Goal: Communication & Community: Answer question/provide support

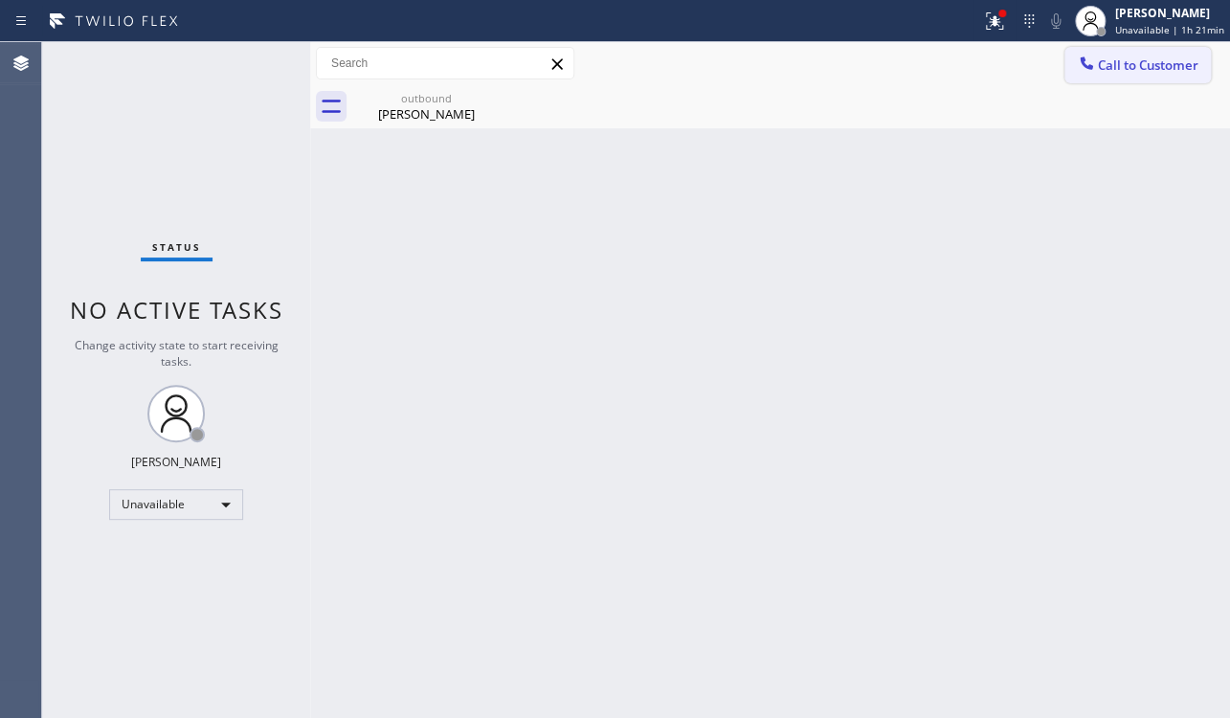
click at [1138, 68] on span "Call to Customer" at bounding box center [1147, 64] width 100 height 17
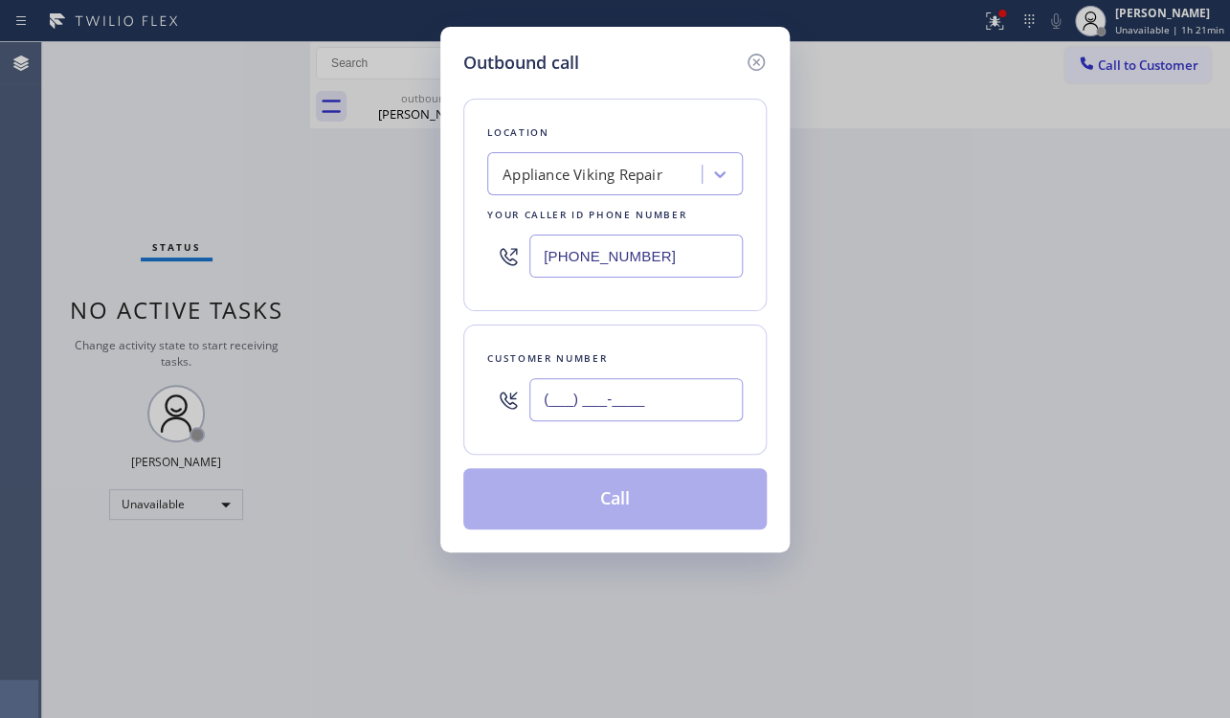
click at [608, 397] on input "(___) ___-____" at bounding box center [635, 399] width 213 height 43
paste input "626) 585-8696"
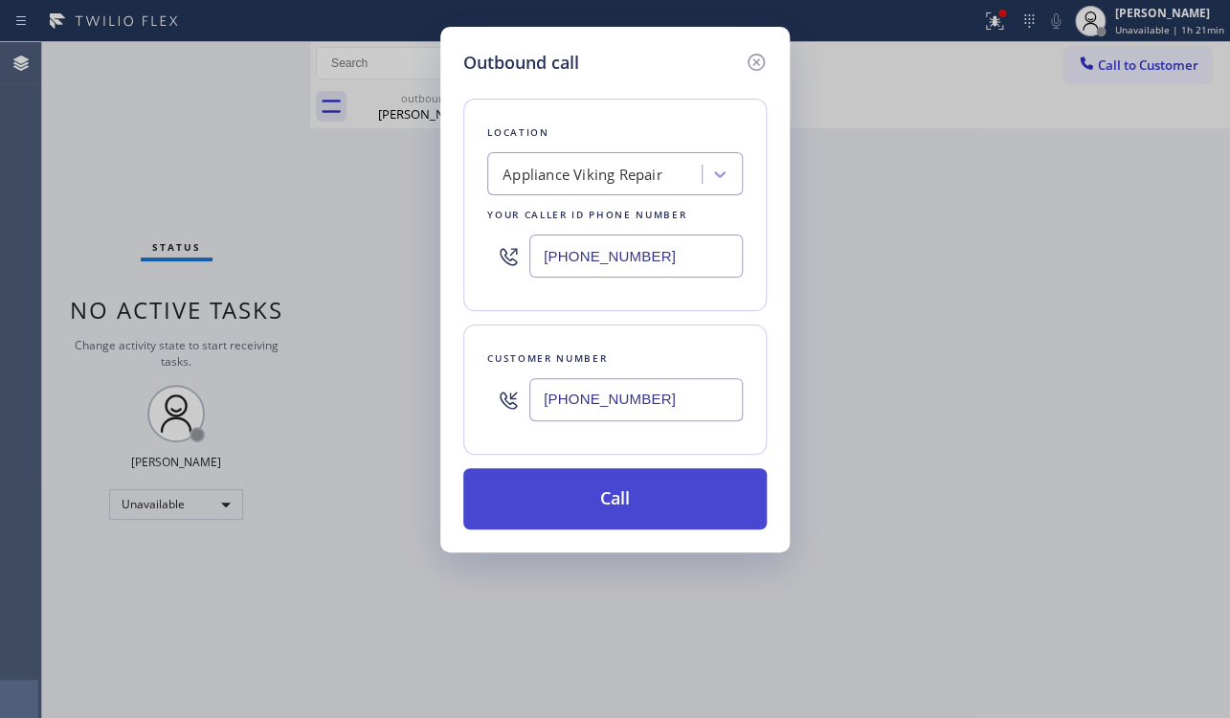
type input "[PHONE_NUMBER]"
click at [637, 498] on button "Call" at bounding box center [614, 498] width 303 height 61
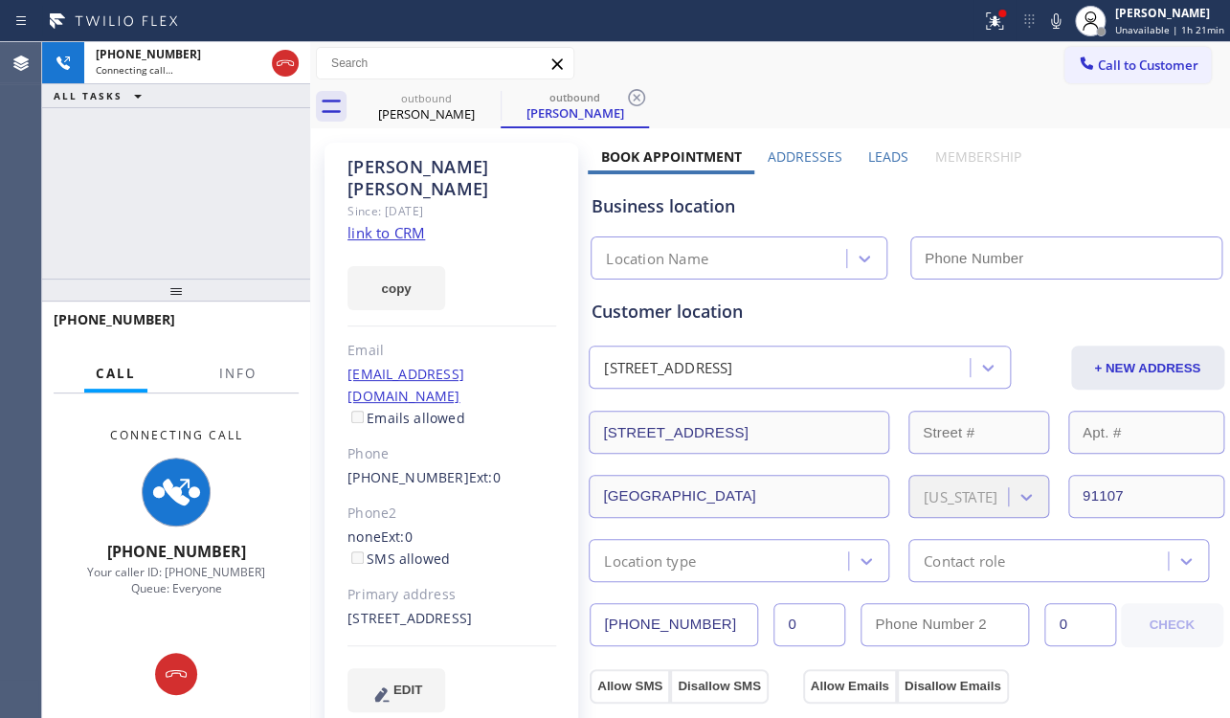
type input "[PHONE_NUMBER]"
click at [177, 665] on icon at bounding box center [176, 673] width 23 height 23
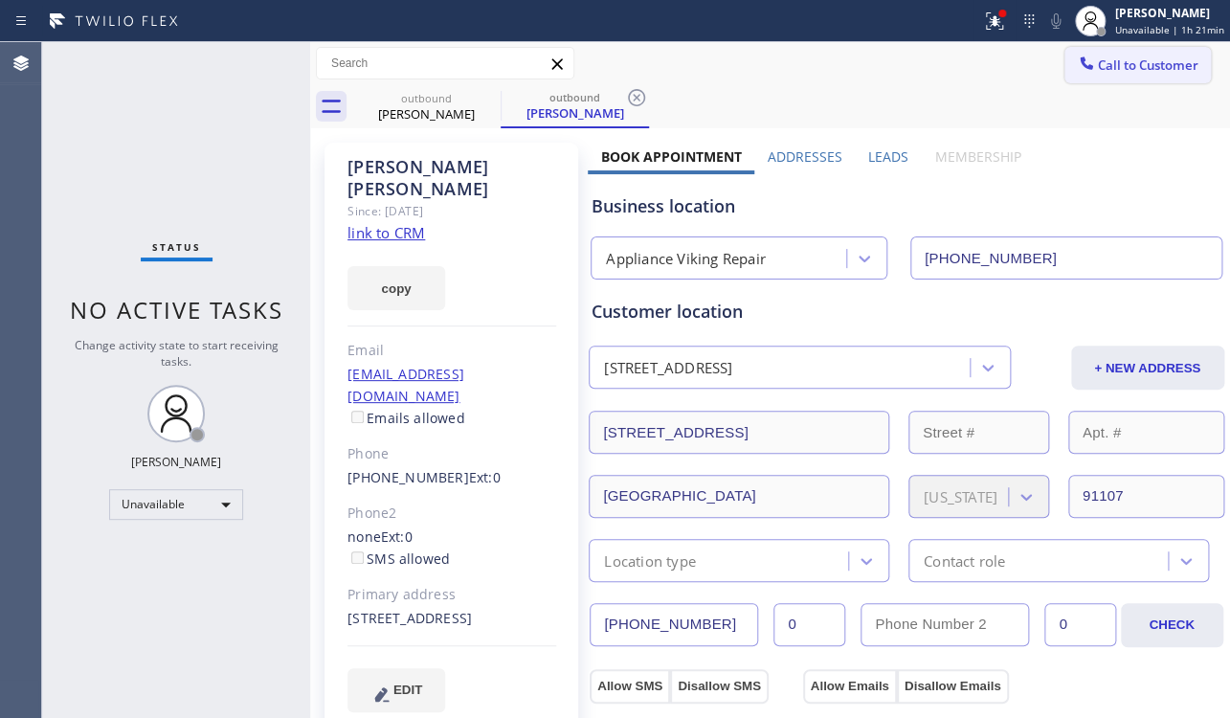
click at [1107, 67] on span "Call to Customer" at bounding box center [1147, 64] width 100 height 17
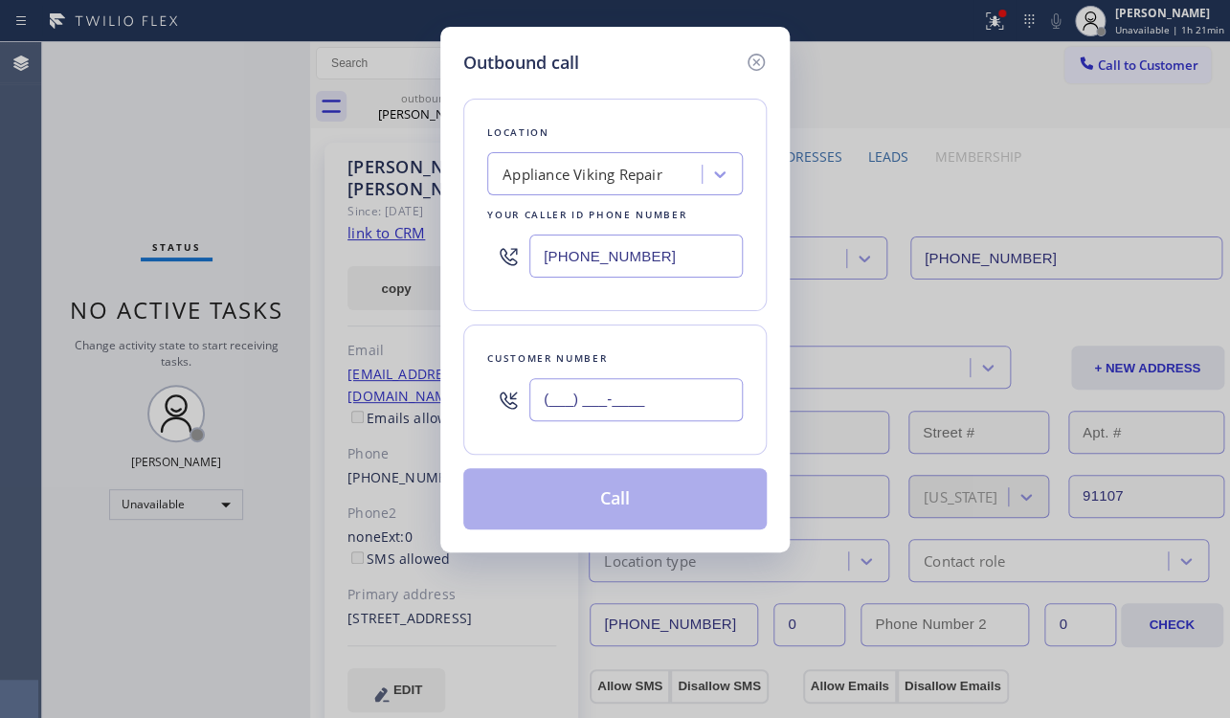
click at [599, 380] on input "(___) ___-____" at bounding box center [635, 399] width 213 height 43
paste input "206) 356-6277"
type input "[PHONE_NUMBER]"
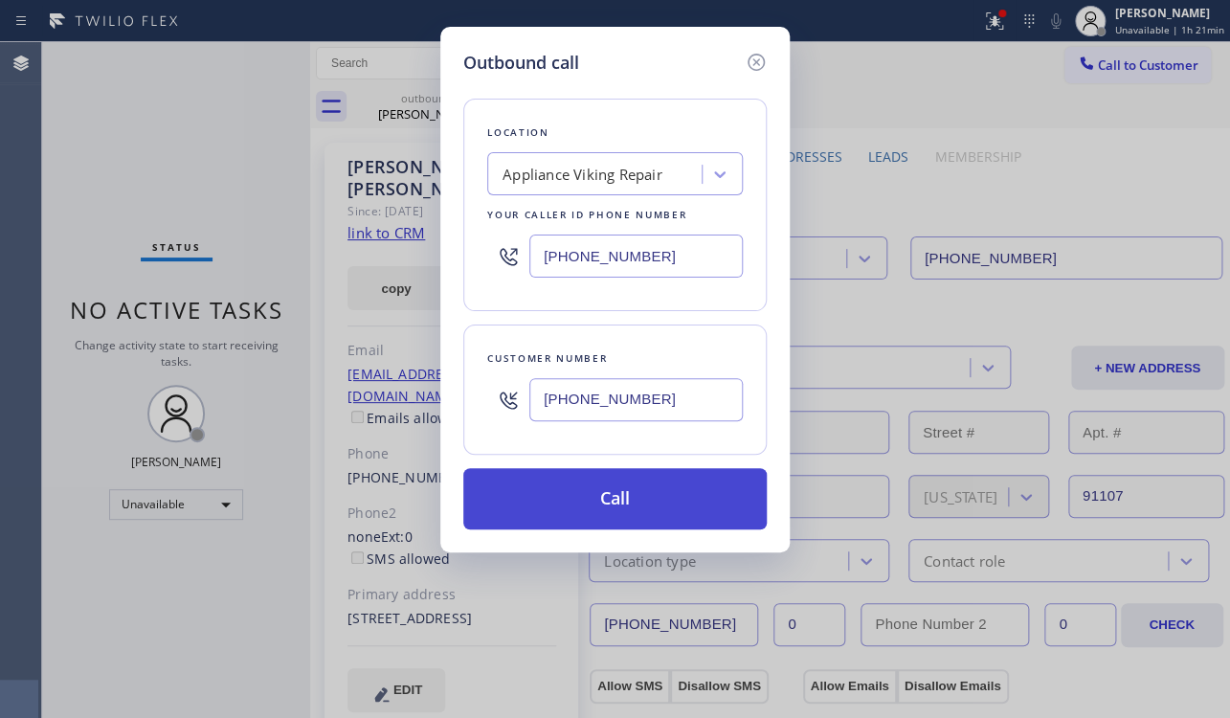
click at [646, 487] on button "Call" at bounding box center [614, 498] width 303 height 61
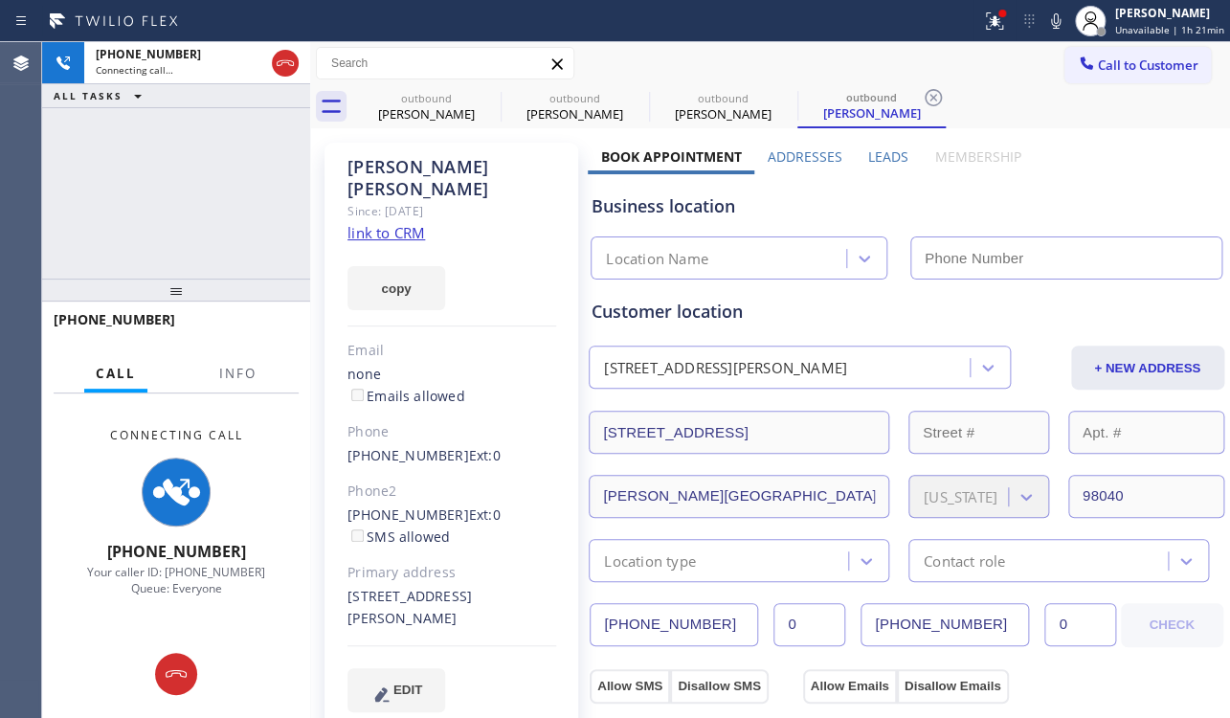
click at [894, 151] on label "Leads" at bounding box center [888, 156] width 40 height 18
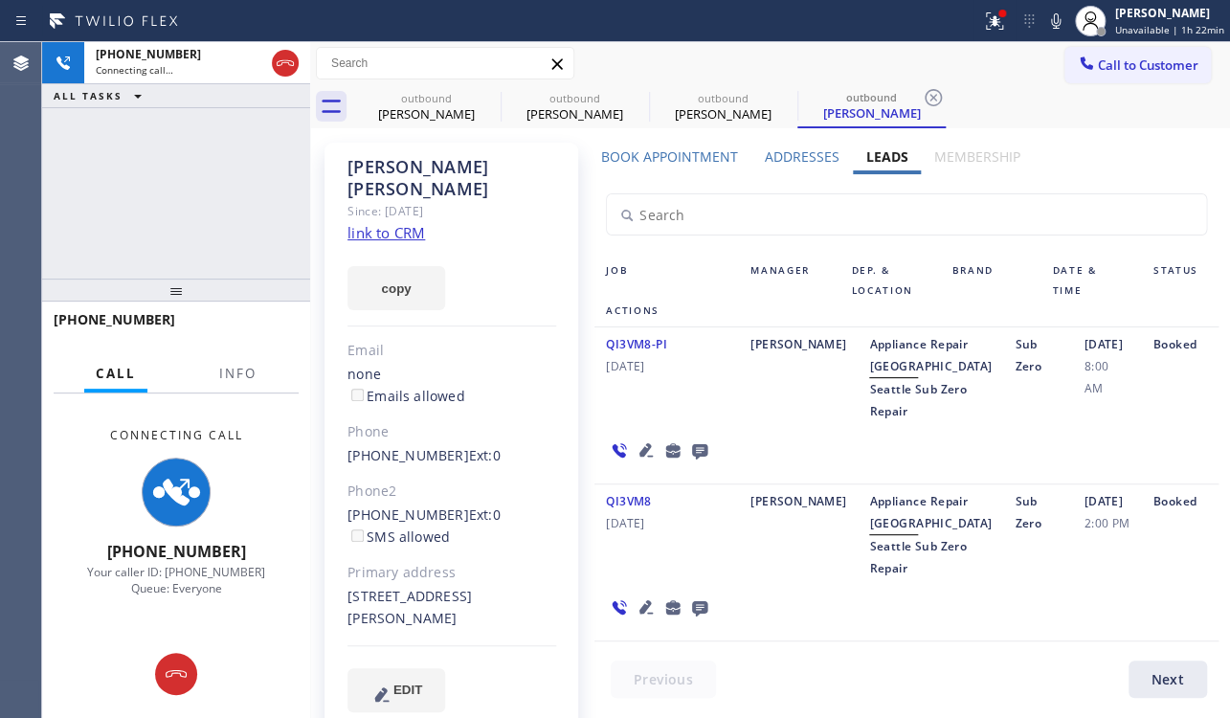
click at [641, 618] on icon at bounding box center [645, 606] width 23 height 23
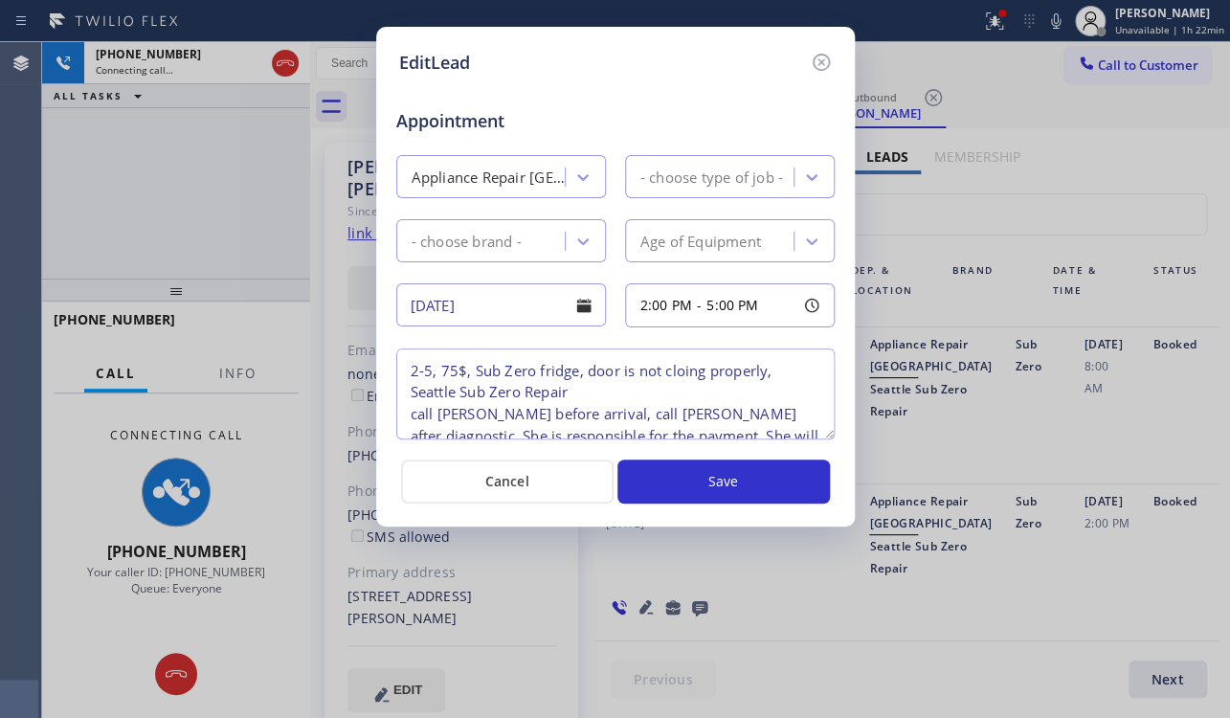
type textarea "2-5, 75$, Sub Zero fridge, door is not cloing properly, Seattle Sub Zero Repair…"
click at [818, 66] on icon at bounding box center [820, 62] width 23 height 23
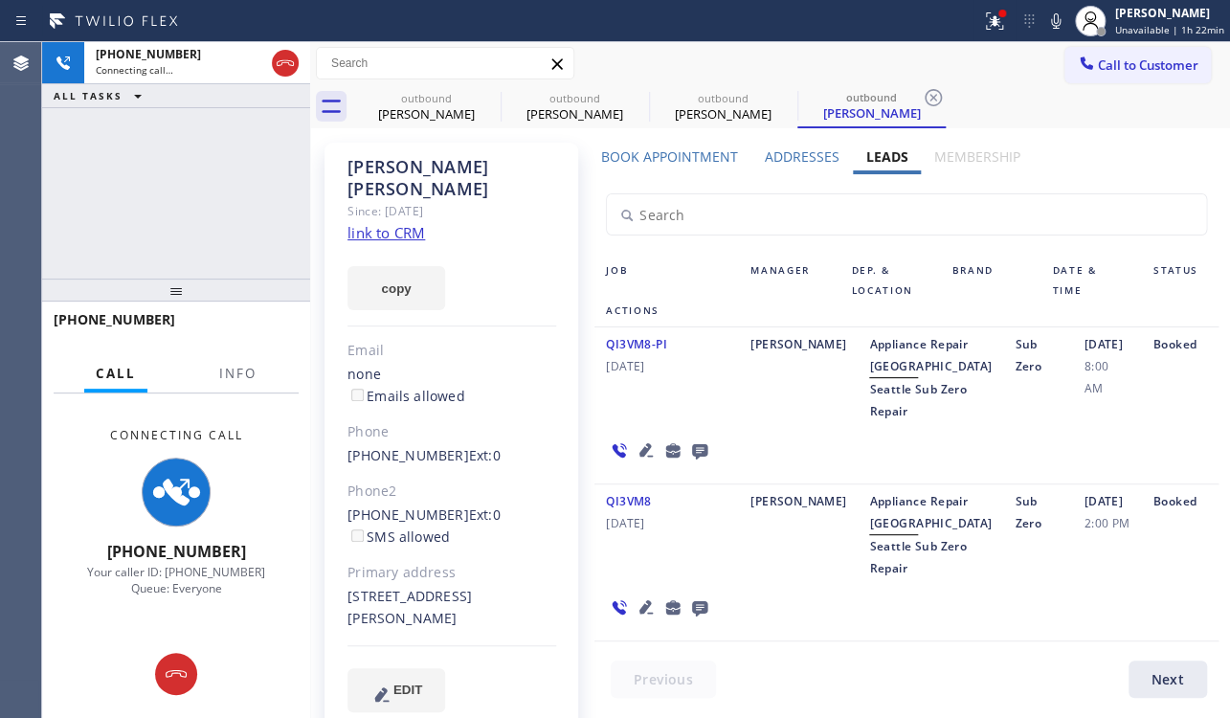
click at [403, 223] on link "link to CRM" at bounding box center [386, 232] width 78 height 19
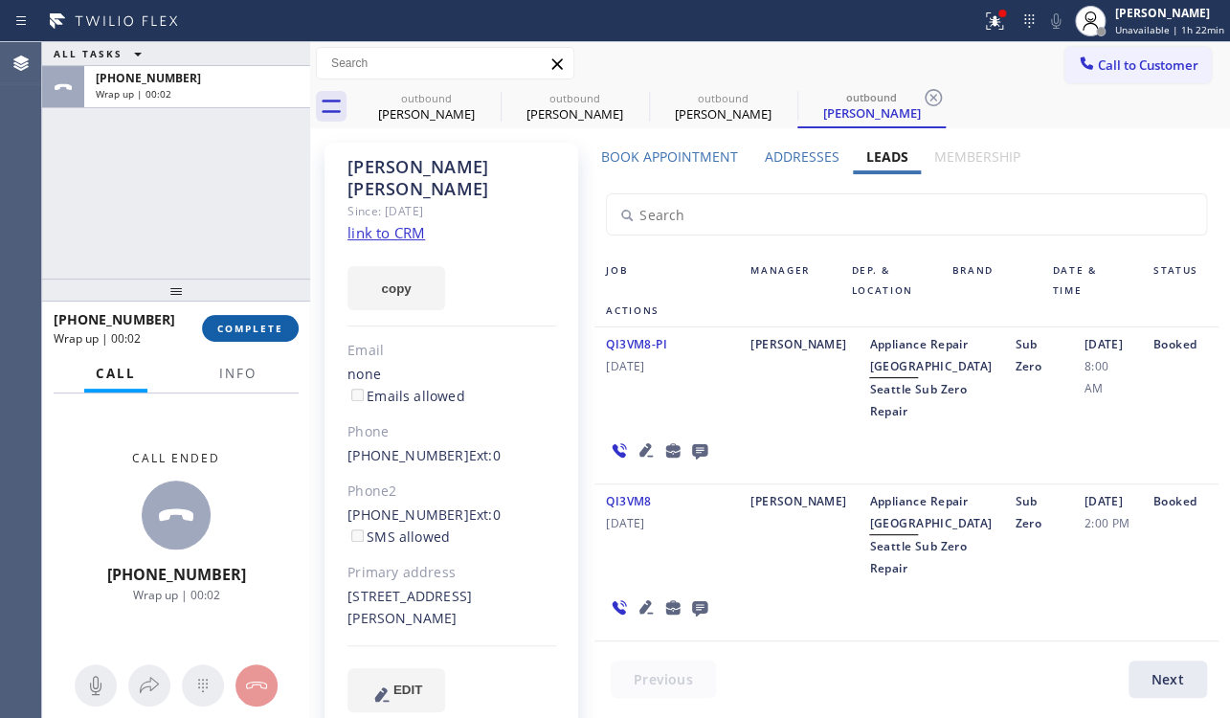
click at [269, 329] on span "COMPLETE" at bounding box center [250, 327] width 66 height 13
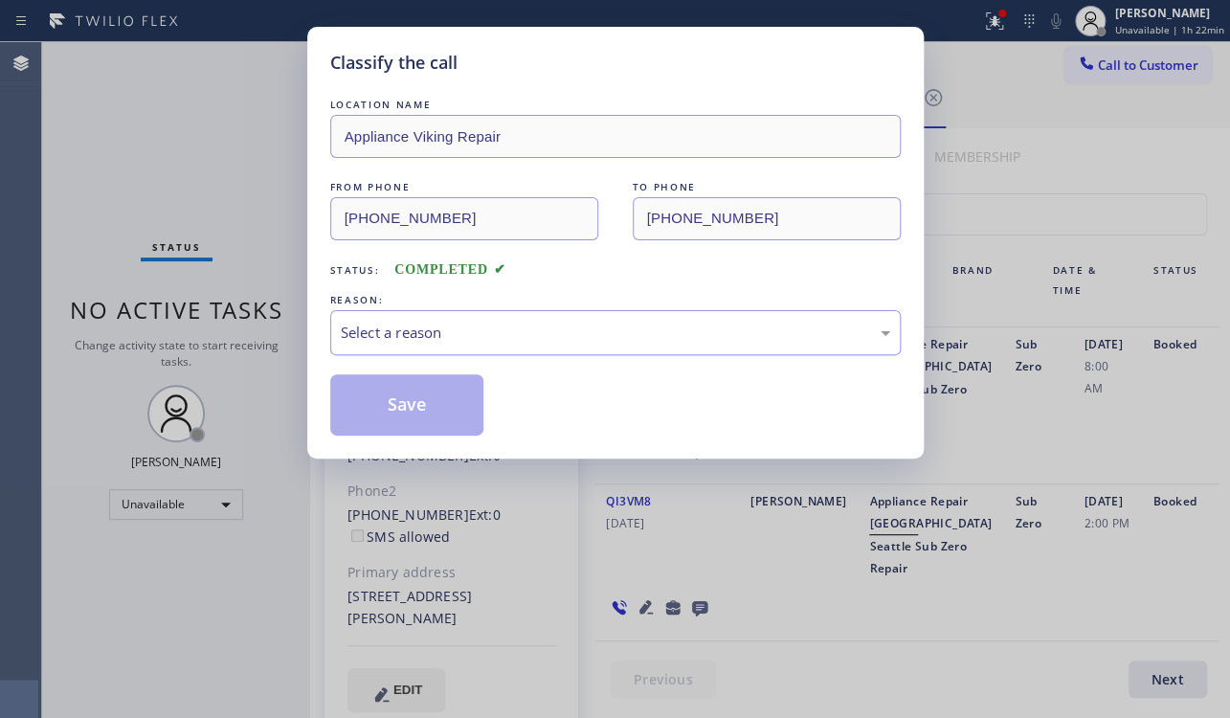
click at [388, 321] on div "Select a reason" at bounding box center [615, 332] width 549 height 22
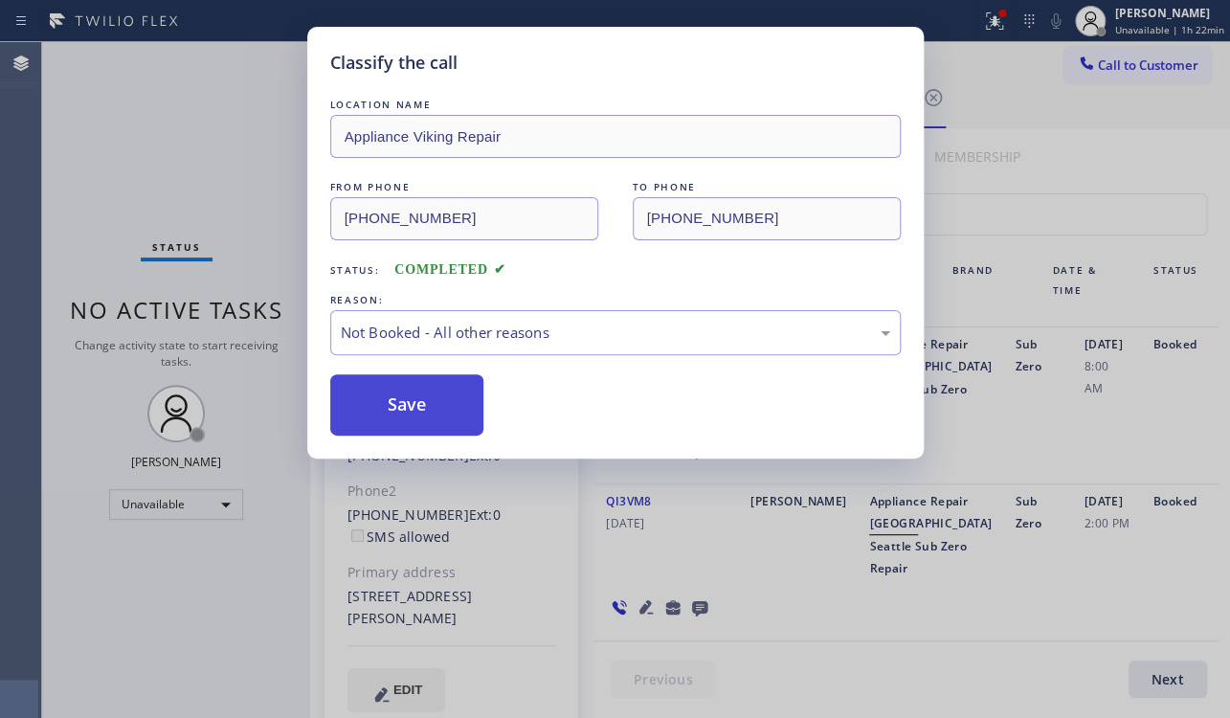
click at [391, 408] on button "Save" at bounding box center [407, 404] width 154 height 61
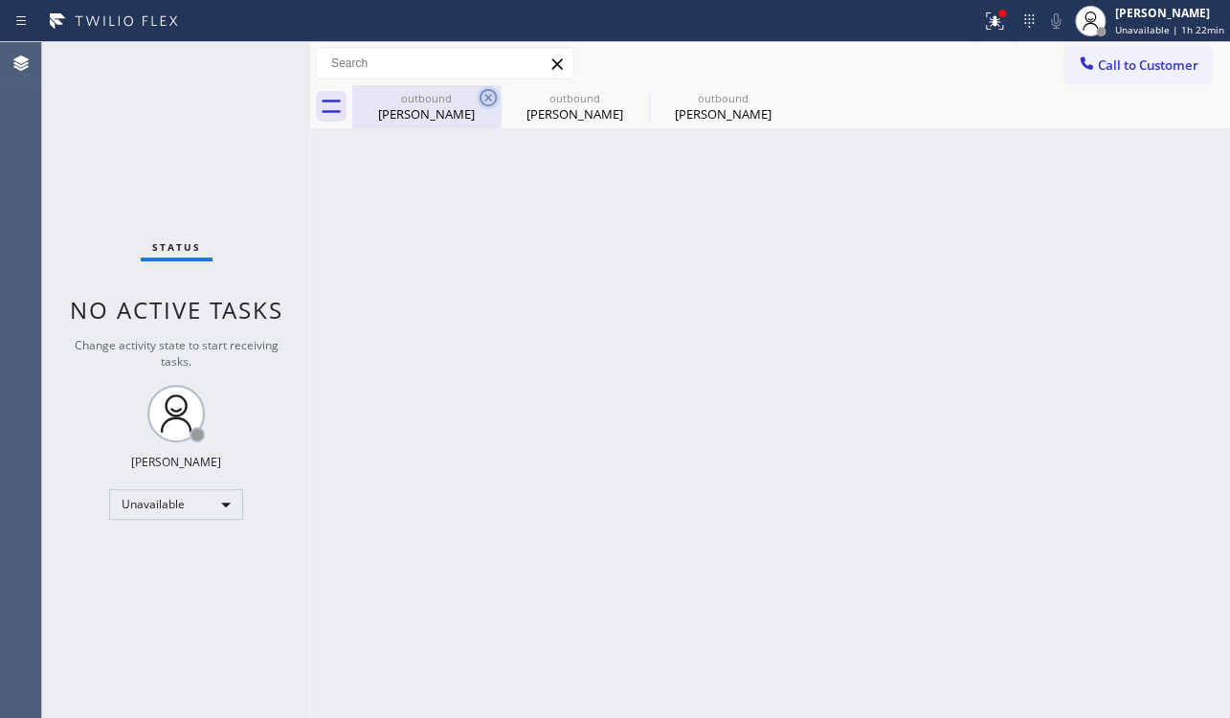
click at [492, 91] on icon at bounding box center [487, 97] width 17 height 17
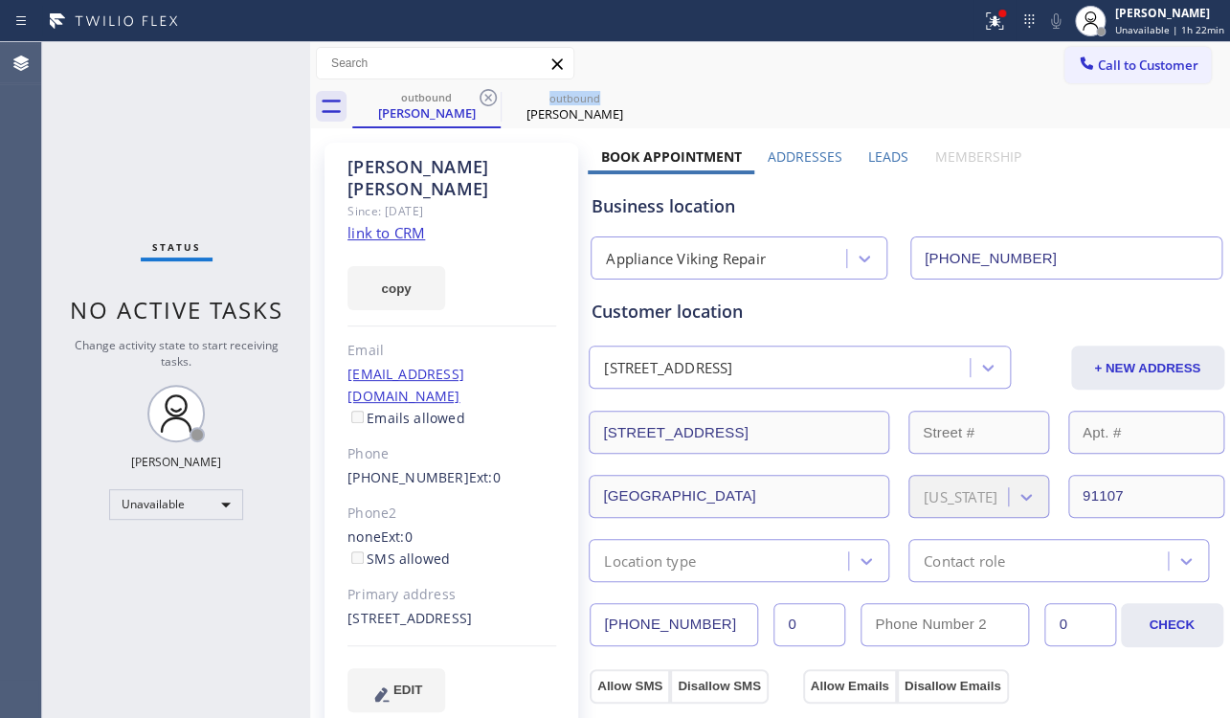
click at [492, 91] on icon at bounding box center [487, 97] width 17 height 17
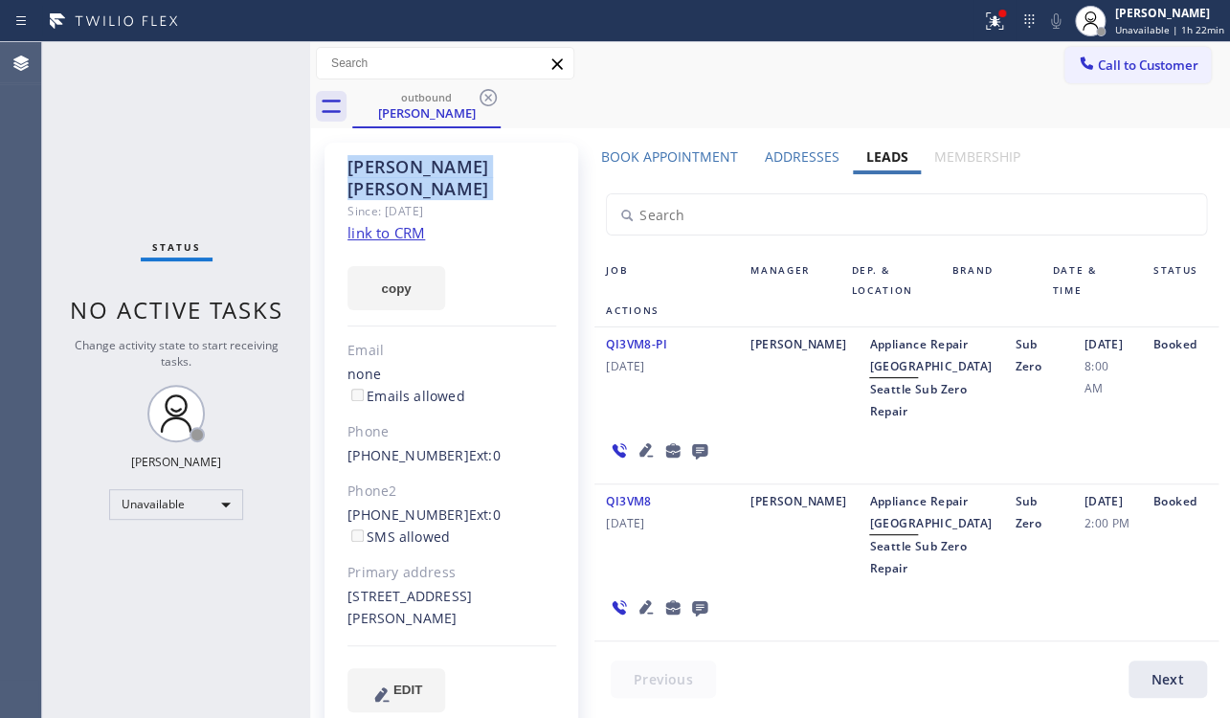
click at [492, 91] on icon at bounding box center [487, 97] width 17 height 17
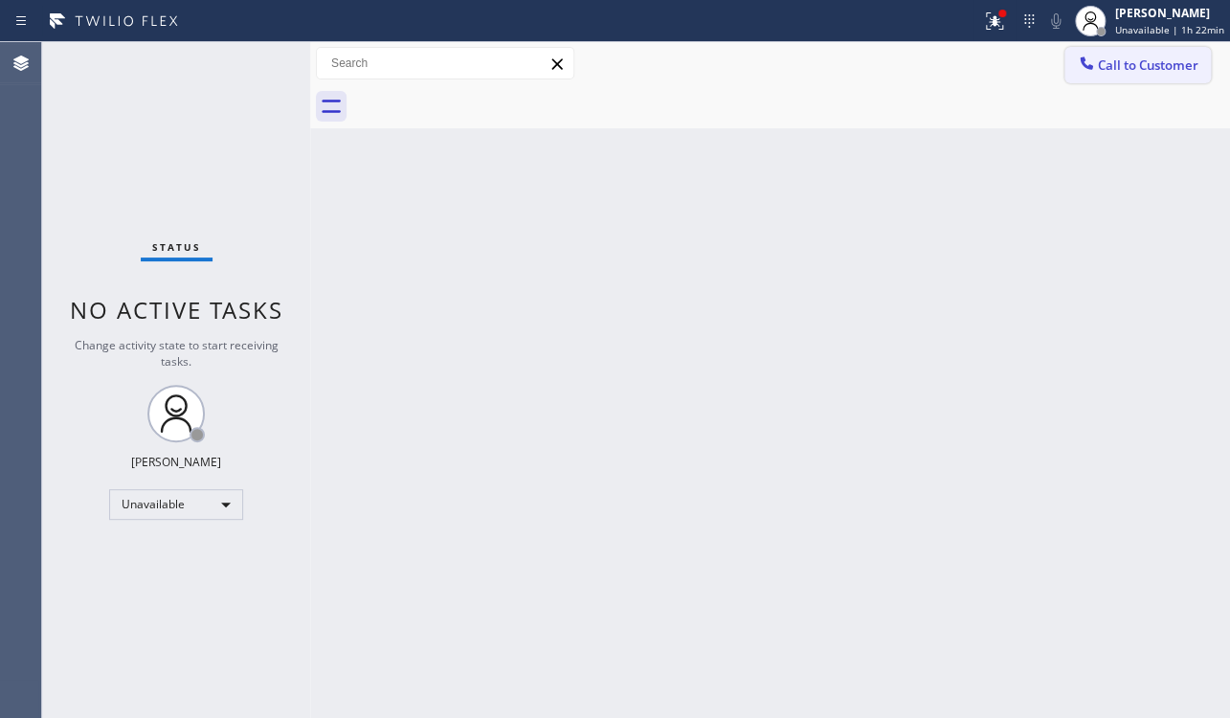
click at [1138, 68] on span "Call to Customer" at bounding box center [1147, 64] width 100 height 17
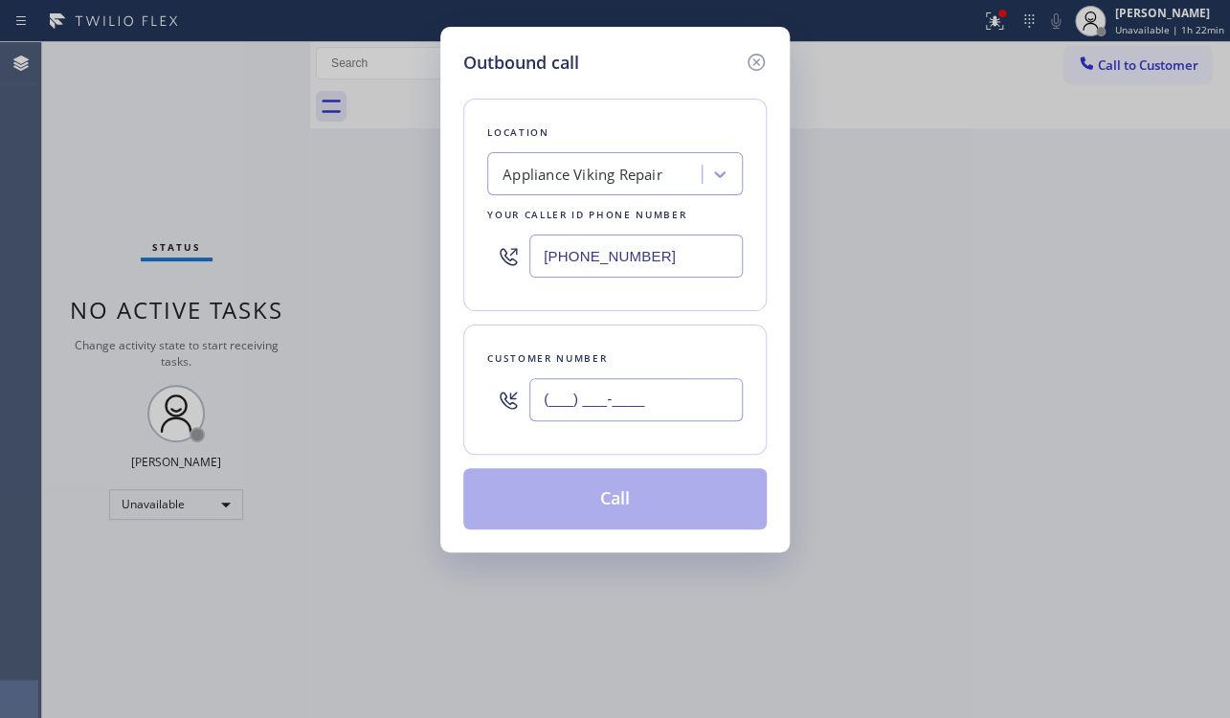
click at [569, 411] on input "(___) ___-____" at bounding box center [635, 399] width 213 height 43
paste input "206) 769-1292"
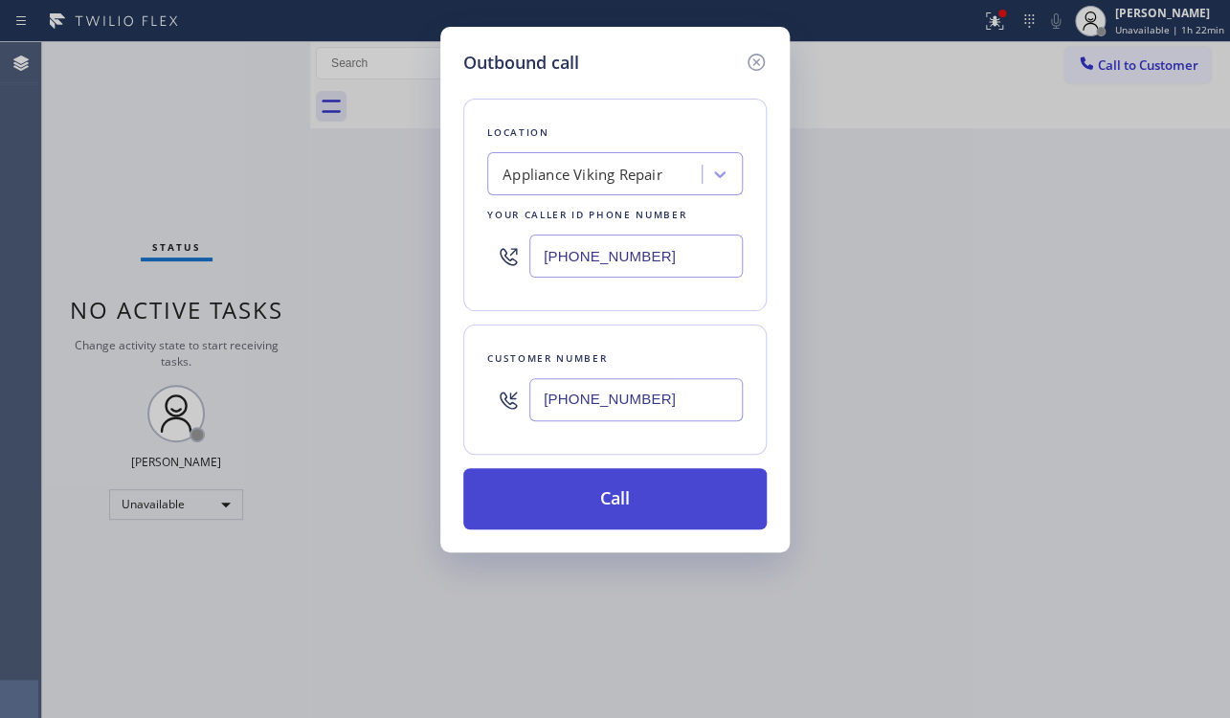
type input "(206) 769-1292"
click at [632, 504] on button "Call" at bounding box center [614, 498] width 303 height 61
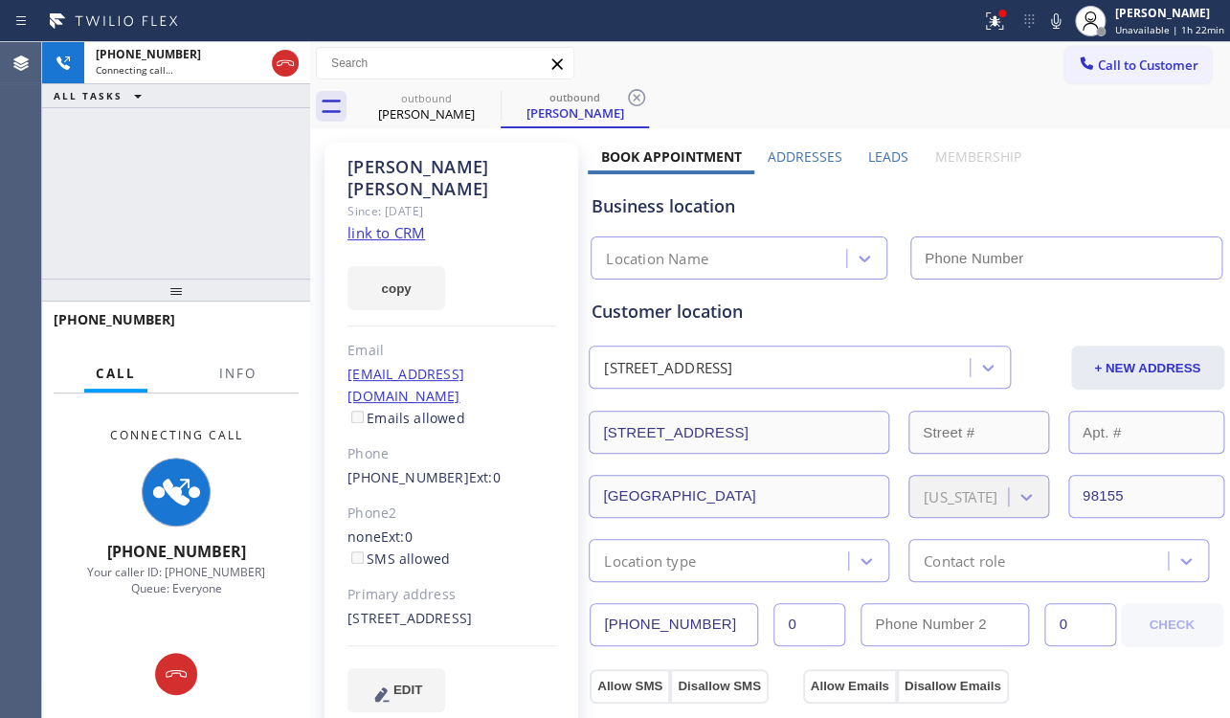
click at [874, 160] on label "Leads" at bounding box center [888, 156] width 40 height 18
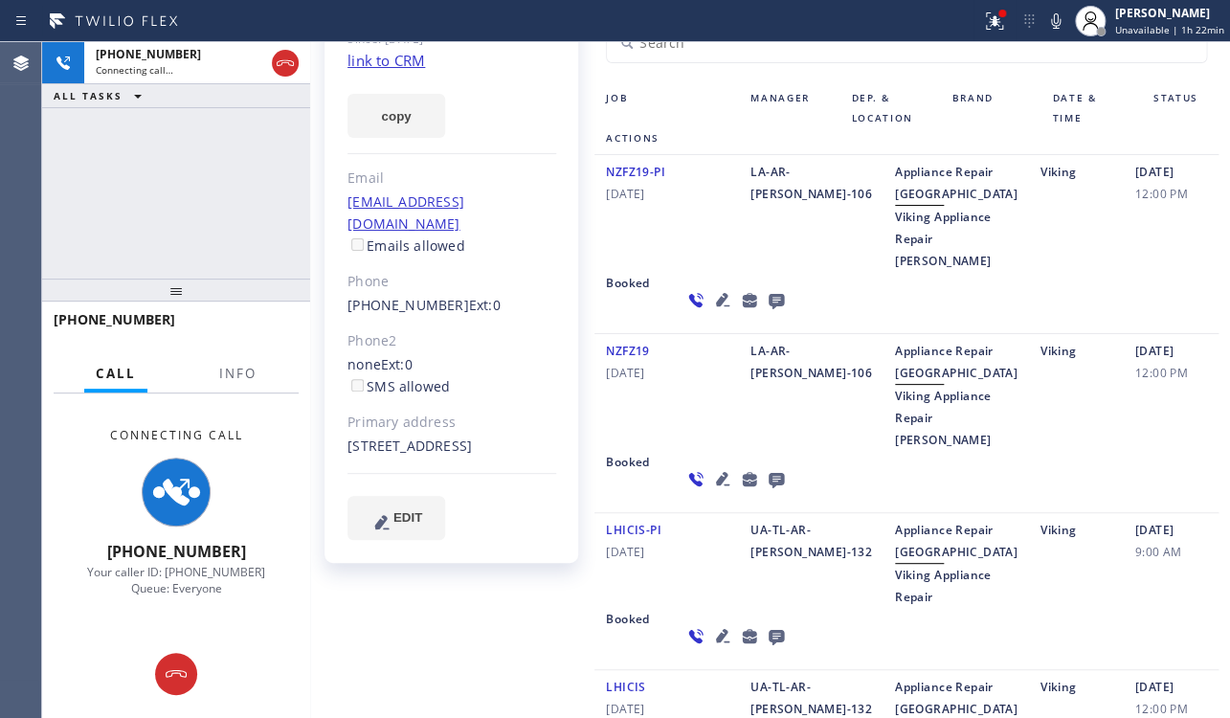
scroll to position [173, 0]
click at [716, 484] on icon at bounding box center [722, 477] width 13 height 13
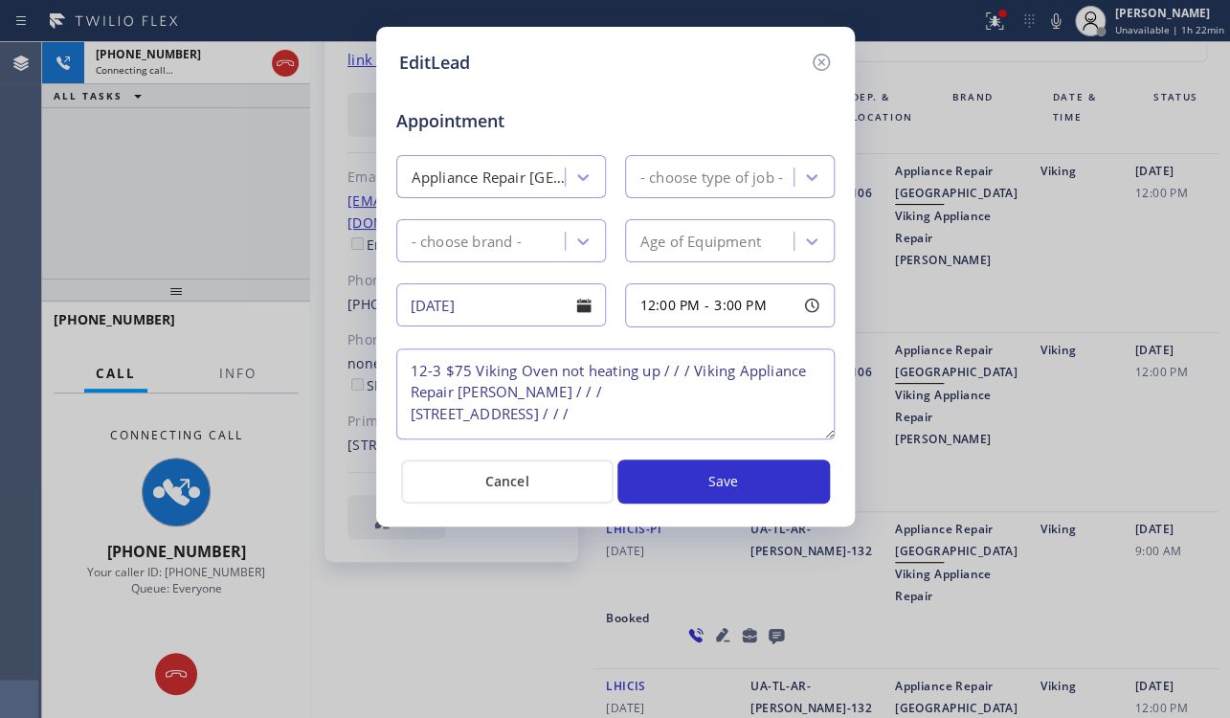
type textarea "12-3 $75 Viking Oven not heating up / / / Viking Appliance Repair Everett / / /…"
click at [817, 56] on icon at bounding box center [820, 62] width 23 height 23
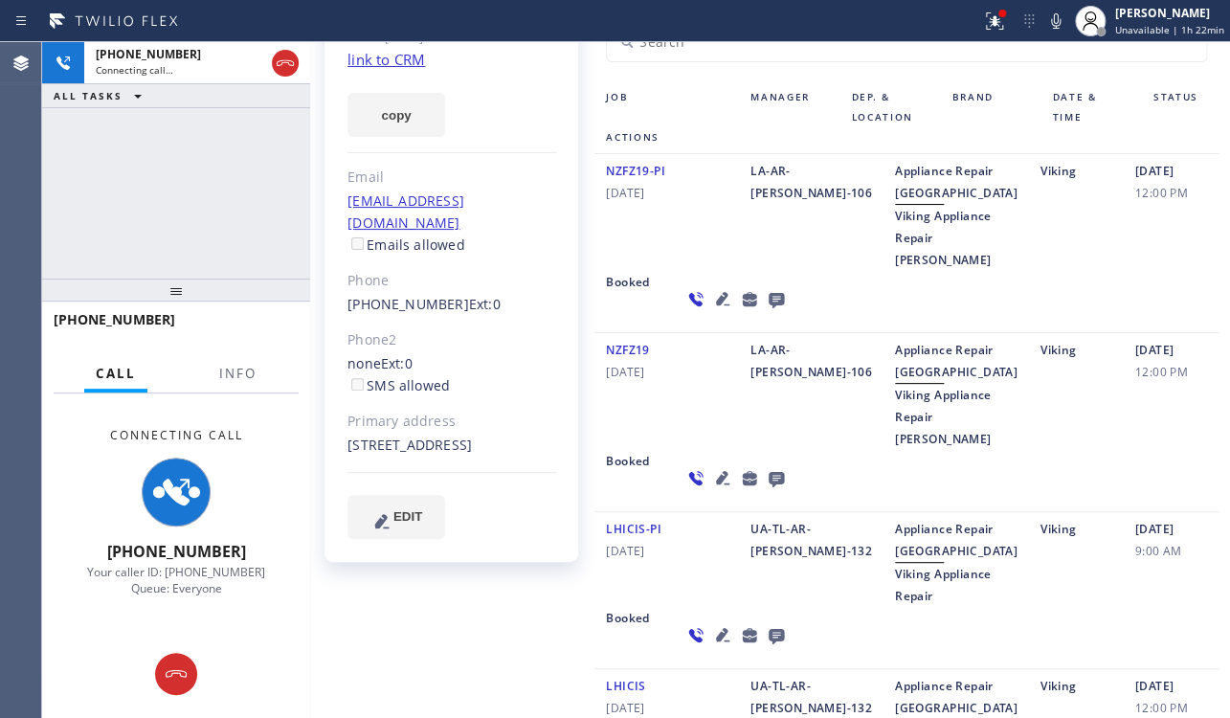
click at [768, 487] on icon at bounding box center [775, 479] width 15 height 15
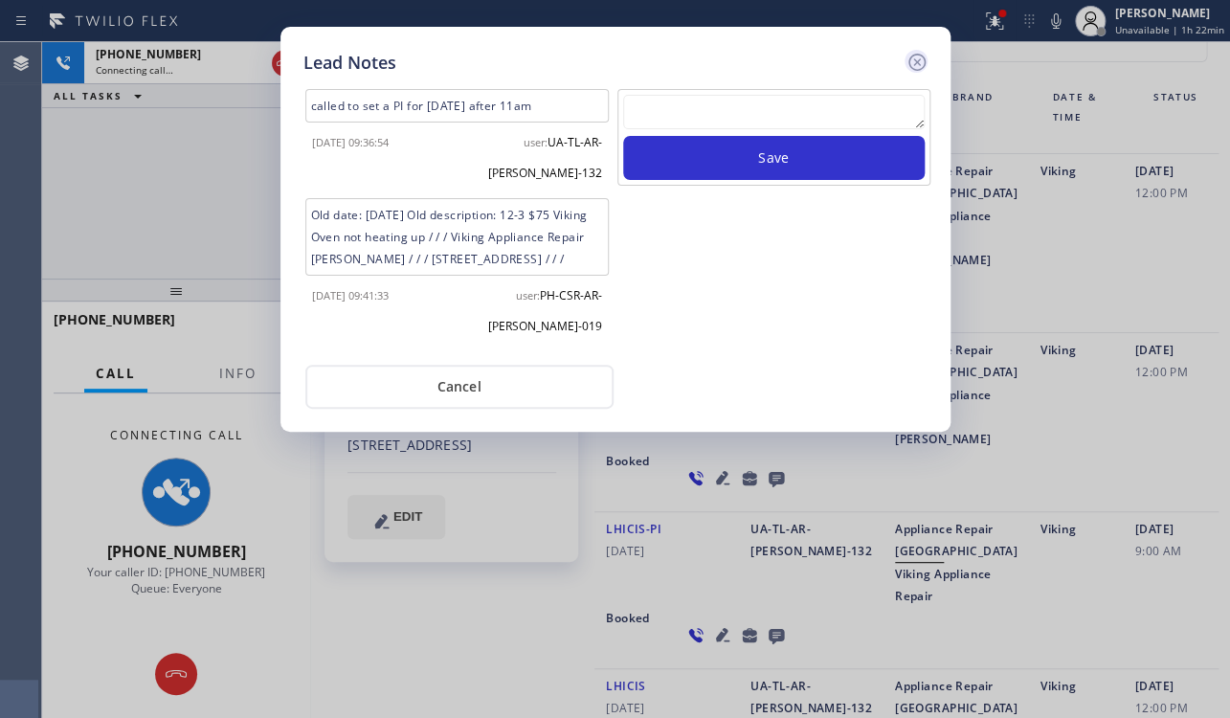
click at [908, 61] on icon at bounding box center [916, 62] width 23 height 23
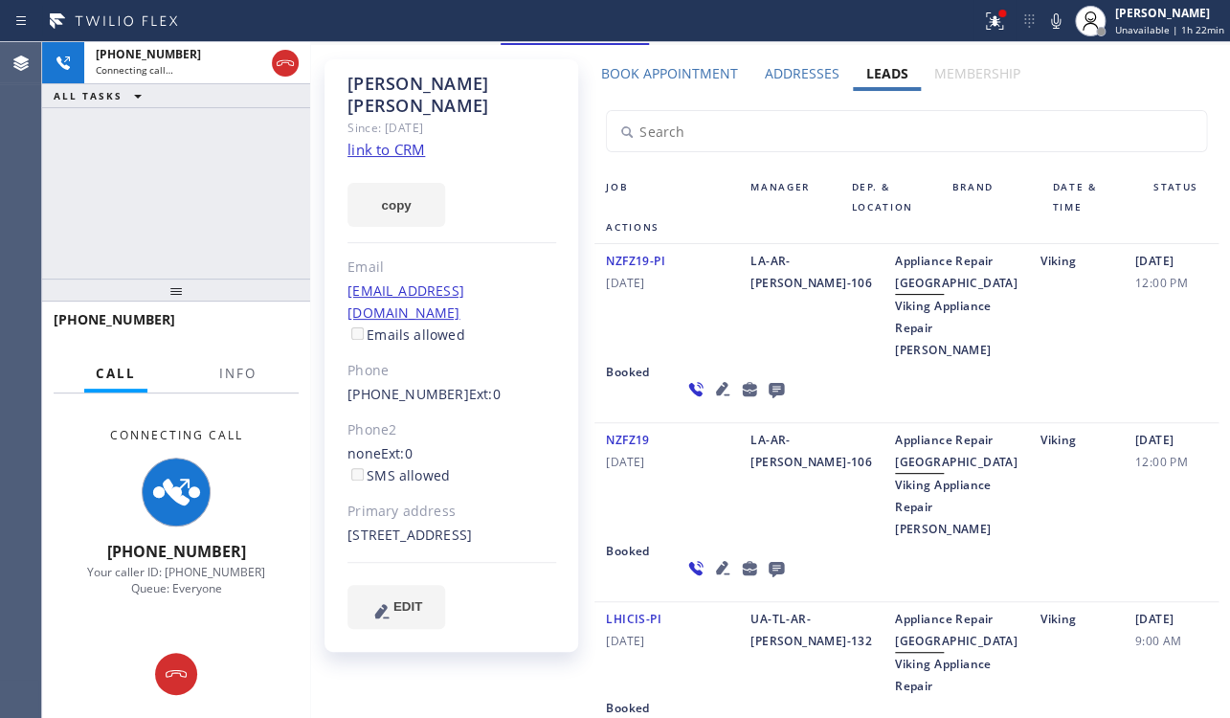
scroll to position [0, 0]
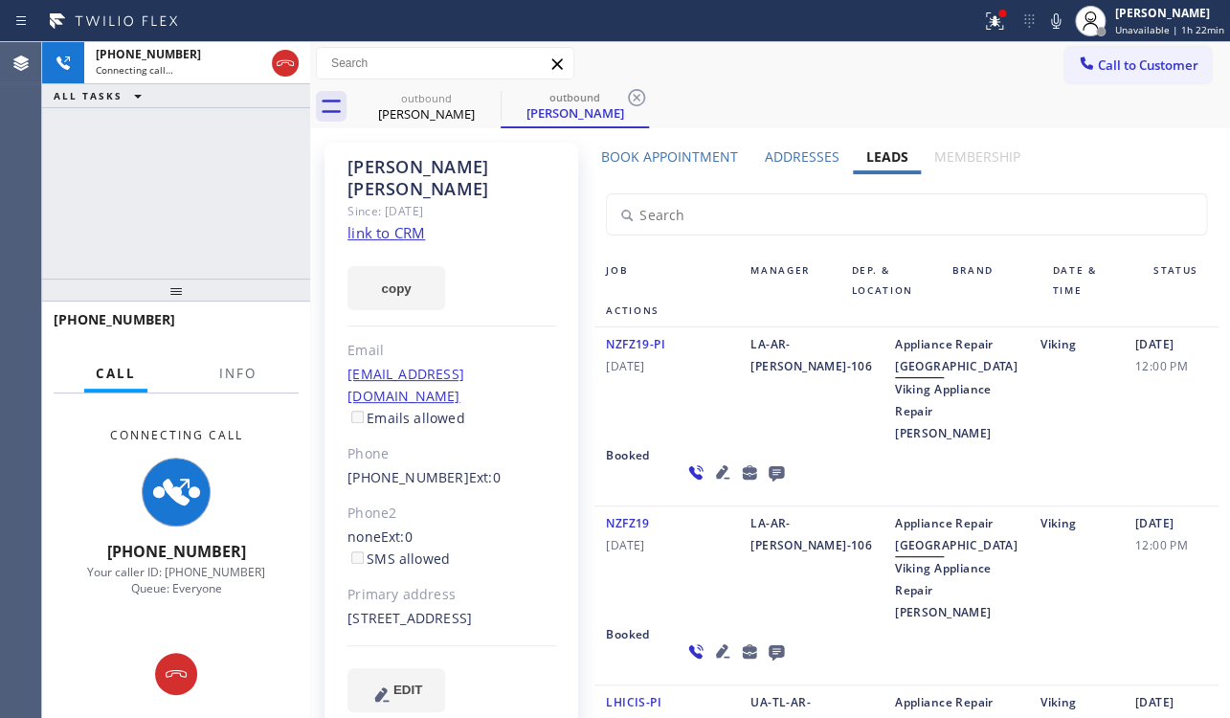
click at [392, 223] on link "link to CRM" at bounding box center [386, 232] width 78 height 19
click at [187, 674] on icon at bounding box center [176, 673] width 23 height 23
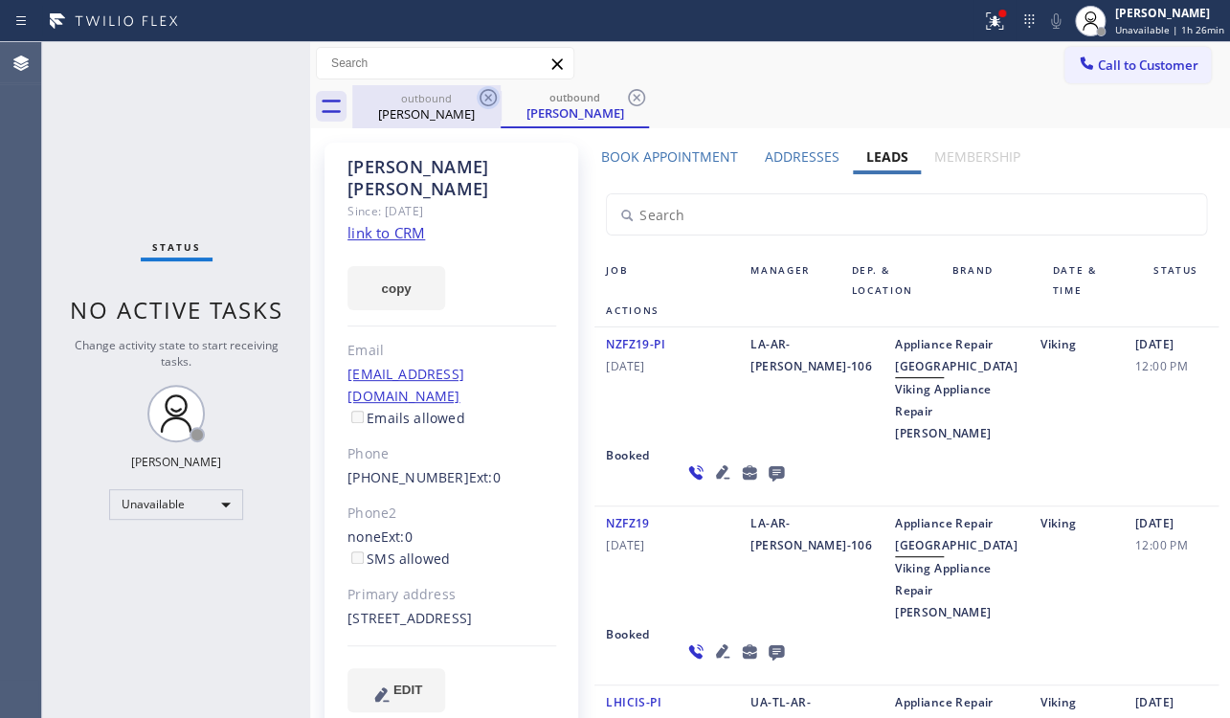
click at [490, 93] on icon at bounding box center [487, 97] width 23 height 23
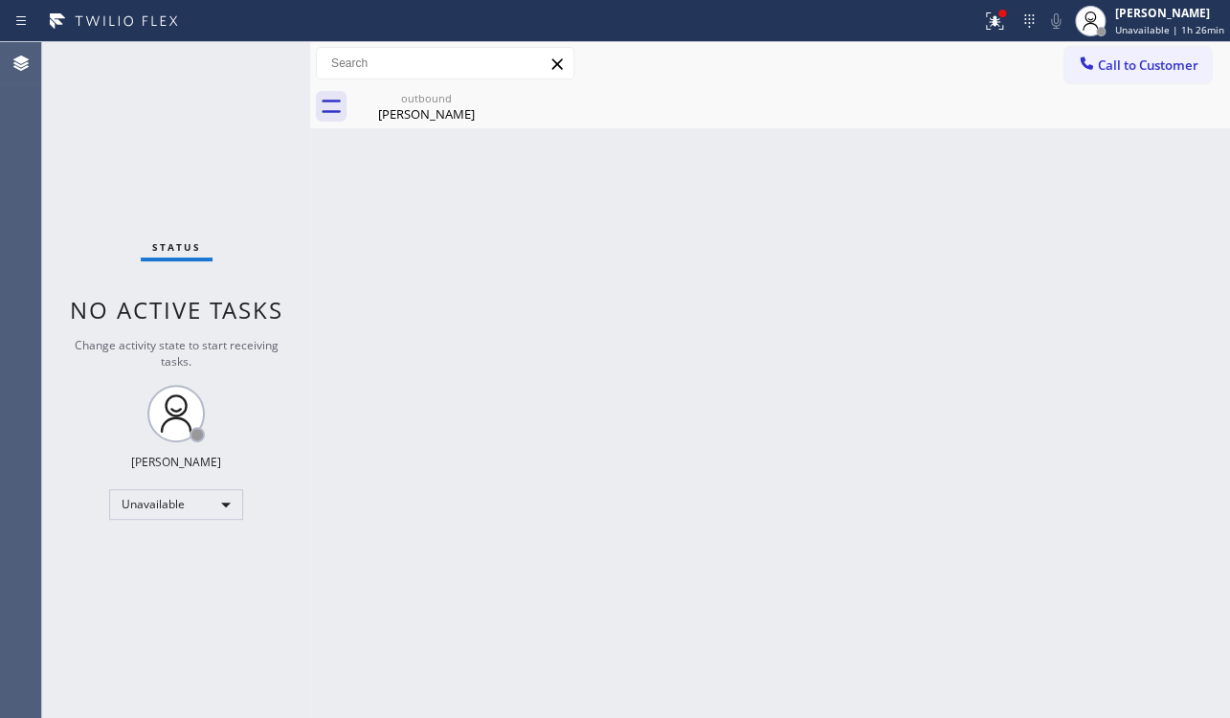
click at [0, 0] on icon at bounding box center [0, 0] width 0 height 0
click at [1135, 67] on span "Call to Customer" at bounding box center [1147, 64] width 100 height 17
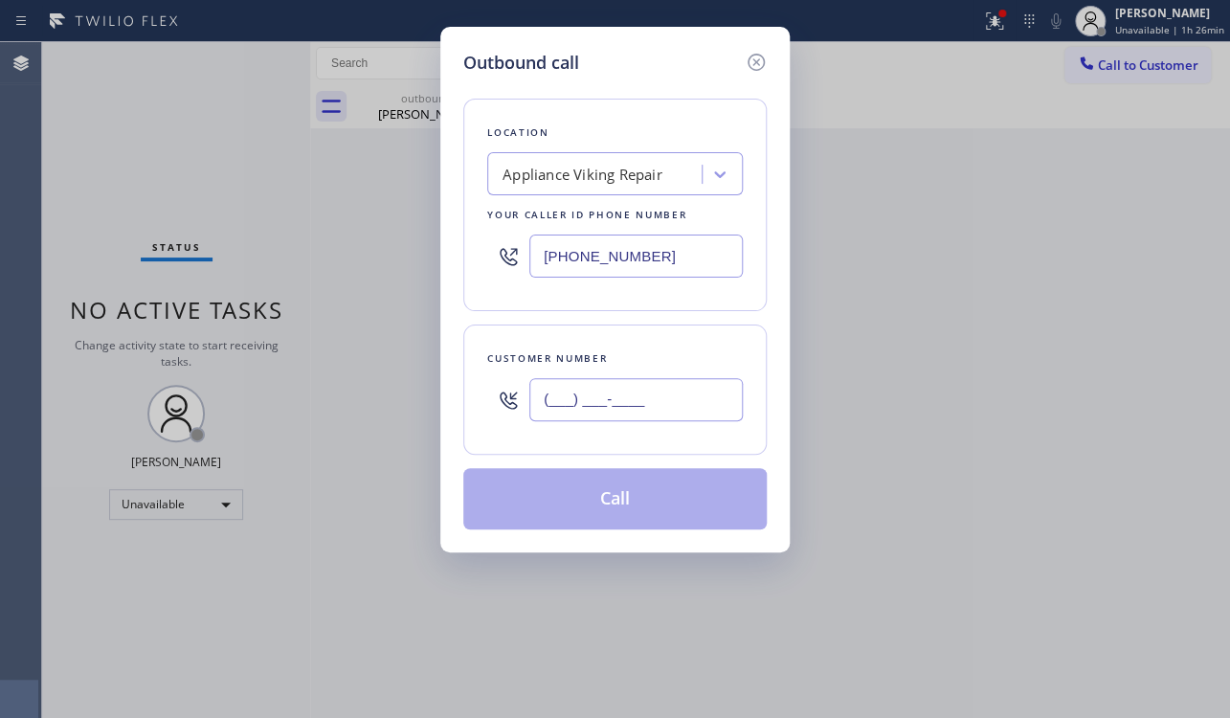
click at [636, 398] on input "(___) ___-____" at bounding box center [635, 399] width 213 height 43
paste input "310) 291-1466"
type input "(310) 291-1466"
click at [1005, 273] on div "Outbound call Location Appliance Viking Repair Your caller id phone number (617…" at bounding box center [615, 359] width 1230 height 718
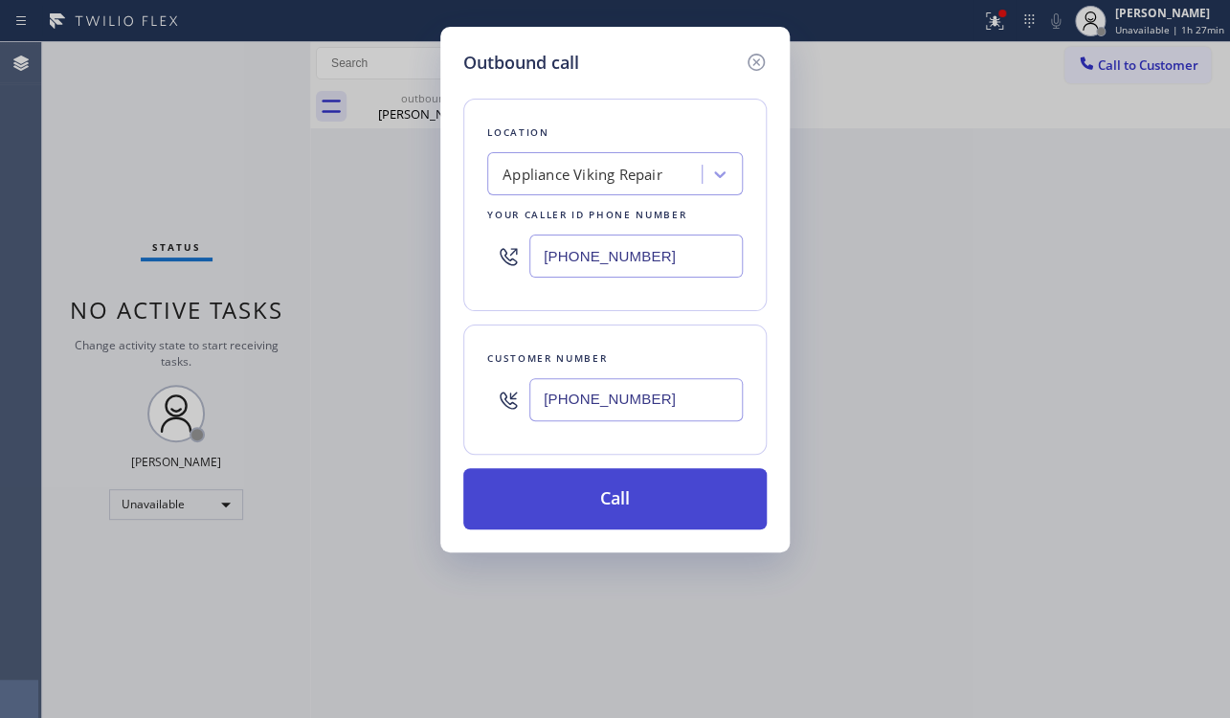
click at [617, 500] on button "Call" at bounding box center [614, 498] width 303 height 61
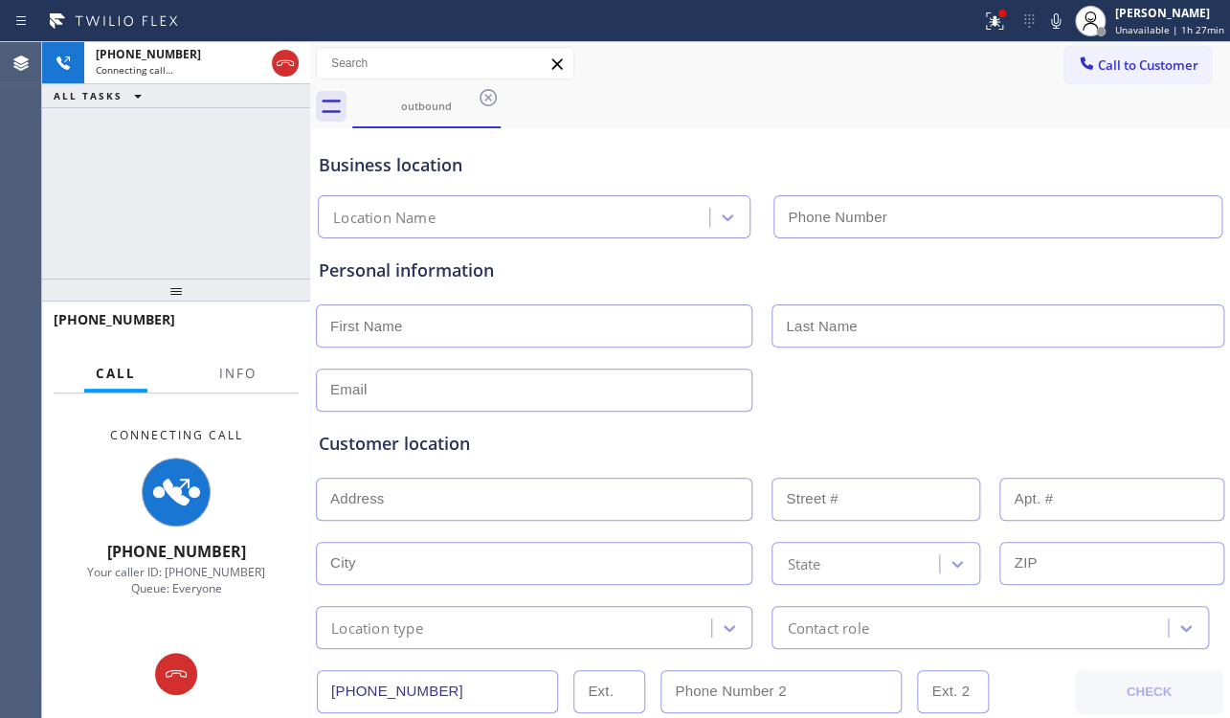
type input "[PHONE_NUMBER]"
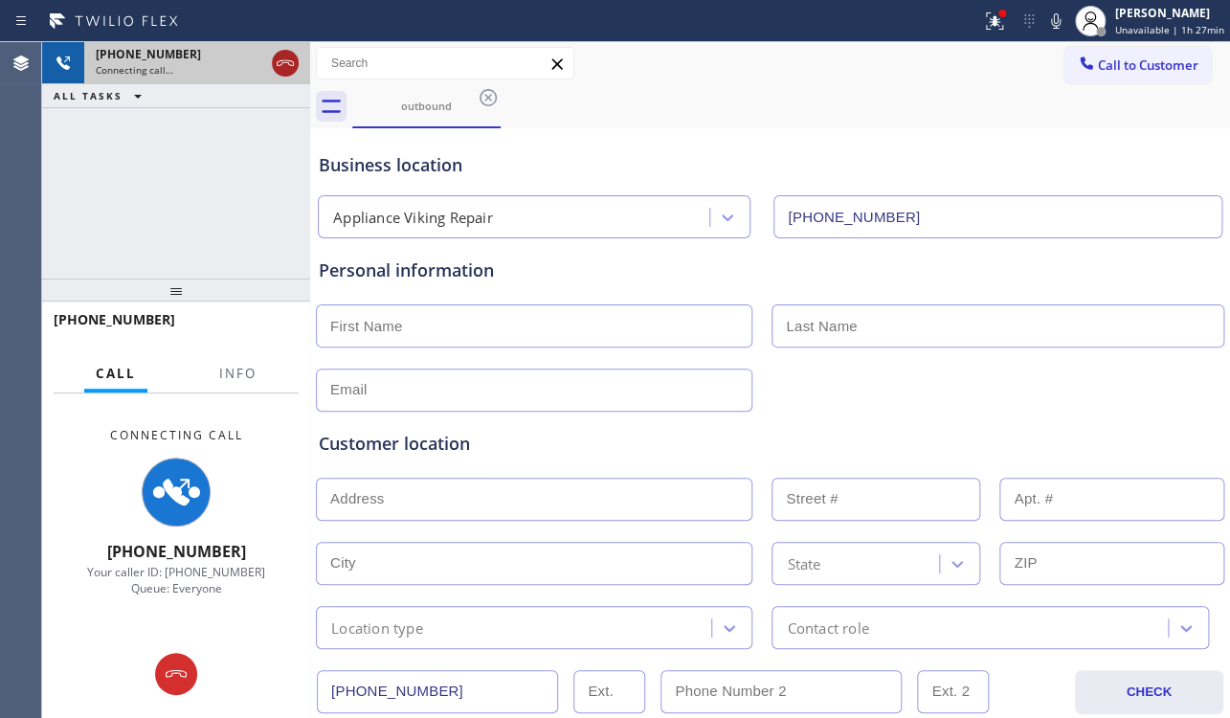
click at [275, 61] on icon at bounding box center [285, 63] width 23 height 23
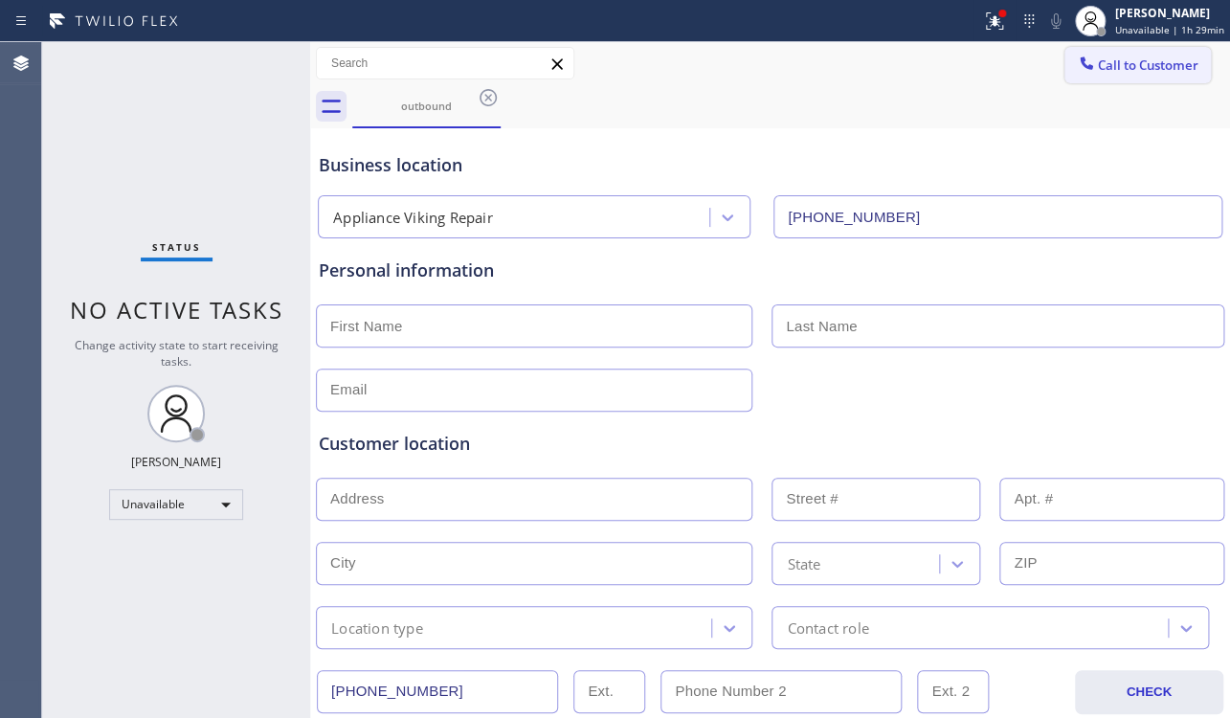
click at [1141, 75] on button "Call to Customer" at bounding box center [1137, 65] width 146 height 36
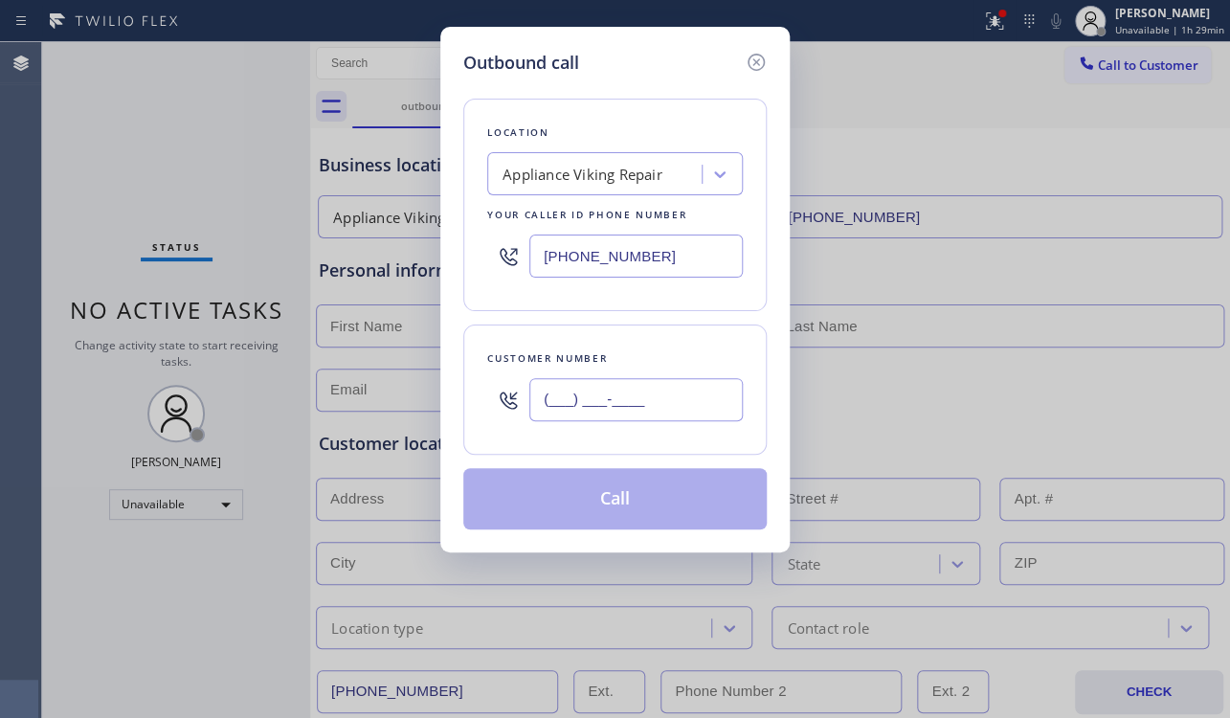
click at [603, 397] on input "(___) ___-____" at bounding box center [635, 399] width 213 height 43
paste input "661) 466-6549"
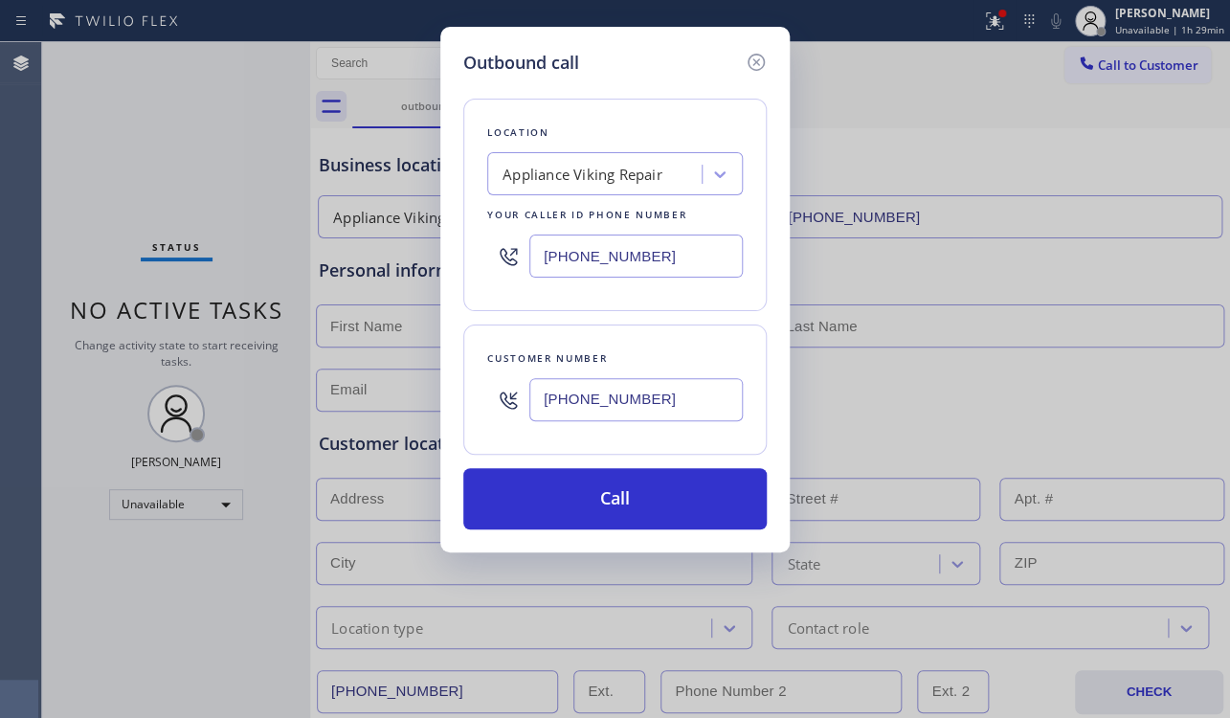
type input "[PHONE_NUMBER]"
drag, startPoint x: 697, startPoint y: 258, endPoint x: 456, endPoint y: 258, distance: 240.2
click at [456, 258] on div "Outbound call Location Appliance Viking Repair Your caller id phone number (617…" at bounding box center [614, 289] width 349 height 525
paste input "323) 310-3813"
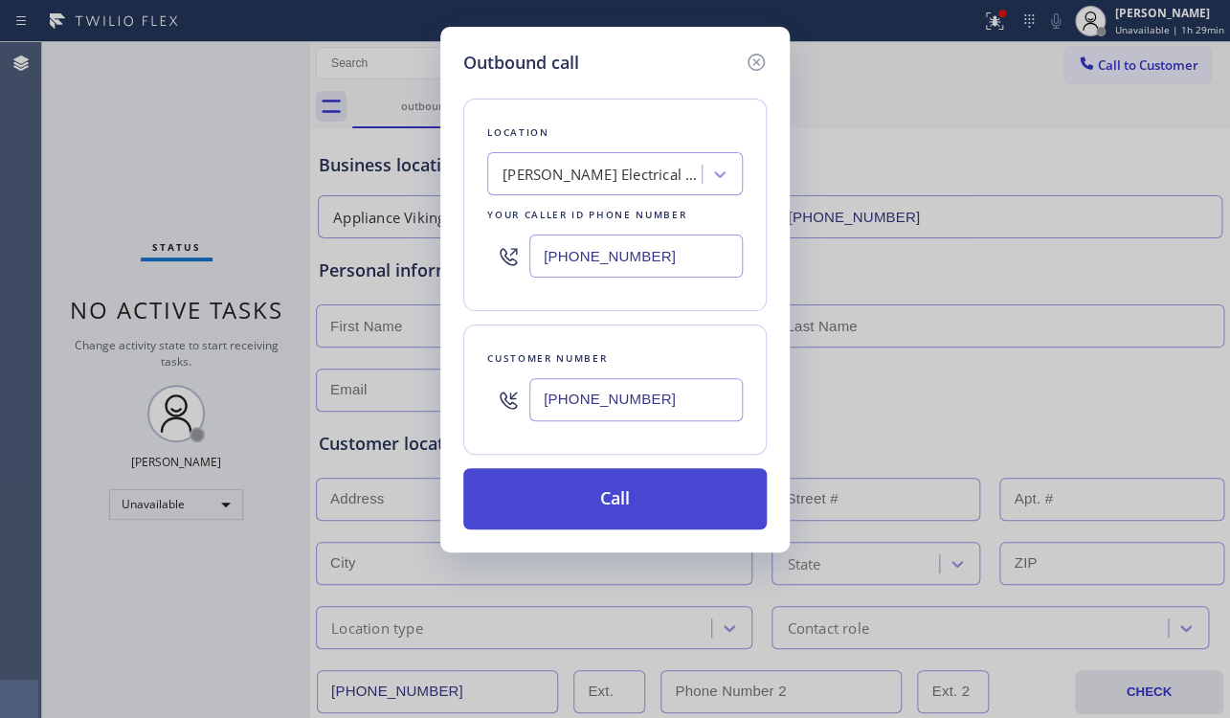
type input "[PHONE_NUMBER]"
click at [624, 503] on button "Call" at bounding box center [614, 498] width 303 height 61
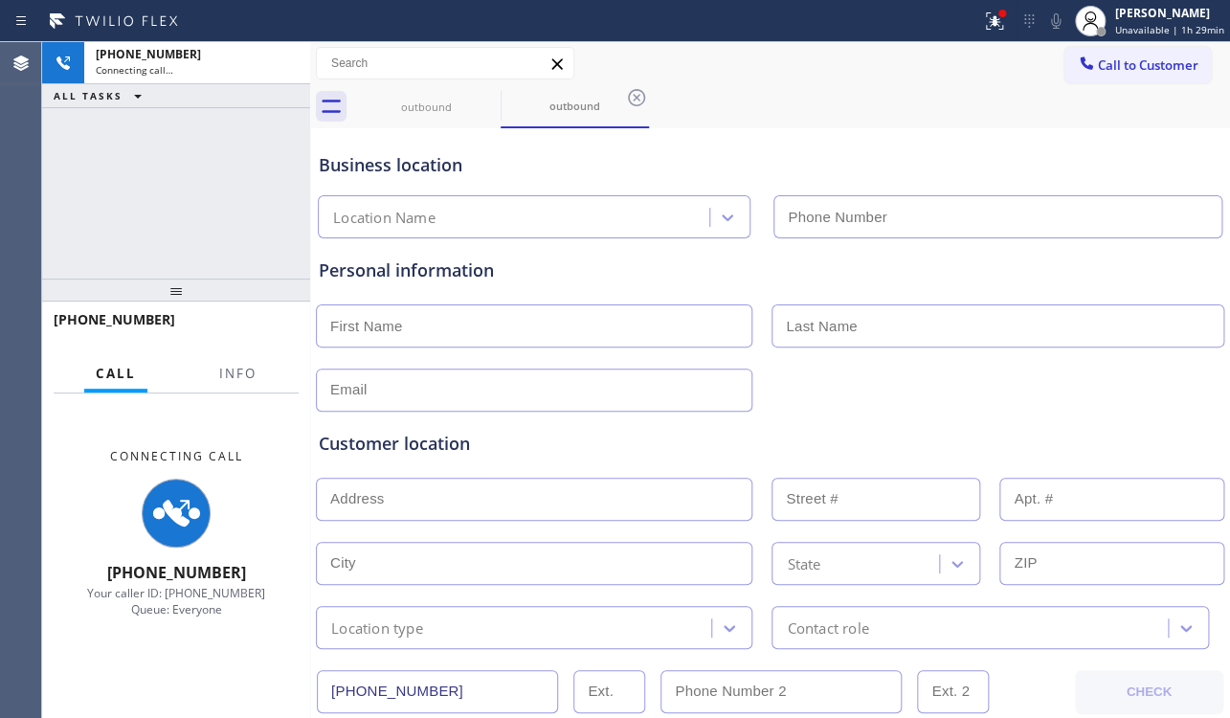
type input "[PHONE_NUMBER]"
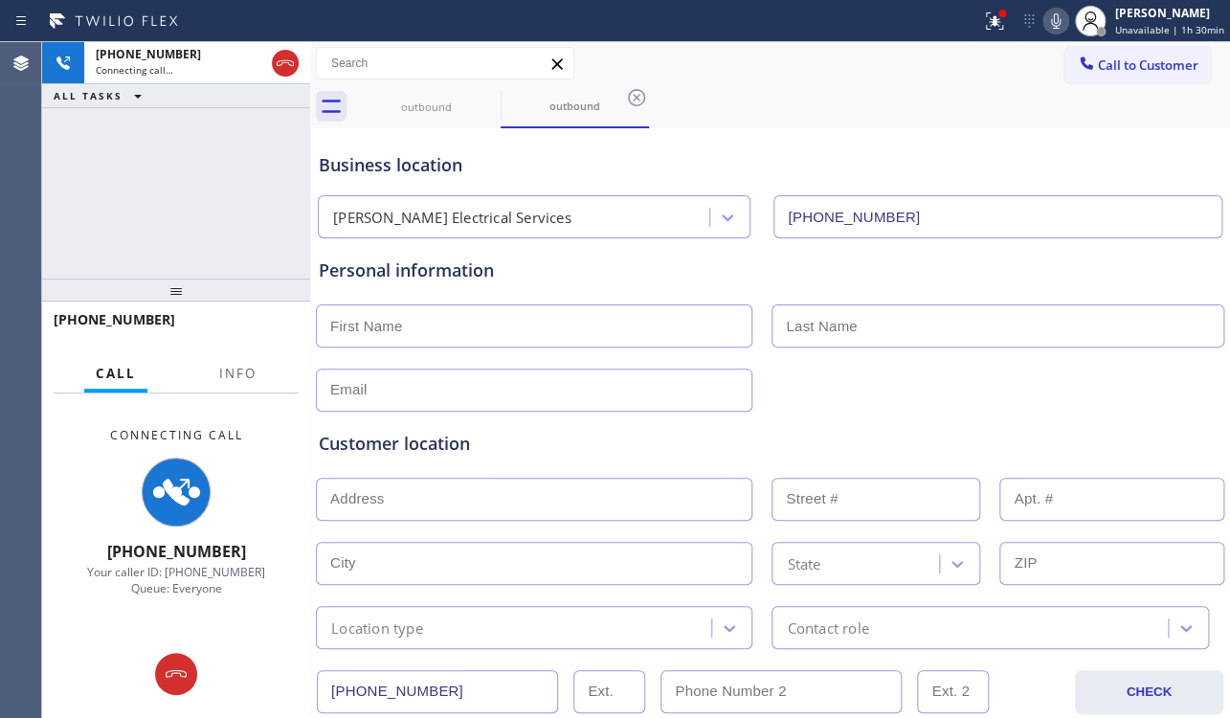
click at [1044, 15] on icon at bounding box center [1055, 21] width 23 height 23
click at [1047, 17] on icon at bounding box center [1055, 21] width 23 height 23
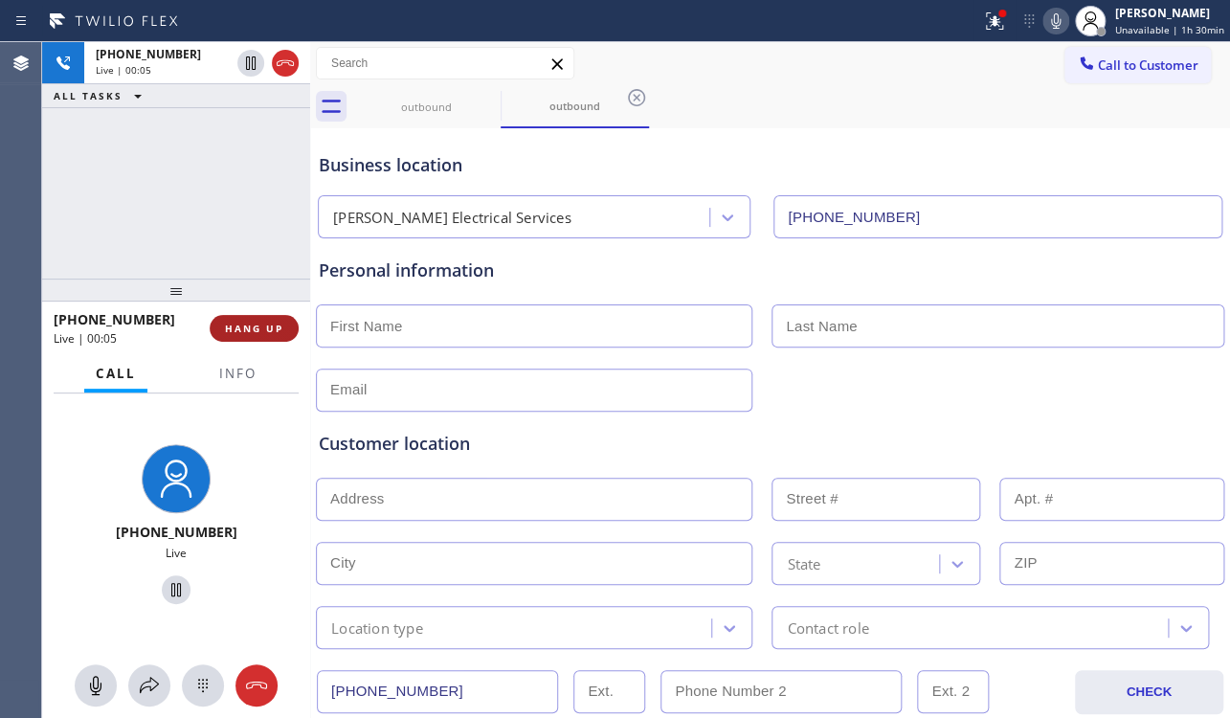
click at [249, 331] on span "HANG UP" at bounding box center [254, 327] width 58 height 13
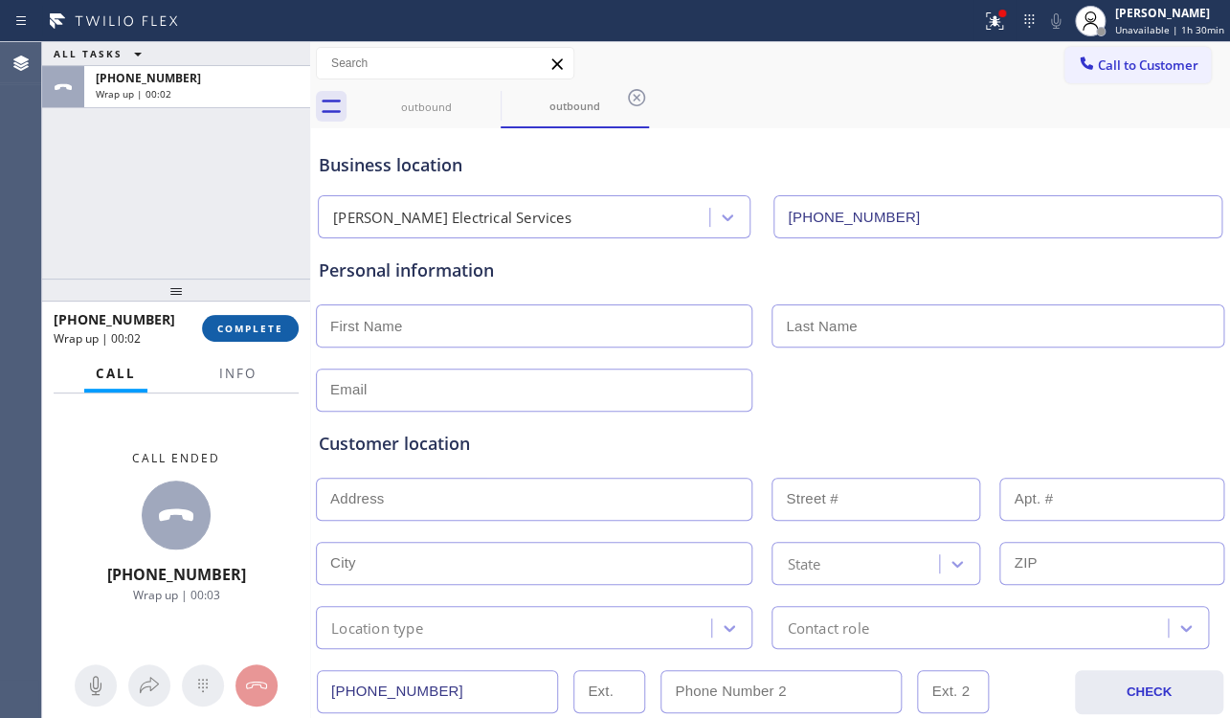
click at [246, 334] on span "COMPLETE" at bounding box center [250, 327] width 66 height 13
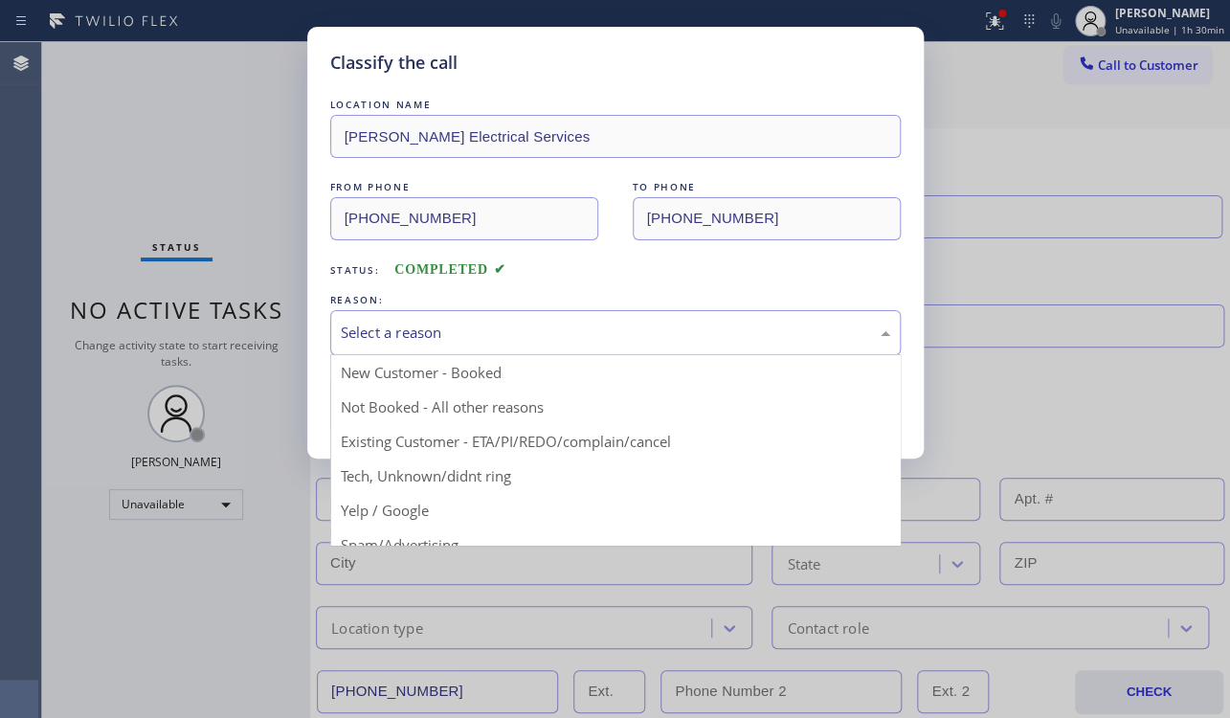
click at [612, 341] on div "Select a reason" at bounding box center [615, 332] width 549 height 22
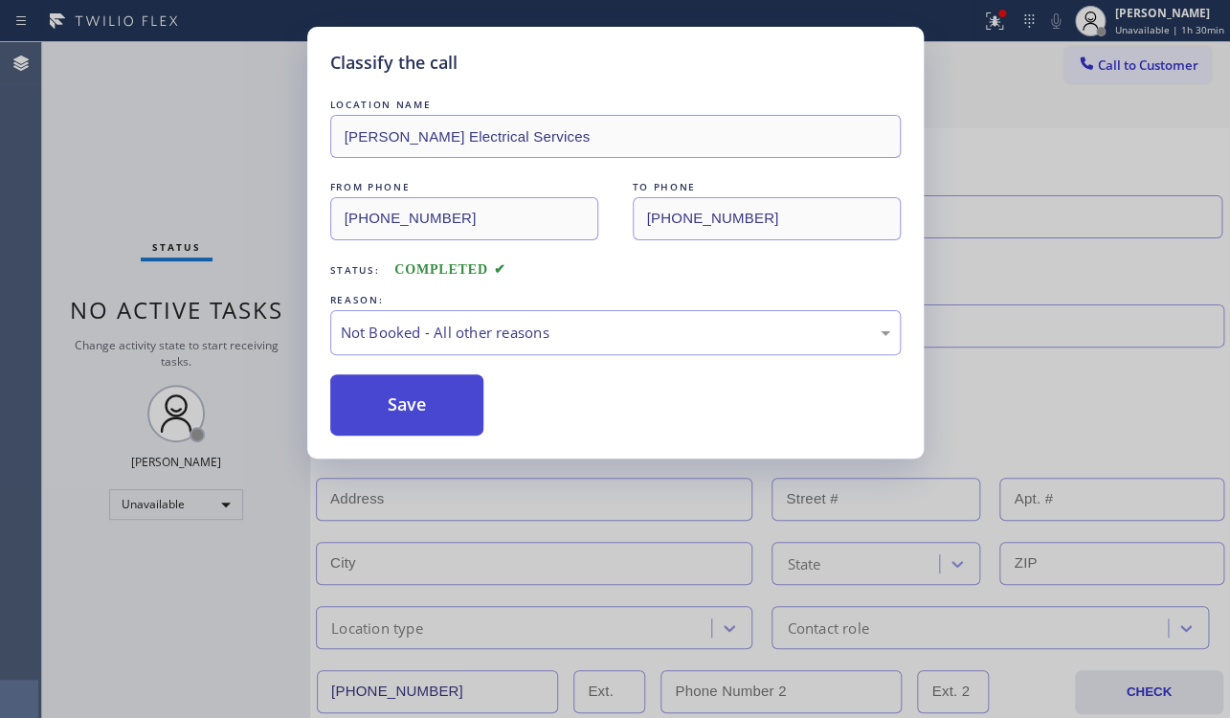
click at [412, 398] on button "Save" at bounding box center [407, 404] width 154 height 61
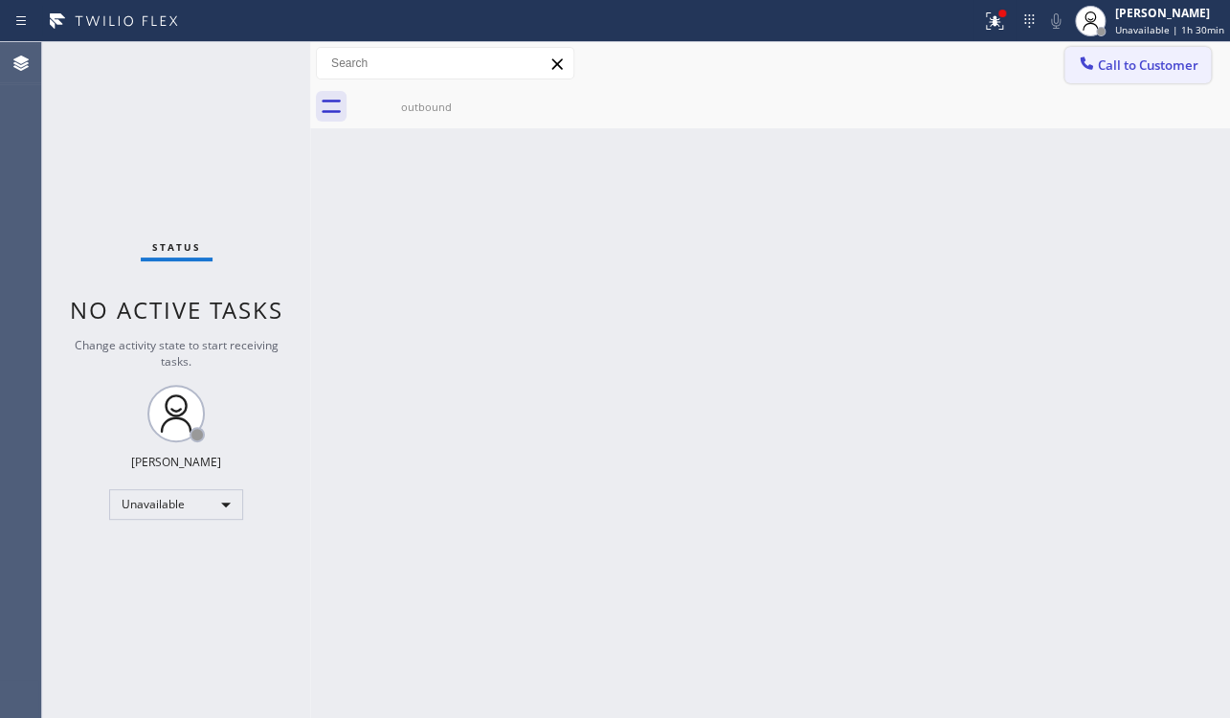
click at [1121, 67] on span "Call to Customer" at bounding box center [1147, 64] width 100 height 17
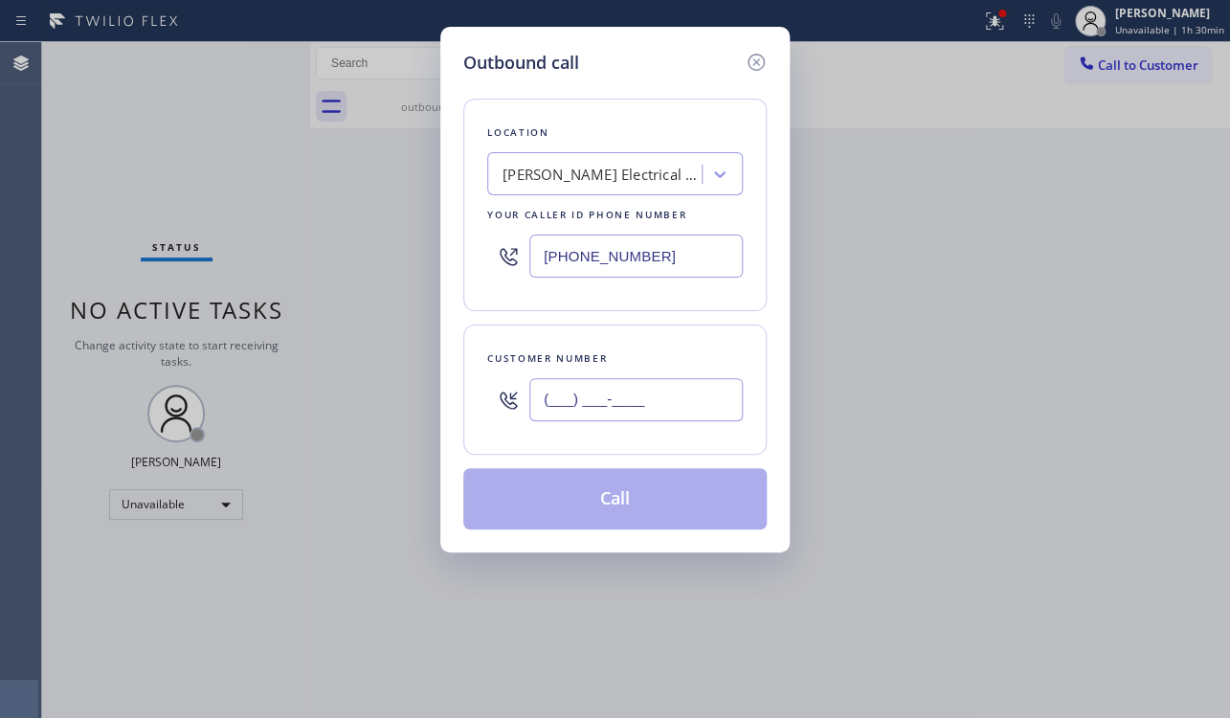
click at [631, 406] on input "(___) ___-____" at bounding box center [635, 399] width 213 height 43
paste input "661) 466-6549"
type input "[PHONE_NUMBER]"
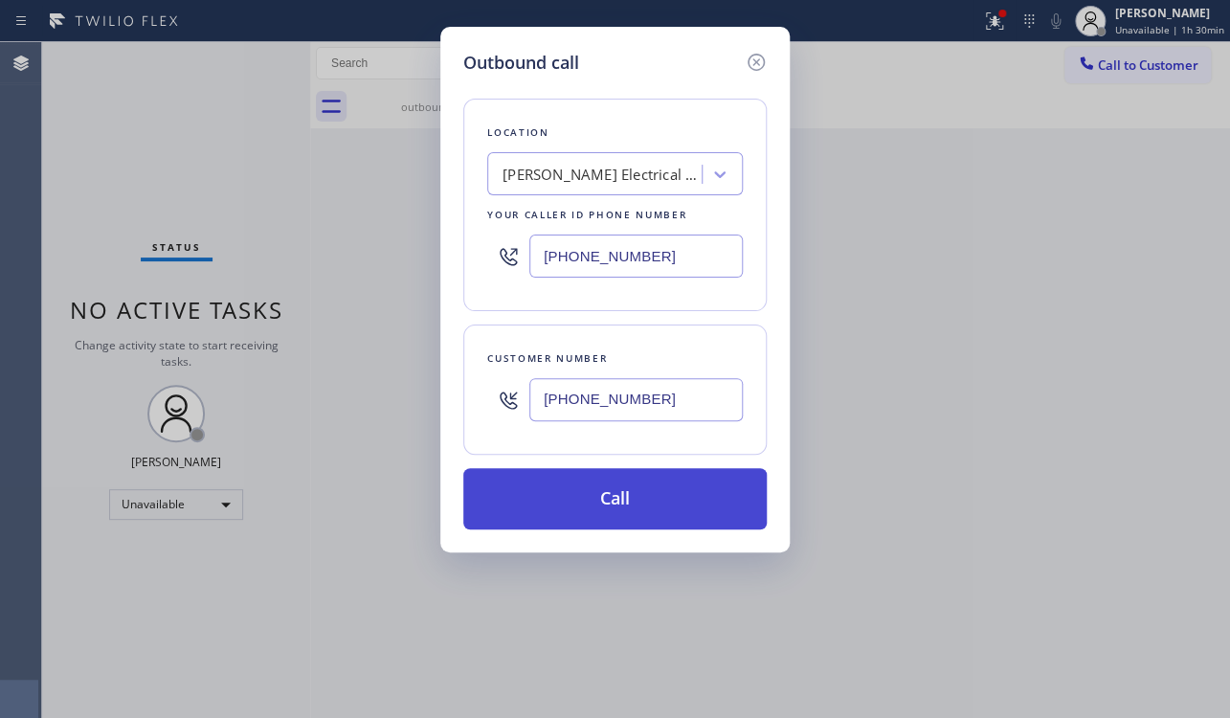
click at [643, 502] on button "Call" at bounding box center [614, 498] width 303 height 61
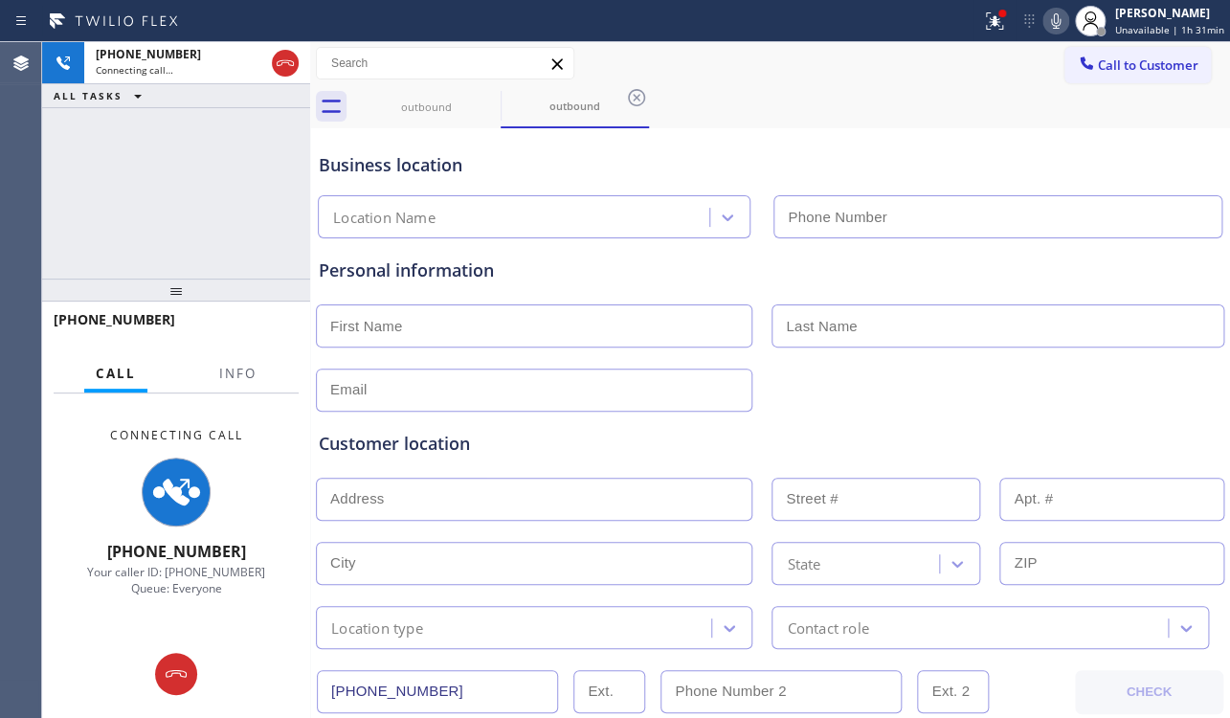
type input "[PHONE_NUMBER]"
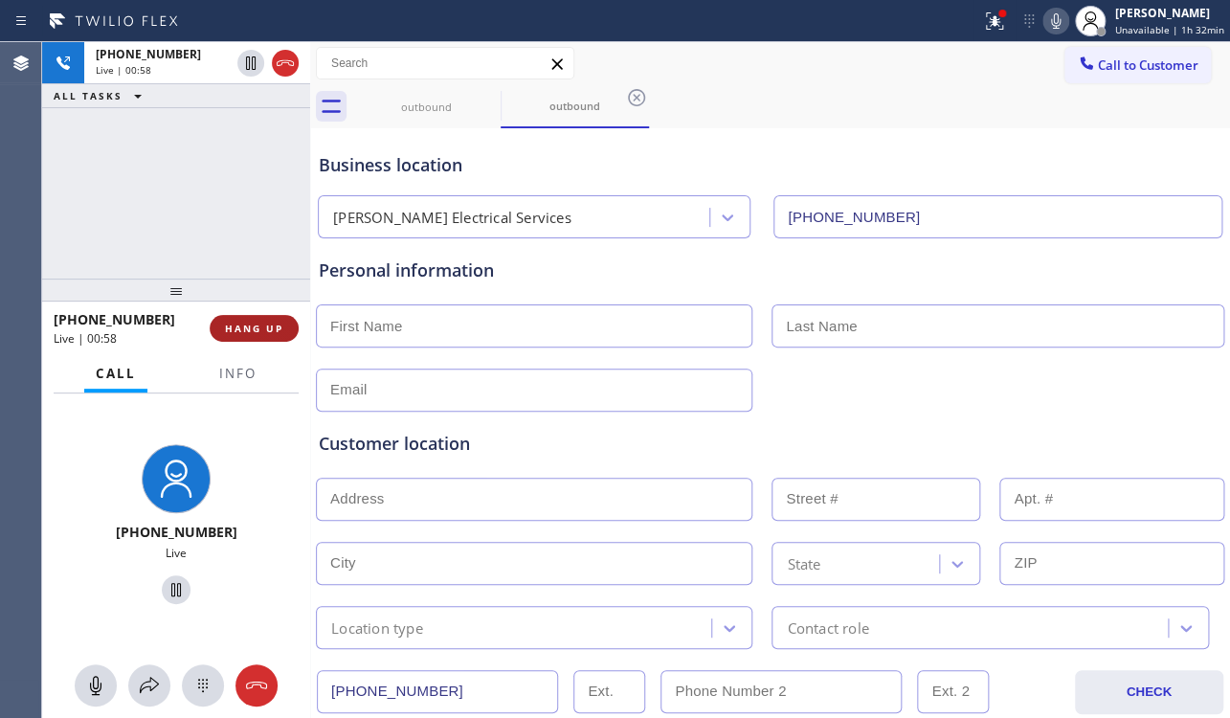
click at [245, 323] on span "HANG UP" at bounding box center [254, 327] width 58 height 13
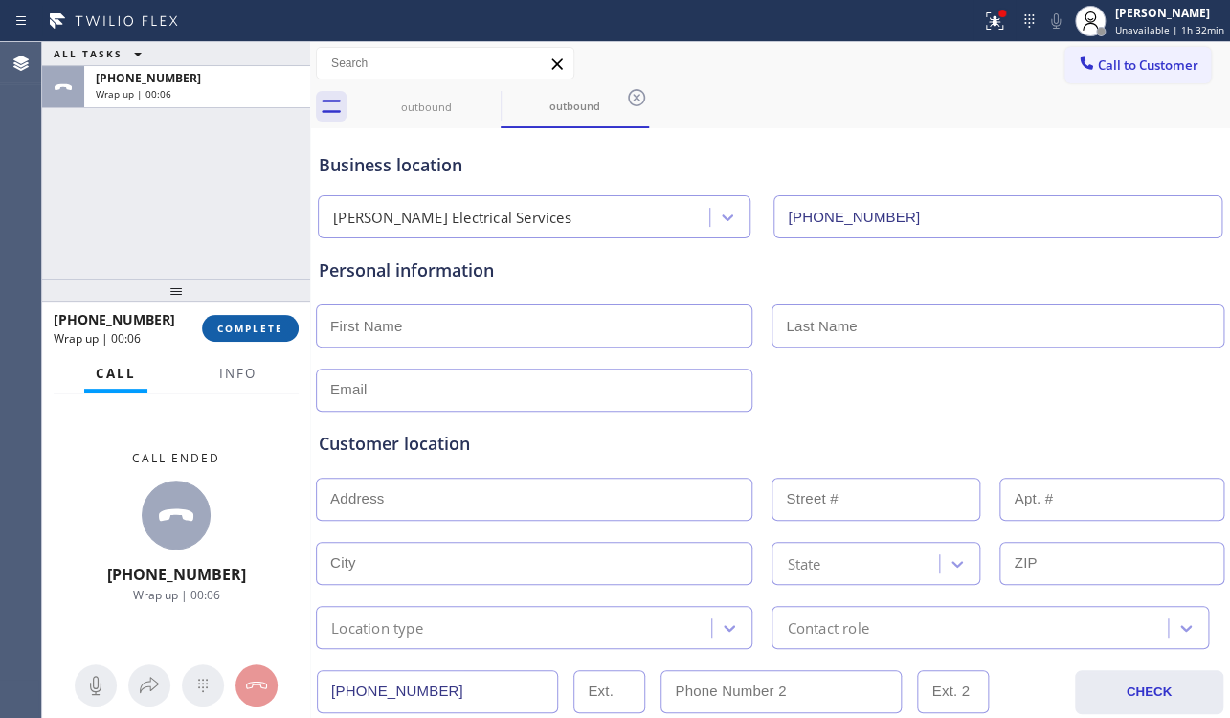
click at [255, 334] on span "COMPLETE" at bounding box center [250, 327] width 66 height 13
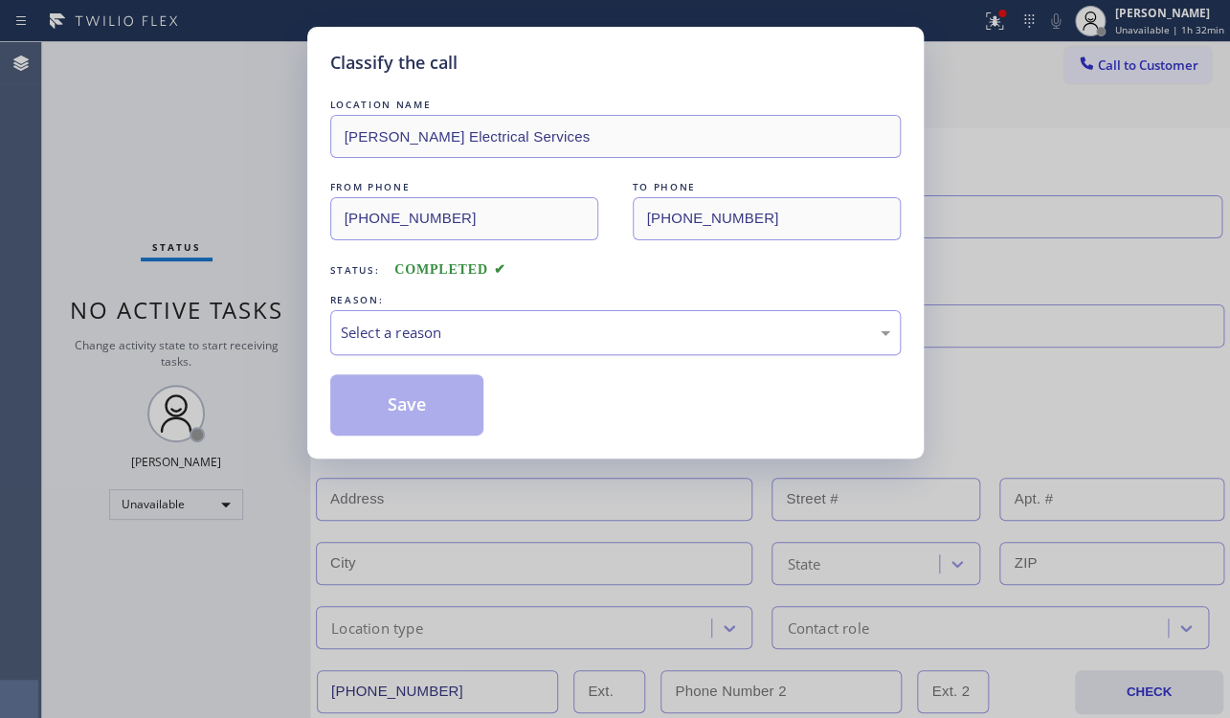
click at [584, 329] on div "Select a reason" at bounding box center [615, 332] width 549 height 22
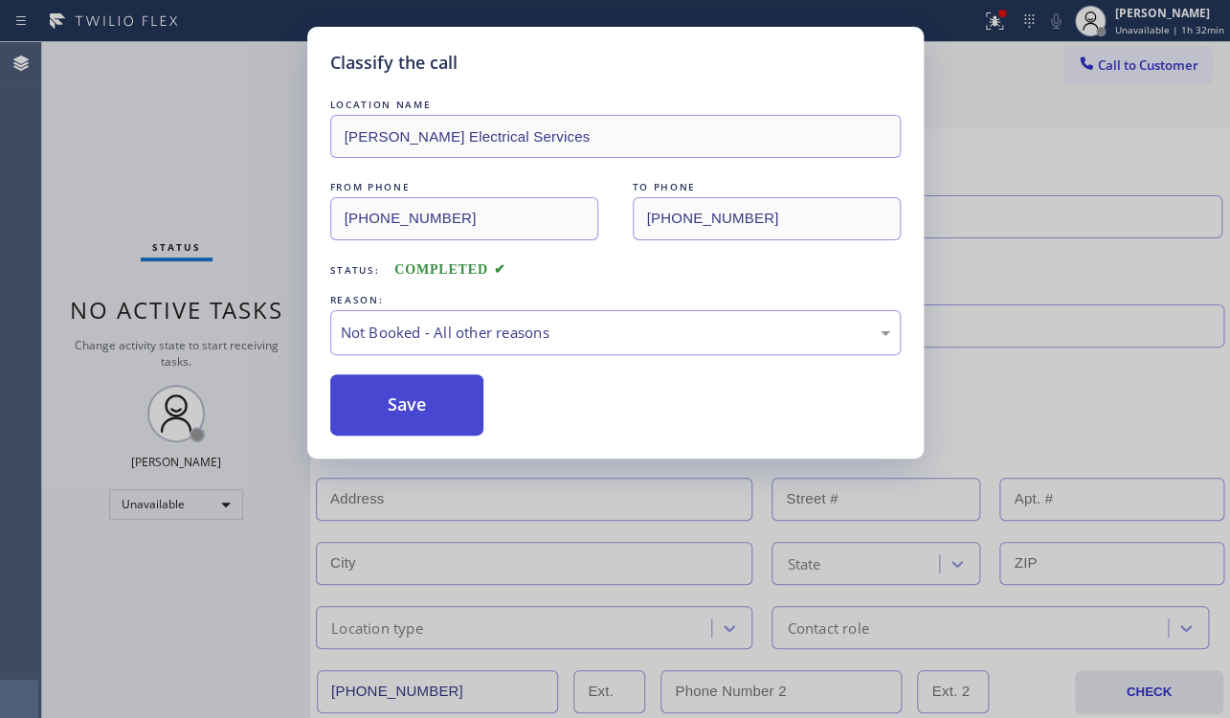
click at [420, 400] on button "Save" at bounding box center [407, 404] width 154 height 61
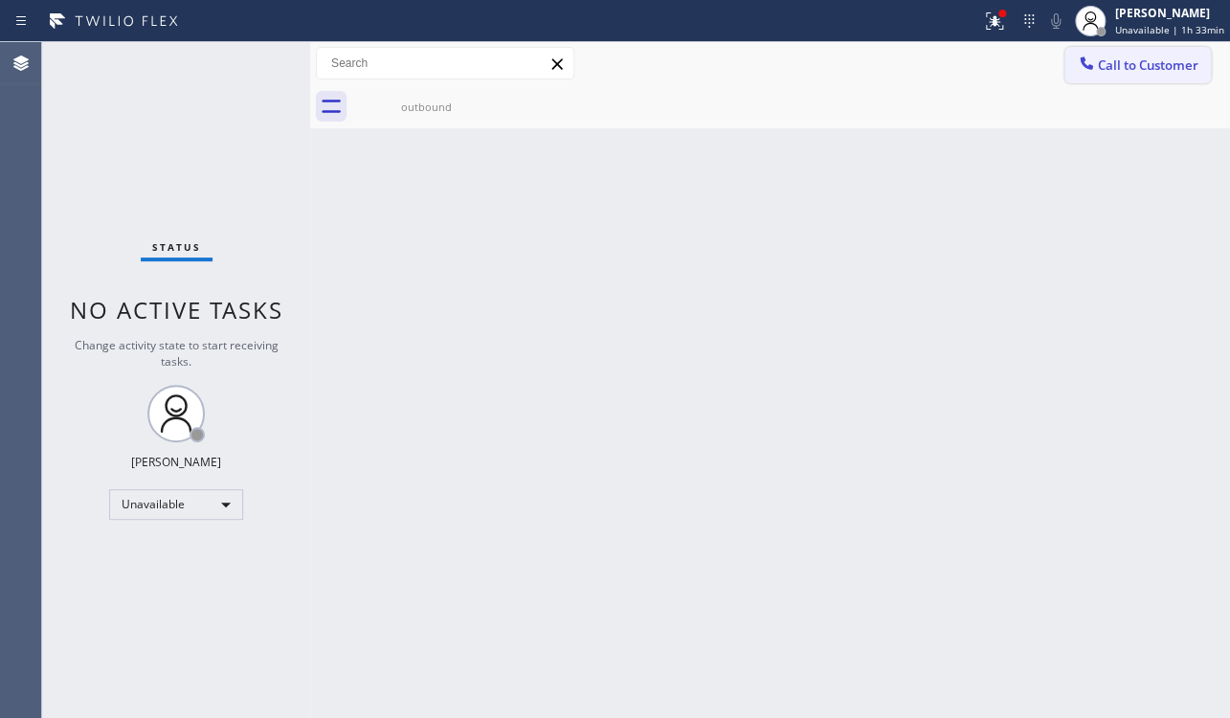
click at [1147, 65] on span "Call to Customer" at bounding box center [1147, 64] width 100 height 17
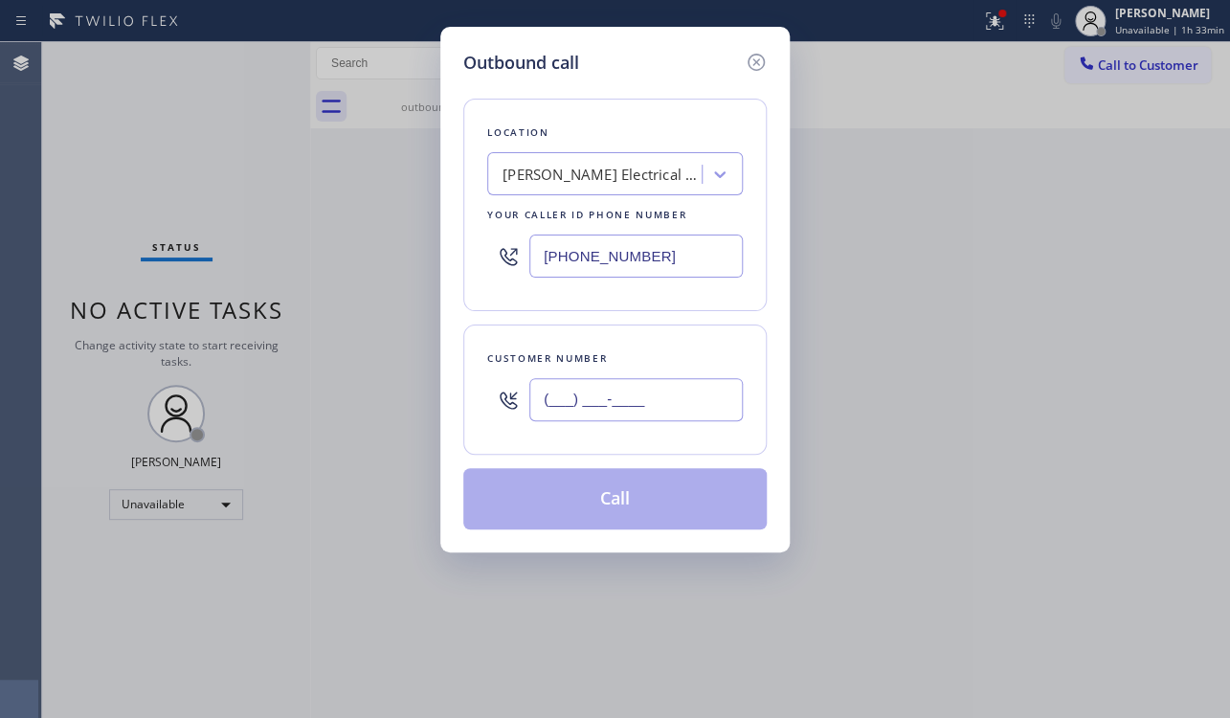
click at [543, 390] on input "(___) ___-____" at bounding box center [635, 399] width 213 height 43
paste input "224) 307-0360"
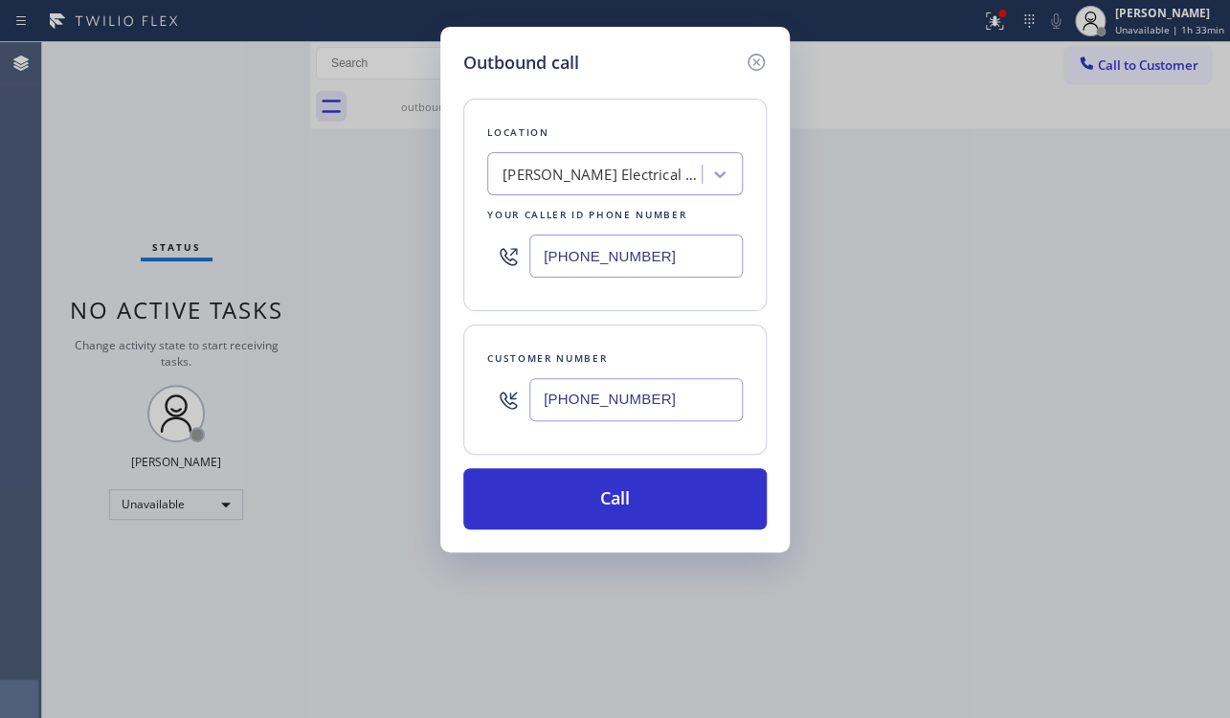
type input "[PHONE_NUMBER]"
drag, startPoint x: 664, startPoint y: 251, endPoint x: 253, endPoint y: 258, distance: 411.5
click at [253, 258] on div "Outbound call Location SWAYNE Electrical Services Your caller id phone number (…" at bounding box center [615, 359] width 1230 height 718
paste input "617) 219-9255"
type input "[PHONE_NUMBER]"
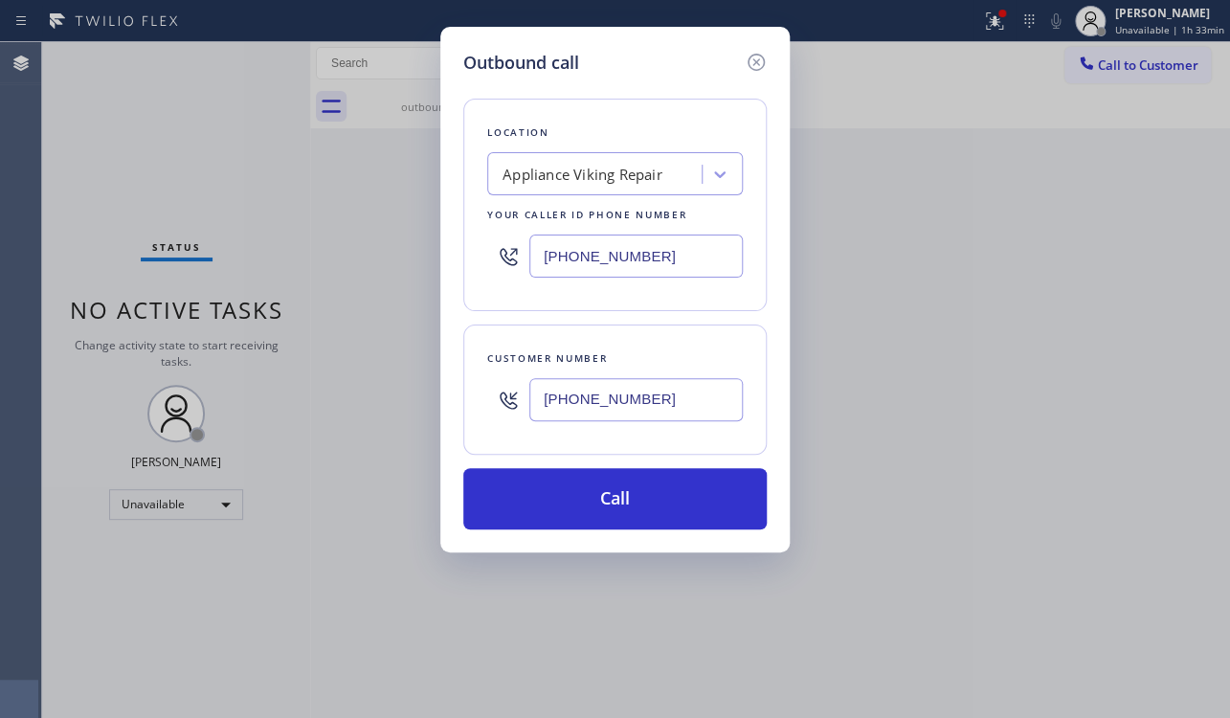
click at [676, 59] on div "Outbound call" at bounding box center [614, 63] width 303 height 26
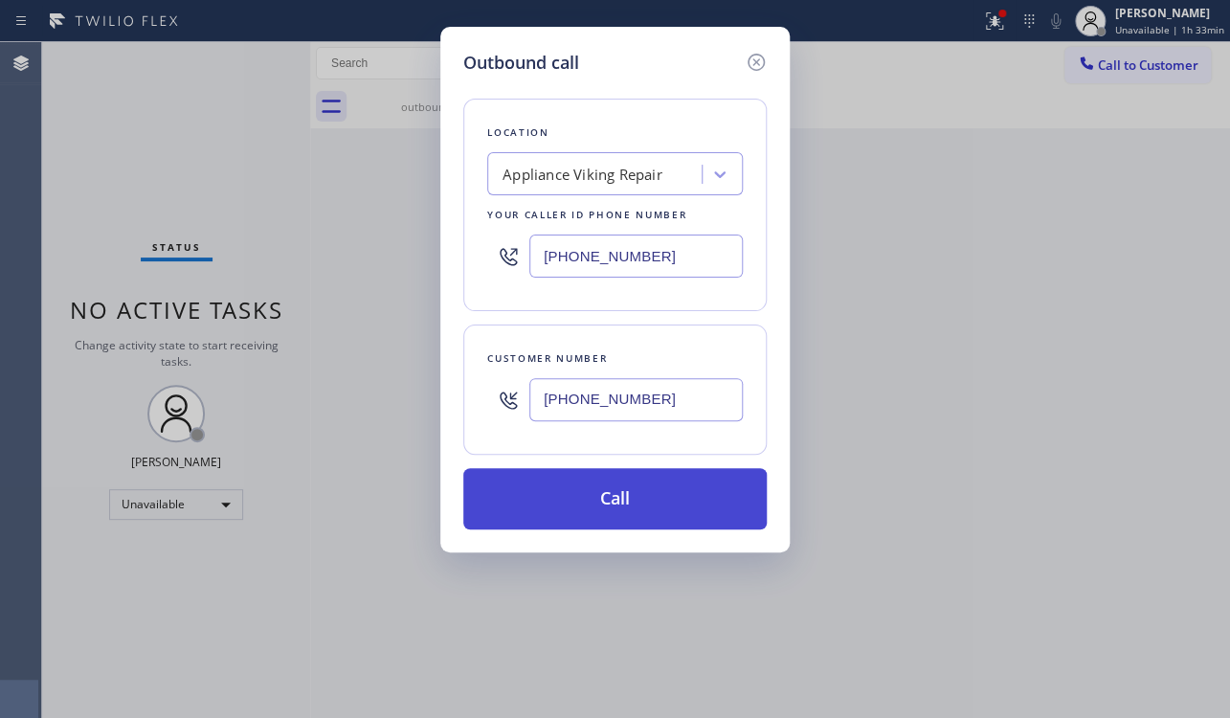
click at [610, 492] on button "Call" at bounding box center [614, 498] width 303 height 61
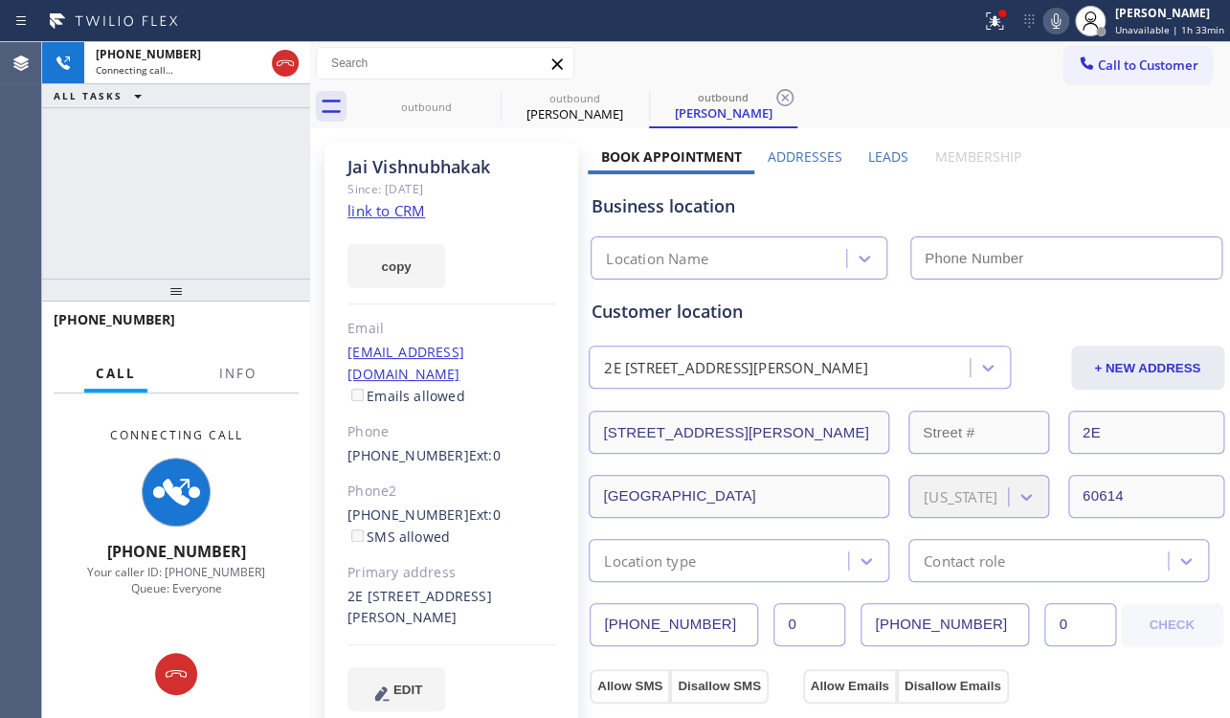
type input "[PHONE_NUMBER]"
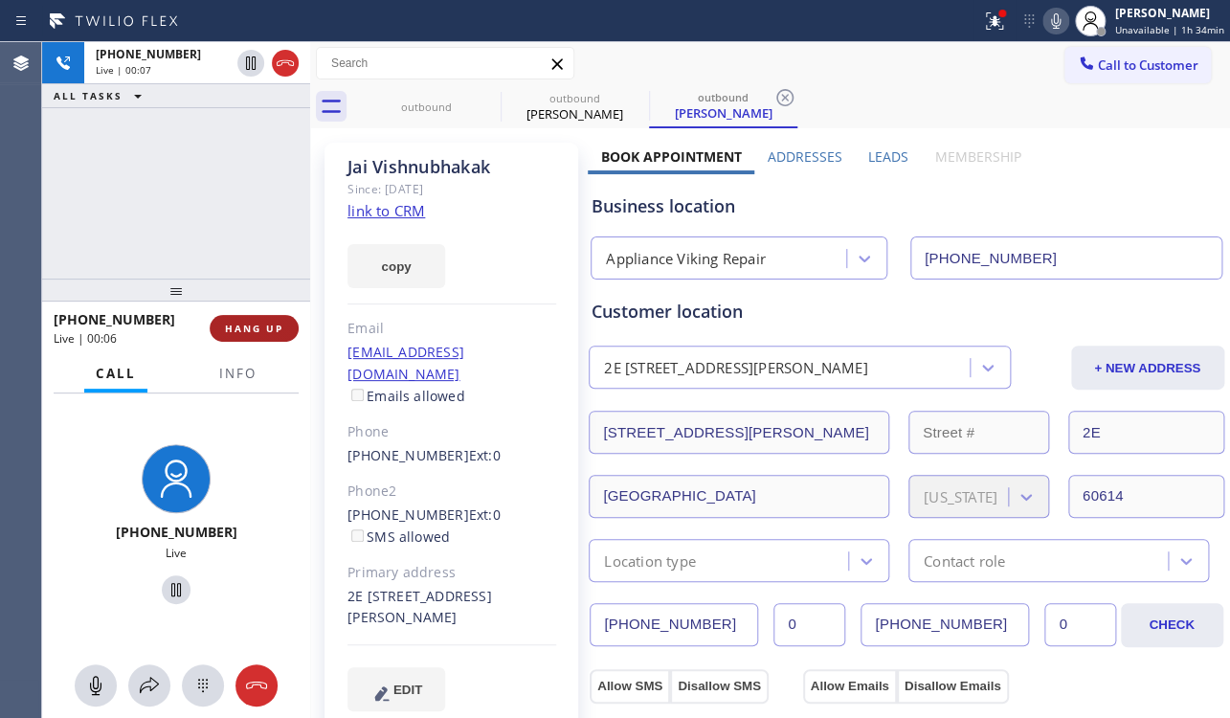
click at [260, 328] on span "HANG UP" at bounding box center [254, 327] width 58 height 13
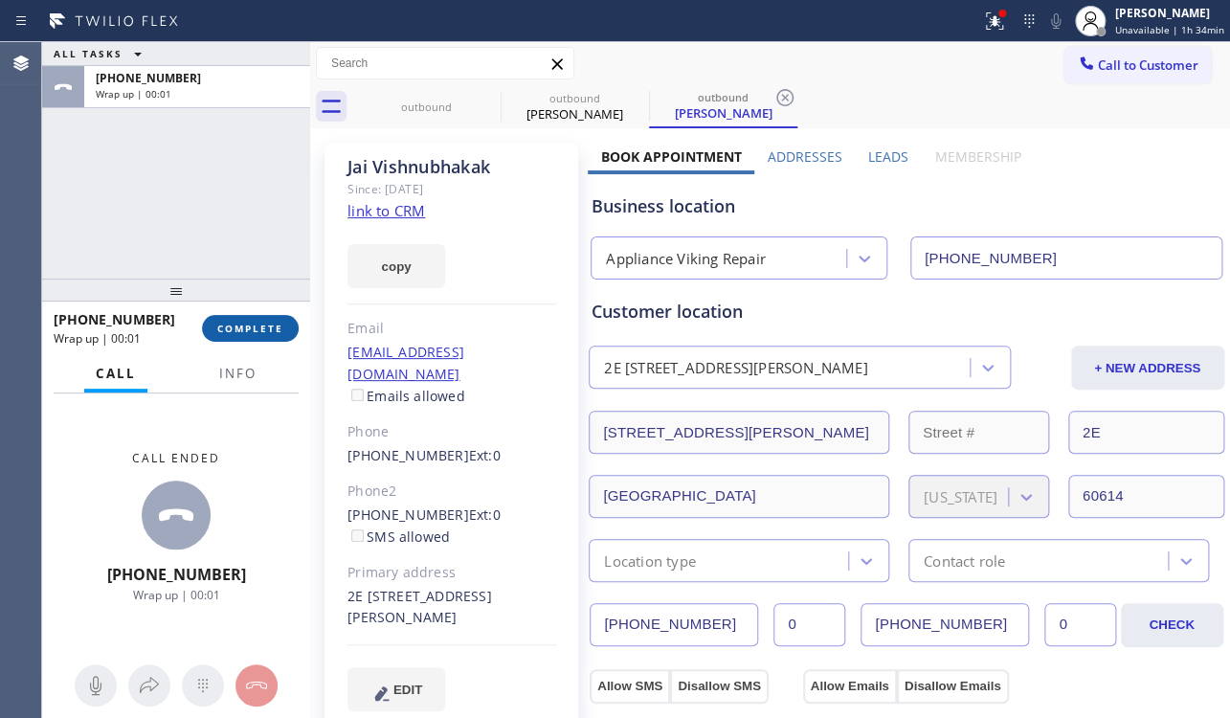
click at [260, 330] on span "COMPLETE" at bounding box center [250, 327] width 66 height 13
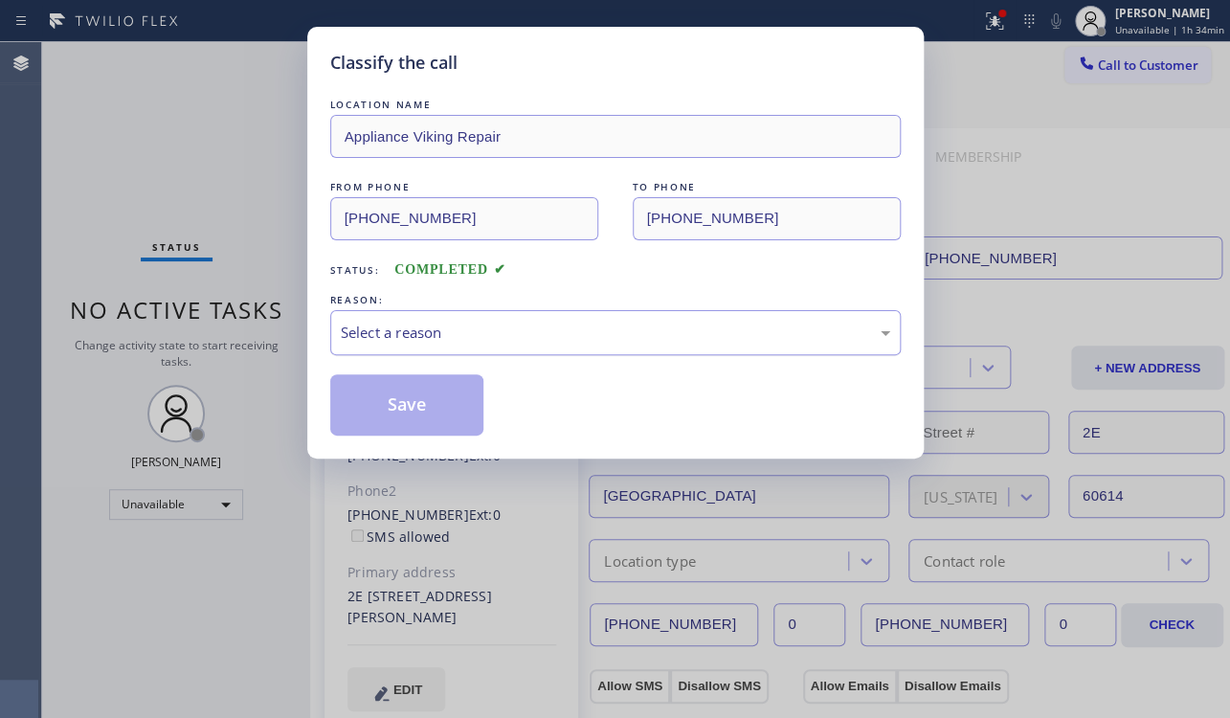
click at [496, 337] on div "Select a reason" at bounding box center [615, 332] width 549 height 22
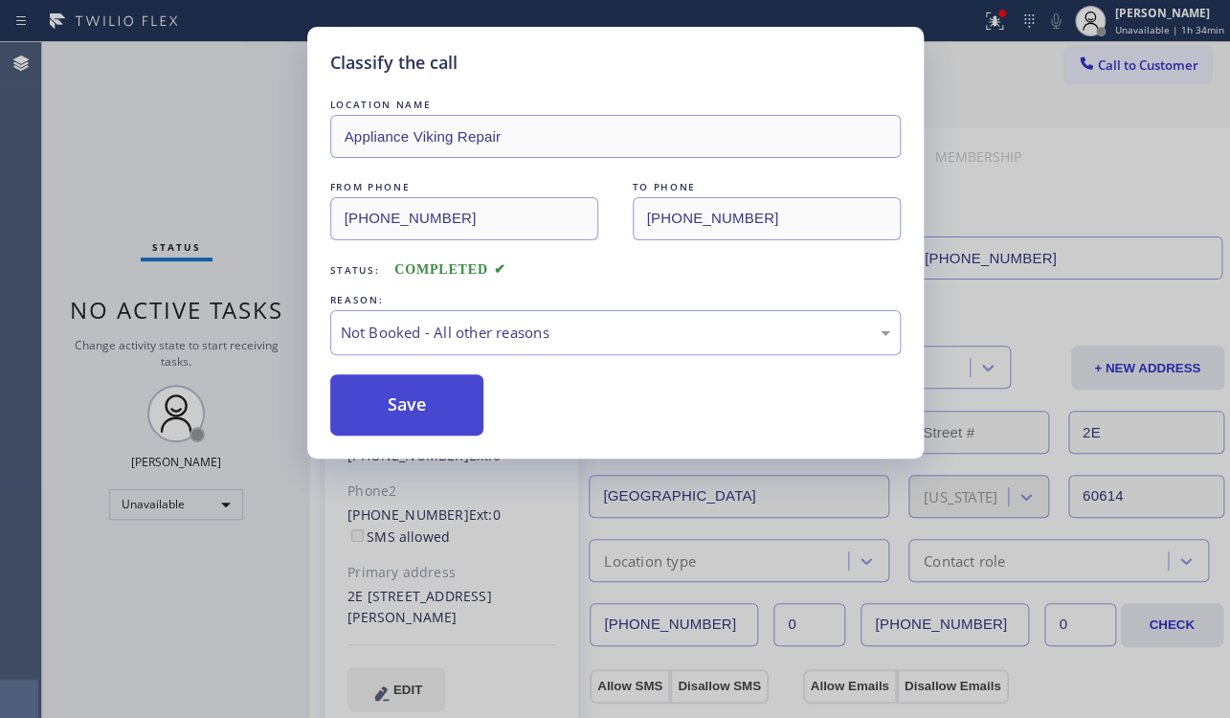
click at [427, 401] on button "Save" at bounding box center [407, 404] width 154 height 61
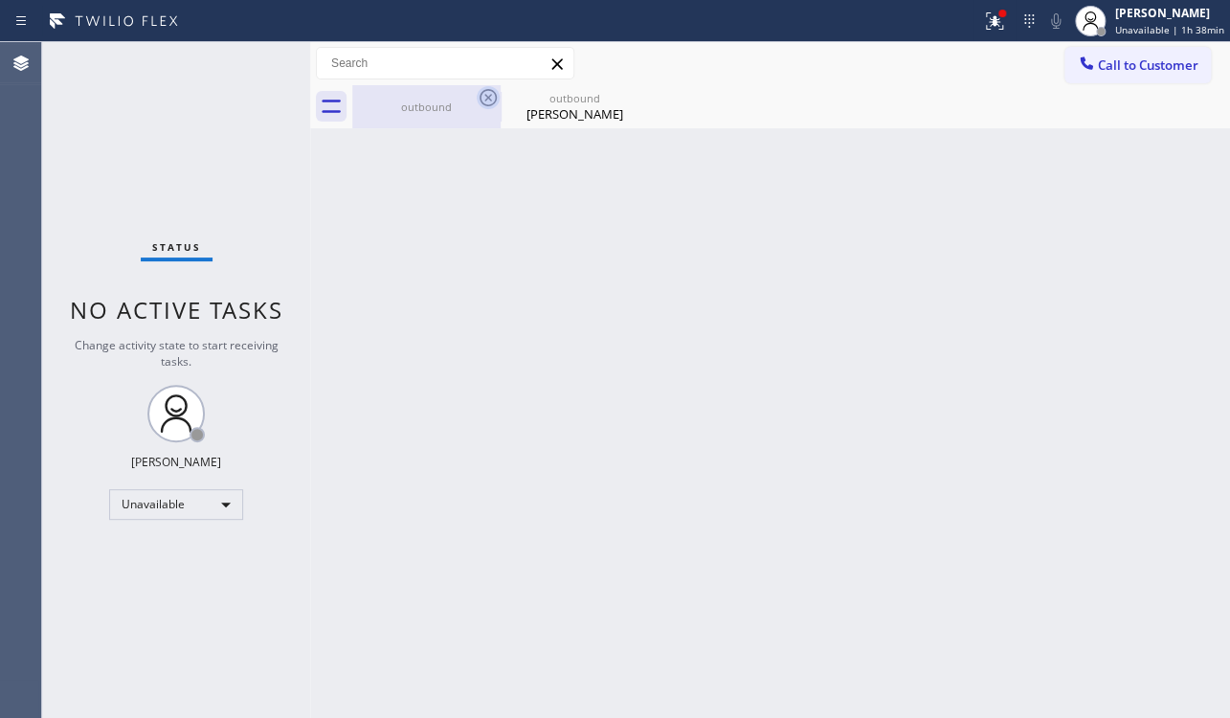
click at [491, 96] on icon at bounding box center [487, 97] width 23 height 23
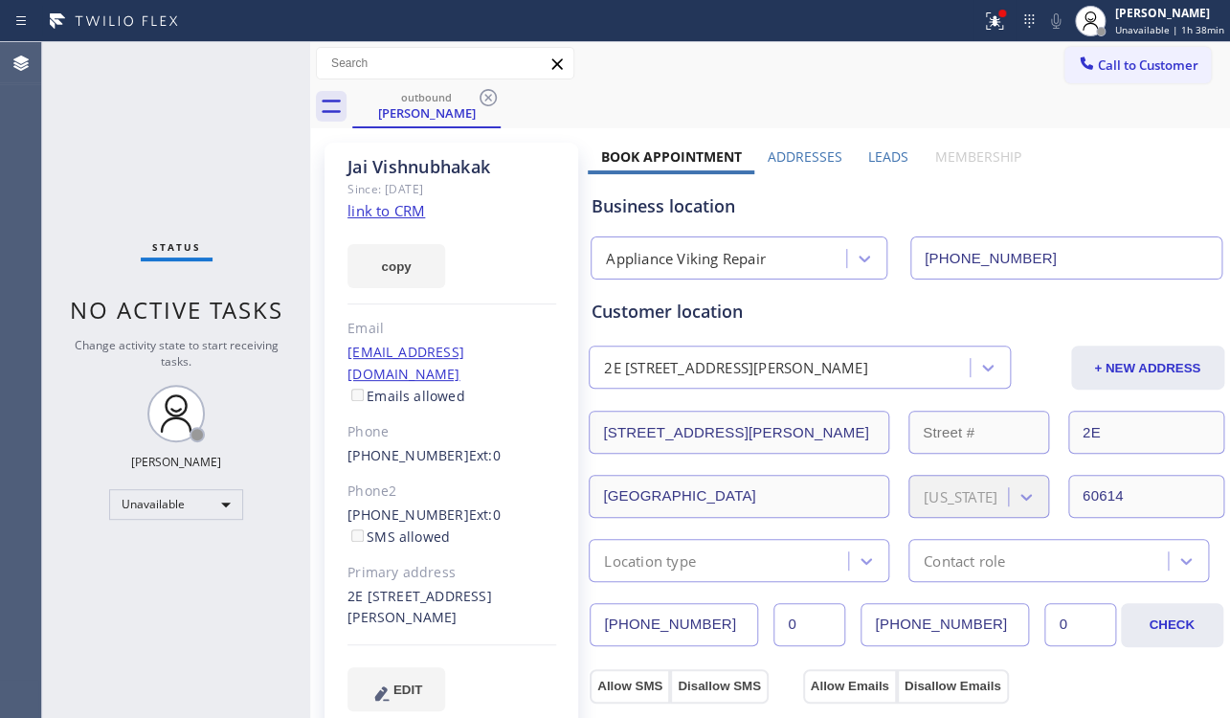
click at [491, 96] on icon at bounding box center [487, 97] width 23 height 23
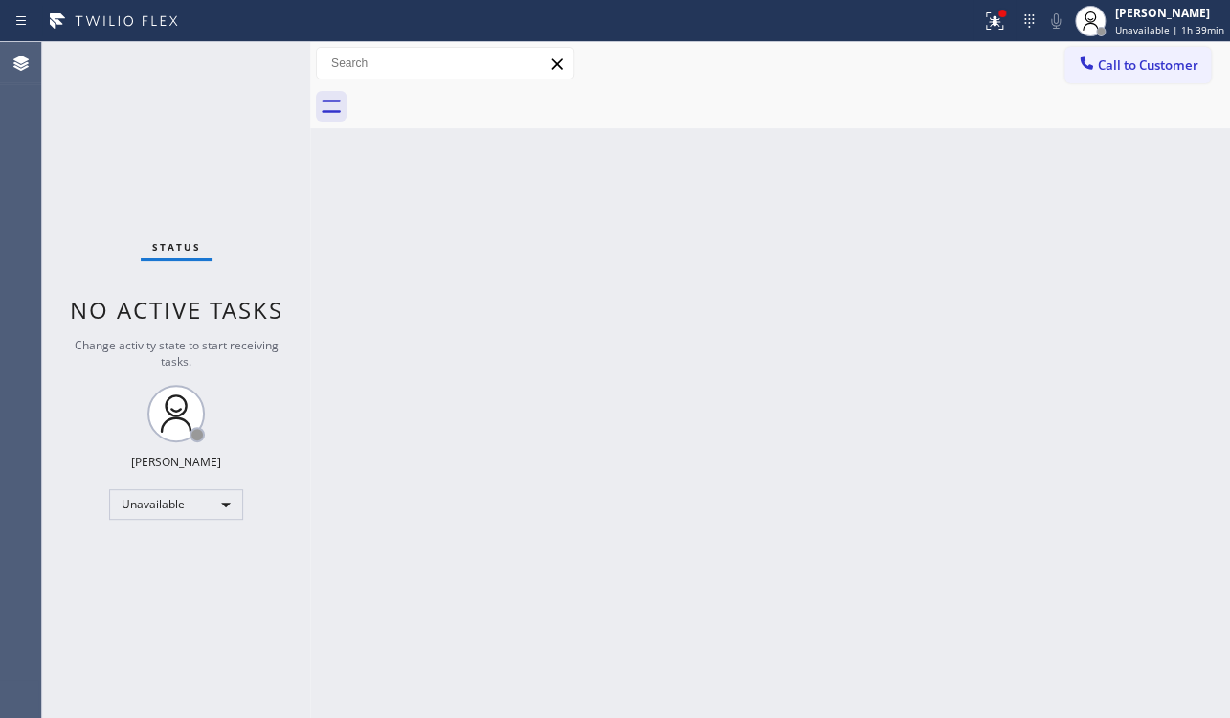
click at [1151, 65] on span "Call to Customer" at bounding box center [1147, 64] width 100 height 17
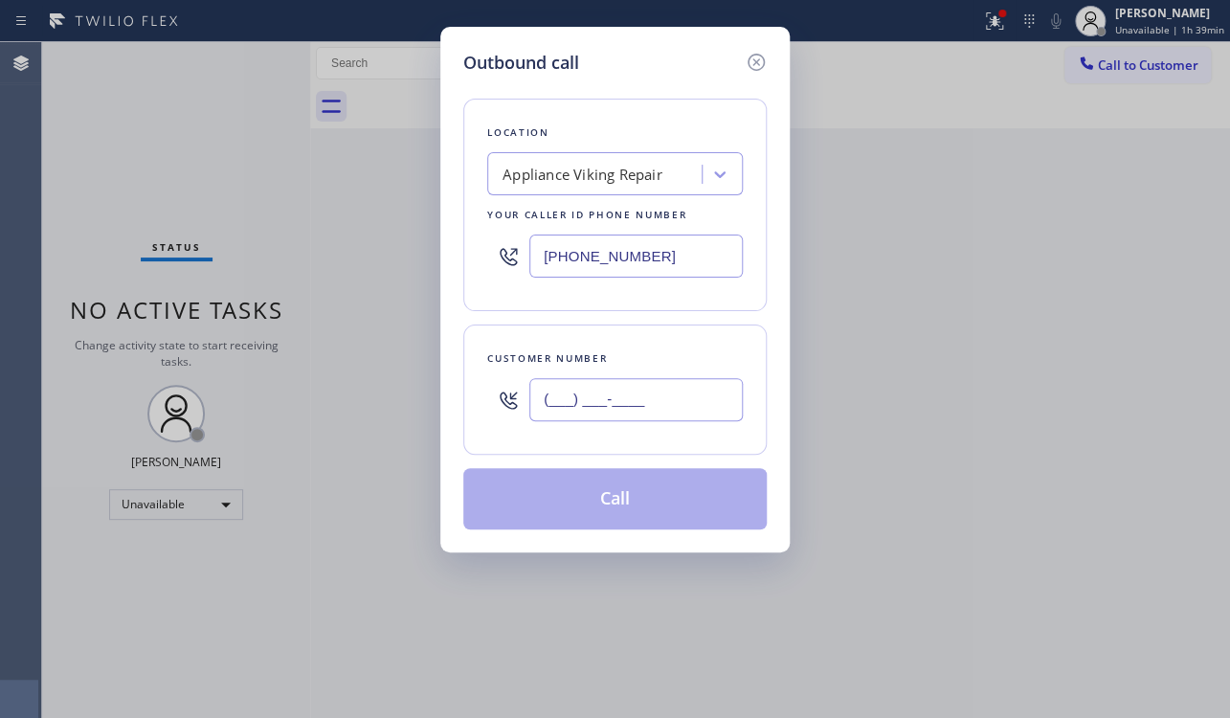
click at [622, 406] on input "(___) ___-____" at bounding box center [635, 399] width 213 height 43
paste input "206) 972-9805"
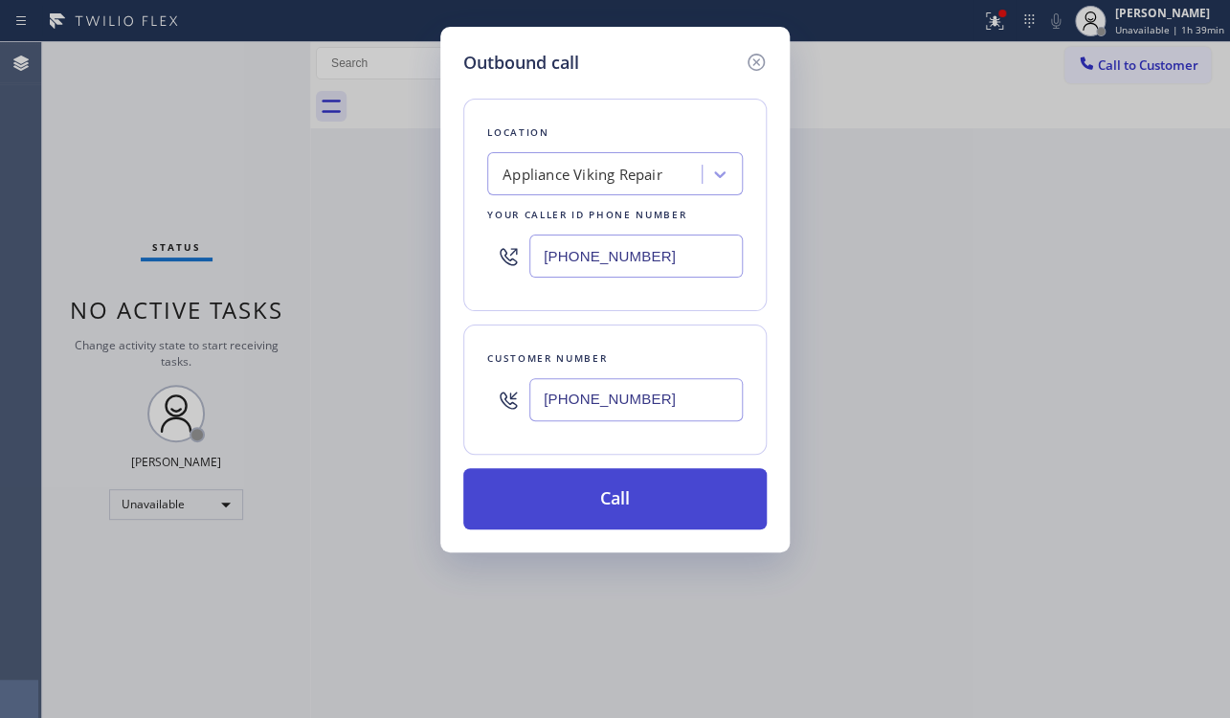
type input "[PHONE_NUMBER]"
click at [610, 496] on button "Call" at bounding box center [614, 498] width 303 height 61
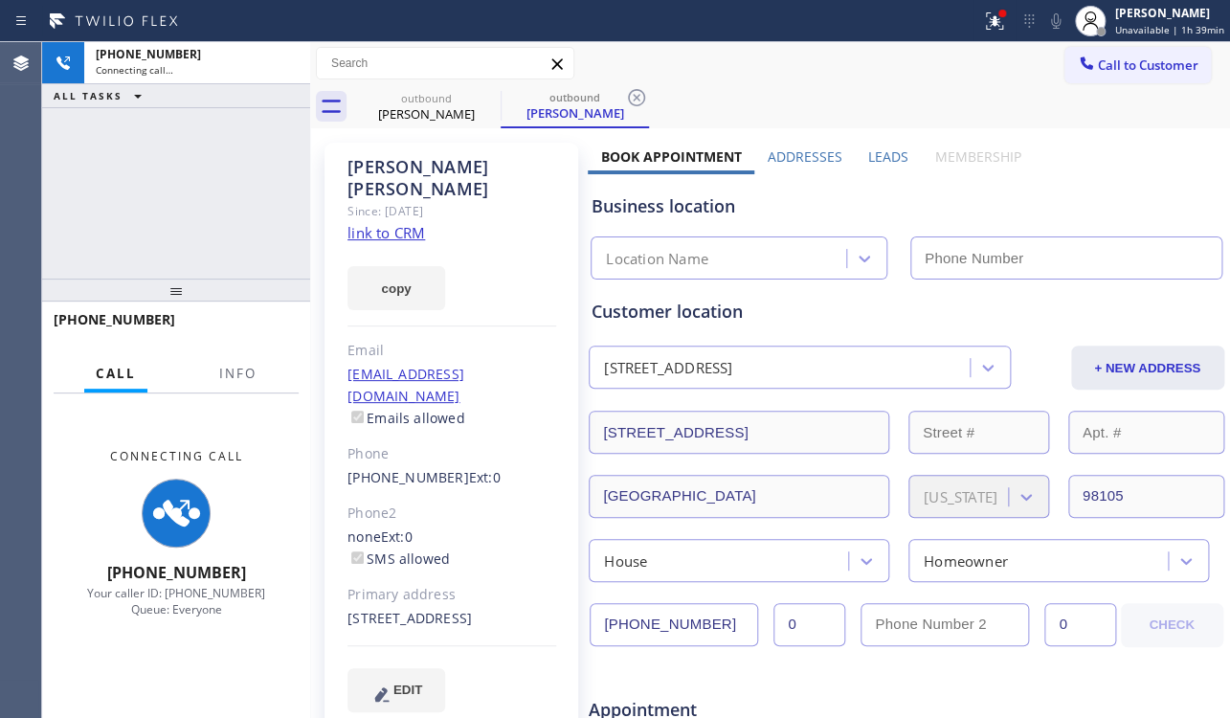
click at [886, 151] on label "Leads" at bounding box center [888, 156] width 40 height 18
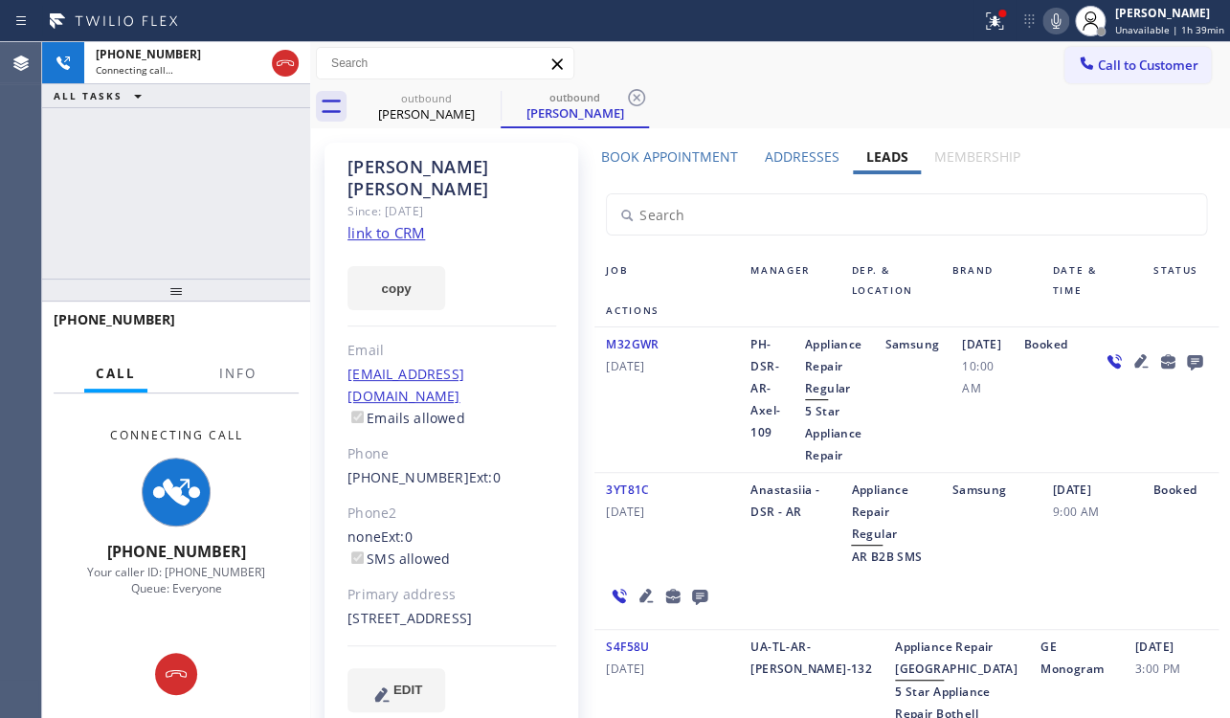
click at [1129, 372] on icon at bounding box center [1140, 360] width 23 height 23
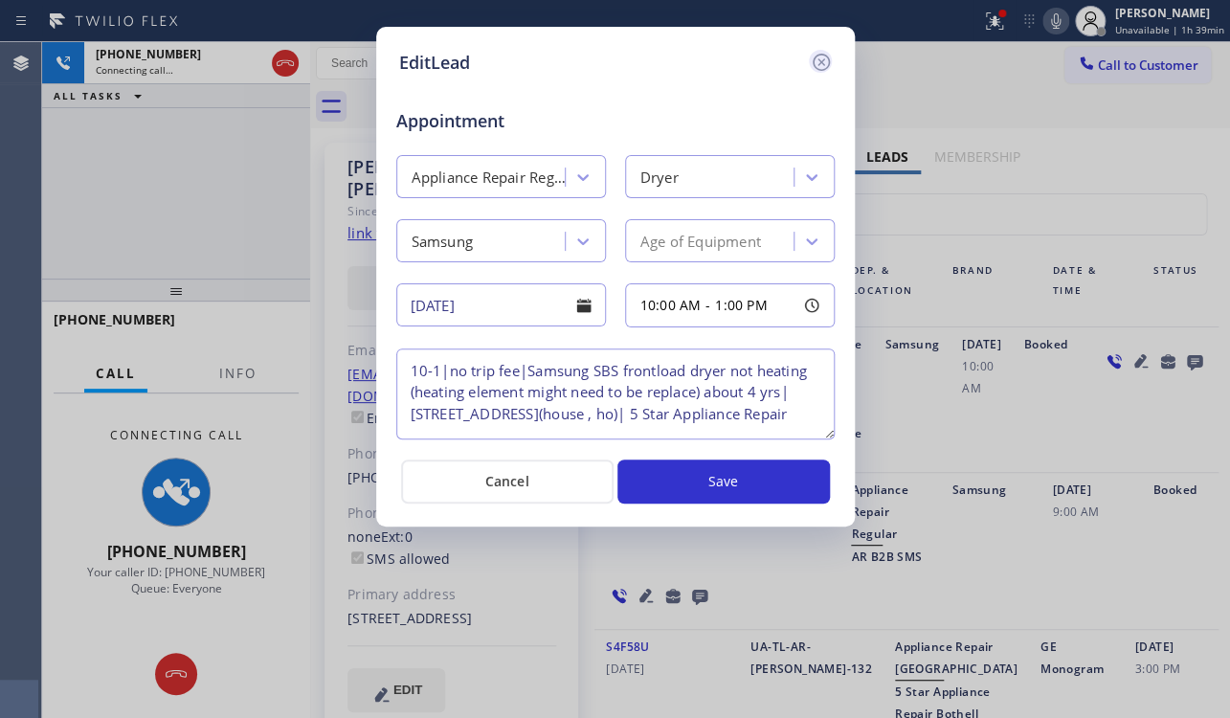
click at [822, 59] on icon at bounding box center [819, 62] width 17 height 17
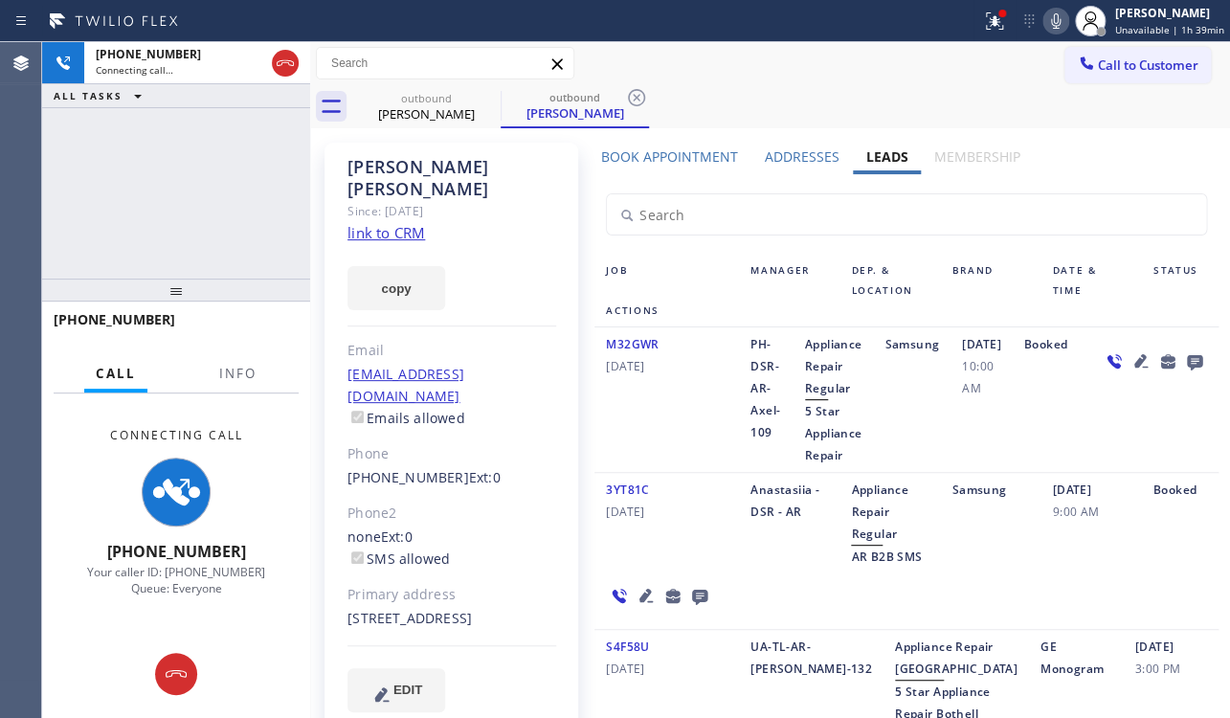
click at [642, 607] on icon at bounding box center [645, 595] width 23 height 23
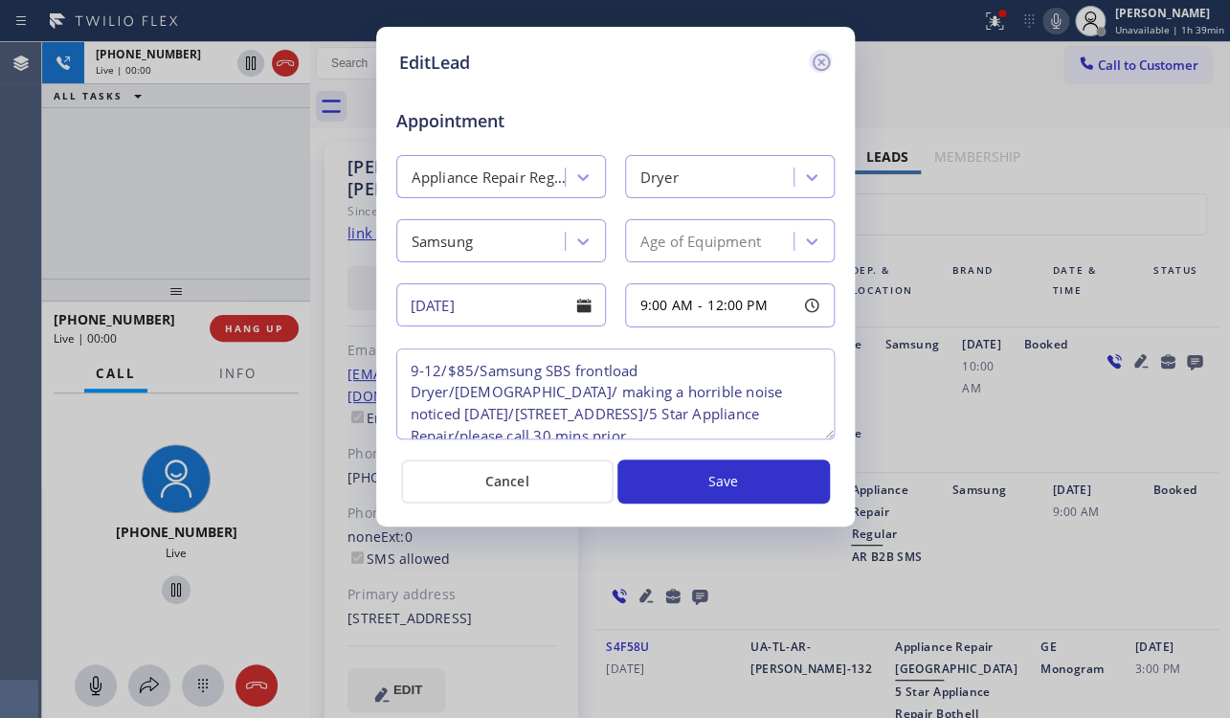
click at [829, 65] on icon at bounding box center [820, 62] width 23 height 23
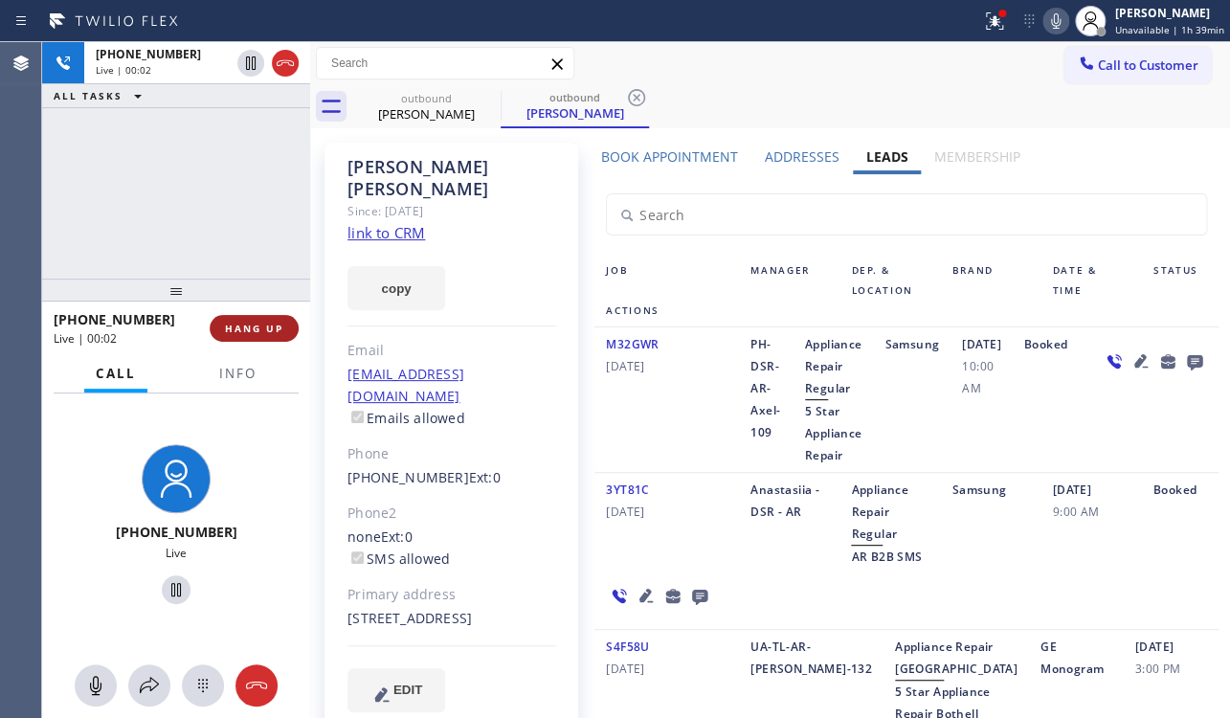
click at [245, 321] on span "HANG UP" at bounding box center [254, 327] width 58 height 13
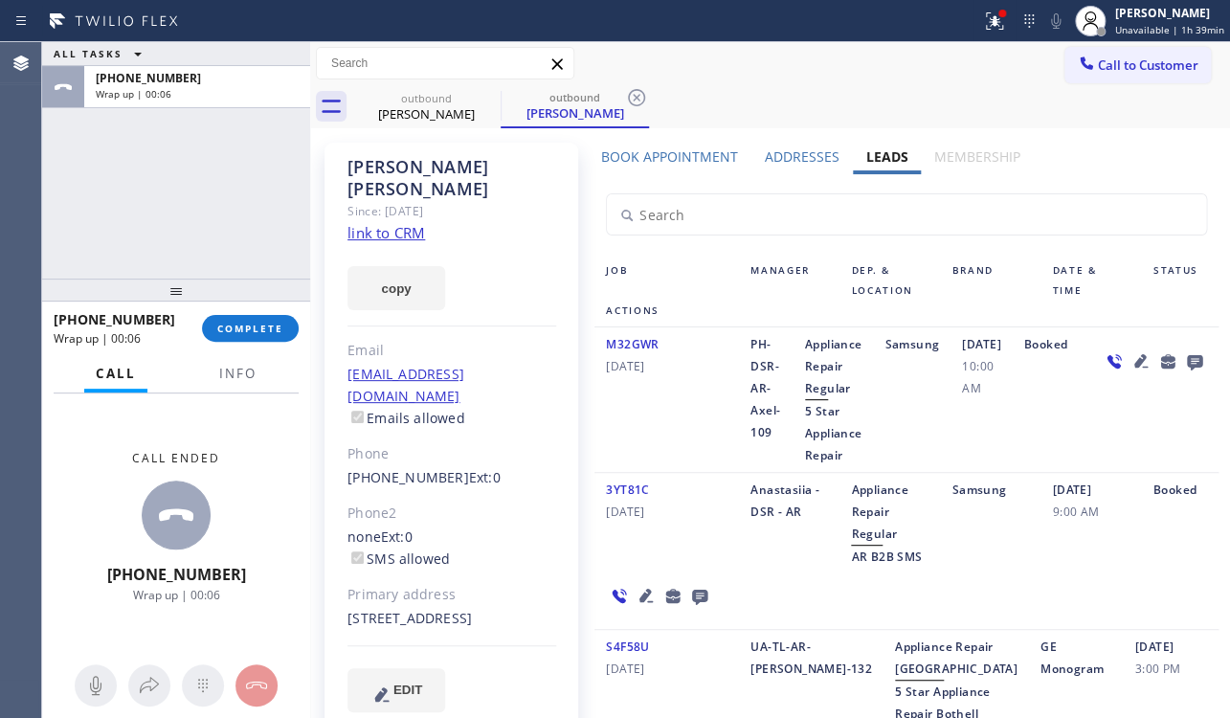
click at [1185, 370] on icon at bounding box center [1192, 362] width 15 height 15
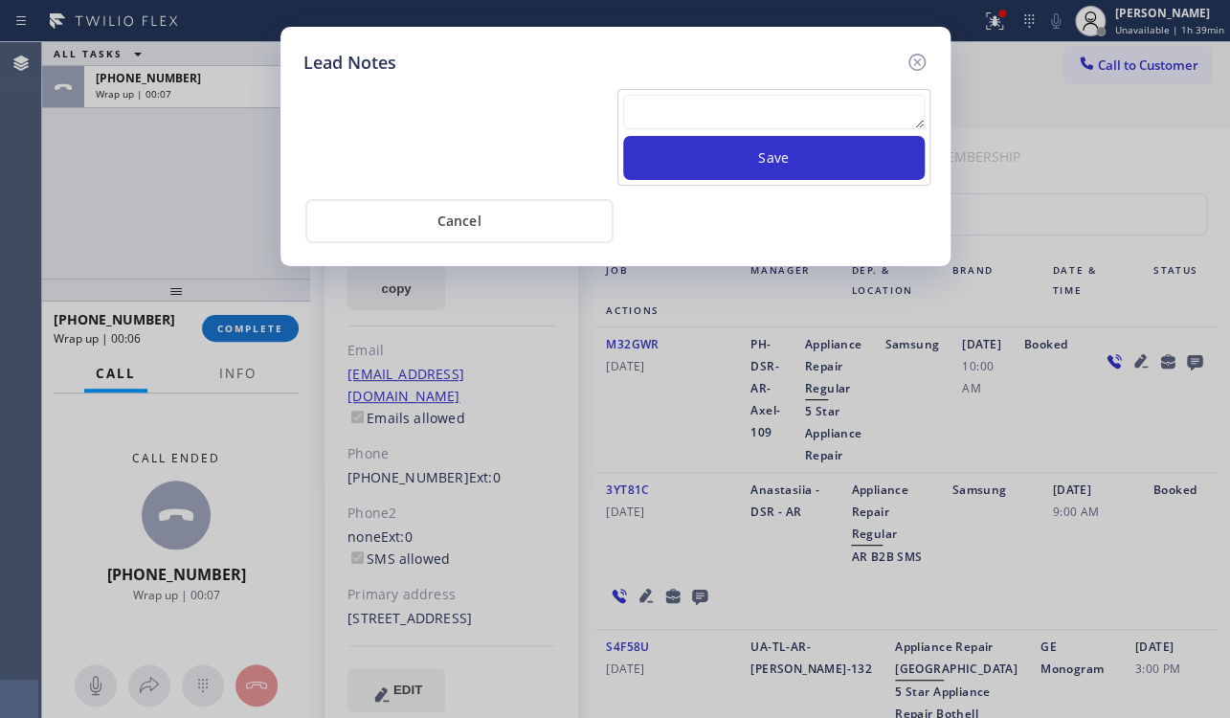
click at [710, 98] on textarea at bounding box center [773, 112] width 301 height 34
paste textarea "Routed to Voice mail// If CX will call back please transfer to me- Love:*"
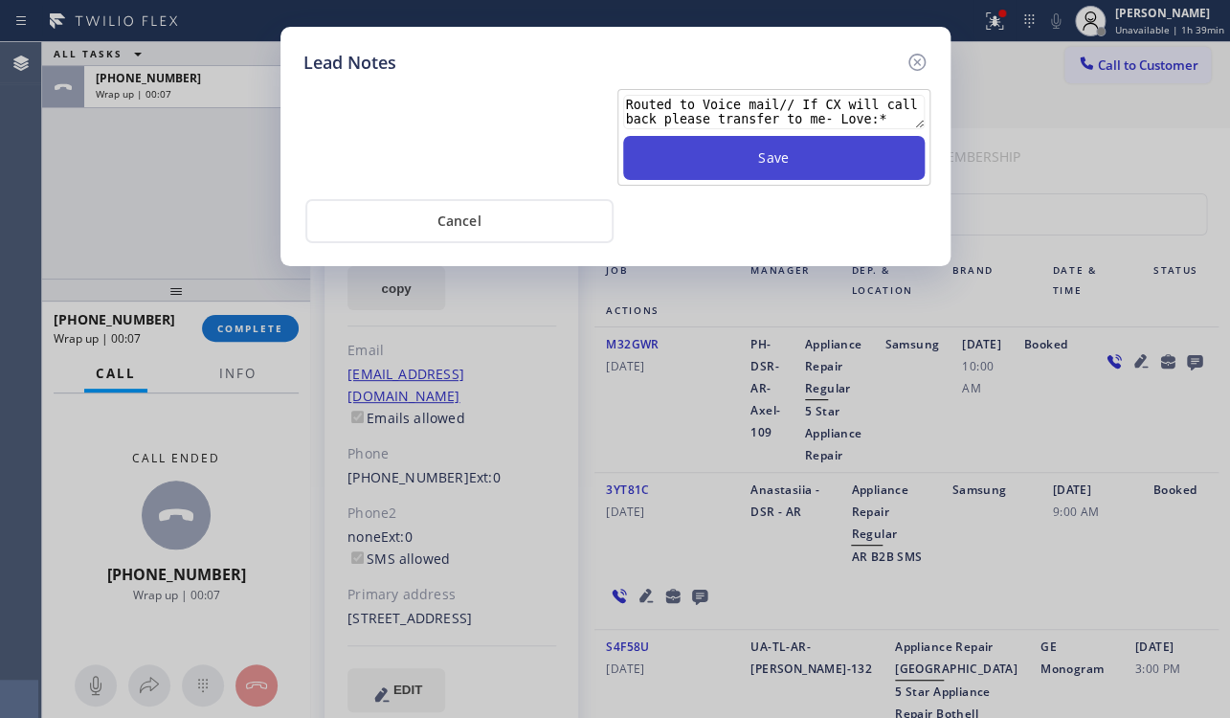
type textarea "Routed to Voice mail// If CX will call back please transfer to me- Love:*"
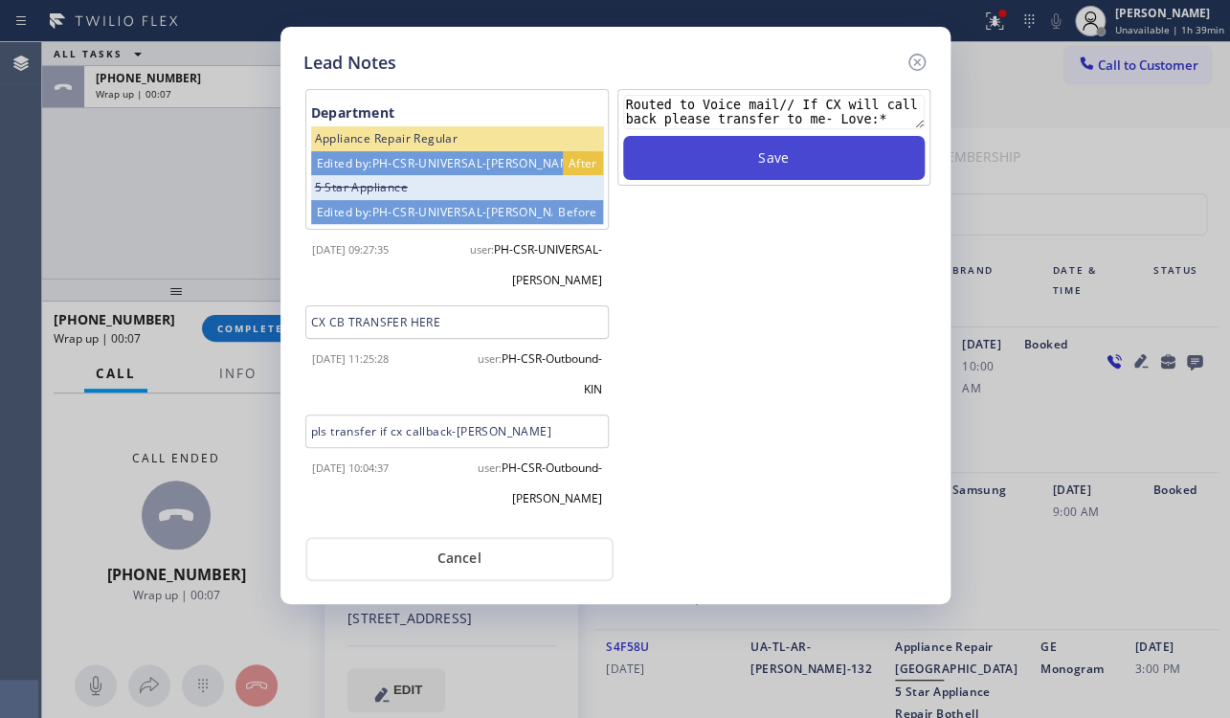
click at [762, 164] on button "Save" at bounding box center [773, 158] width 301 height 44
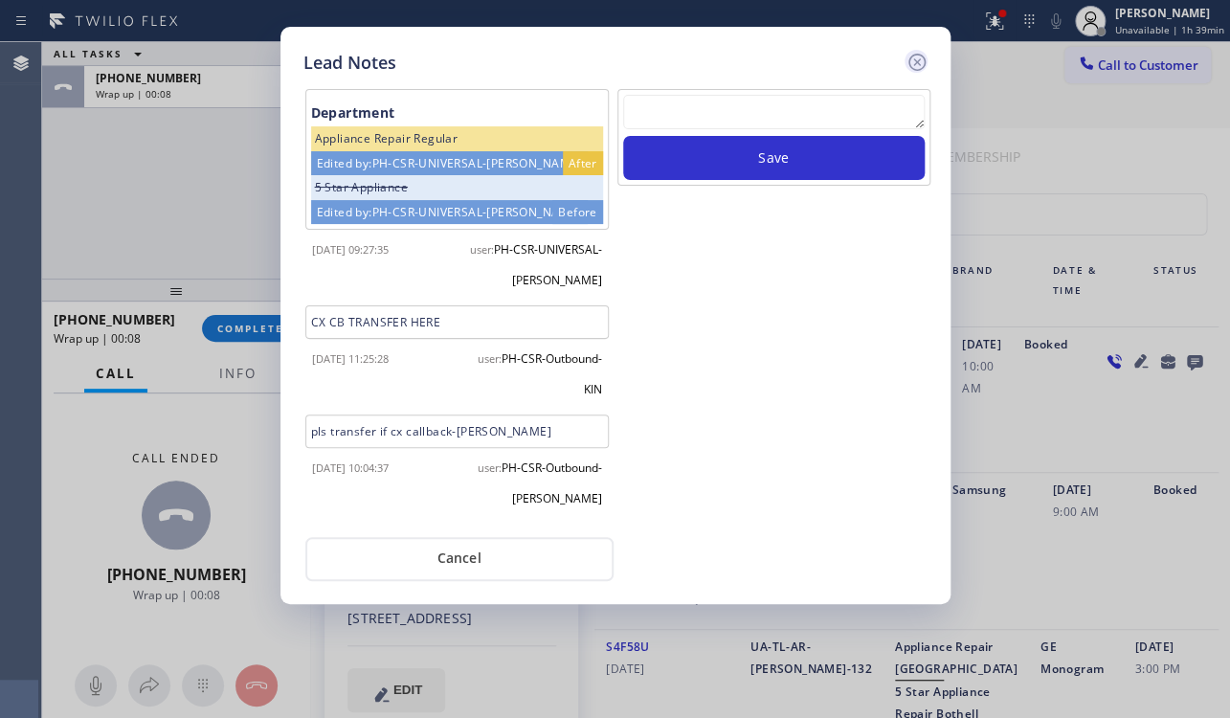
click at [919, 64] on icon at bounding box center [916, 62] width 23 height 23
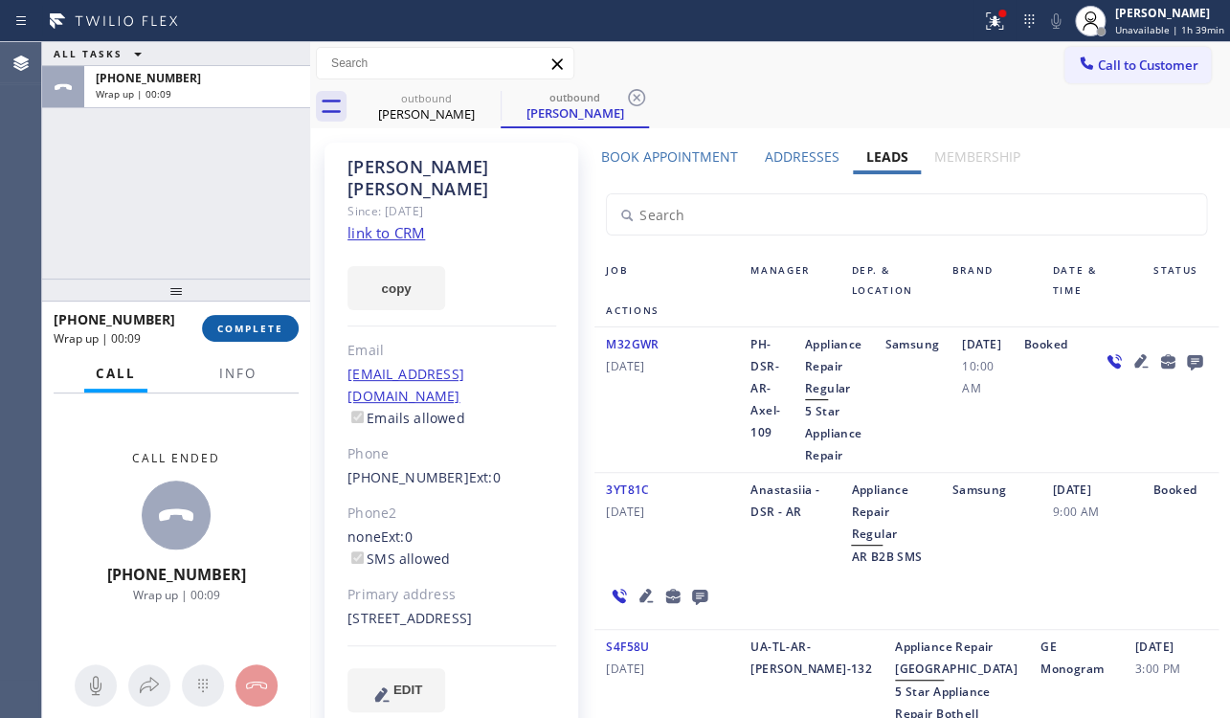
click at [229, 320] on button "COMPLETE" at bounding box center [250, 328] width 97 height 27
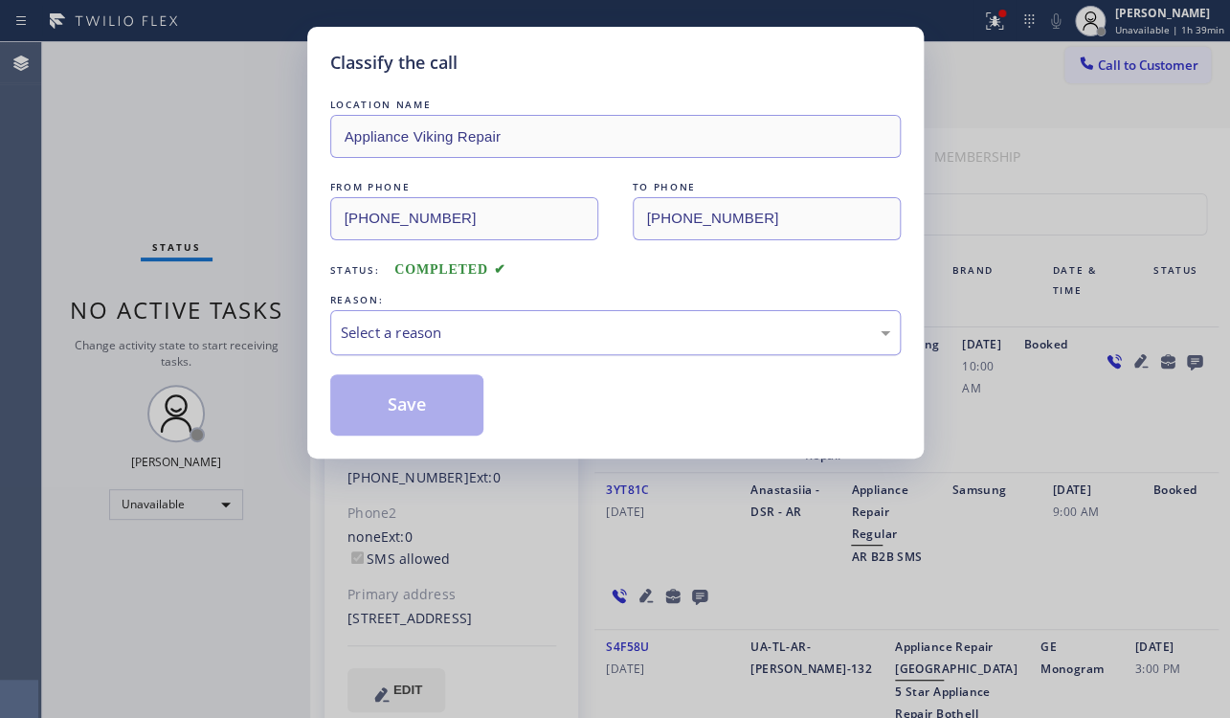
click at [680, 336] on div "Select a reason" at bounding box center [615, 332] width 549 height 22
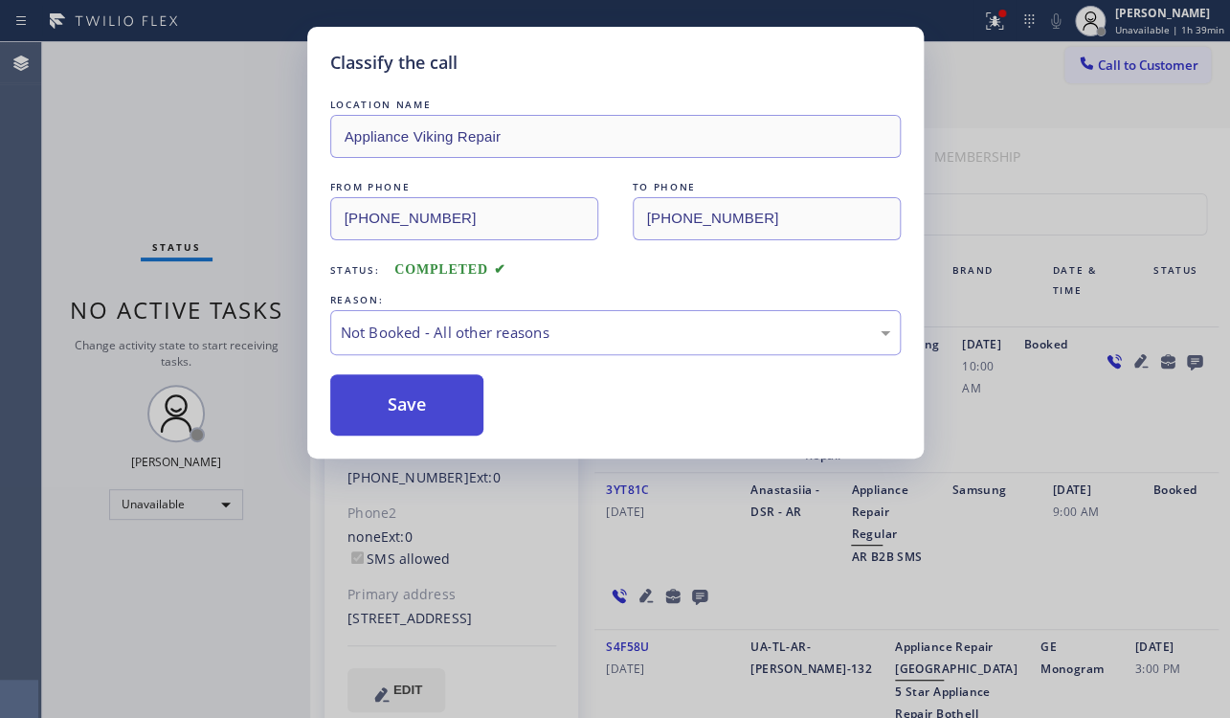
click at [434, 402] on button "Save" at bounding box center [407, 404] width 154 height 61
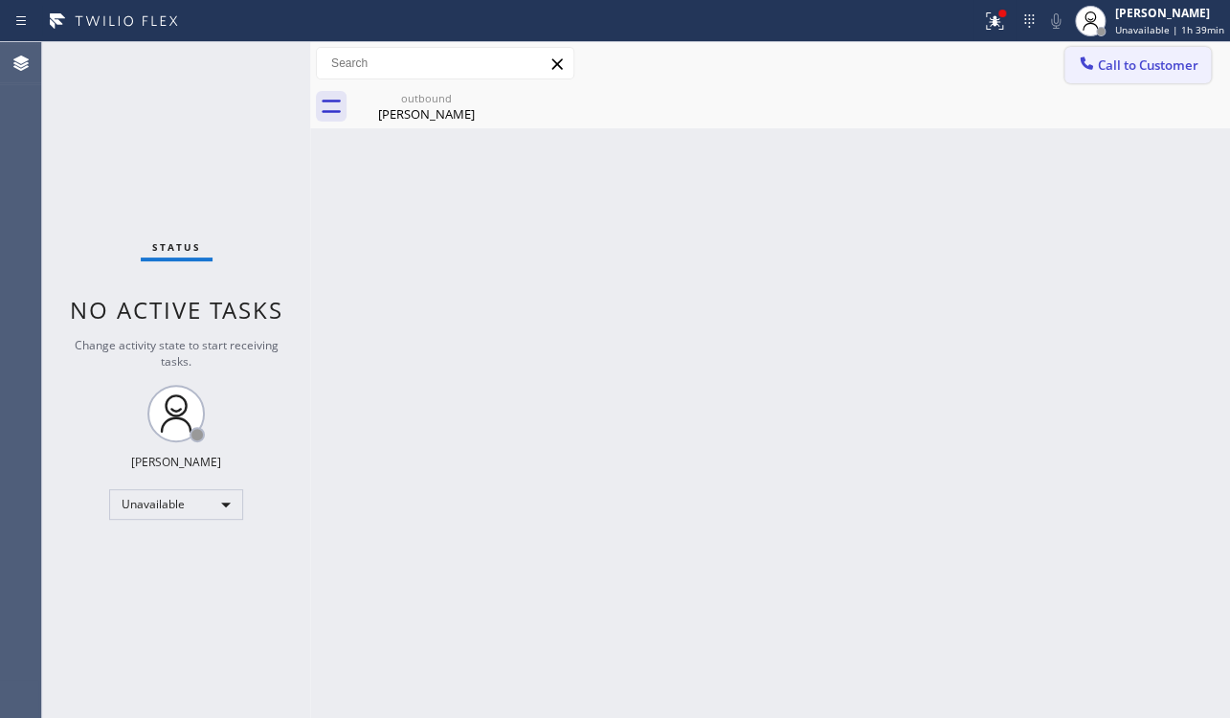
click at [1105, 72] on span "Call to Customer" at bounding box center [1147, 64] width 100 height 17
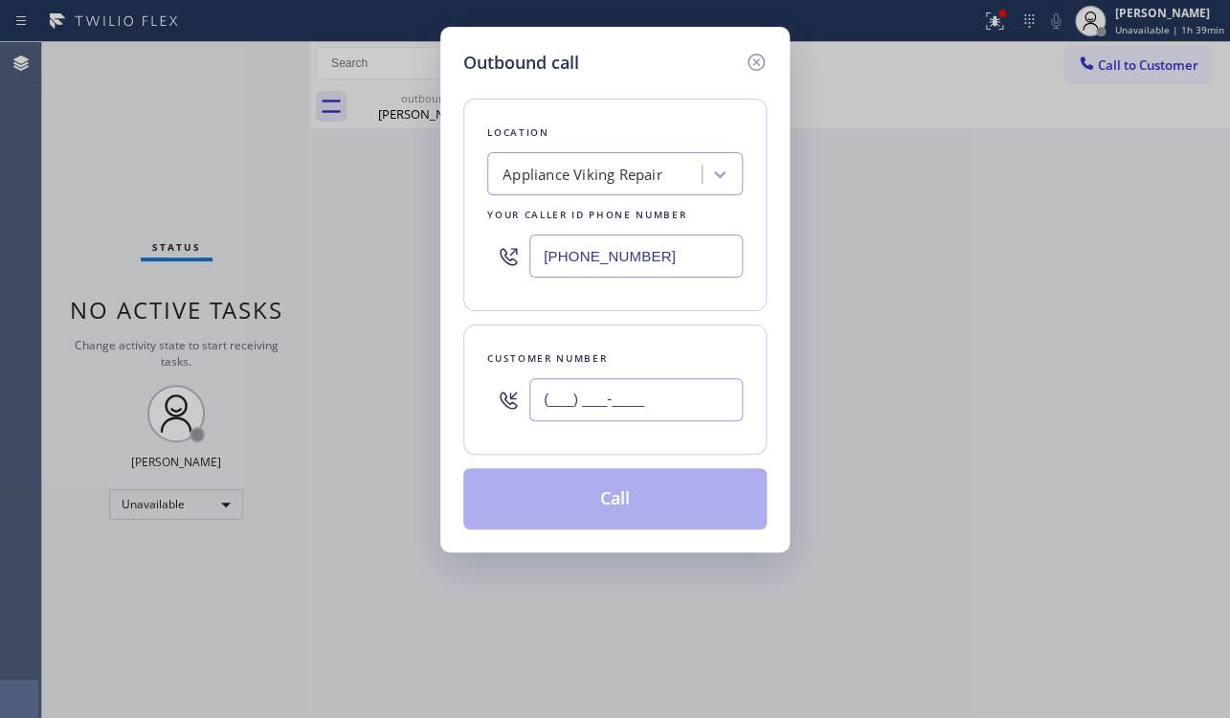
click at [586, 407] on input "(___) ___-____" at bounding box center [635, 399] width 213 height 43
paste input "323) 610-0565"
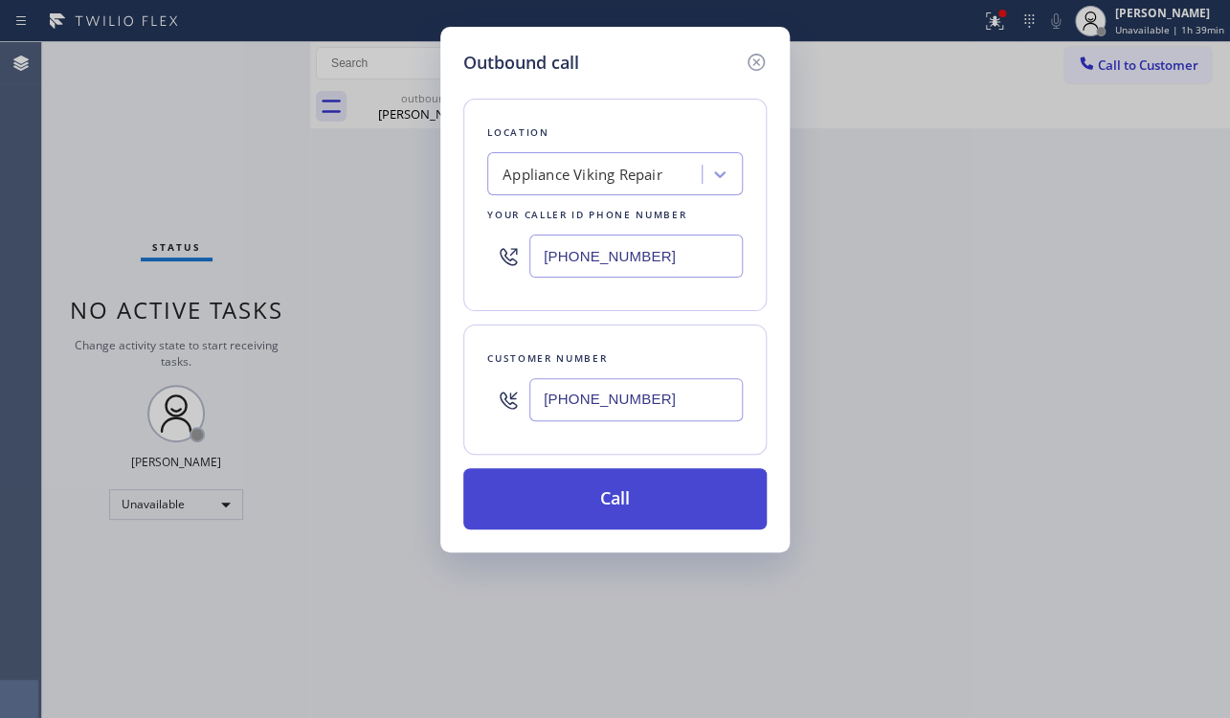
type input "(323) 610-0565"
click at [594, 498] on button "Call" at bounding box center [614, 498] width 303 height 61
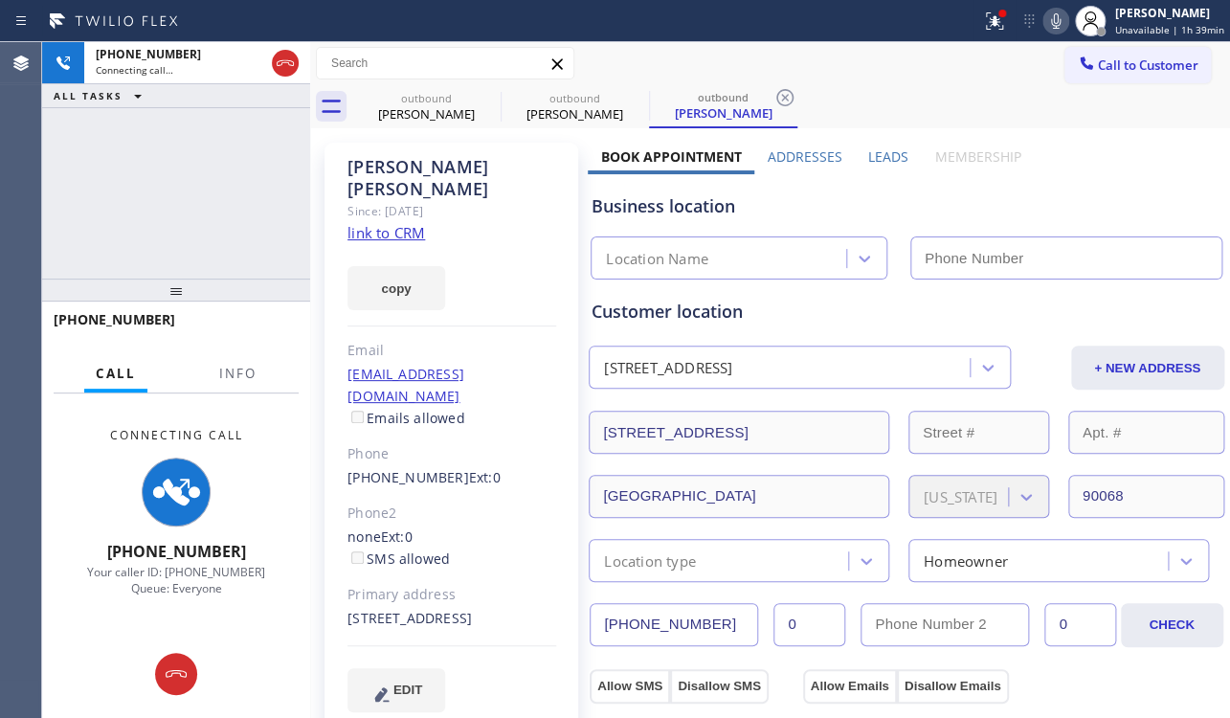
type input "[PHONE_NUMBER]"
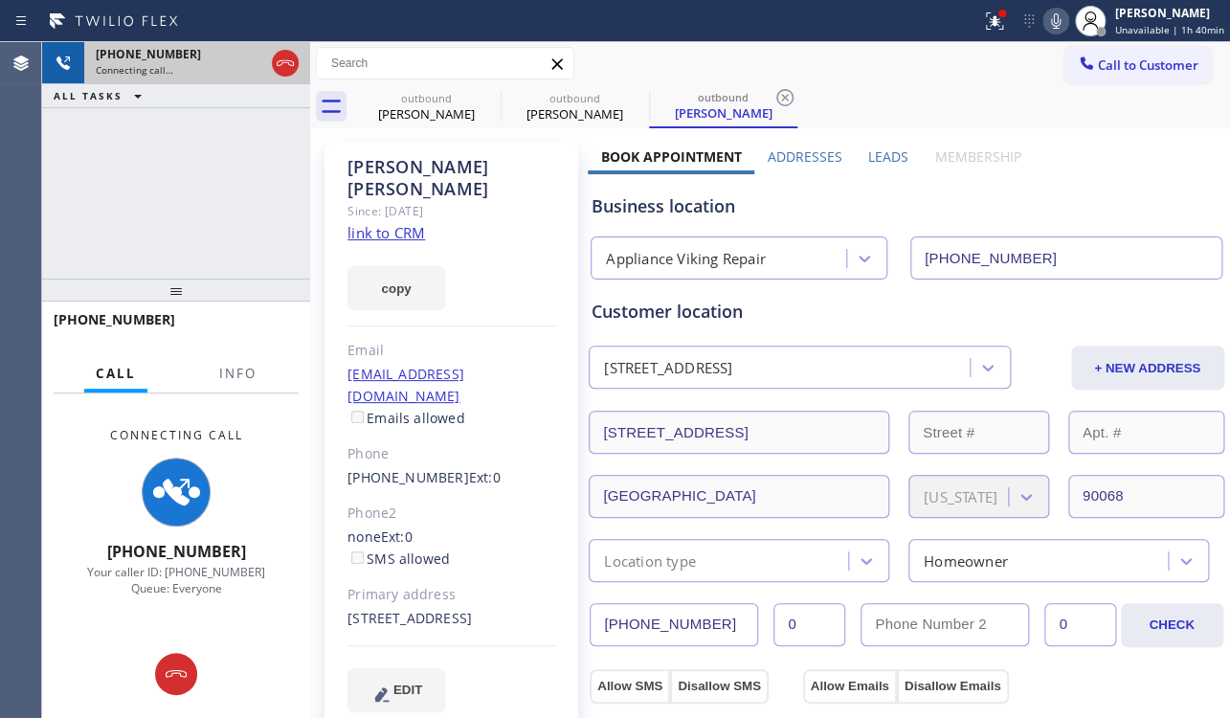
click at [279, 77] on div at bounding box center [285, 63] width 34 height 42
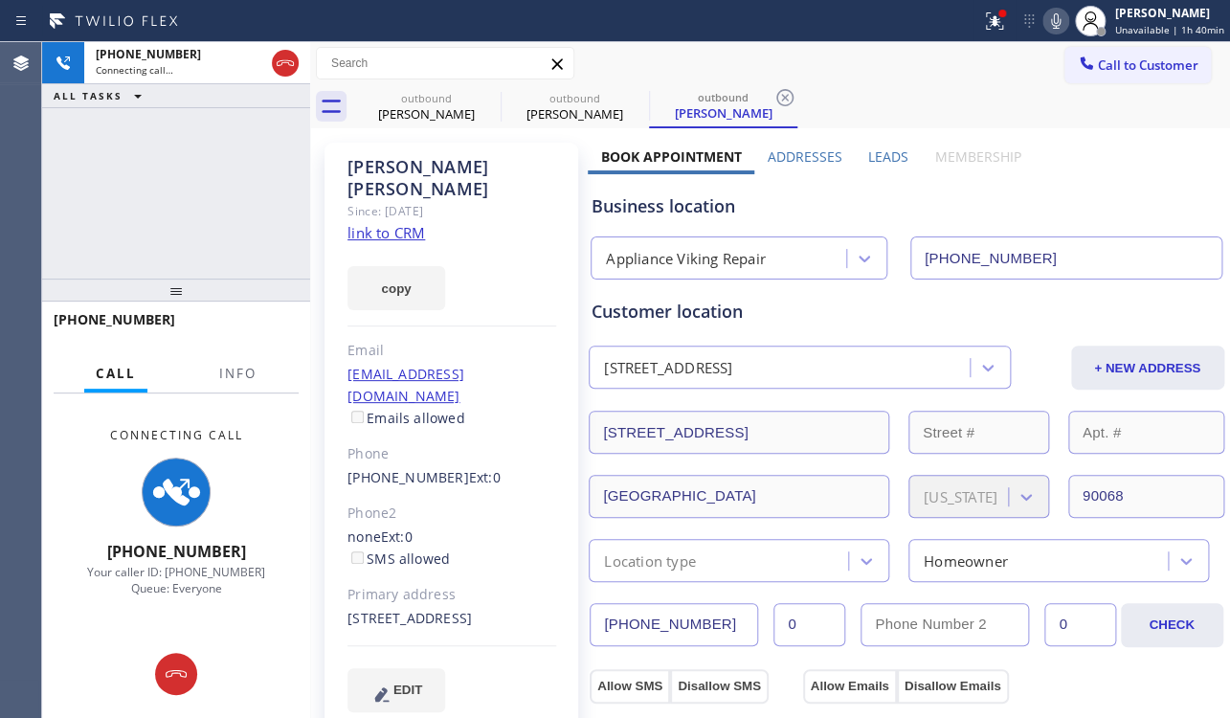
drag, startPoint x: 283, startPoint y: 66, endPoint x: 335, endPoint y: 10, distance: 76.5
click at [282, 66] on icon at bounding box center [285, 63] width 23 height 23
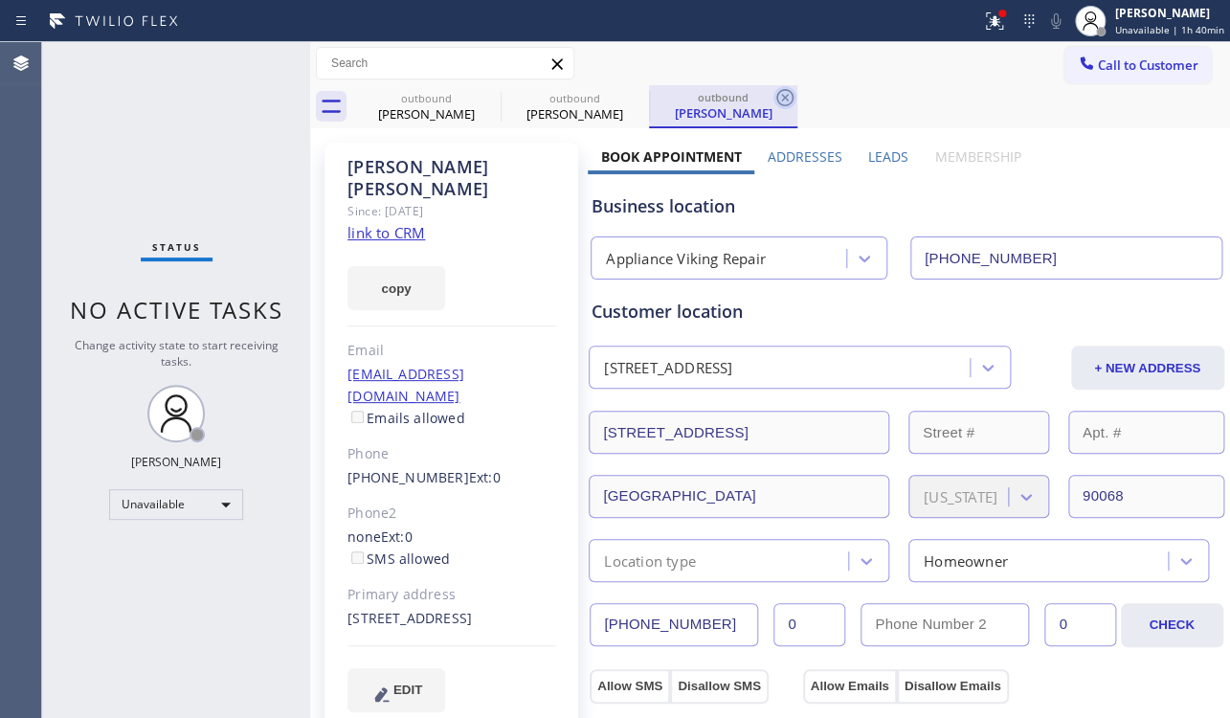
click at [790, 97] on icon at bounding box center [784, 97] width 23 height 23
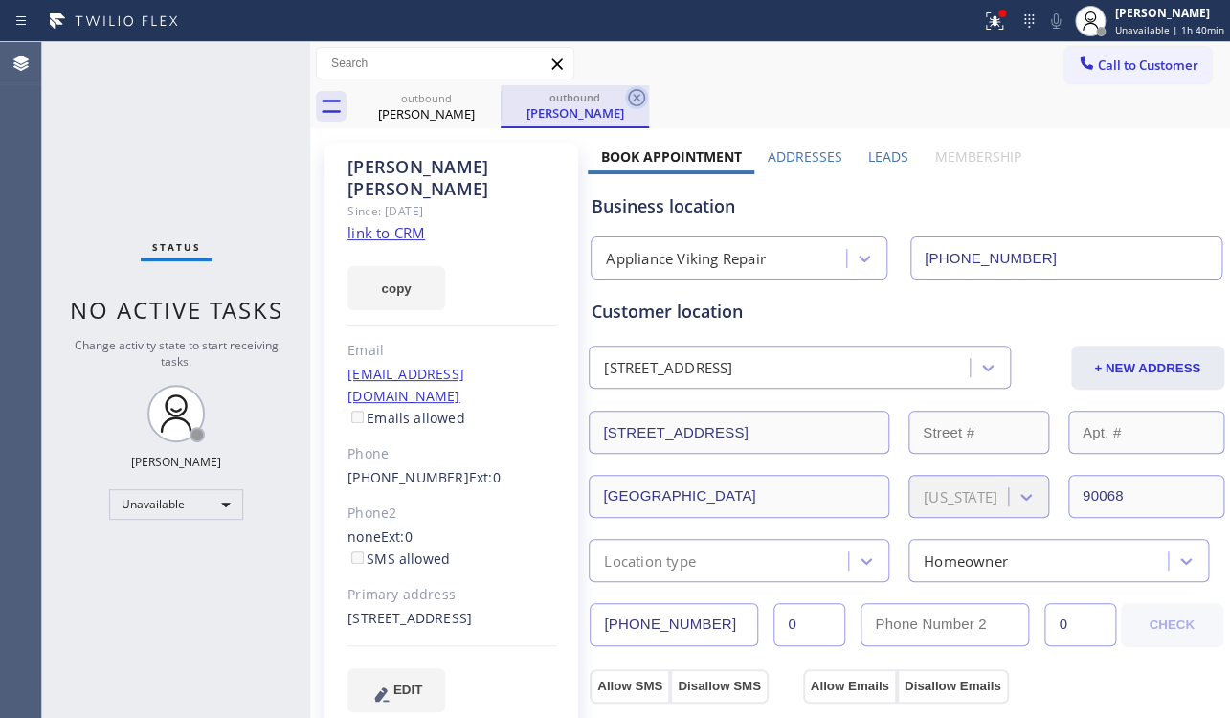
click at [637, 105] on icon at bounding box center [636, 97] width 23 height 23
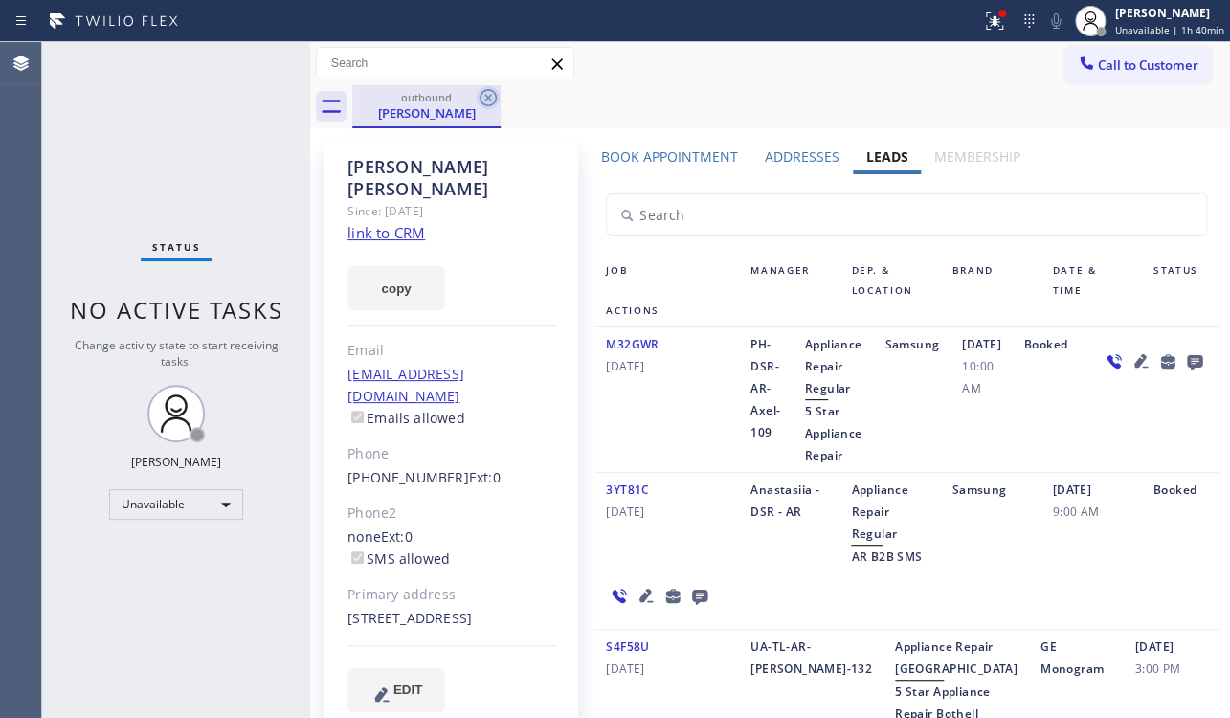
click at [493, 104] on icon at bounding box center [487, 97] width 23 height 23
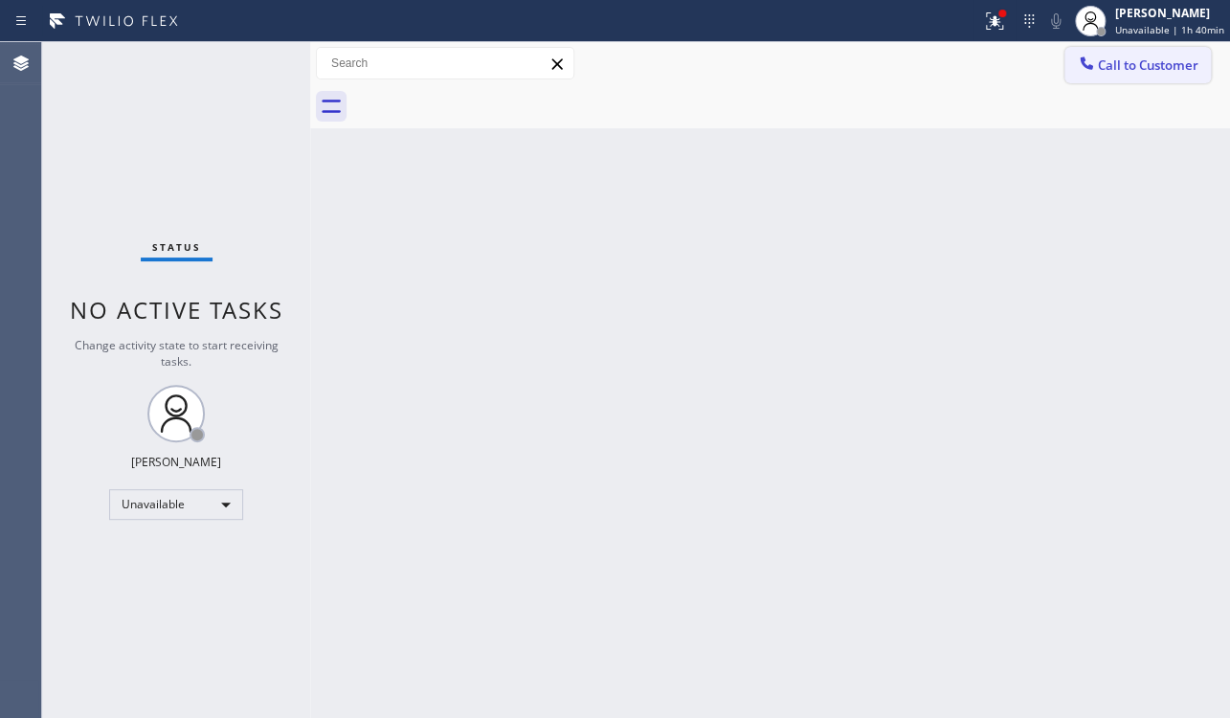
click at [1152, 75] on button "Call to Customer" at bounding box center [1137, 65] width 146 height 36
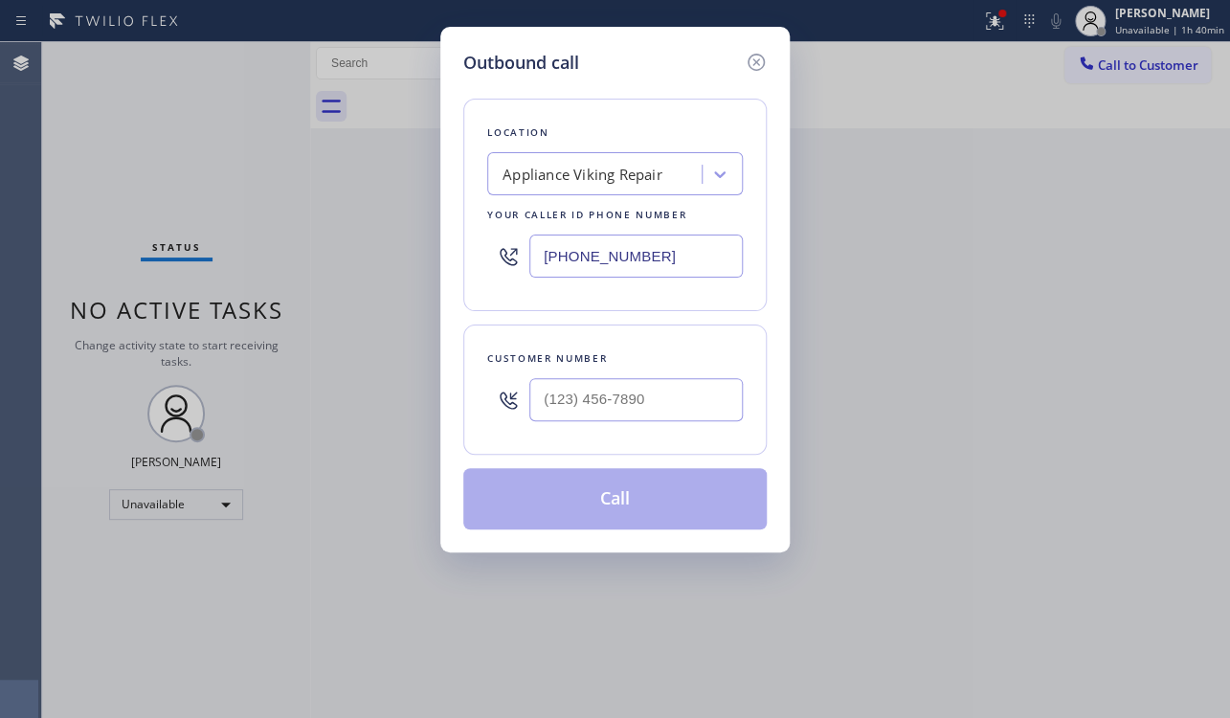
click at [546, 420] on div at bounding box center [635, 399] width 213 height 62
click at [547, 403] on input "(___) ___-____" at bounding box center [635, 399] width 213 height 43
paste input "310) 999-9293"
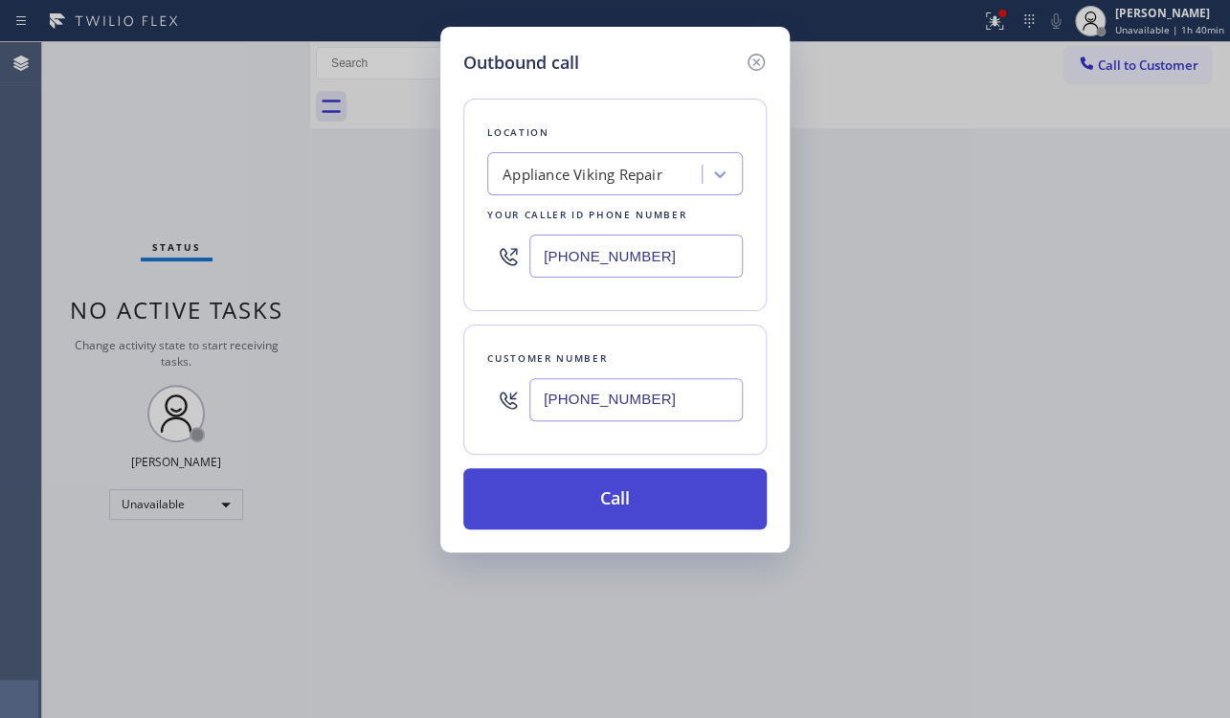
click at [622, 504] on button "Call" at bounding box center [614, 498] width 303 height 61
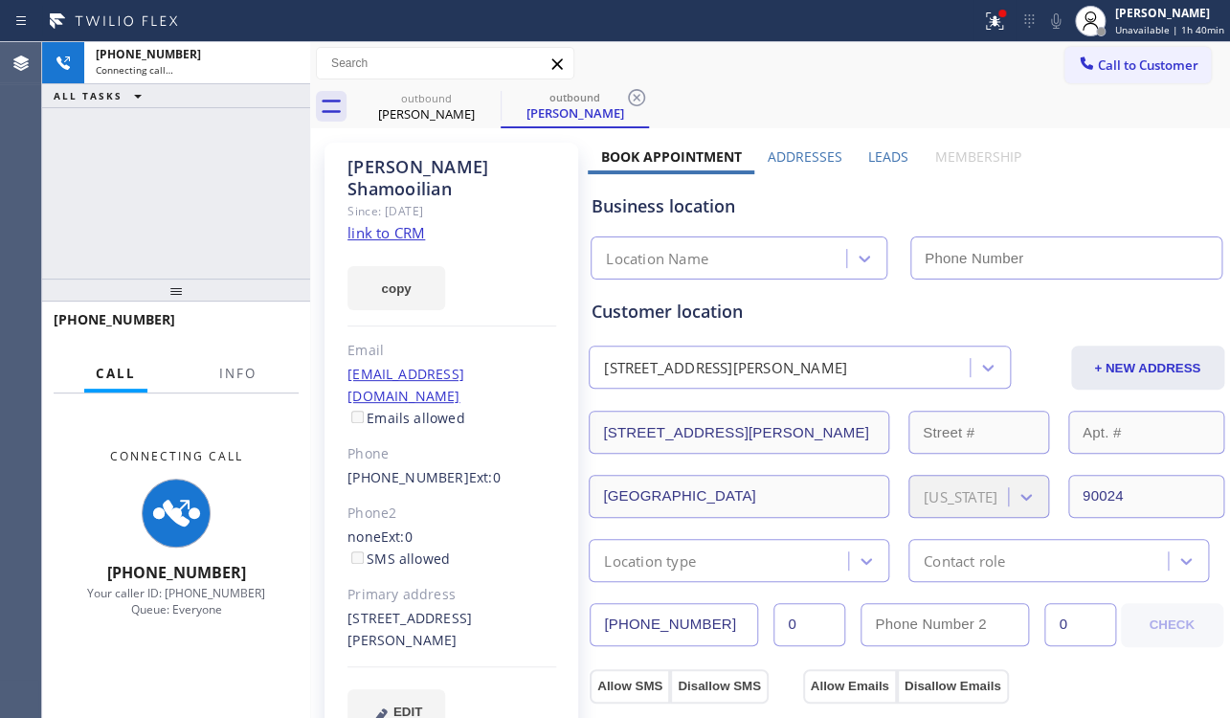
click at [894, 151] on label "Leads" at bounding box center [888, 156] width 40 height 18
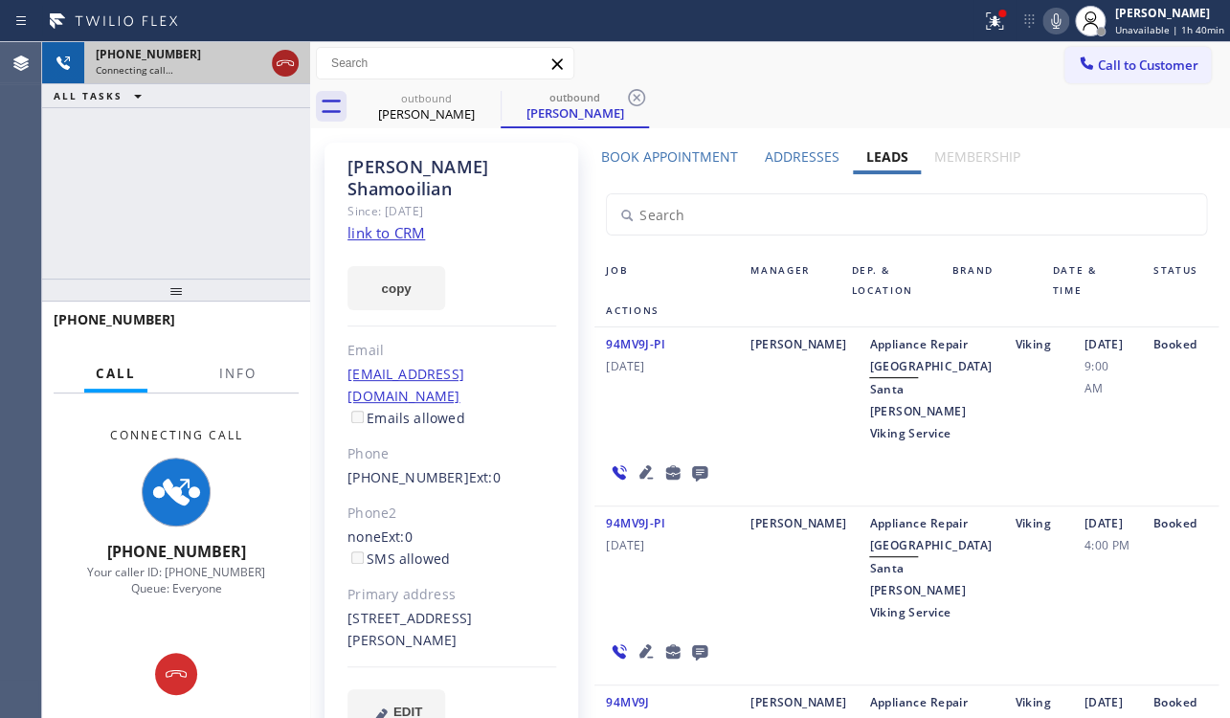
click at [283, 71] on icon at bounding box center [285, 63] width 23 height 23
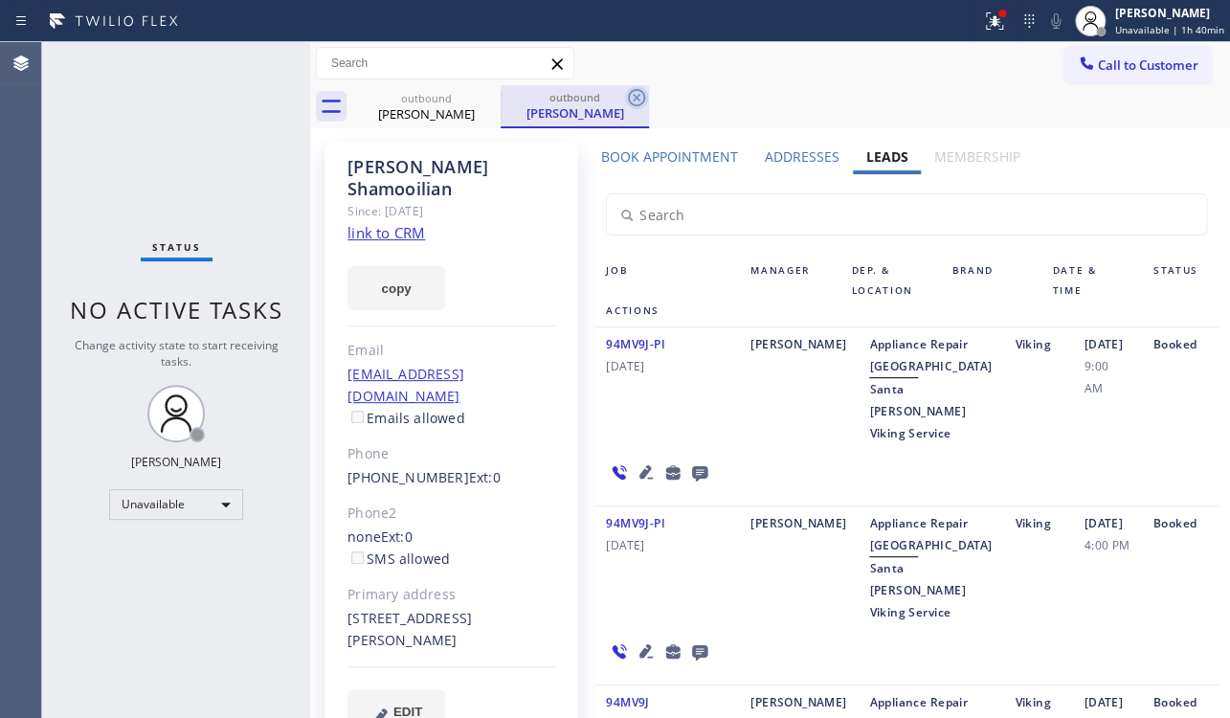
click at [631, 96] on icon at bounding box center [636, 97] width 23 height 23
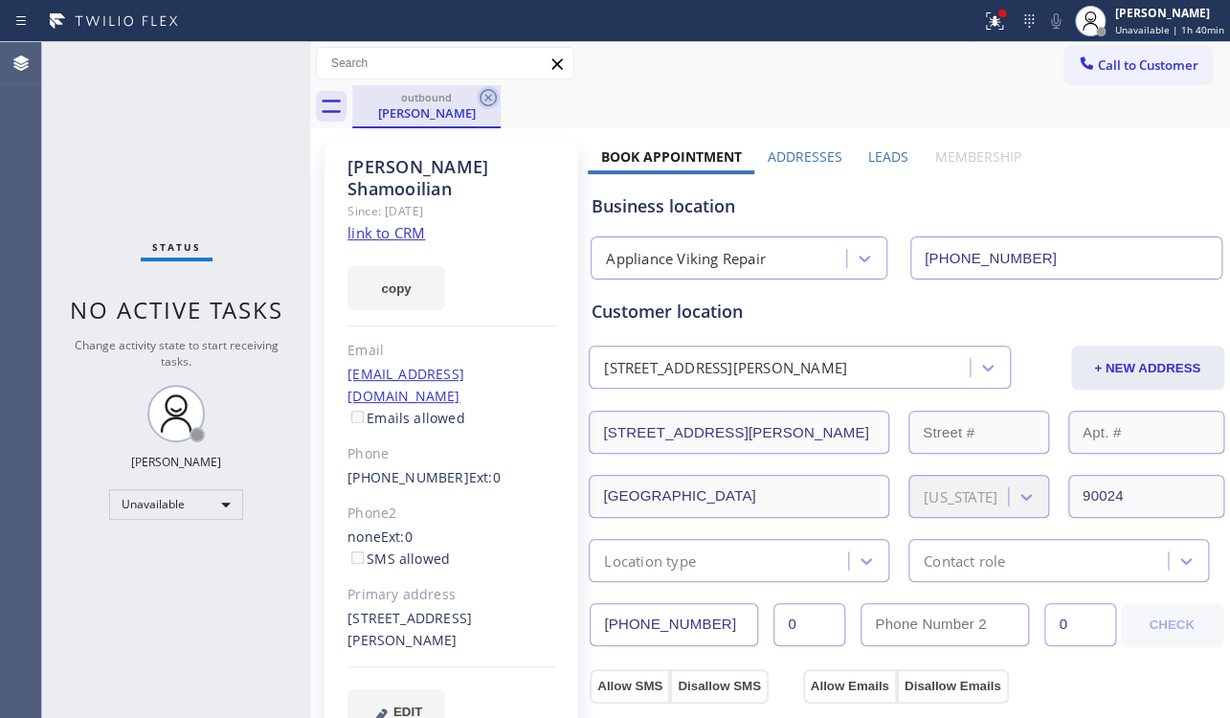
click at [486, 94] on icon at bounding box center [487, 97] width 23 height 23
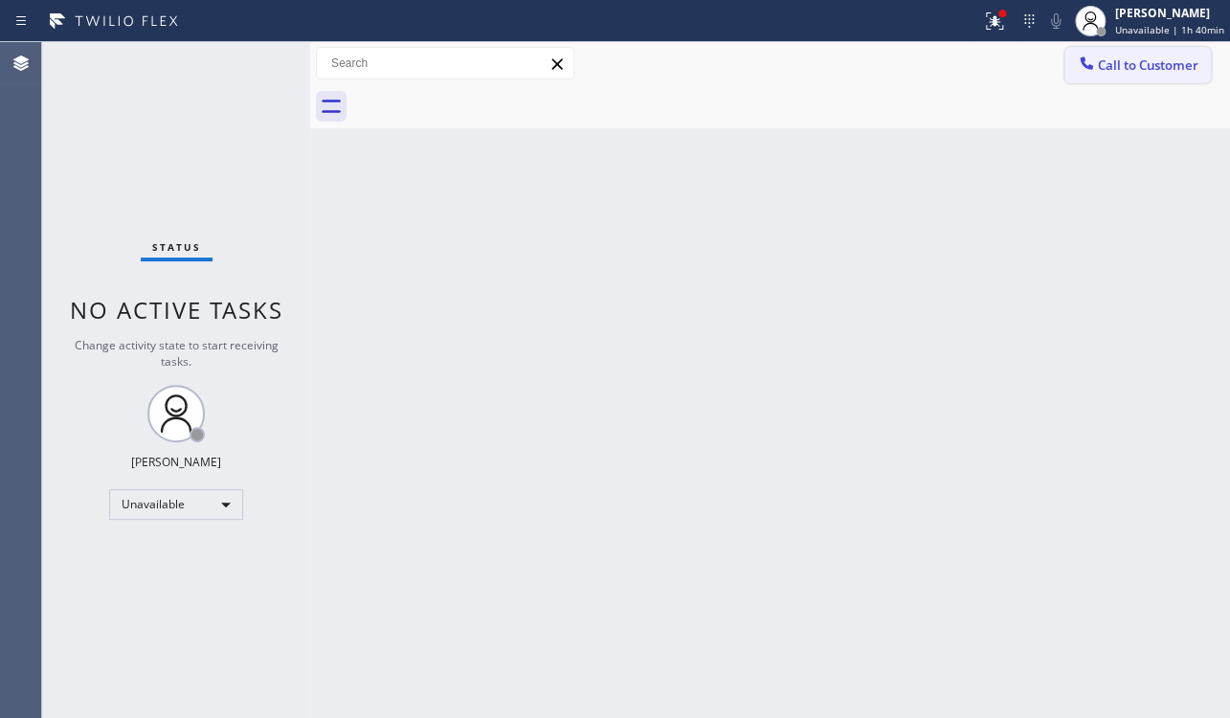
click at [1148, 77] on button "Call to Customer" at bounding box center [1137, 65] width 146 height 36
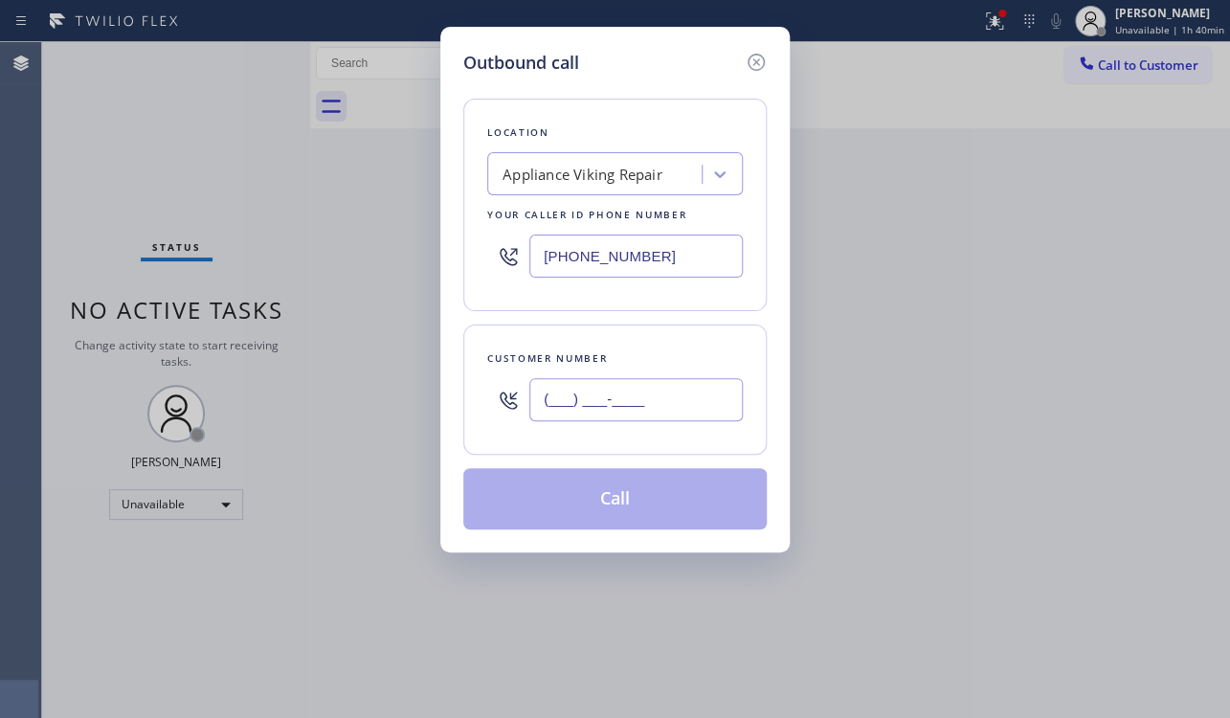
click at [545, 405] on input "(___) ___-____" at bounding box center [635, 399] width 213 height 43
paste input "805) 750-3285"
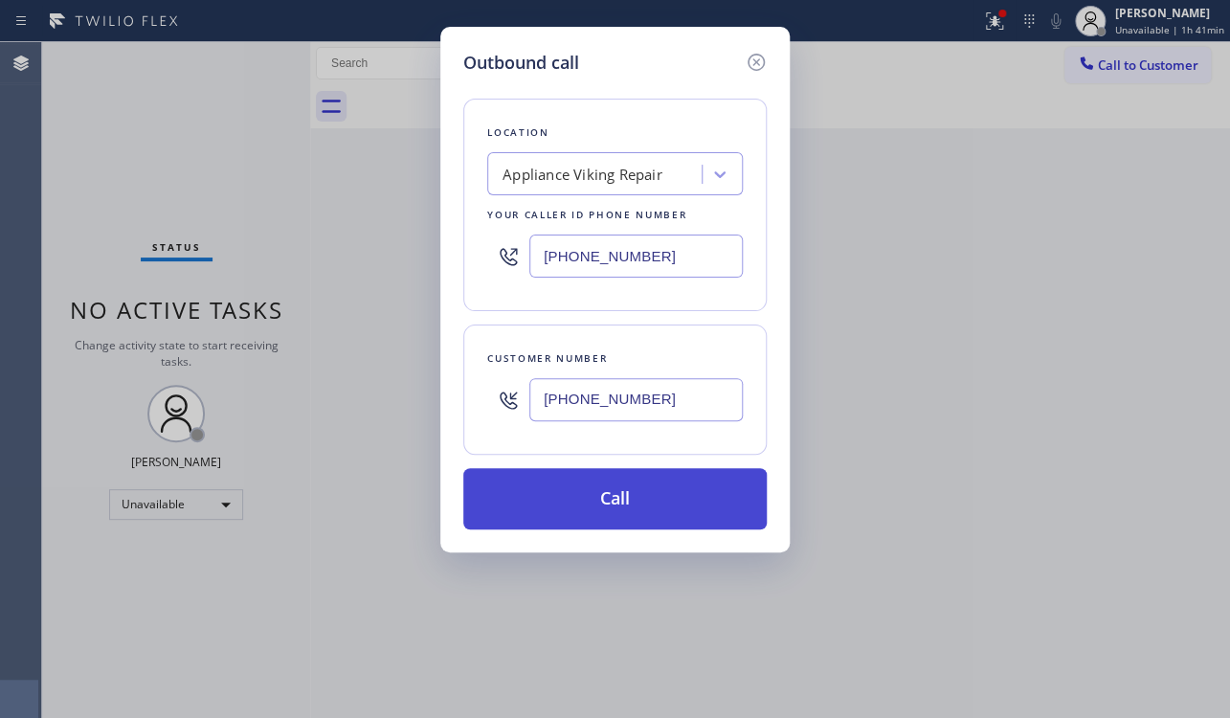
type input "(805) 750-3285"
click at [608, 491] on button "Call" at bounding box center [614, 498] width 303 height 61
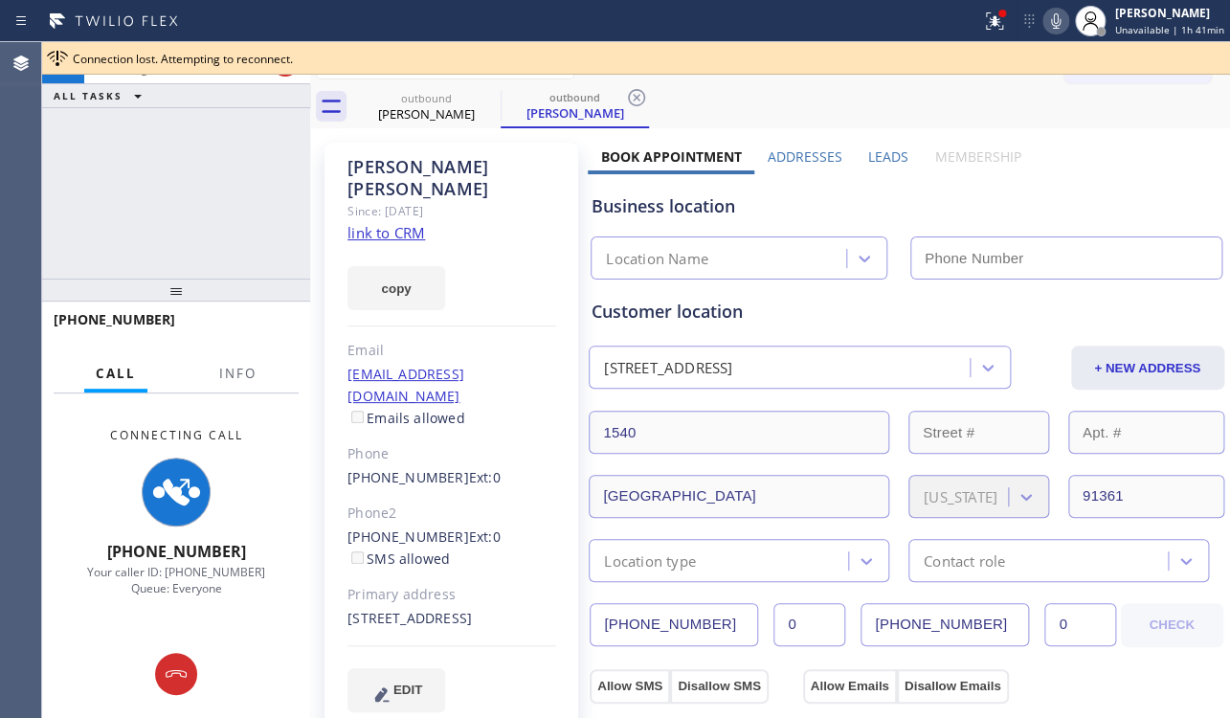
type input "[PHONE_NUMBER]"
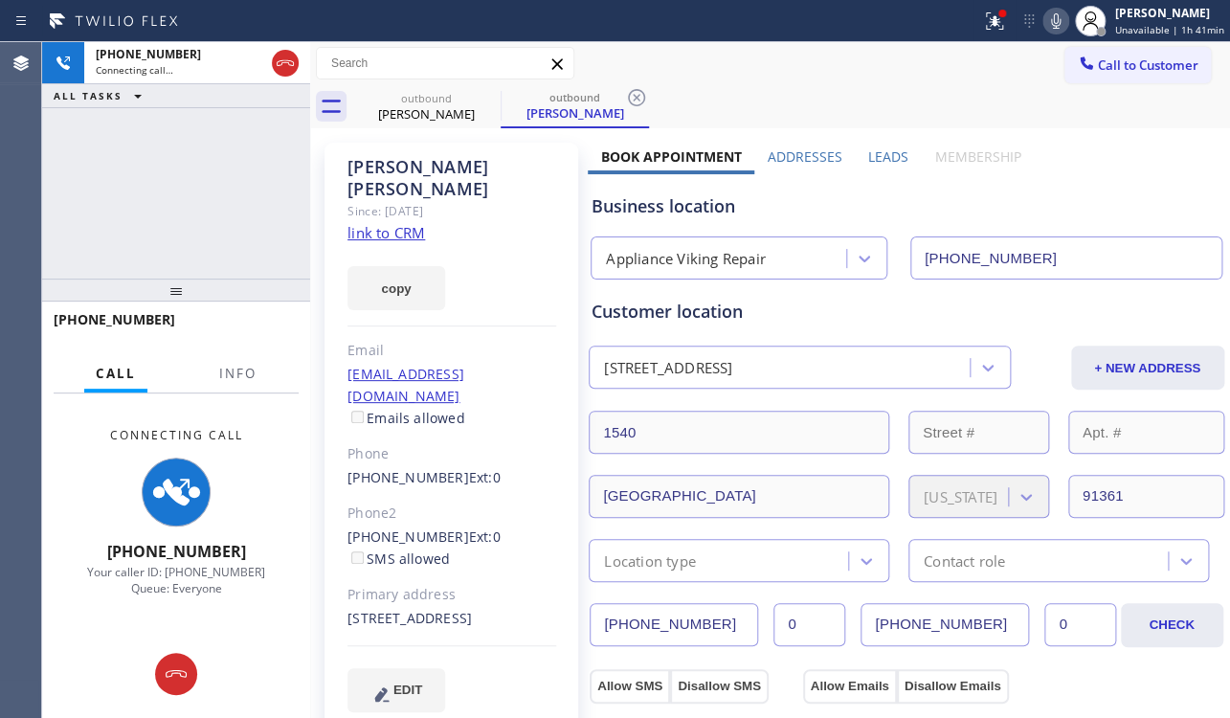
click at [879, 157] on label "Leads" at bounding box center [888, 156] width 40 height 18
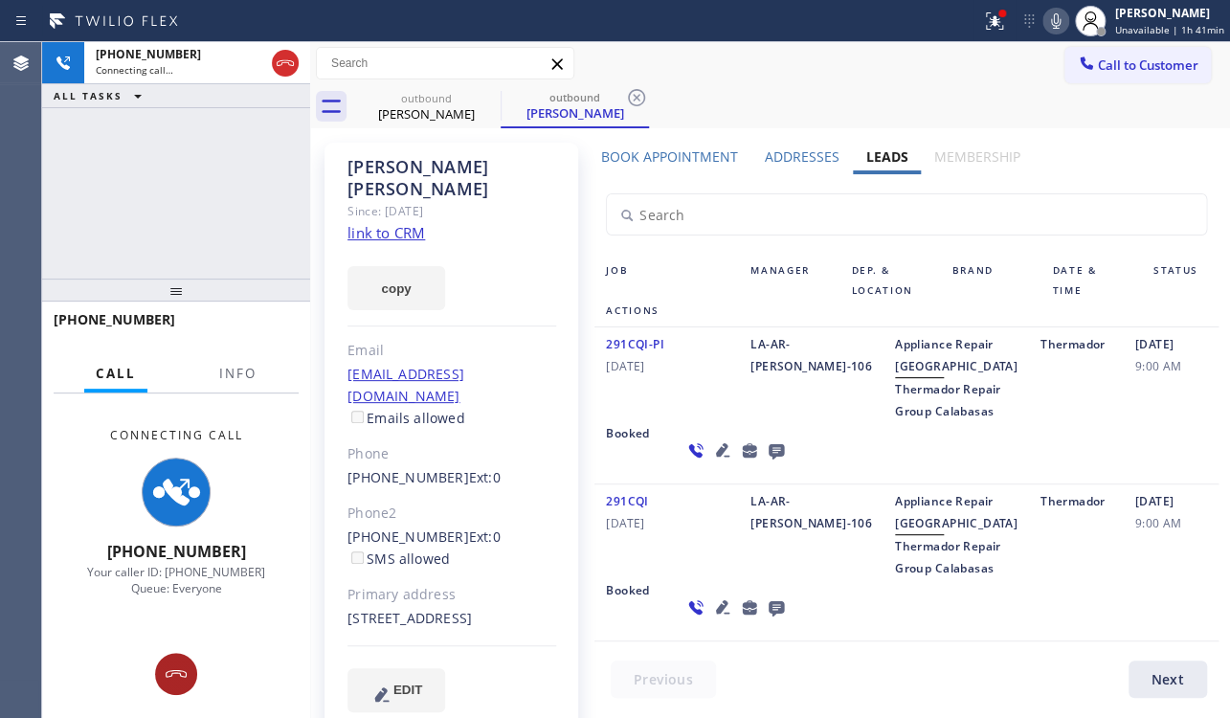
click at [173, 666] on icon at bounding box center [176, 673] width 23 height 23
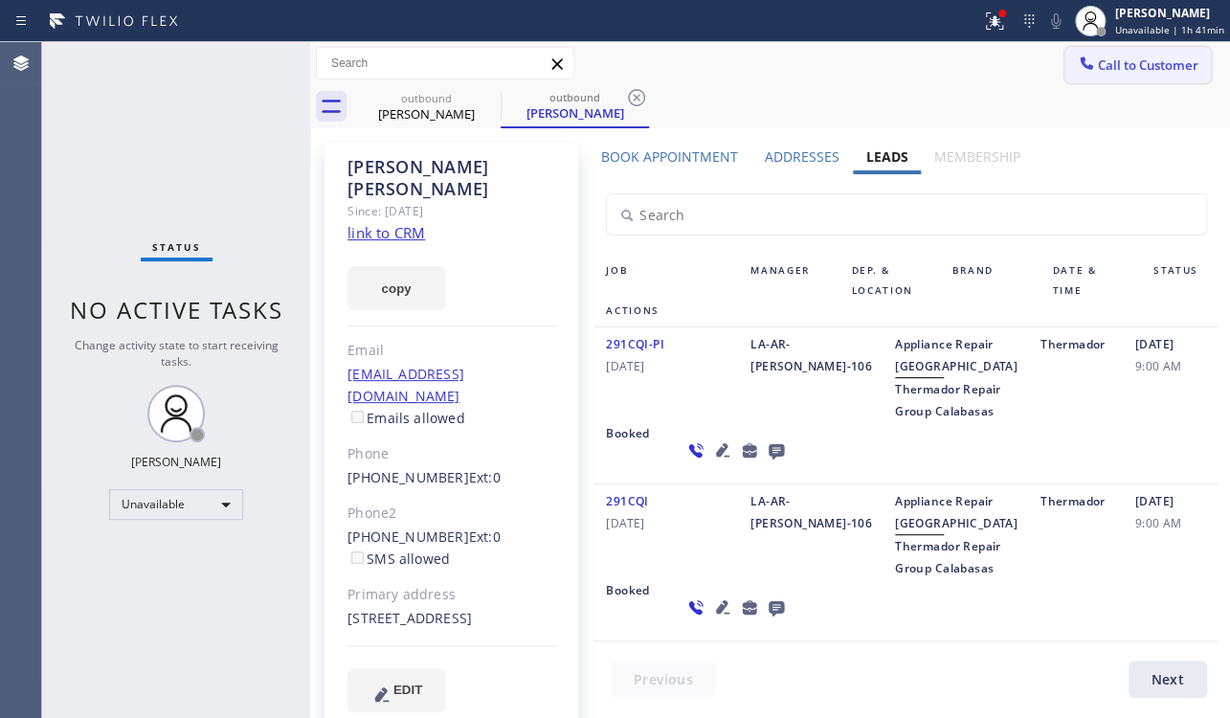
click at [1127, 67] on span "Call to Customer" at bounding box center [1147, 64] width 100 height 17
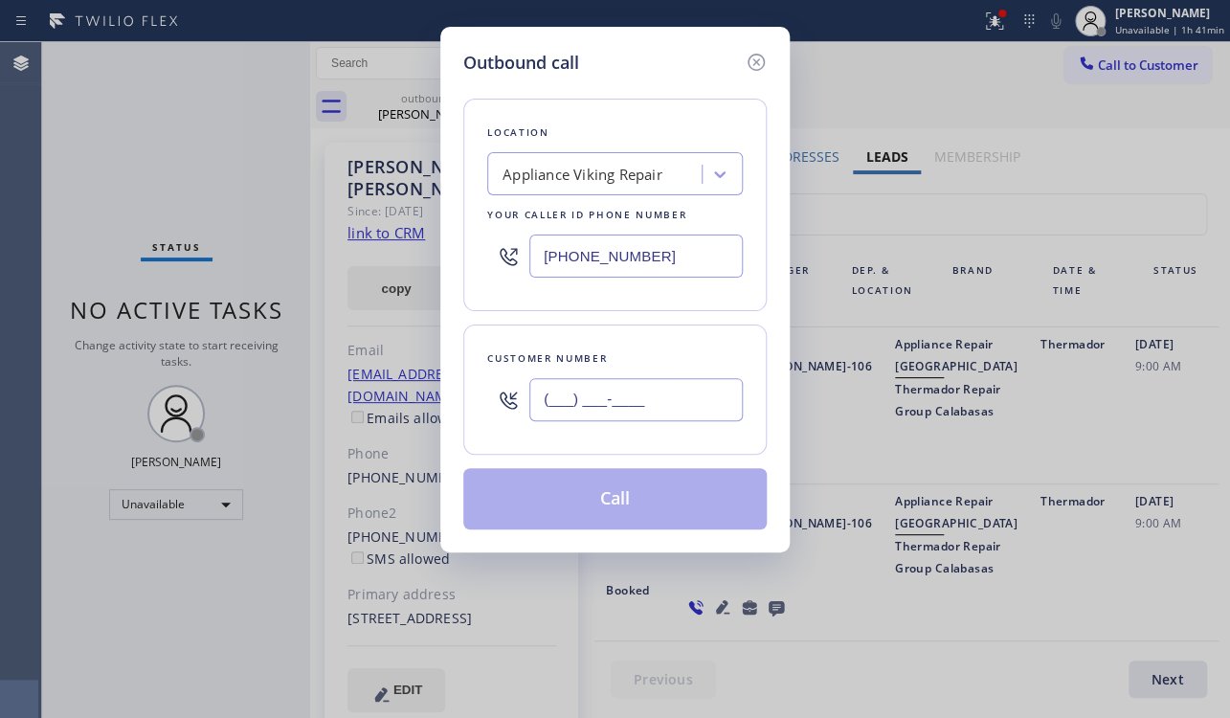
click at [558, 409] on input "(___) ___-____" at bounding box center [635, 399] width 213 height 43
paste input "858) 382-1088"
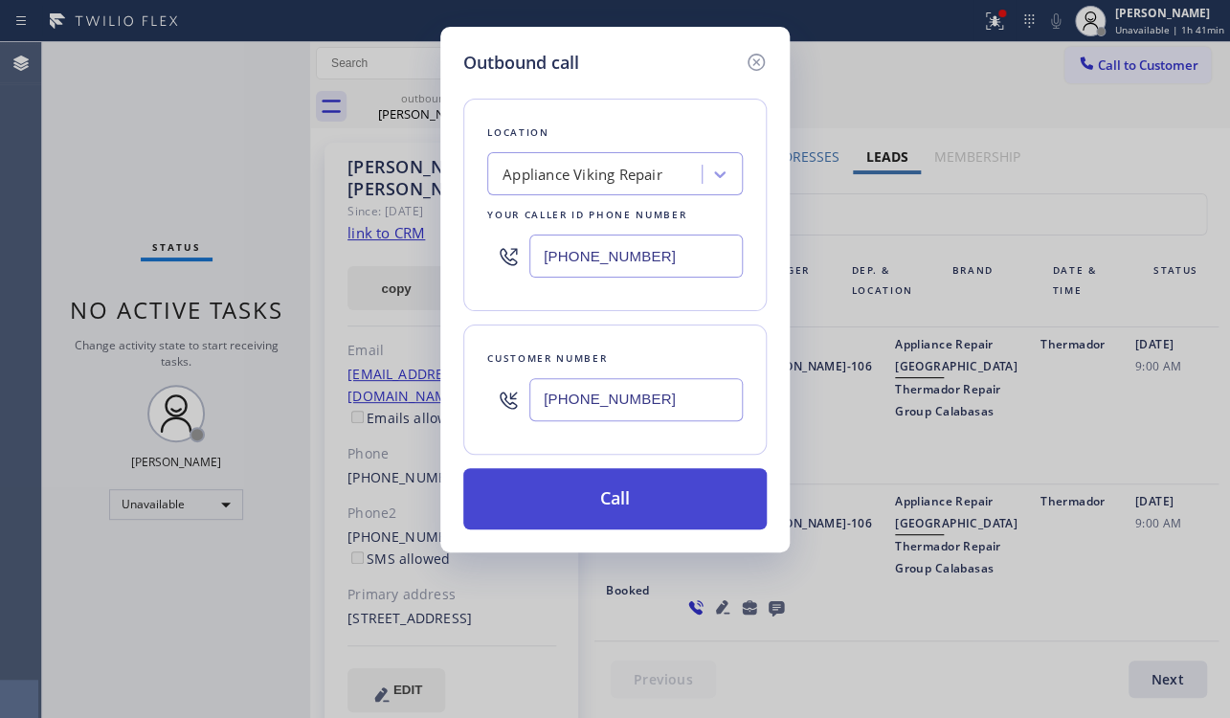
type input "(858) 382-1088"
click at [591, 488] on button "Call" at bounding box center [614, 498] width 303 height 61
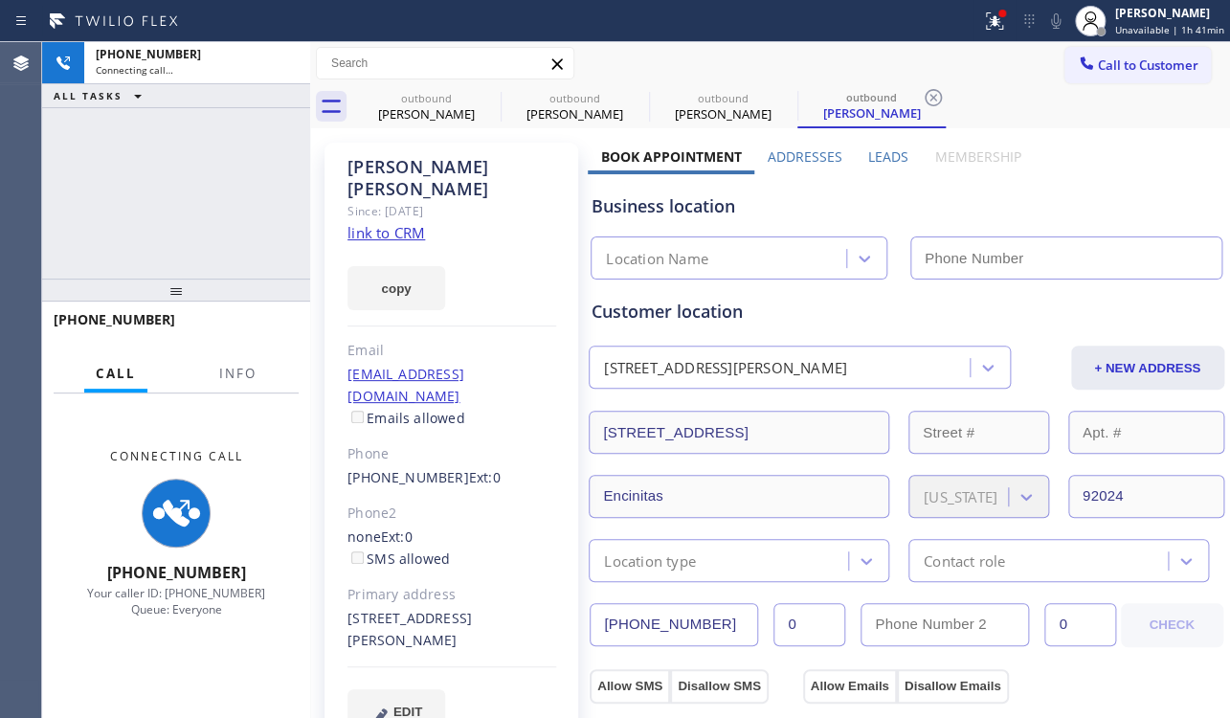
type input "[PHONE_NUMBER]"
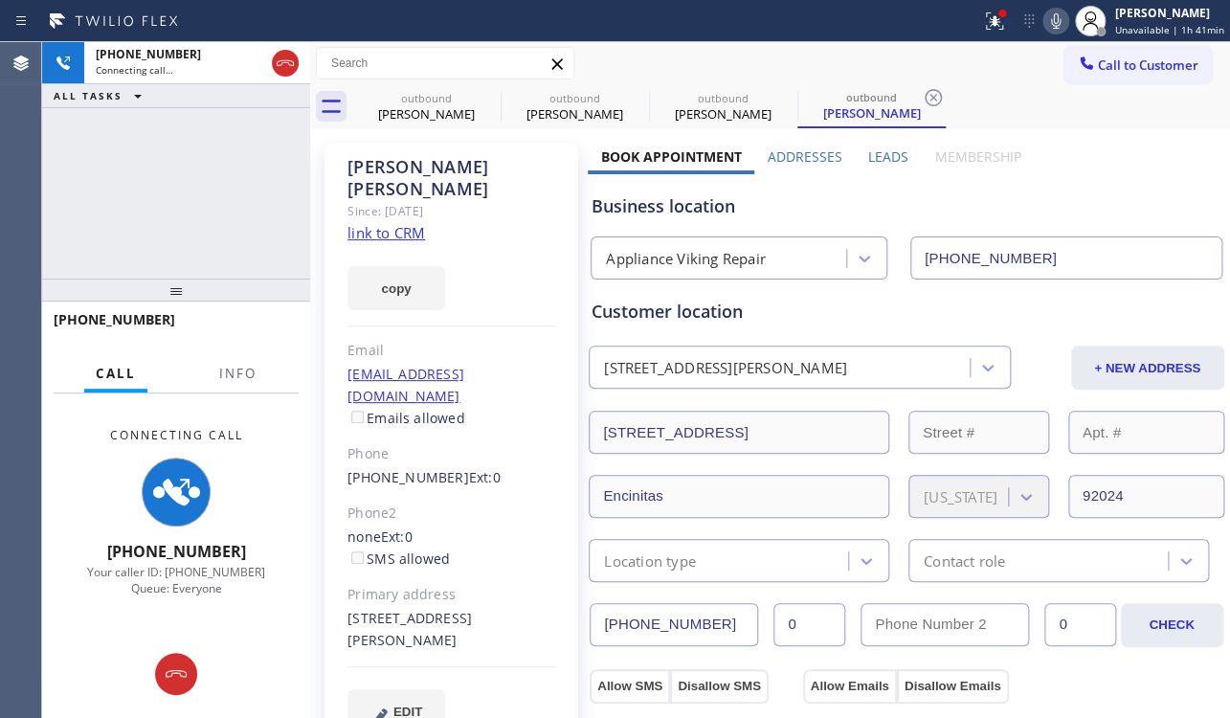
click at [887, 153] on label "Leads" at bounding box center [888, 156] width 40 height 18
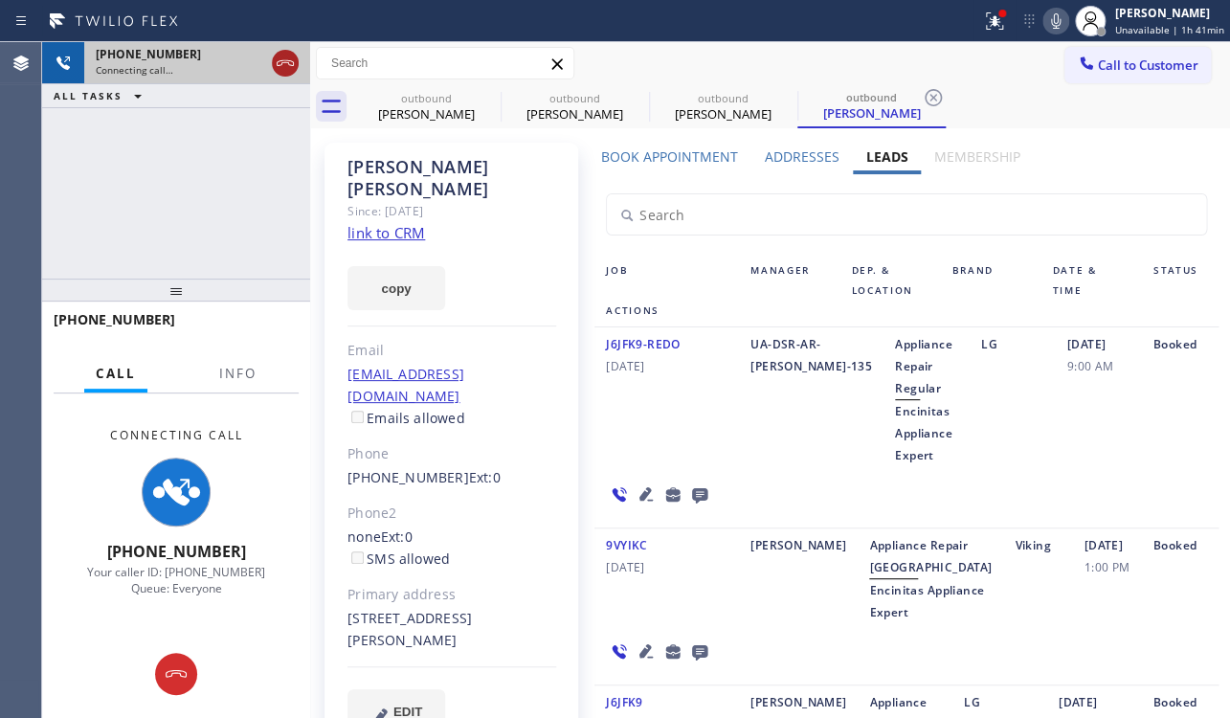
click at [278, 56] on icon at bounding box center [285, 63] width 23 height 23
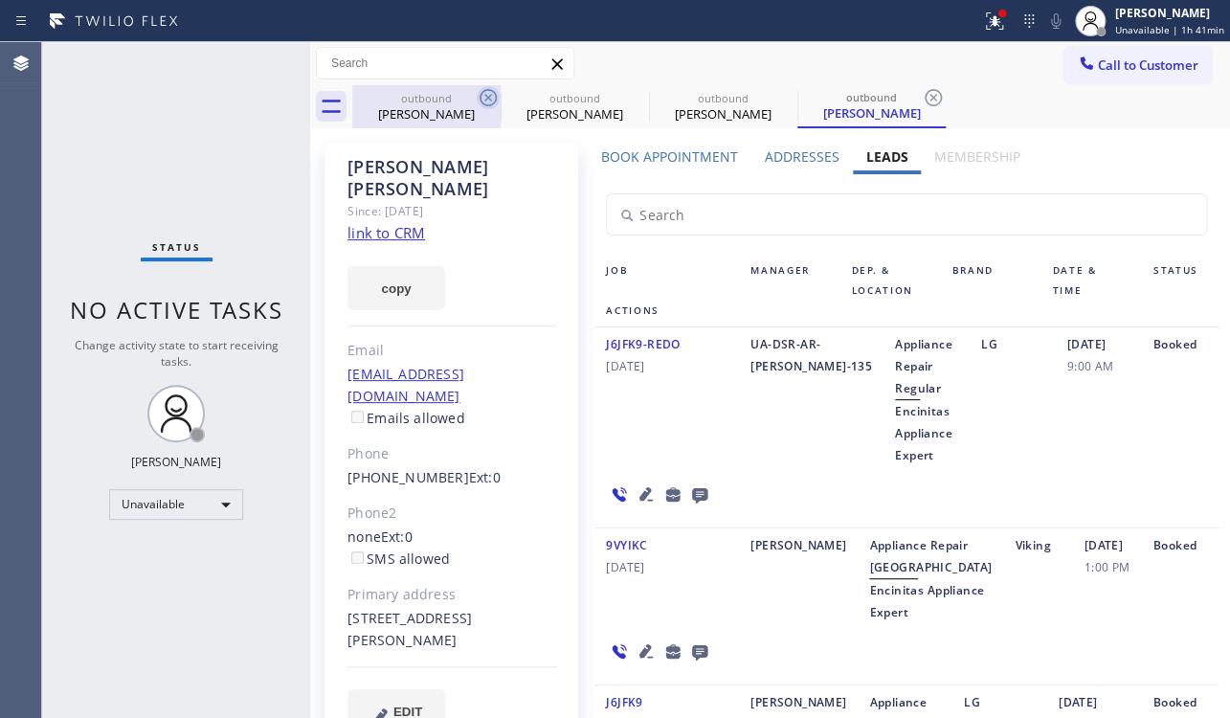
click at [492, 100] on icon at bounding box center [487, 97] width 23 height 23
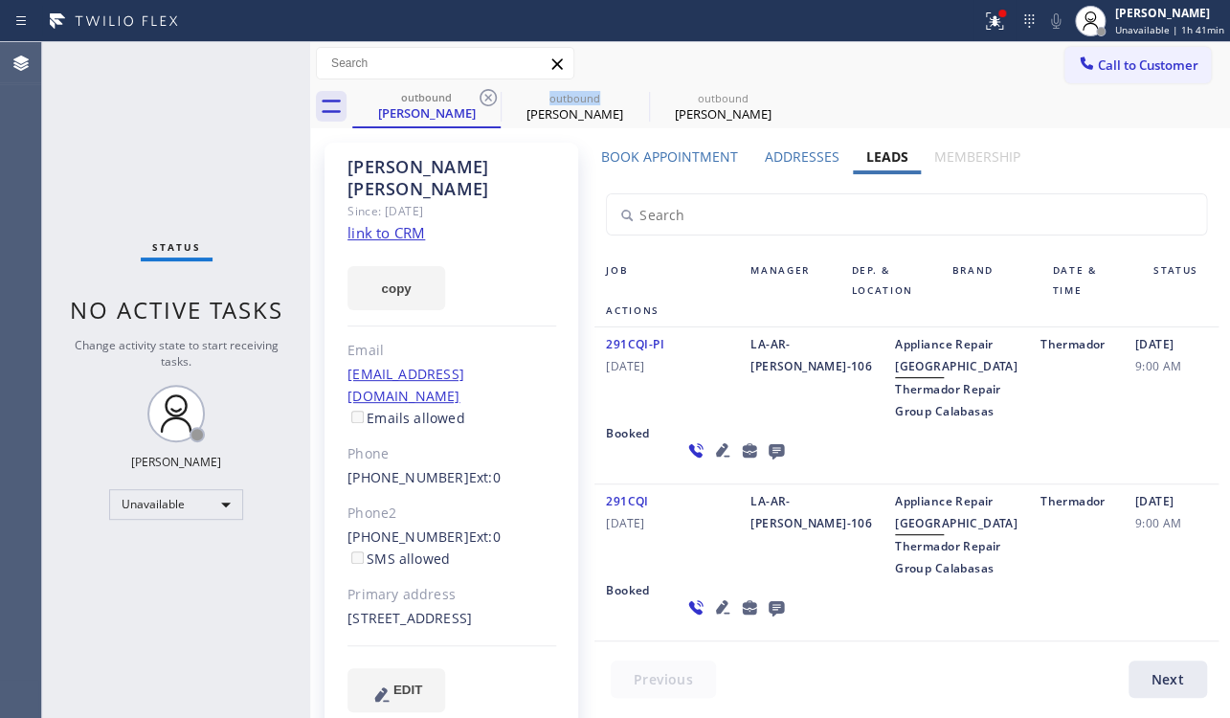
click at [492, 100] on icon at bounding box center [487, 97] width 23 height 23
click at [0, 0] on icon at bounding box center [0, 0] width 0 height 0
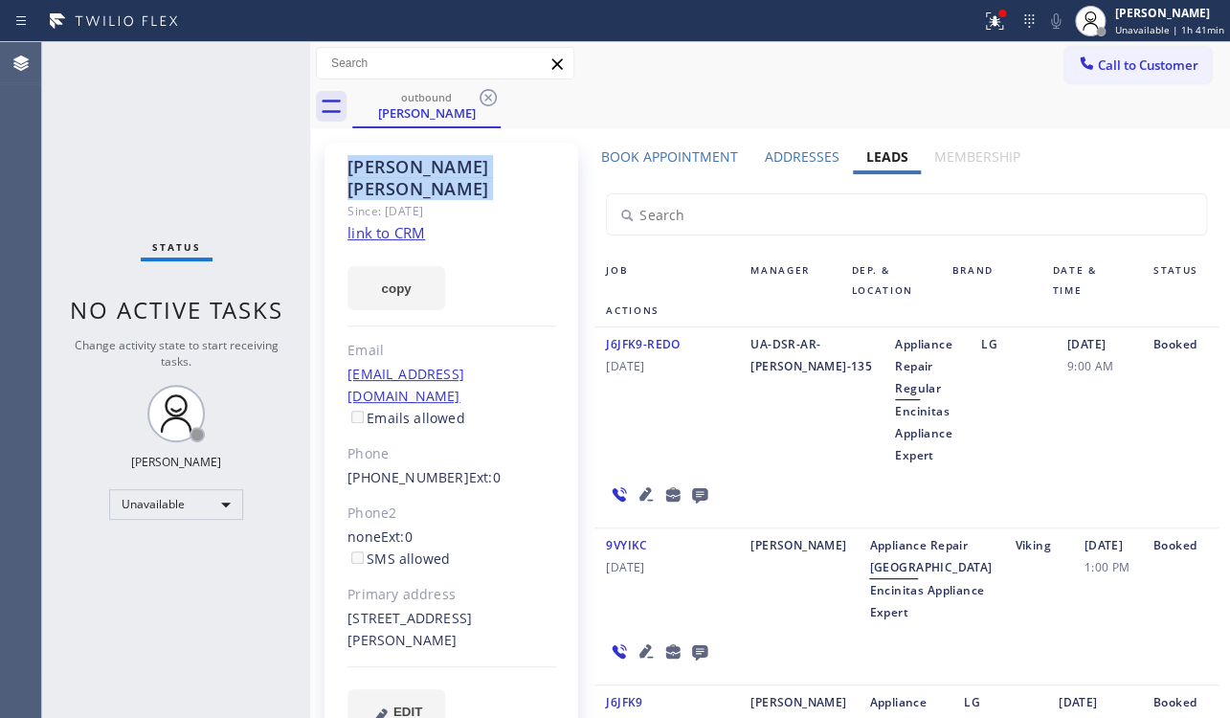
click at [492, 100] on icon at bounding box center [487, 97] width 23 height 23
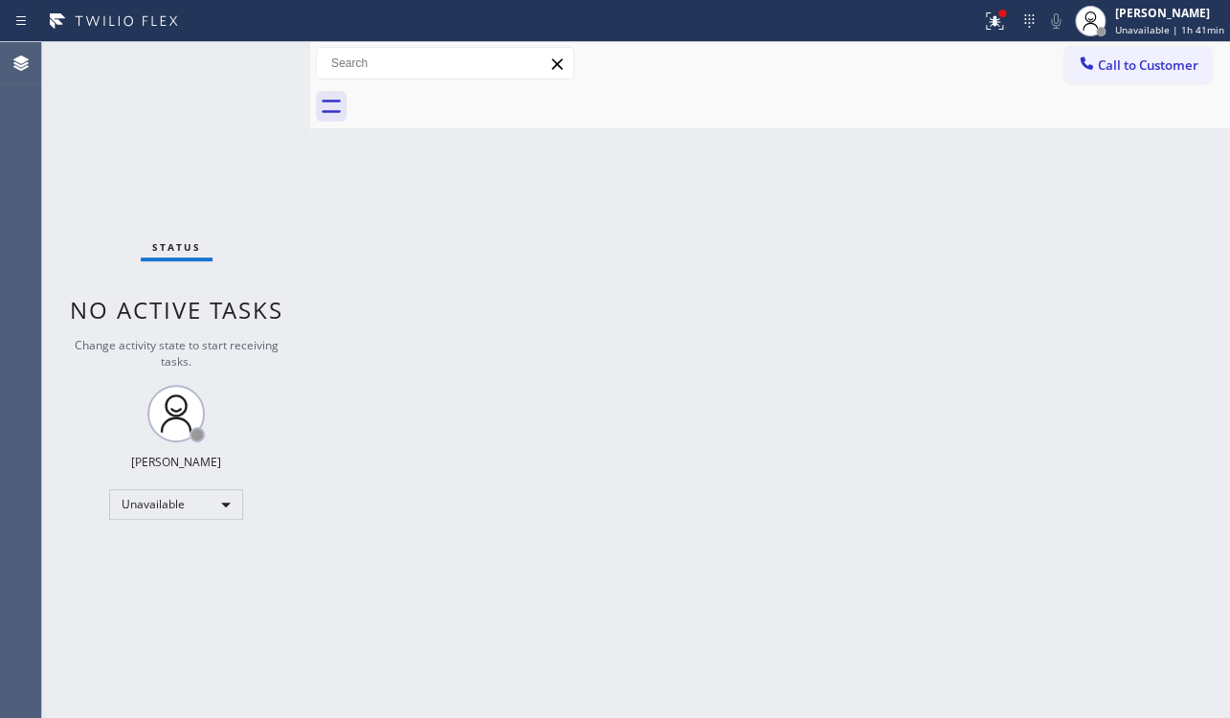
click at [492, 100] on div at bounding box center [790, 106] width 877 height 43
click at [1116, 76] on button "Call to Customer" at bounding box center [1137, 65] width 146 height 36
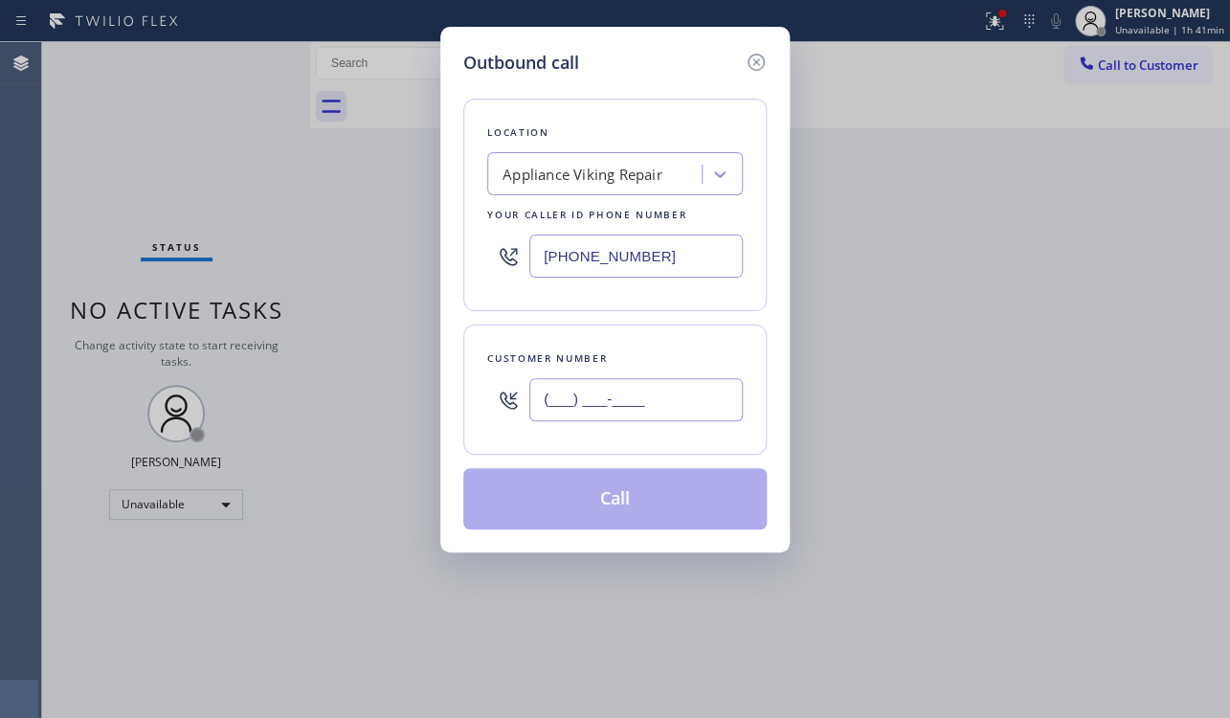
click at [544, 395] on input "(___) ___-____" at bounding box center [635, 399] width 213 height 43
paste input "206) 356-1780"
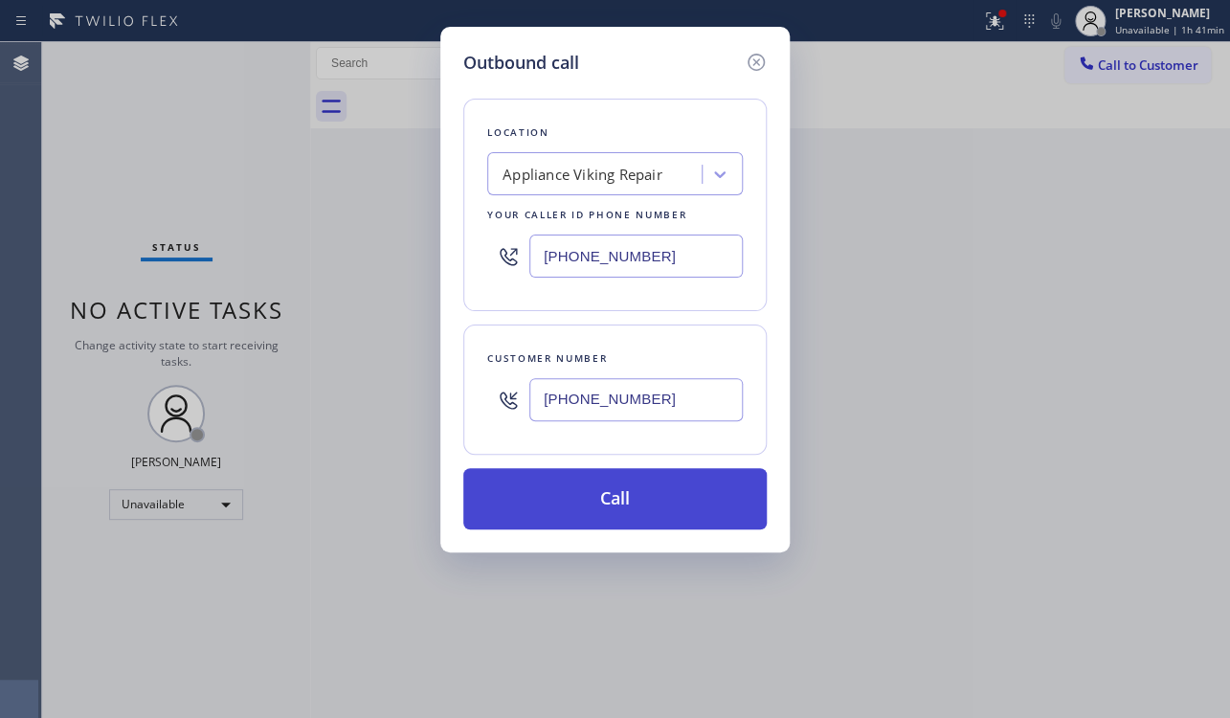
type input "(206) 356-1780"
click at [622, 513] on button "Call" at bounding box center [614, 498] width 303 height 61
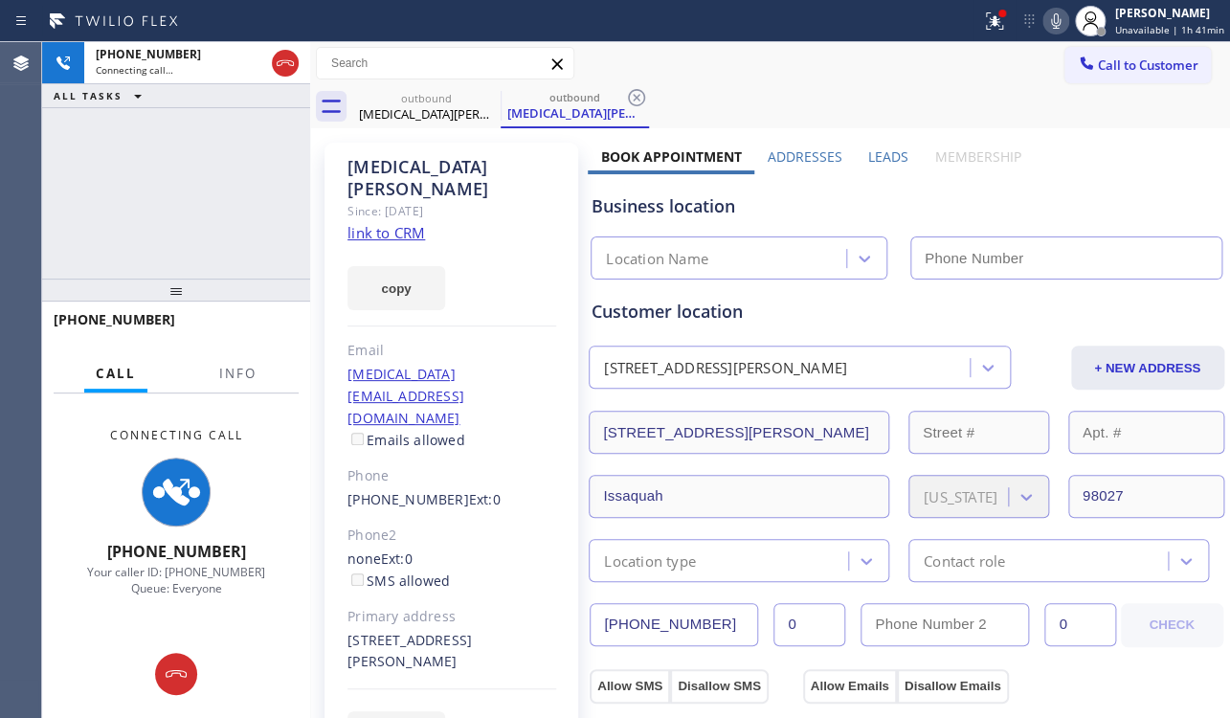
type input "[PHONE_NUMBER]"
click at [891, 155] on label "Leads" at bounding box center [888, 156] width 40 height 18
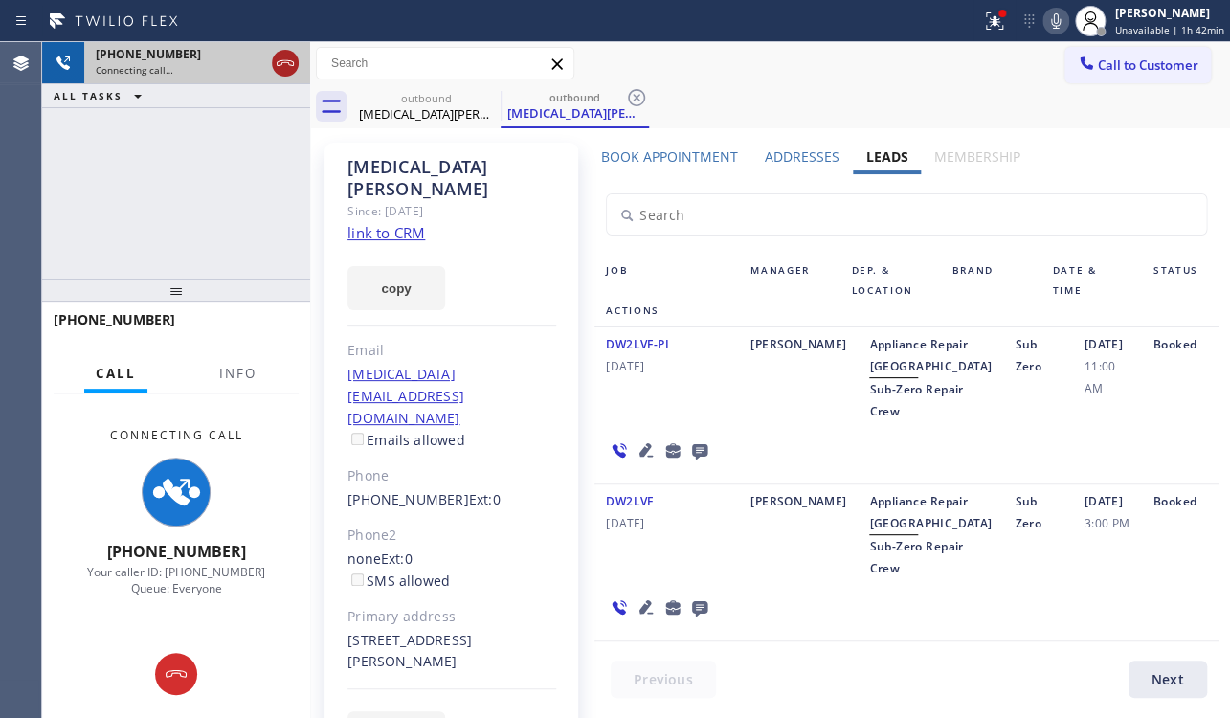
click at [281, 72] on icon at bounding box center [285, 63] width 23 height 23
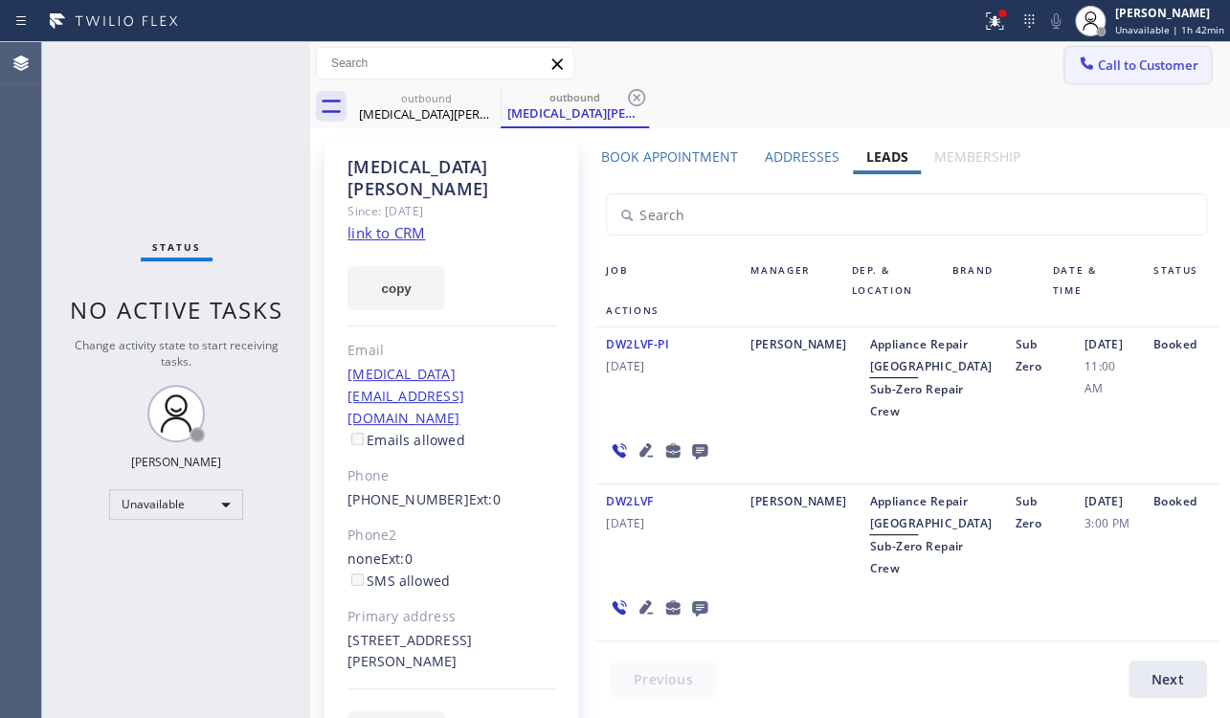
click at [1141, 78] on button "Call to Customer" at bounding box center [1137, 65] width 146 height 36
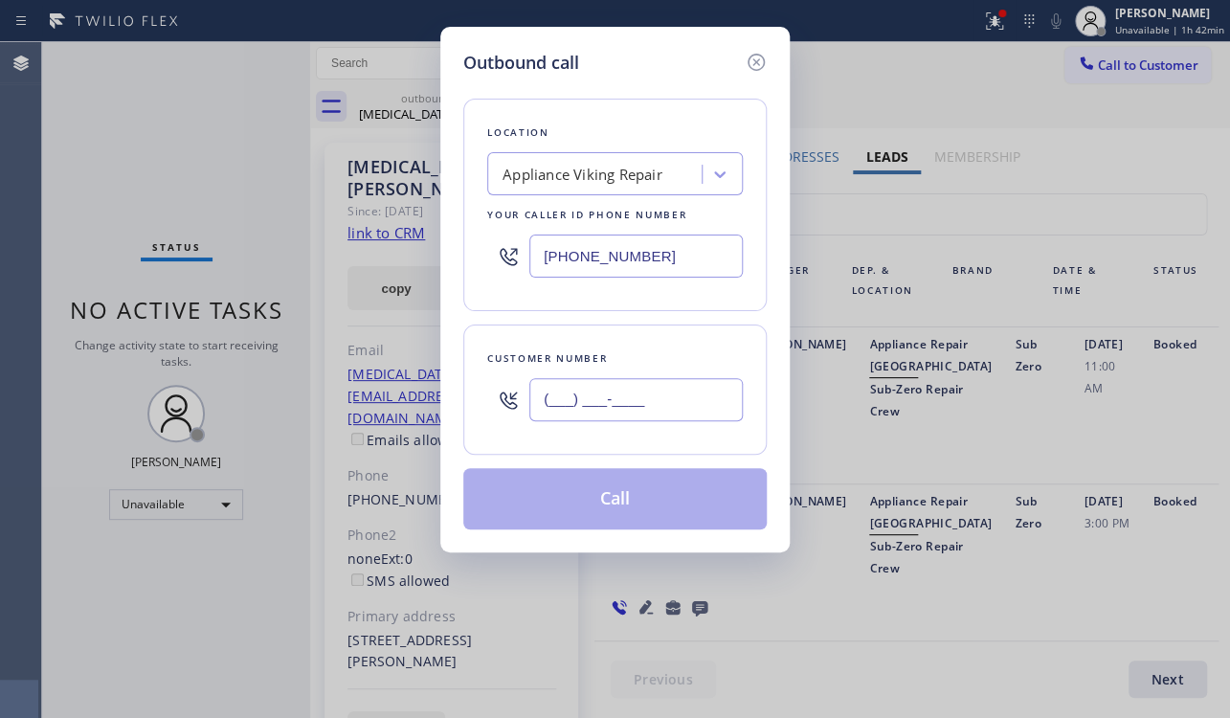
click at [554, 392] on input "(___) ___-____" at bounding box center [635, 399] width 213 height 43
paste input "213) 505-2423"
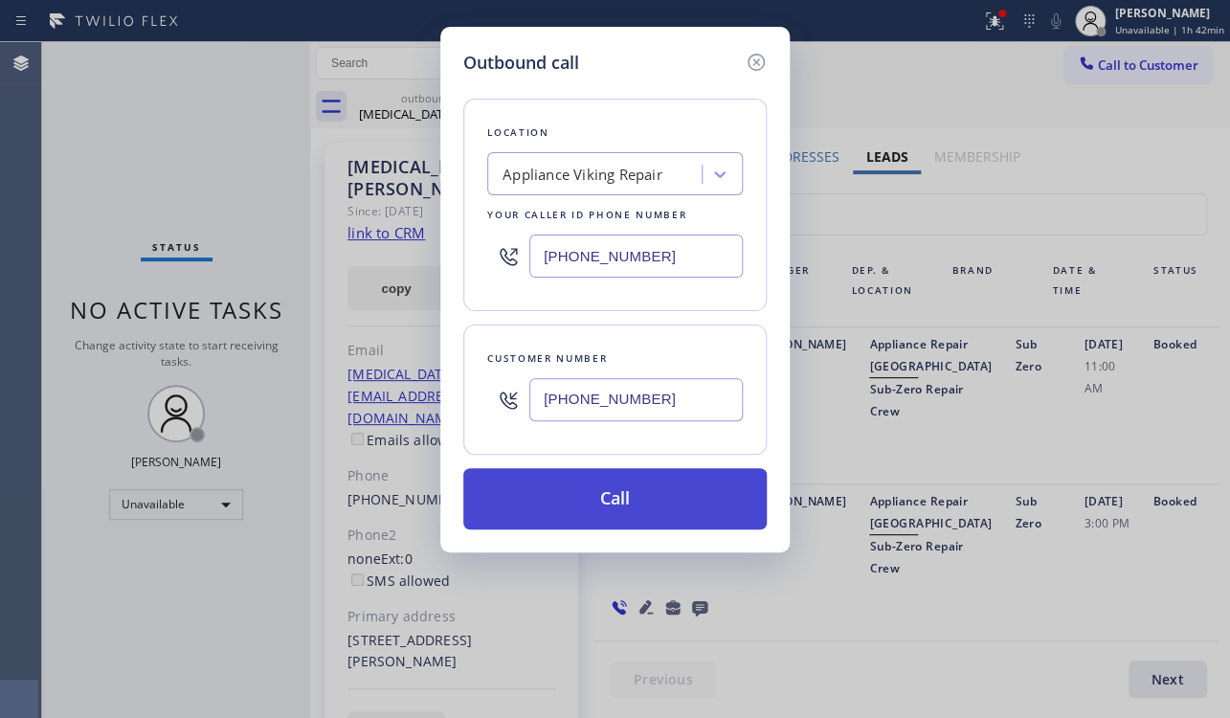
type input "(213) 505-2423"
click at [622, 500] on button "Call" at bounding box center [614, 498] width 303 height 61
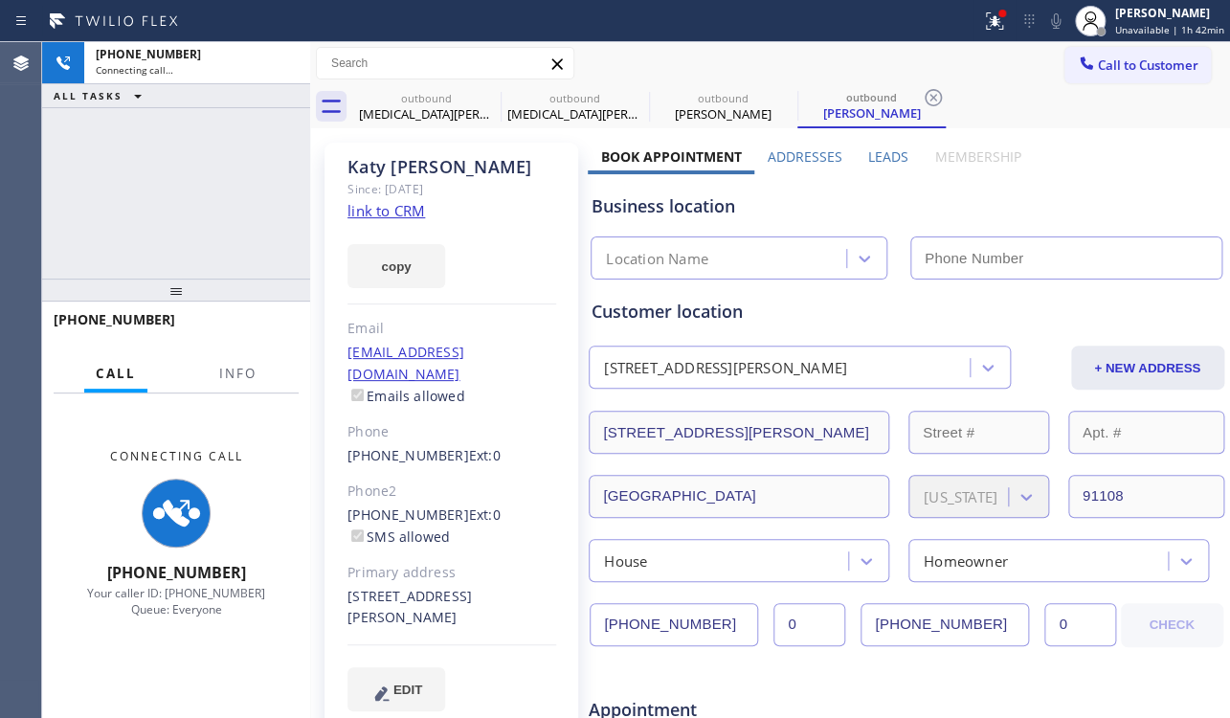
type input "[PHONE_NUMBER]"
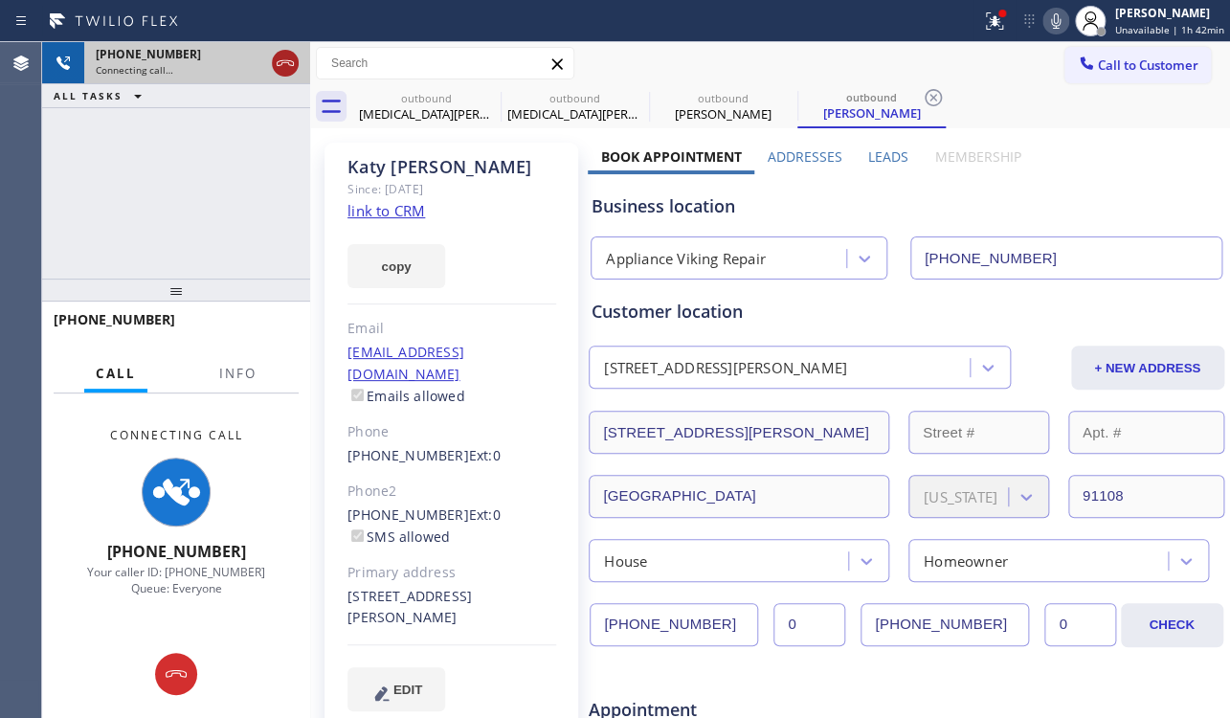
click at [292, 72] on icon at bounding box center [285, 63] width 23 height 23
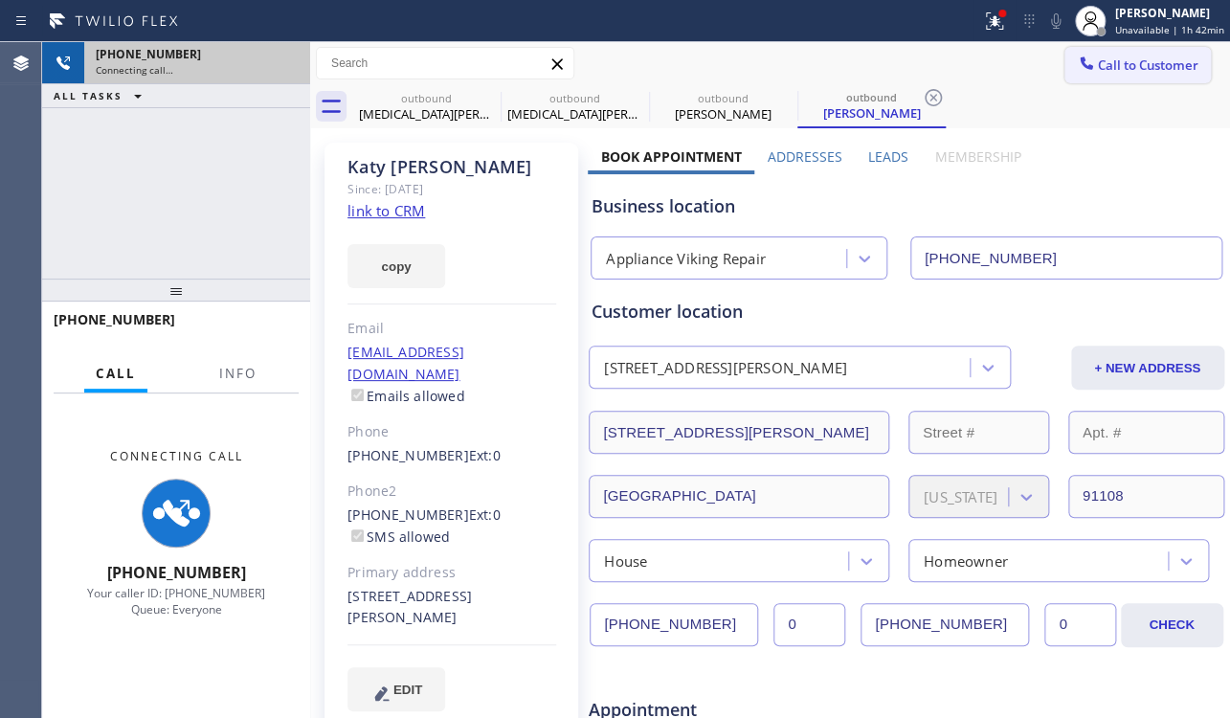
click at [1130, 65] on span "Call to Customer" at bounding box center [1147, 64] width 100 height 17
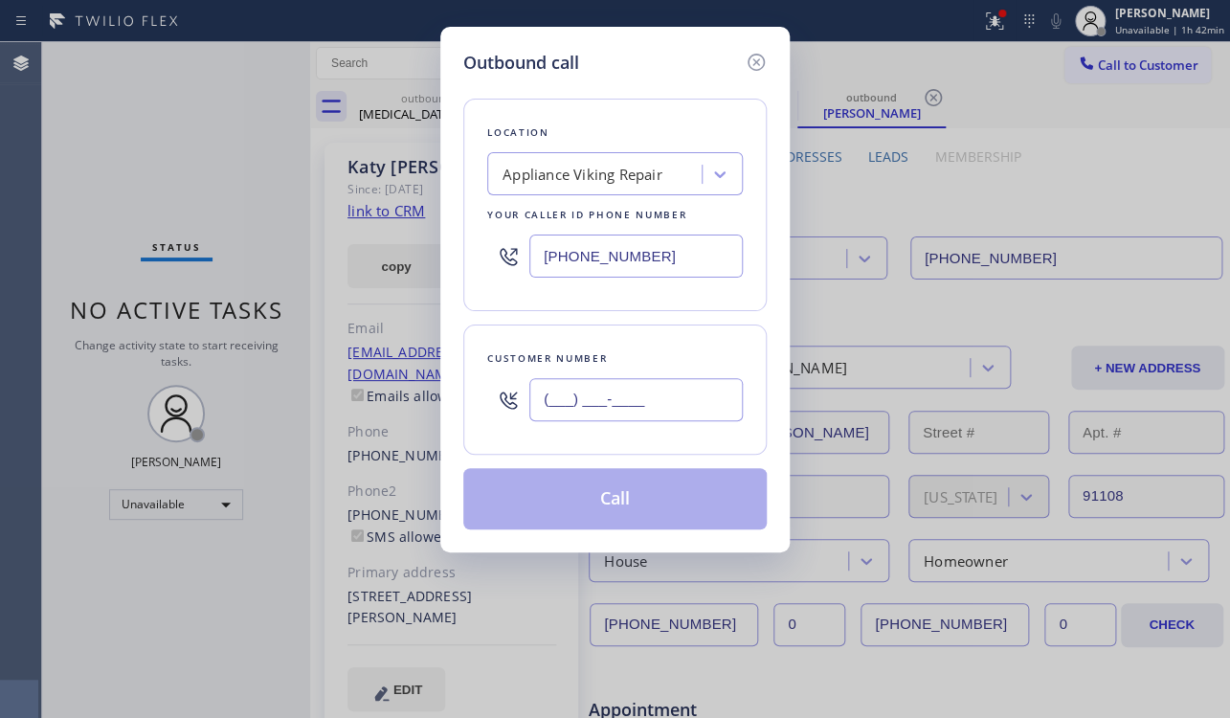
click at [584, 395] on input "(___) ___-____" at bounding box center [635, 399] width 213 height 43
paste input "925) 253-9592"
type input "(925) 253-9592"
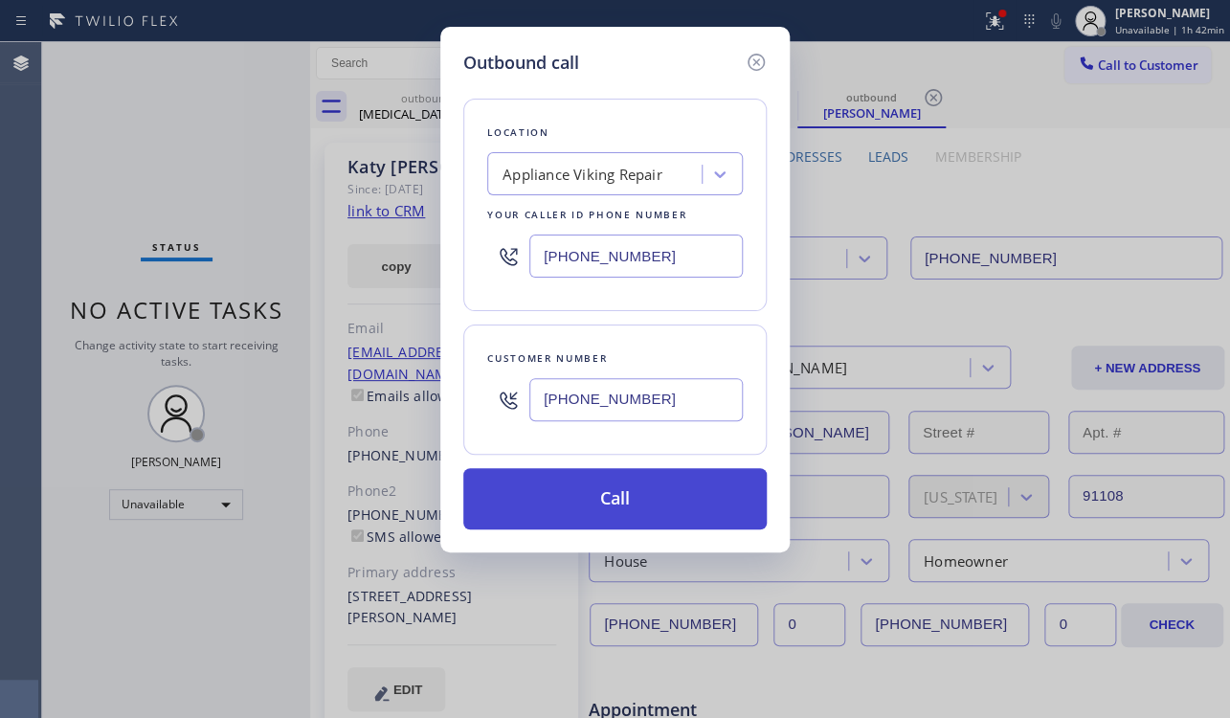
click at [628, 495] on button "Call" at bounding box center [614, 498] width 303 height 61
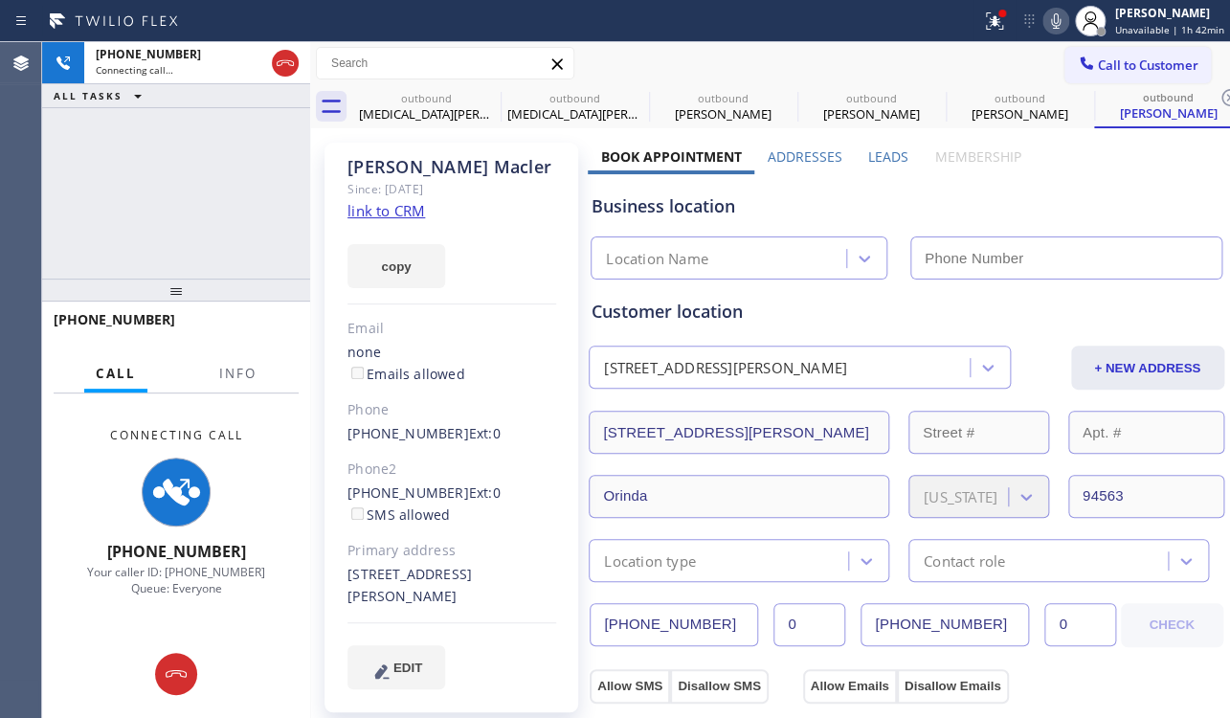
type input "[PHONE_NUMBER]"
click at [876, 148] on label "Leads" at bounding box center [888, 156] width 40 height 18
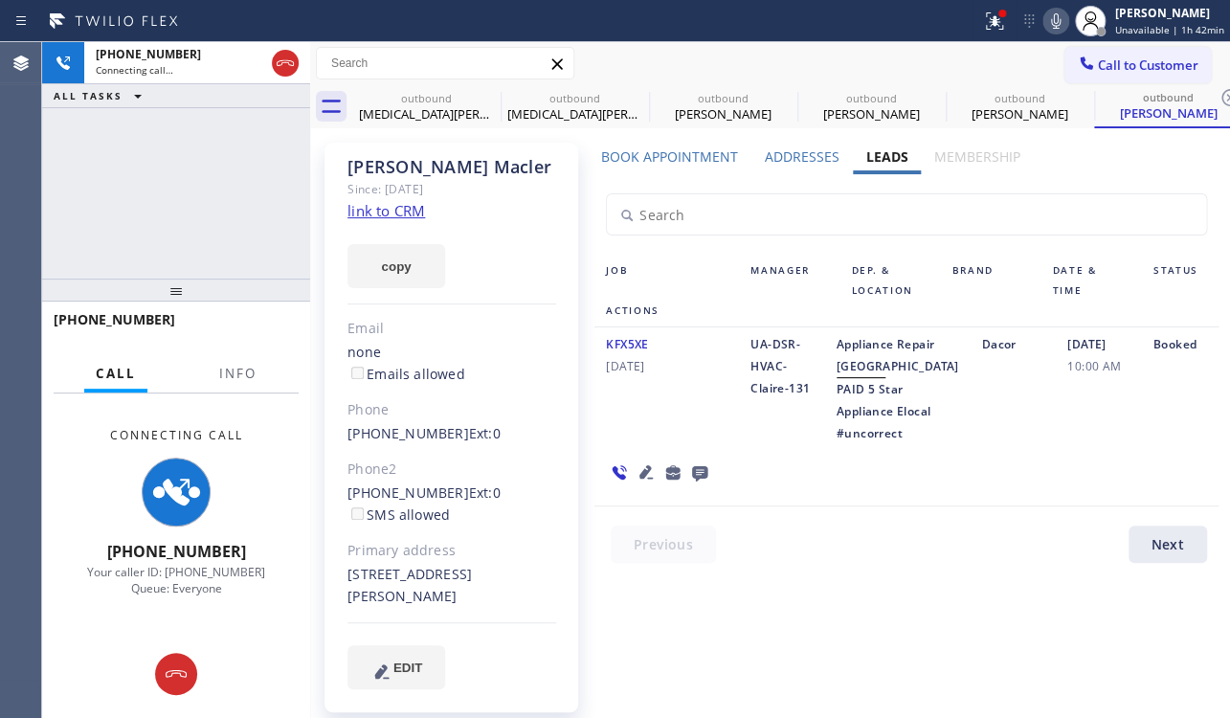
click at [641, 483] on icon at bounding box center [645, 471] width 23 height 23
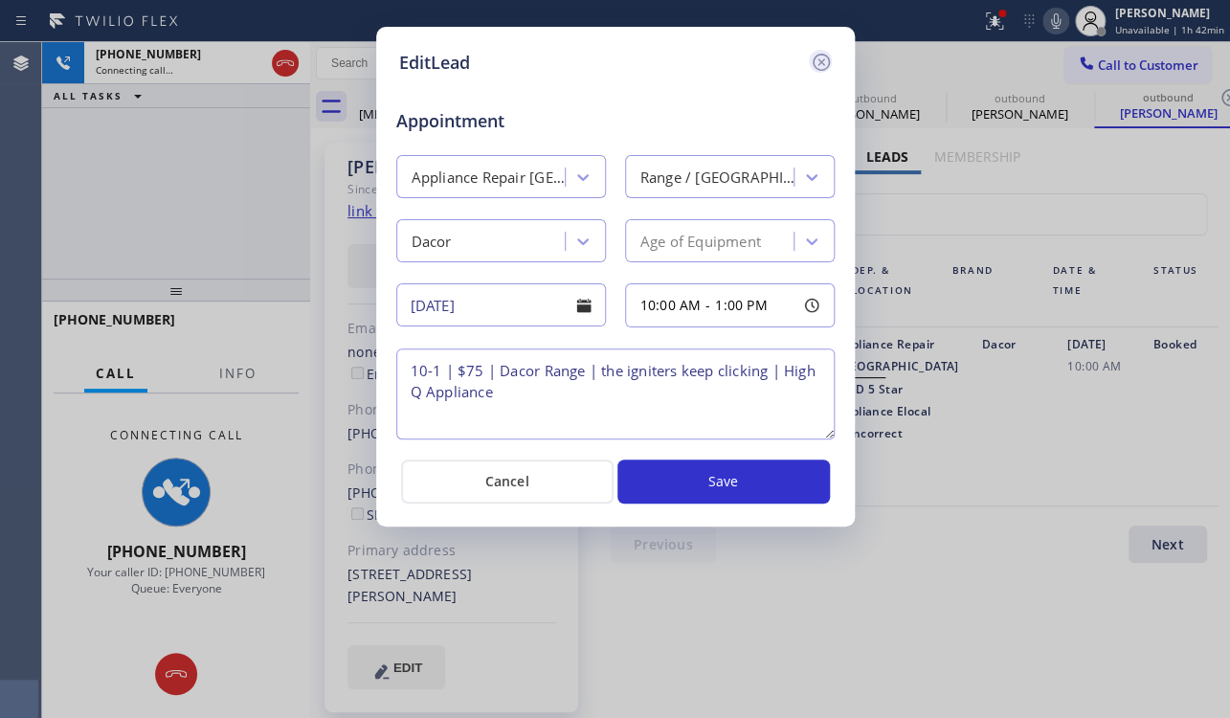
click at [812, 64] on icon at bounding box center [819, 62] width 17 height 17
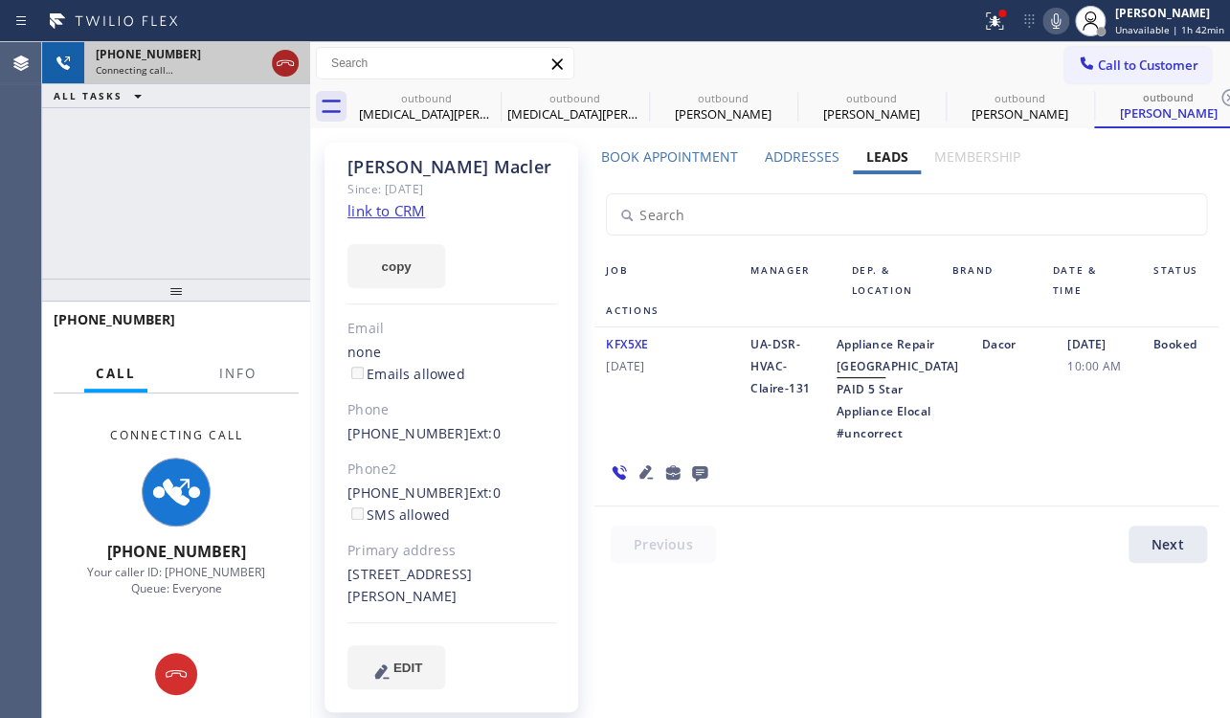
click at [285, 65] on icon at bounding box center [285, 63] width 23 height 23
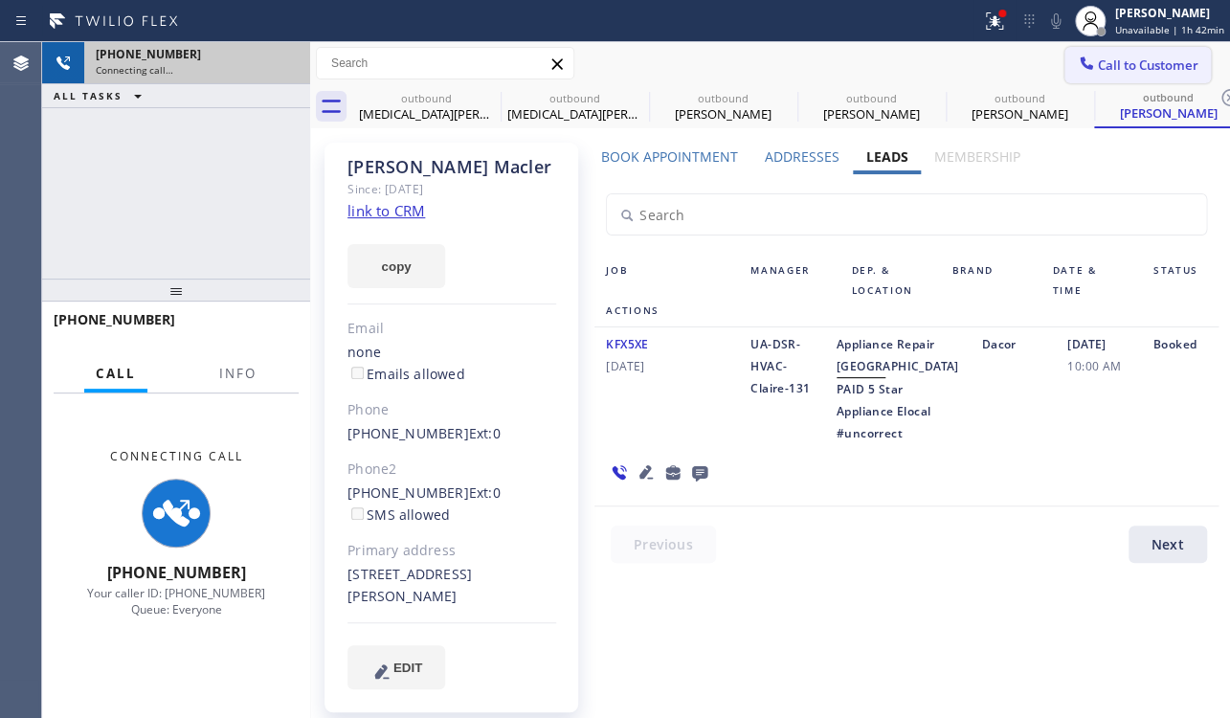
click at [1162, 62] on span "Call to Customer" at bounding box center [1147, 64] width 100 height 17
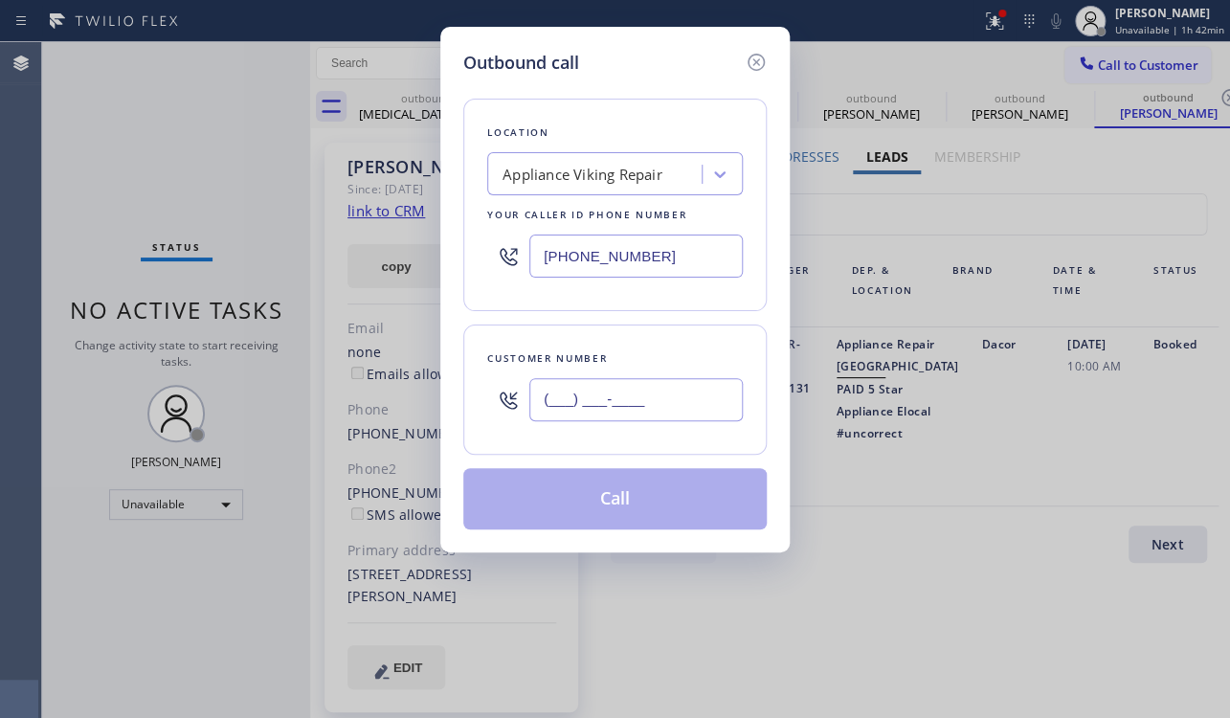
click at [571, 397] on input "(___) ___-____" at bounding box center [635, 399] width 213 height 43
paste input "857) 756-4719"
type input "[PHONE_NUMBER]"
click at [594, 481] on button "Call" at bounding box center [614, 498] width 303 height 61
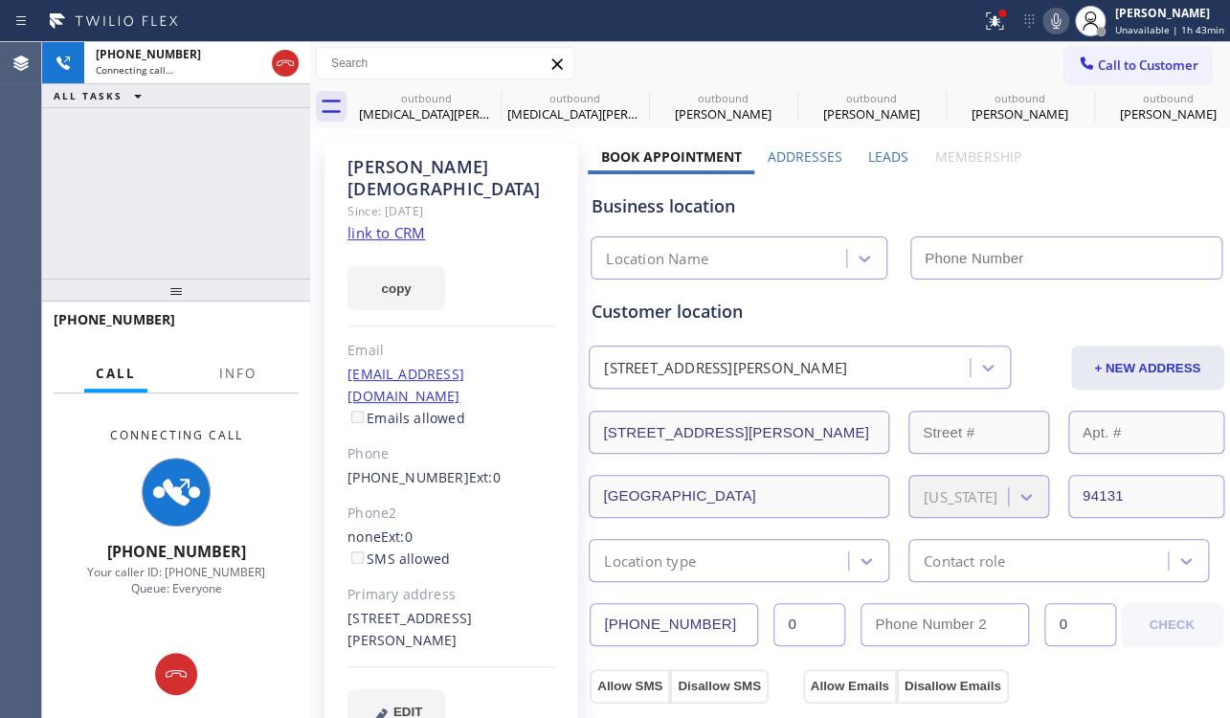
type input "[PHONE_NUMBER]"
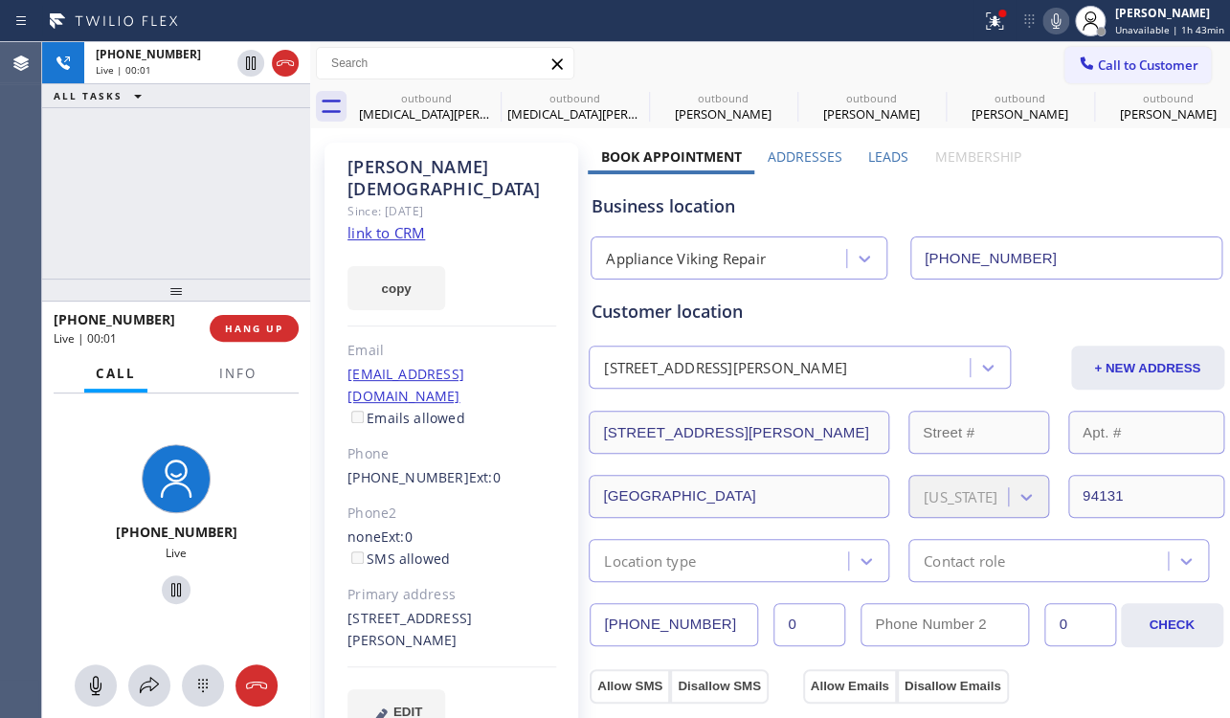
click at [265, 342] on div "+18577564719 Live | 00:01 HANG UP" at bounding box center [176, 328] width 245 height 50
click at [267, 334] on span "HANG UP" at bounding box center [254, 327] width 58 height 13
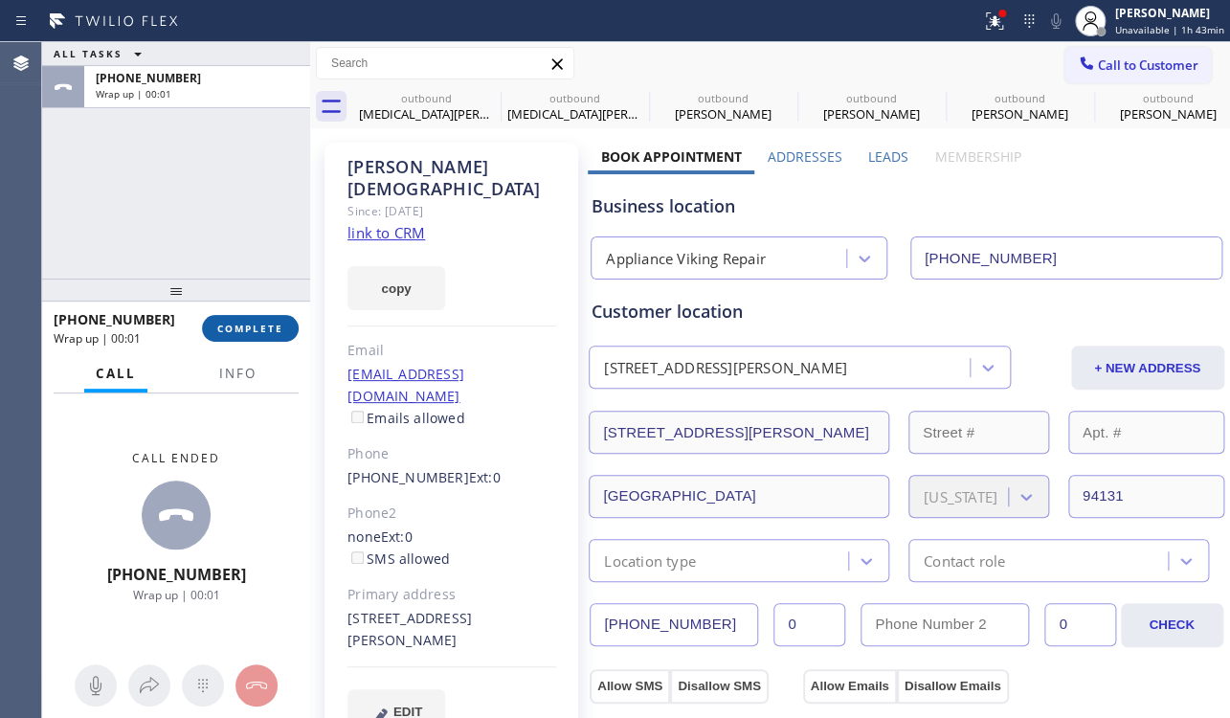
click at [262, 326] on span "COMPLETE" at bounding box center [250, 327] width 66 height 13
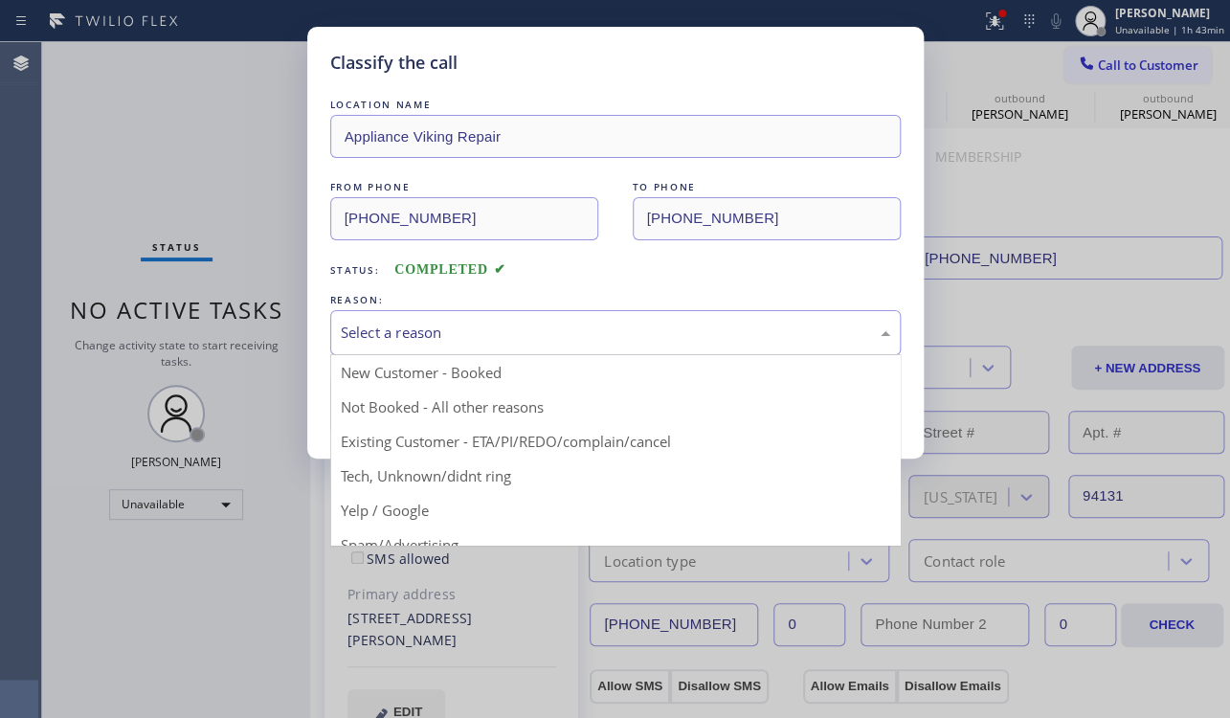
click at [447, 339] on div "Select a reason" at bounding box center [615, 332] width 549 height 22
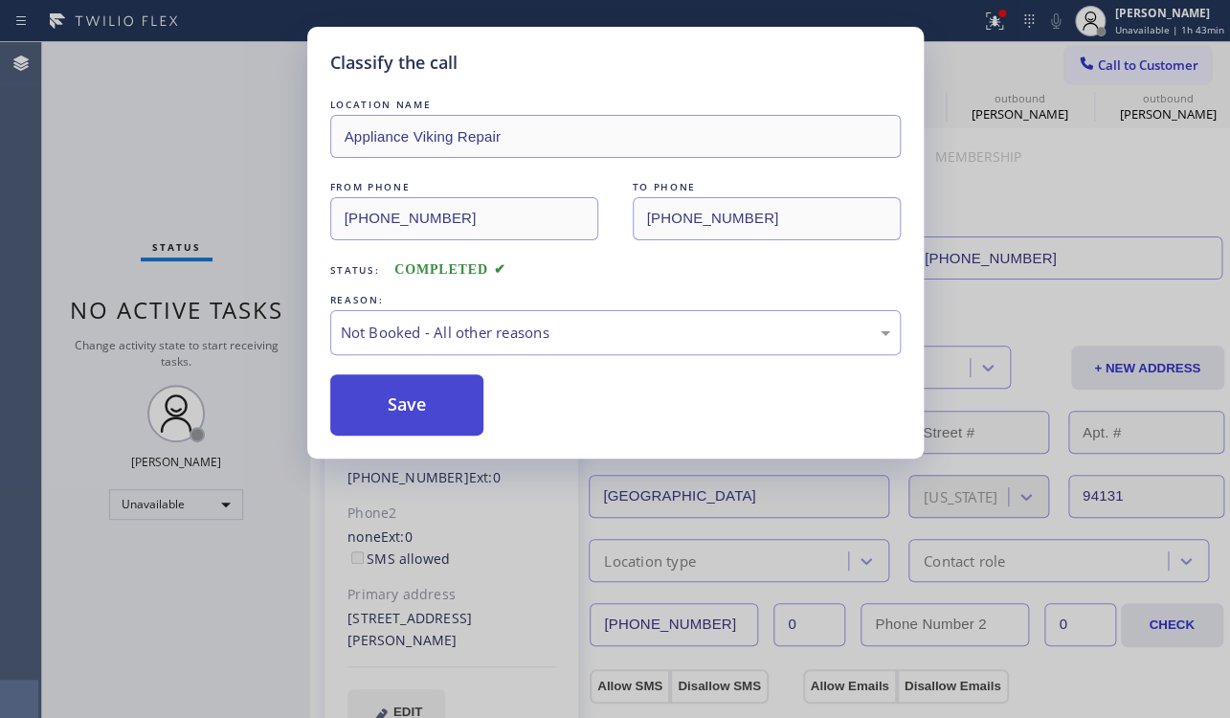
click at [391, 402] on button "Save" at bounding box center [407, 404] width 154 height 61
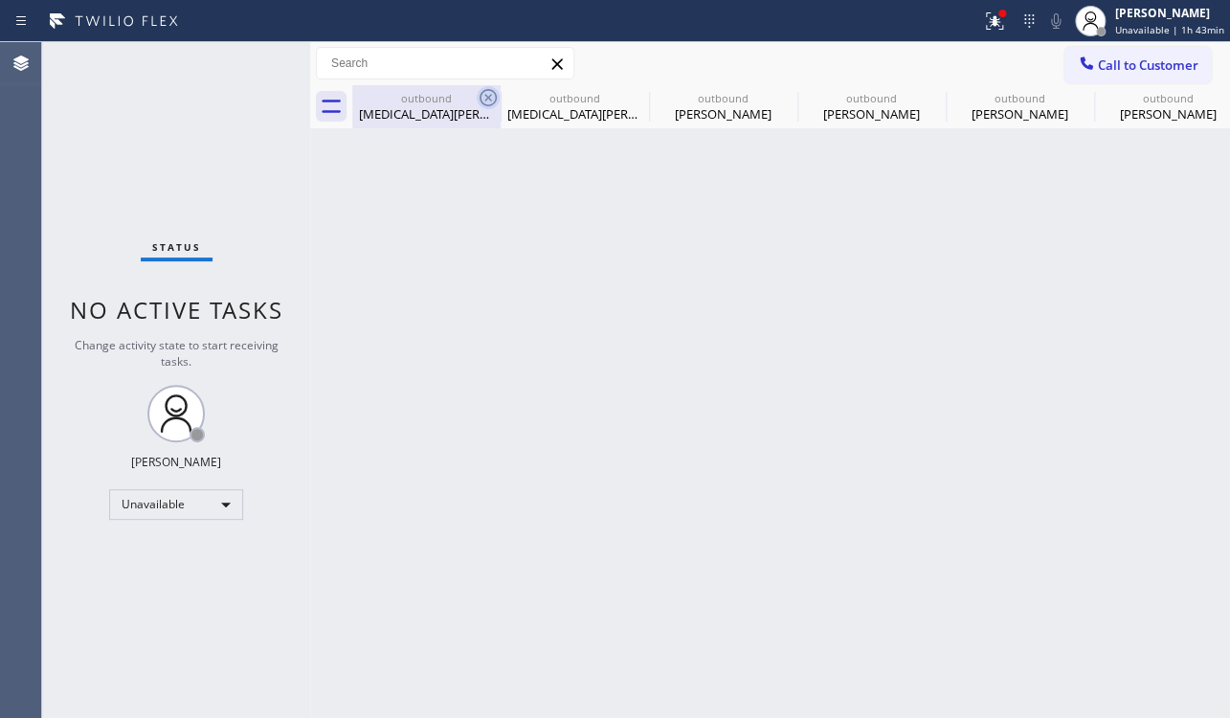
click at [491, 98] on icon at bounding box center [487, 97] width 23 height 23
click at [0, 0] on icon at bounding box center [0, 0] width 0 height 0
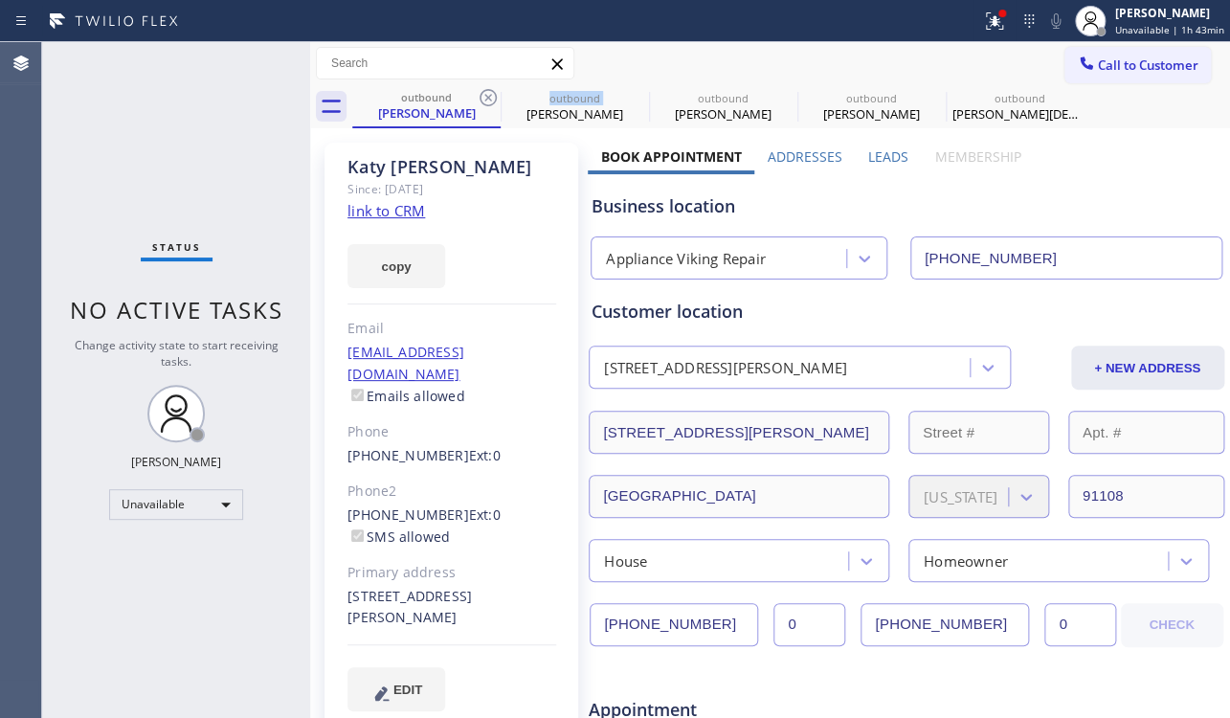
click at [491, 98] on icon at bounding box center [487, 97] width 23 height 23
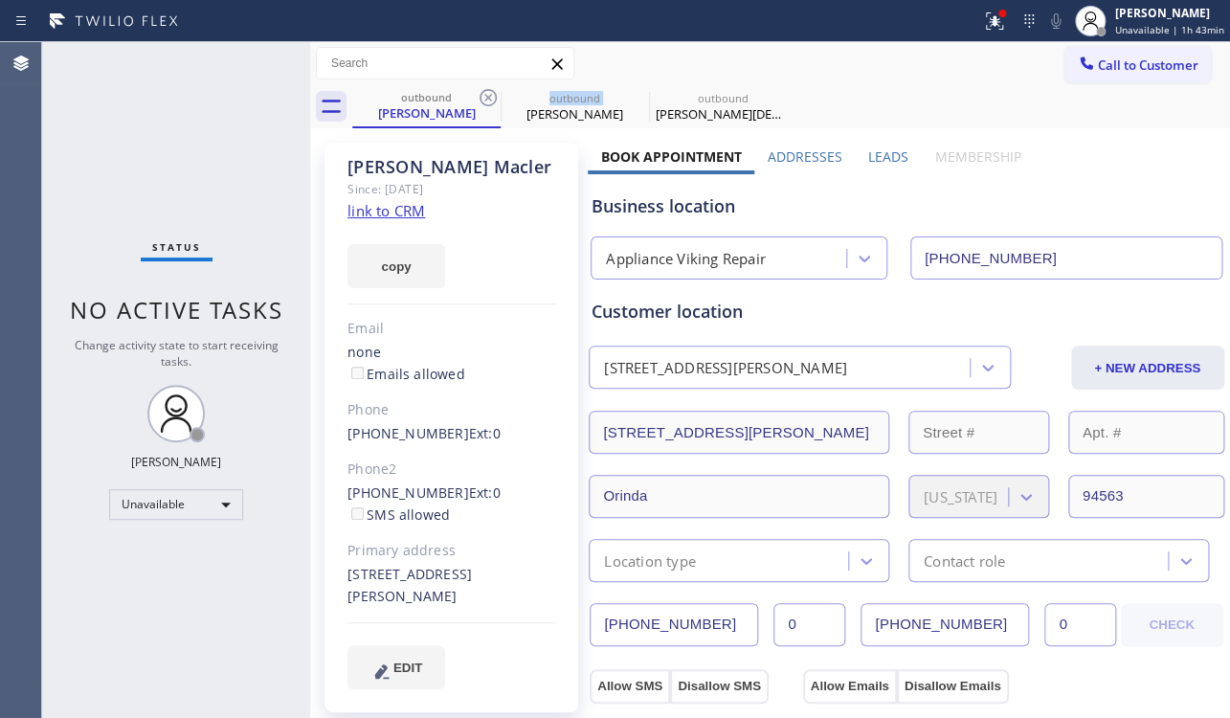
click at [491, 98] on icon at bounding box center [487, 97] width 23 height 23
click at [0, 0] on icon at bounding box center [0, 0] width 0 height 0
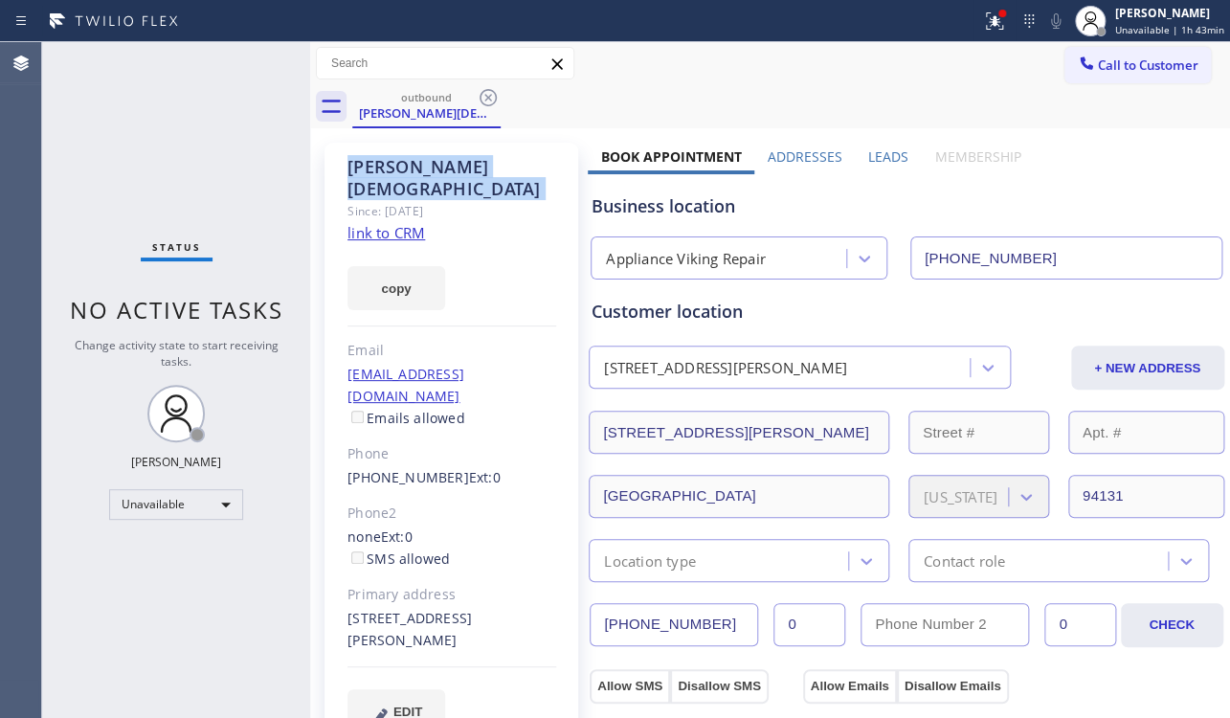
click at [491, 98] on icon at bounding box center [487, 97] width 23 height 23
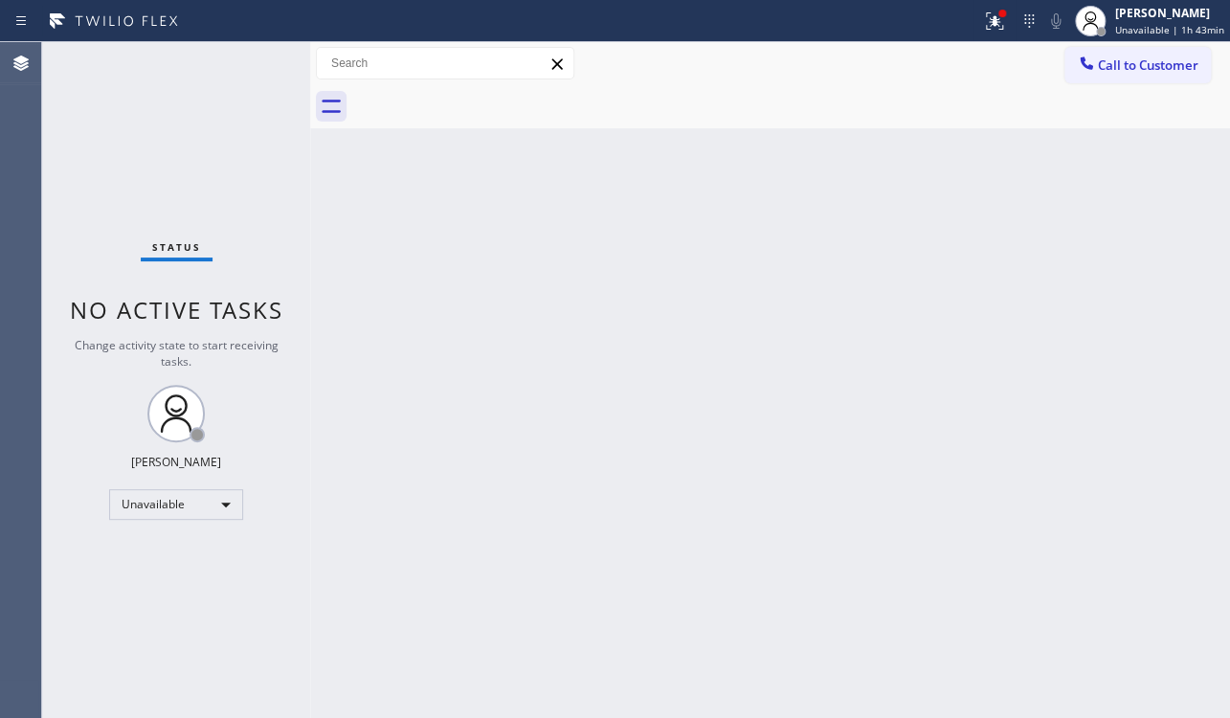
click at [491, 98] on div at bounding box center [790, 106] width 877 height 43
click at [1176, 50] on button "Call to Customer" at bounding box center [1137, 65] width 146 height 36
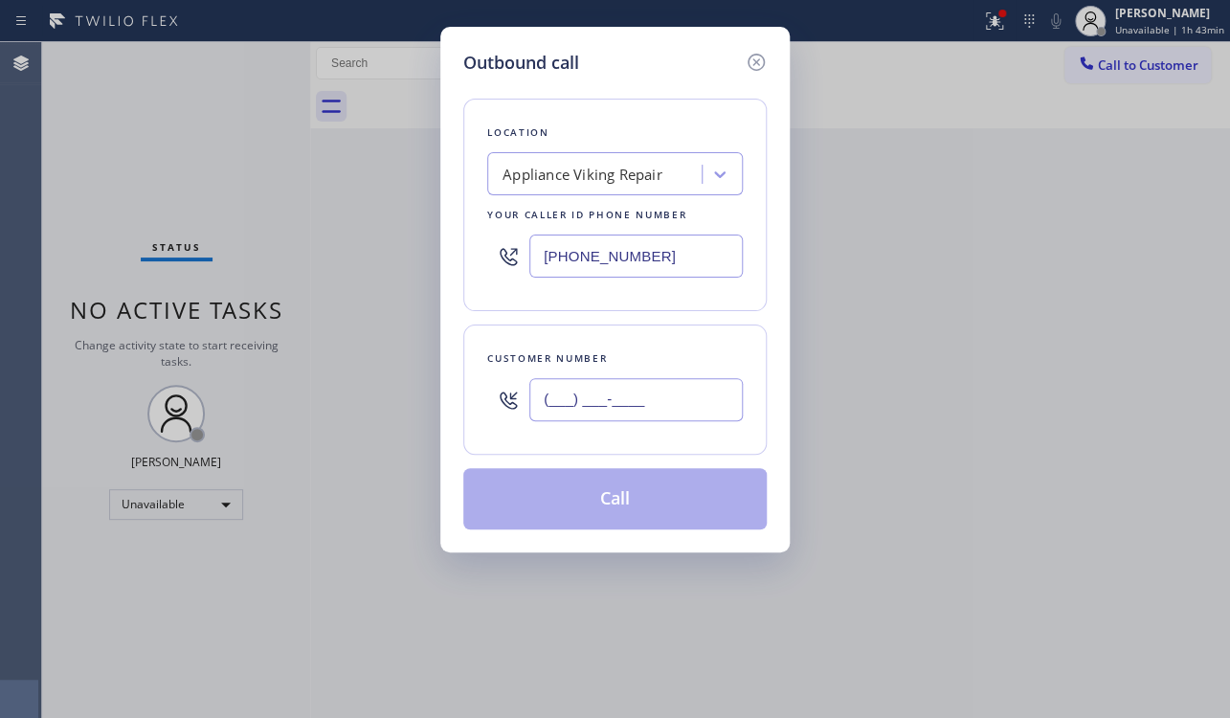
click at [652, 397] on input "(___) ___-____" at bounding box center [635, 399] width 213 height 43
paste input "206) 356-1780"
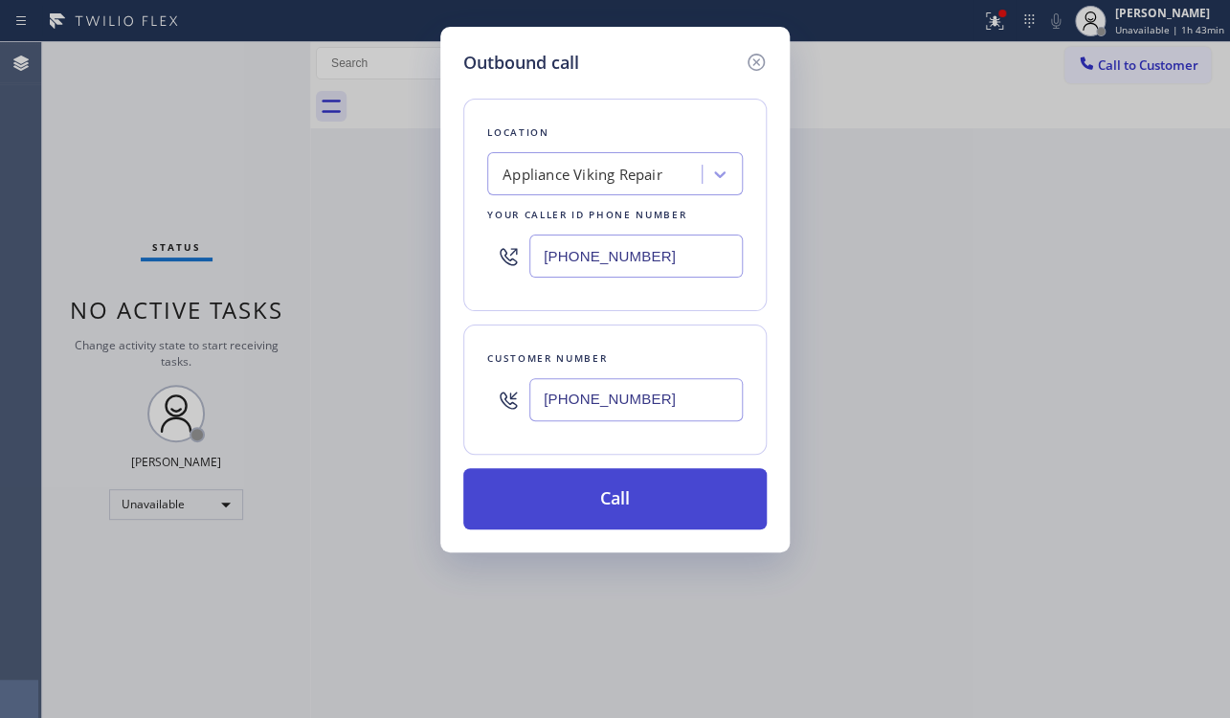
type input "(206) 356-1780"
click at [609, 506] on button "Call" at bounding box center [614, 498] width 303 height 61
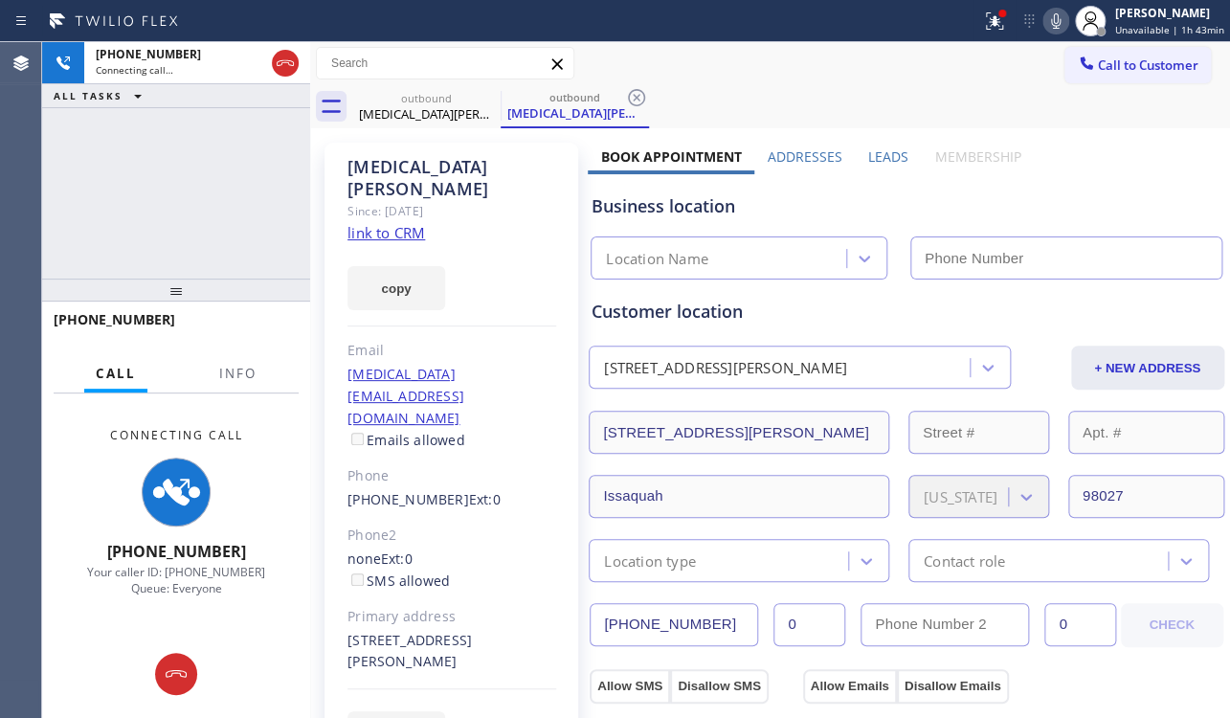
type input "[PHONE_NUMBER]"
click at [931, 80] on div "Call to Customer Outbound call Location Appliance Viking Repair Your caller id …" at bounding box center [769, 63] width 919 height 43
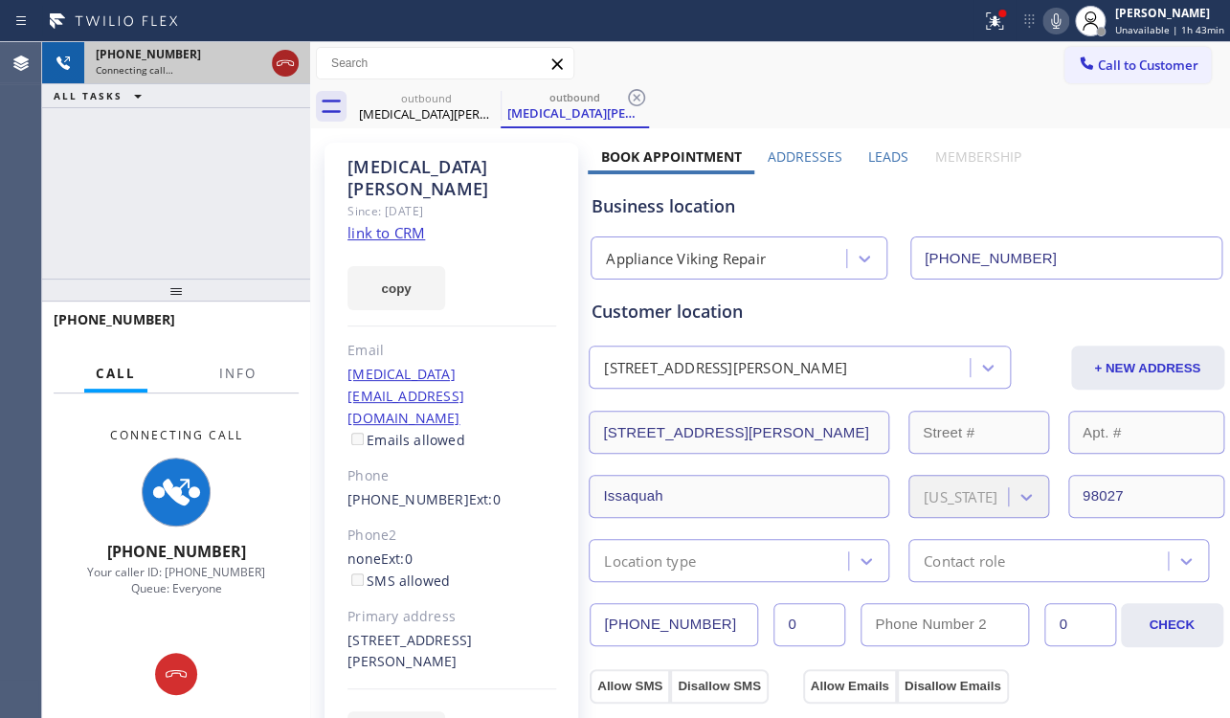
click at [298, 56] on div at bounding box center [285, 63] width 27 height 23
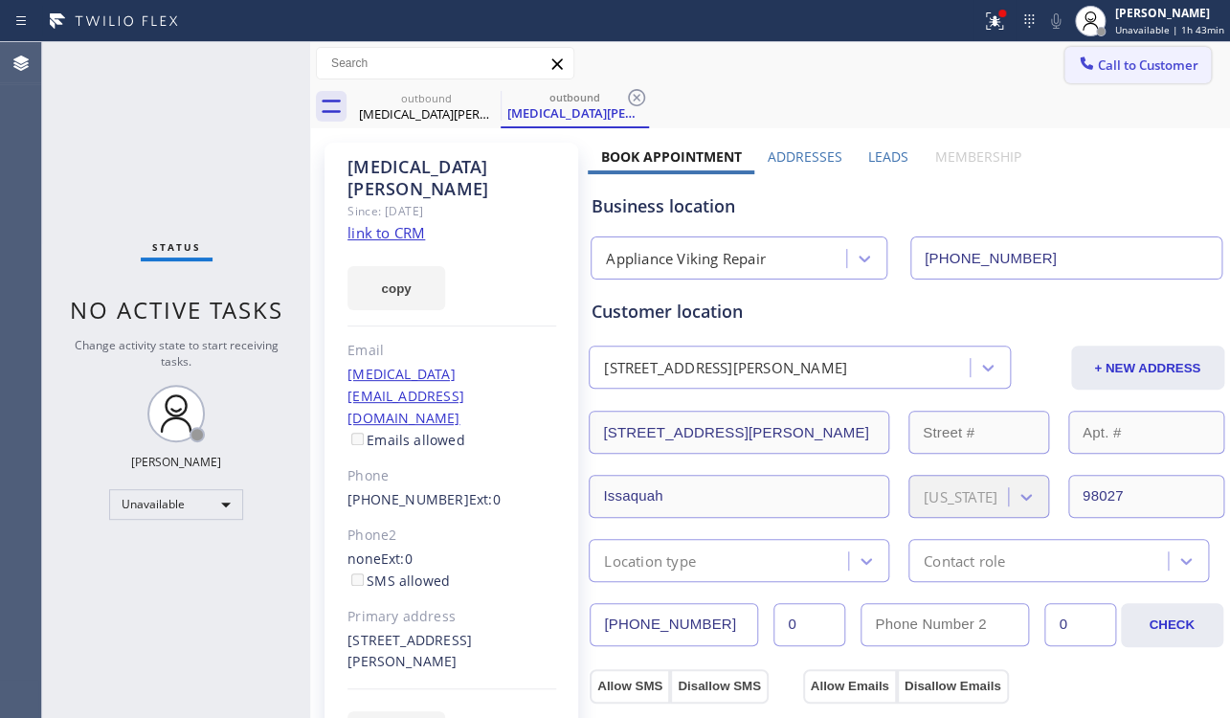
click at [1131, 58] on span "Call to Customer" at bounding box center [1147, 64] width 100 height 17
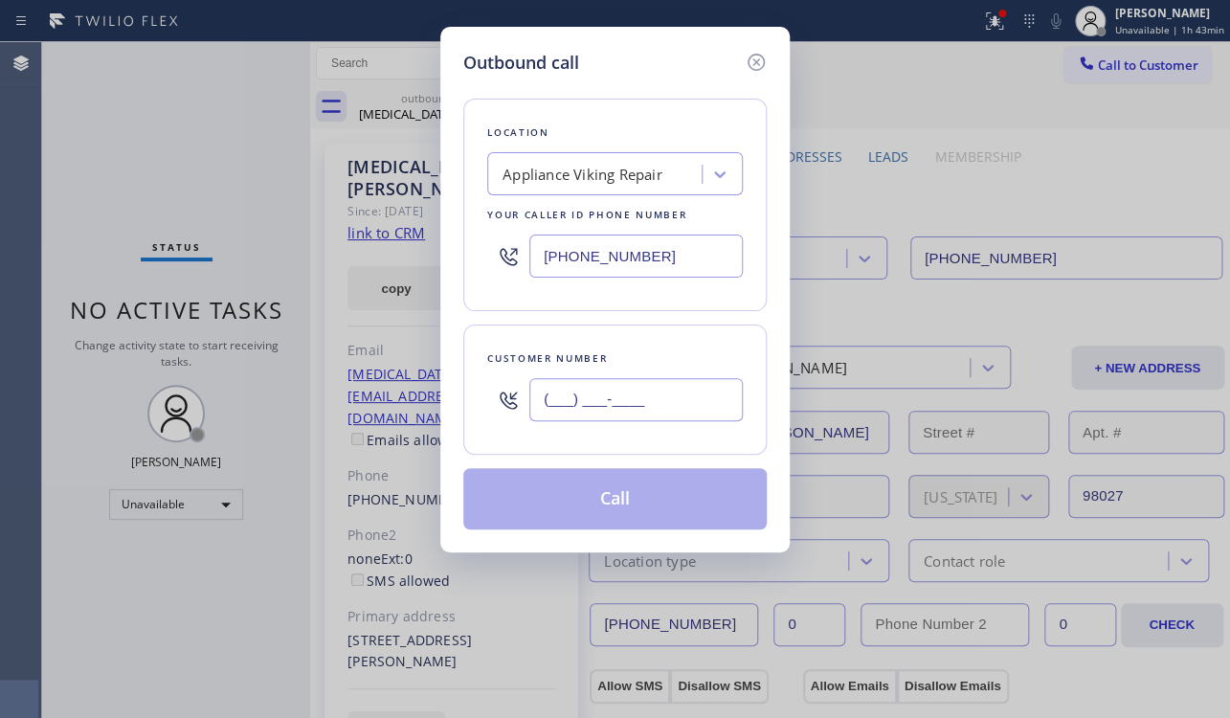
click at [570, 397] on input "(___) ___-____" at bounding box center [635, 399] width 213 height 43
paste input "206) 356-6277"
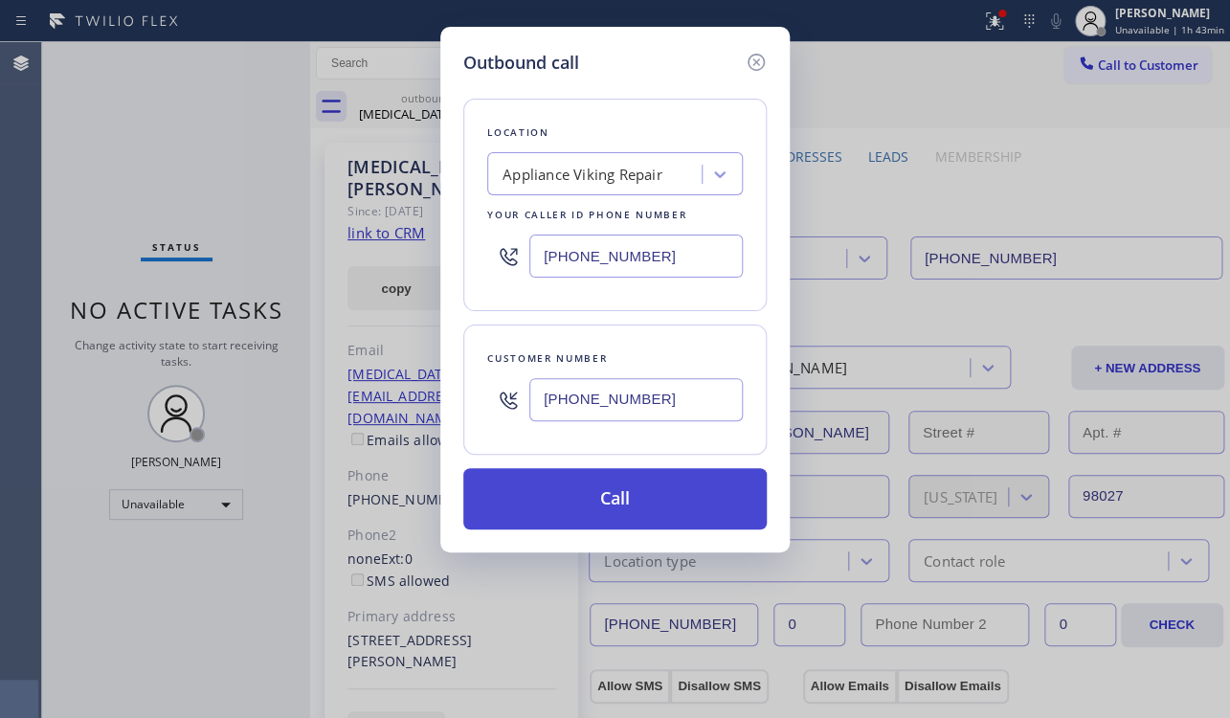
type input "[PHONE_NUMBER]"
click at [618, 488] on button "Call" at bounding box center [614, 498] width 303 height 61
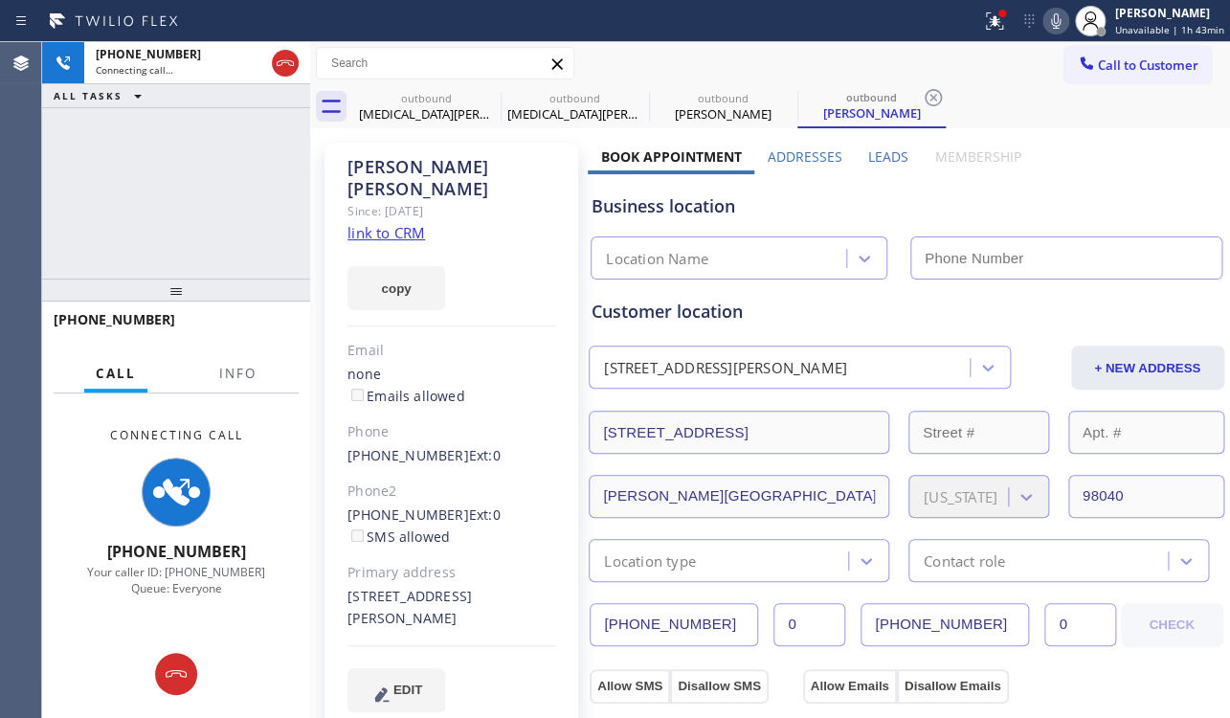
type input "[PHONE_NUMBER]"
click at [893, 156] on label "Leads" at bounding box center [888, 156] width 40 height 18
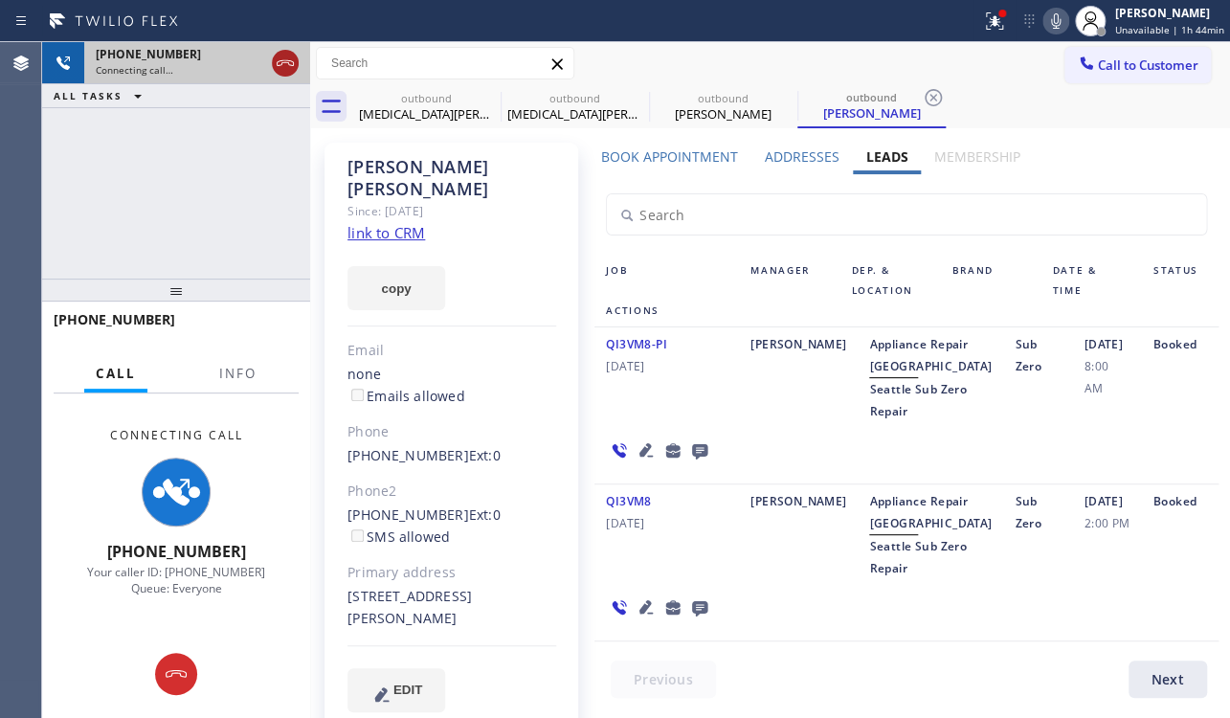
click at [272, 70] on div at bounding box center [285, 63] width 27 height 23
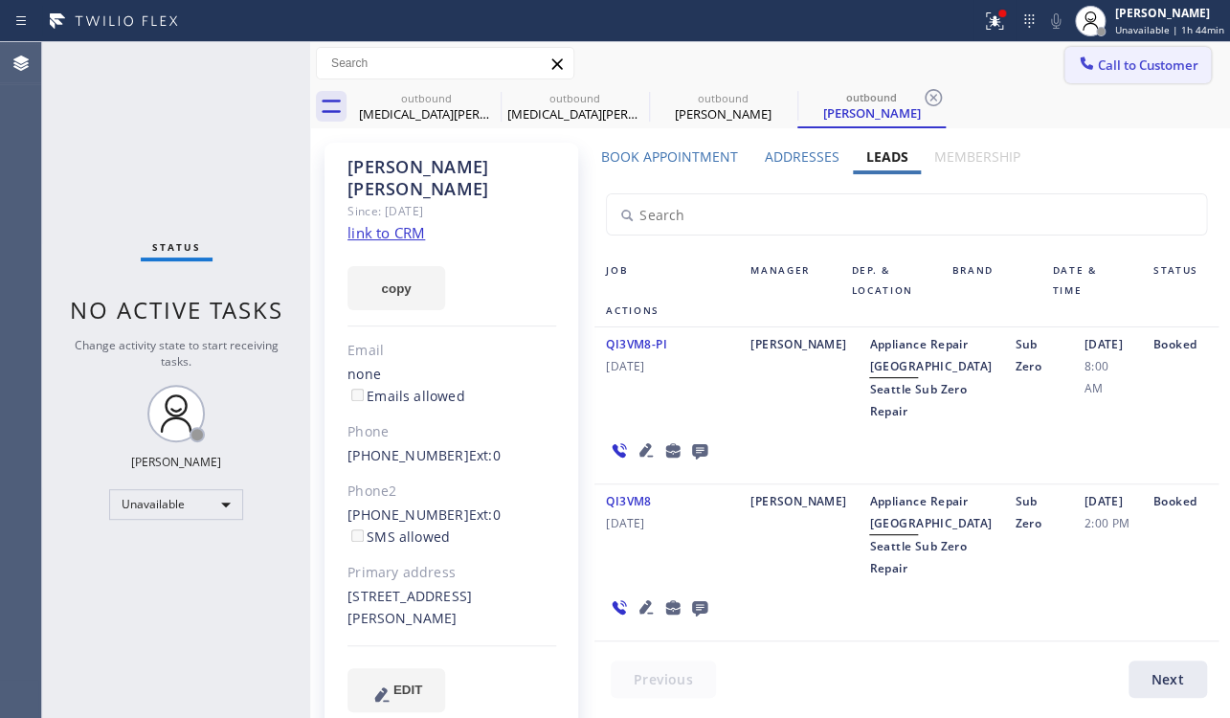
click at [1132, 59] on span "Call to Customer" at bounding box center [1147, 64] width 100 height 17
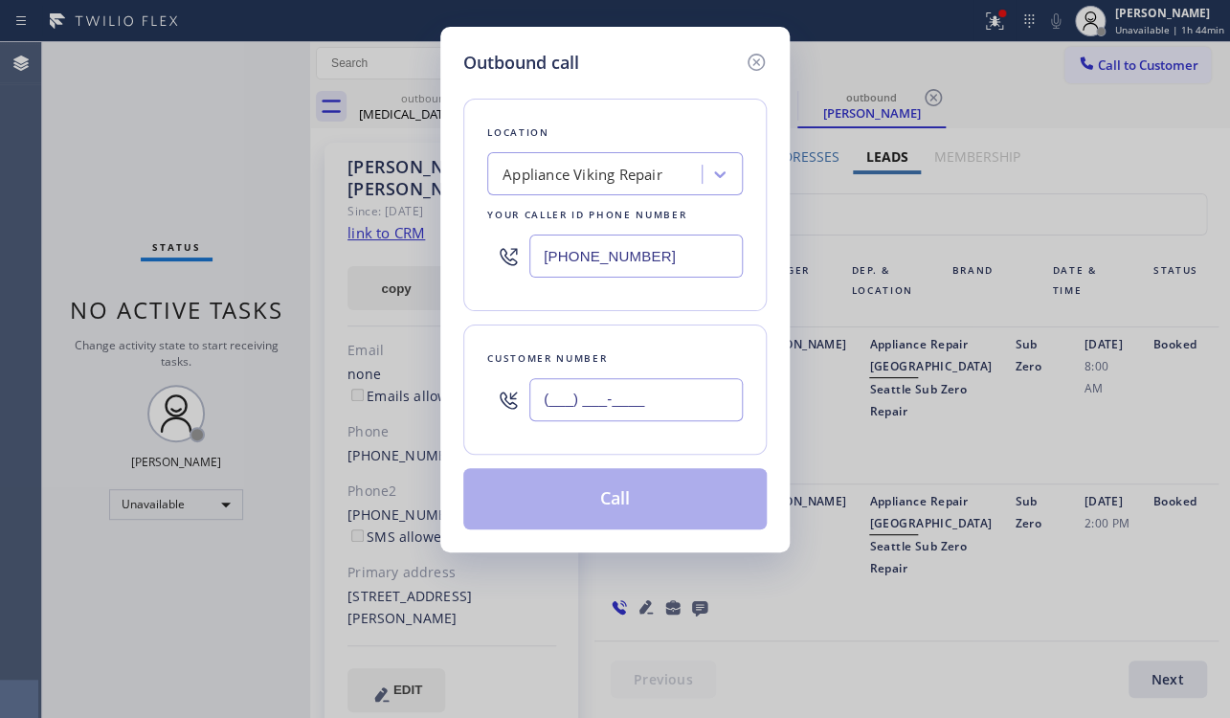
click at [556, 414] on input "(___) ___-____" at bounding box center [635, 399] width 213 height 43
paste input "425) 829-2929"
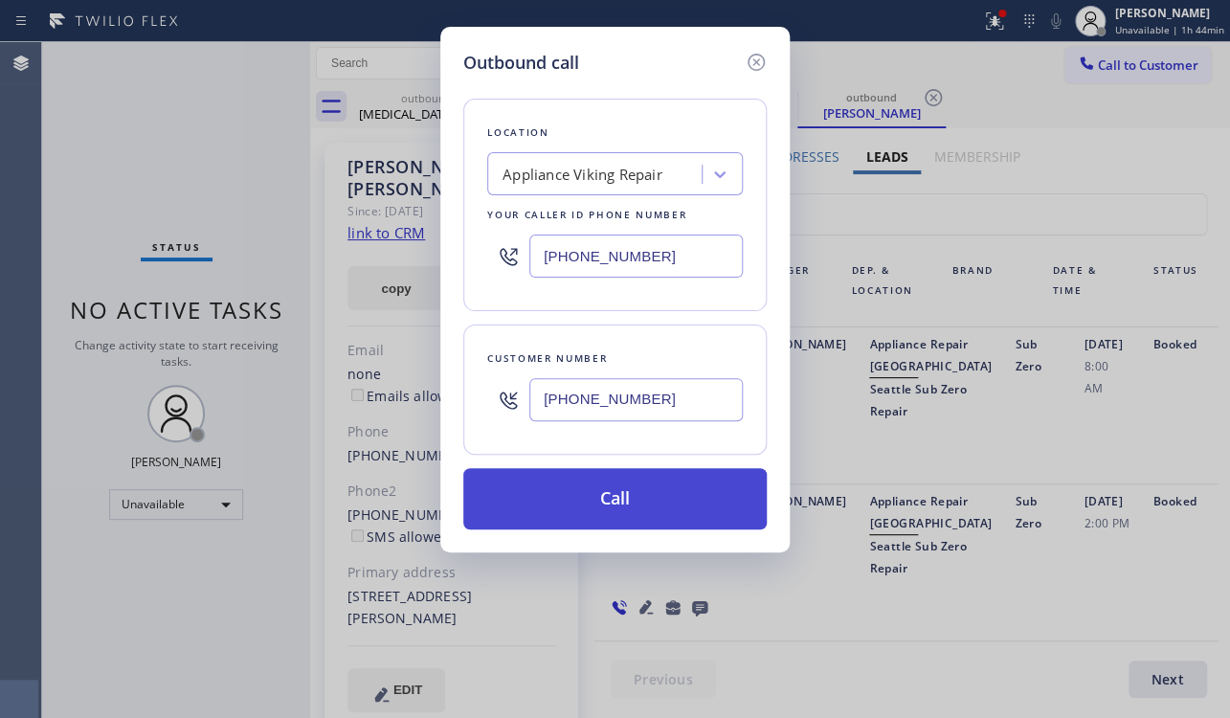
click at [584, 491] on button "Call" at bounding box center [614, 498] width 303 height 61
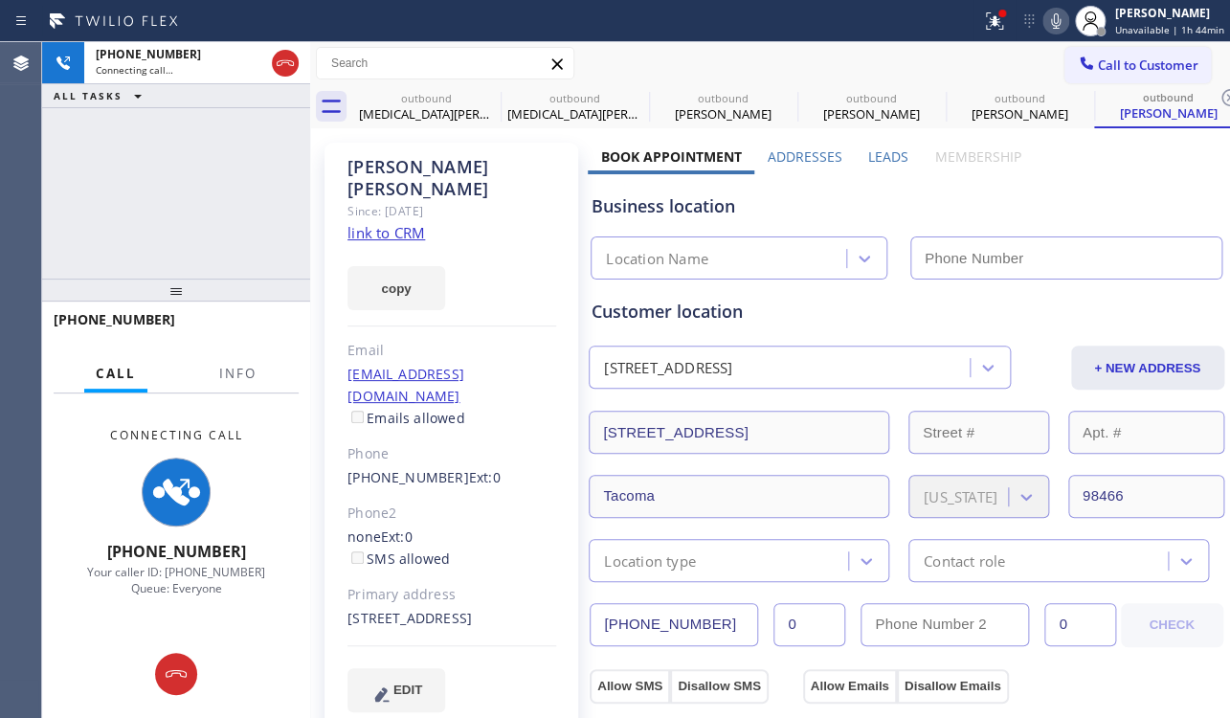
click at [879, 147] on label "Leads" at bounding box center [888, 156] width 40 height 18
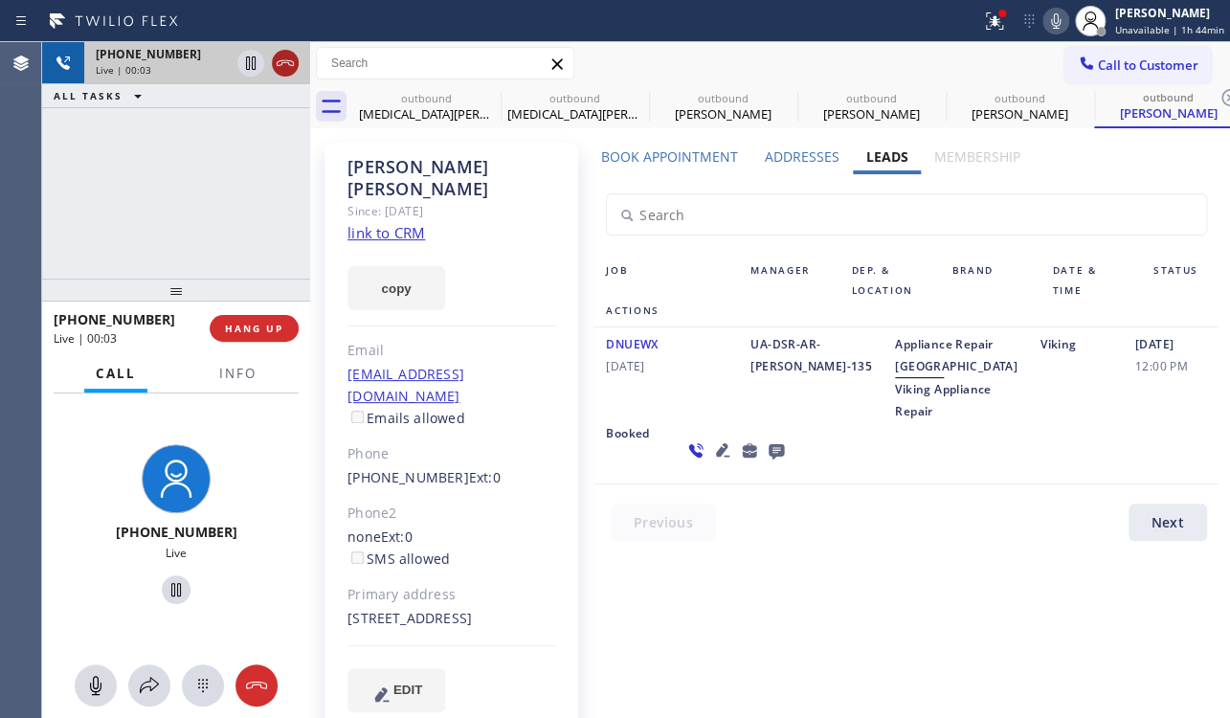
click at [286, 70] on icon at bounding box center [285, 63] width 23 height 23
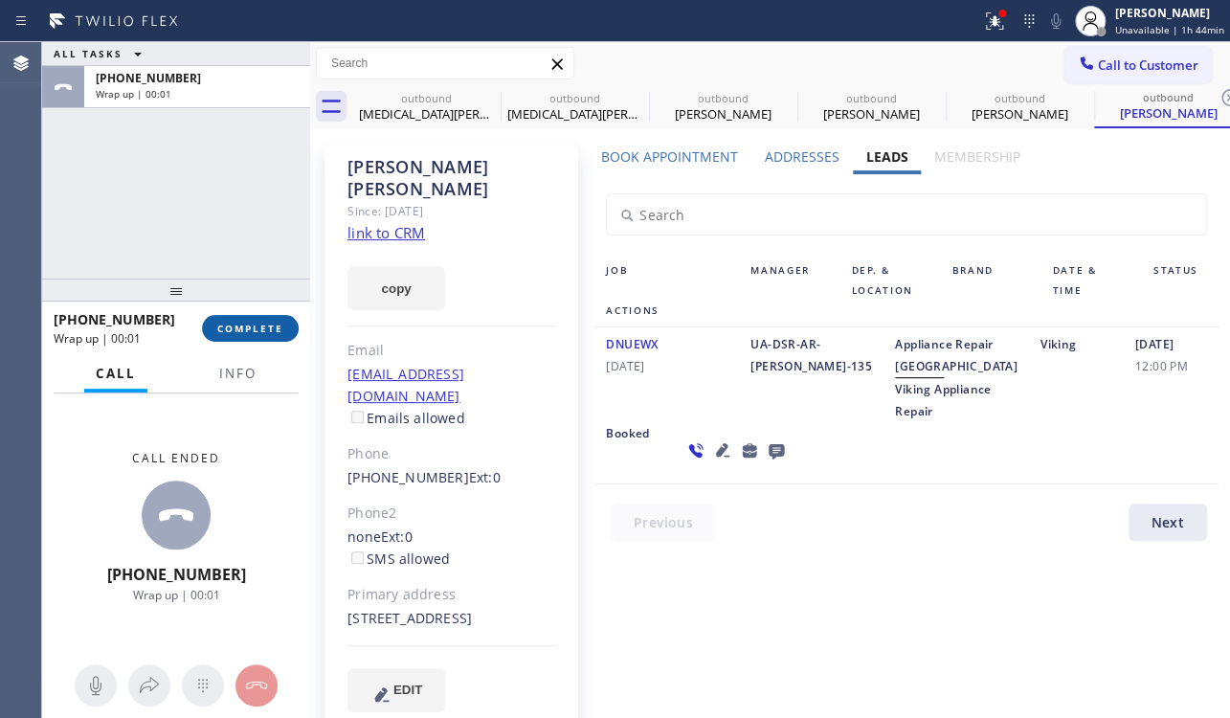
click at [267, 335] on button "COMPLETE" at bounding box center [250, 328] width 97 height 27
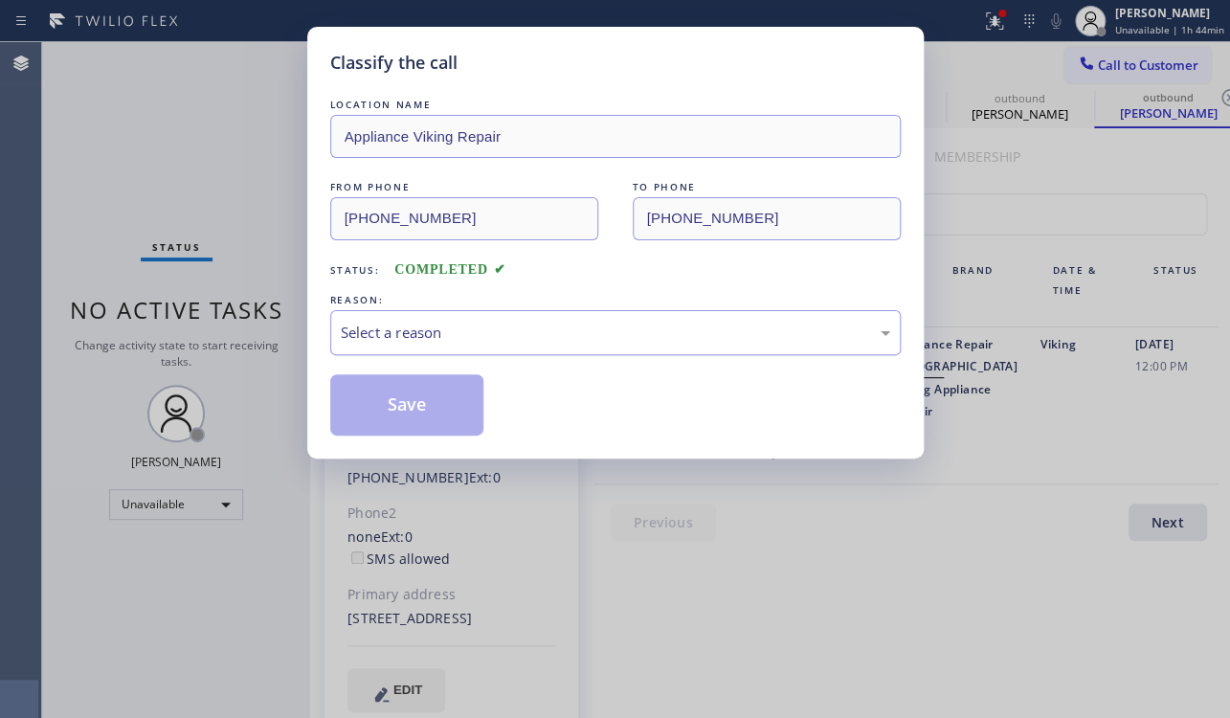
click at [421, 342] on div "Select a reason" at bounding box center [615, 332] width 549 height 22
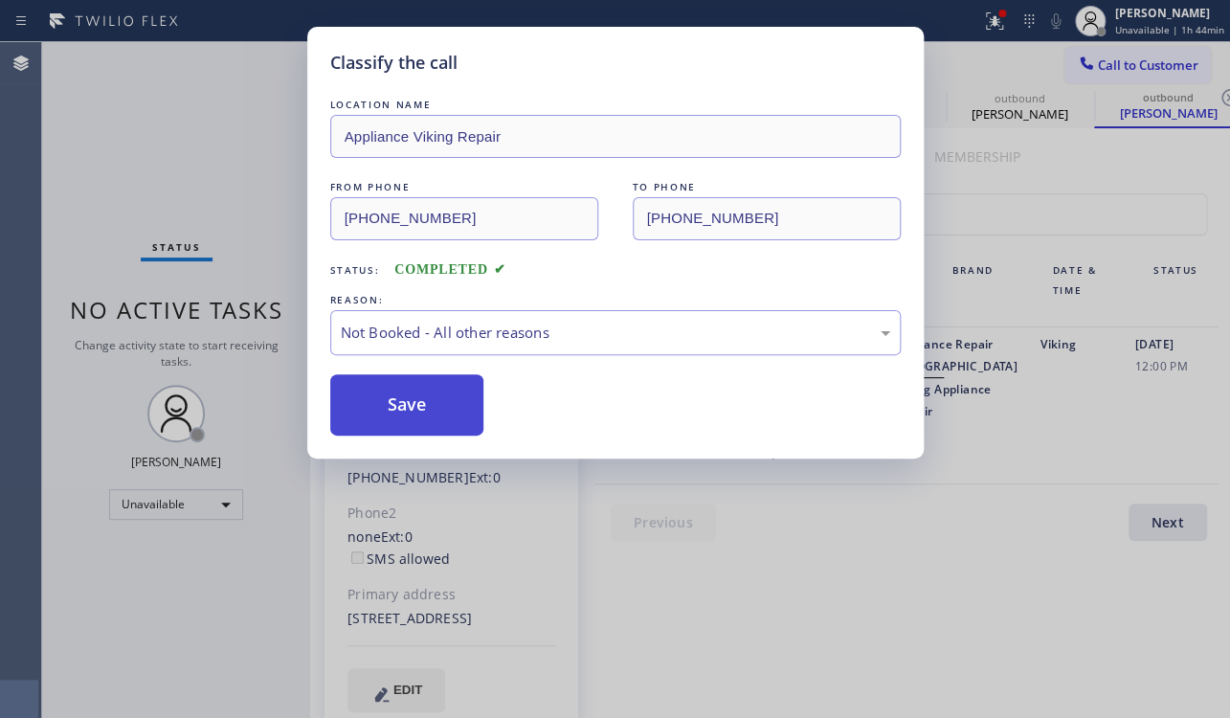
drag, startPoint x: 408, startPoint y: 404, endPoint x: 392, endPoint y: 409, distance: 16.0
click at [380, 410] on button "Save" at bounding box center [407, 404] width 154 height 61
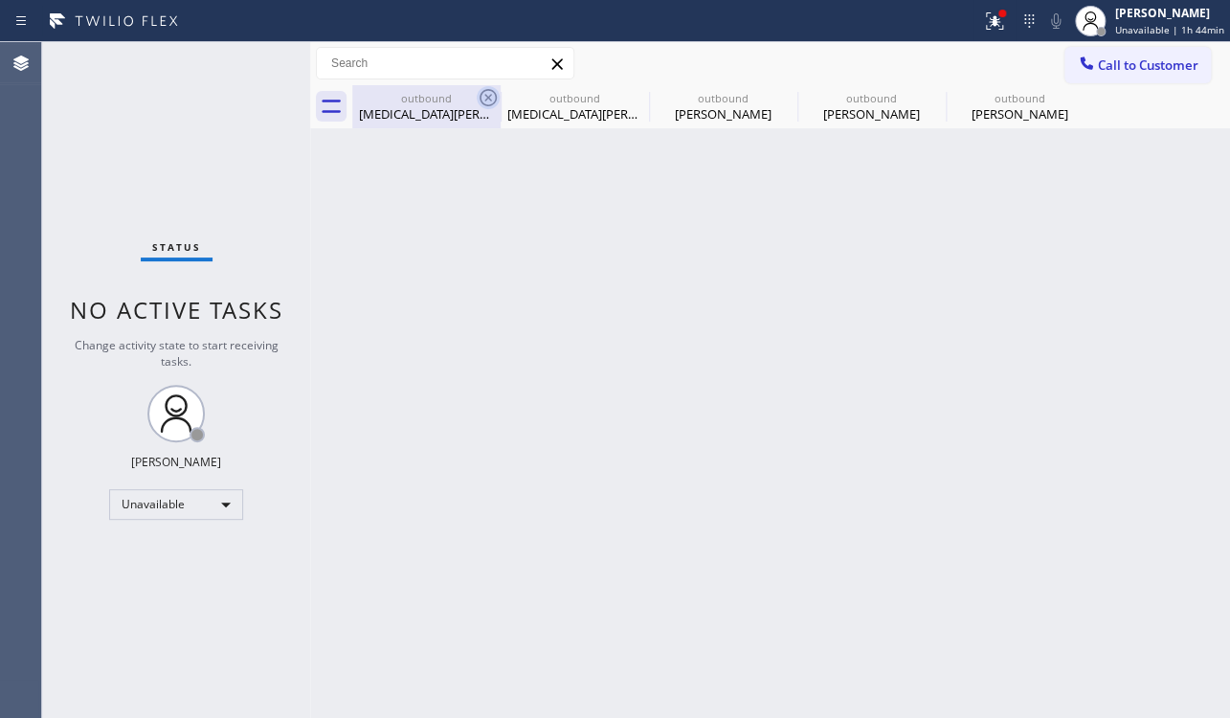
click at [487, 96] on icon at bounding box center [487, 97] width 23 height 23
click at [0, 0] on icon at bounding box center [0, 0] width 0 height 0
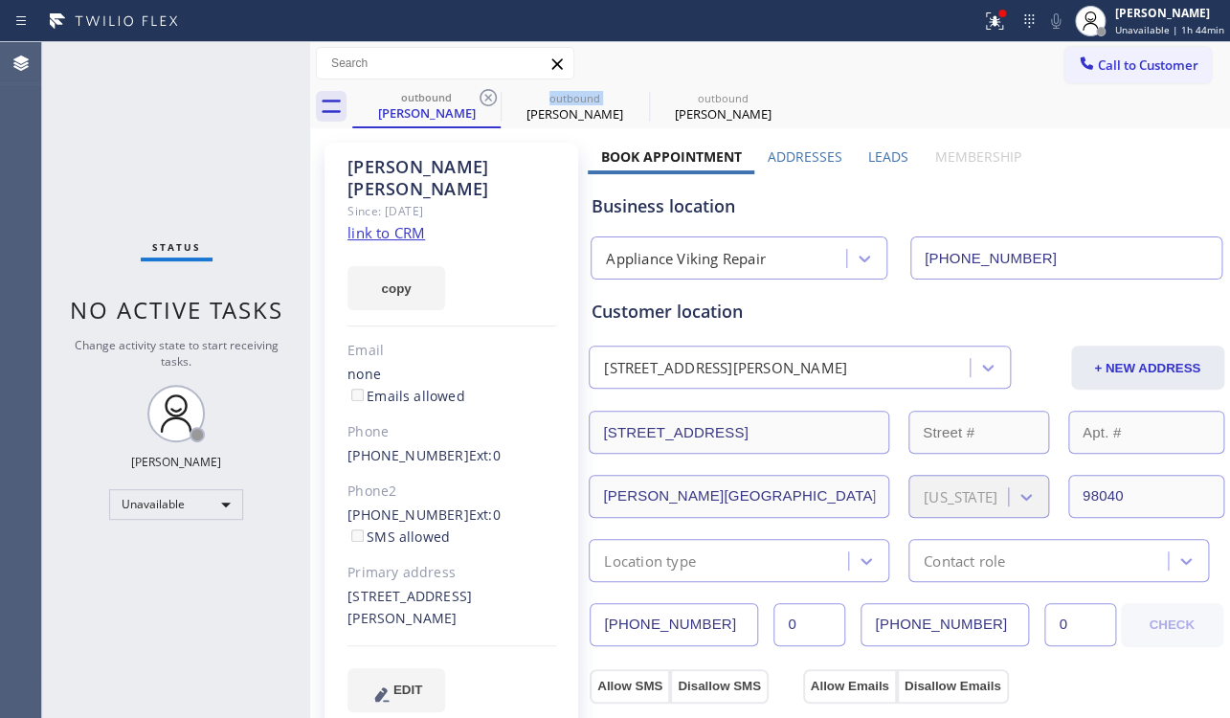
click at [487, 96] on icon at bounding box center [487, 97] width 23 height 23
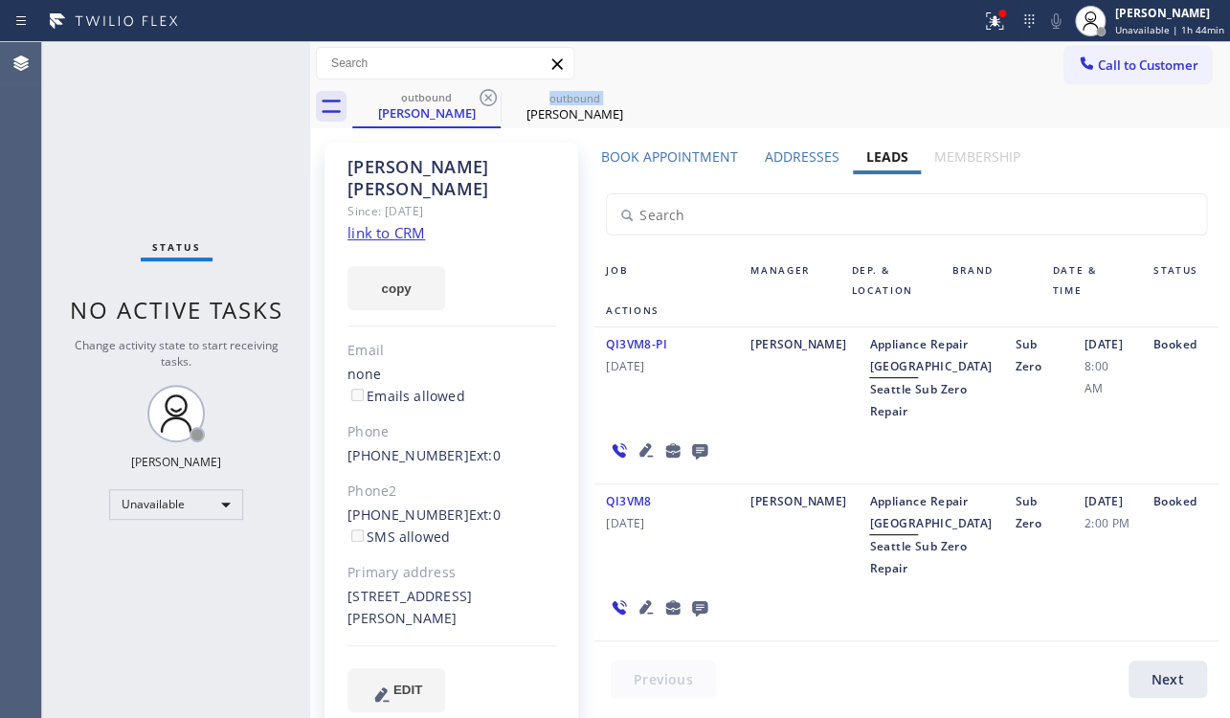
click at [487, 96] on icon at bounding box center [487, 97] width 23 height 23
click at [0, 0] on icon at bounding box center [0, 0] width 0 height 0
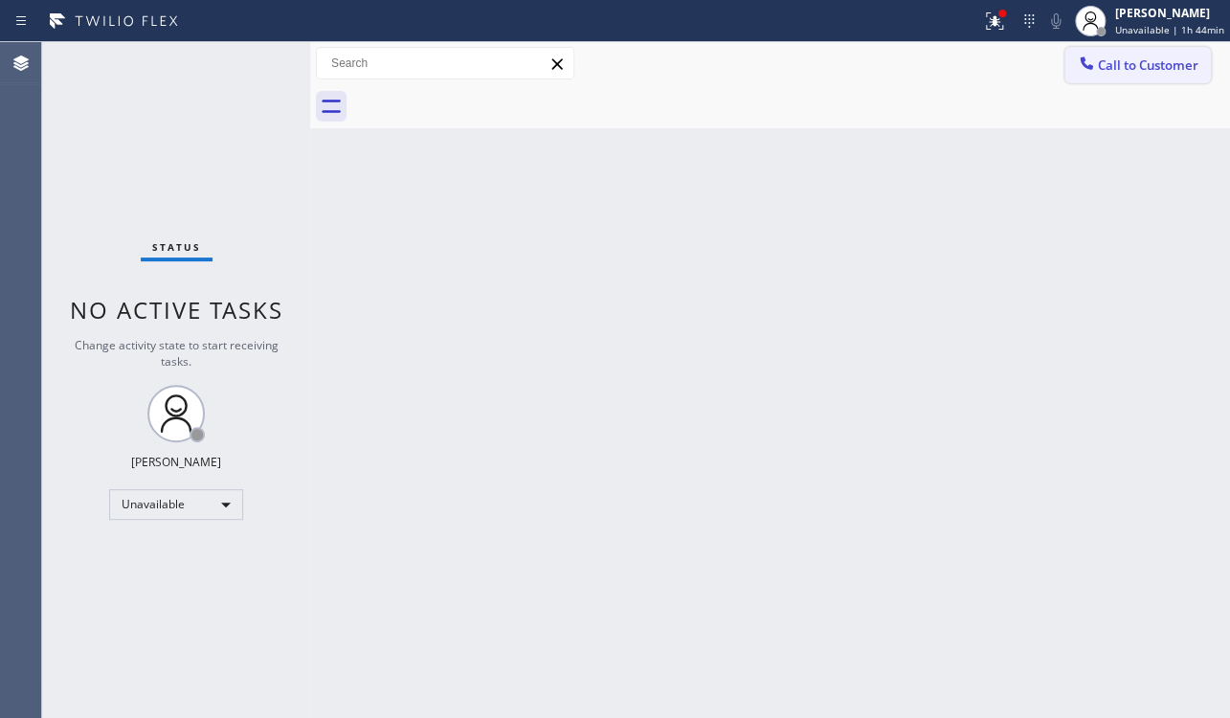
click at [1132, 62] on span "Call to Customer" at bounding box center [1147, 64] width 100 height 17
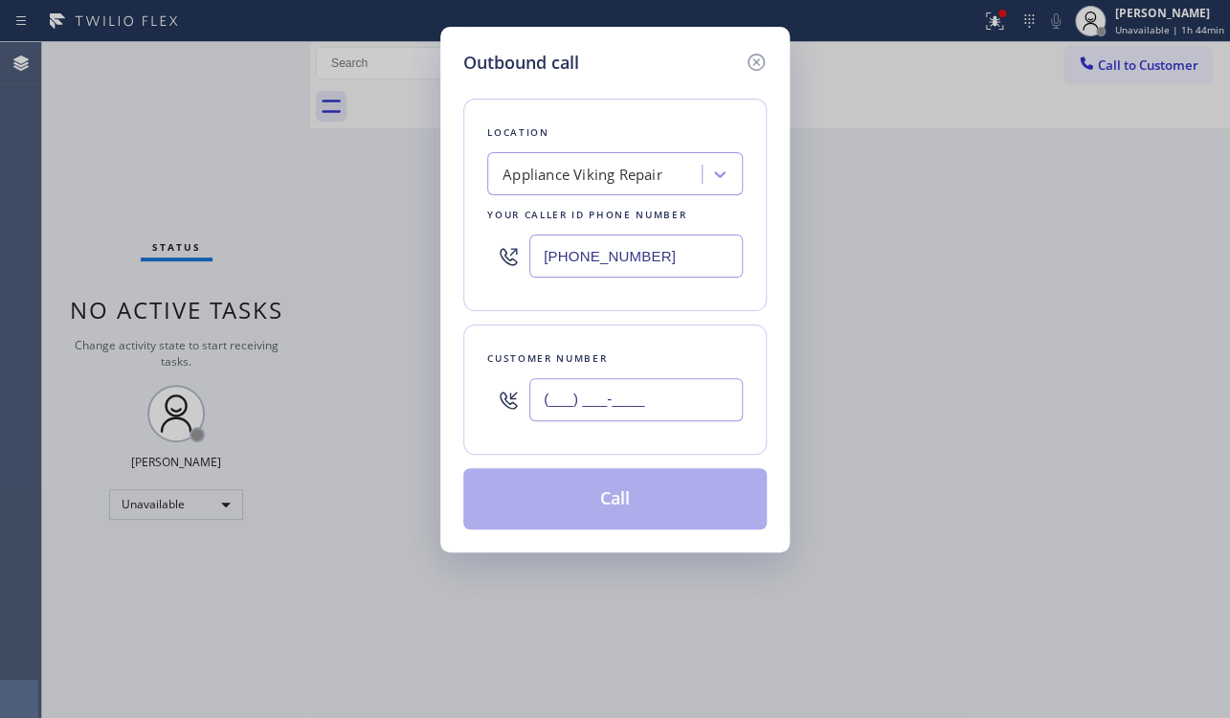
click at [578, 406] on input "(___) ___-____" at bounding box center [635, 399] width 213 height 43
paste input "786) 691-6690"
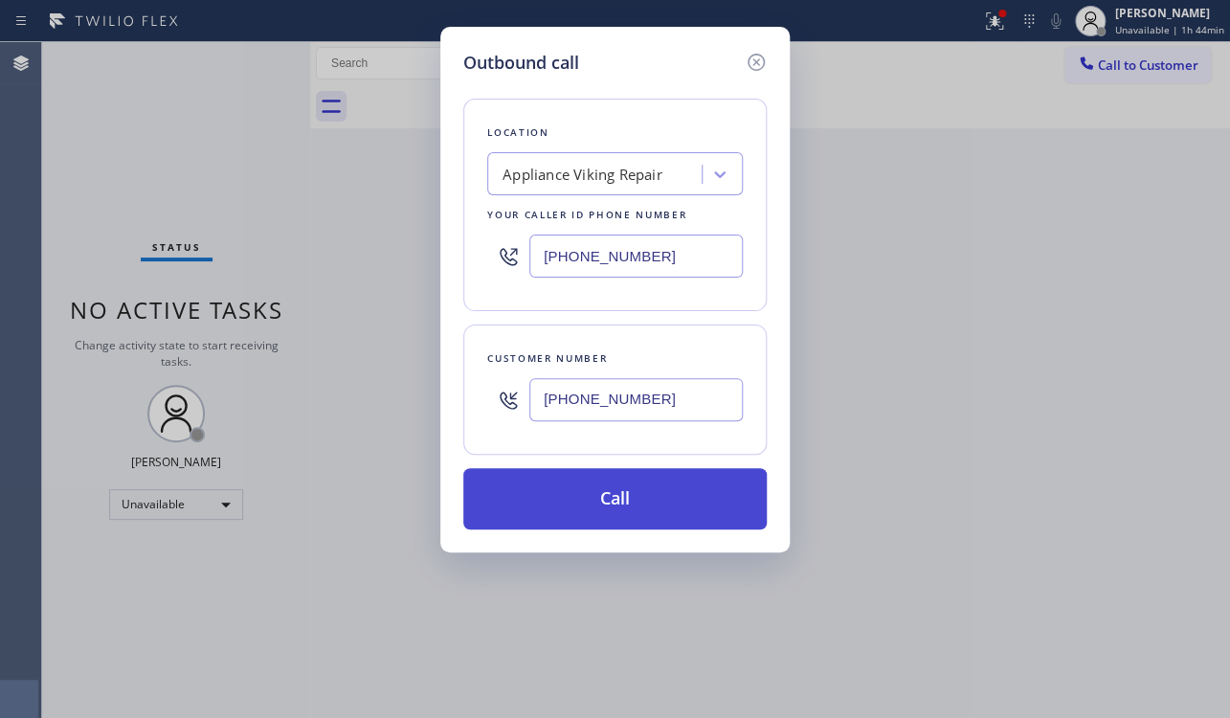
type input "(786) 691-6690"
click at [580, 507] on button "Call" at bounding box center [614, 498] width 303 height 61
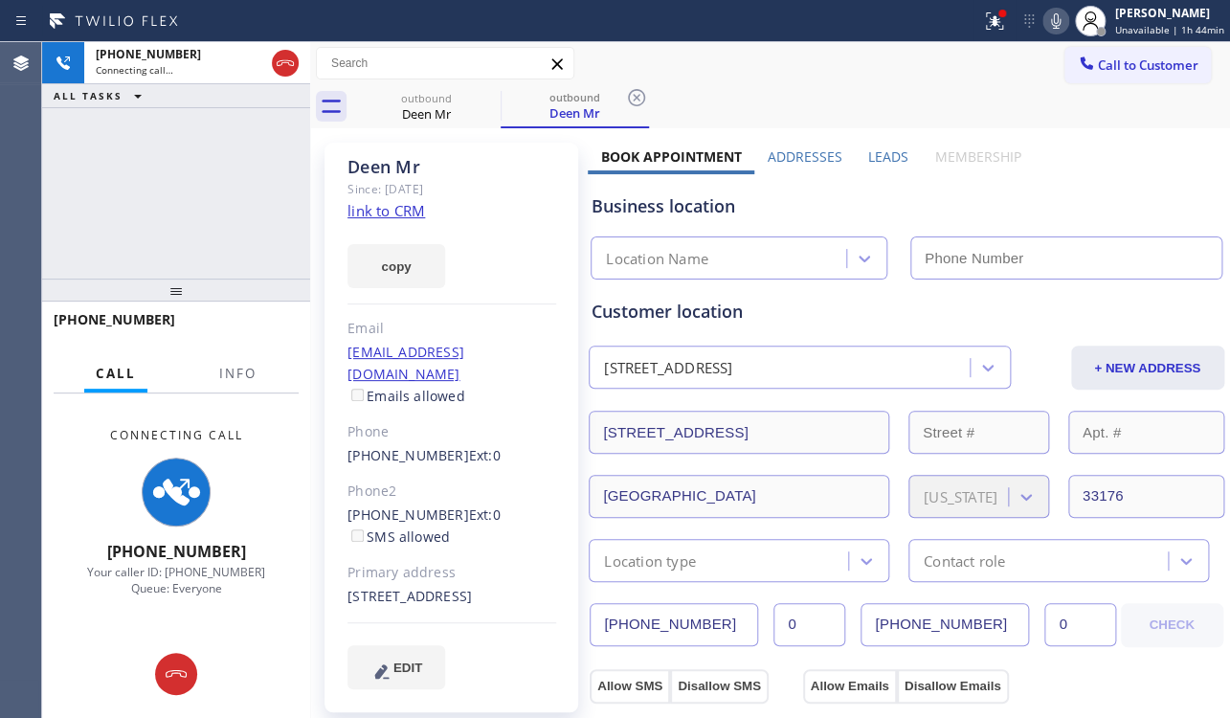
type input "[PHONE_NUMBER]"
click at [897, 149] on label "Leads" at bounding box center [888, 156] width 40 height 18
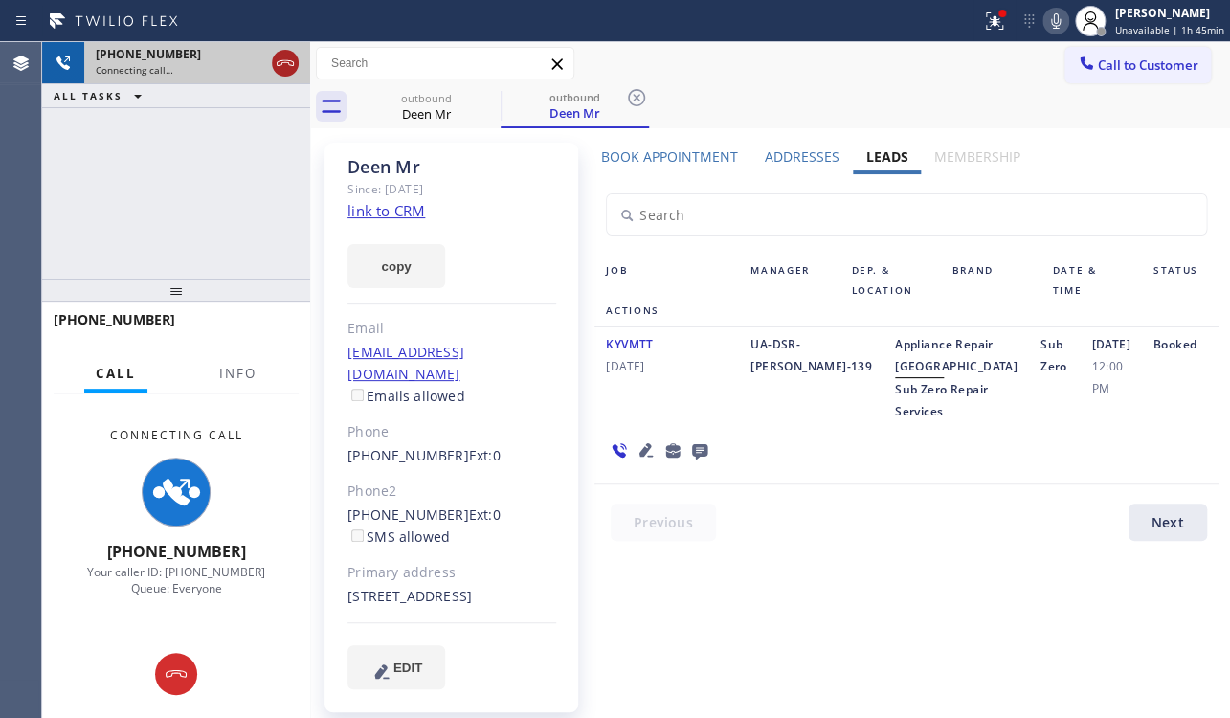
click at [277, 65] on icon at bounding box center [285, 63] width 17 height 6
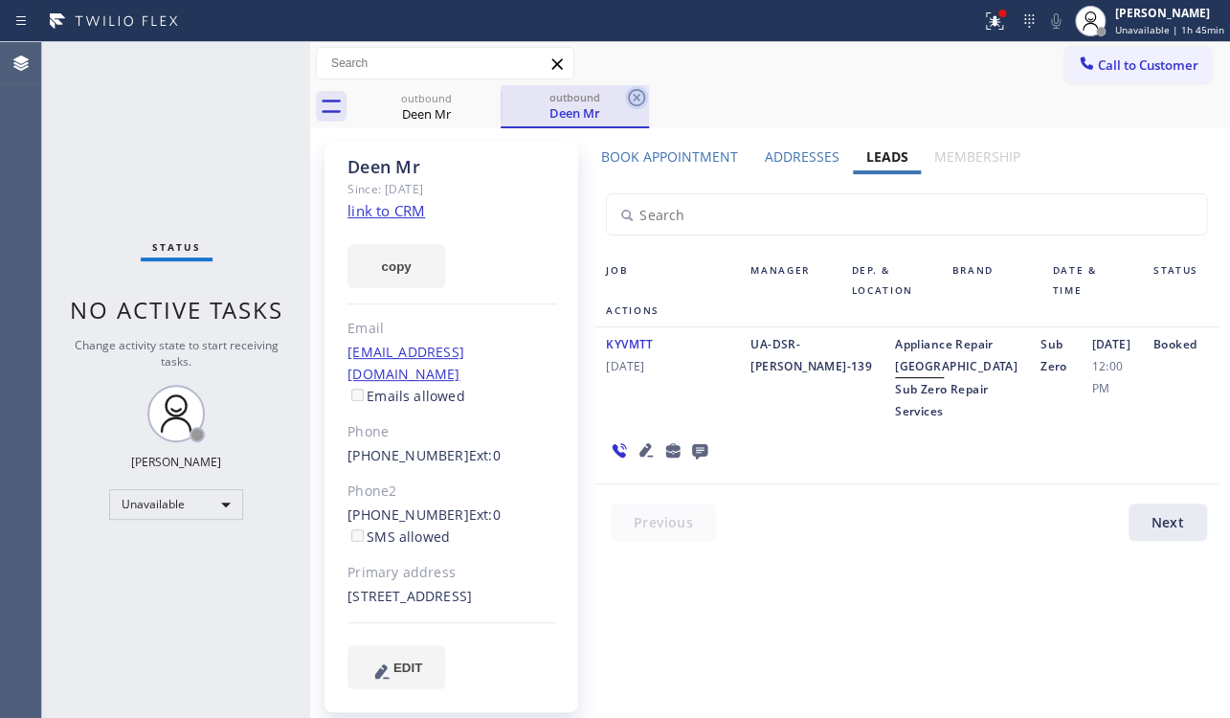
click at [634, 91] on icon at bounding box center [636, 97] width 23 height 23
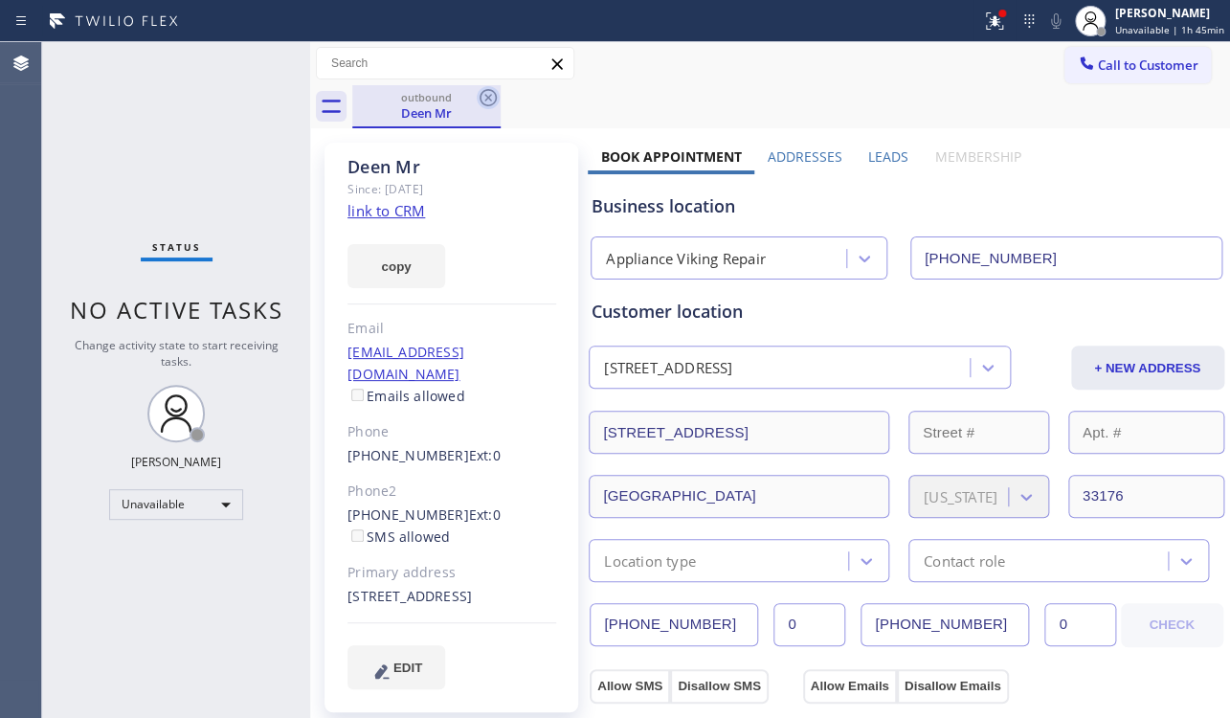
click at [489, 97] on icon at bounding box center [487, 97] width 23 height 23
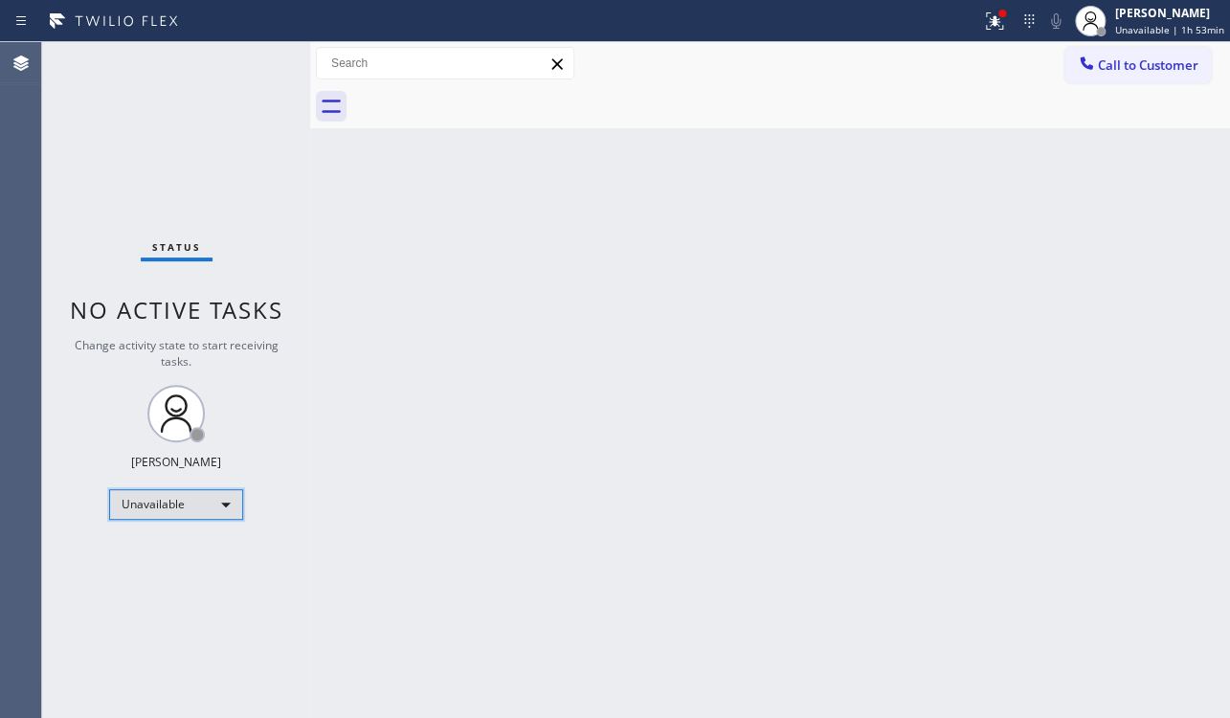
click at [209, 489] on div "Unavailable" at bounding box center [176, 504] width 134 height 31
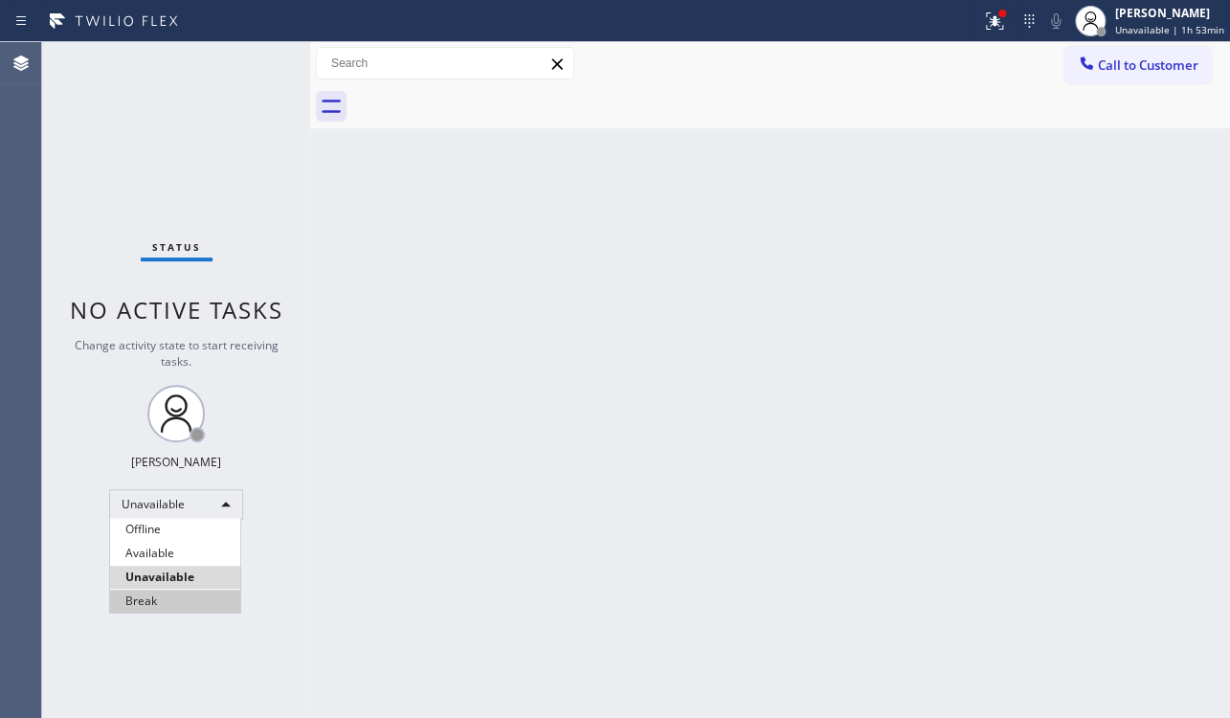
click at [173, 603] on li "Break" at bounding box center [175, 600] width 130 height 23
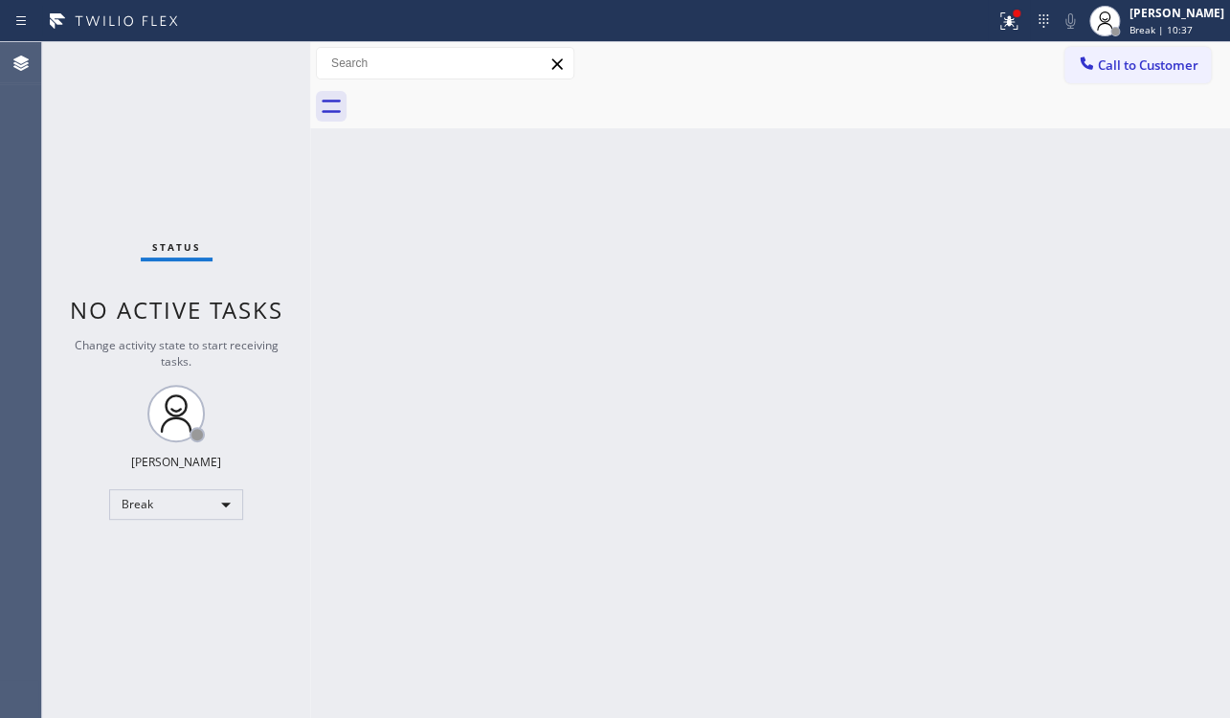
click at [1014, 565] on div "Back to Dashboard Change Sender ID Customers Technicians Select a contact Outbo…" at bounding box center [769, 380] width 919 height 676
click at [153, 498] on div "Break" at bounding box center [176, 504] width 134 height 31
click at [170, 577] on li "Unavailable" at bounding box center [175, 576] width 130 height 23
click at [1113, 66] on span "Call to Customer" at bounding box center [1147, 64] width 100 height 17
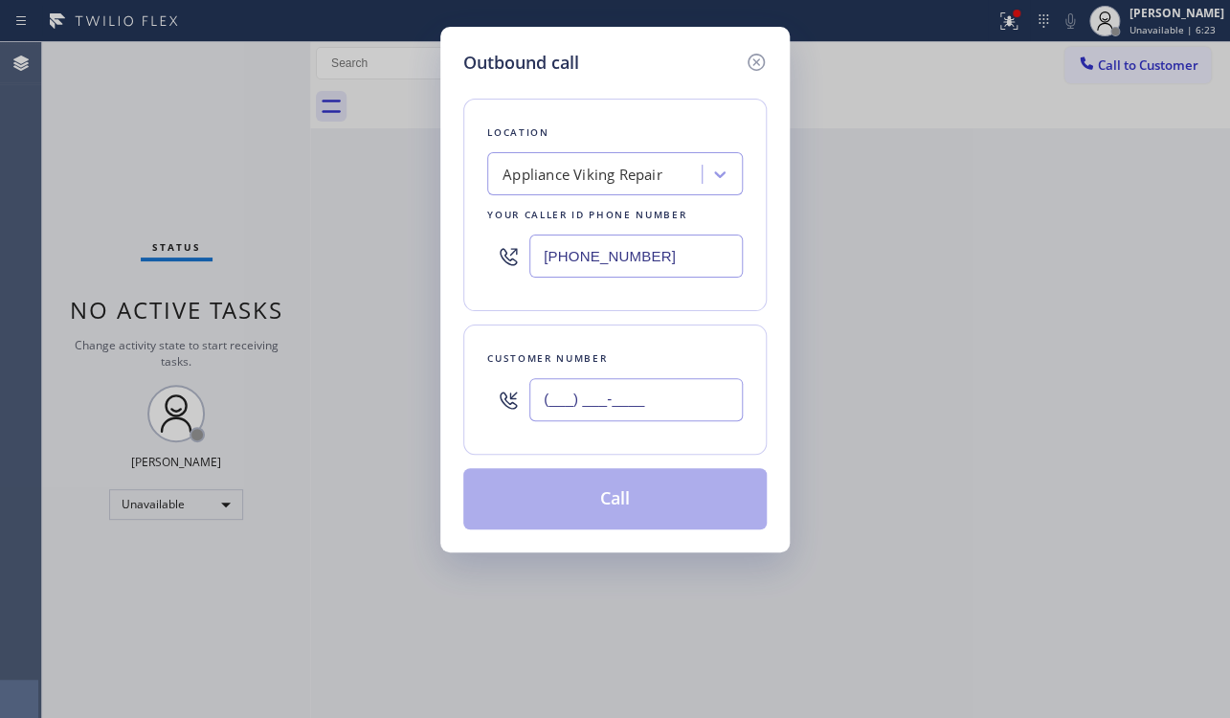
click at [641, 396] on input "(___) ___-____" at bounding box center [635, 399] width 213 height 43
paste input "650) 623-0340"
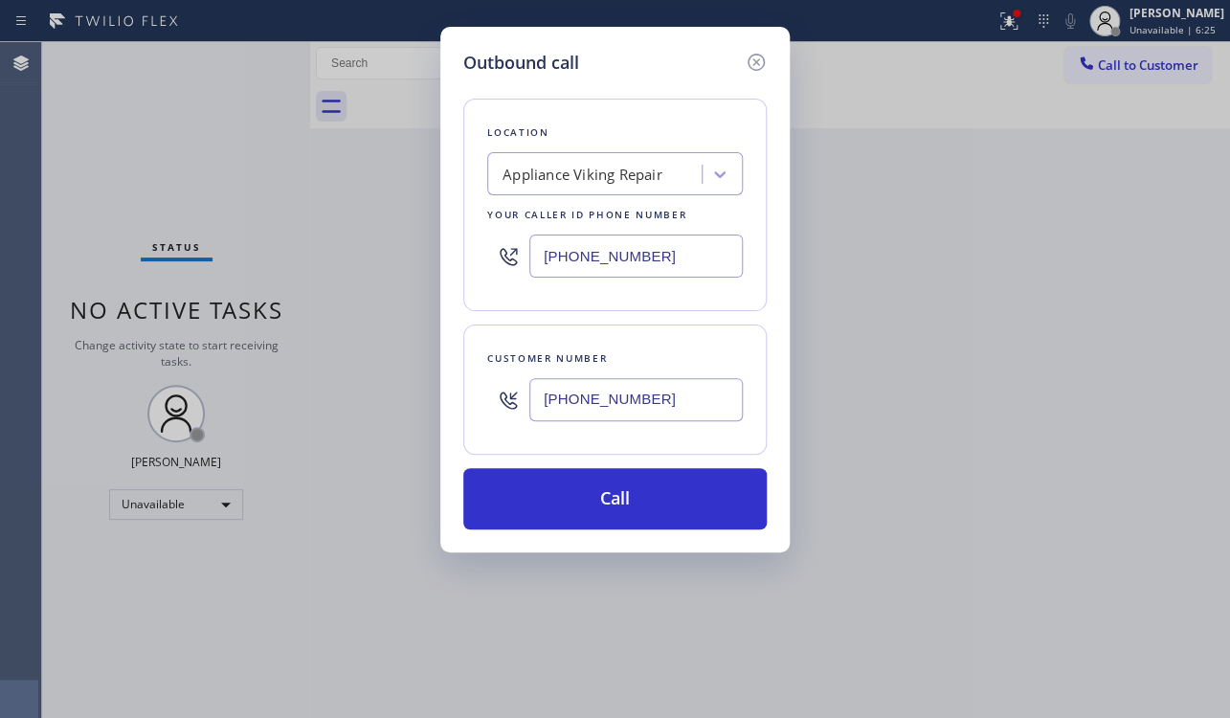
type input "(650) 623-0340"
click at [993, 395] on div "Outbound call Location Appliance Viking Repair Your caller id phone number (617…" at bounding box center [615, 359] width 1230 height 718
drag, startPoint x: 670, startPoint y: 259, endPoint x: 320, endPoint y: 234, distance: 351.1
click at [320, 234] on div "Outbound call Location Appliance Viking Repair Your caller id phone number (617…" at bounding box center [615, 359] width 1230 height 718
paste input "50) 490-2382"
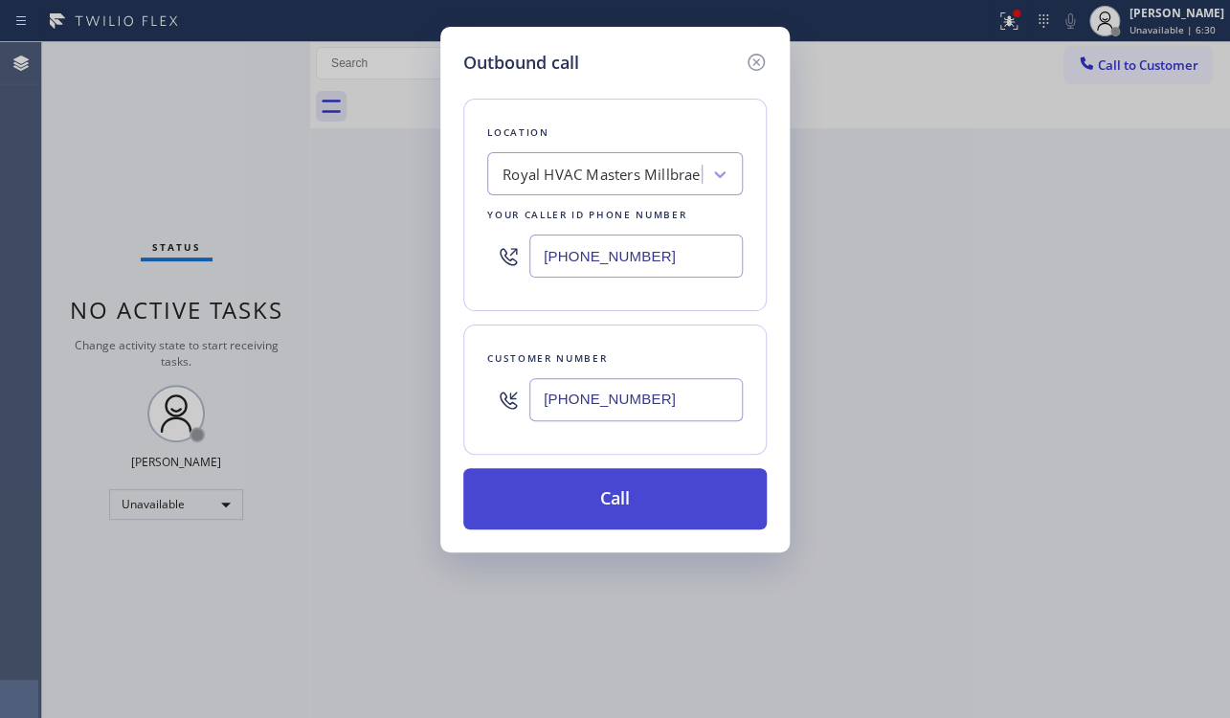
type input "(650) 490-2382"
click at [623, 497] on button "Call" at bounding box center [614, 498] width 303 height 61
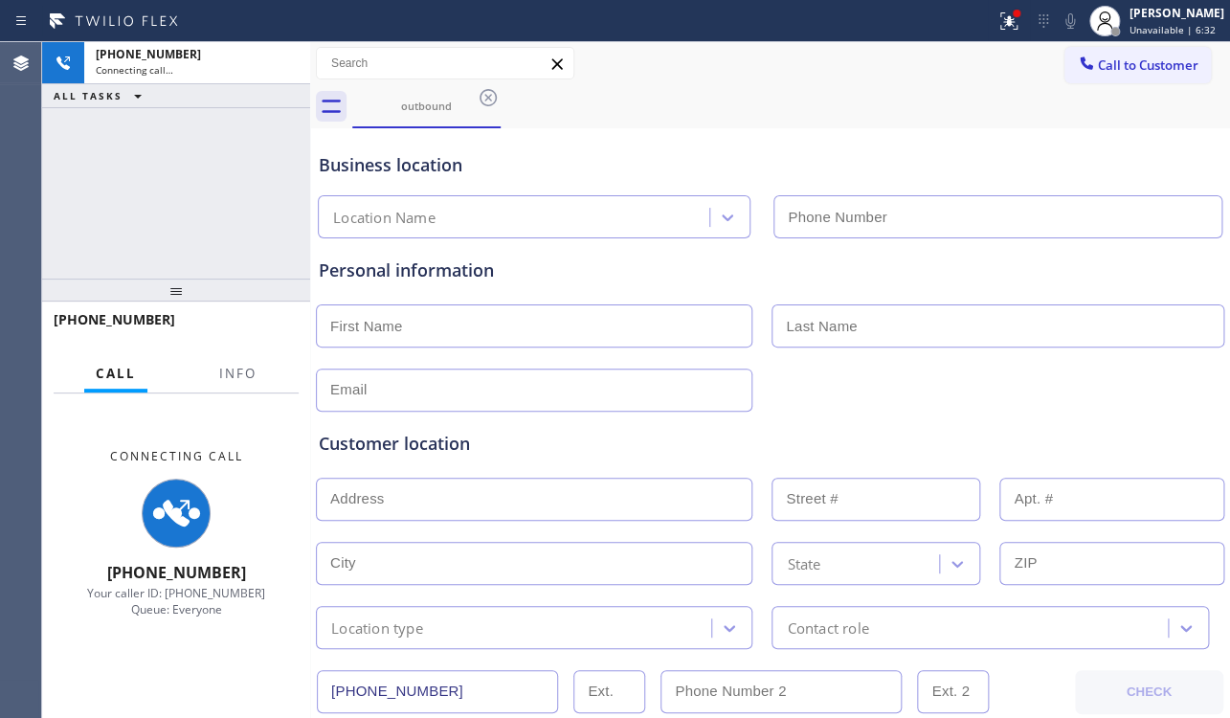
type input "(650) 490-2382"
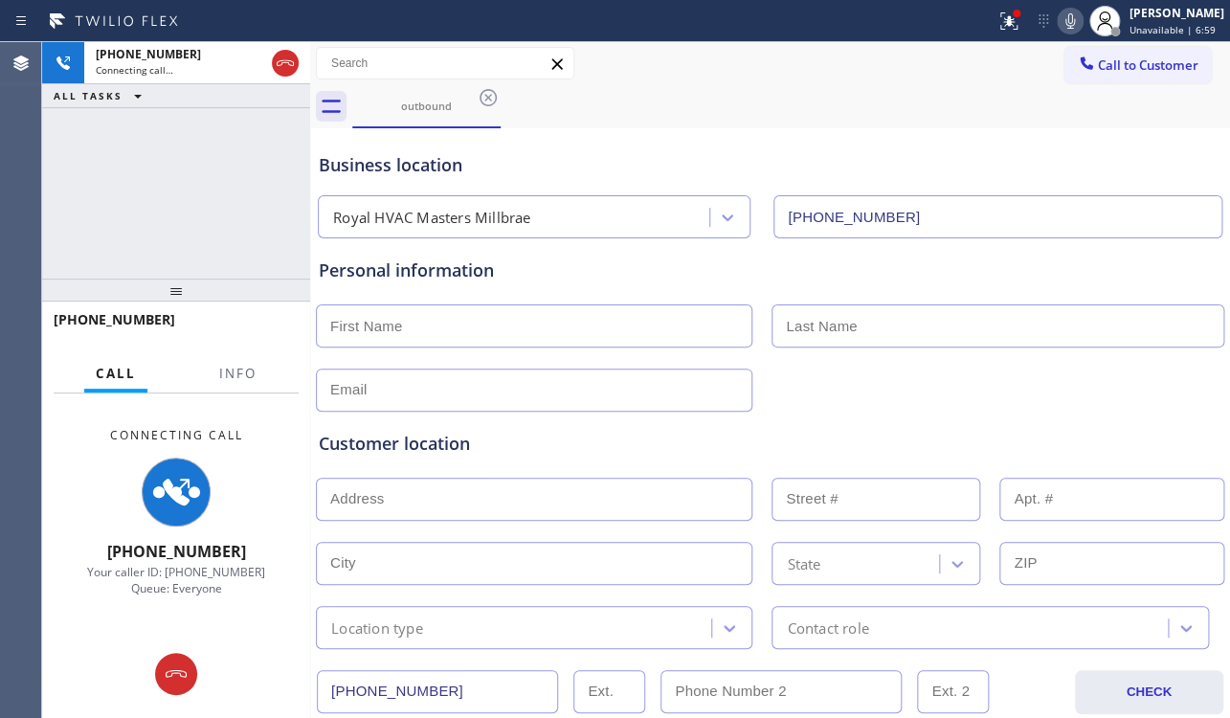
click at [927, 253] on div "Personal information" at bounding box center [770, 324] width 910 height 173
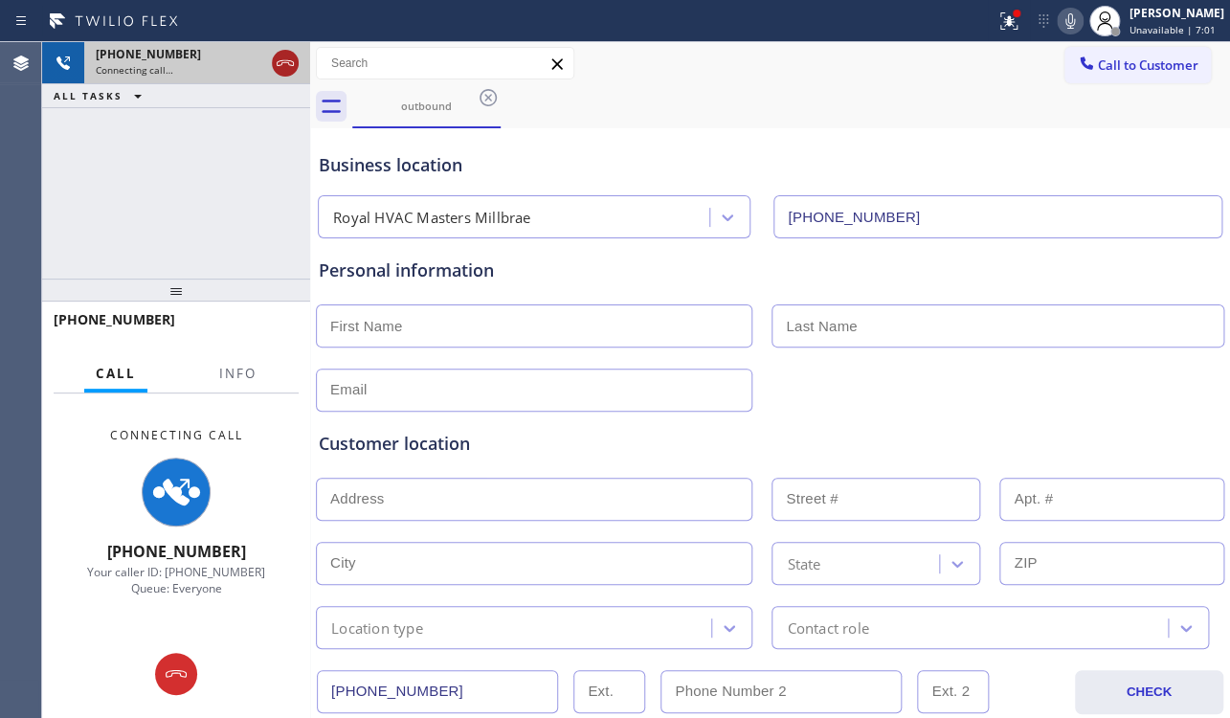
click at [277, 65] on icon at bounding box center [285, 63] width 17 height 6
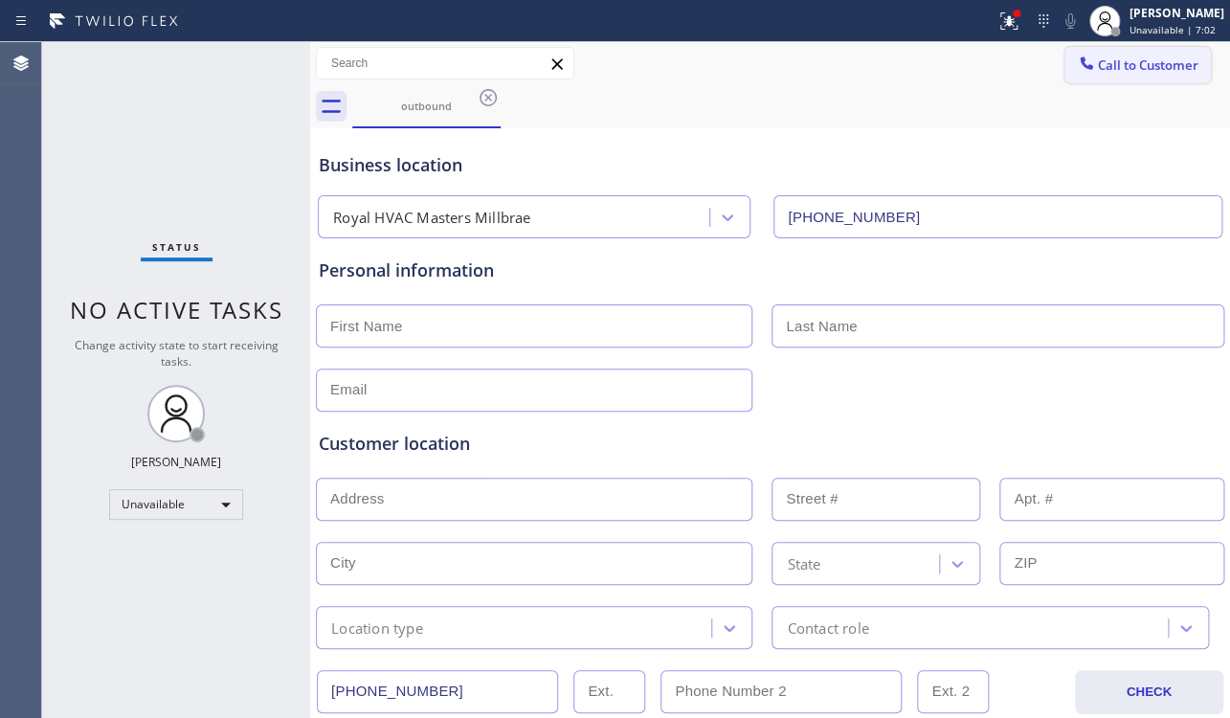
click at [1092, 79] on button "Call to Customer" at bounding box center [1137, 65] width 146 height 36
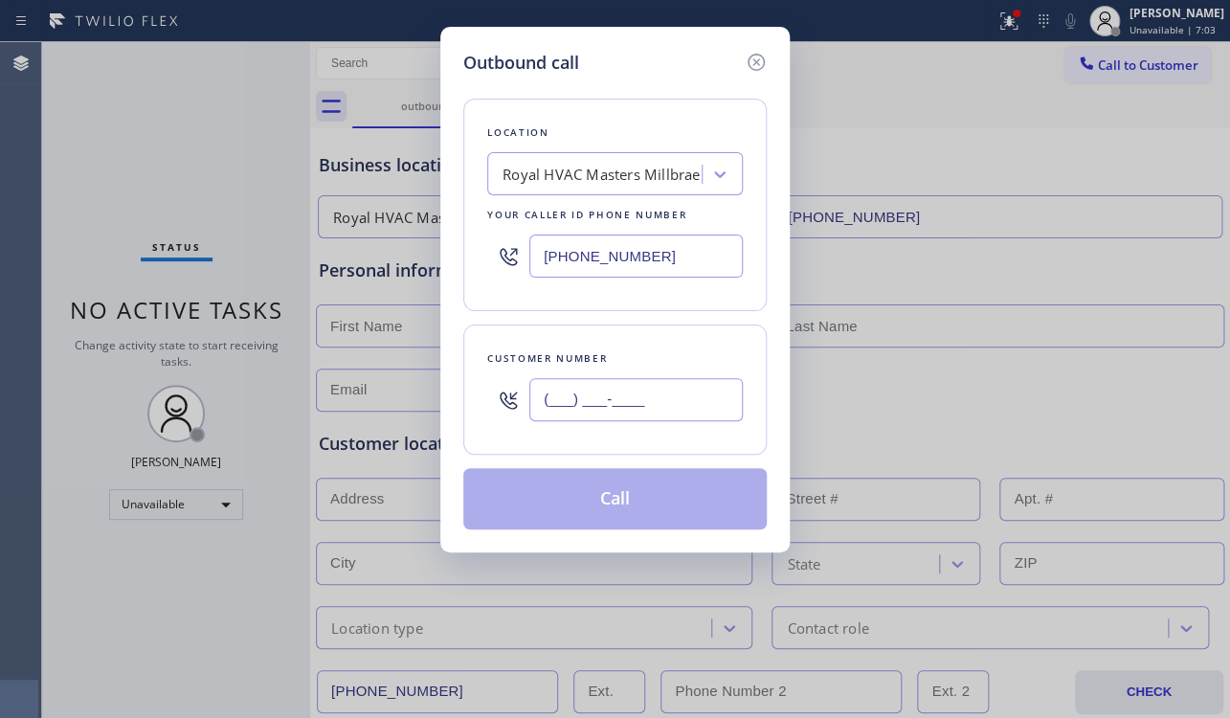
click at [656, 400] on input "(___) ___-____" at bounding box center [635, 399] width 213 height 43
paste input "650) 623-0340"
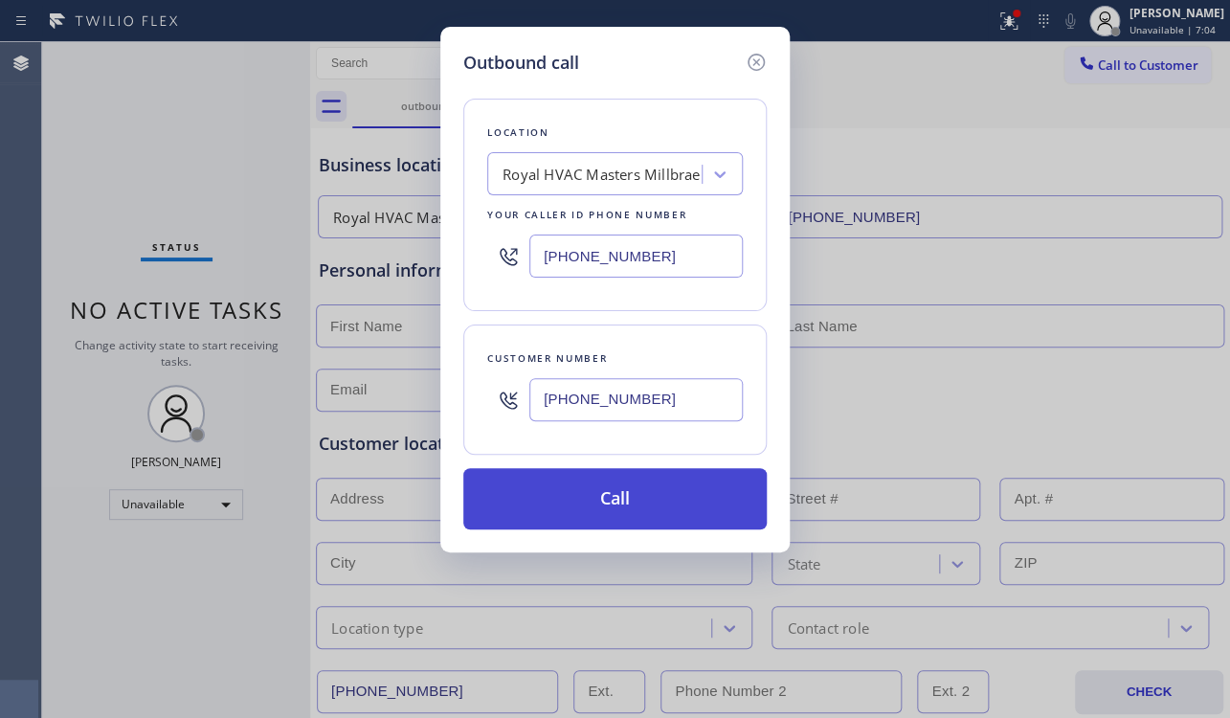
type input "(650) 623-0340"
click at [640, 490] on button "Call" at bounding box center [614, 498] width 303 height 61
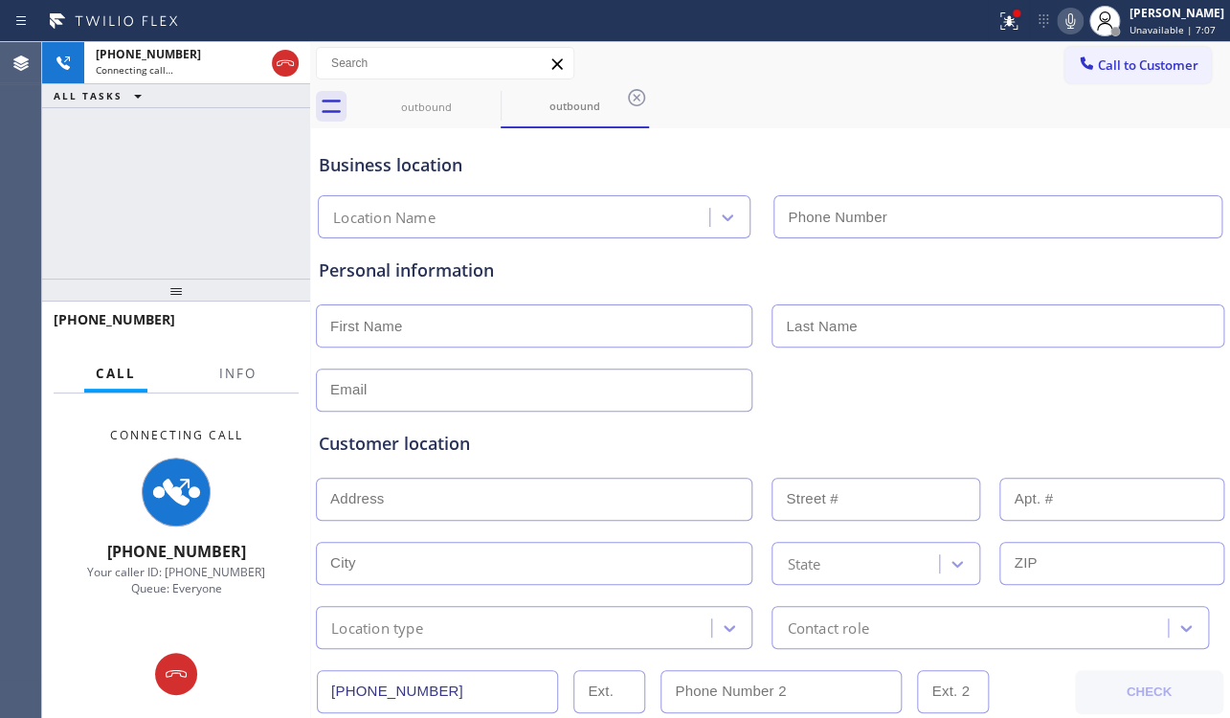
type input "(650) 490-2382"
click at [1062, 447] on div "Customer location" at bounding box center [770, 444] width 902 height 26
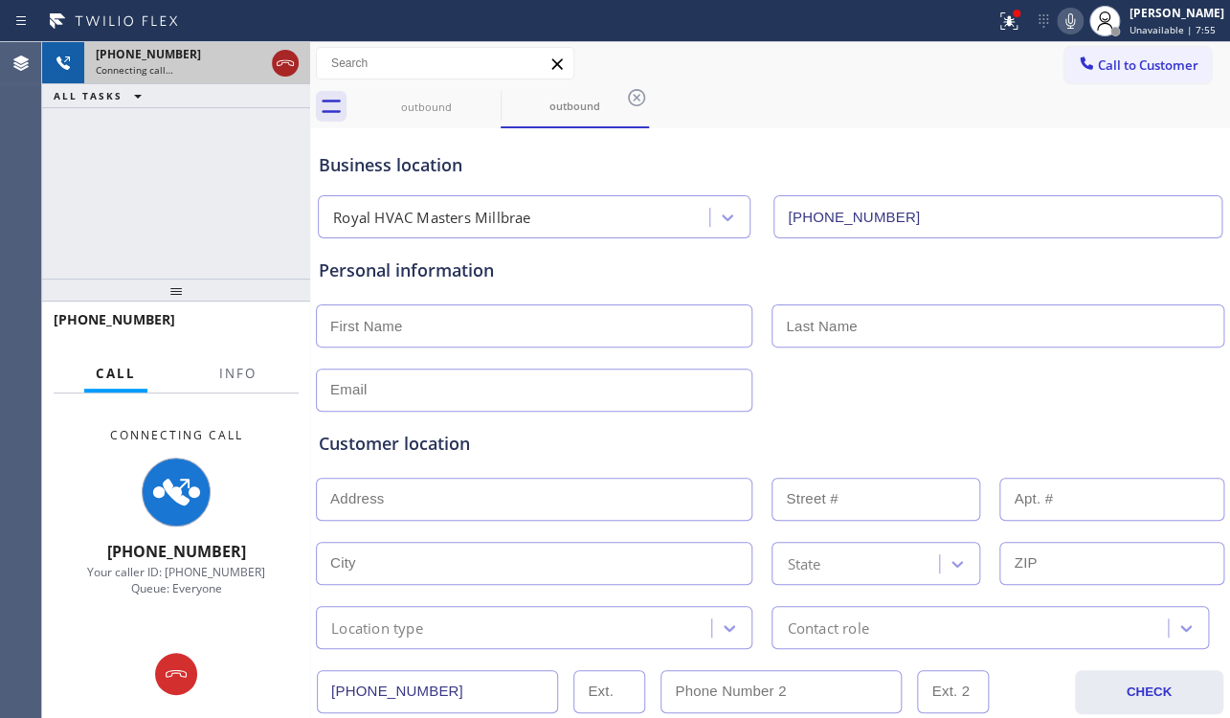
click at [278, 67] on icon at bounding box center [285, 63] width 23 height 23
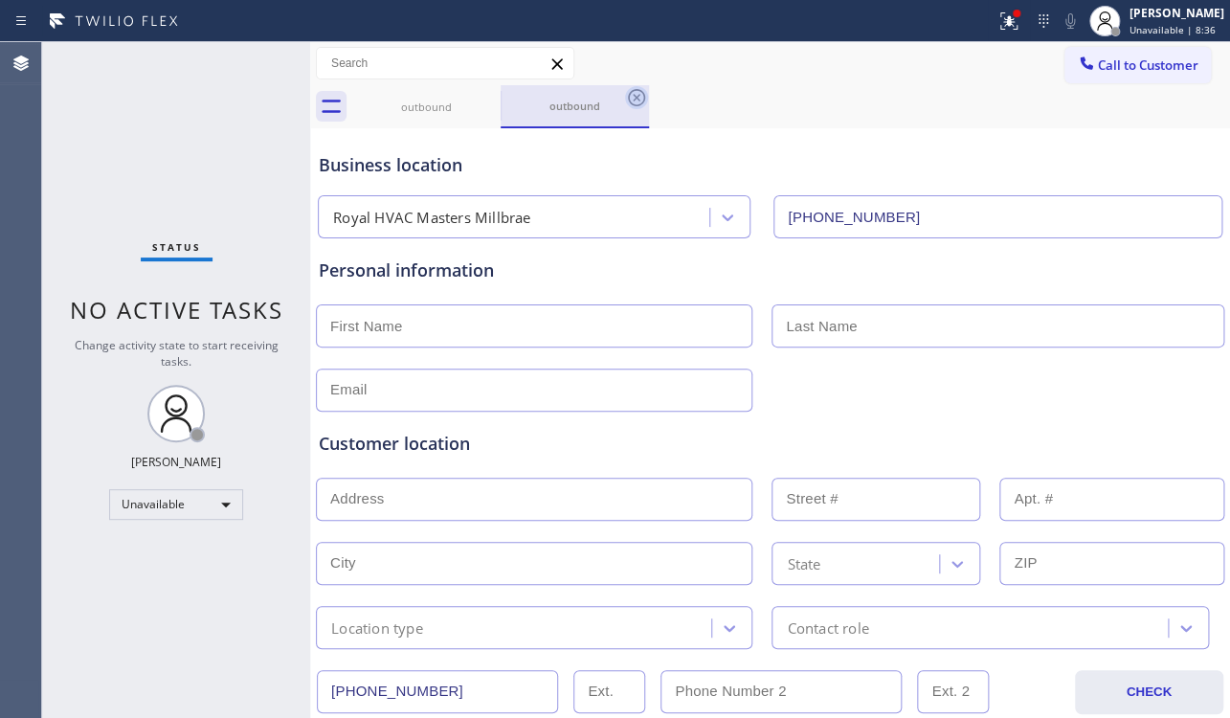
click at [640, 98] on icon at bounding box center [636, 97] width 23 height 23
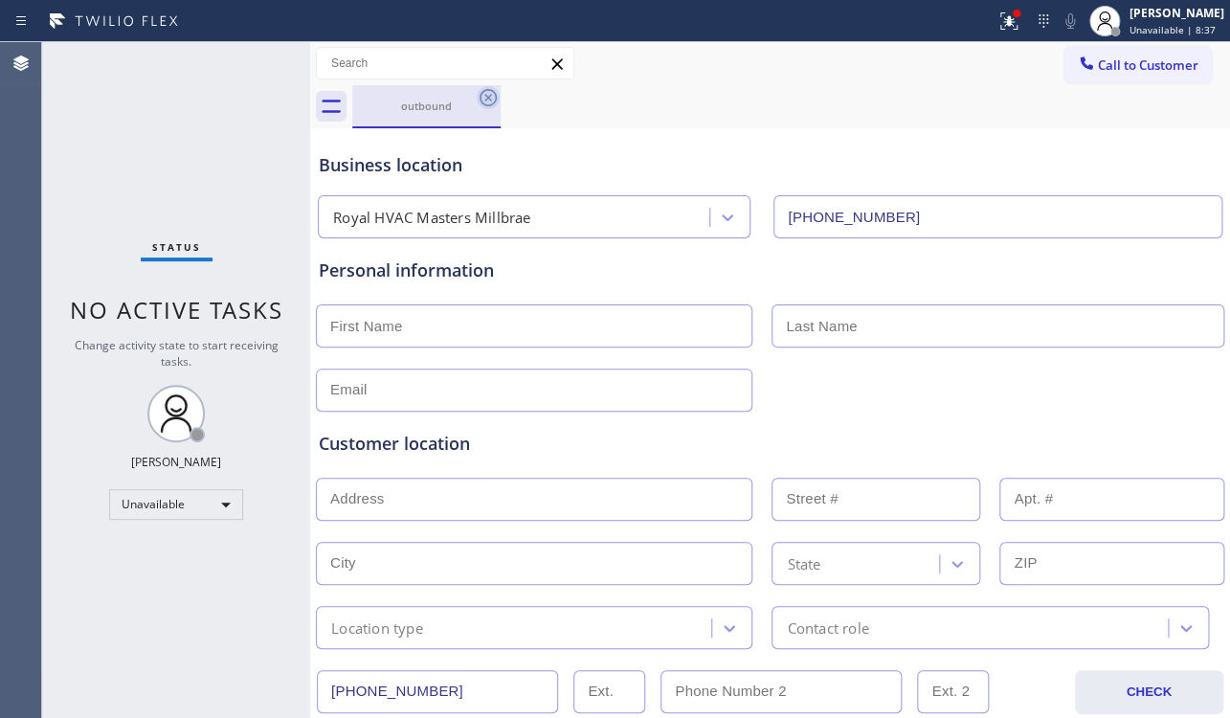
click at [491, 91] on icon at bounding box center [487, 97] width 17 height 17
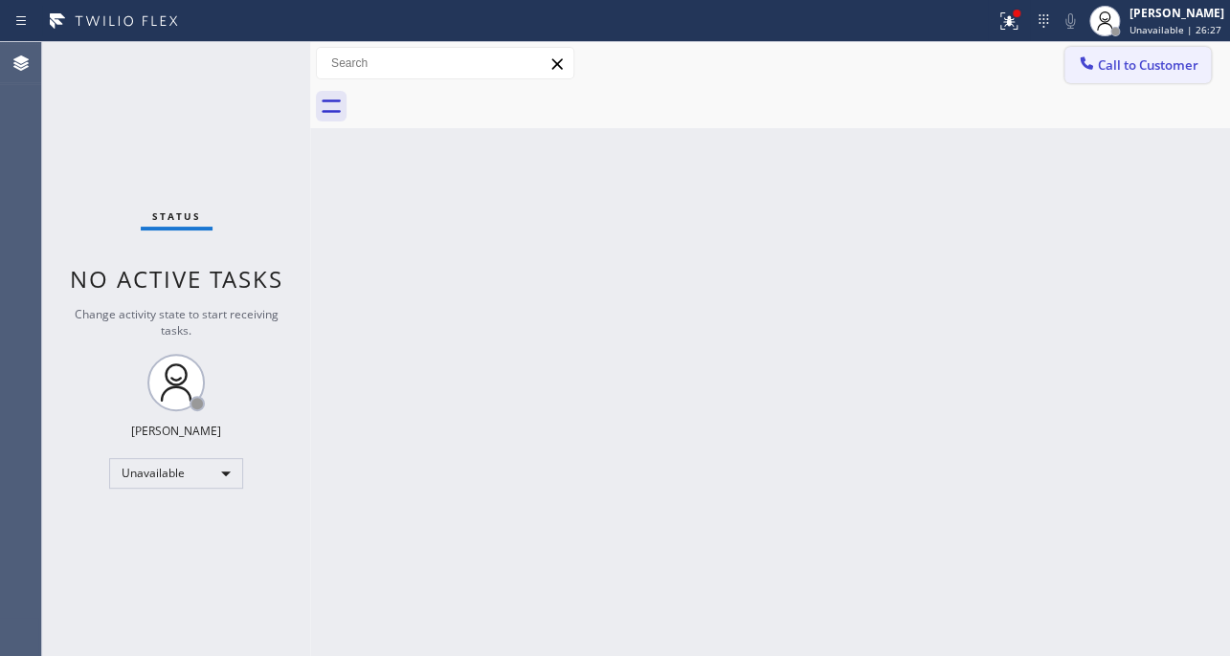
click at [1093, 67] on icon at bounding box center [1085, 63] width 19 height 19
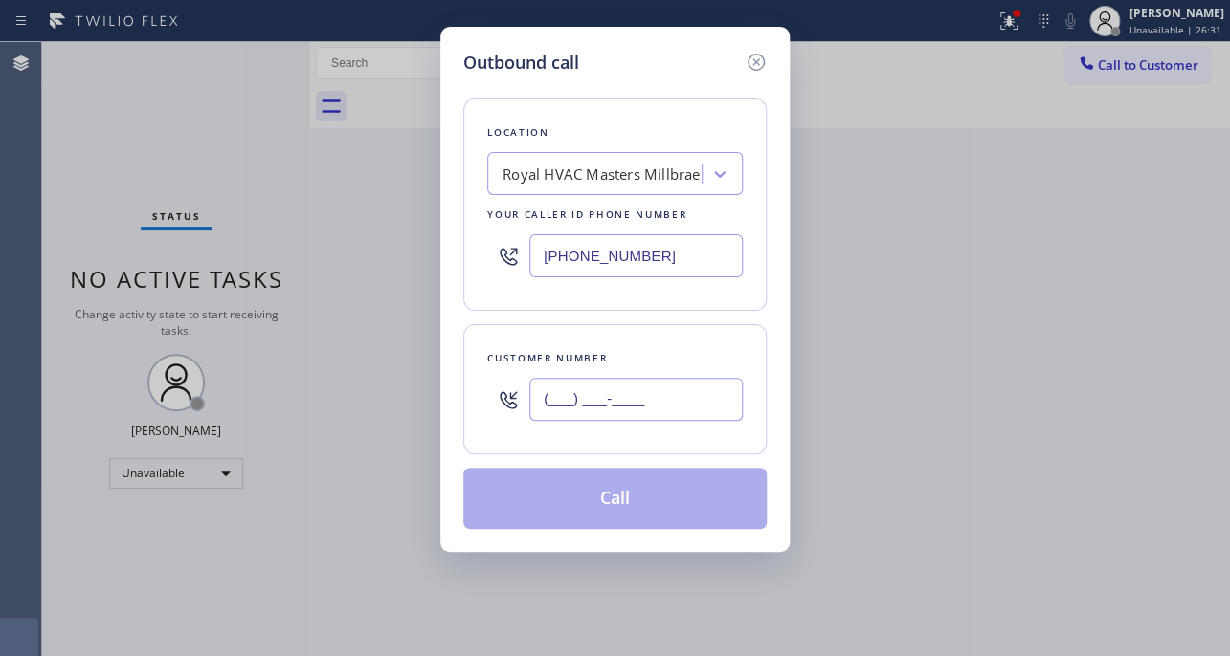
click at [640, 399] on input "(___) ___-____" at bounding box center [635, 399] width 213 height 43
paste input "619) 833-7855"
type input "[PHONE_NUMBER]"
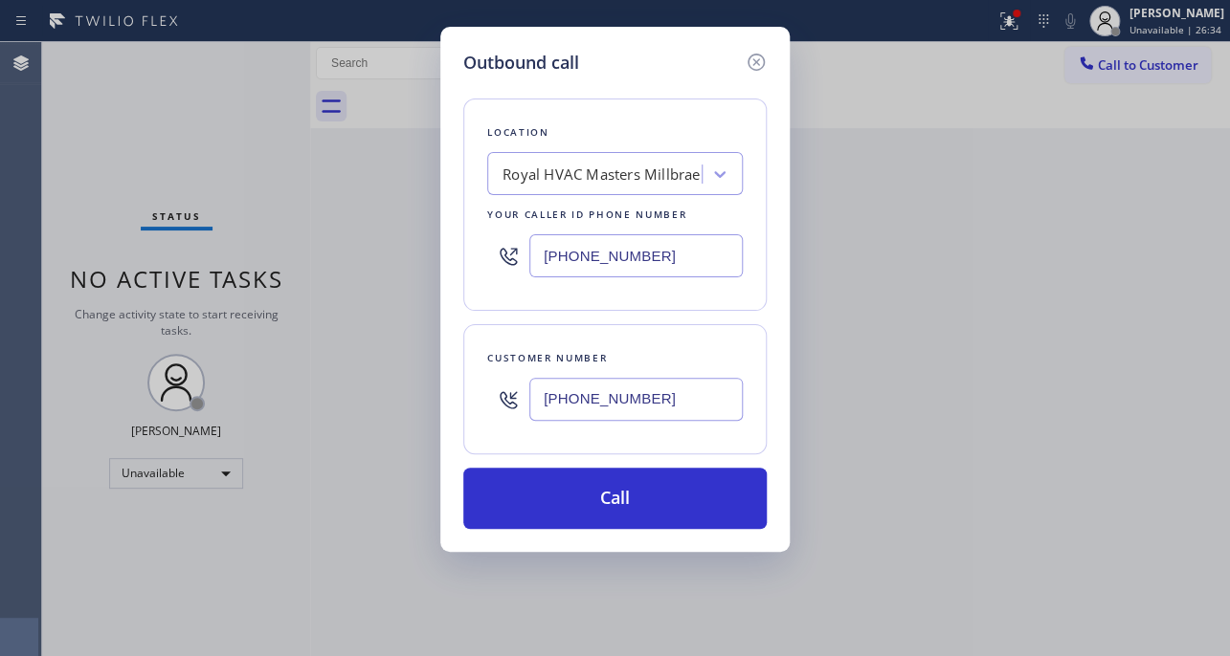
drag, startPoint x: 357, startPoint y: 255, endPoint x: 344, endPoint y: 255, distance: 12.4
click at [344, 255] on div "Outbound call Location Royal HVAC Masters Millbrae Your caller id phone number …" at bounding box center [615, 328] width 1230 height 656
paste input "19) 503-3046"
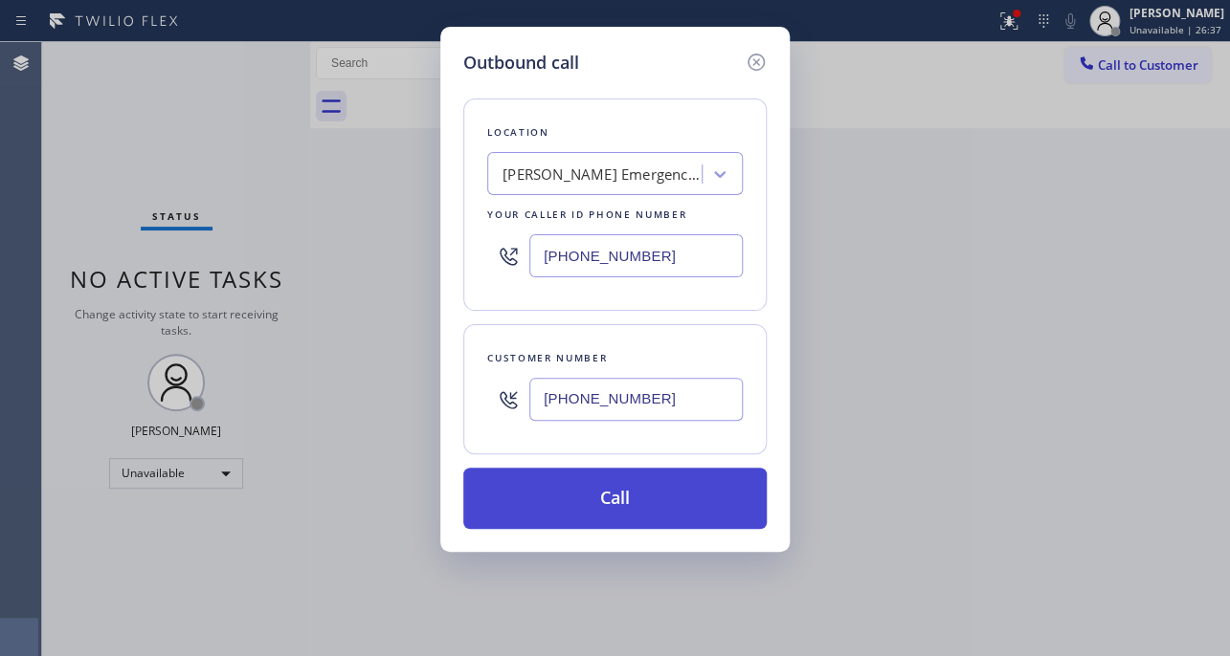
type input "[PHONE_NUMBER]"
click at [600, 504] on button "Call" at bounding box center [614, 498] width 303 height 61
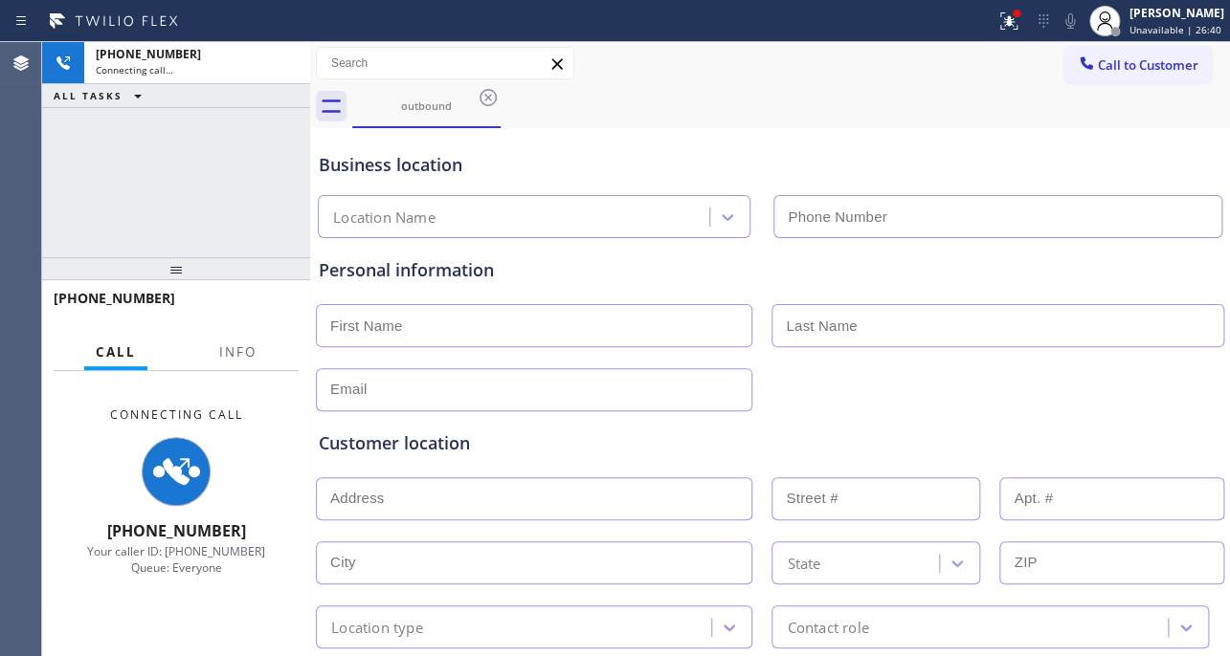
type input "[PHONE_NUMBER]"
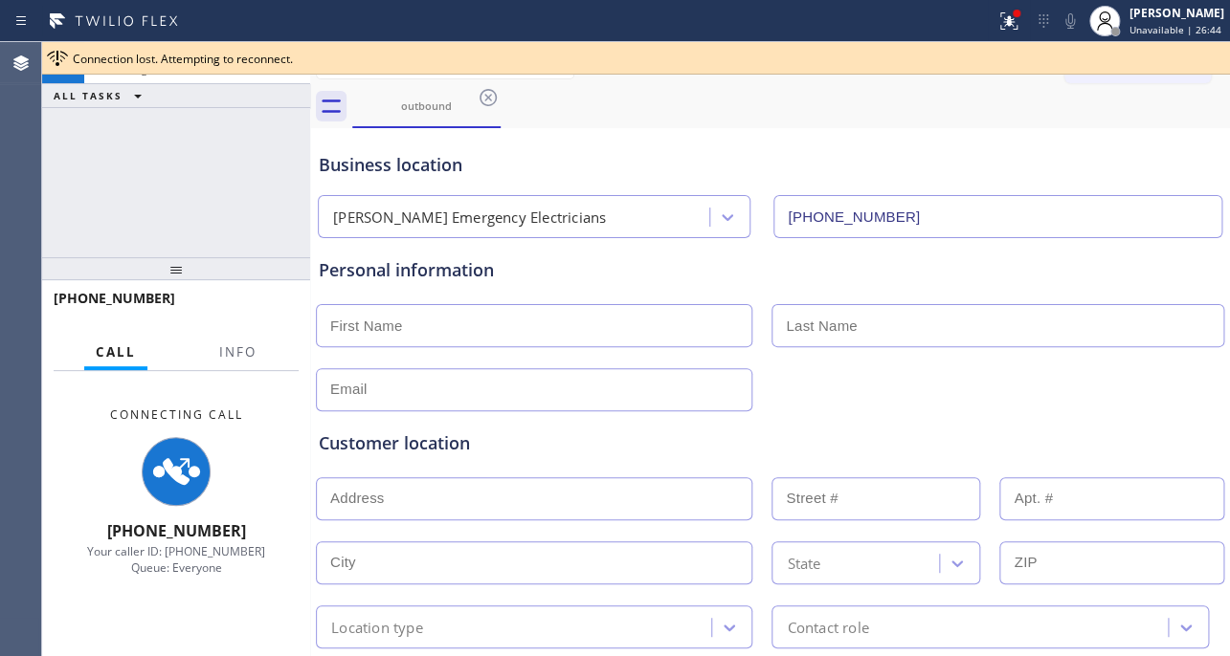
click at [878, 133] on div "Business location Martinez Emergency Electricians (619) 503-3046" at bounding box center [770, 185] width 910 height 105
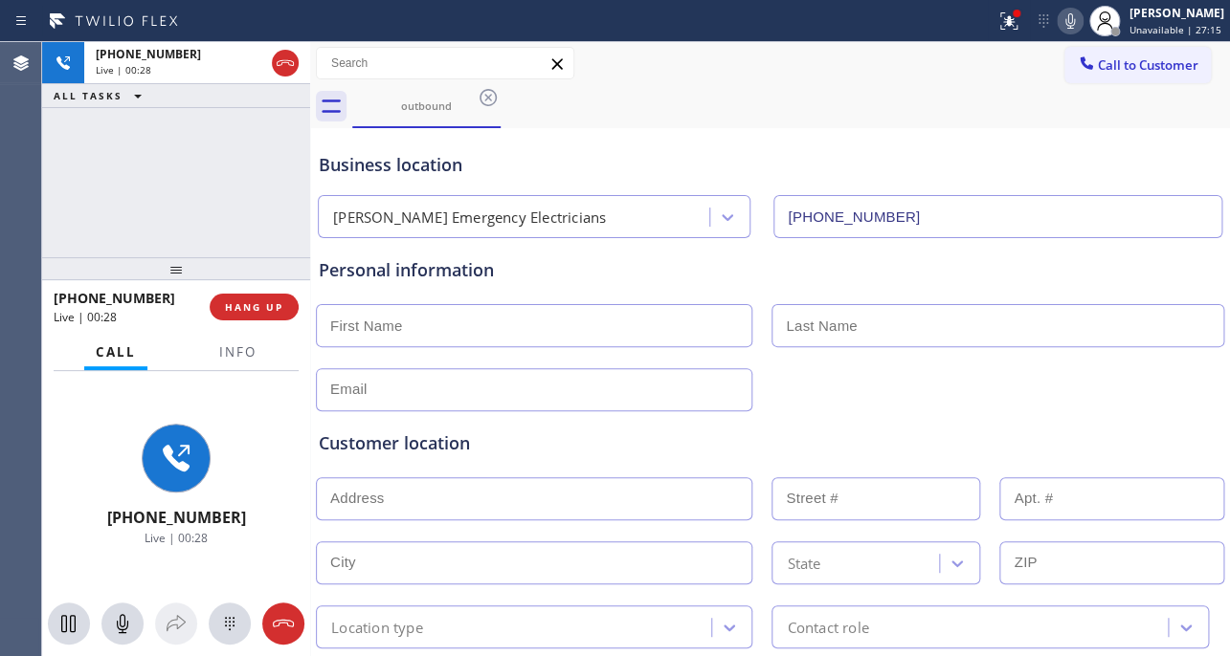
click at [716, 468] on div "Customer location >> ADD NEW ADDRESS << + NEW ADDRESS State Location type Conta…" at bounding box center [770, 540] width 902 height 218
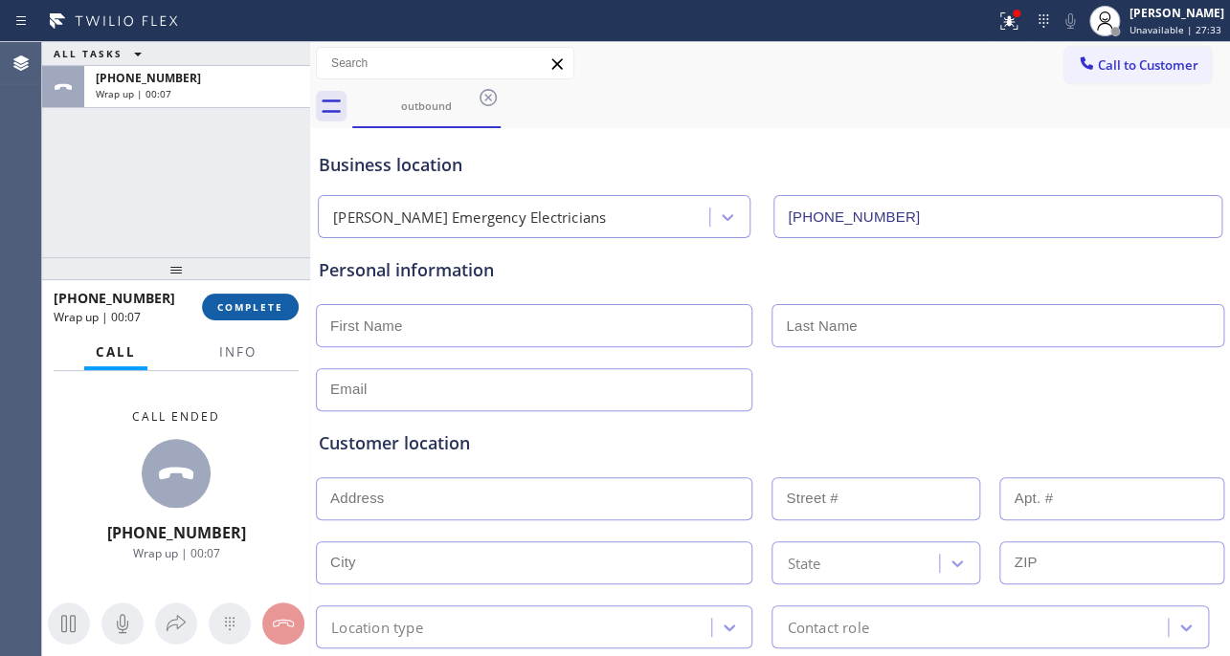
click at [267, 302] on span "COMPLETE" at bounding box center [250, 306] width 66 height 13
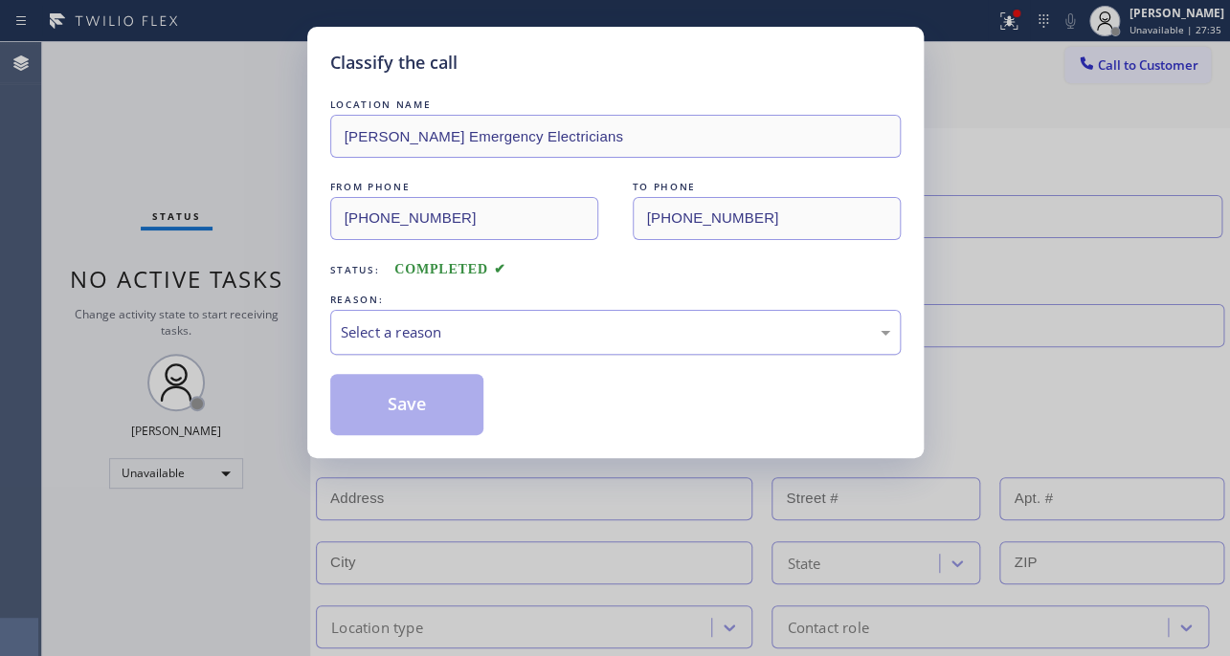
click at [479, 327] on div "Select a reason" at bounding box center [615, 332] width 549 height 22
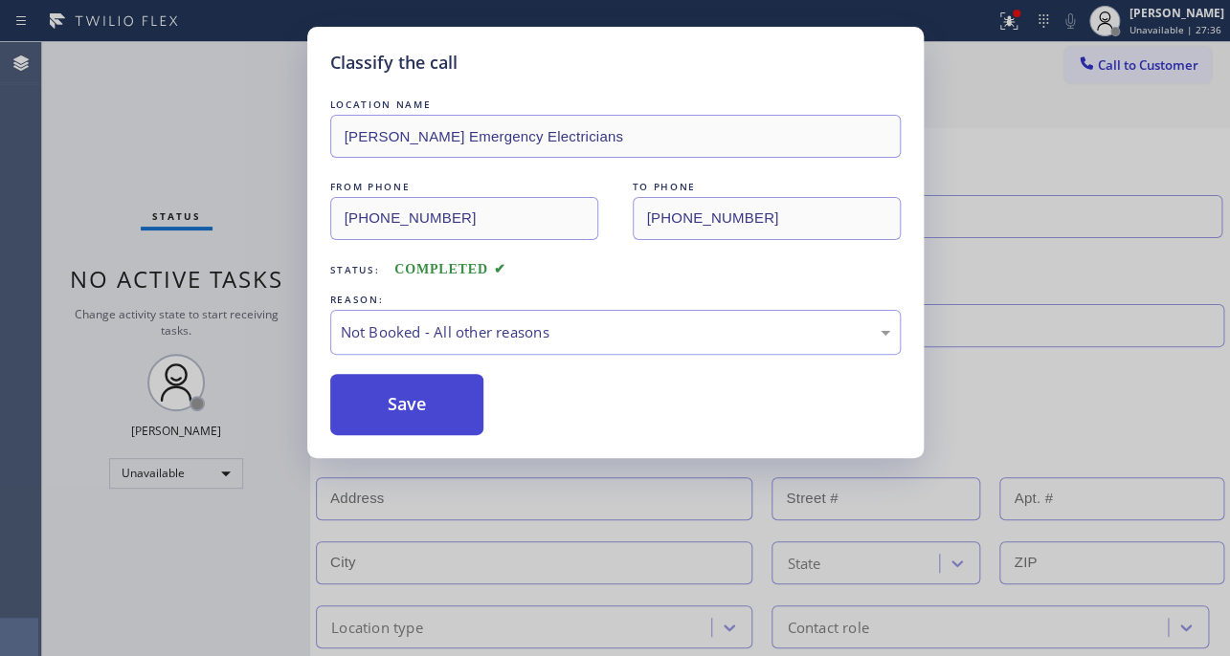
click at [406, 400] on button "Save" at bounding box center [407, 404] width 154 height 61
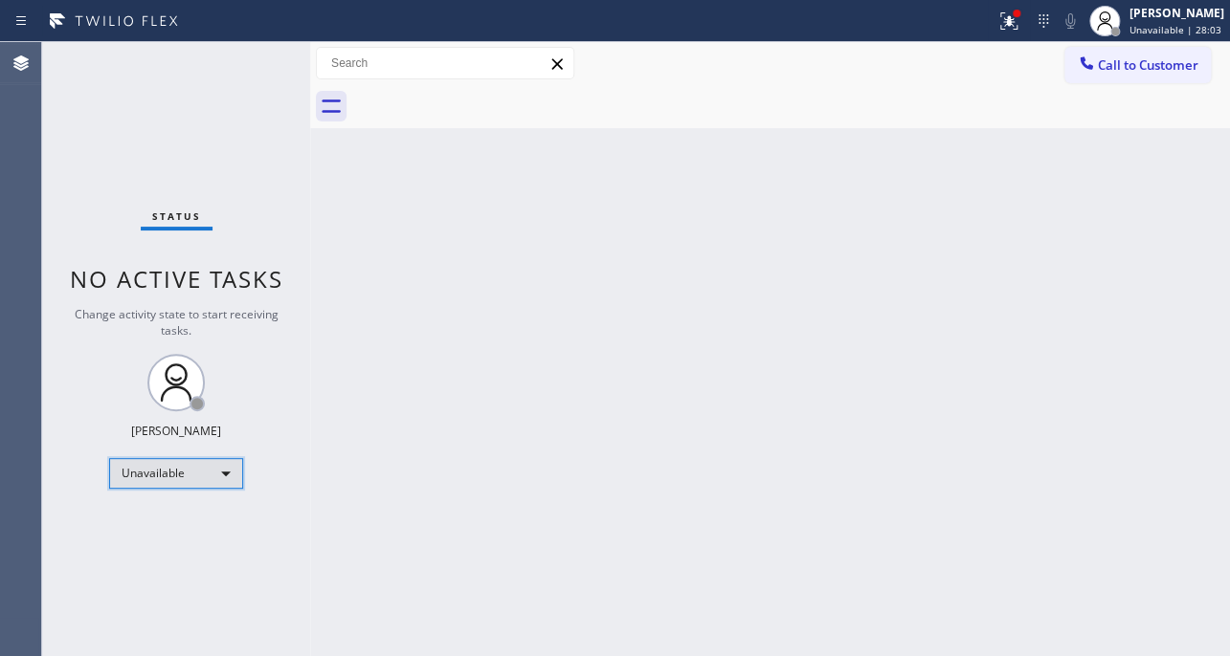
click at [206, 474] on div "Unavailable" at bounding box center [176, 473] width 134 height 31
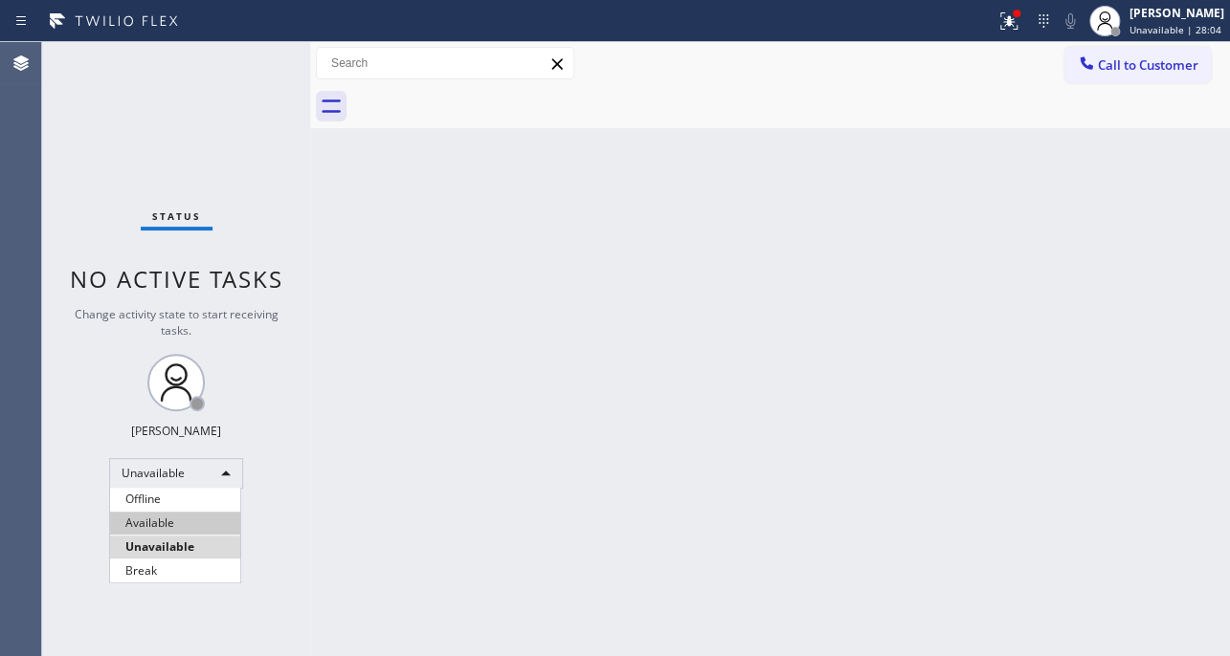
click at [188, 519] on li "Available" at bounding box center [175, 523] width 130 height 23
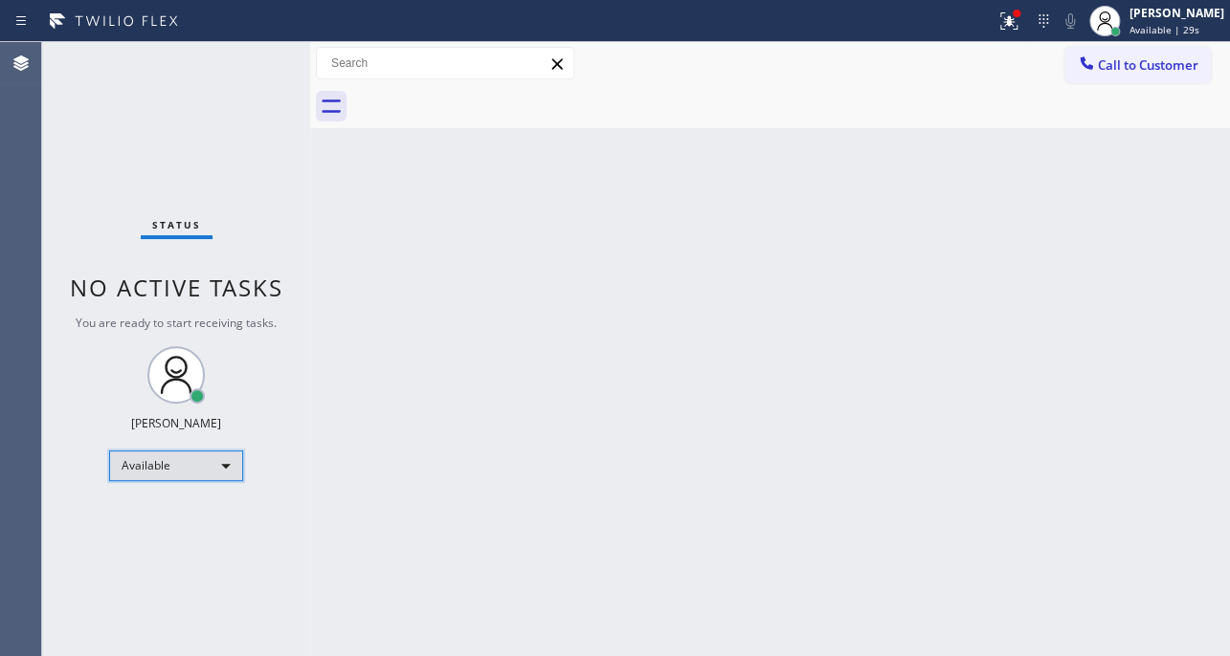
click at [192, 460] on div "Available" at bounding box center [176, 466] width 134 height 31
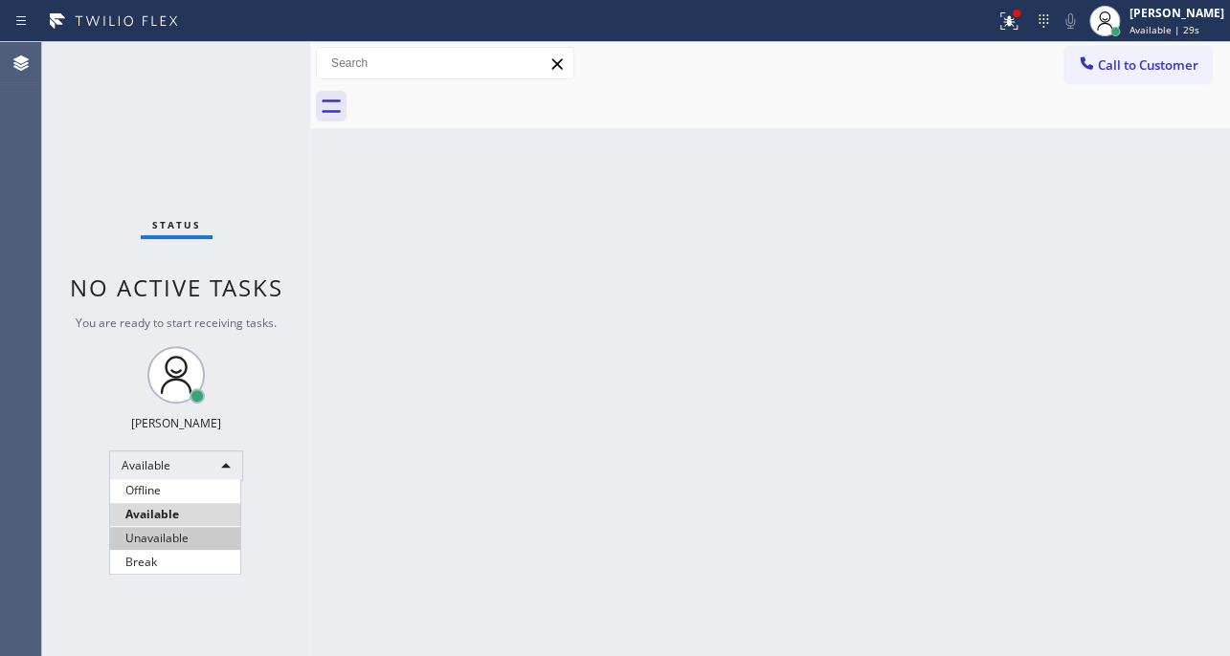
click at [180, 540] on li "Unavailable" at bounding box center [175, 538] width 130 height 23
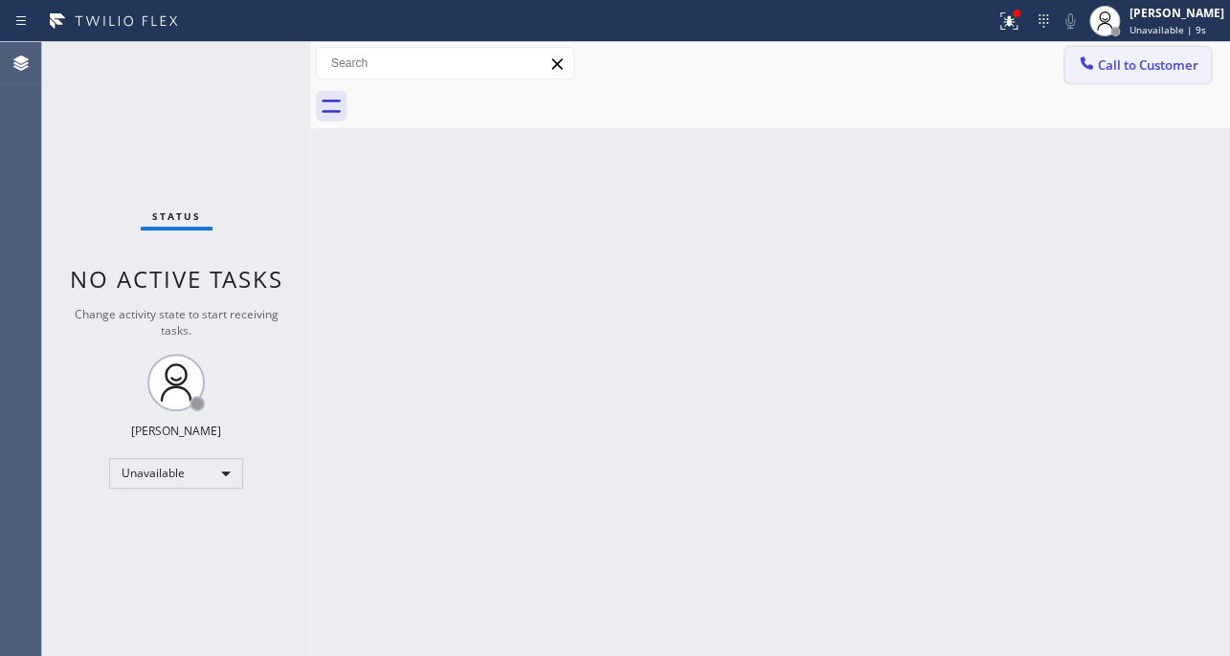
click at [1141, 57] on span "Call to Customer" at bounding box center [1147, 64] width 100 height 17
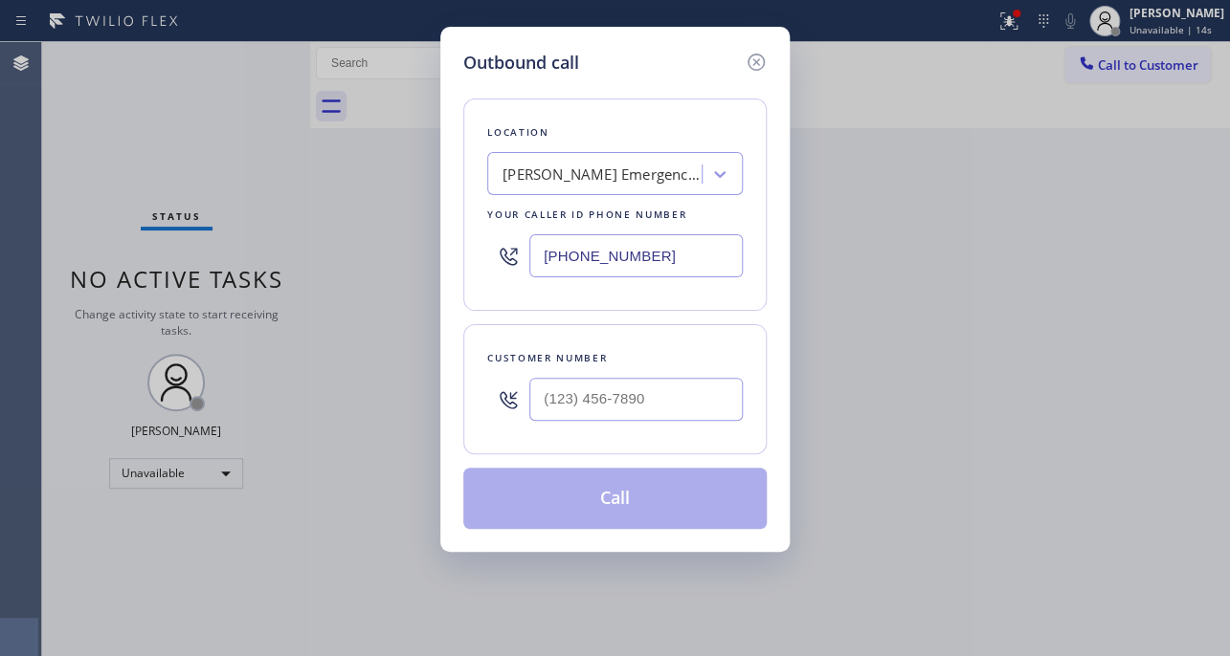
click at [609, 408] on input "text" at bounding box center [635, 399] width 213 height 43
paste input "909) 260-2282"
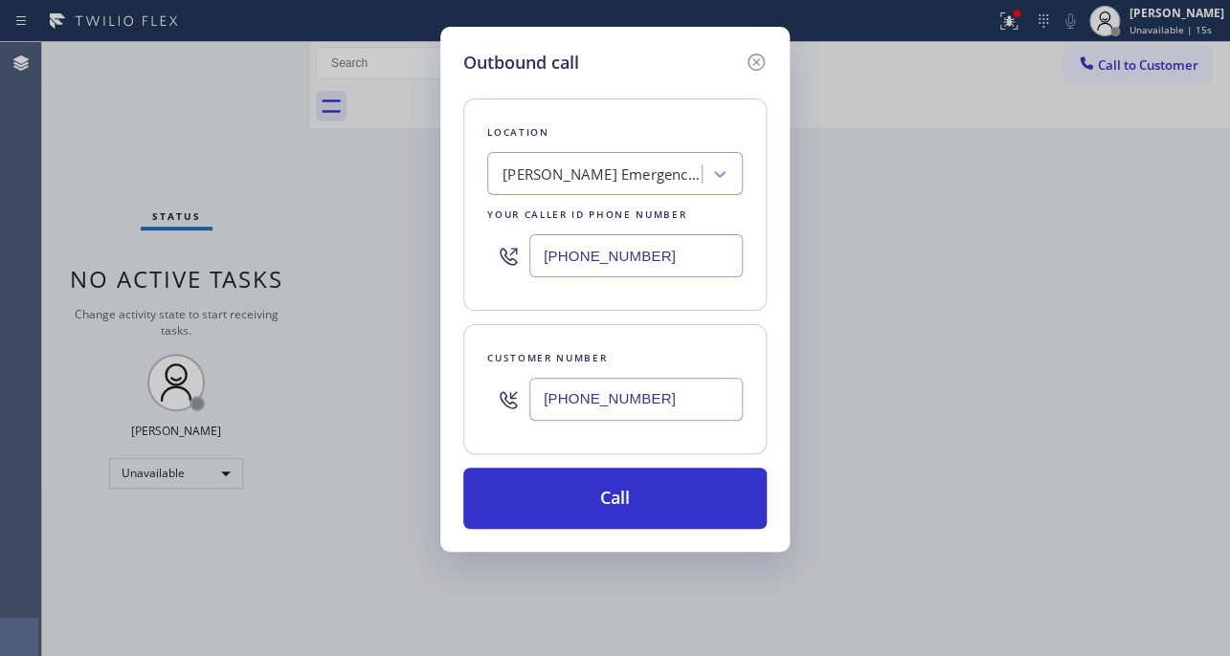
type input "[PHONE_NUMBER]"
drag, startPoint x: 715, startPoint y: 241, endPoint x: 335, endPoint y: 241, distance: 379.9
click at [335, 241] on div "Outbound call Location Martinez Emergency Electricians Your caller id phone num…" at bounding box center [615, 328] width 1230 height 656
paste input "26) 774-795"
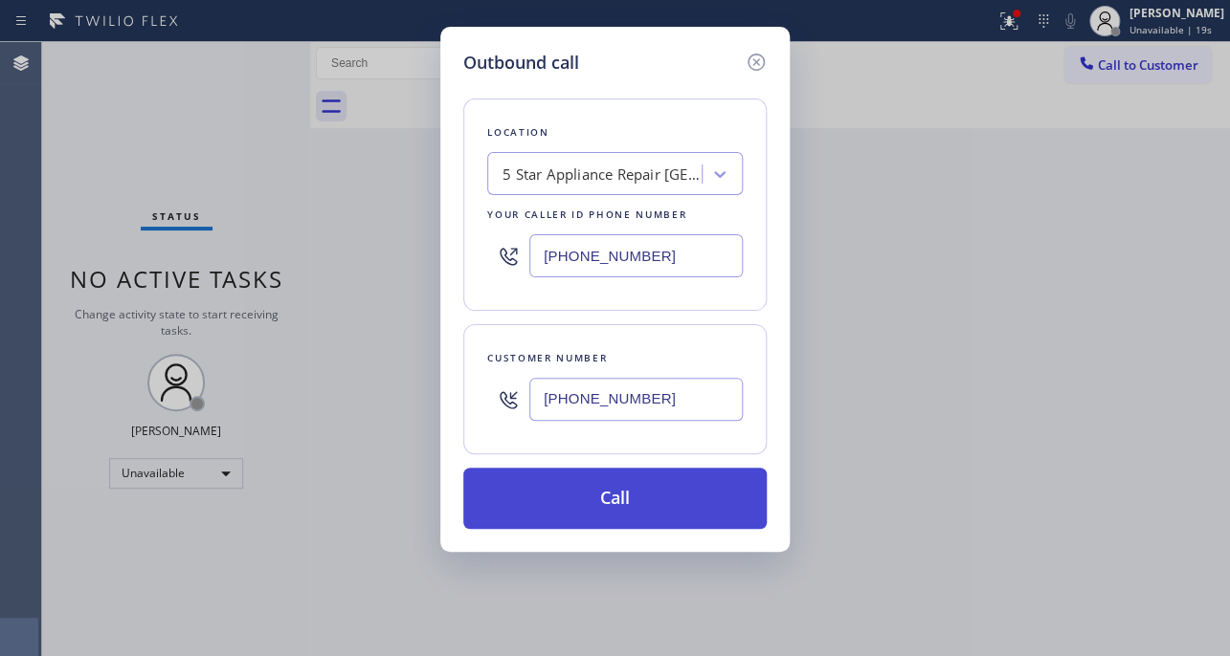
type input "[PHONE_NUMBER]"
click at [619, 487] on button "Call" at bounding box center [614, 498] width 303 height 61
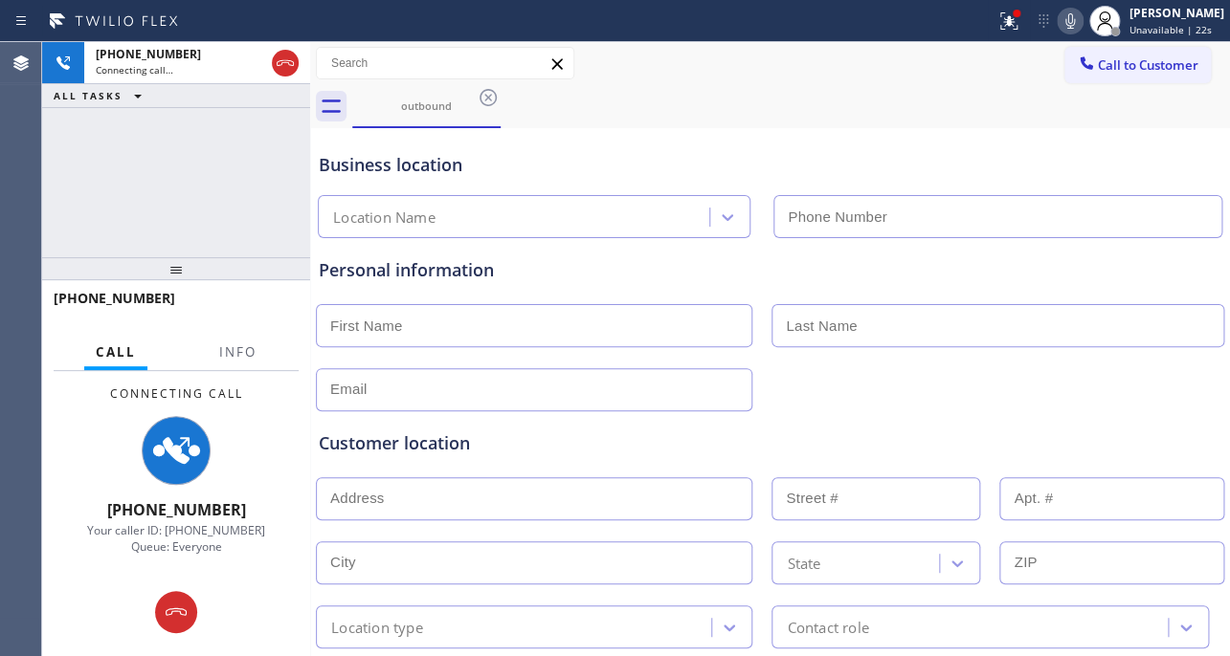
type input "[PHONE_NUMBER]"
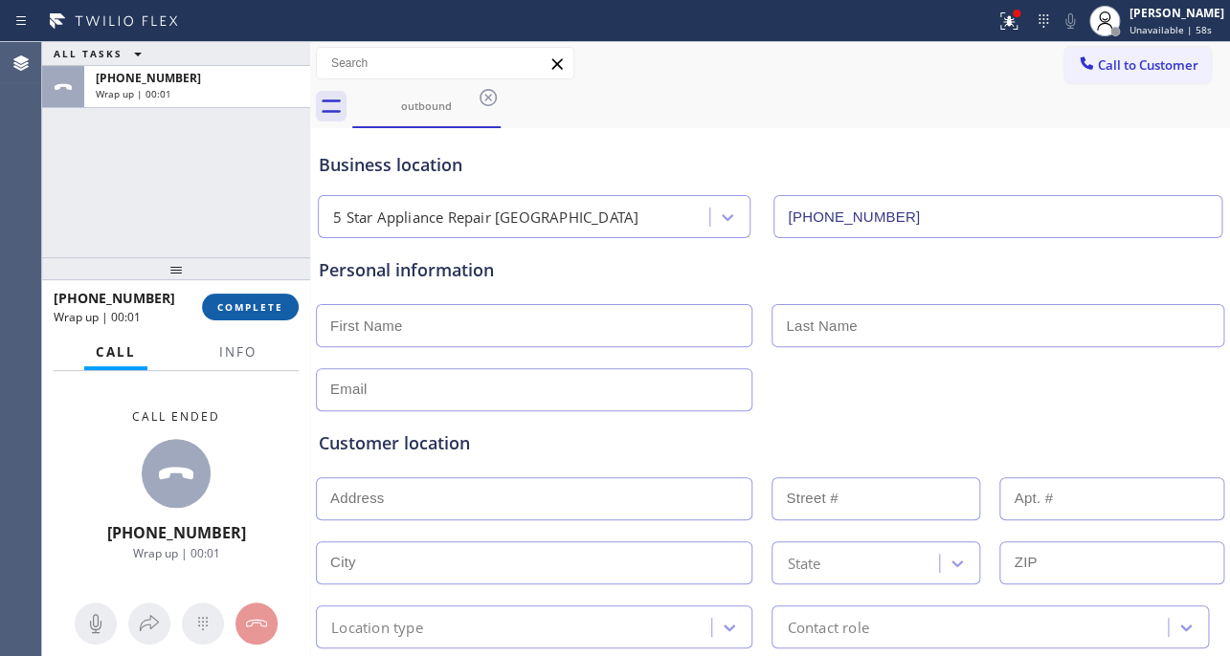
click at [256, 307] on span "COMPLETE" at bounding box center [250, 306] width 66 height 13
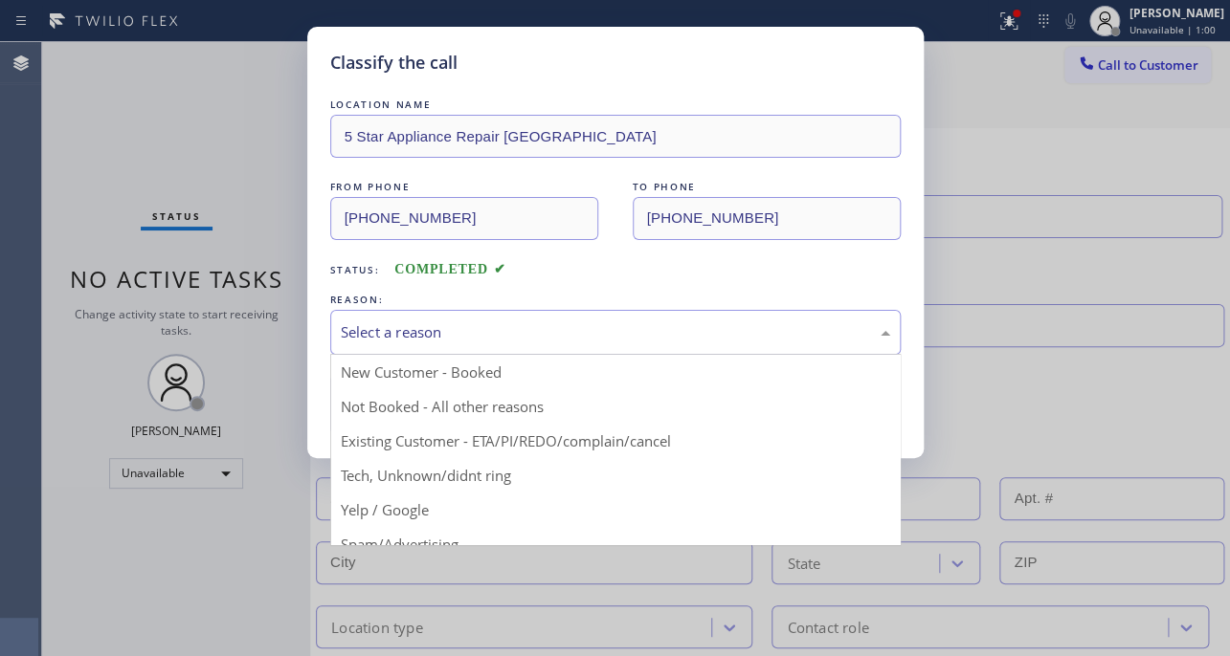
click at [546, 321] on div "Select a reason" at bounding box center [615, 332] width 549 height 22
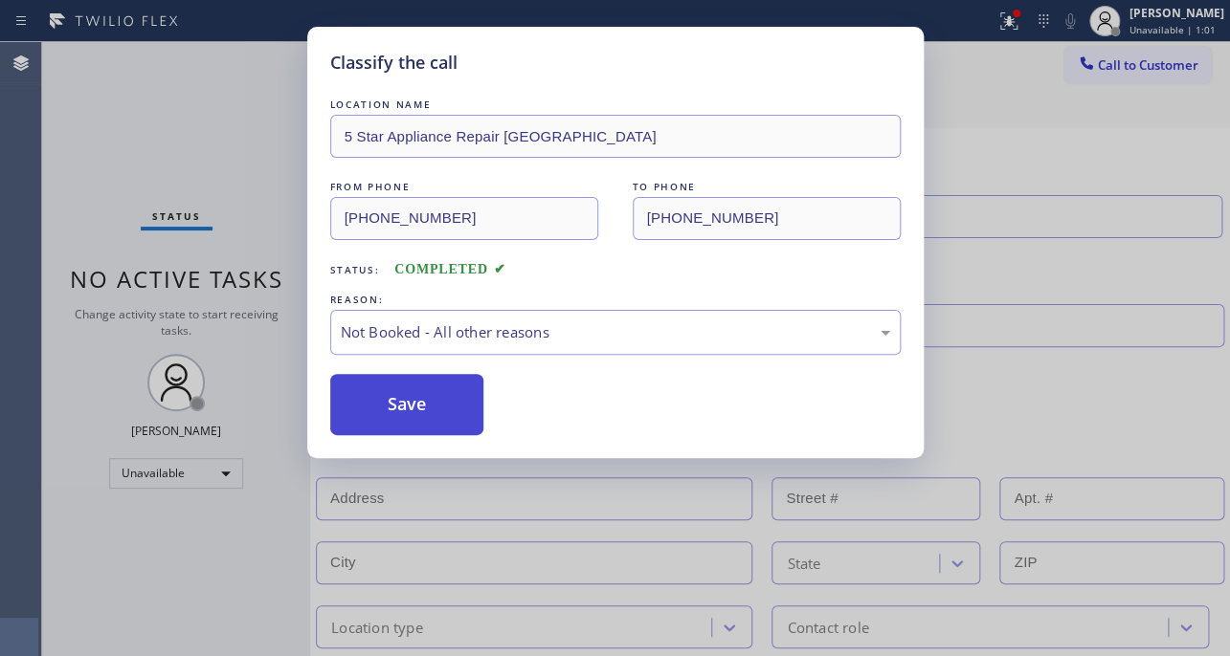
click at [414, 382] on button "Save" at bounding box center [407, 404] width 154 height 61
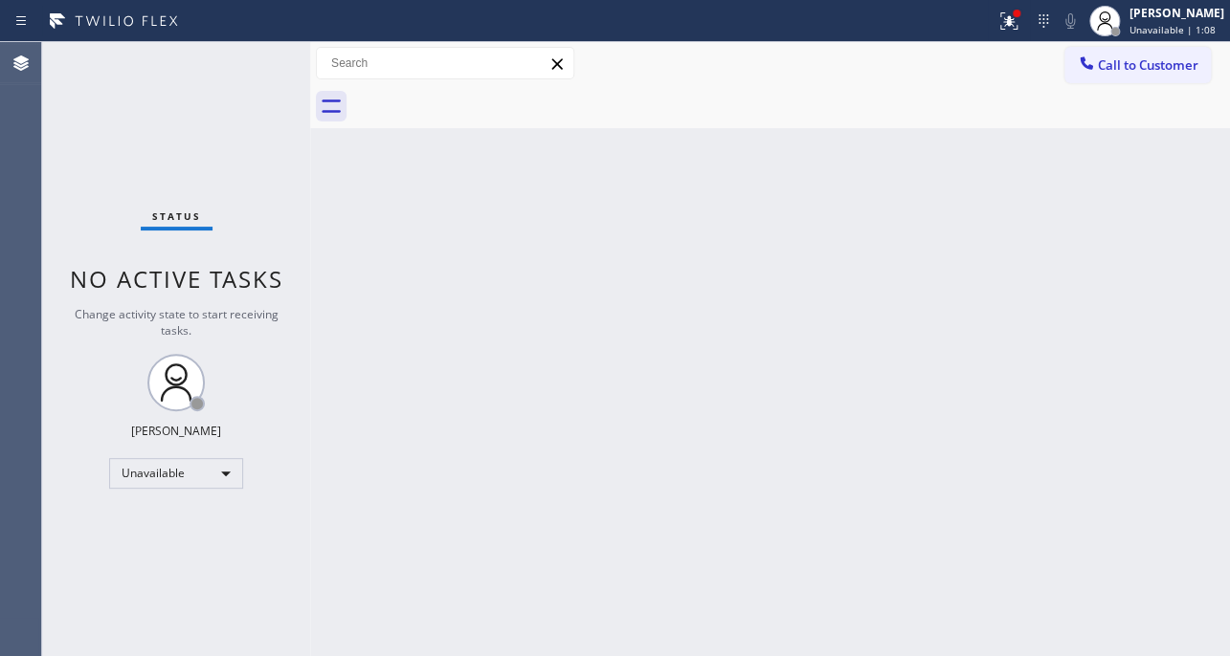
click at [648, 373] on div "Back to Dashboard Change Sender ID Customers Technicians Select a contact Outbo…" at bounding box center [769, 349] width 919 height 614
click at [1143, 56] on span "Call to Customer" at bounding box center [1147, 64] width 100 height 17
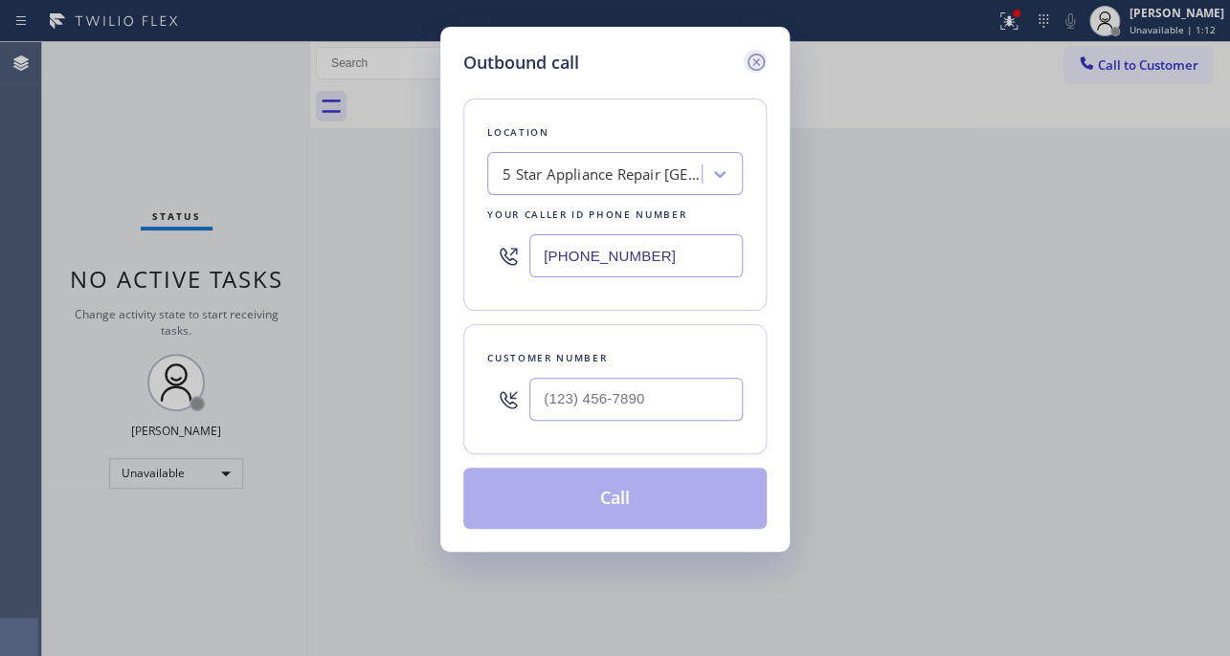
click at [759, 58] on icon at bounding box center [755, 62] width 23 height 23
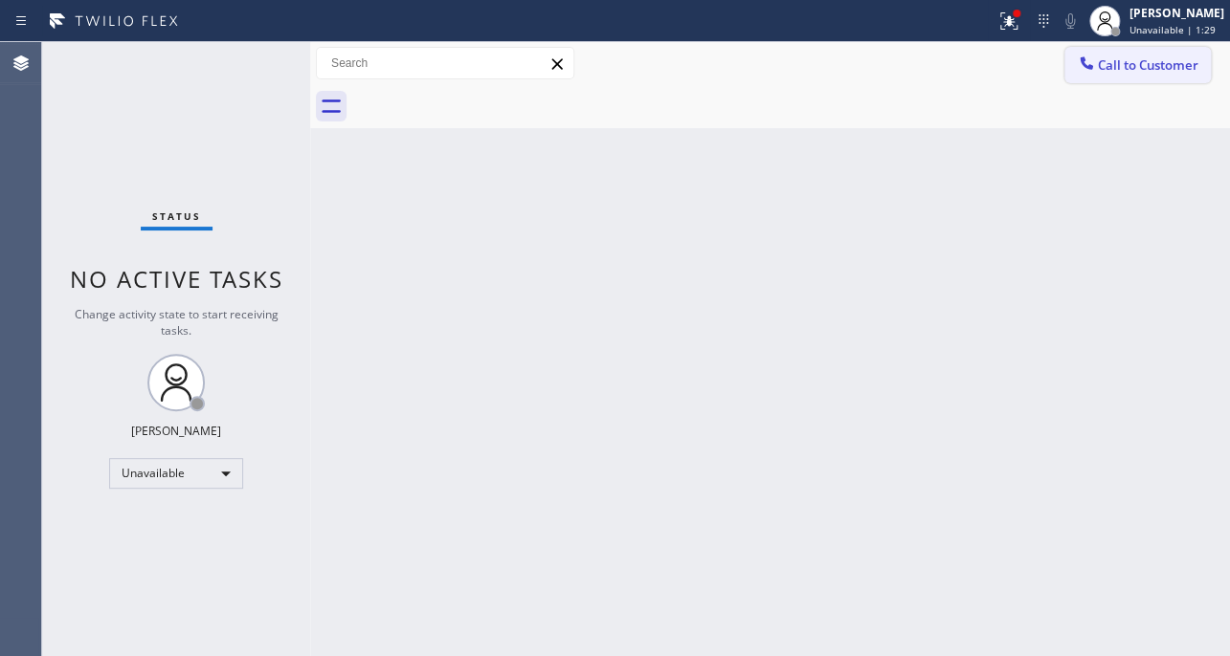
click at [1104, 76] on button "Call to Customer" at bounding box center [1137, 65] width 146 height 36
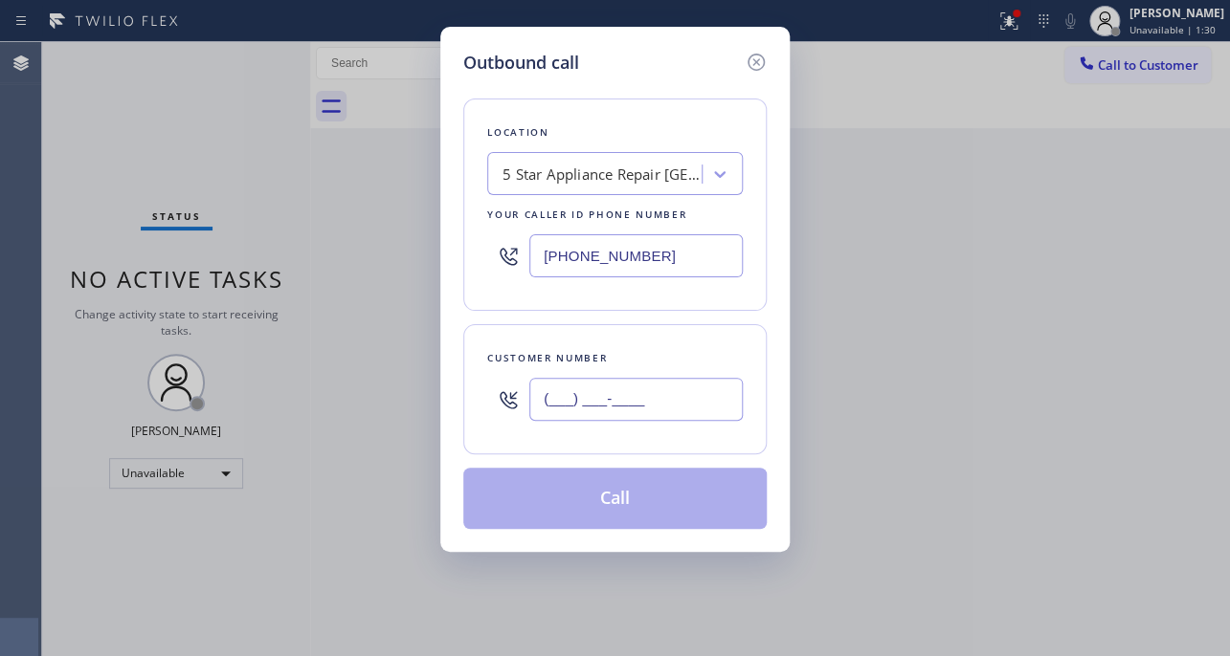
click at [643, 393] on input "(___) ___-____" at bounding box center [635, 399] width 213 height 43
paste input "917) 701-3840"
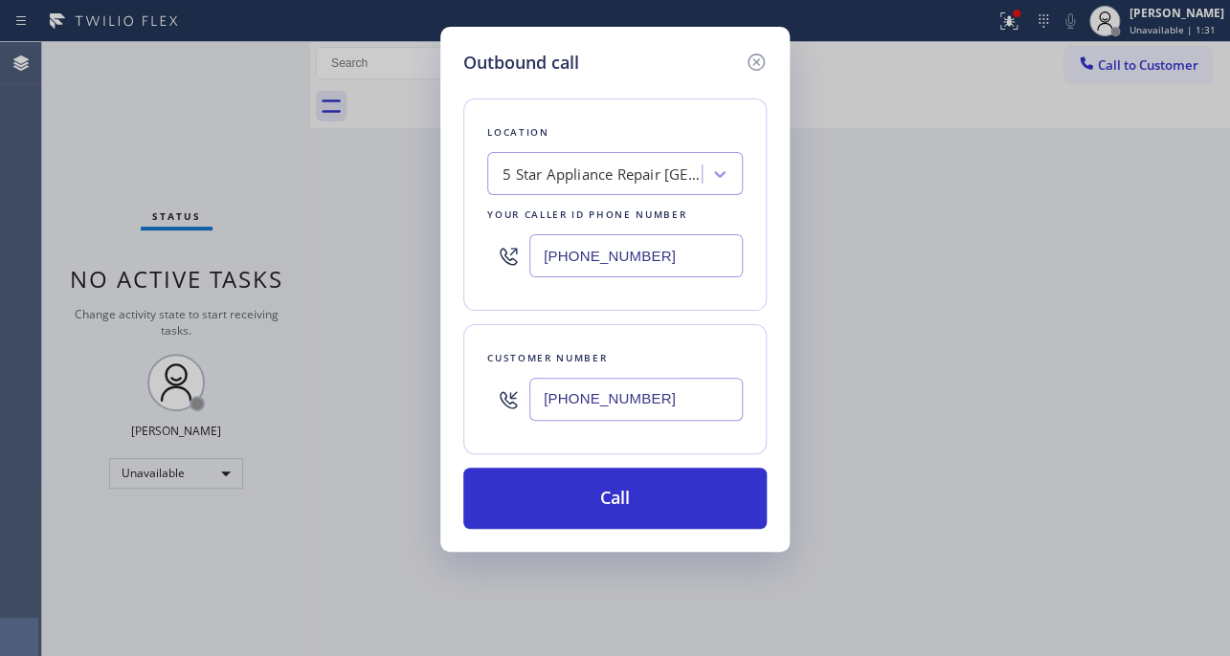
type input "[PHONE_NUMBER]"
drag, startPoint x: 679, startPoint y: 257, endPoint x: 375, endPoint y: 257, distance: 304.3
click at [375, 257] on div "Outbound call Location 5 Star Appliance Repair Pasadena Your caller id phone nu…" at bounding box center [615, 328] width 1230 height 656
paste input "855) 797-9911"
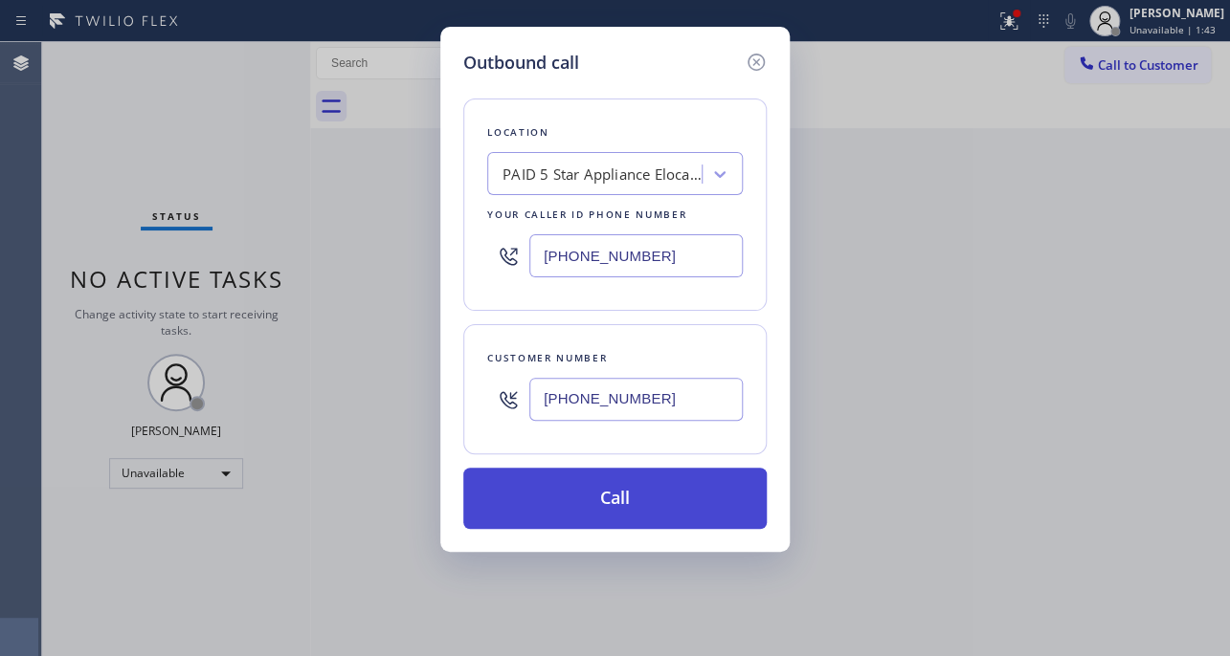
type input "[PHONE_NUMBER]"
click at [626, 484] on button "Call" at bounding box center [614, 498] width 303 height 61
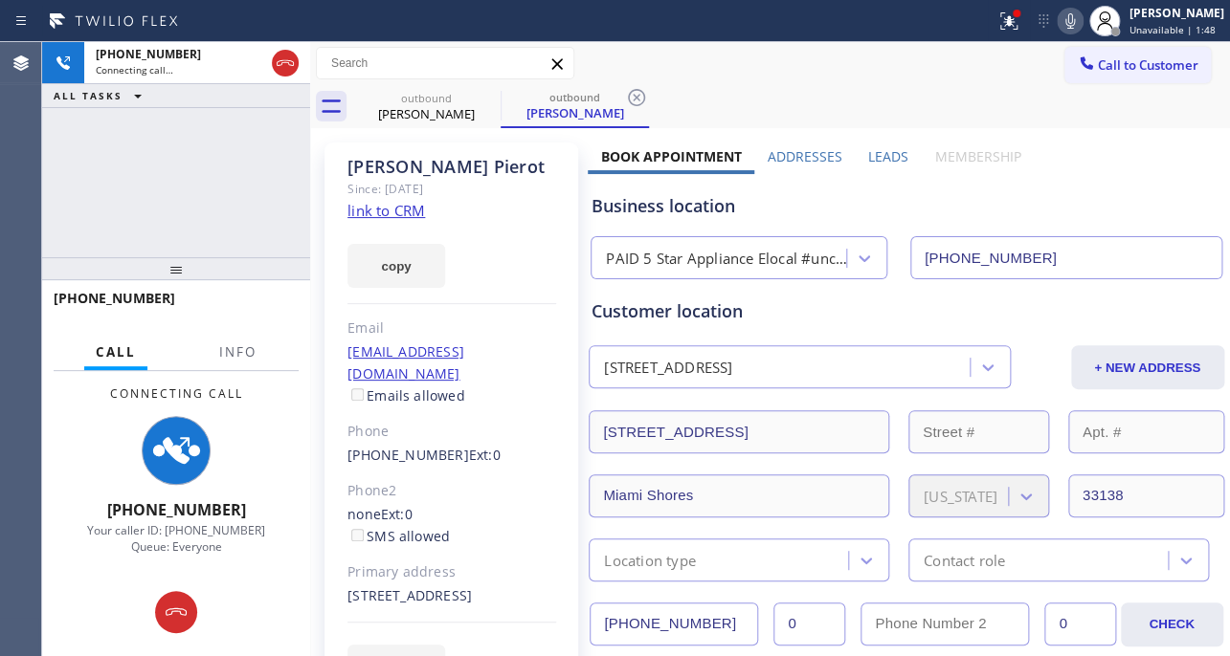
type input "[PHONE_NUMBER]"
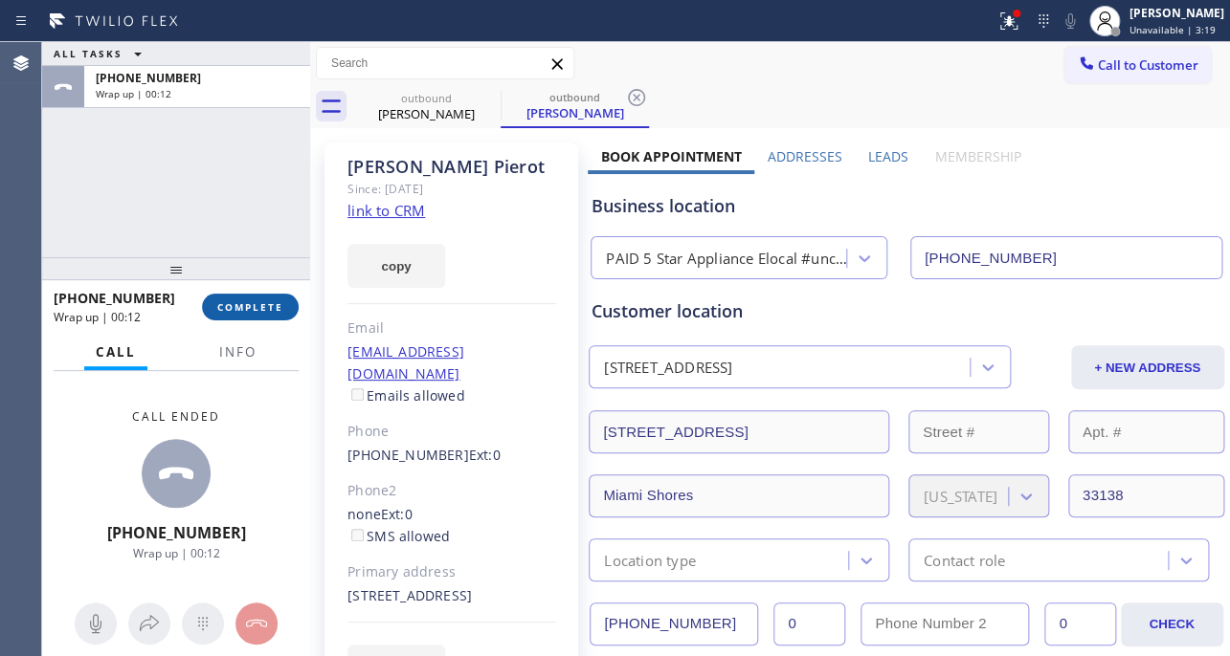
click at [247, 312] on span "COMPLETE" at bounding box center [250, 306] width 66 height 13
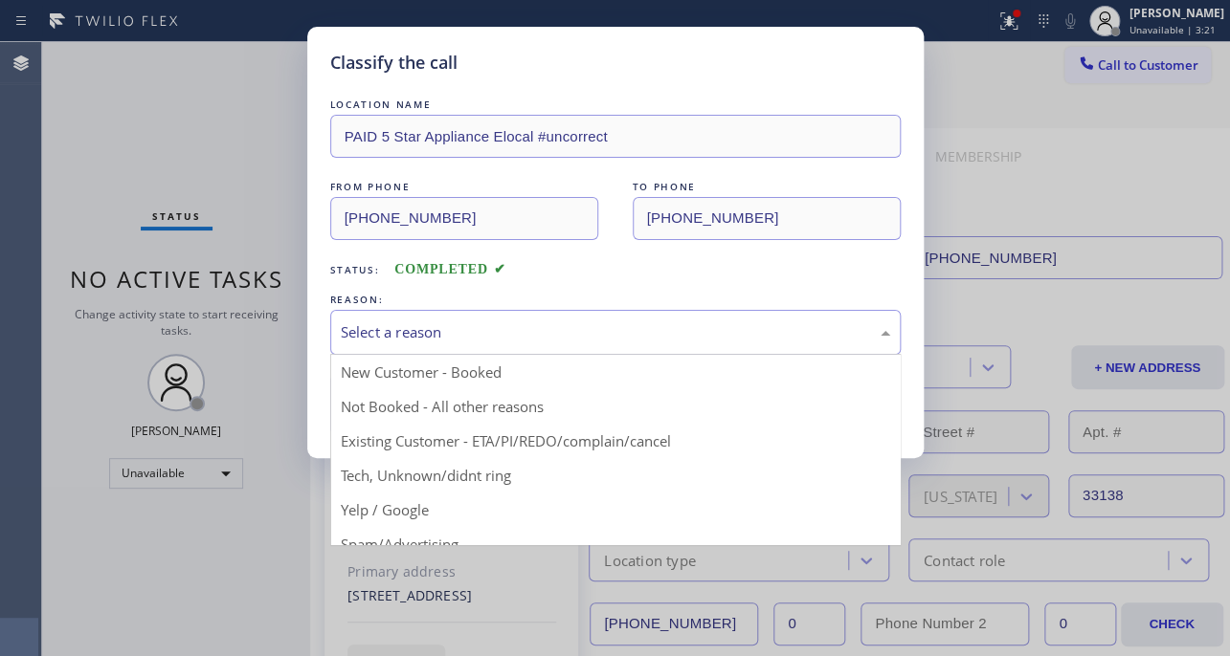
click at [496, 338] on div "Select a reason" at bounding box center [615, 332] width 549 height 22
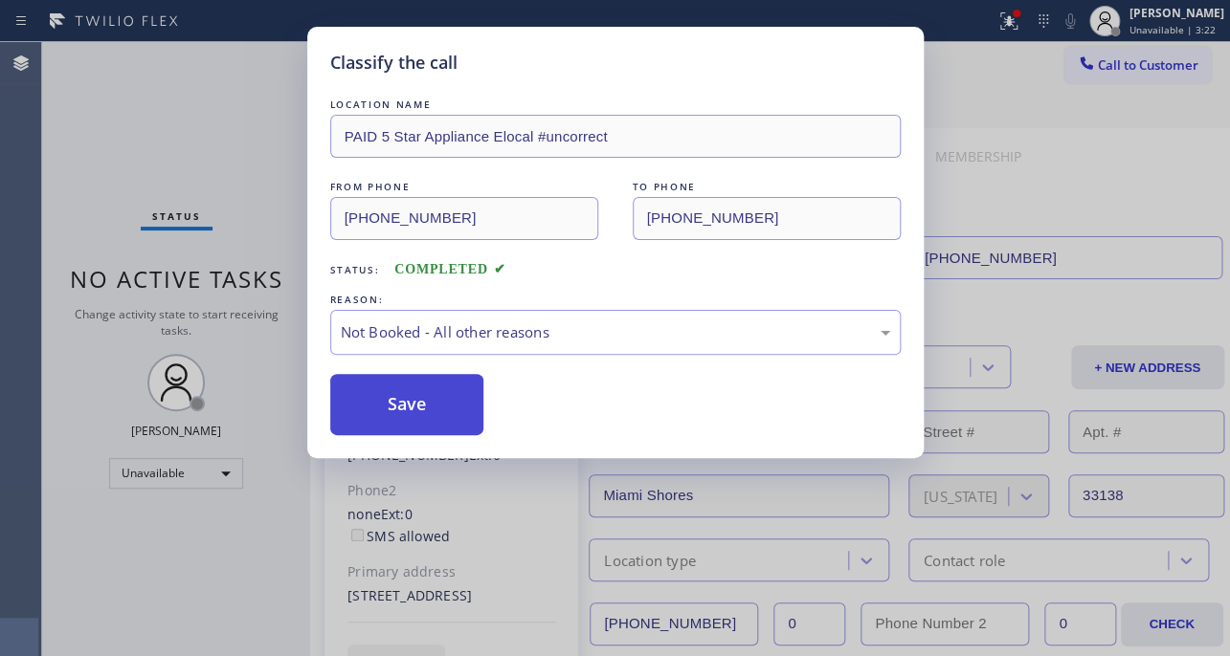
click at [392, 402] on button "Save" at bounding box center [407, 404] width 154 height 61
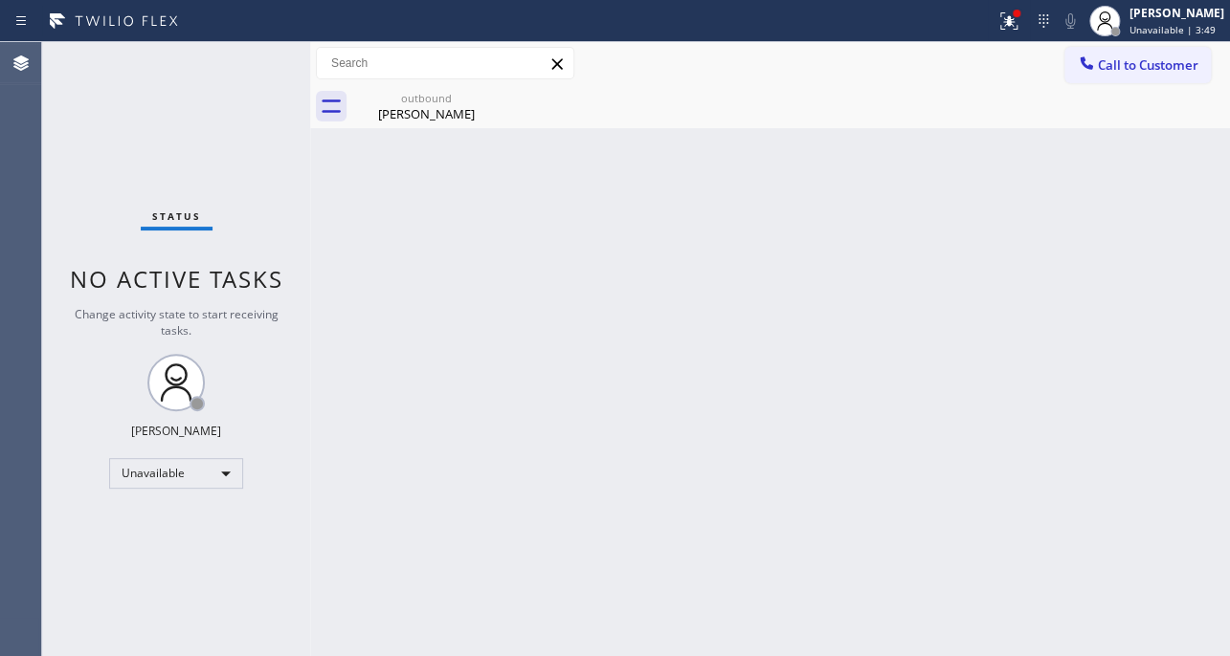
click at [978, 540] on div "Back to Dashboard Change Sender ID Customers Technicians Select a contact Outbo…" at bounding box center [769, 349] width 919 height 614
click at [1121, 52] on button "Call to Customer" at bounding box center [1137, 65] width 146 height 36
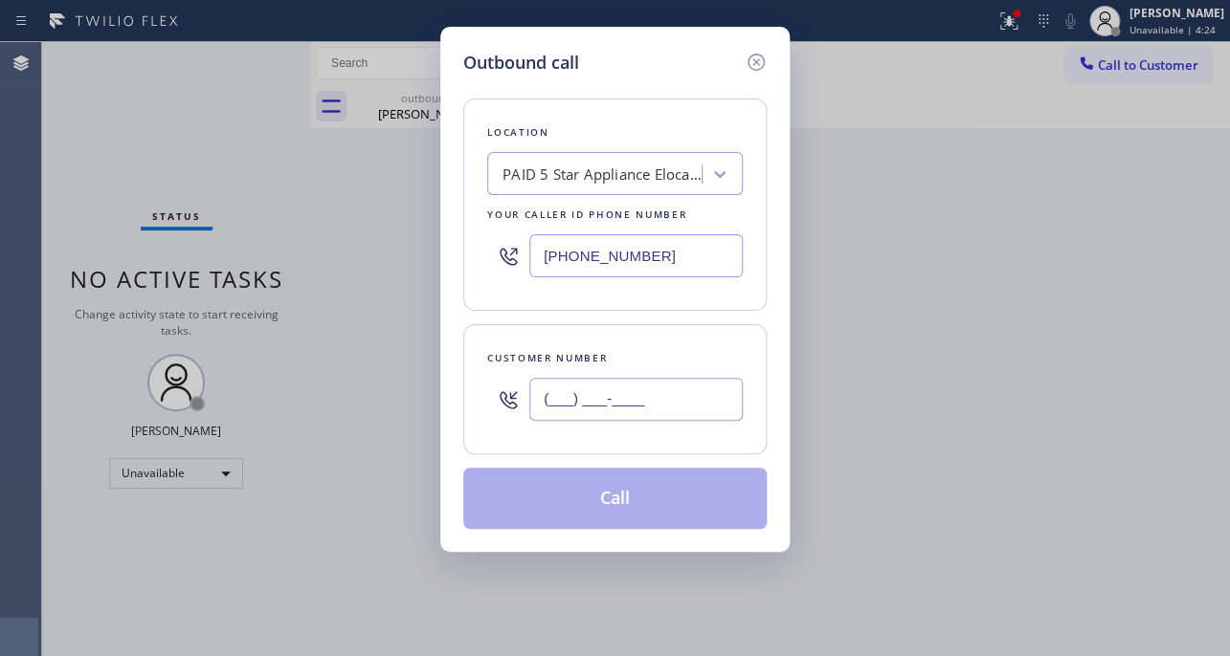
click at [667, 395] on input "(___) ___-____" at bounding box center [635, 399] width 213 height 43
paste input "310) 877-8911"
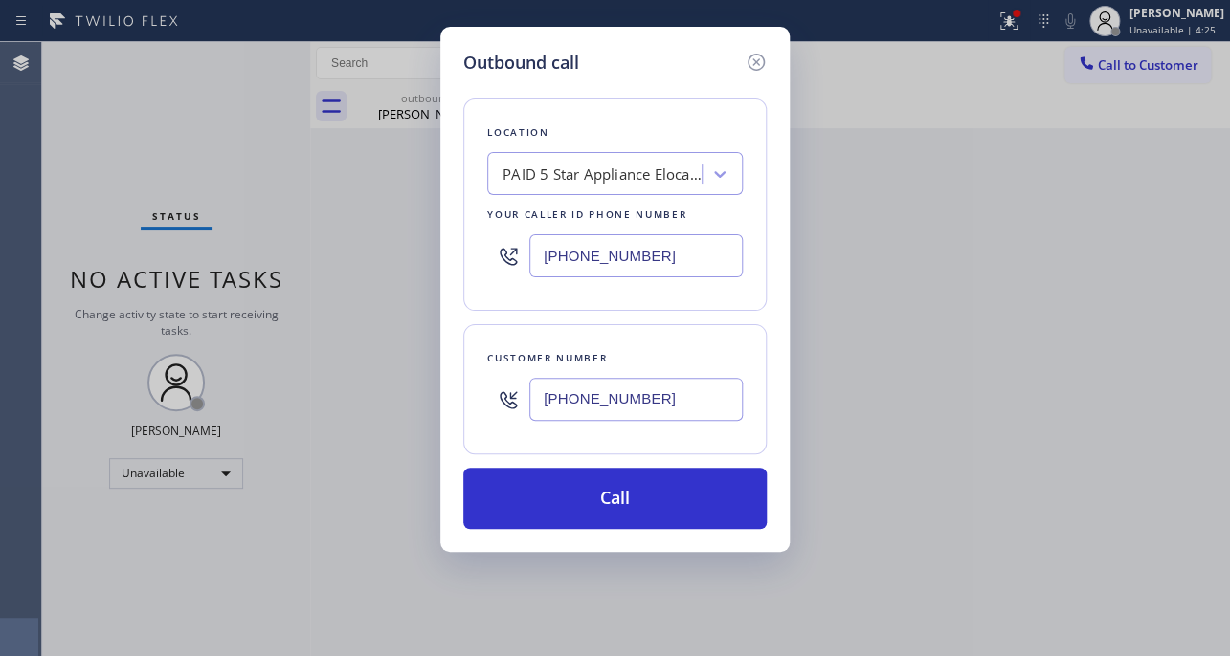
type input "[PHONE_NUMBER]"
drag, startPoint x: 686, startPoint y: 251, endPoint x: 388, endPoint y: 258, distance: 297.7
click at [388, 258] on div "Outbound call Location PAID 5 Star Appliance Elocal #uncorrect Your caller id p…" at bounding box center [615, 328] width 1230 height 656
paste input "310) 893-5107"
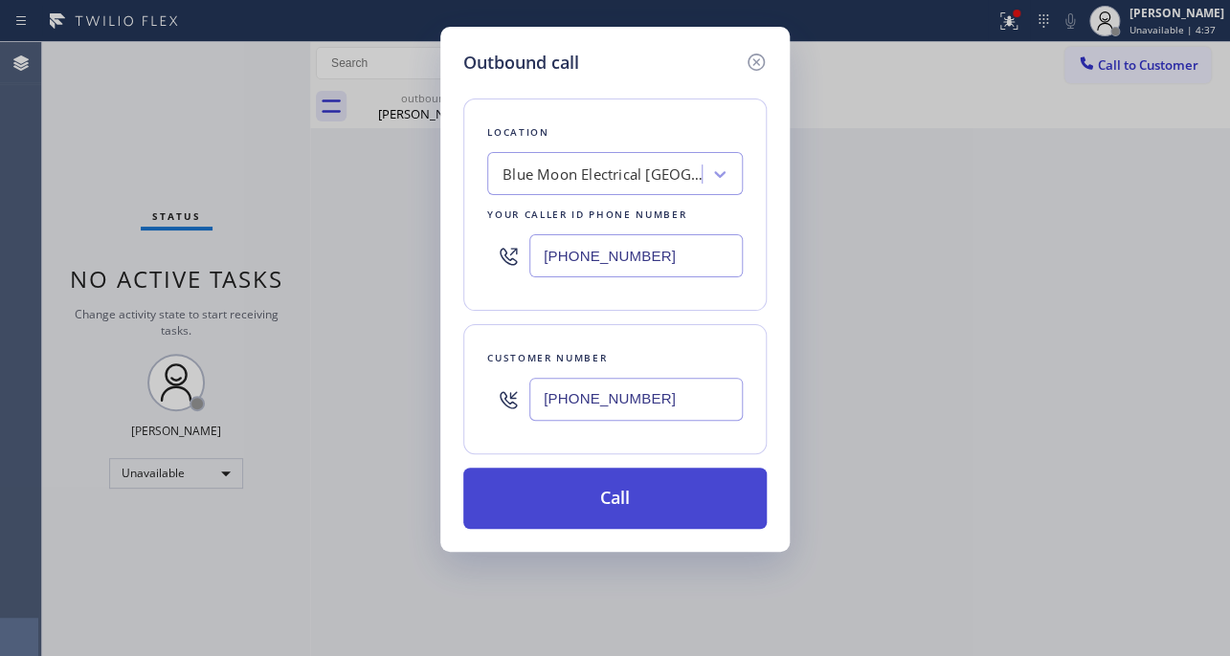
type input "[PHONE_NUMBER]"
click at [611, 498] on button "Call" at bounding box center [614, 498] width 303 height 61
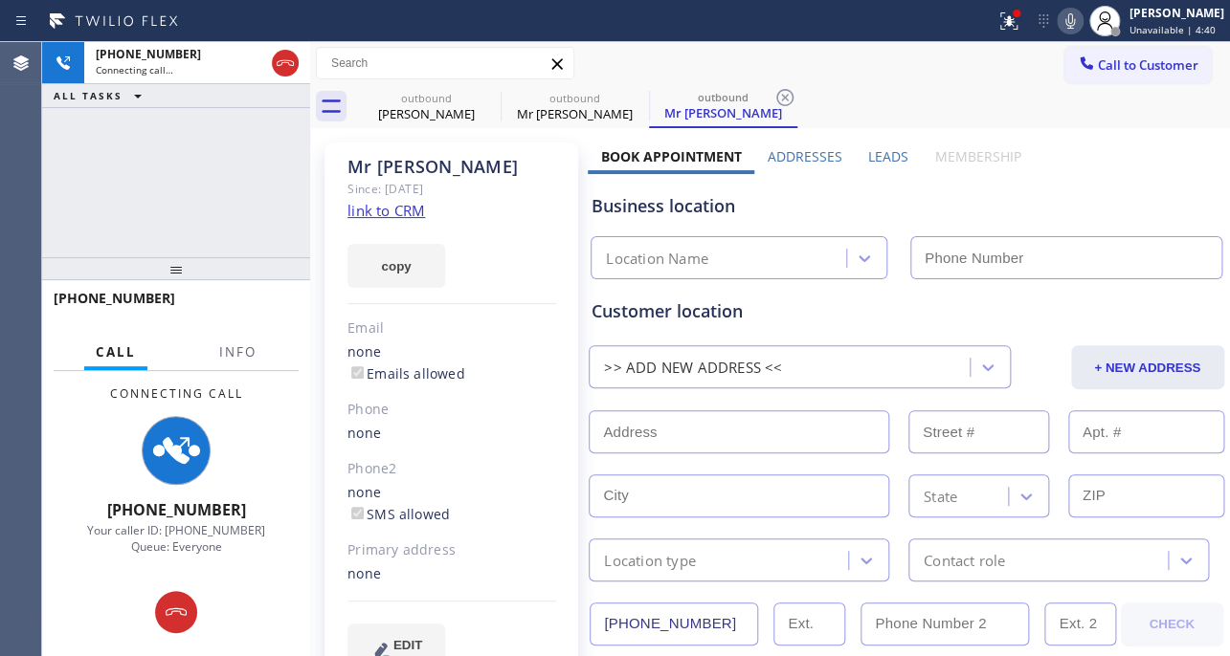
click at [875, 154] on label "Leads" at bounding box center [888, 156] width 40 height 18
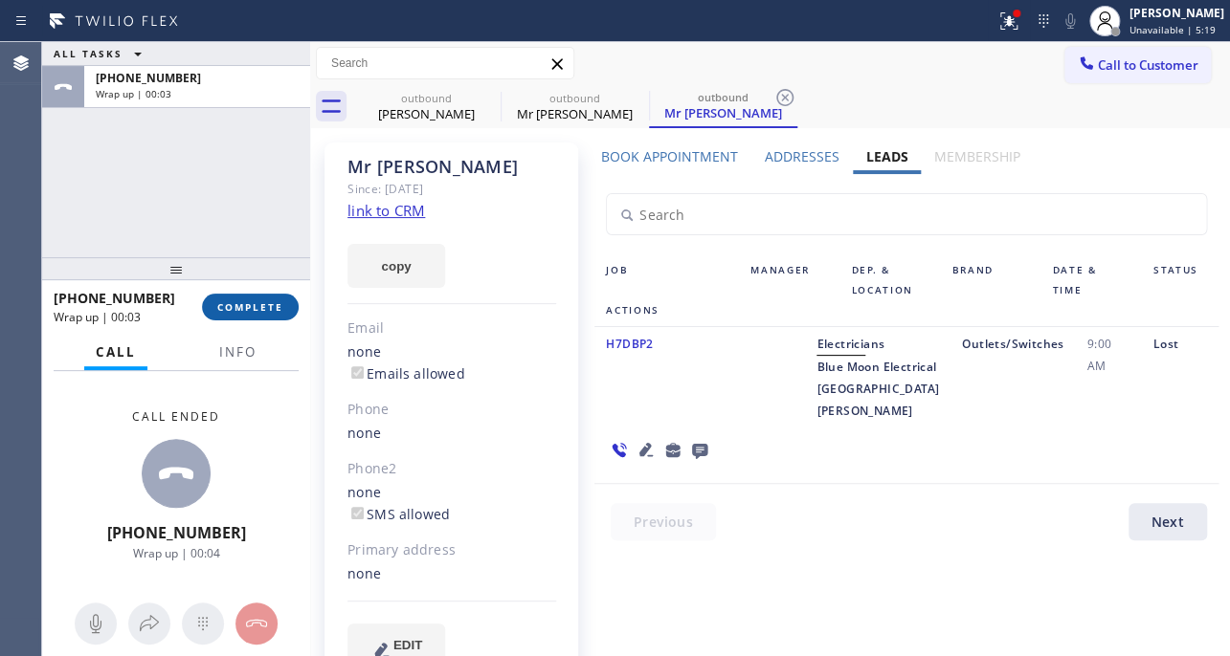
click at [249, 312] on span "COMPLETE" at bounding box center [250, 306] width 66 height 13
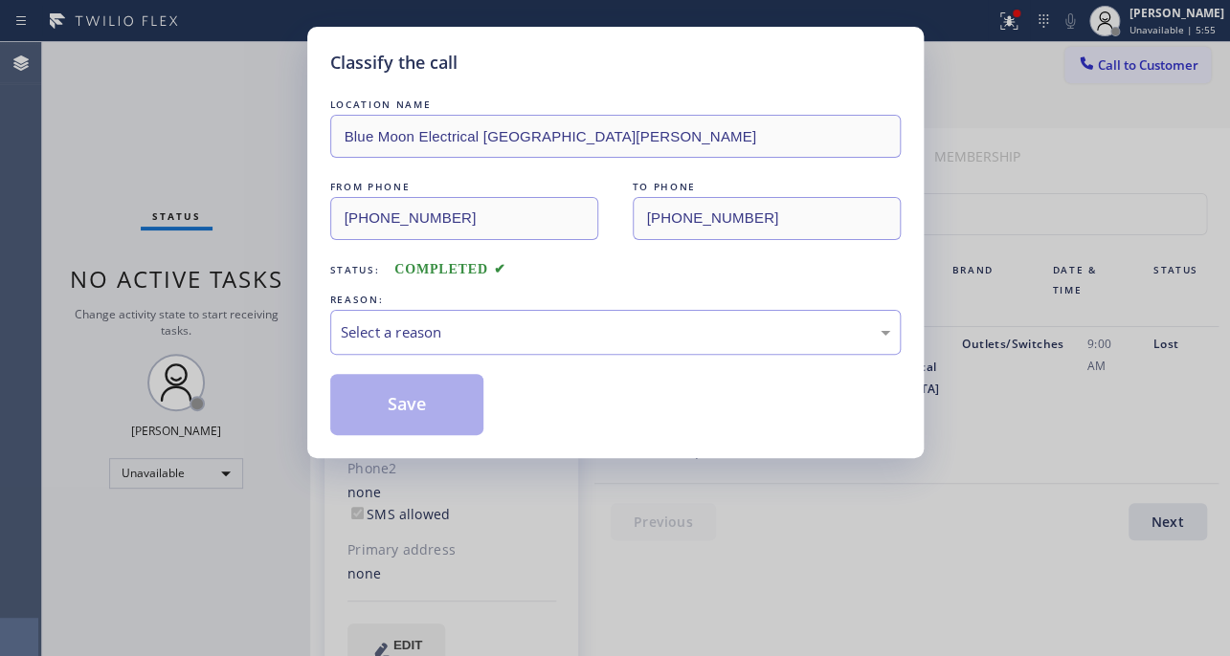
click at [1008, 555] on div "Classify the call LOCATION NAME Blue Moon Electrical Santa Monica FROM PHONE (3…" at bounding box center [615, 328] width 1230 height 656
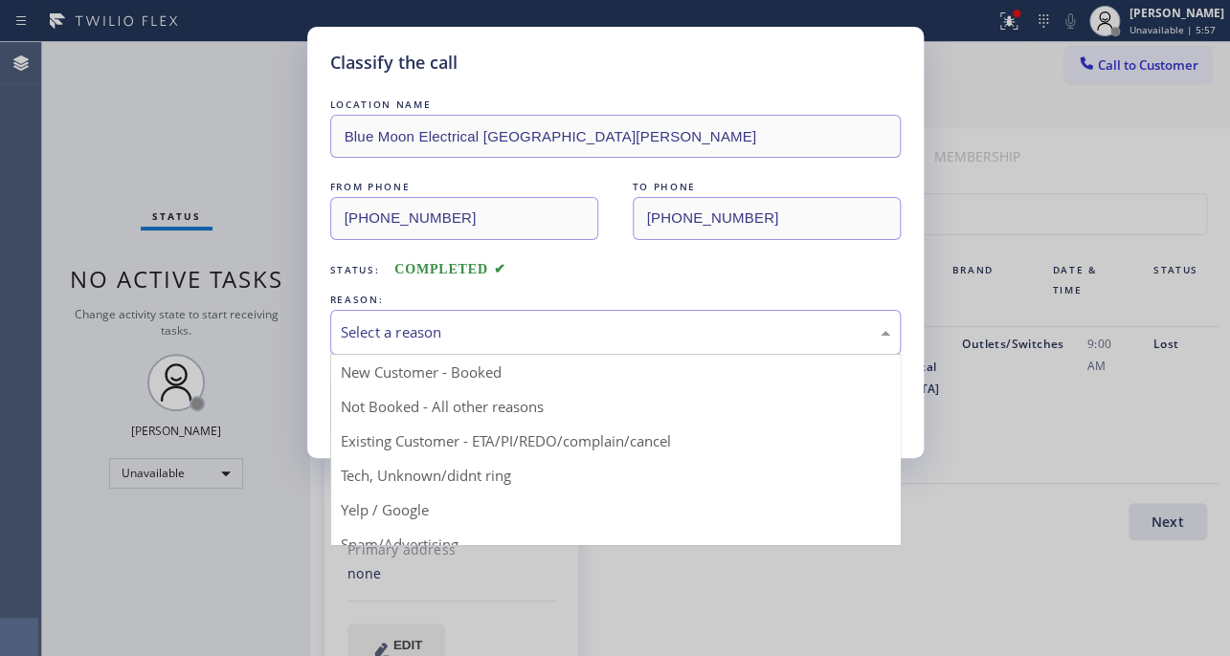
click at [658, 329] on div "Select a reason" at bounding box center [615, 332] width 549 height 22
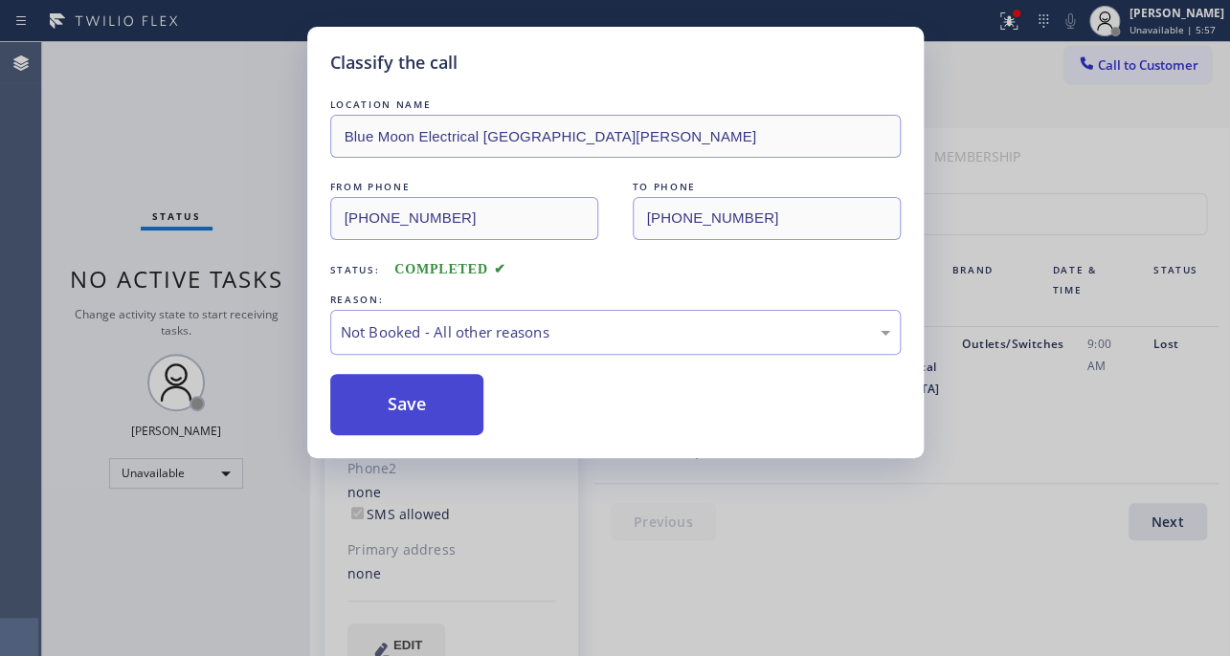
click at [449, 387] on button "Save" at bounding box center [407, 404] width 154 height 61
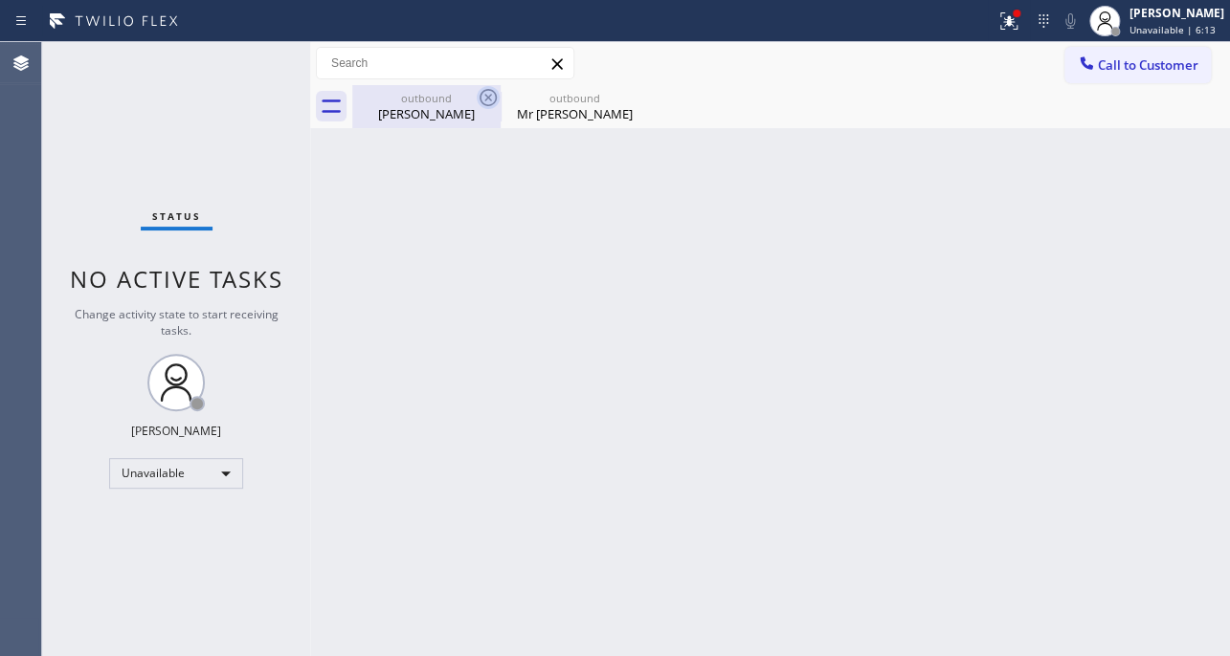
click at [490, 101] on icon at bounding box center [487, 97] width 23 height 23
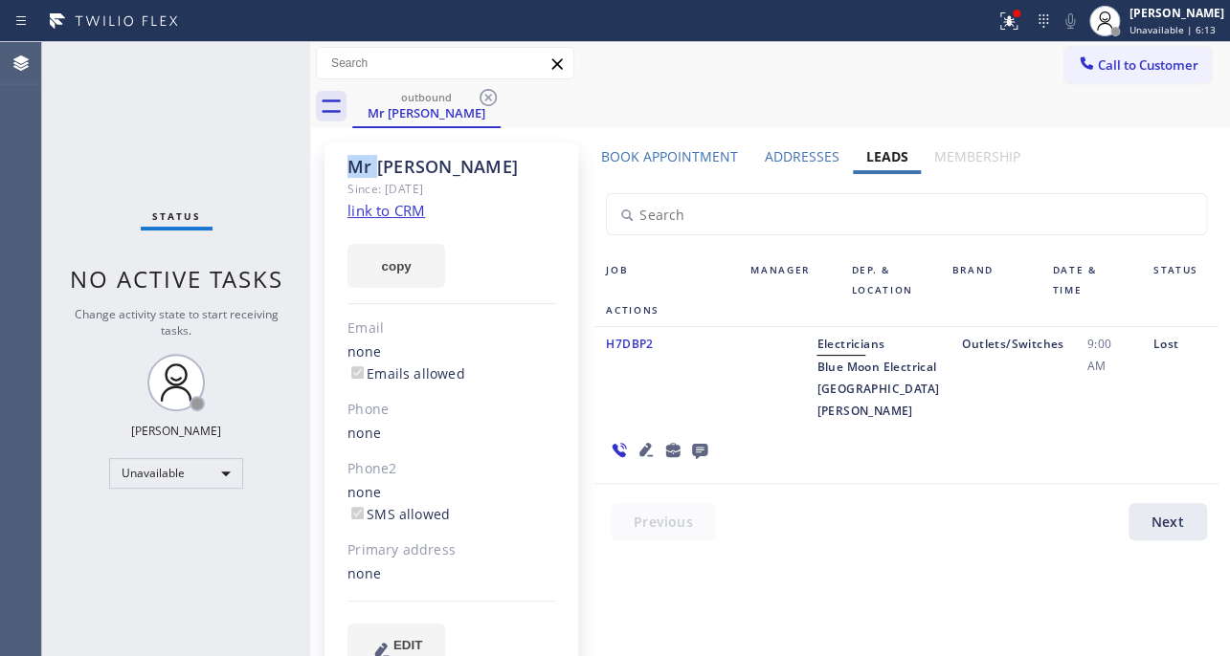
click at [490, 101] on icon at bounding box center [487, 97] width 23 height 23
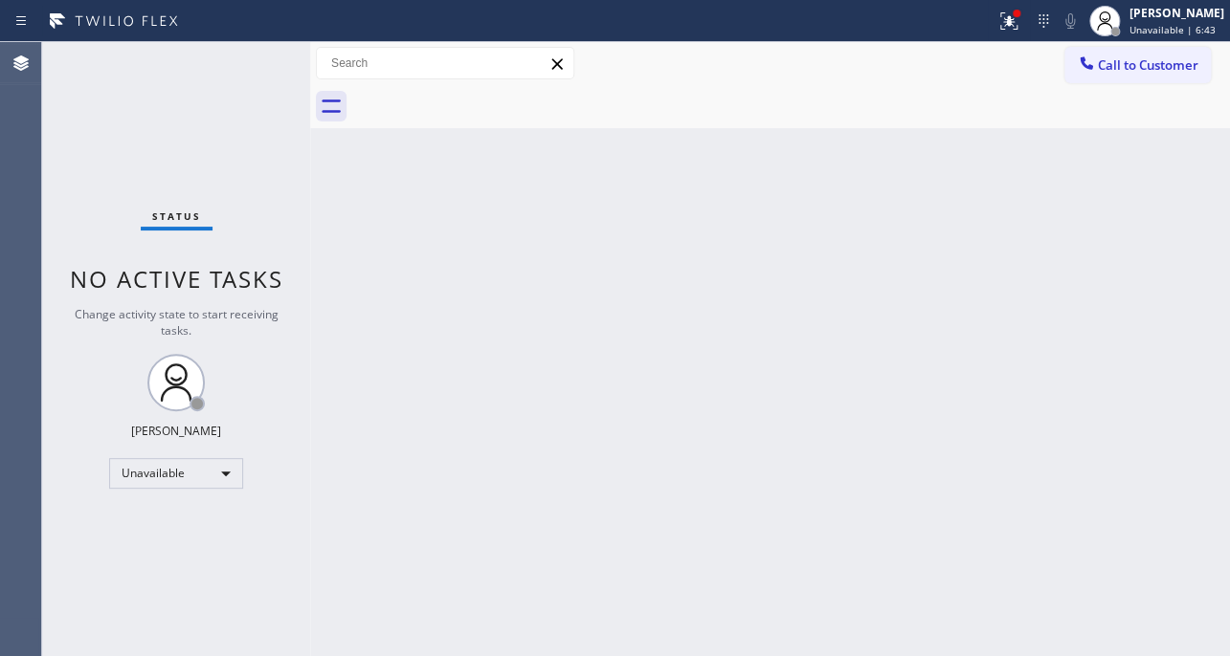
click at [1096, 67] on div at bounding box center [1086, 65] width 23 height 23
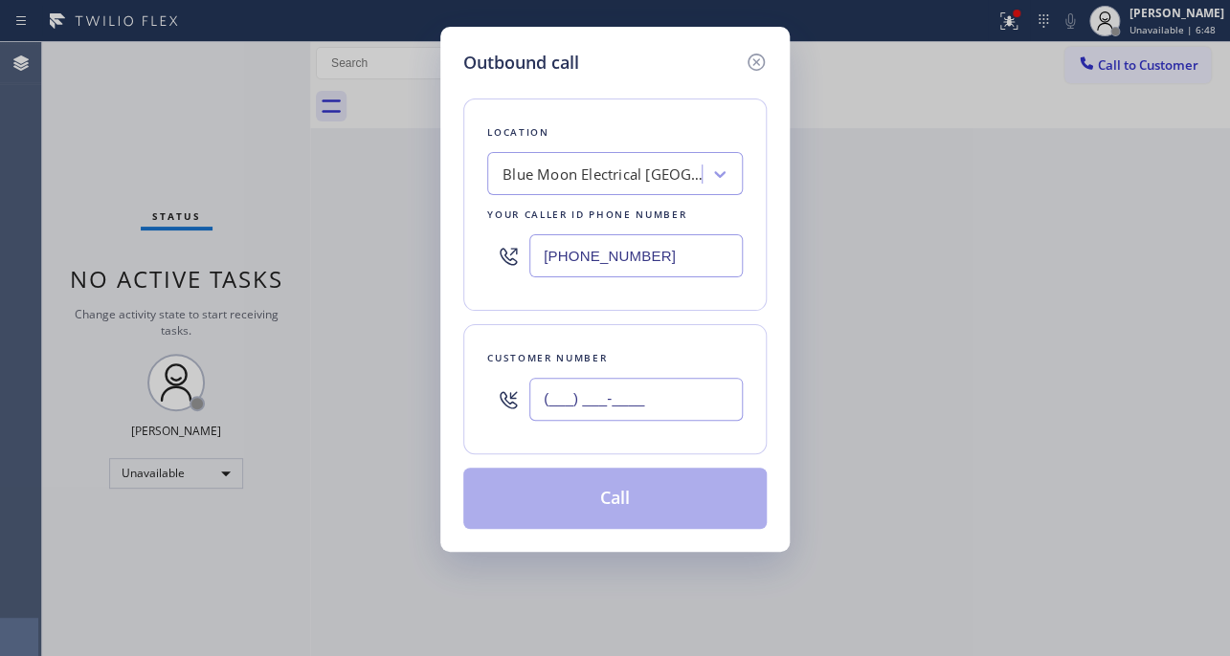
click at [693, 400] on input "(___) ___-____" at bounding box center [635, 399] width 213 height 43
paste input "610) 349-9696"
type input "(610) 349-9696"
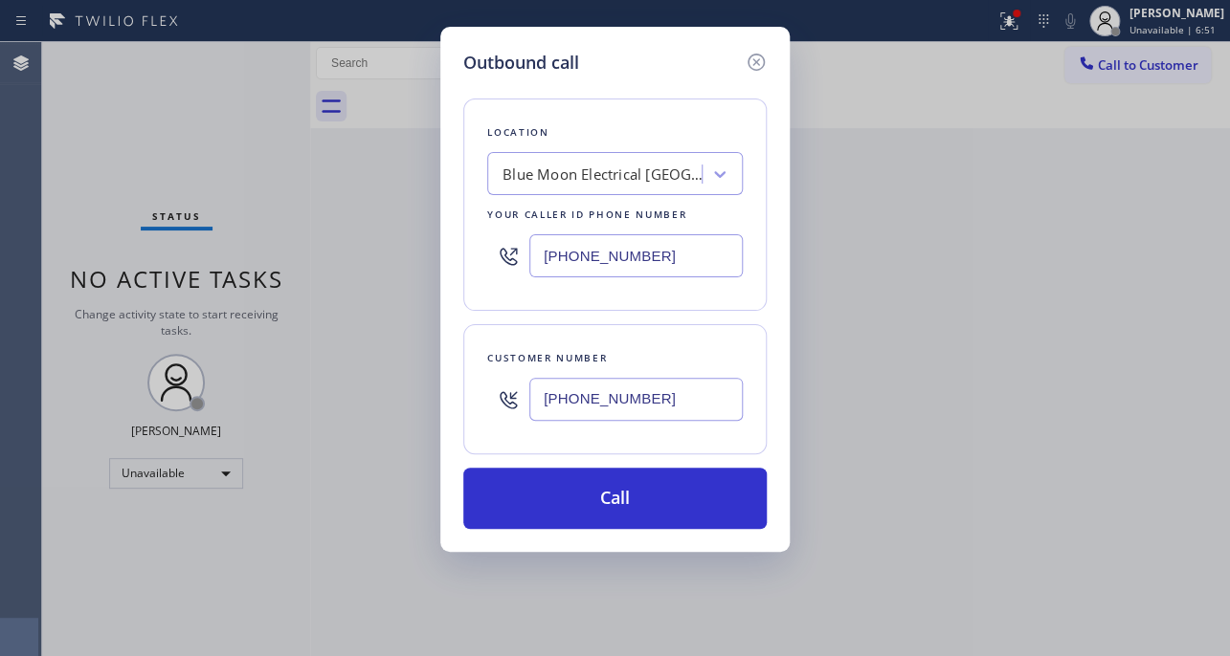
drag, startPoint x: 647, startPoint y: 268, endPoint x: 630, endPoint y: 260, distance: 18.8
click at [631, 261] on div "[PHONE_NUMBER]" at bounding box center [614, 256] width 255 height 62
click at [630, 260] on input "[PHONE_NUMBER]" at bounding box center [635, 255] width 213 height 43
drag, startPoint x: 694, startPoint y: 256, endPoint x: 366, endPoint y: 255, distance: 327.2
click at [366, 255] on div "Outbound call Location Blue Moon Electrical Santa Monica Your caller id phone n…" at bounding box center [615, 328] width 1230 height 656
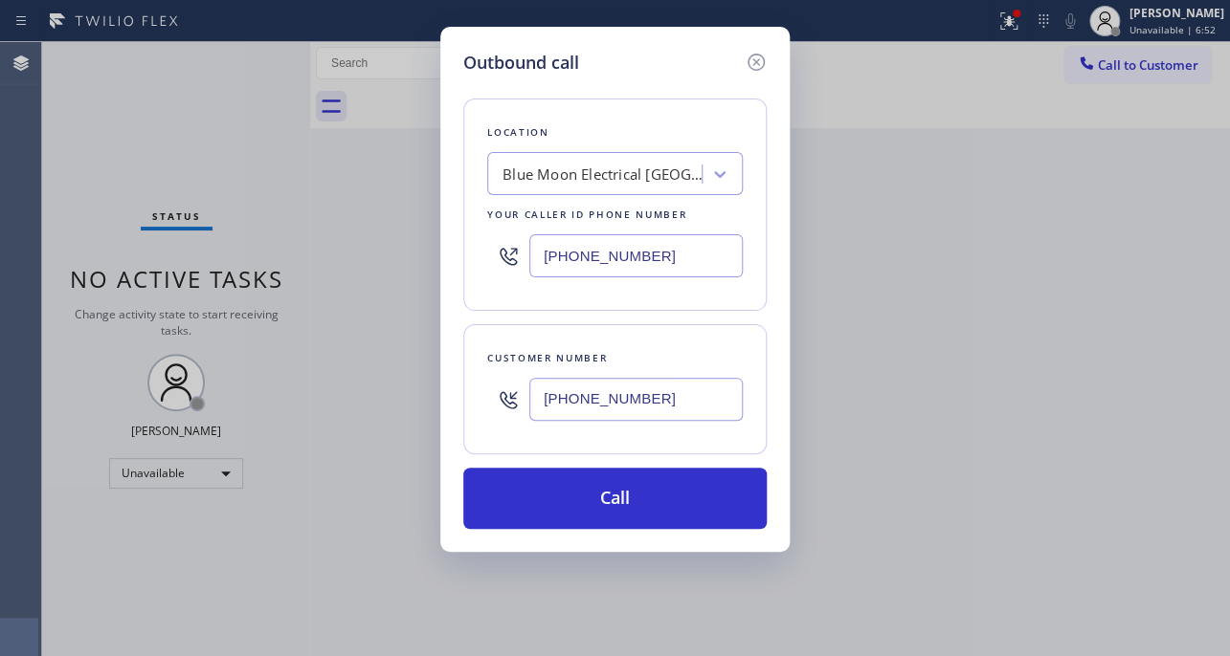
paste input "617) 219-9255"
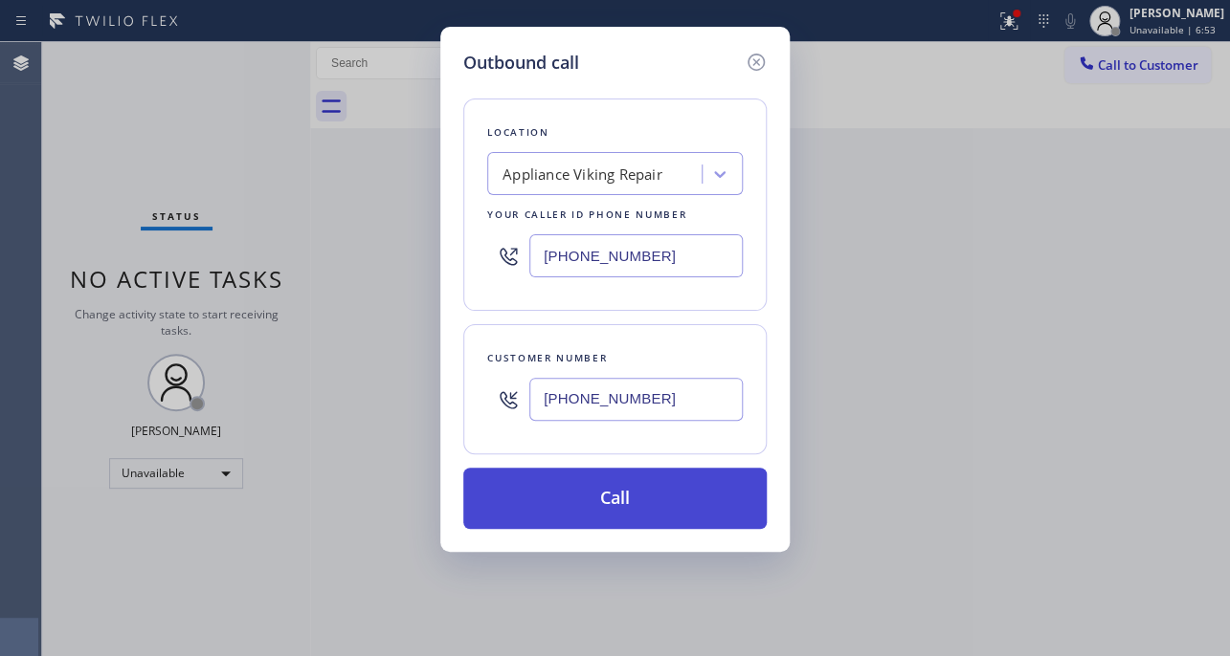
type input "[PHONE_NUMBER]"
click at [594, 485] on button "Call" at bounding box center [614, 498] width 303 height 61
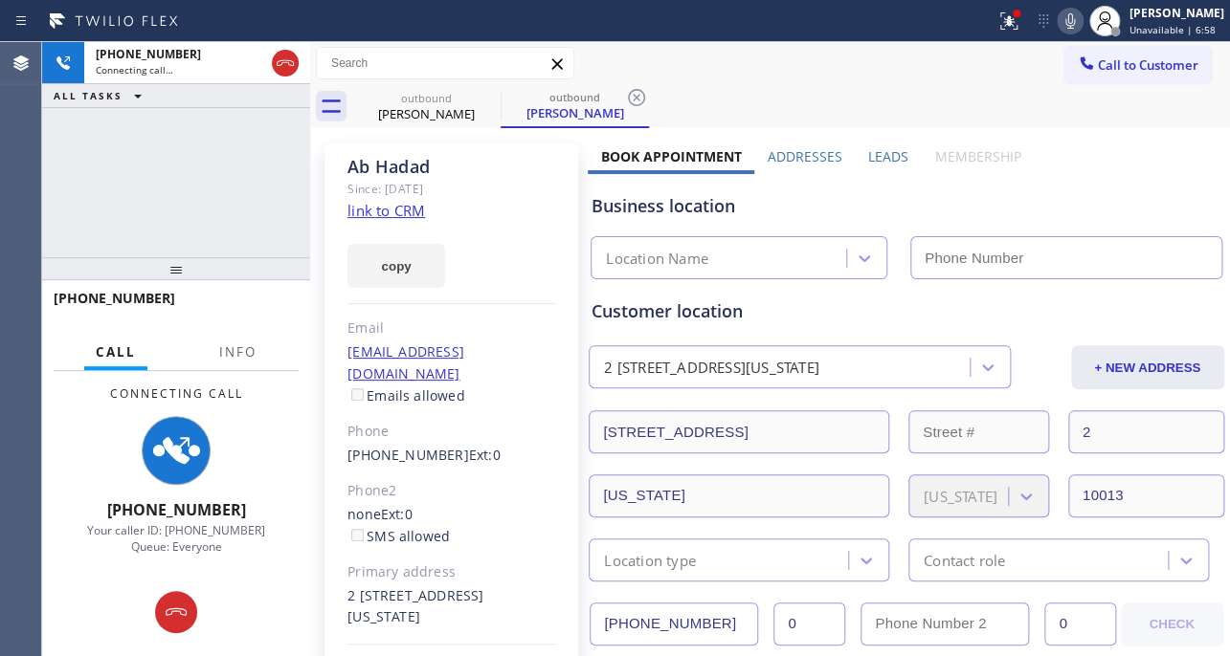
type input "[PHONE_NUMBER]"
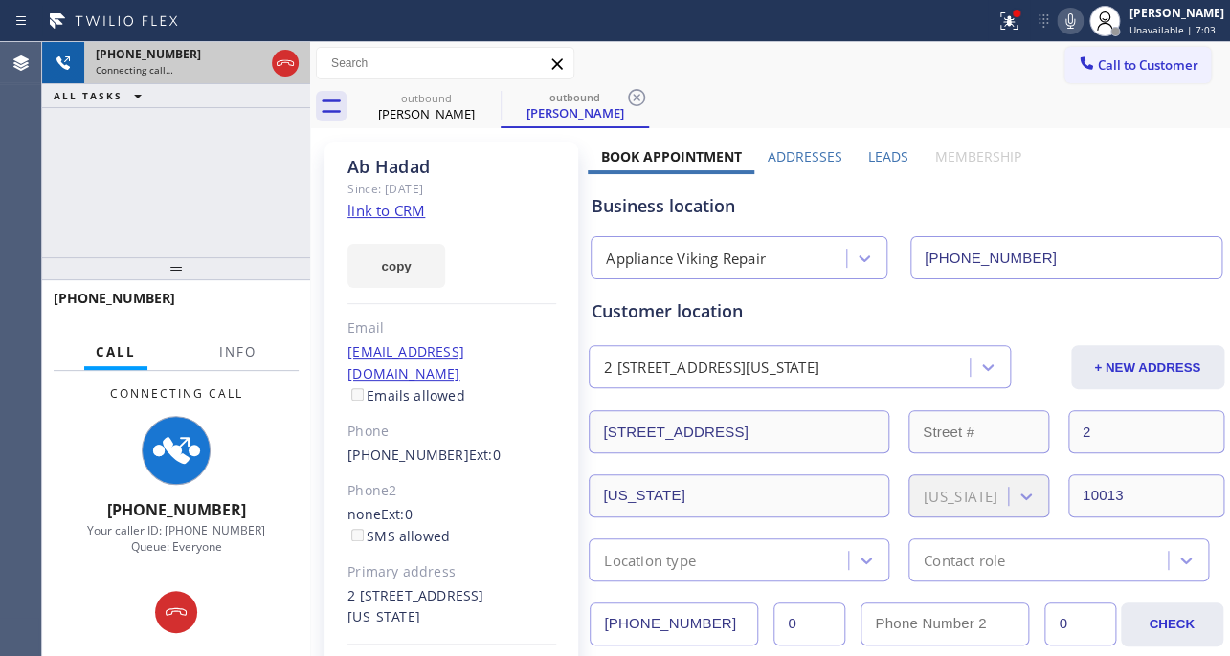
click at [277, 77] on div at bounding box center [285, 63] width 34 height 42
click at [293, 59] on icon at bounding box center [285, 63] width 23 height 23
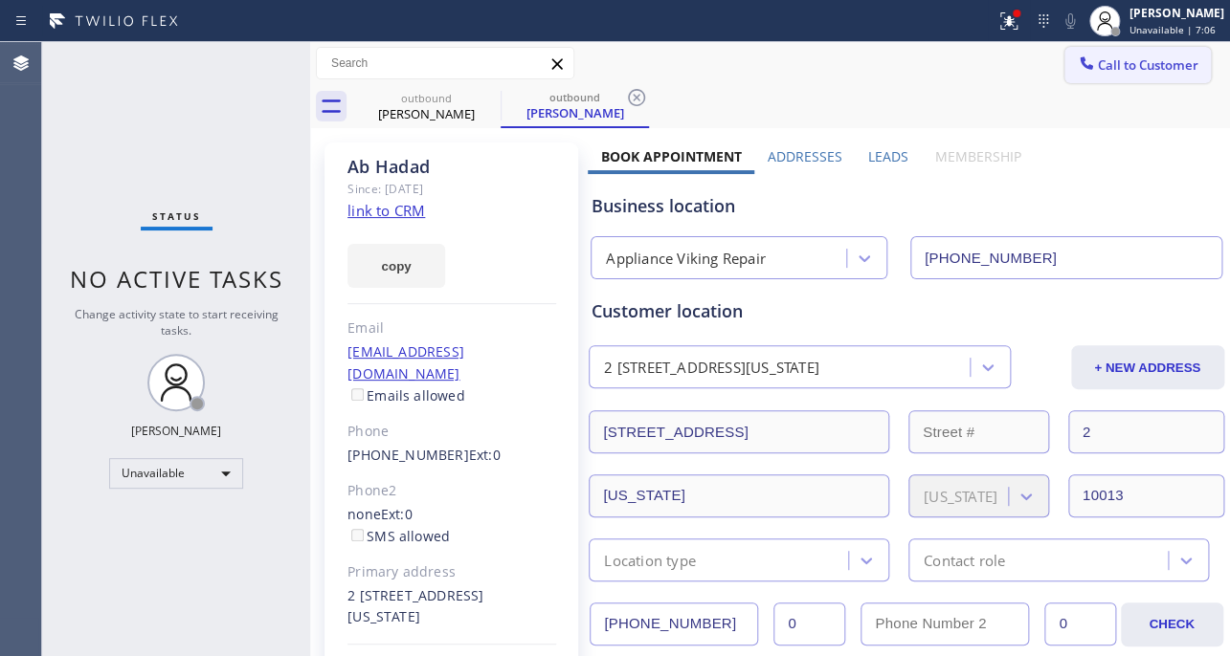
click at [1132, 71] on span "Call to Customer" at bounding box center [1147, 64] width 100 height 17
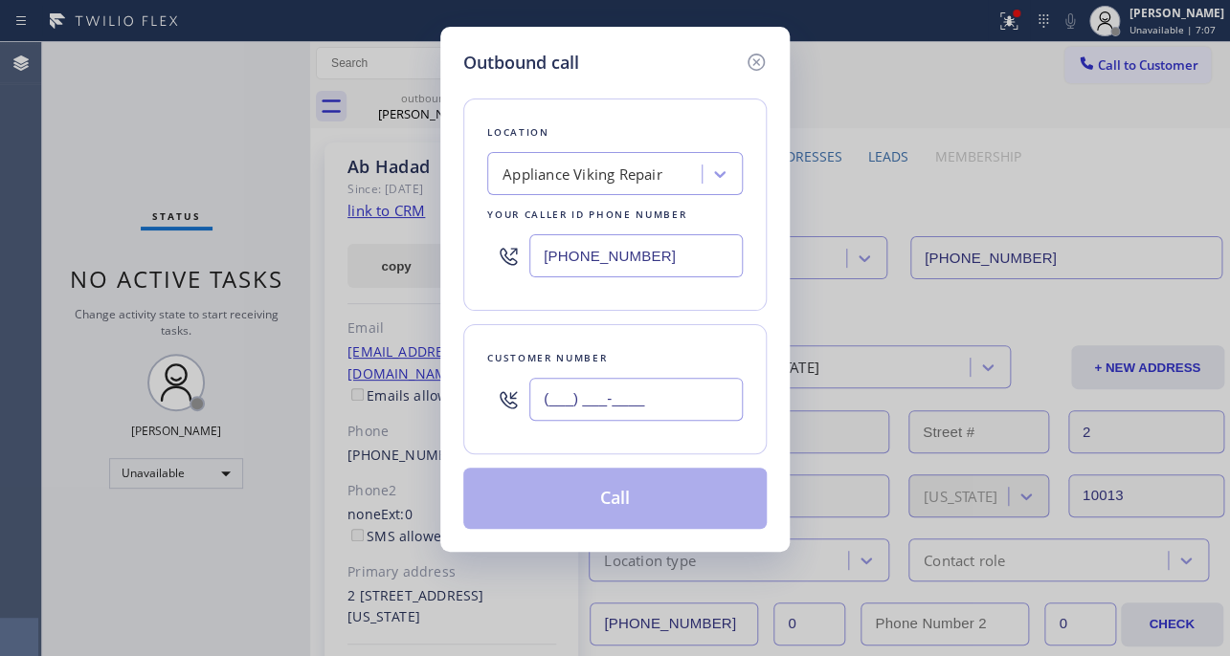
click at [641, 395] on input "(___) ___-____" at bounding box center [635, 399] width 213 height 43
paste input "541) 905-5999"
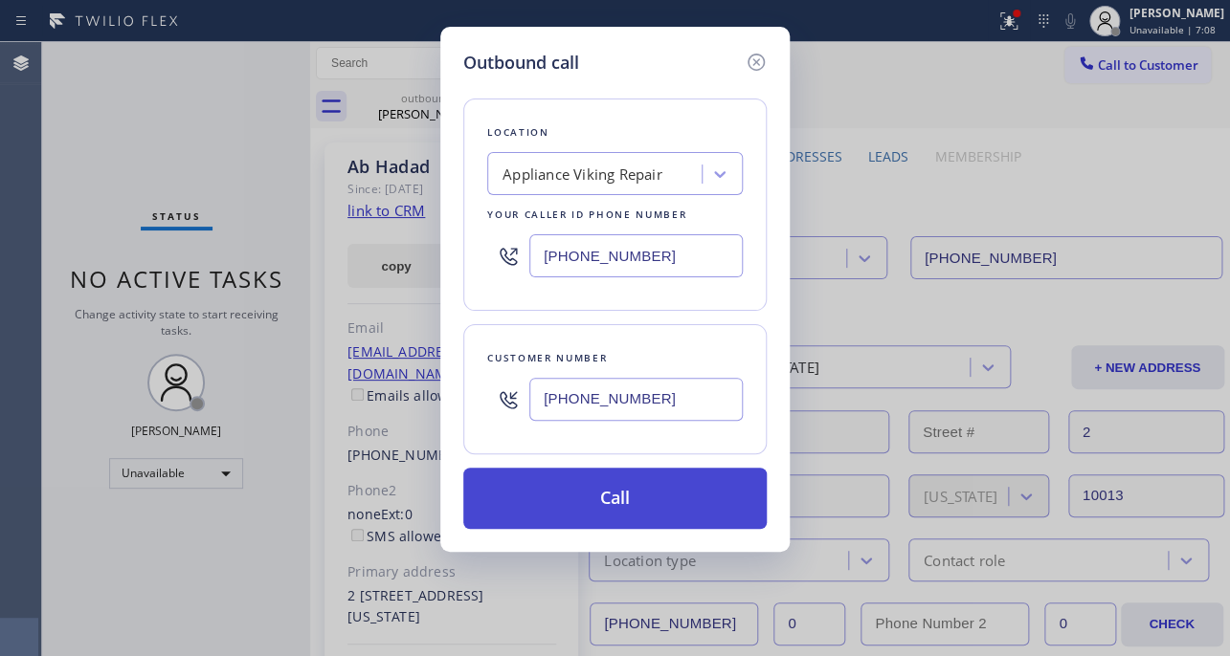
type input "(541) 905-5999"
click at [622, 521] on button "Call" at bounding box center [614, 498] width 303 height 61
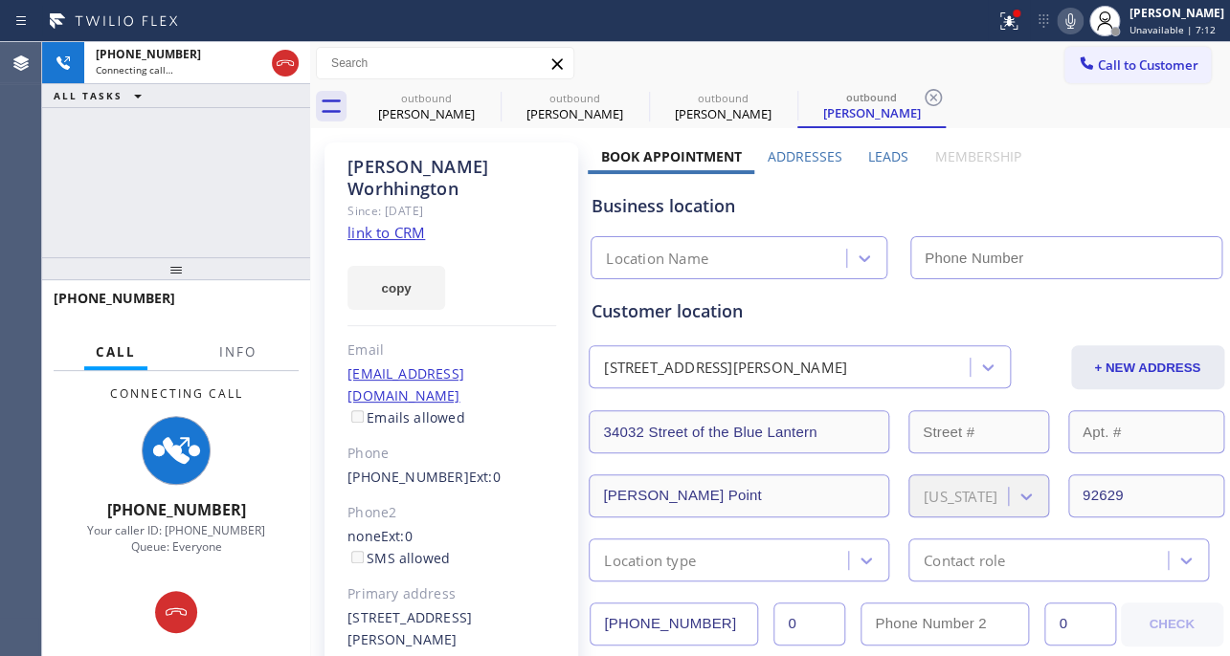
type input "[PHONE_NUMBER]"
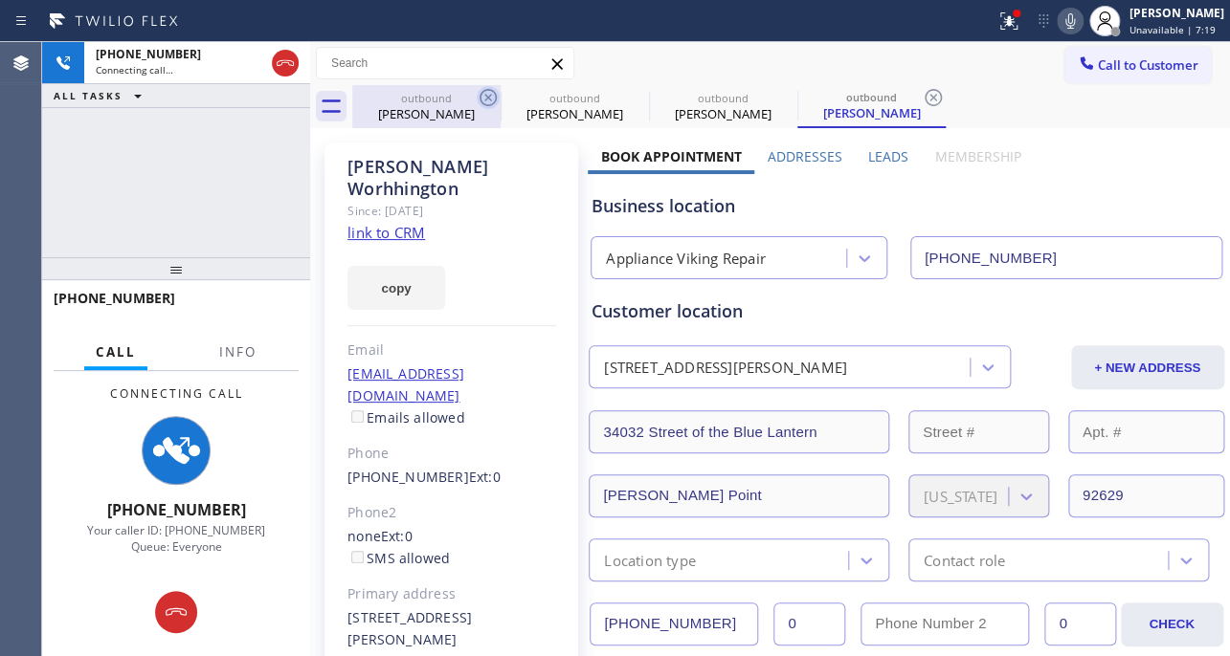
click at [489, 96] on icon at bounding box center [487, 97] width 17 height 17
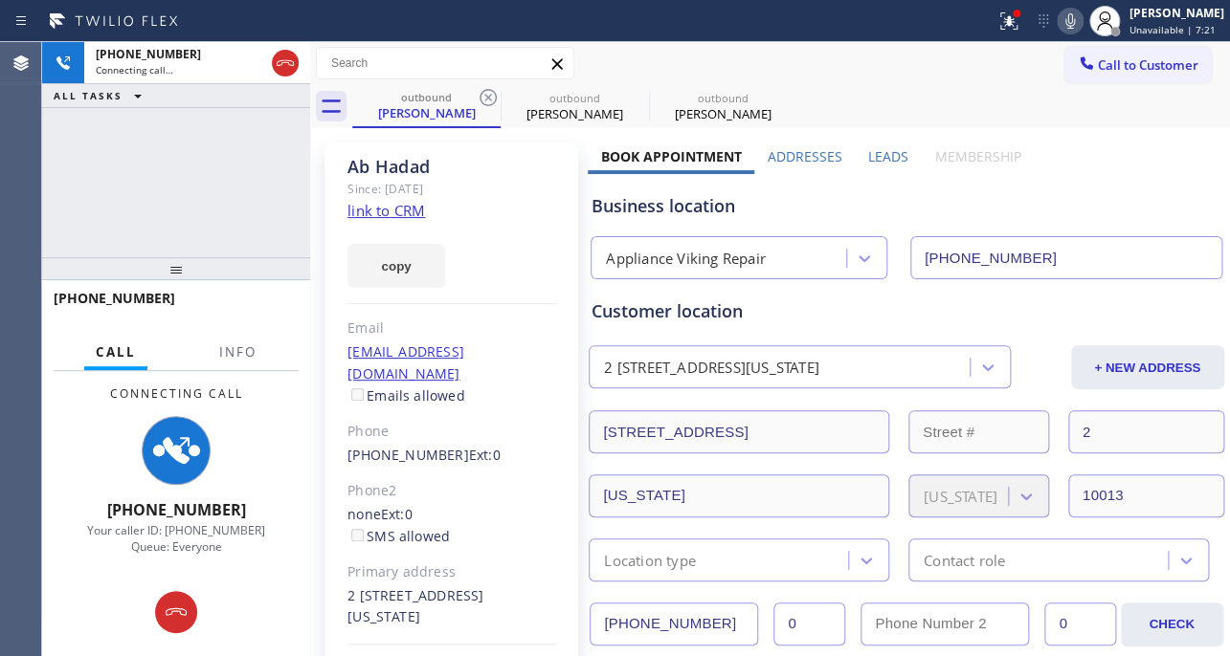
click at [489, 96] on icon at bounding box center [487, 97] width 17 height 17
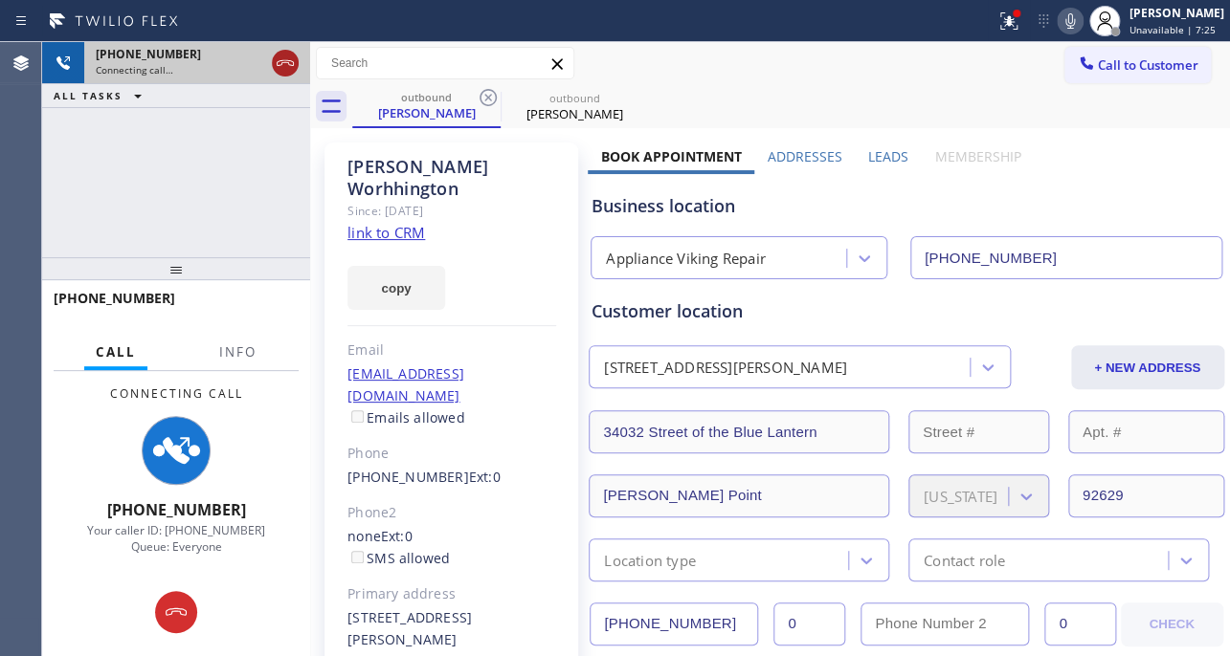
click at [278, 63] on icon at bounding box center [285, 63] width 23 height 23
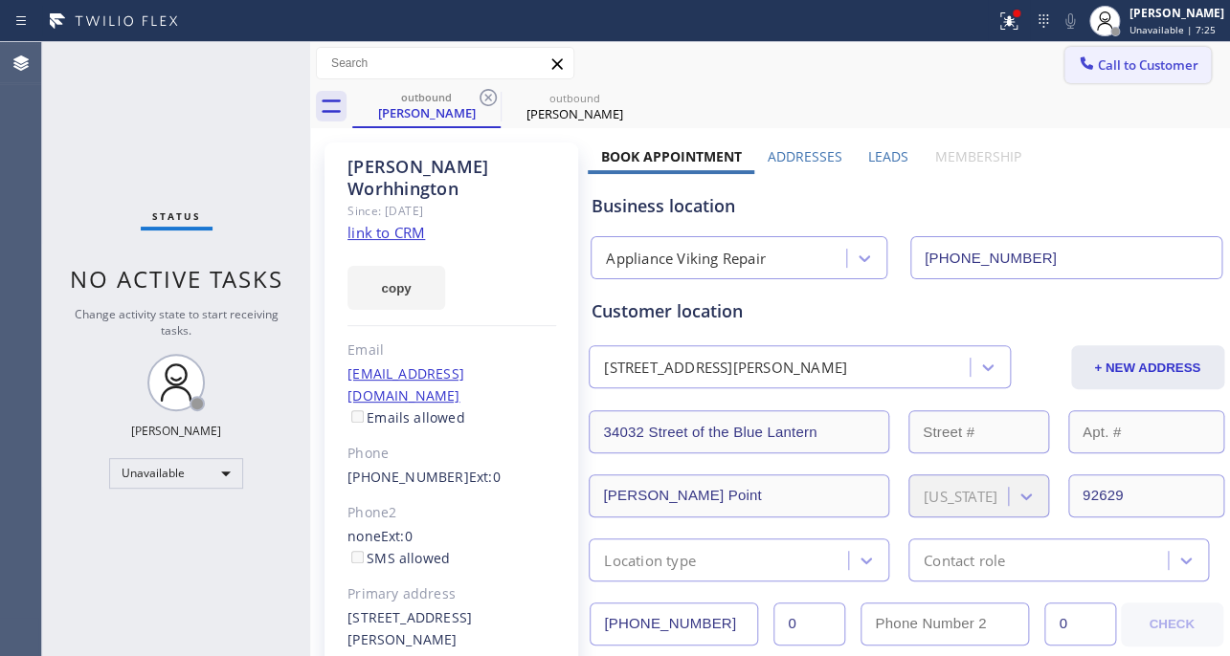
click at [1149, 59] on span "Call to Customer" at bounding box center [1147, 64] width 100 height 17
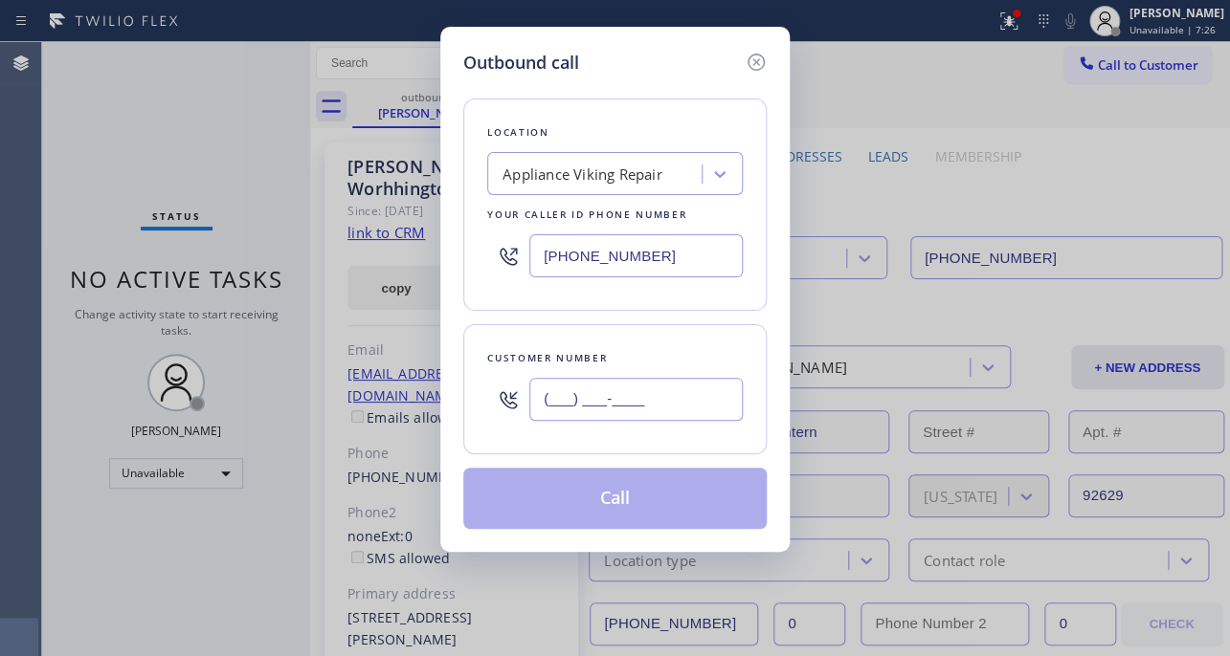
click at [649, 392] on input "(___) ___-____" at bounding box center [635, 399] width 213 height 43
paste input "714) 655-1879"
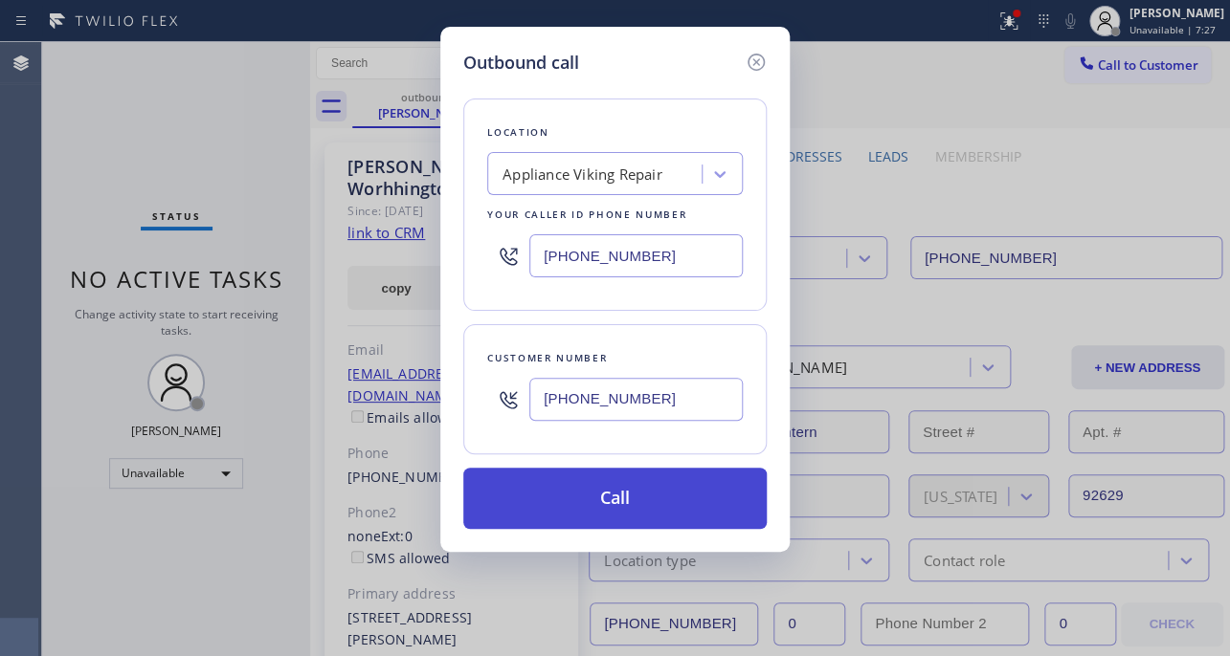
type input "[PHONE_NUMBER]"
click at [627, 496] on button "Call" at bounding box center [614, 498] width 303 height 61
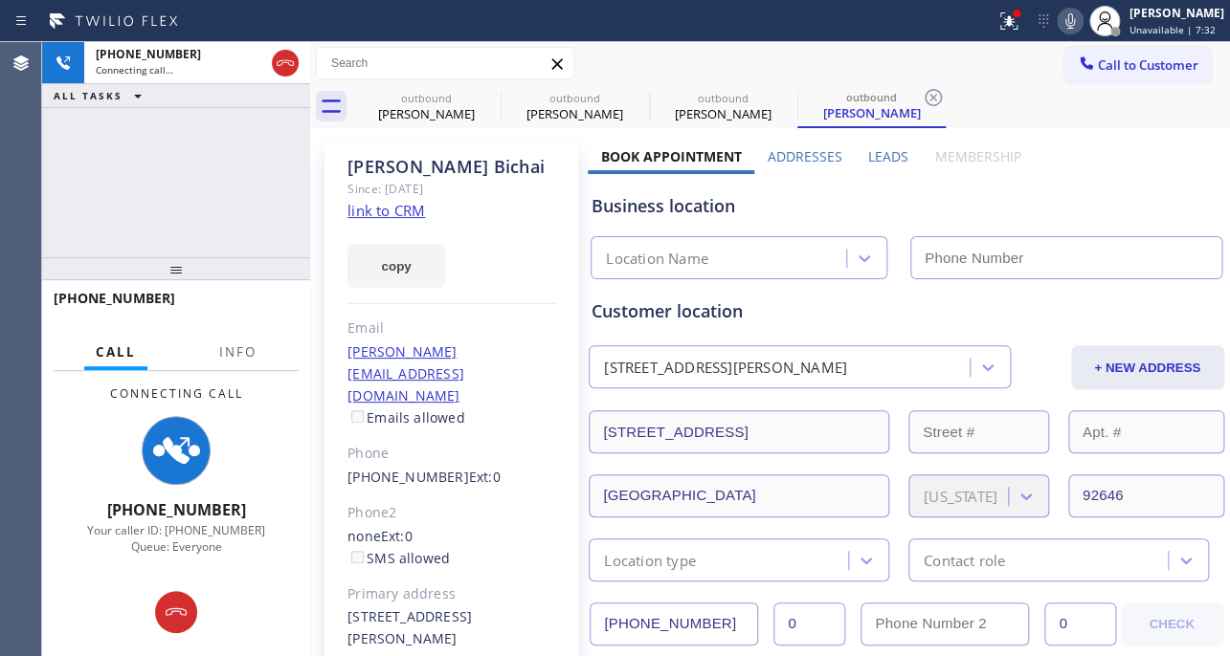
type input "[PHONE_NUMBER]"
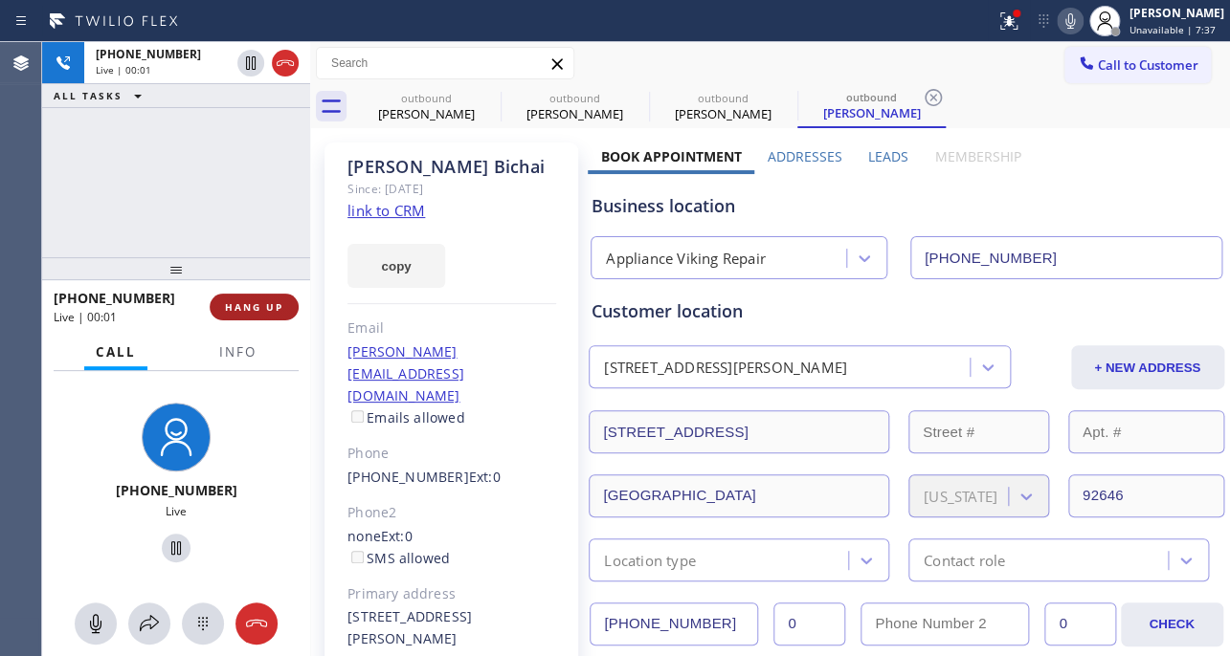
click at [277, 308] on span "HANG UP" at bounding box center [254, 306] width 58 height 13
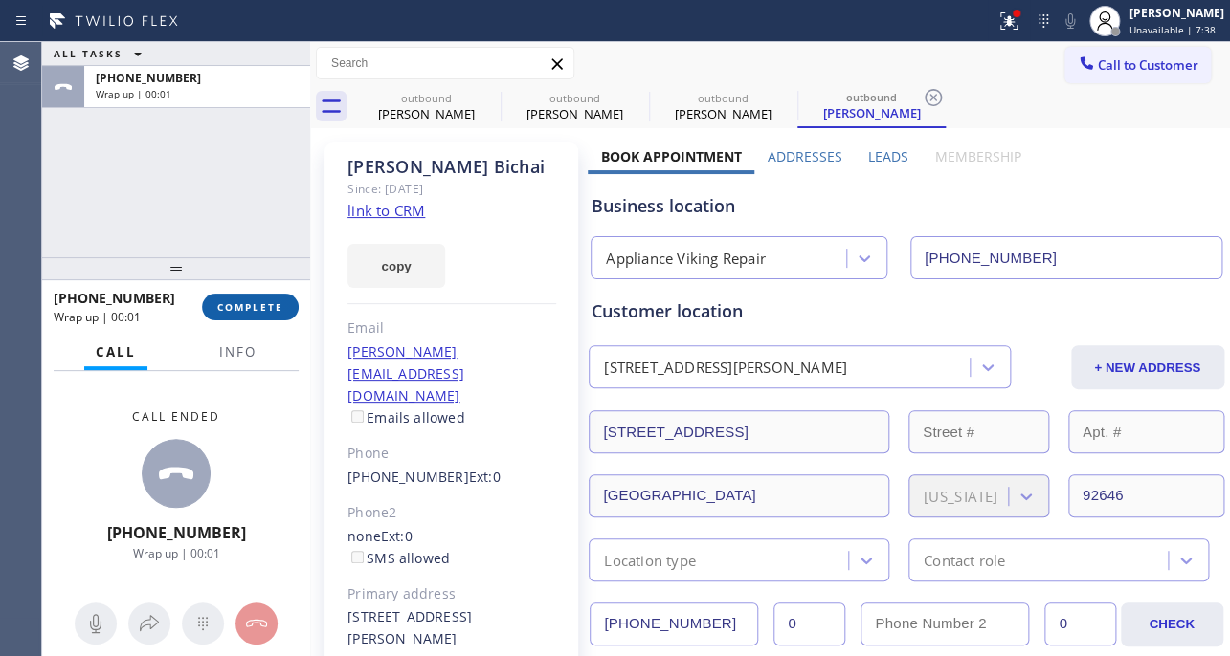
click at [276, 308] on span "COMPLETE" at bounding box center [250, 306] width 66 height 13
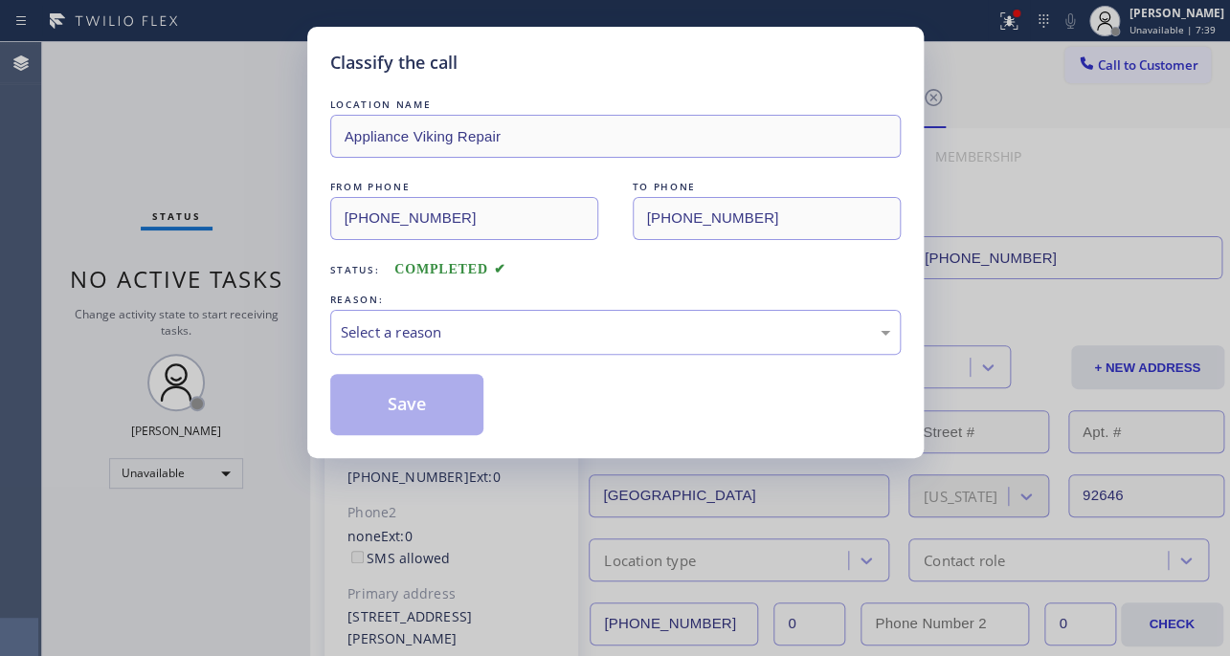
click at [430, 331] on div "Select a reason" at bounding box center [615, 332] width 549 height 22
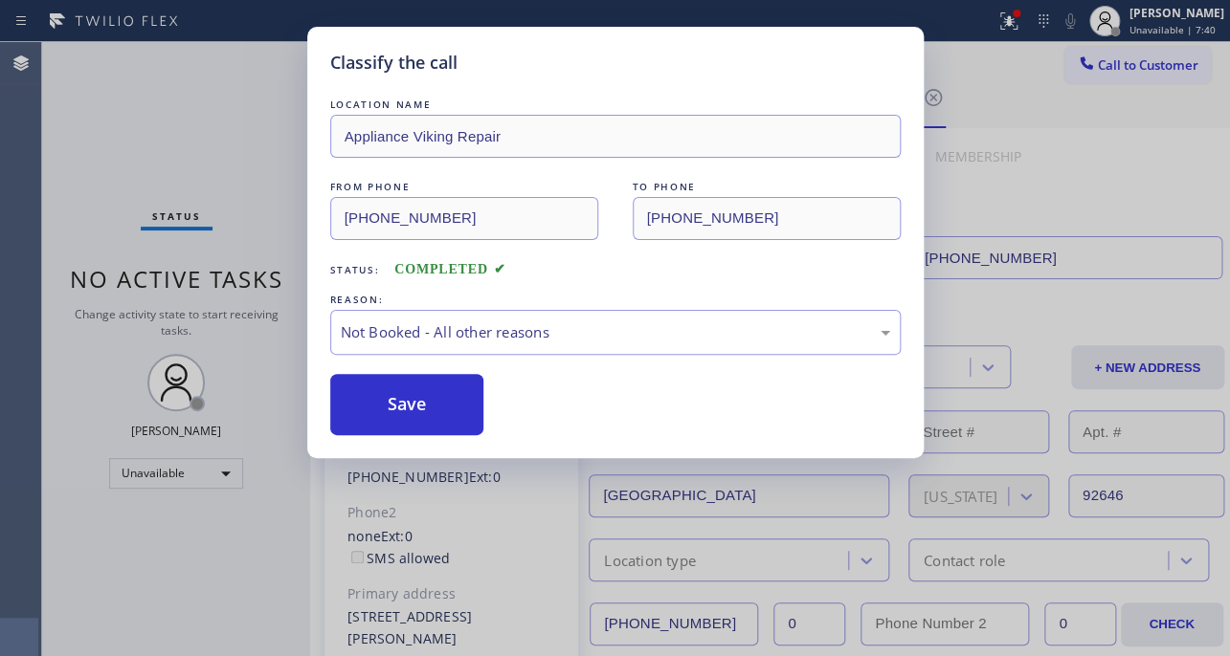
click at [415, 401] on button "Save" at bounding box center [407, 404] width 154 height 61
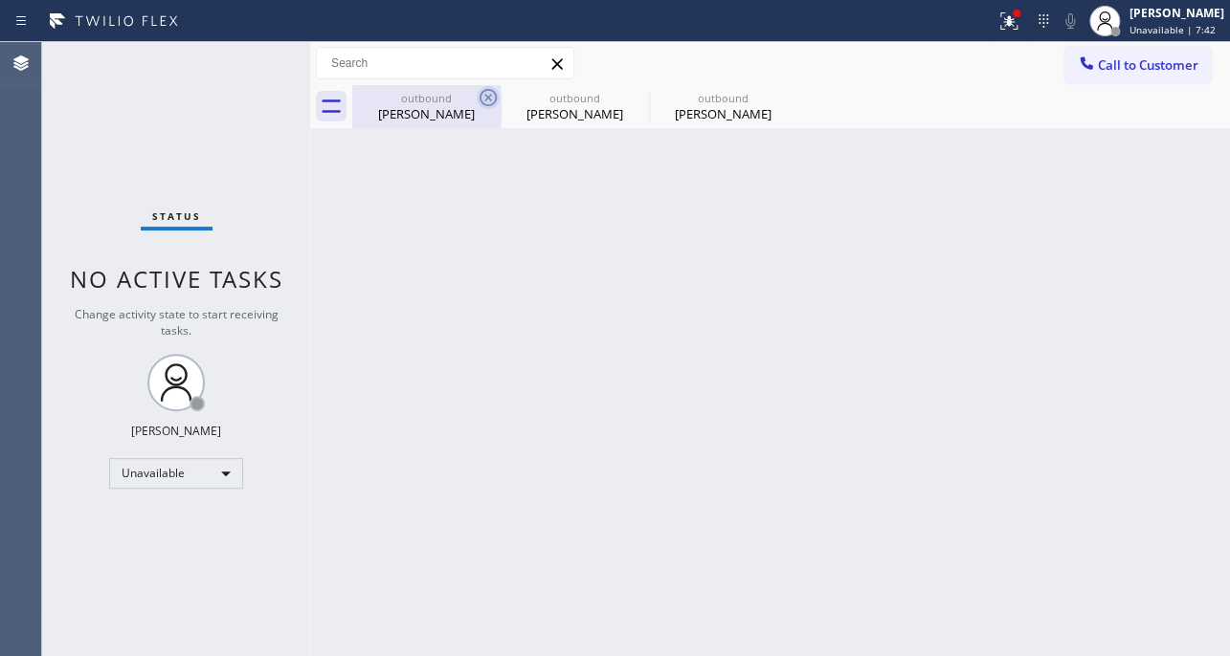
click at [485, 98] on icon at bounding box center [487, 97] width 23 height 23
click at [0, 0] on icon at bounding box center [0, 0] width 0 height 0
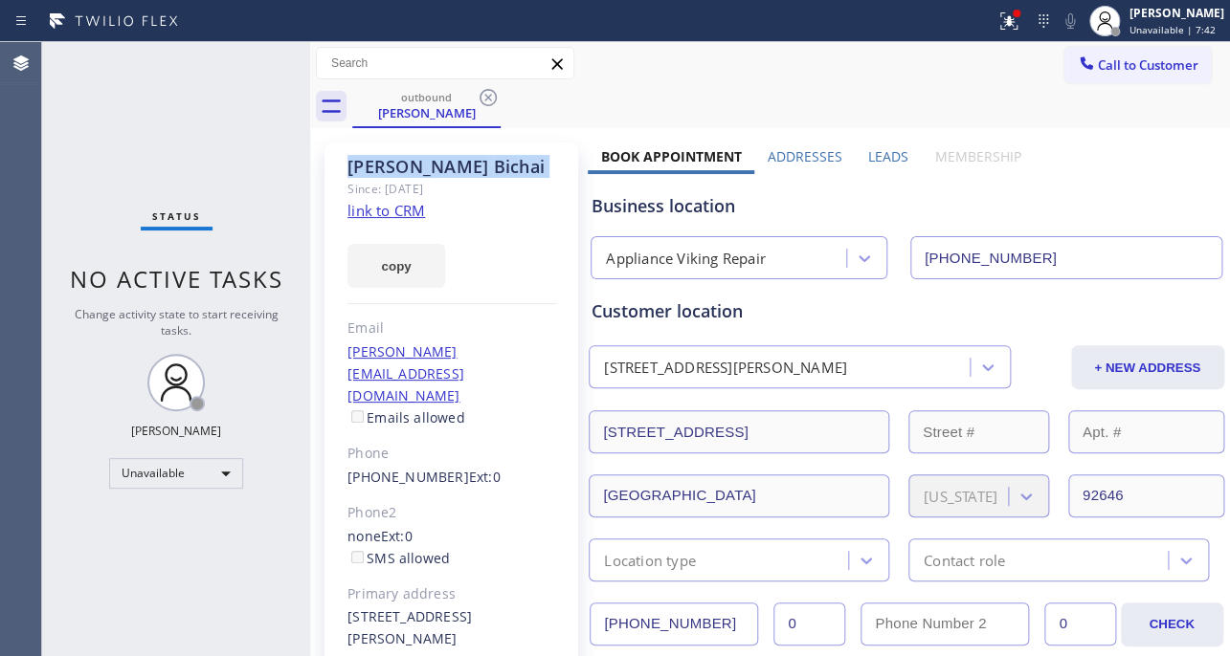
click at [485, 98] on icon at bounding box center [487, 97] width 23 height 23
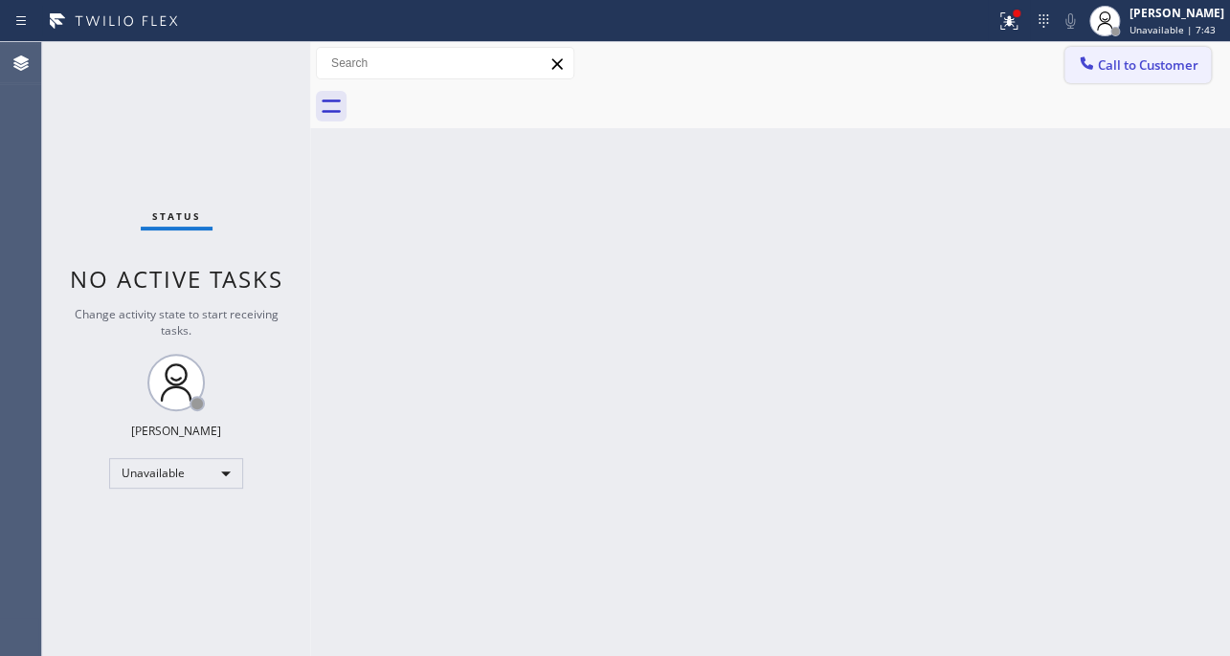
click at [1160, 56] on span "Call to Customer" at bounding box center [1147, 64] width 100 height 17
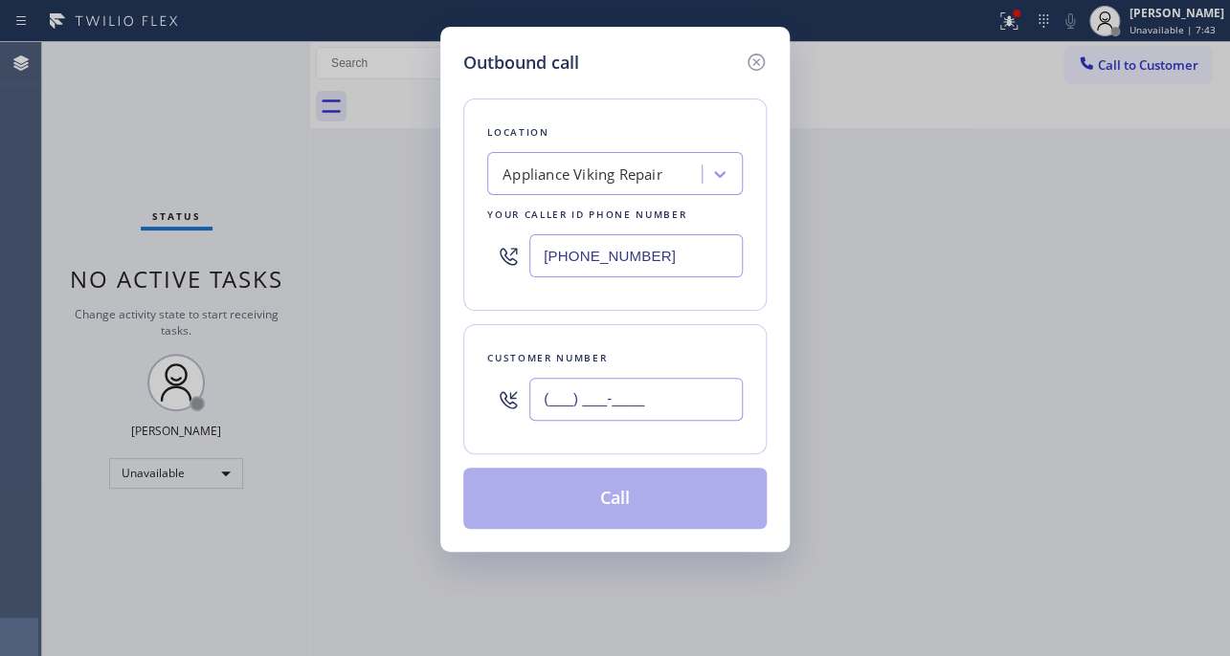
click at [679, 398] on input "(___) ___-____" at bounding box center [635, 399] width 213 height 43
paste input "310) 428-8282"
type input "[PHONE_NUMBER]"
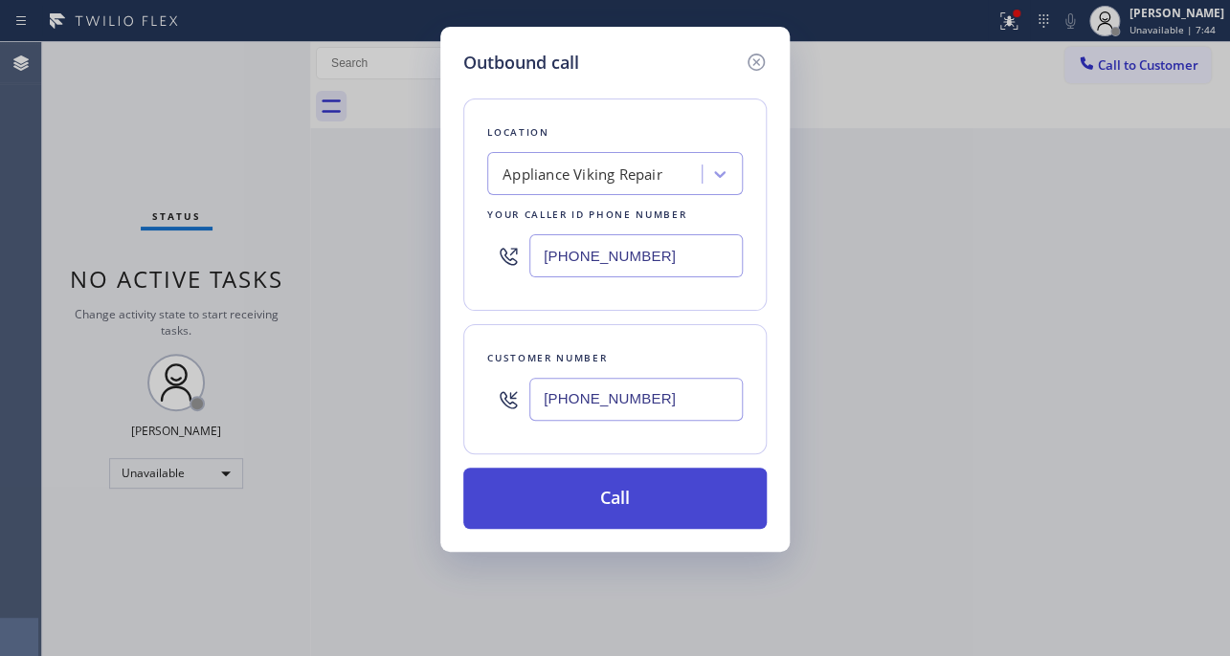
click at [621, 487] on button "Call" at bounding box center [614, 498] width 303 height 61
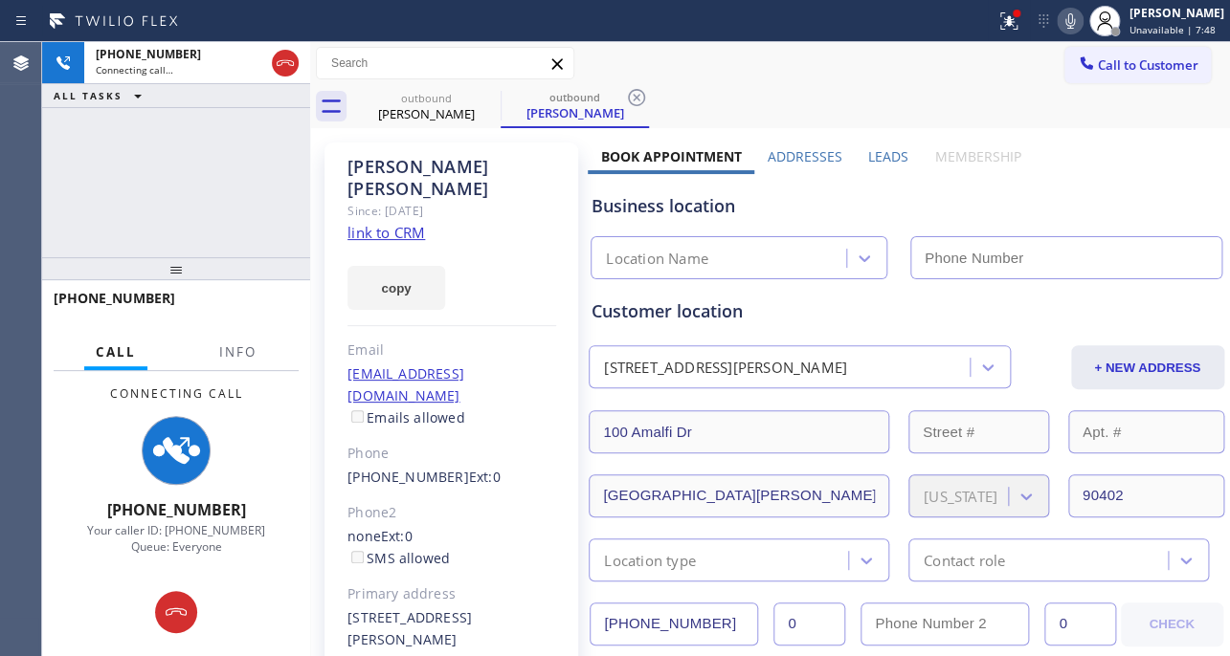
type input "[PHONE_NUMBER]"
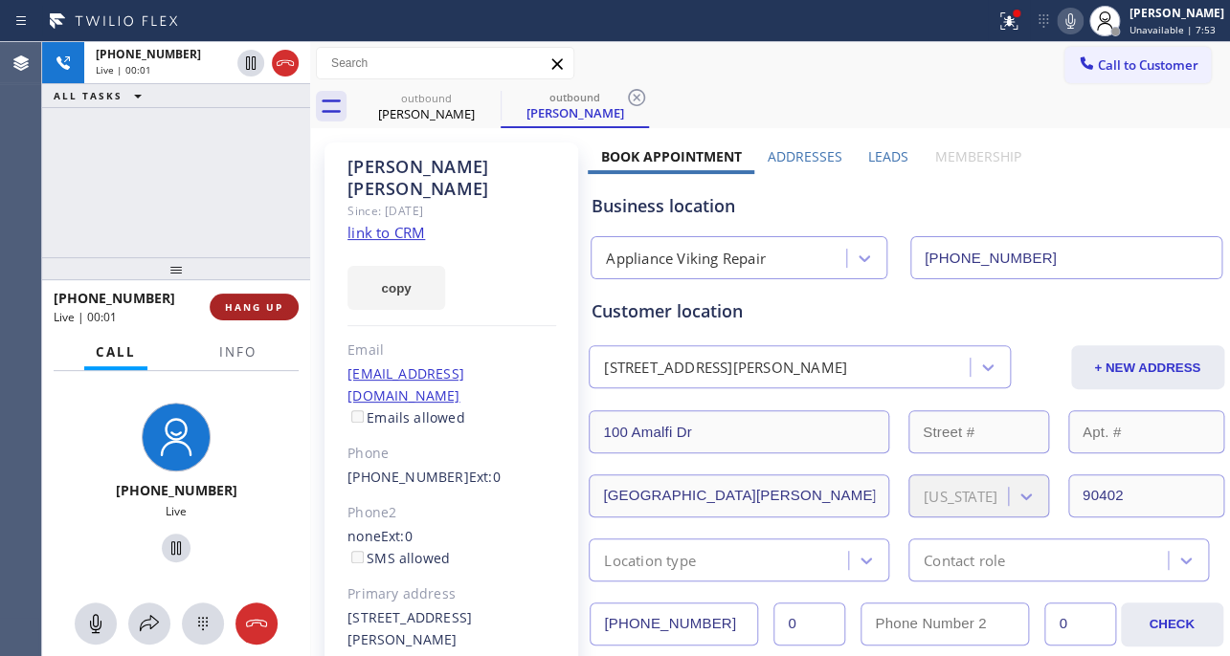
click at [258, 306] on span "HANG UP" at bounding box center [254, 306] width 58 height 13
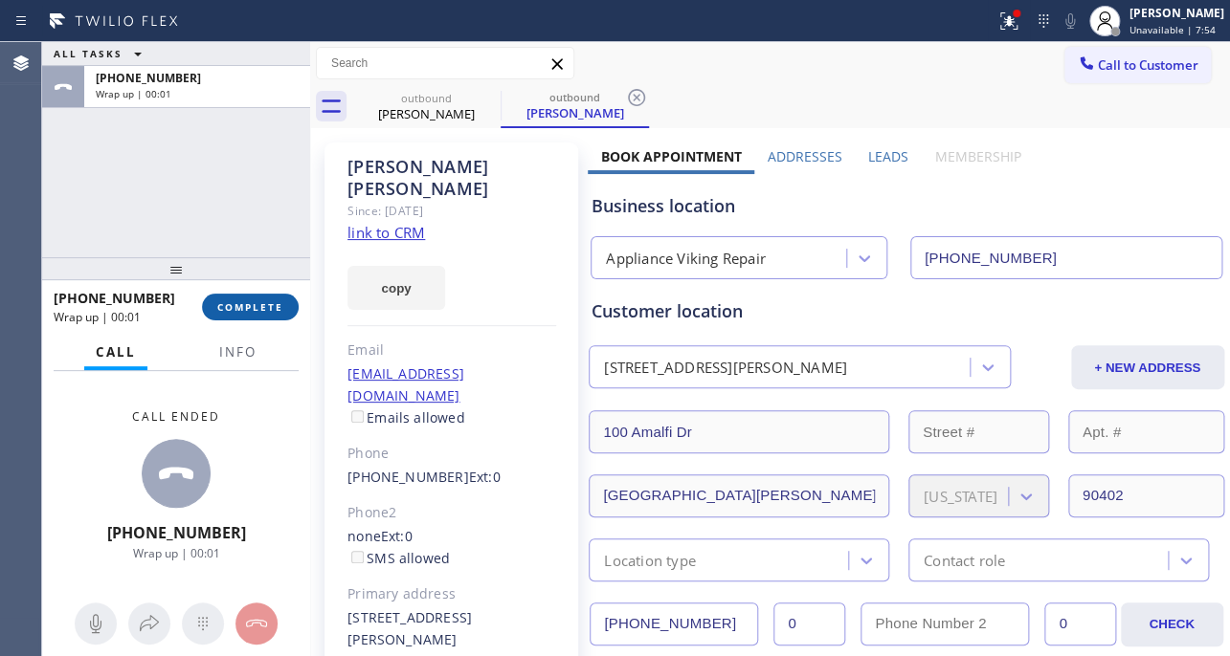
click at [240, 306] on span "COMPLETE" at bounding box center [250, 306] width 66 height 13
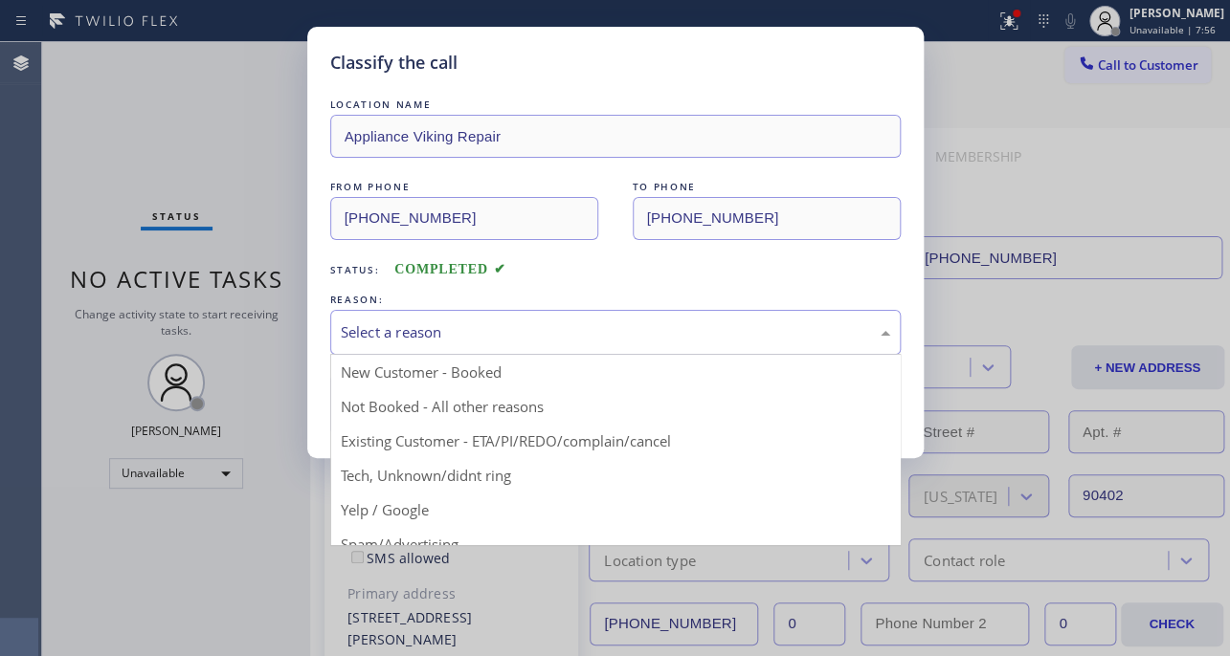
click at [498, 314] on div "Select a reason" at bounding box center [615, 332] width 570 height 45
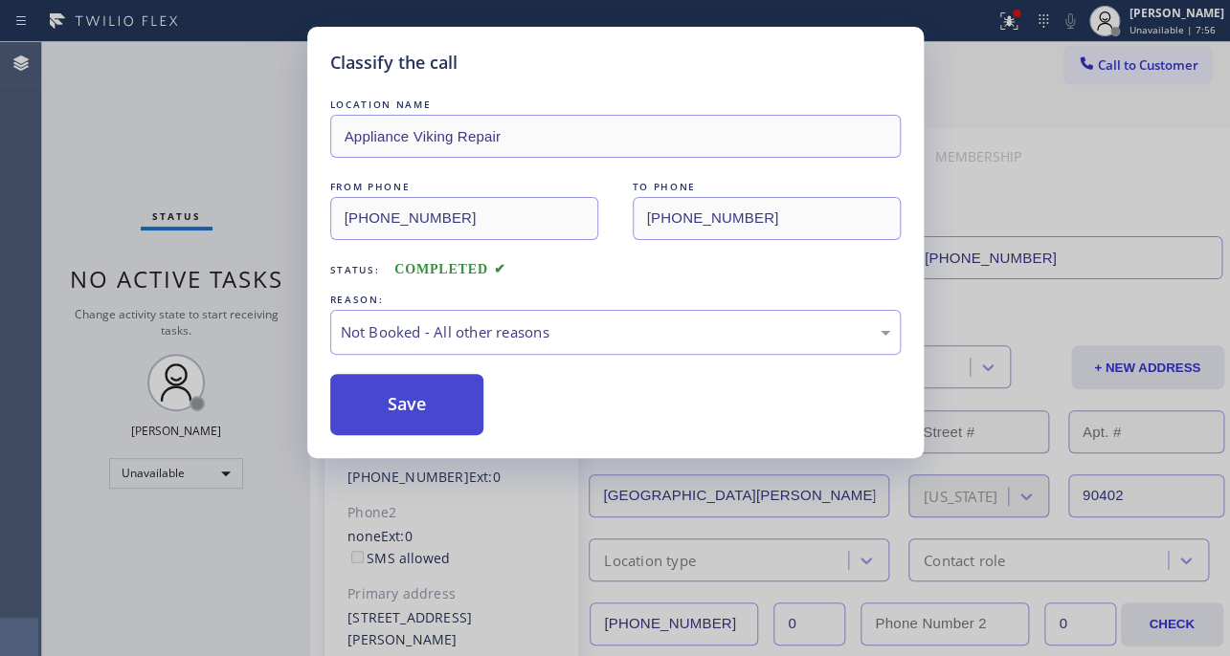
click at [437, 394] on button "Save" at bounding box center [407, 404] width 154 height 61
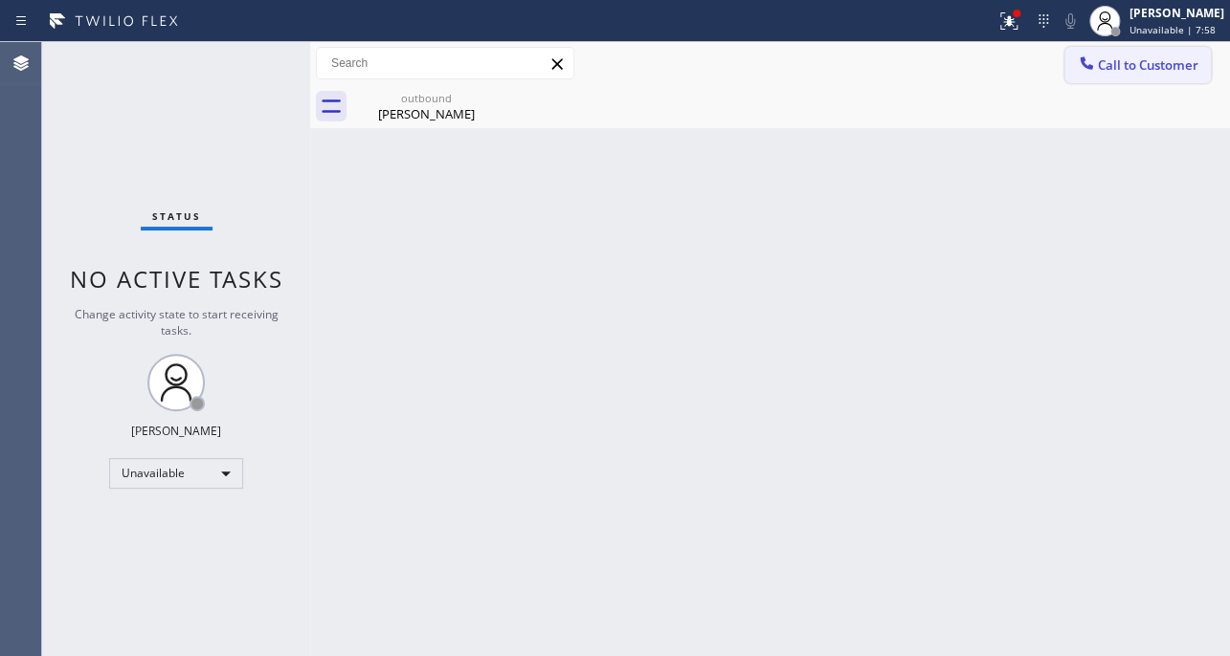
click at [1136, 78] on button "Call to Customer" at bounding box center [1137, 65] width 146 height 36
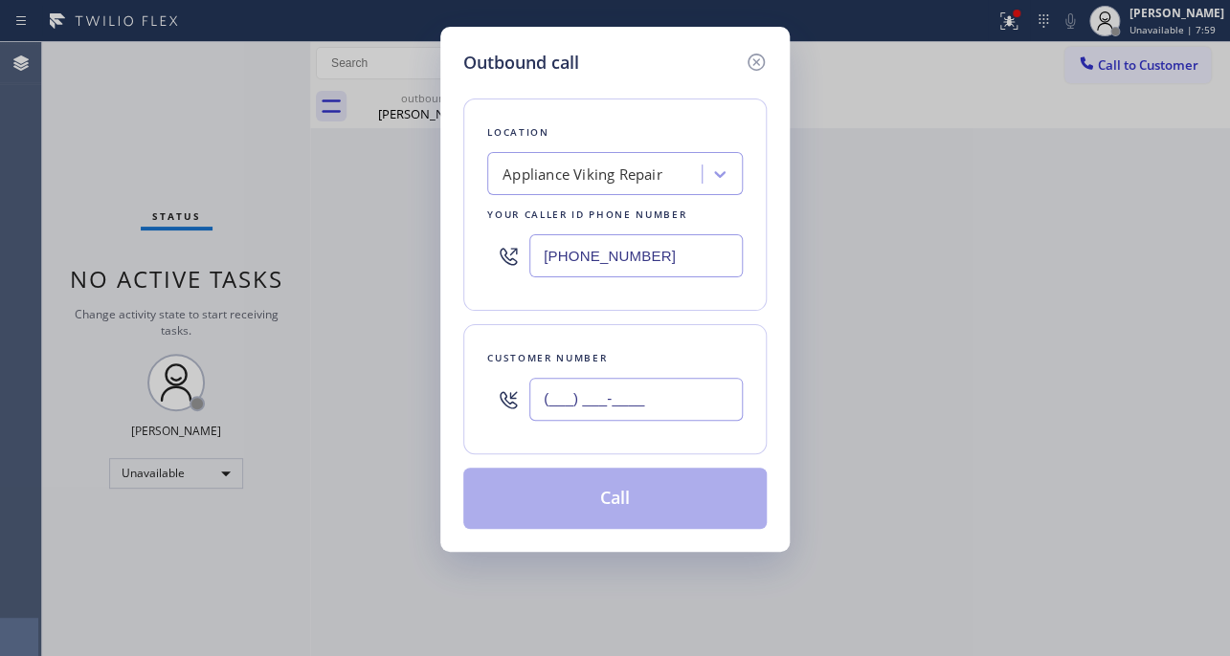
click at [636, 380] on input "(___) ___-____" at bounding box center [635, 399] width 213 height 43
paste input "360) 271-0662"
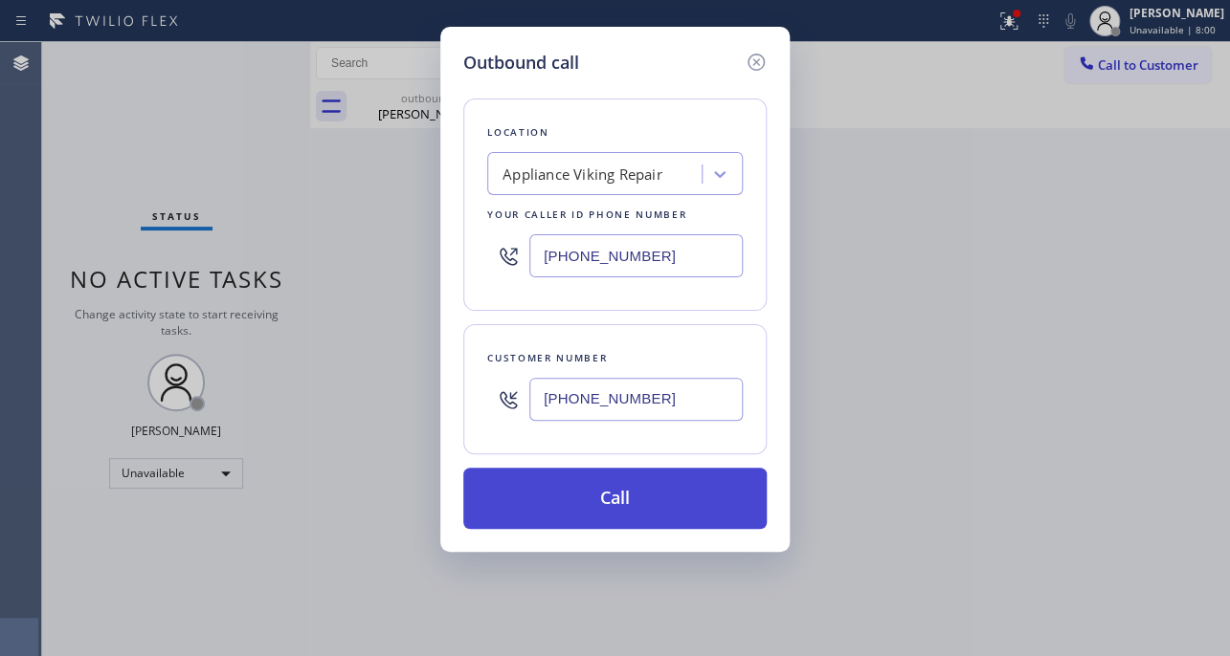
type input "(360) 271-0662"
click at [621, 502] on button "Call" at bounding box center [614, 498] width 303 height 61
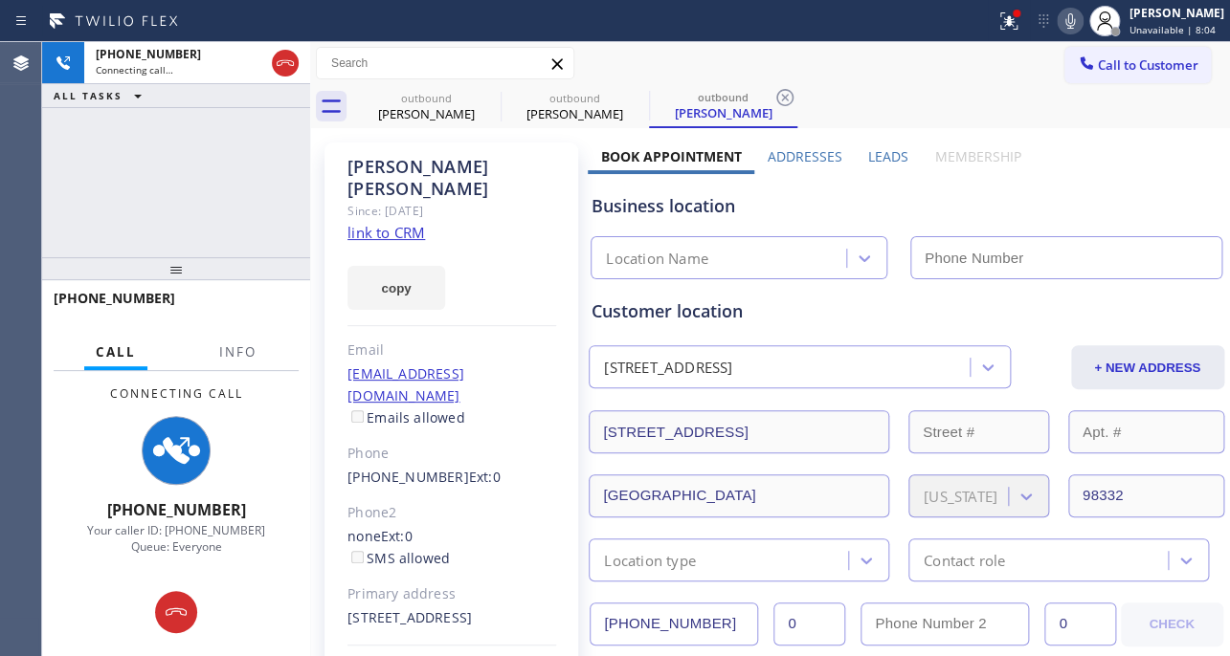
type input "[PHONE_NUMBER]"
click at [881, 157] on label "Leads" at bounding box center [888, 156] width 40 height 18
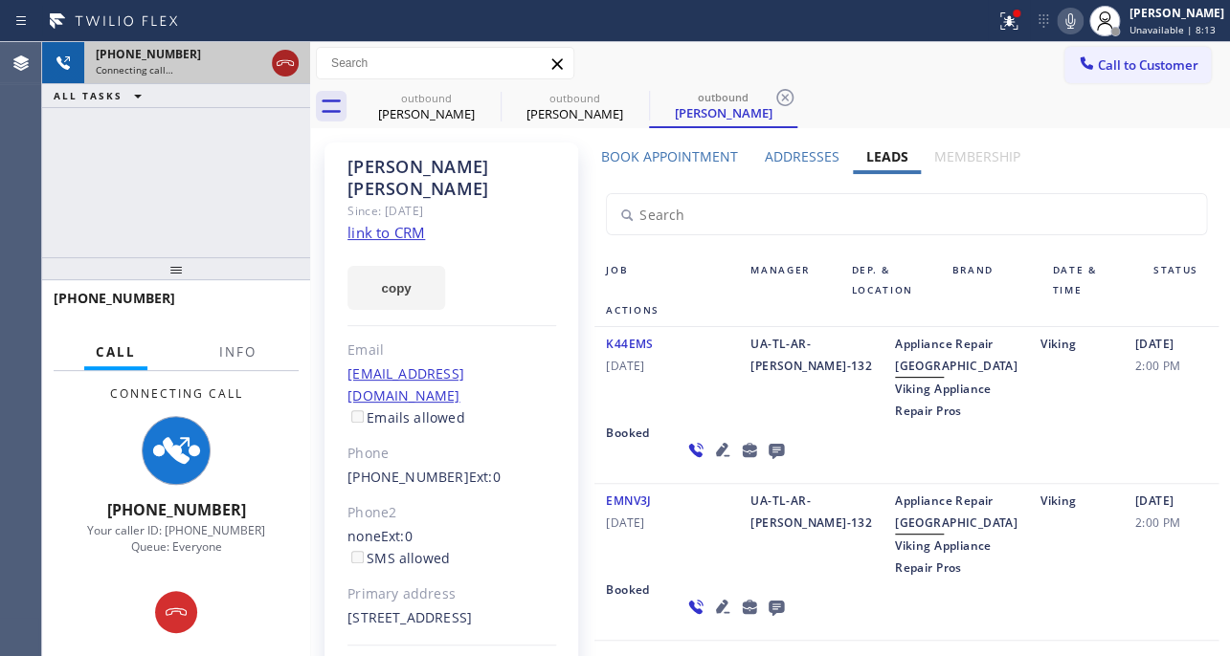
click at [294, 71] on icon at bounding box center [285, 63] width 23 height 23
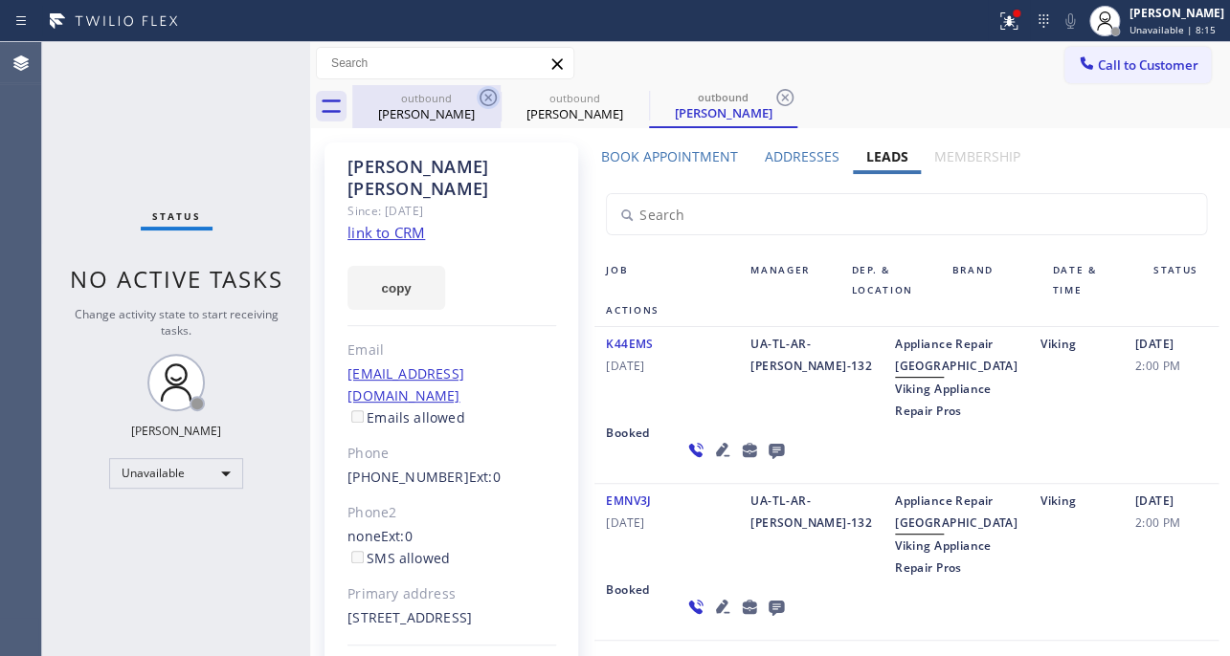
click at [493, 91] on icon at bounding box center [487, 97] width 17 height 17
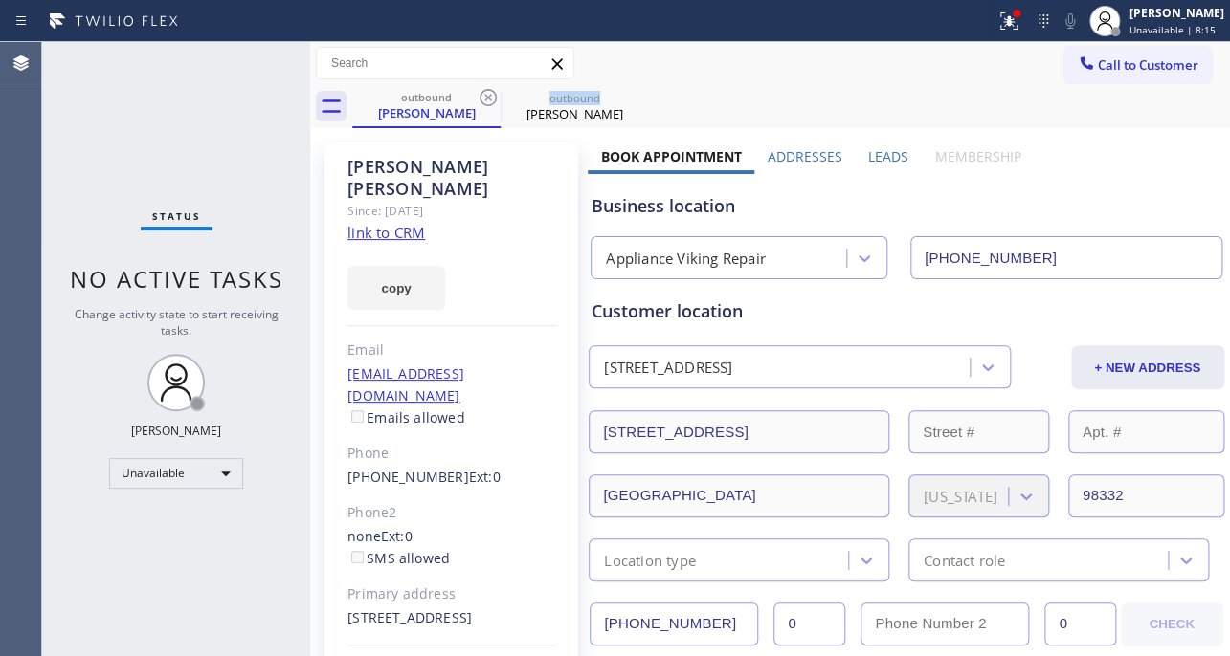
click at [493, 91] on icon at bounding box center [487, 97] width 17 height 17
click at [0, 0] on icon at bounding box center [0, 0] width 0 height 0
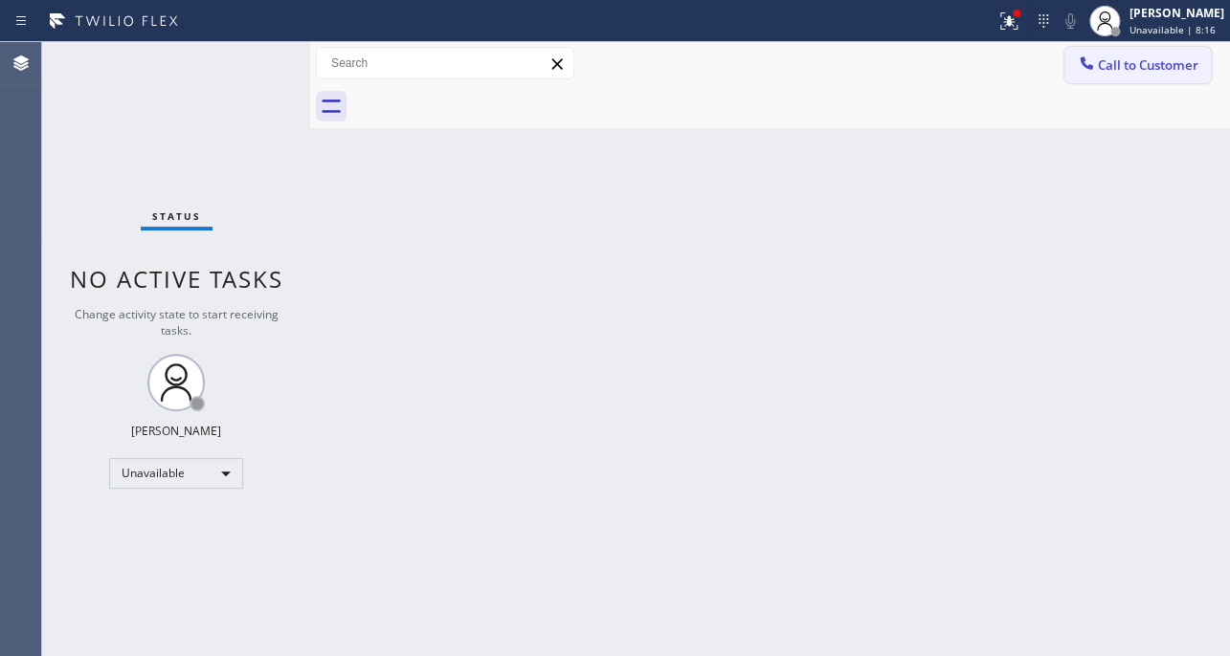
click at [1095, 60] on div at bounding box center [1086, 65] width 23 height 23
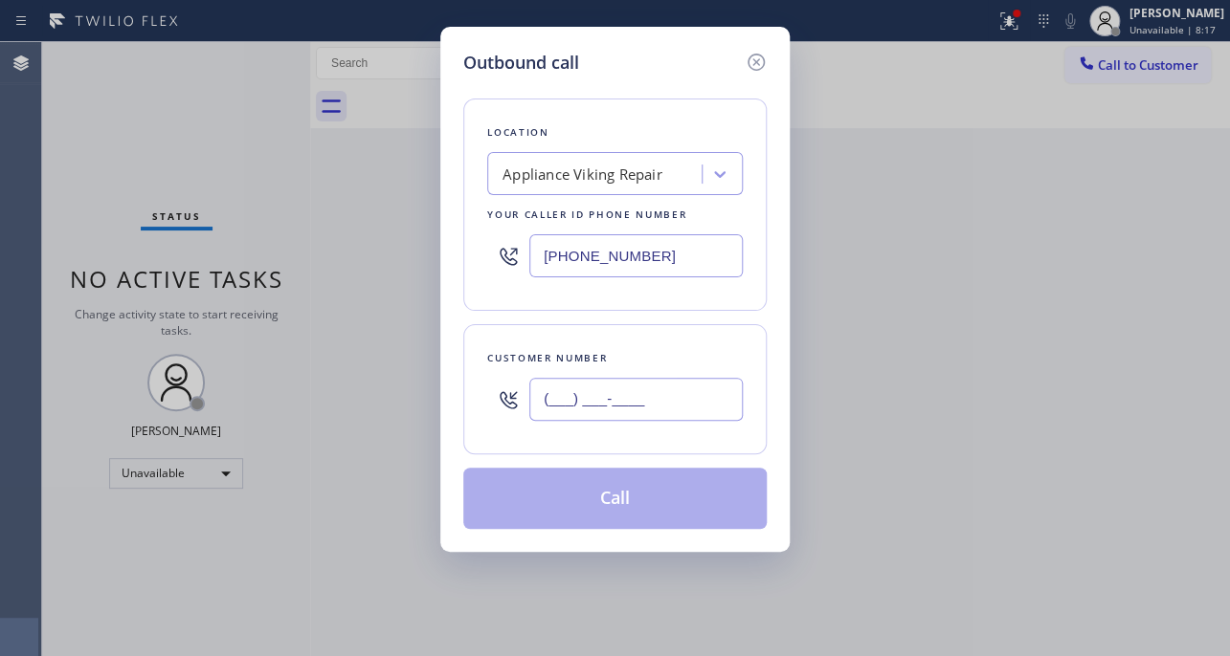
click at [650, 397] on input "(___) ___-____" at bounding box center [635, 399] width 213 height 43
paste input "360) 271-0662"
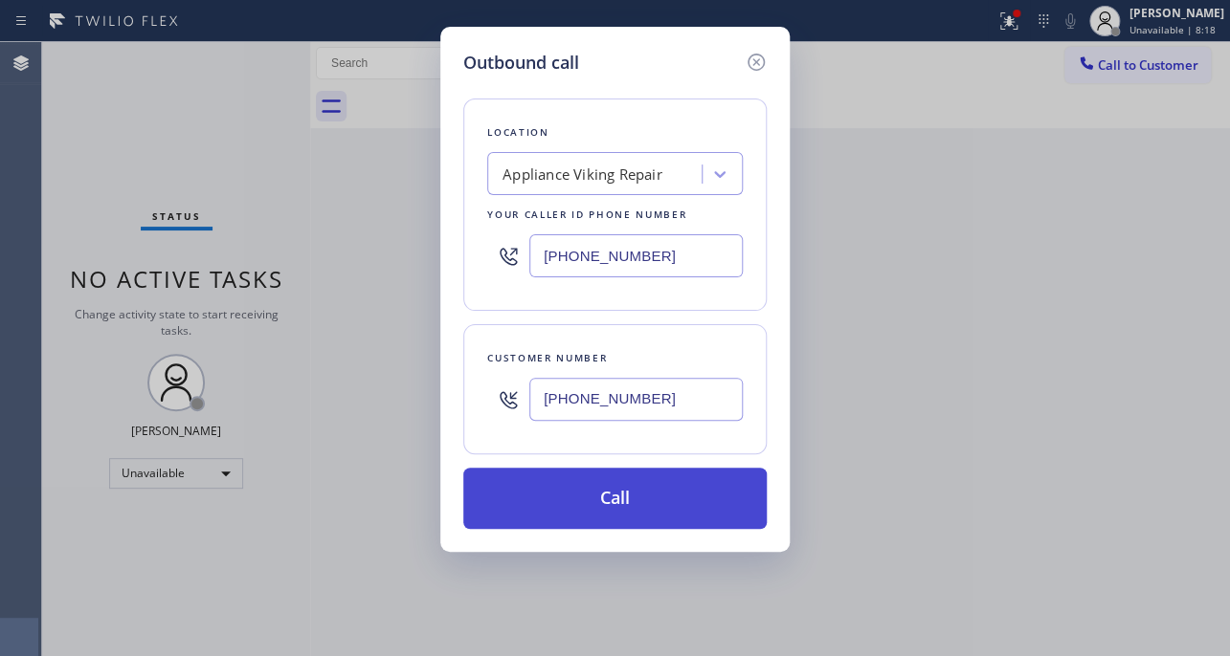
type input "(360) 271-0662"
click at [628, 517] on button "Call" at bounding box center [614, 498] width 303 height 61
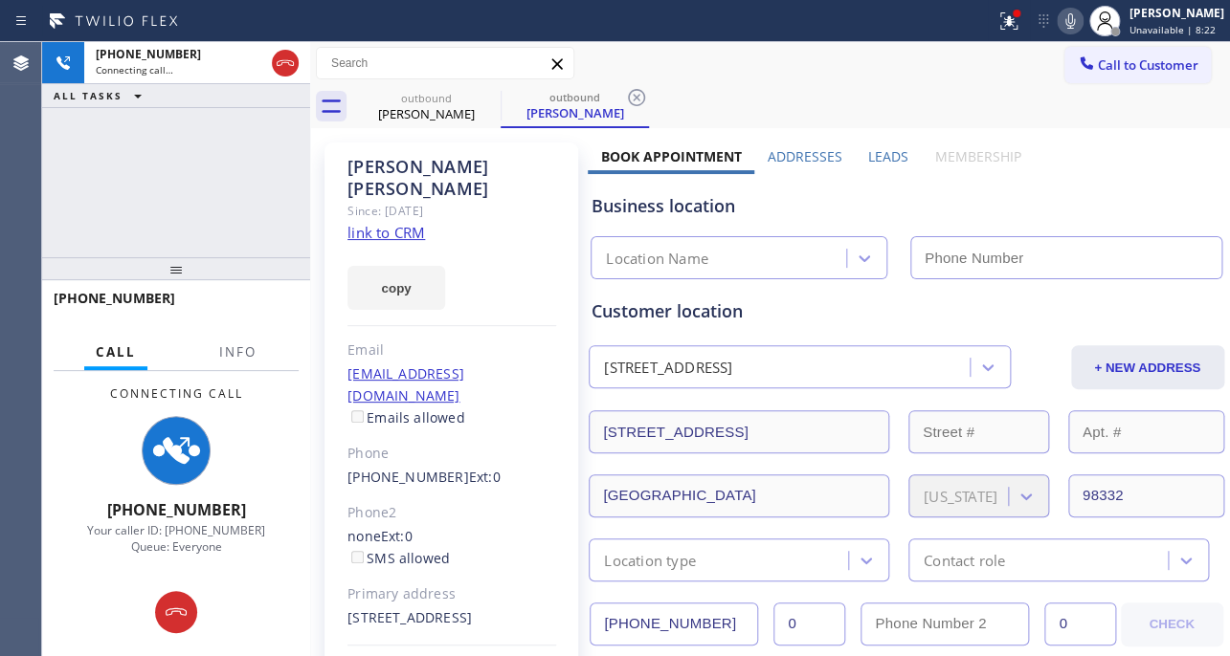
type input "[PHONE_NUMBER]"
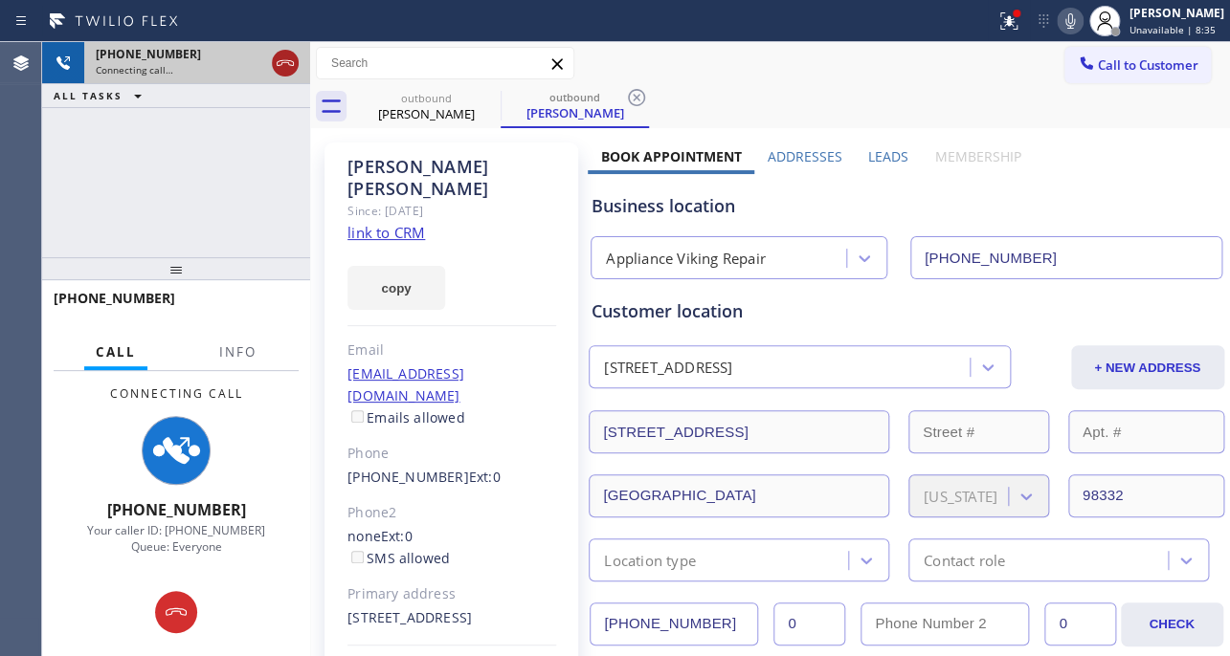
click at [277, 63] on icon at bounding box center [285, 63] width 23 height 23
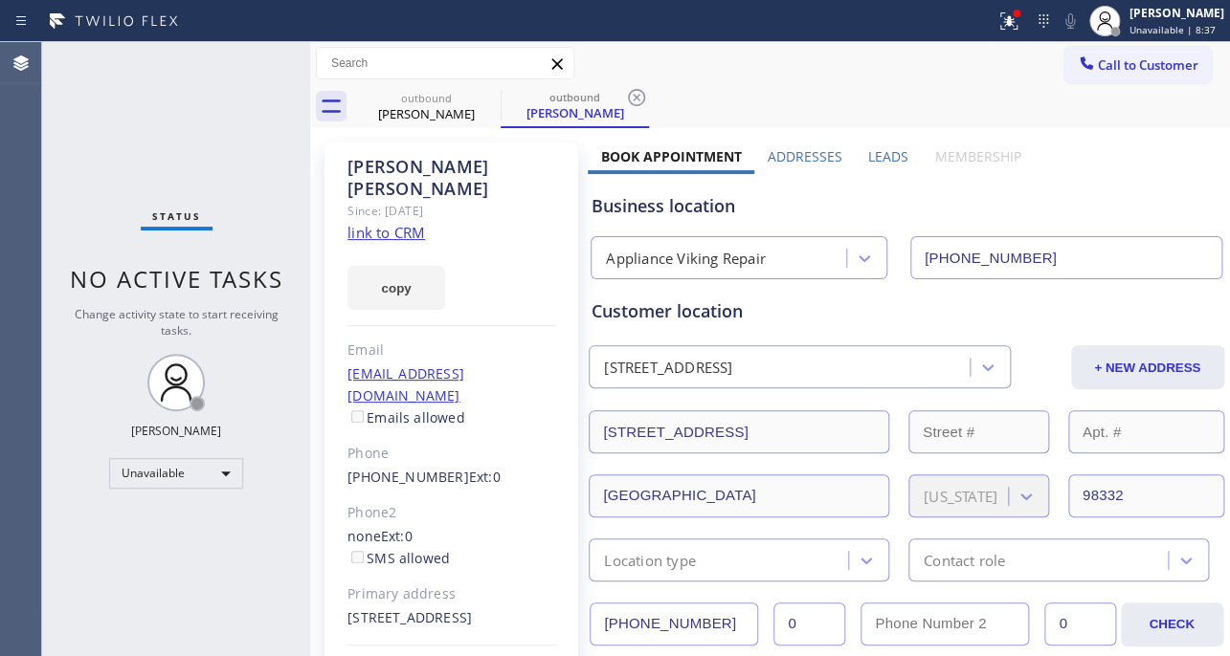
click at [639, 96] on icon at bounding box center [636, 97] width 23 height 23
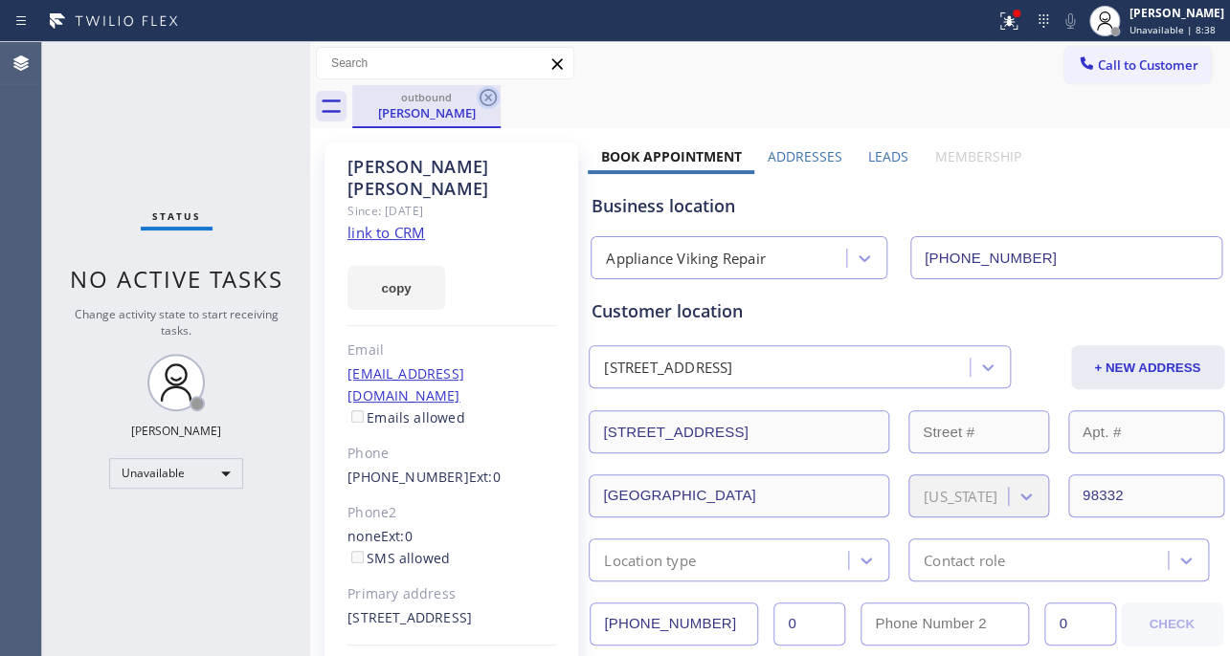
click at [495, 100] on icon at bounding box center [487, 97] width 17 height 17
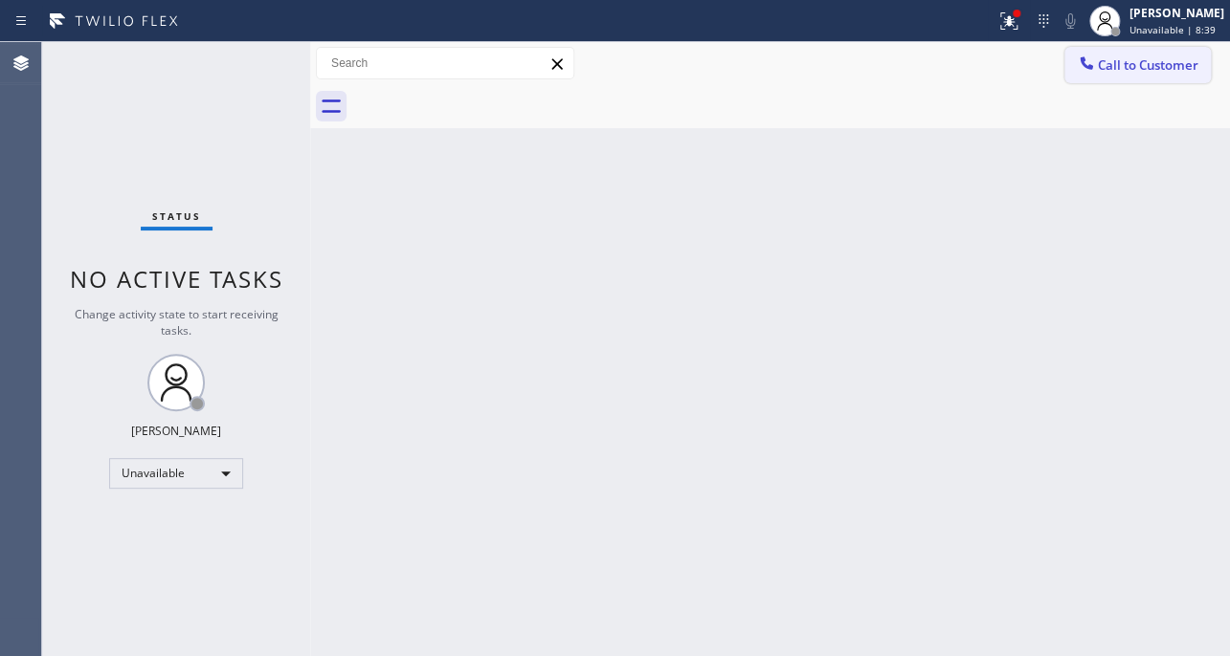
click at [1143, 68] on span "Call to Customer" at bounding box center [1147, 64] width 100 height 17
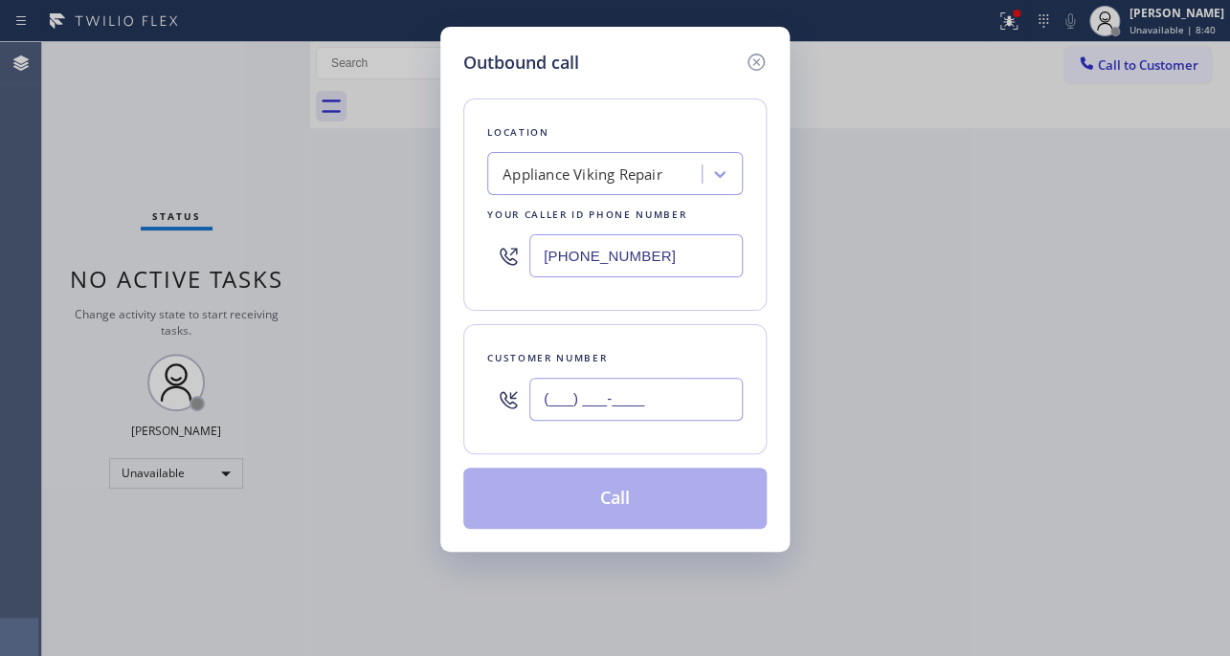
click at [672, 398] on input "(___) ___-____" at bounding box center [635, 399] width 213 height 43
paste input "323) 931-2989"
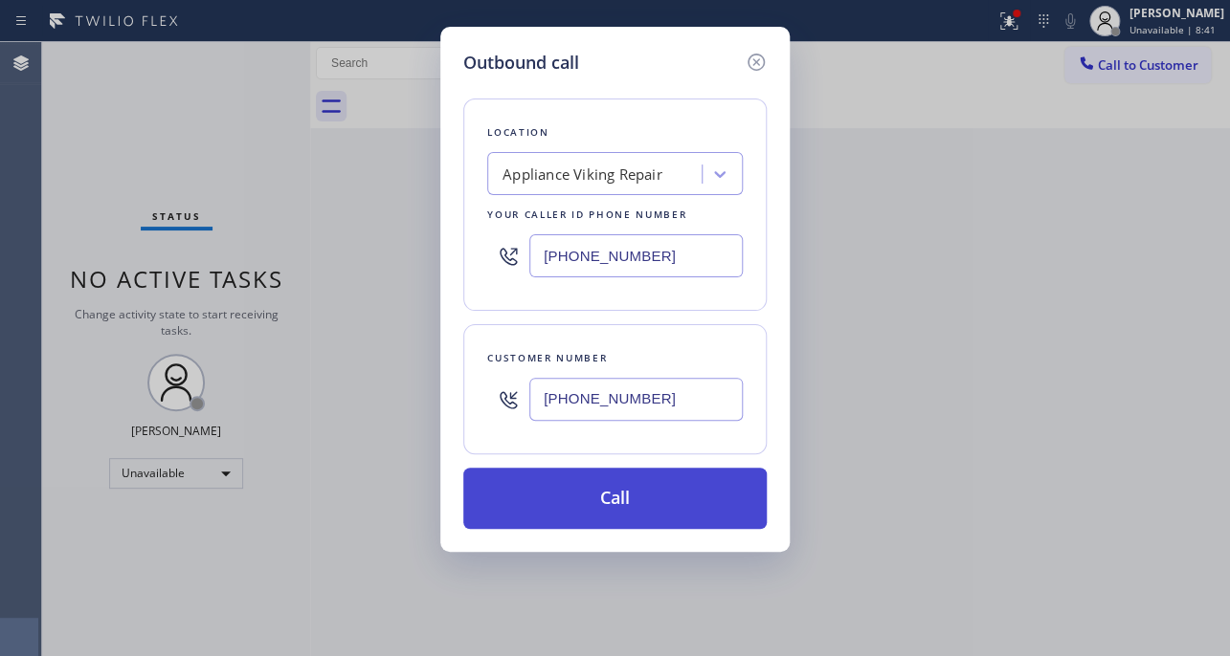
type input "[PHONE_NUMBER]"
click at [635, 477] on button "Call" at bounding box center [614, 498] width 303 height 61
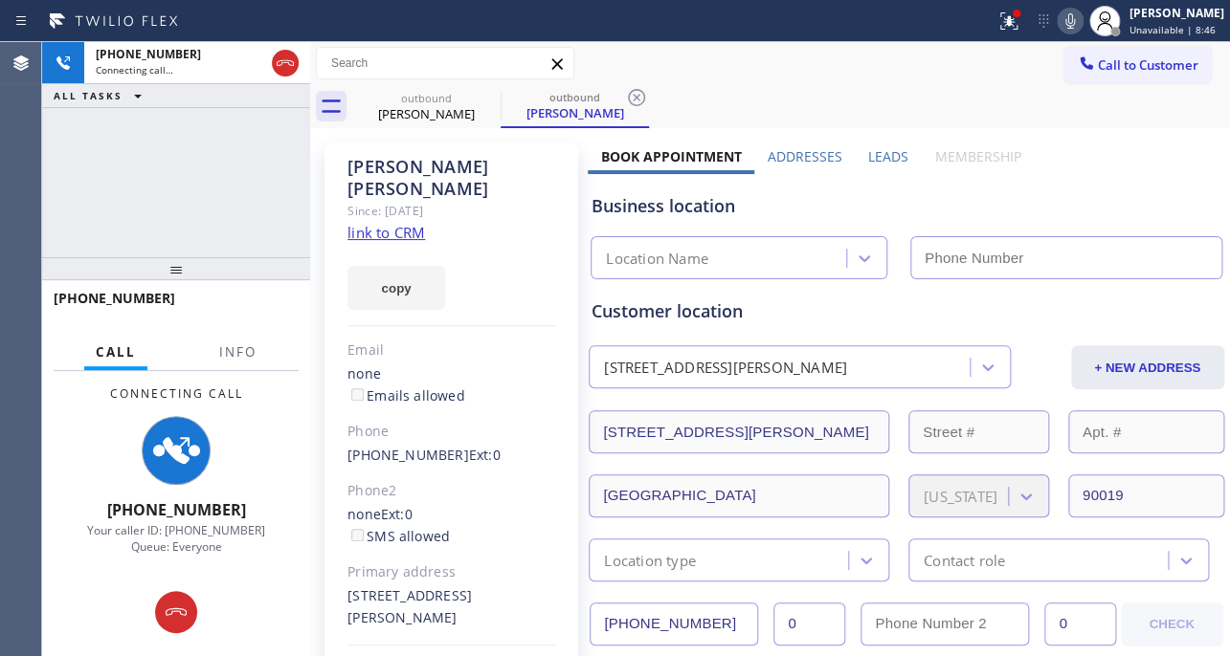
type input "[PHONE_NUMBER]"
click at [883, 153] on label "Leads" at bounding box center [888, 156] width 40 height 18
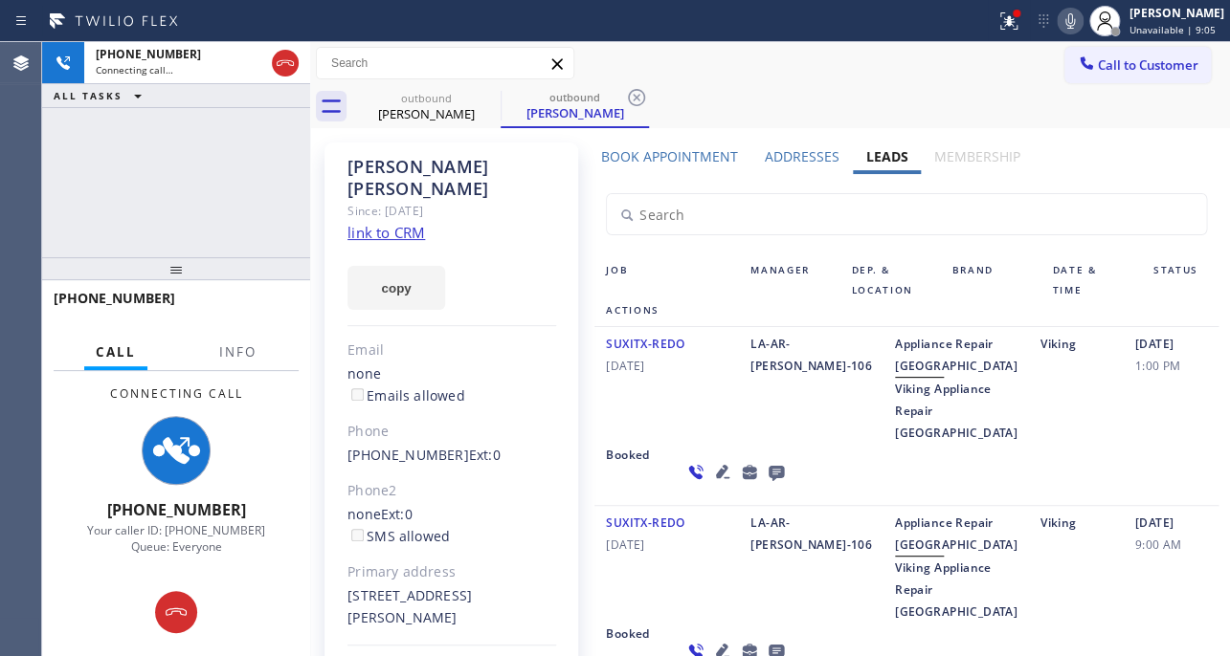
drag, startPoint x: 290, startPoint y: 71, endPoint x: 243, endPoint y: 95, distance: 52.6
click at [290, 71] on icon at bounding box center [285, 63] width 23 height 23
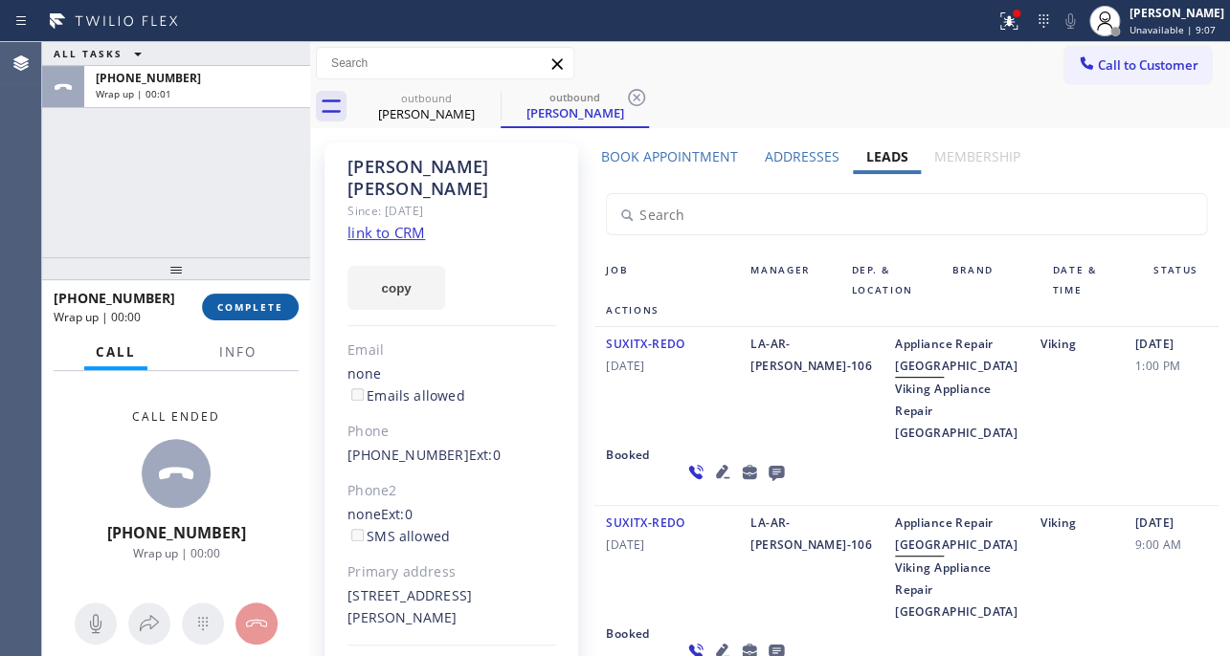
click at [236, 309] on span "COMPLETE" at bounding box center [250, 306] width 66 height 13
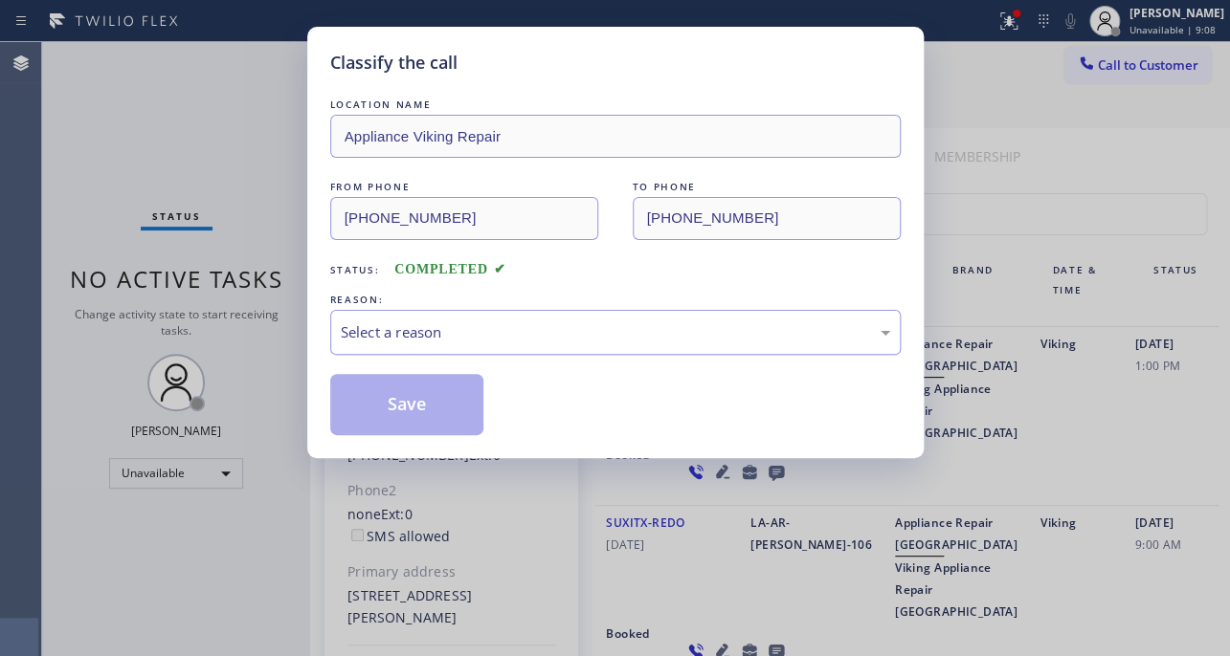
click at [521, 326] on div "Select a reason" at bounding box center [615, 332] width 549 height 22
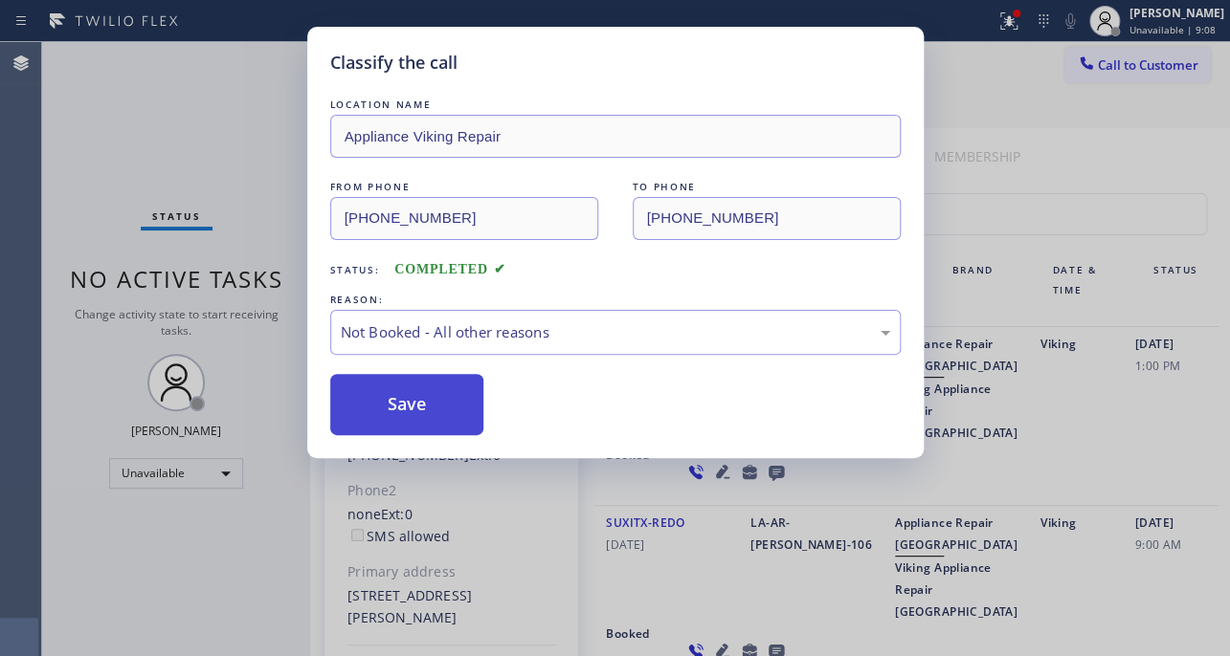
drag, startPoint x: 470, startPoint y: 399, endPoint x: 412, endPoint y: 400, distance: 57.4
click at [392, 398] on button "Save" at bounding box center [407, 404] width 154 height 61
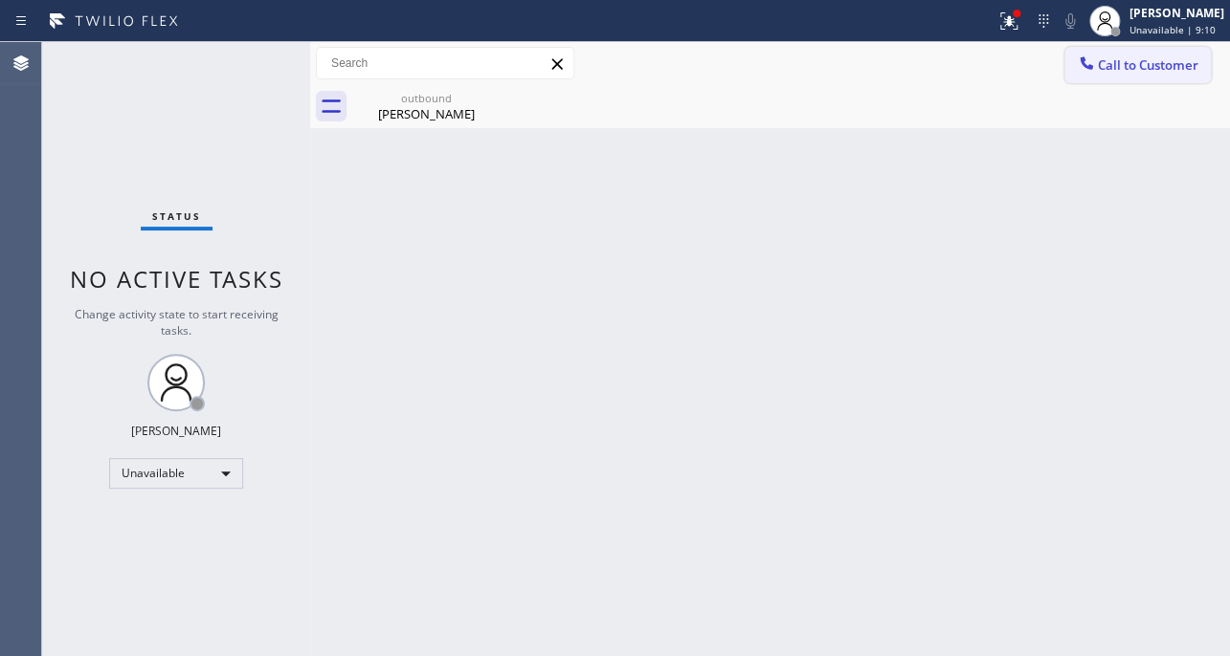
click at [1113, 71] on span "Call to Customer" at bounding box center [1147, 64] width 100 height 17
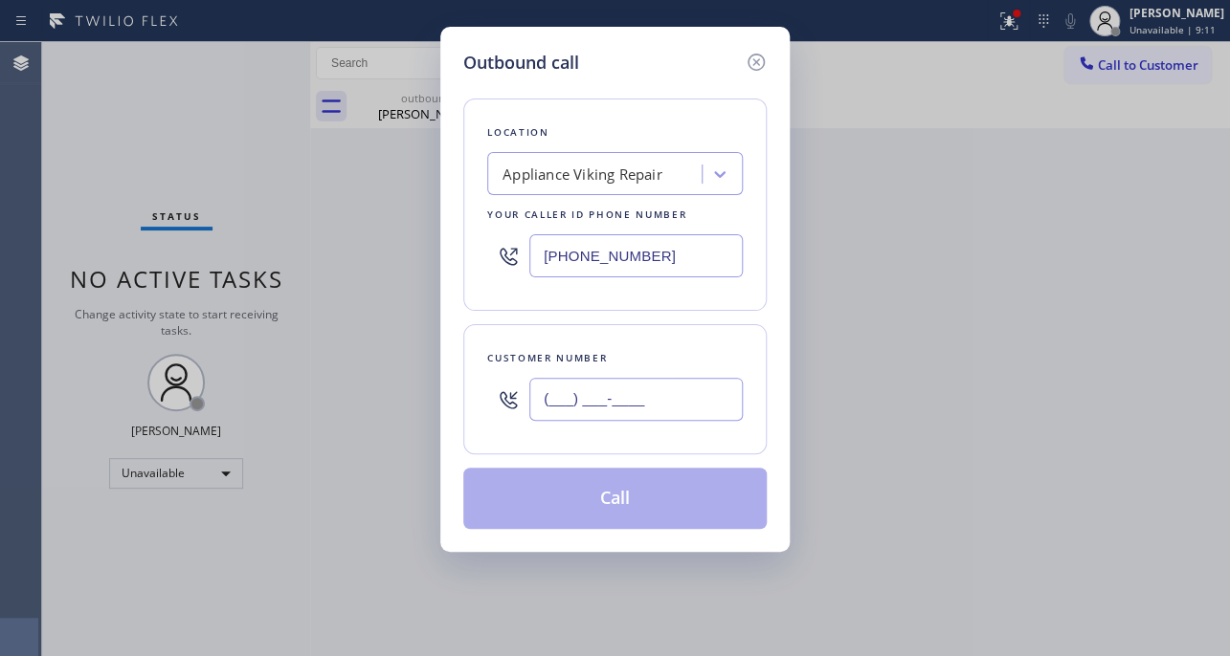
click at [624, 409] on input "(___) ___-____" at bounding box center [635, 399] width 213 height 43
paste input "510) 717-3836"
type input "(510) 717-3836"
click at [615, 504] on button "Call" at bounding box center [614, 498] width 303 height 61
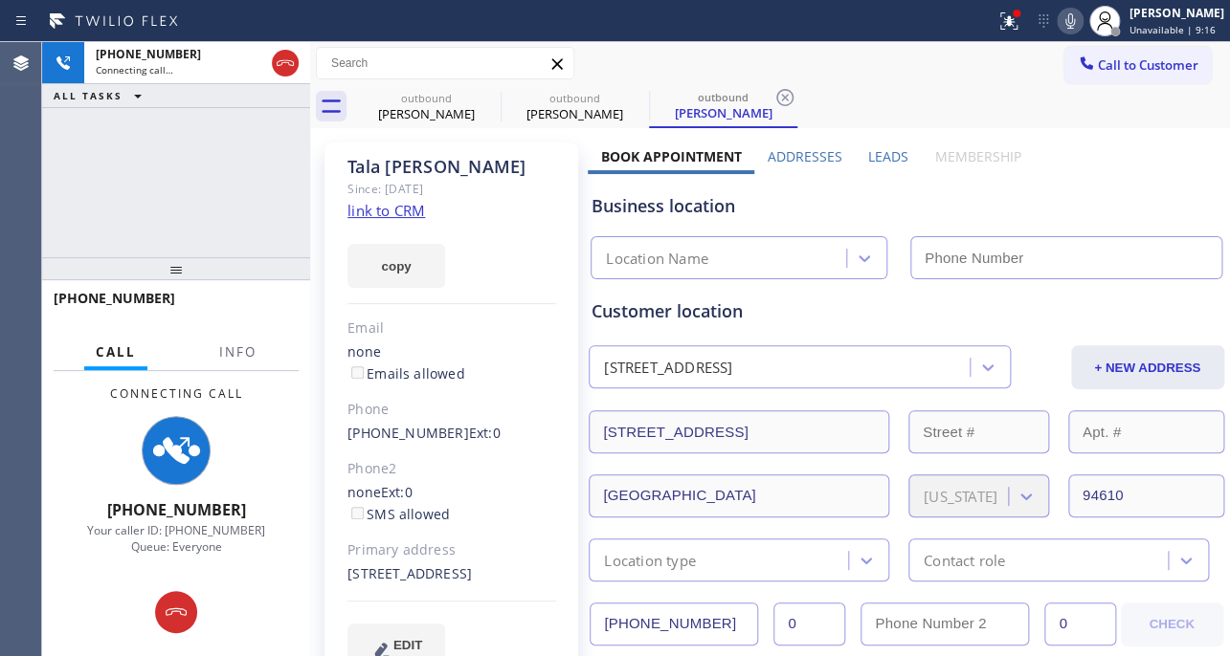
type input "[PHONE_NUMBER]"
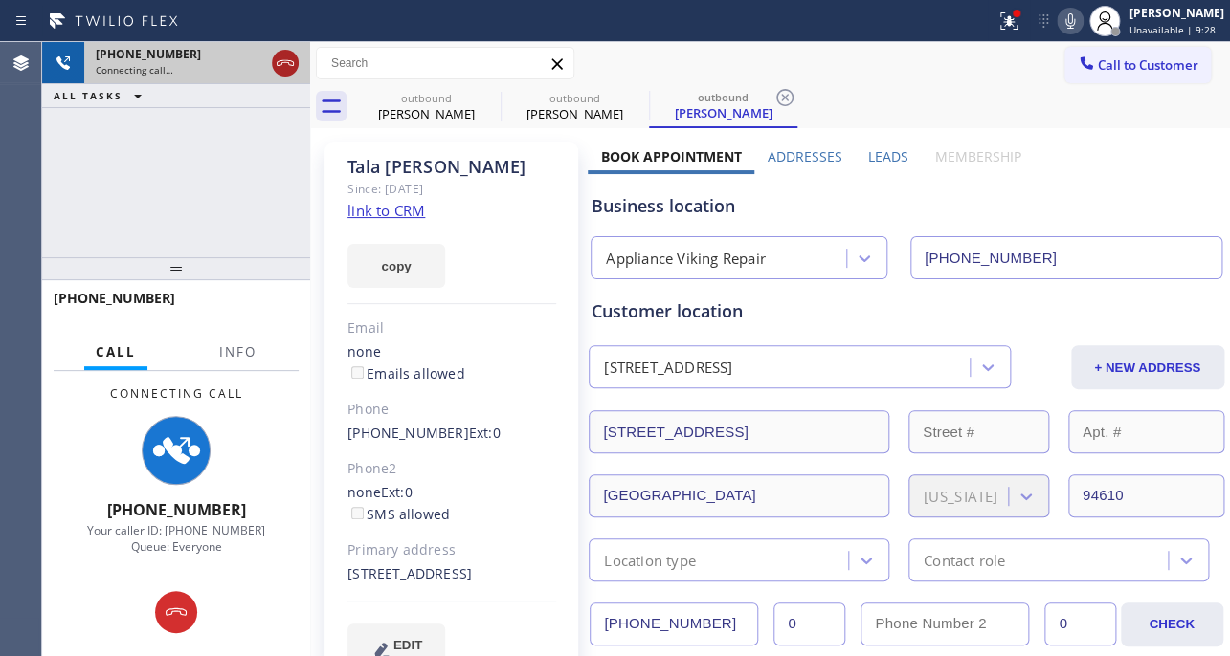
click at [280, 67] on icon at bounding box center [285, 63] width 23 height 23
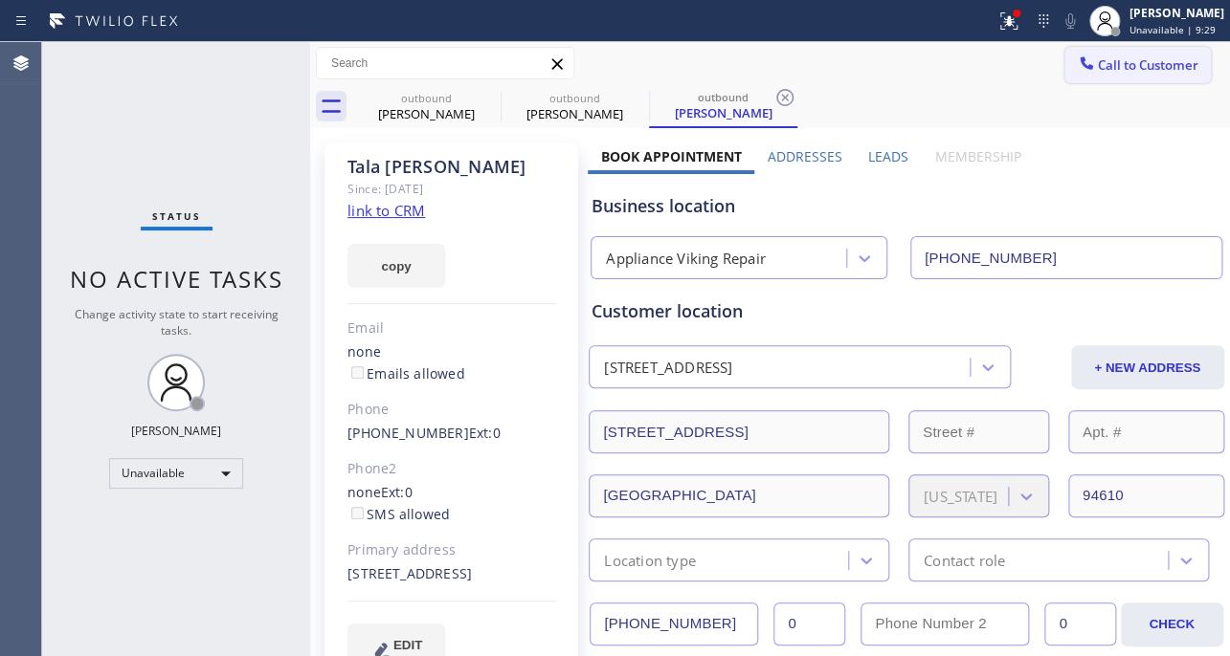
click at [1143, 67] on span "Call to Customer" at bounding box center [1147, 64] width 100 height 17
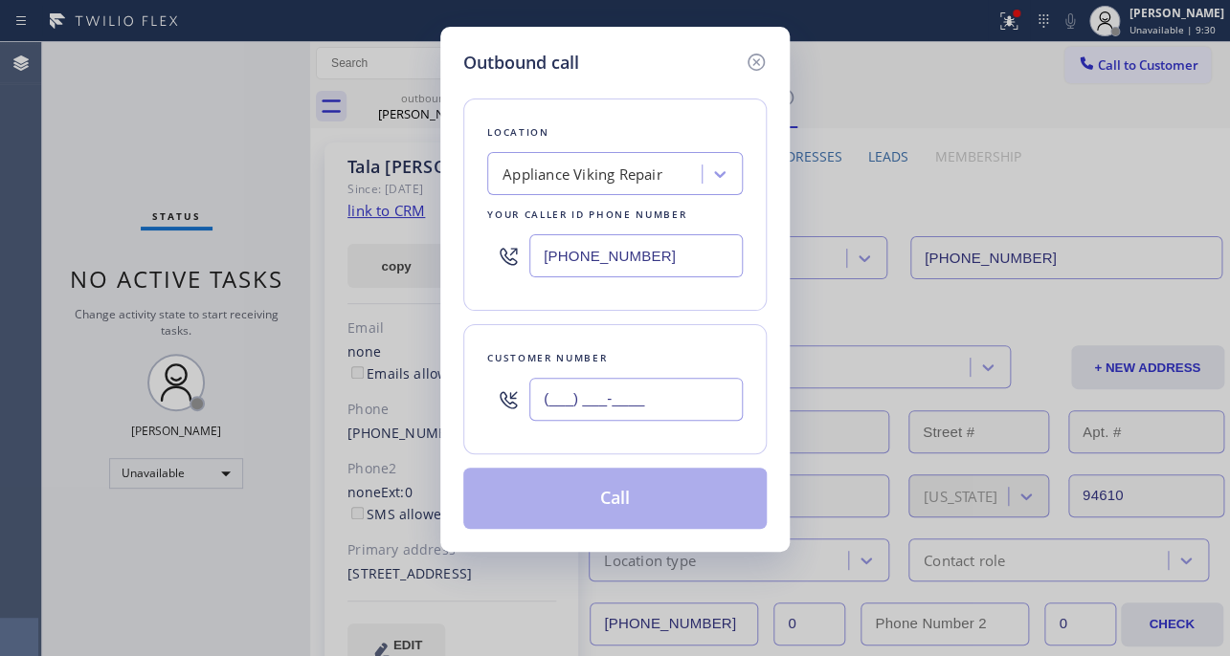
click at [691, 396] on input "(___) ___-____" at bounding box center [635, 399] width 213 height 43
paste input "415) 577-9474"
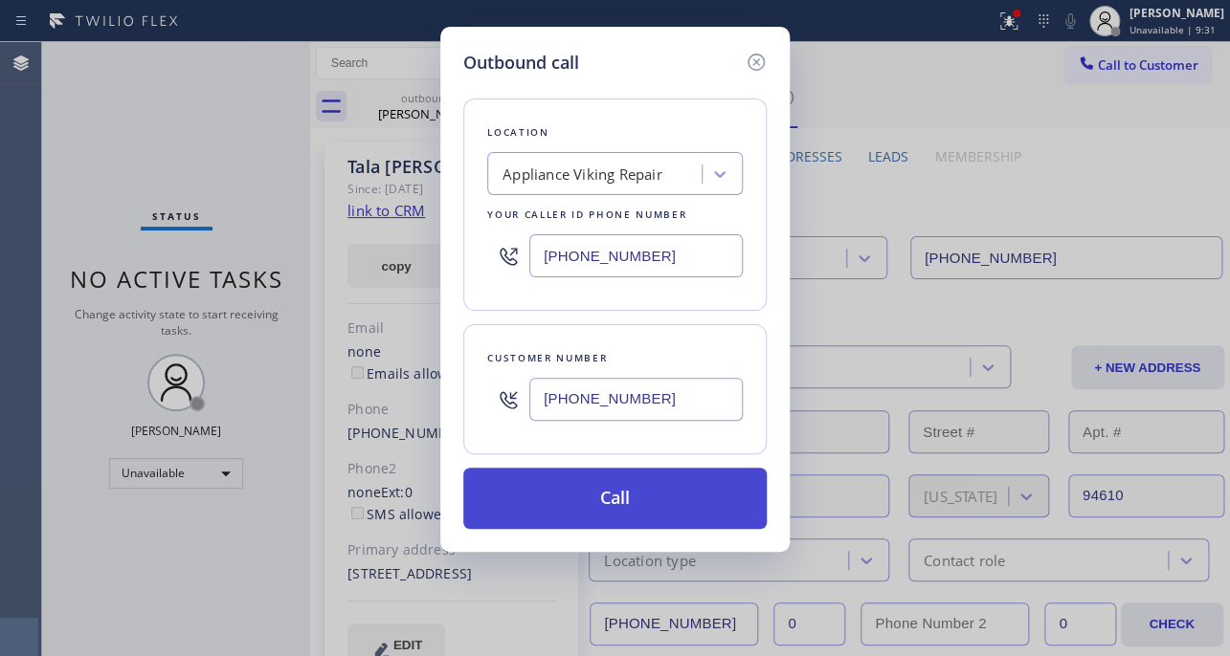
type input "[PHONE_NUMBER]"
click at [619, 507] on button "Call" at bounding box center [614, 498] width 303 height 61
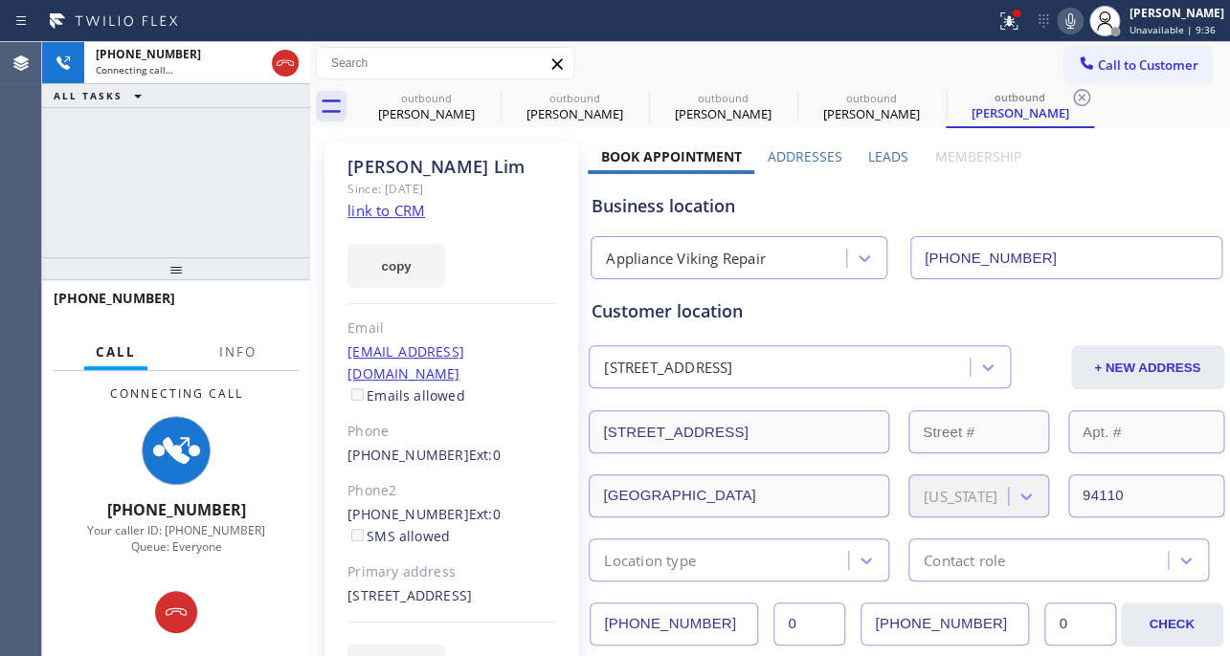
type input "[PHONE_NUMBER]"
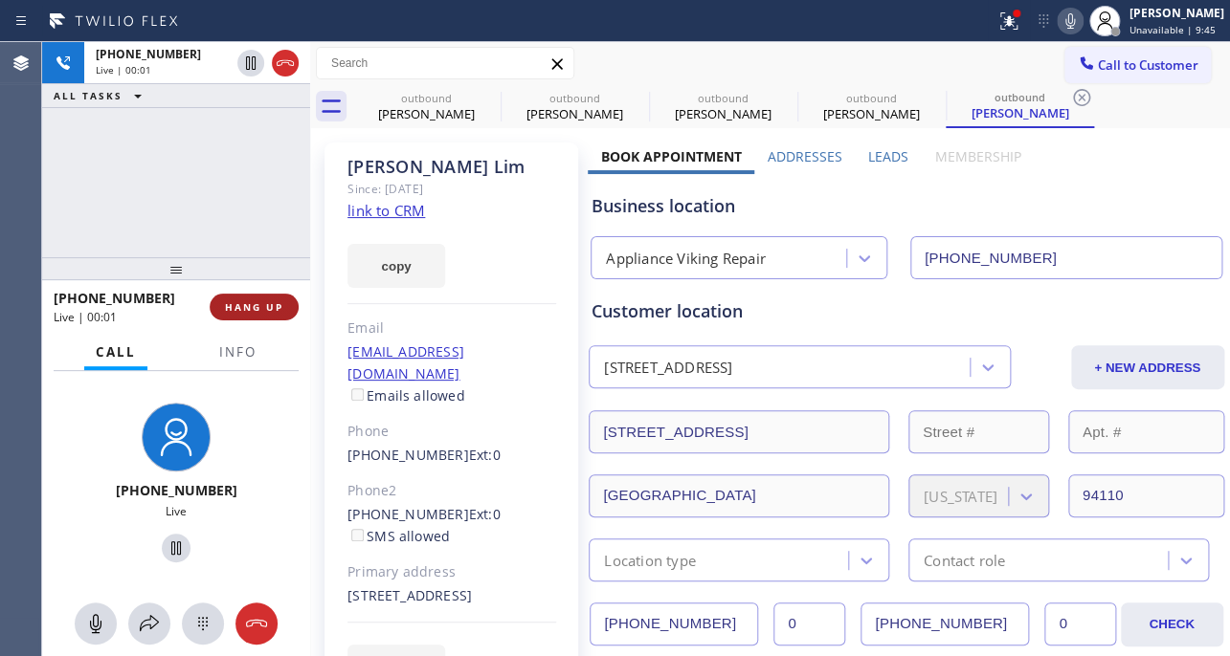
click at [260, 303] on span "HANG UP" at bounding box center [254, 306] width 58 height 13
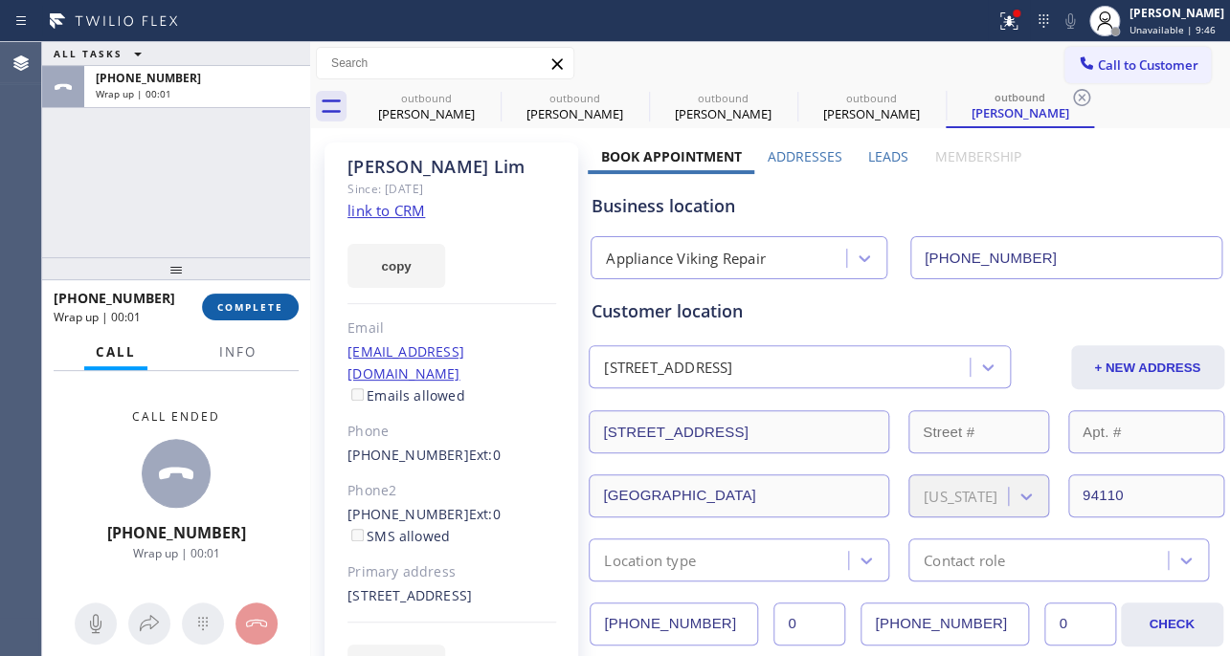
click at [265, 306] on span "COMPLETE" at bounding box center [250, 306] width 66 height 13
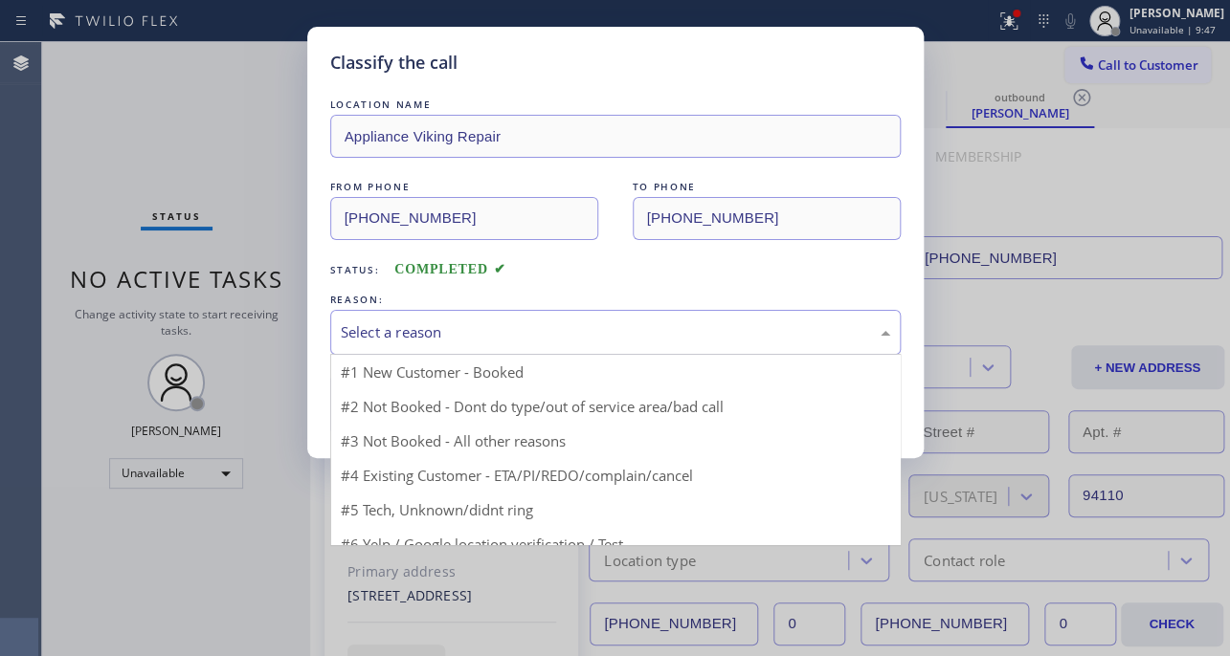
click at [498, 317] on div "Select a reason" at bounding box center [615, 332] width 570 height 45
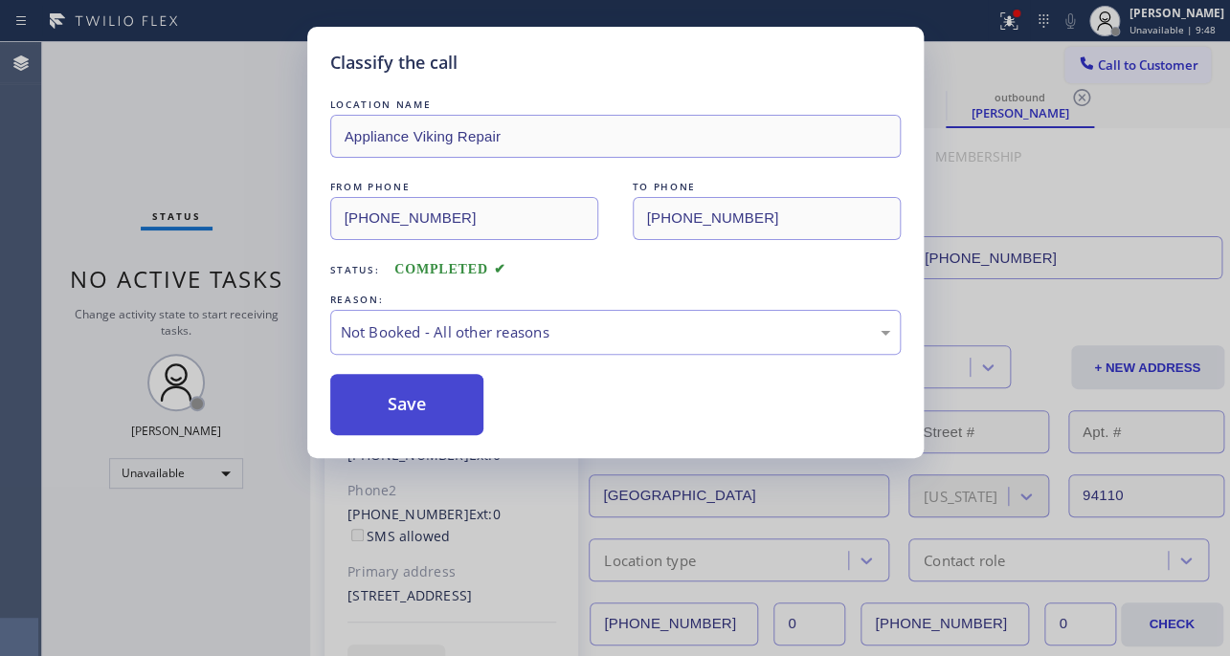
click at [438, 383] on button "Save" at bounding box center [407, 404] width 154 height 61
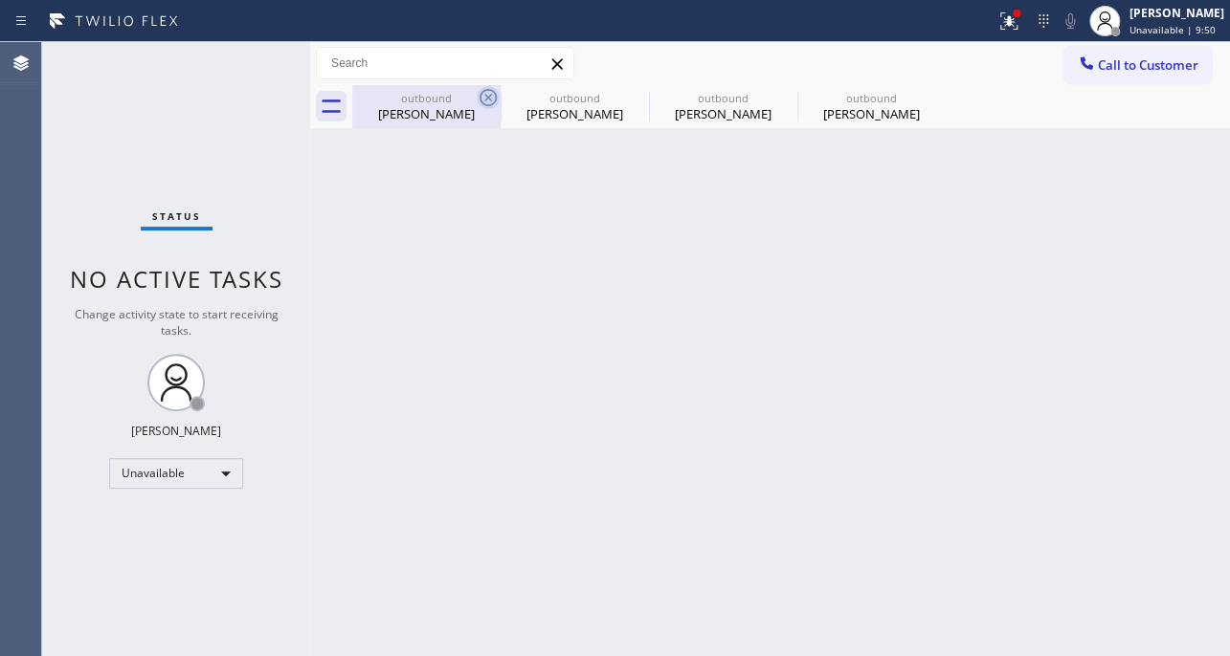
click at [487, 104] on icon at bounding box center [487, 97] width 23 height 23
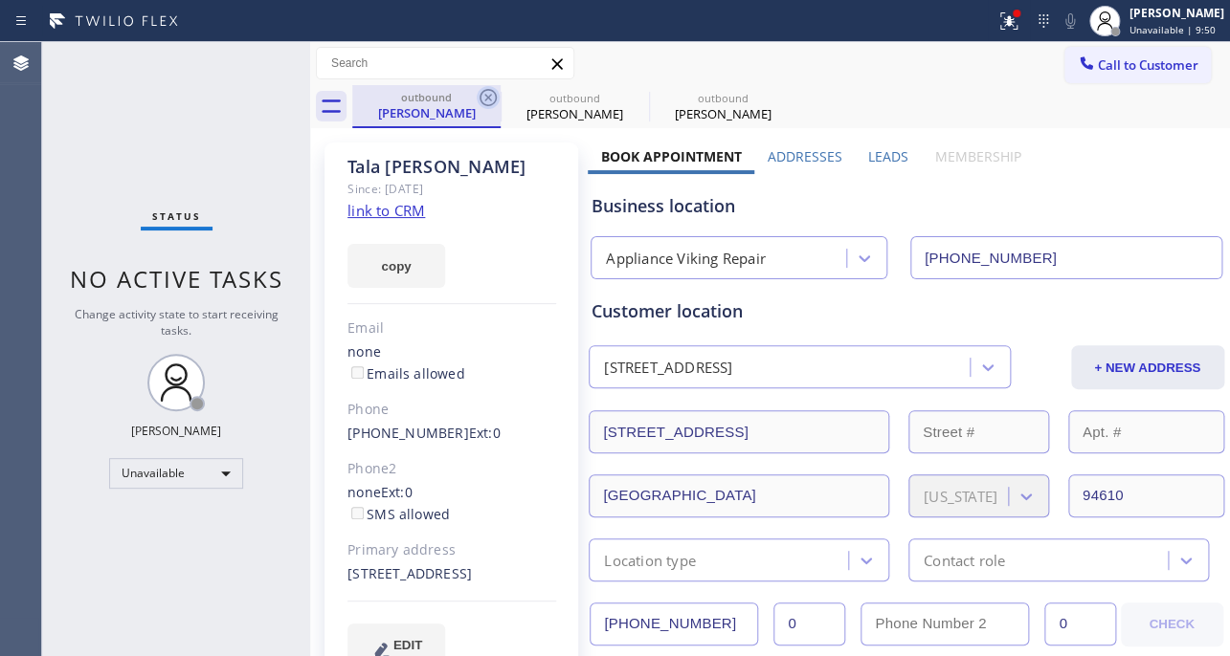
click at [487, 100] on icon at bounding box center [487, 97] width 23 height 23
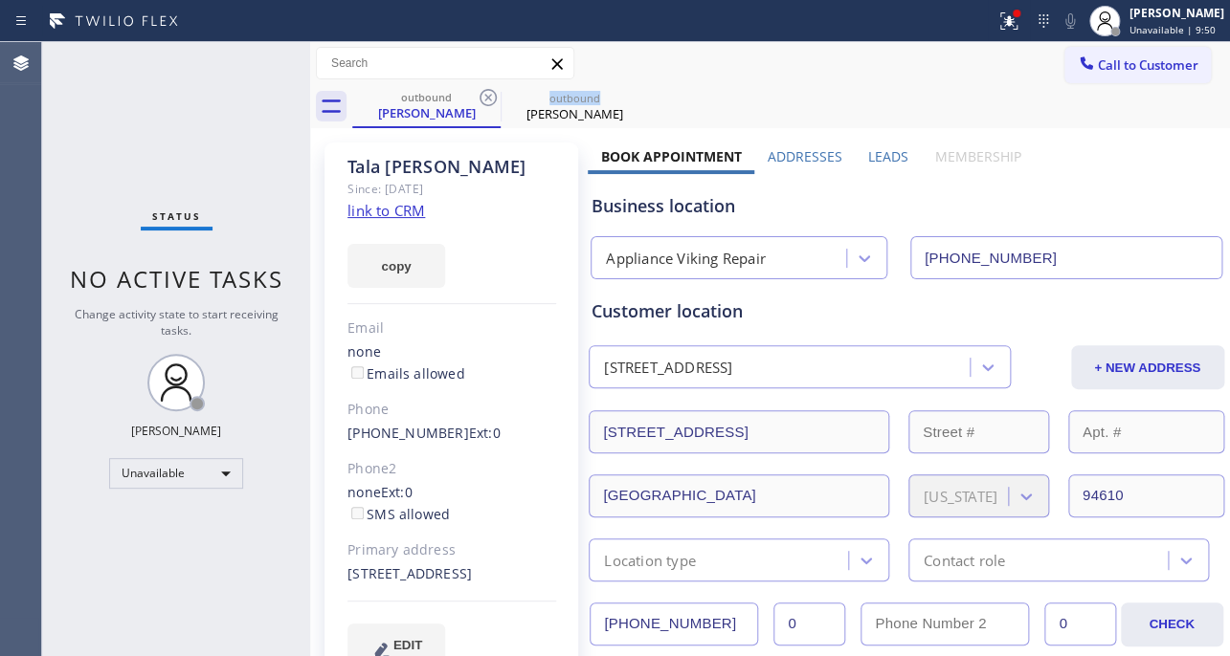
click at [487, 100] on icon at bounding box center [487, 97] width 23 height 23
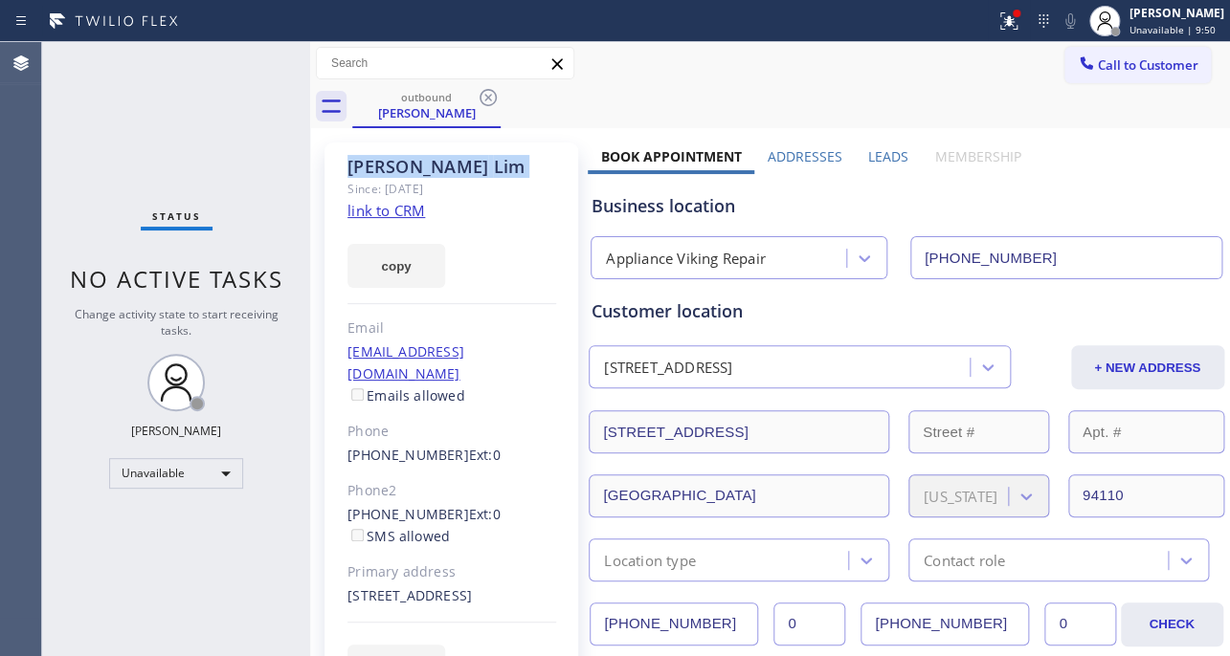
click at [487, 100] on icon at bounding box center [487, 97] width 23 height 23
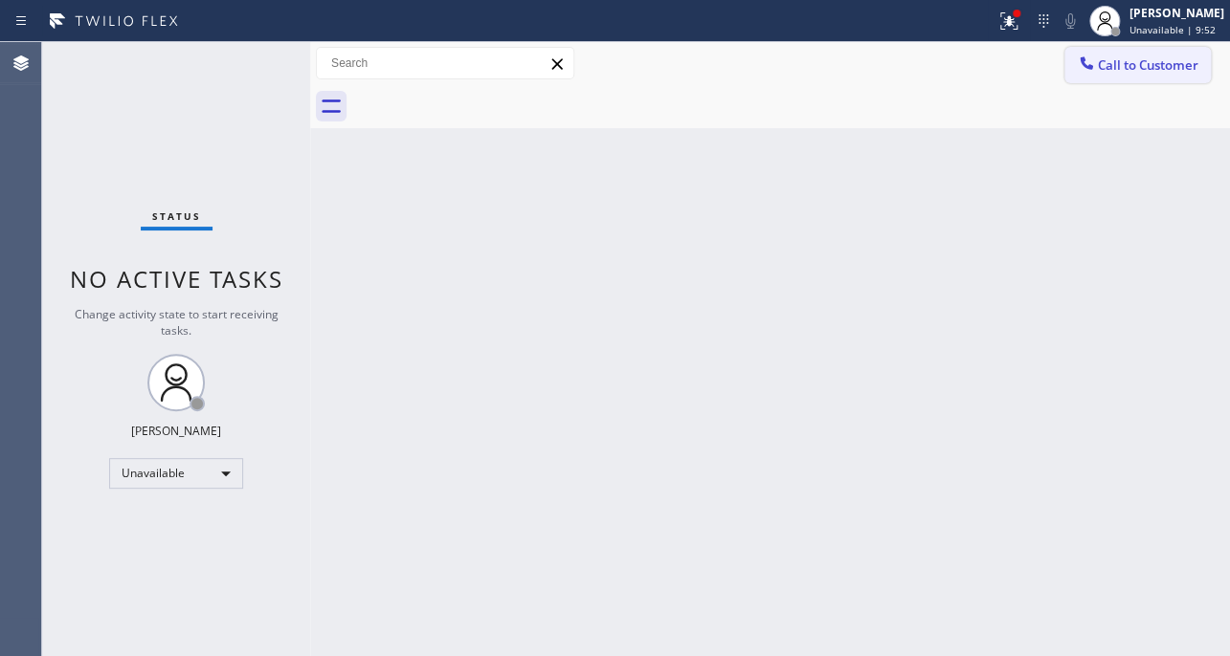
click at [1129, 68] on span "Call to Customer" at bounding box center [1147, 64] width 100 height 17
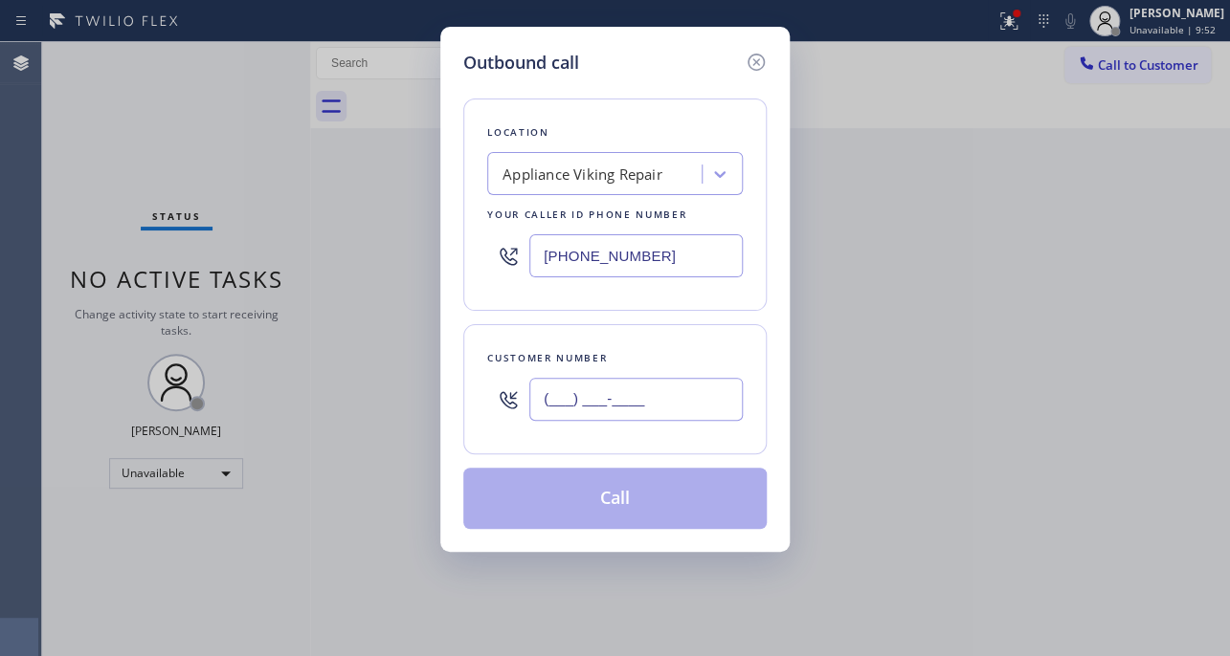
click at [649, 409] on input "(___) ___-____" at bounding box center [635, 399] width 213 height 43
paste input "310) 707-7479"
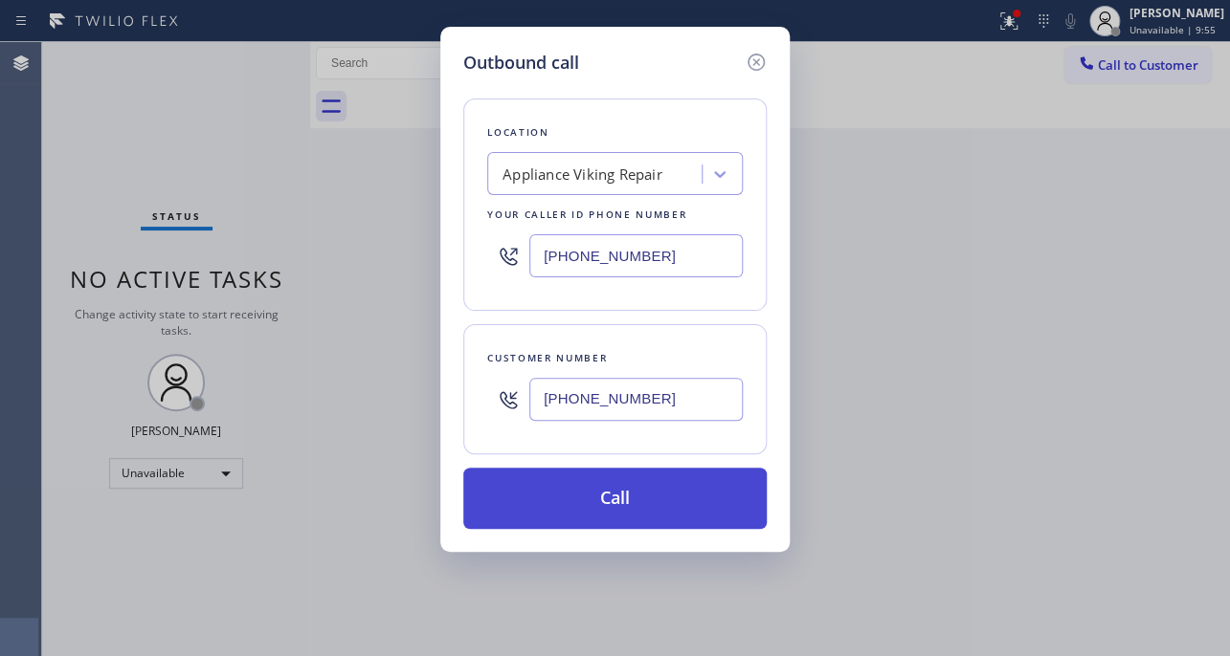
type input "(310) 707-7479"
click at [652, 493] on button "Call" at bounding box center [614, 498] width 303 height 61
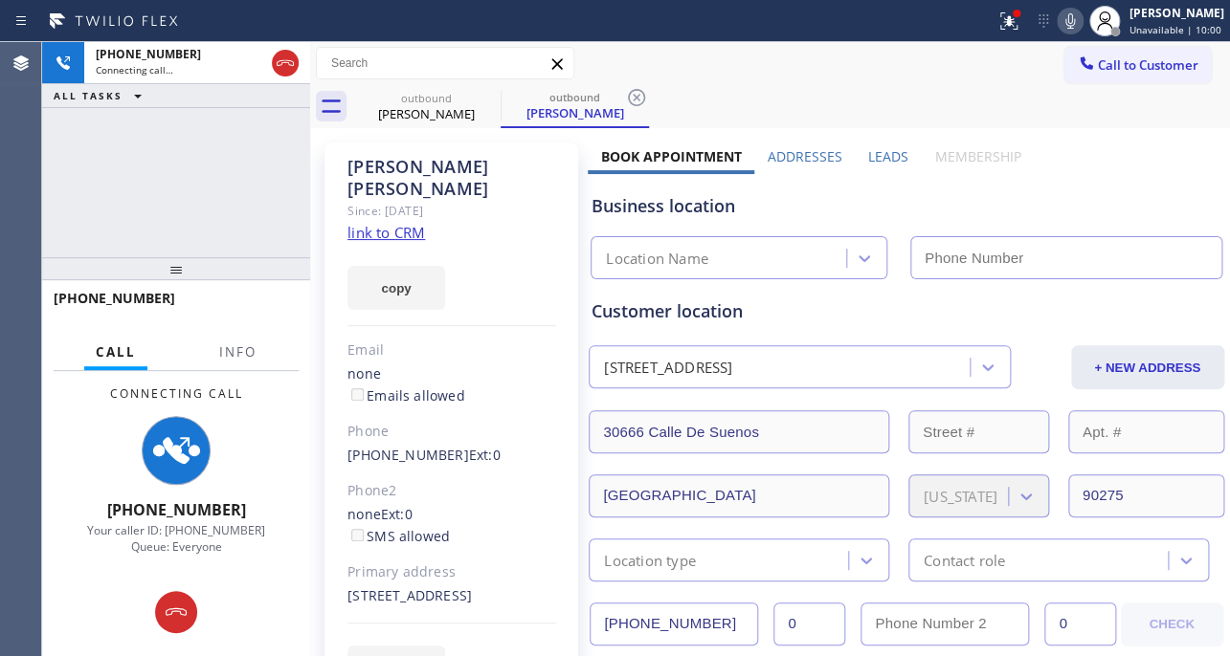
type input "[PHONE_NUMBER]"
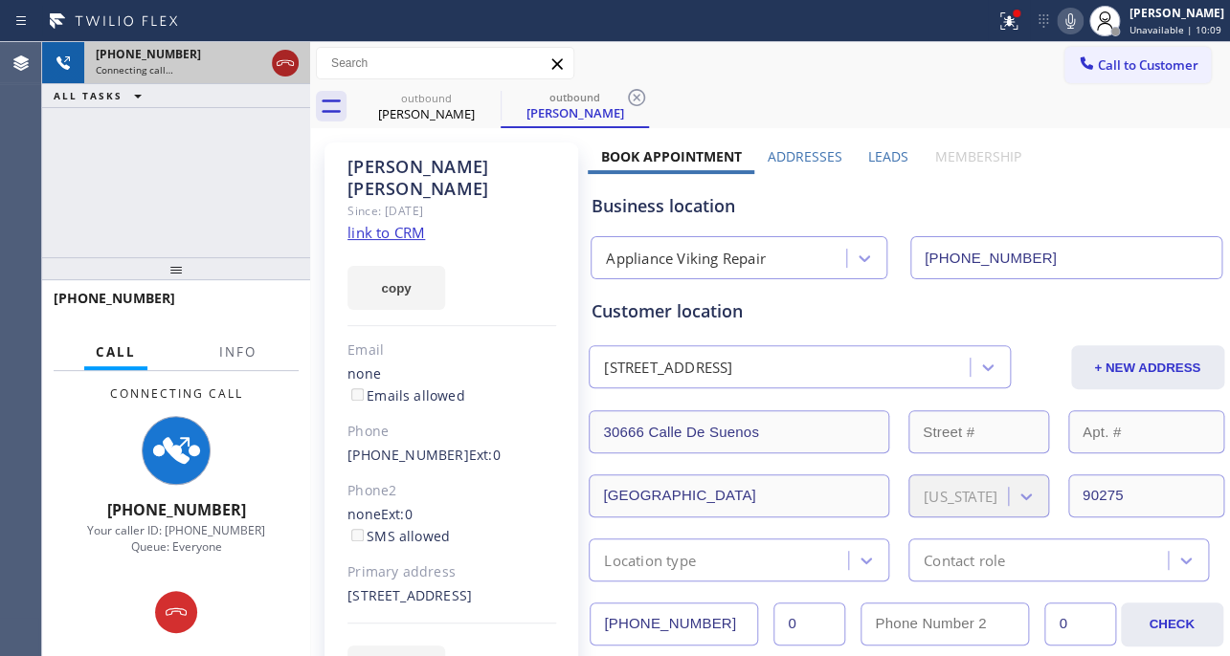
click at [278, 63] on icon at bounding box center [285, 63] width 23 height 23
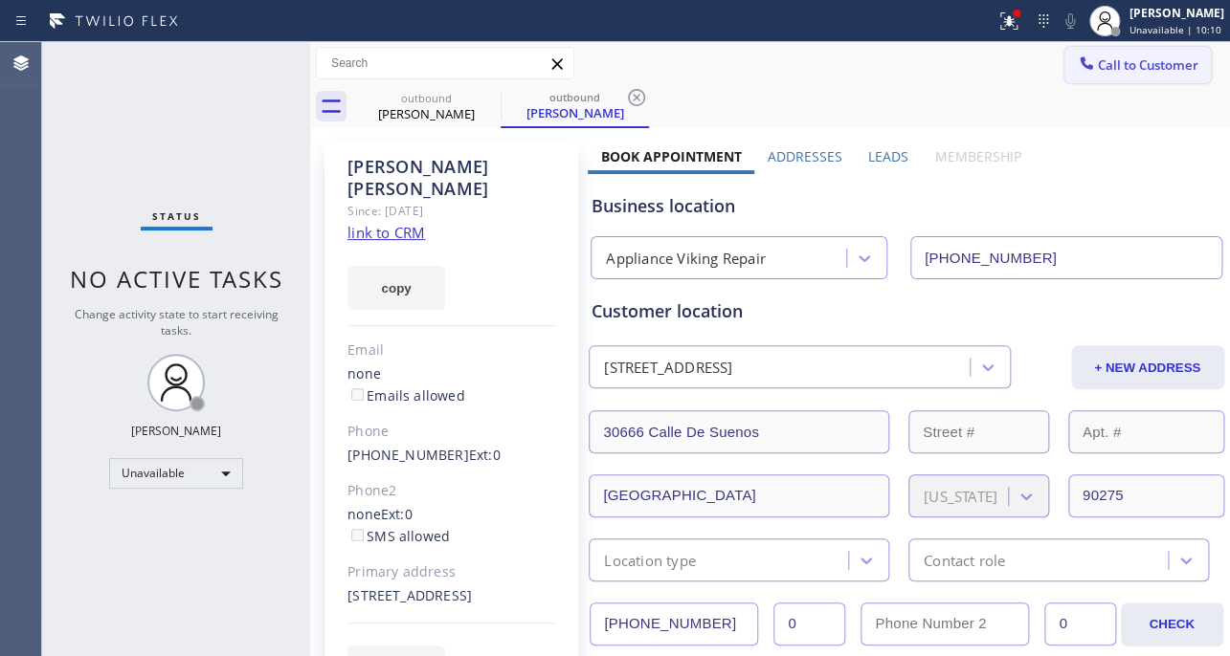
click at [1099, 64] on span "Call to Customer" at bounding box center [1147, 64] width 100 height 17
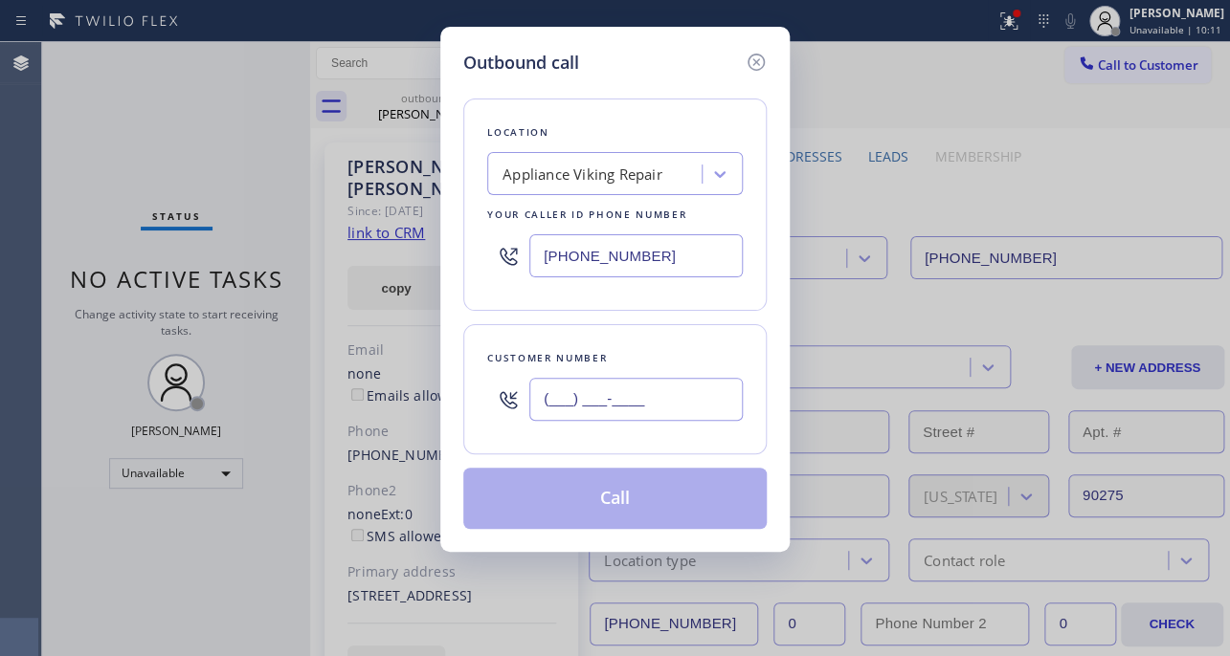
click at [687, 402] on input "(___) ___-____" at bounding box center [635, 399] width 213 height 43
paste input "203) 273-7433"
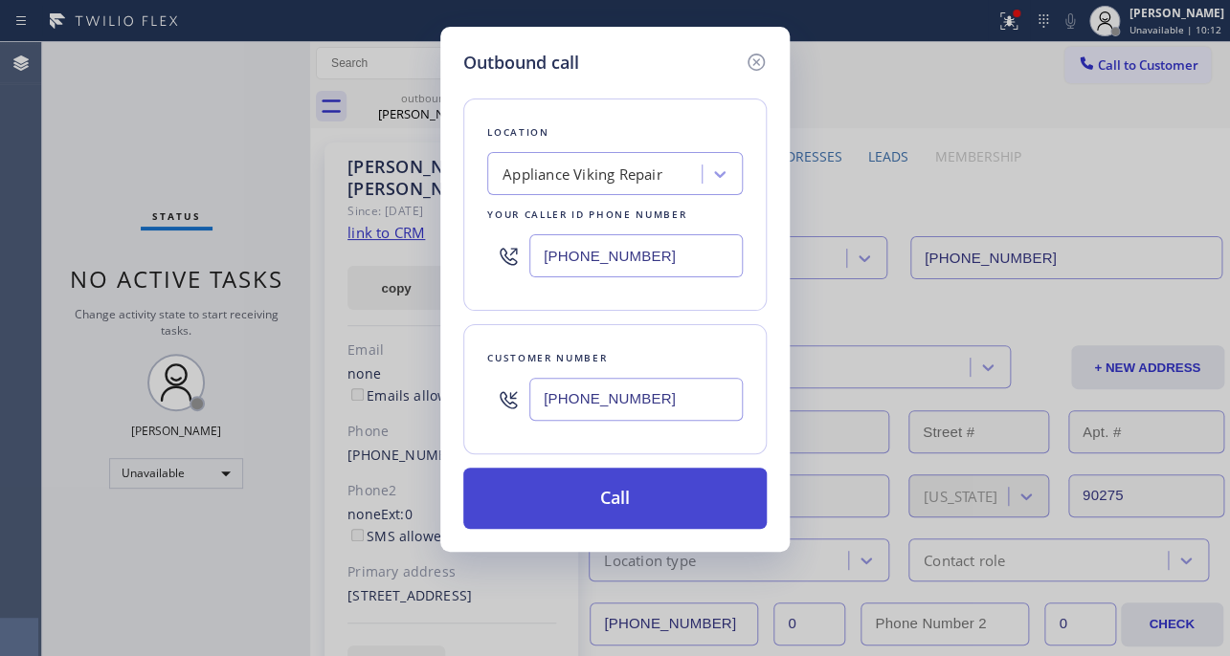
type input "(203) 273-7433"
click at [627, 509] on button "Call" at bounding box center [614, 498] width 303 height 61
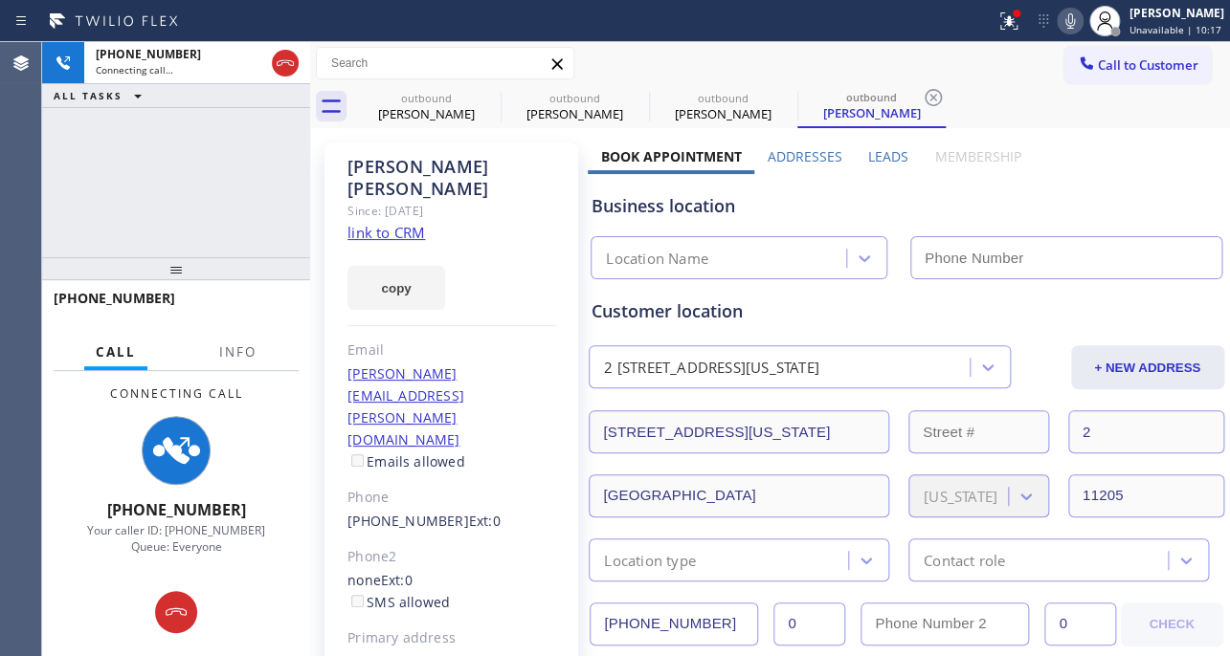
type input "[PHONE_NUMBER]"
click at [872, 152] on label "Leads" at bounding box center [888, 156] width 40 height 18
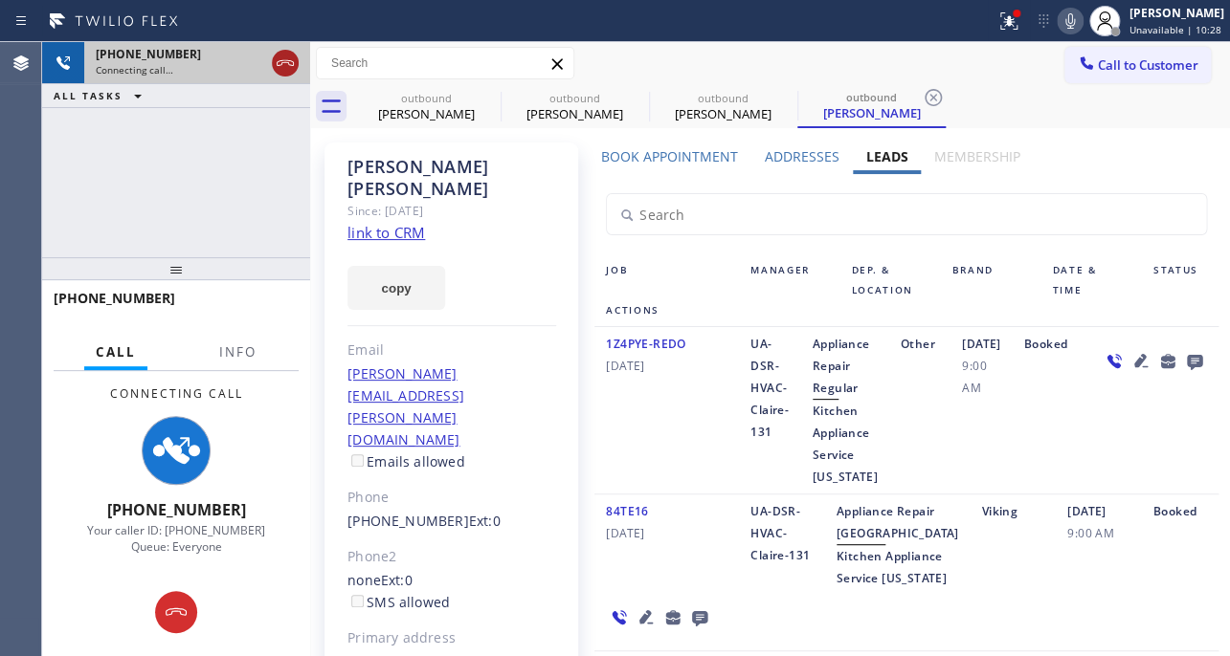
click at [277, 62] on icon at bounding box center [285, 63] width 17 height 6
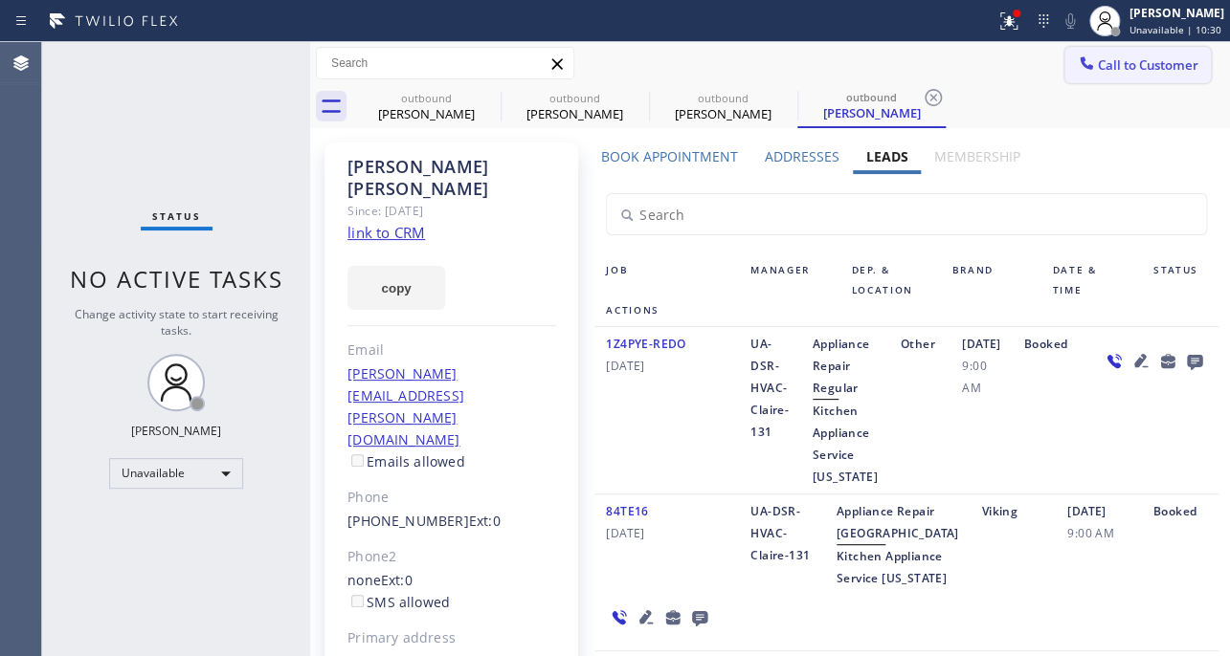
click at [1143, 67] on span "Call to Customer" at bounding box center [1147, 64] width 100 height 17
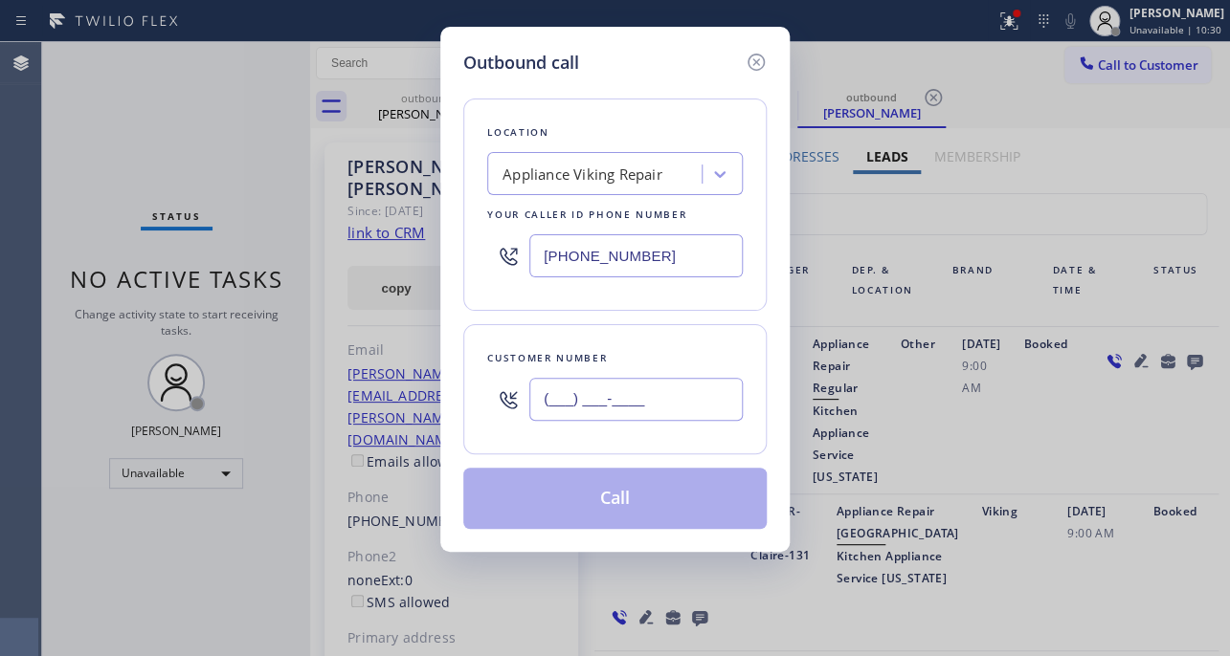
click at [676, 406] on input "(___) ___-____" at bounding box center [635, 399] width 213 height 43
paste input "323) 333-0711"
type input "[PHONE_NUMBER]"
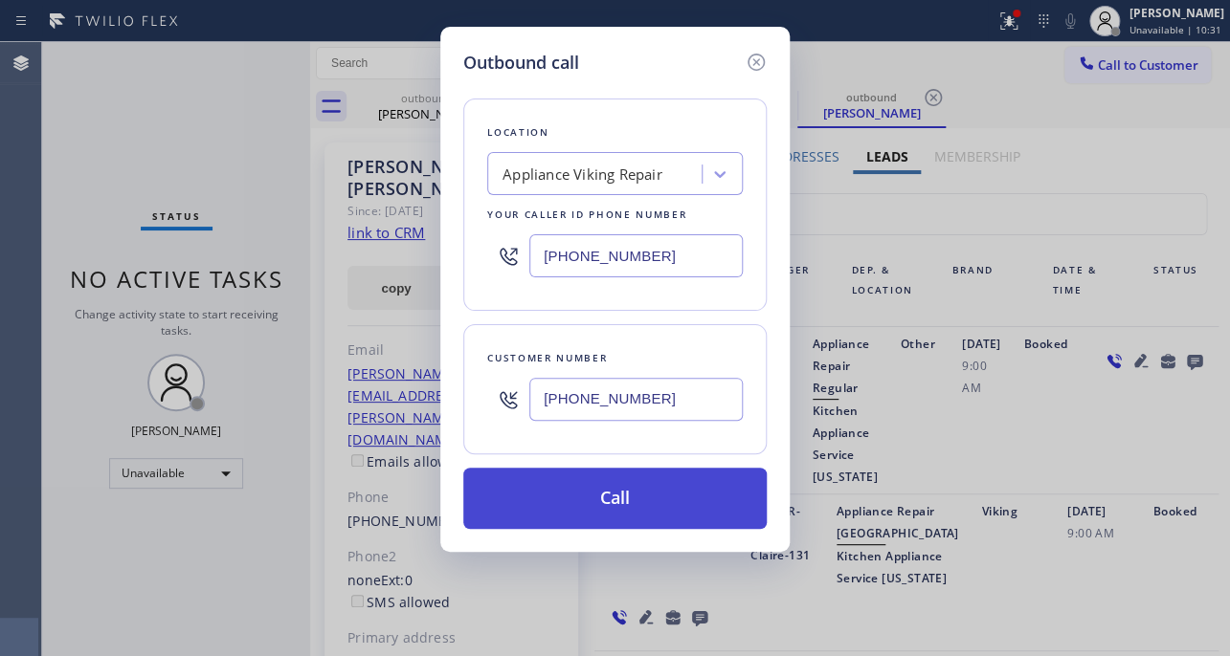
click at [613, 498] on button "Call" at bounding box center [614, 498] width 303 height 61
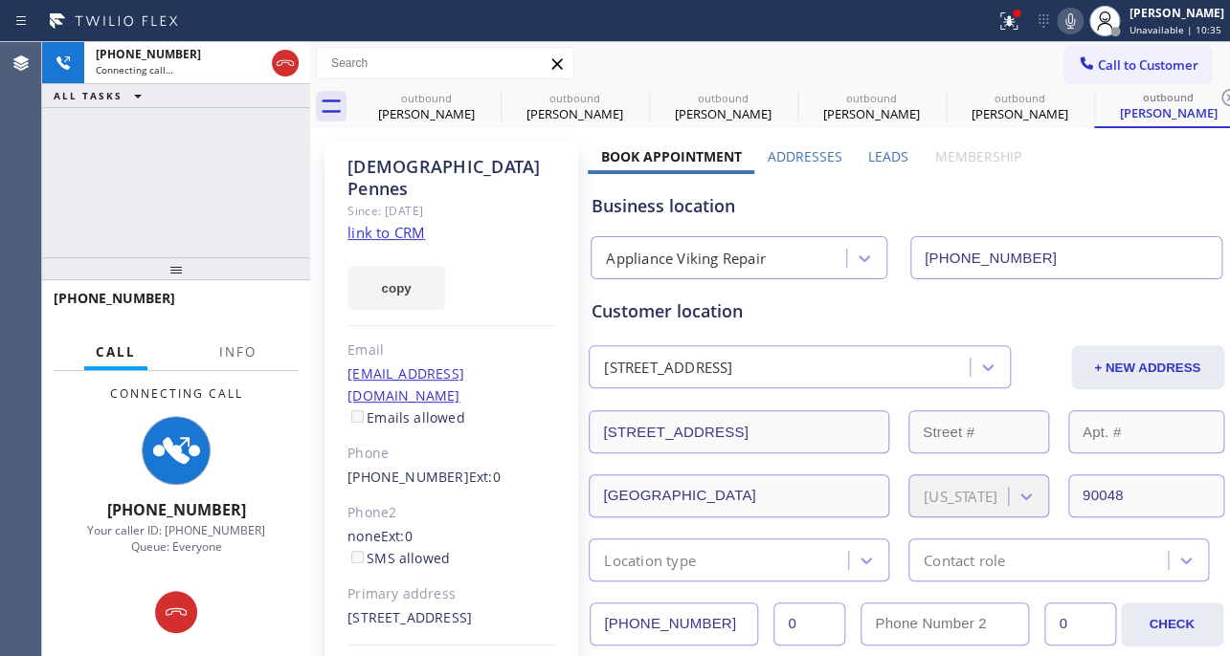
type input "[PHONE_NUMBER]"
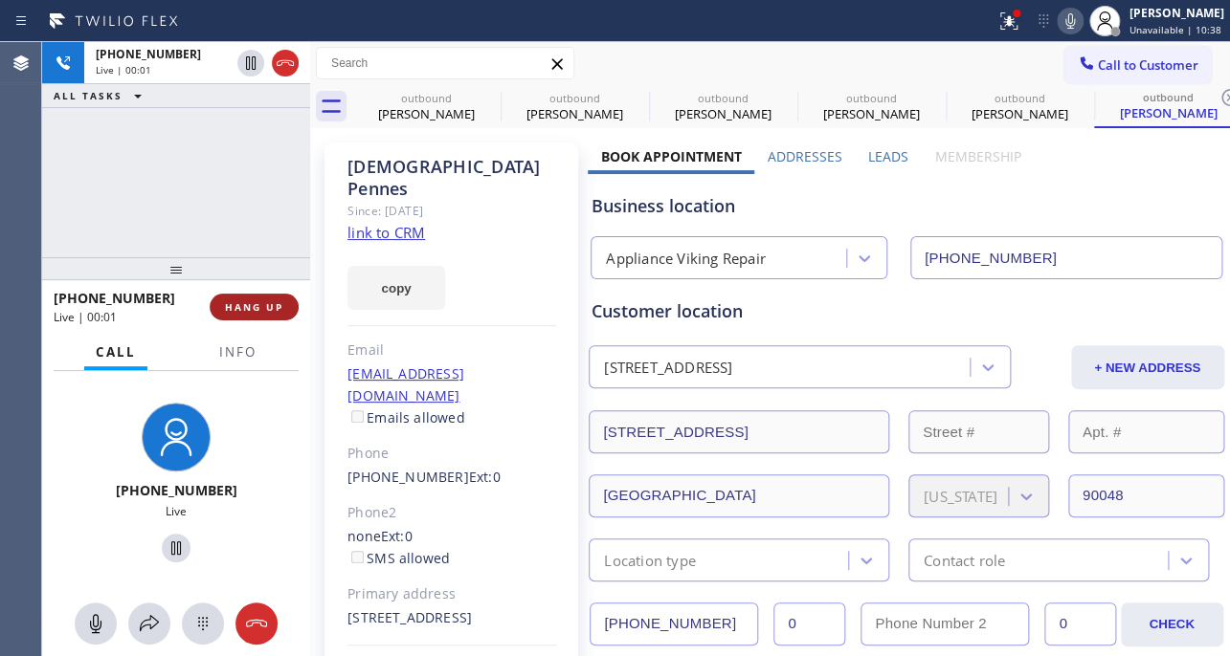
click at [243, 306] on span "HANG UP" at bounding box center [254, 306] width 58 height 13
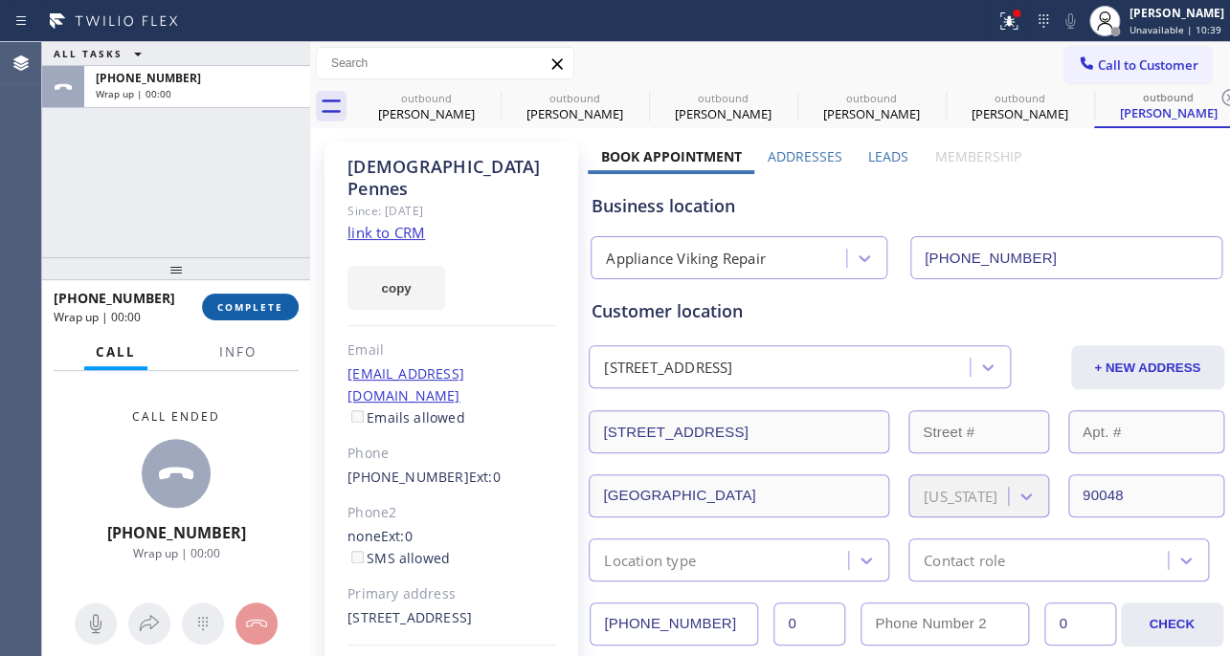
click at [246, 316] on button "COMPLETE" at bounding box center [250, 307] width 97 height 27
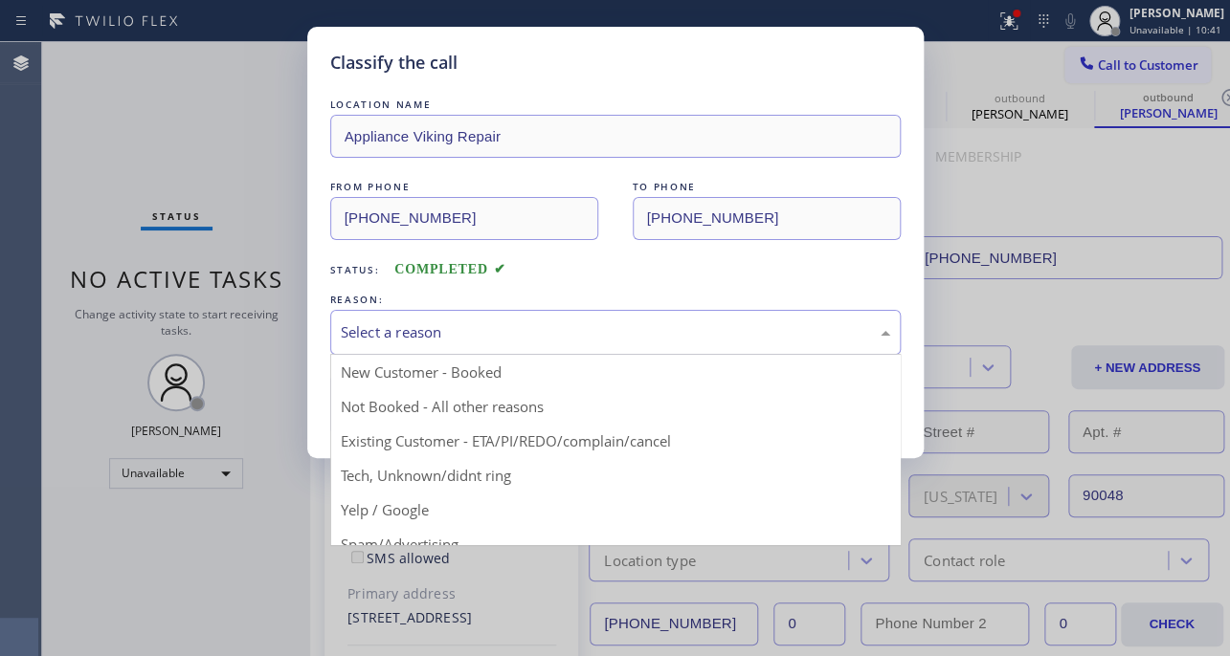
click at [473, 328] on div "Select a reason" at bounding box center [615, 332] width 549 height 22
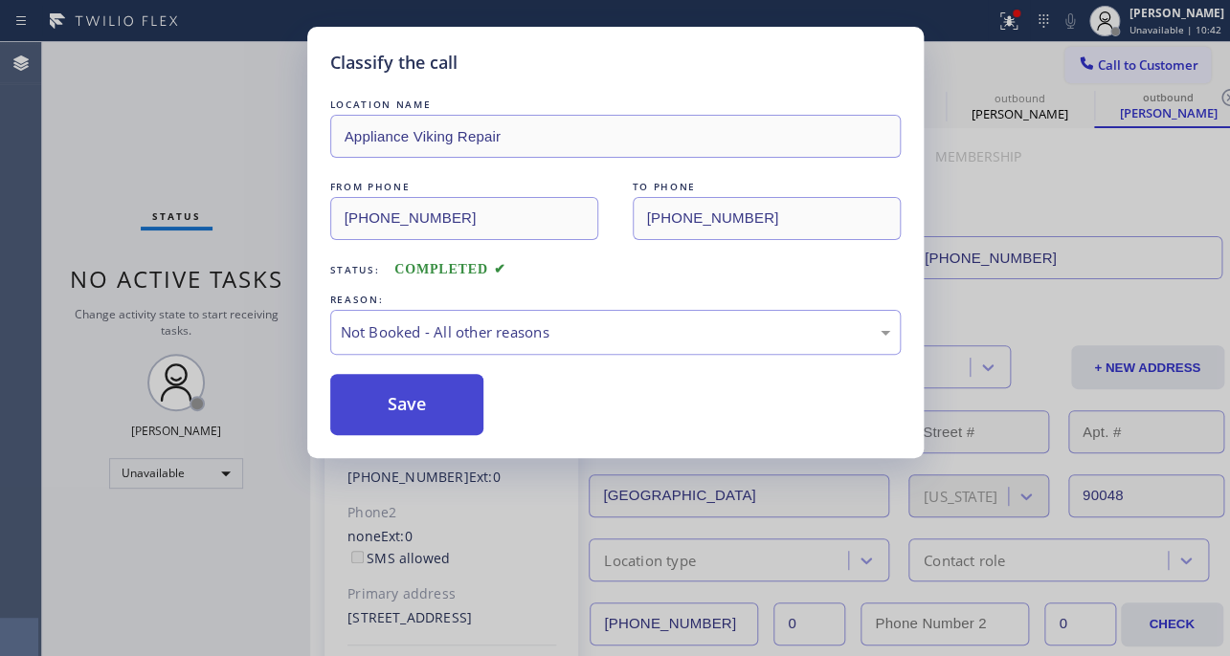
click at [425, 402] on button "Save" at bounding box center [407, 404] width 154 height 61
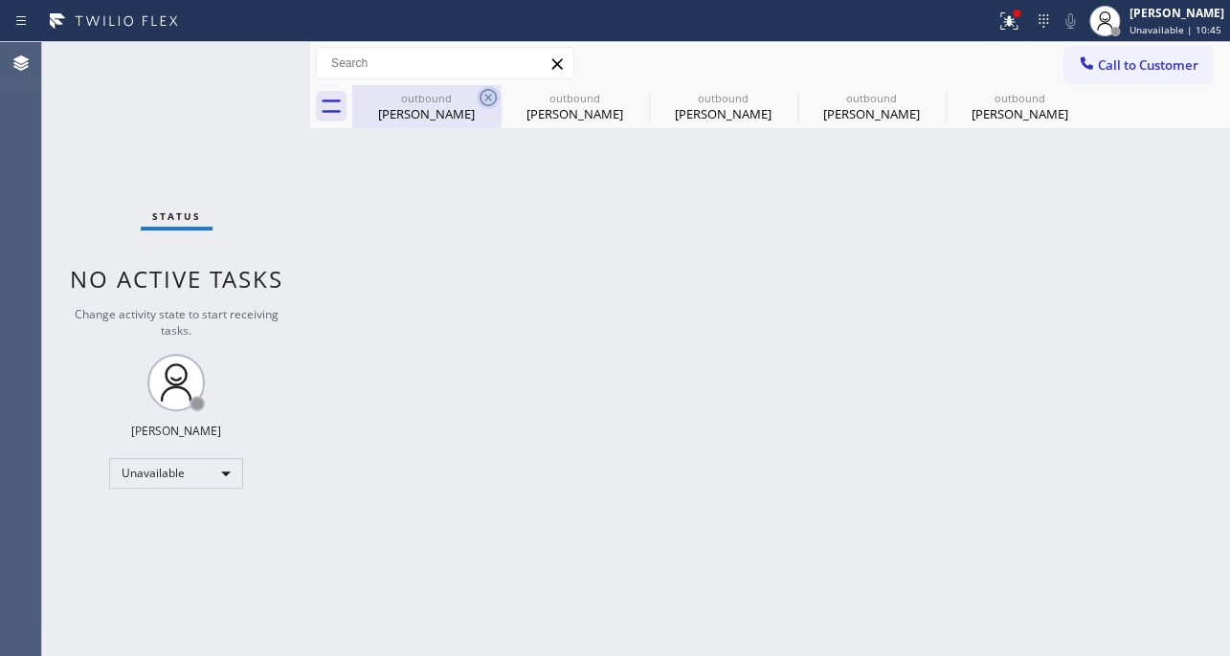
click at [491, 100] on icon at bounding box center [487, 97] width 23 height 23
click at [0, 0] on icon at bounding box center [0, 0] width 0 height 0
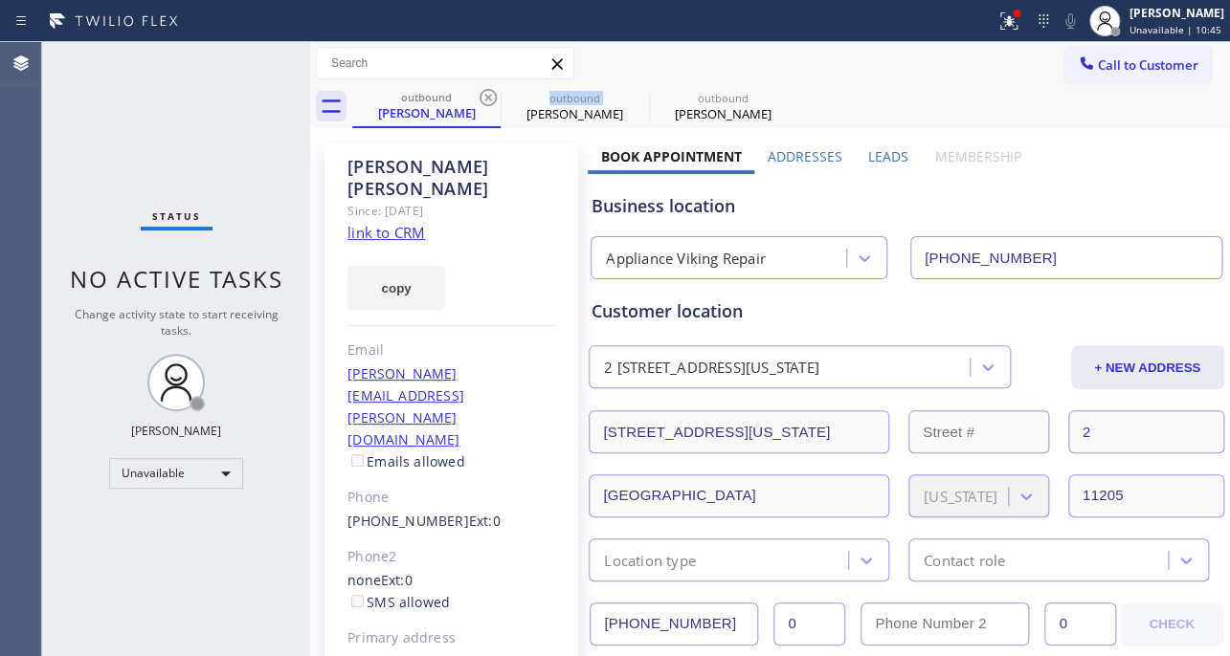
click at [491, 100] on icon at bounding box center [487, 97] width 23 height 23
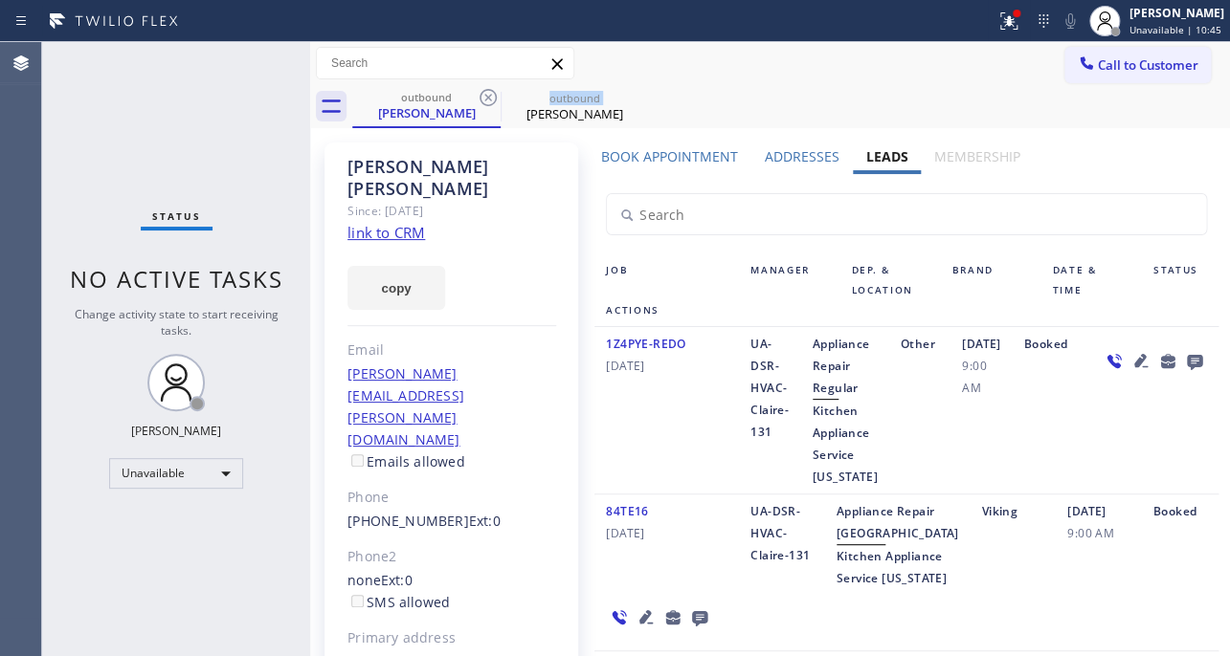
click at [491, 100] on icon at bounding box center [487, 97] width 23 height 23
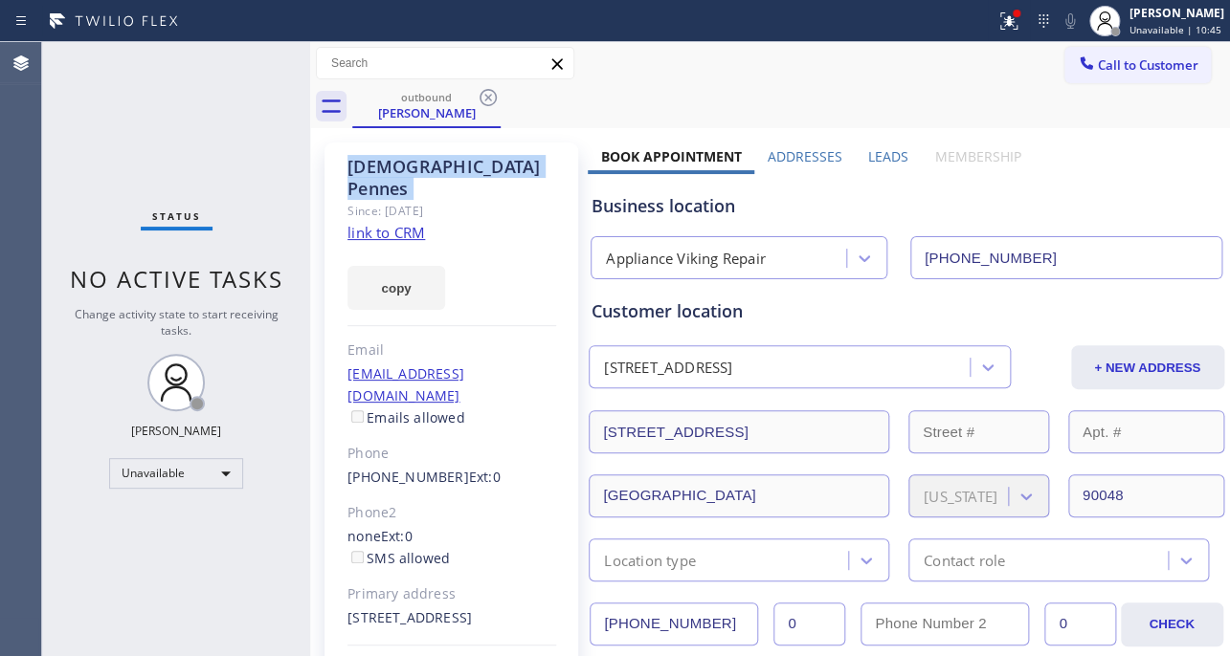
click at [491, 100] on icon at bounding box center [487, 97] width 23 height 23
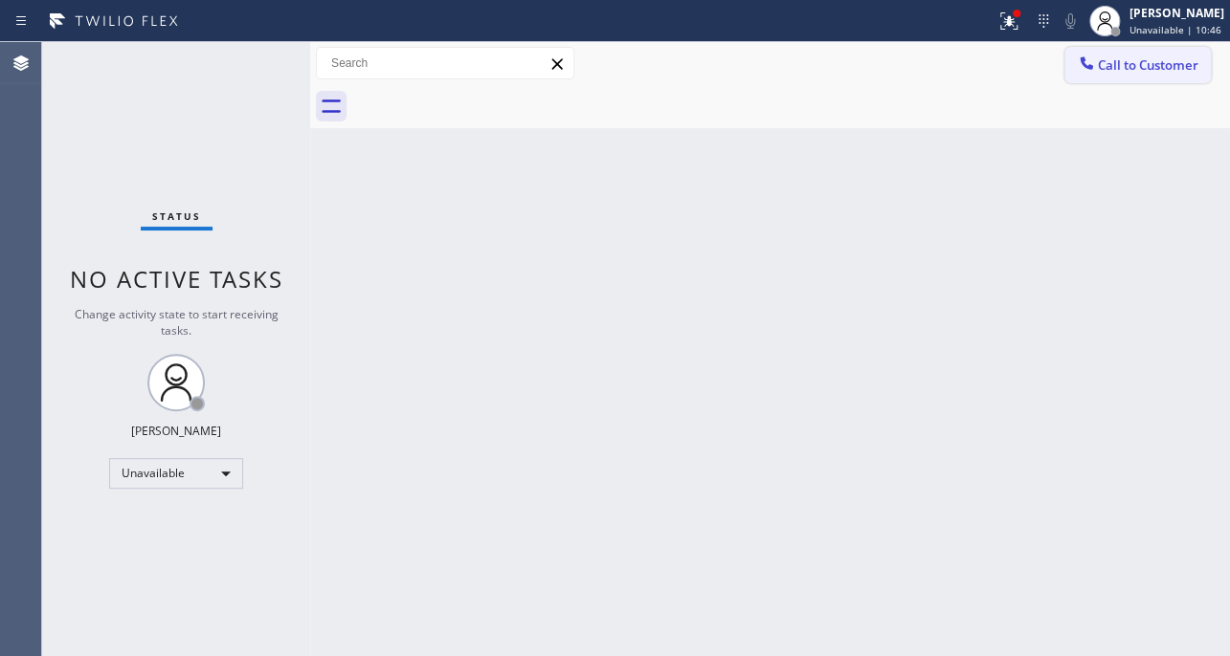
click at [1147, 58] on span "Call to Customer" at bounding box center [1147, 64] width 100 height 17
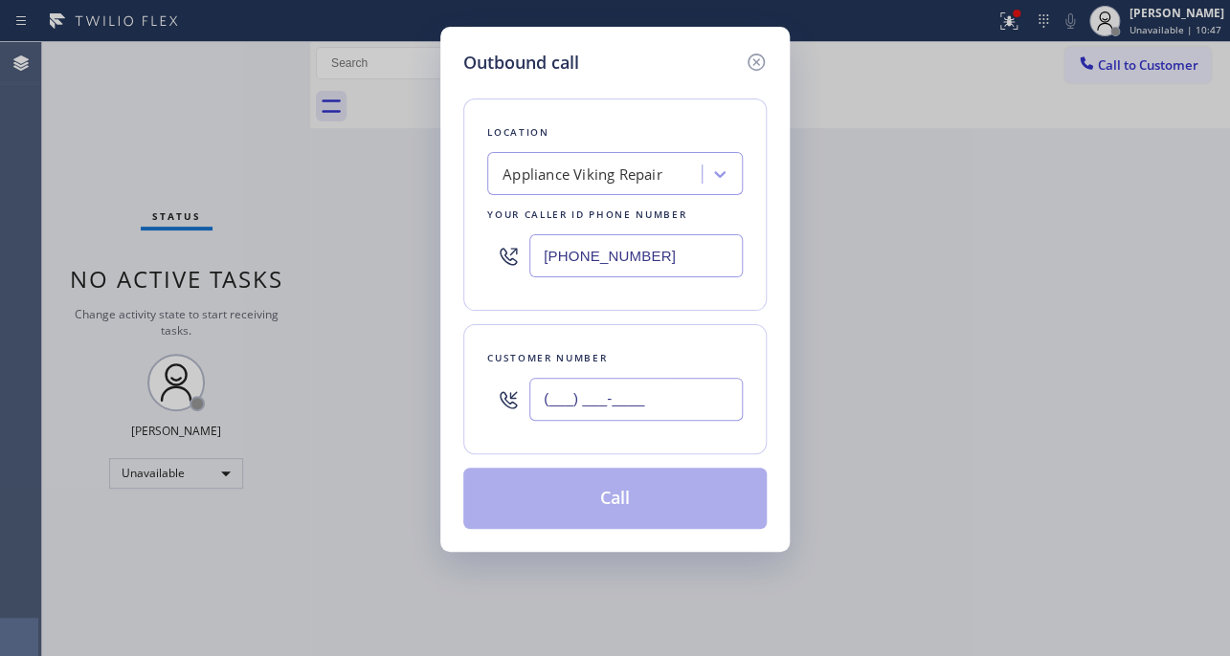
click at [677, 378] on input "(___) ___-____" at bounding box center [635, 399] width 213 height 43
paste input "480) 226-6616"
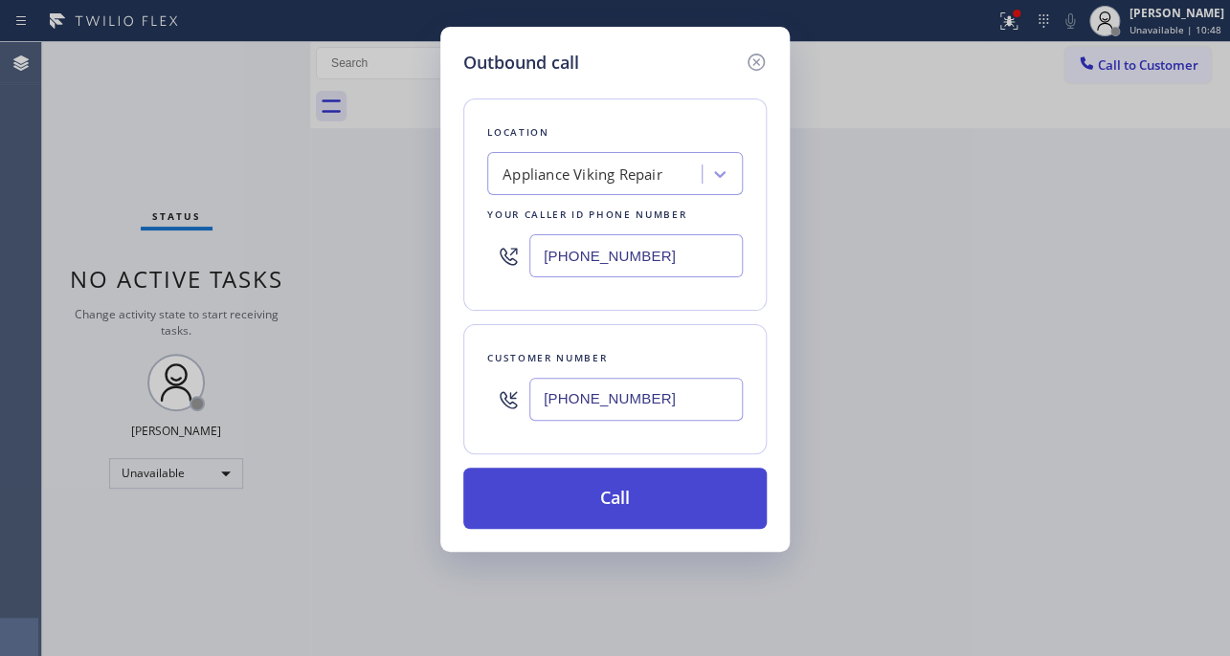
type input "[PHONE_NUMBER]"
click at [604, 488] on button "Call" at bounding box center [614, 498] width 303 height 61
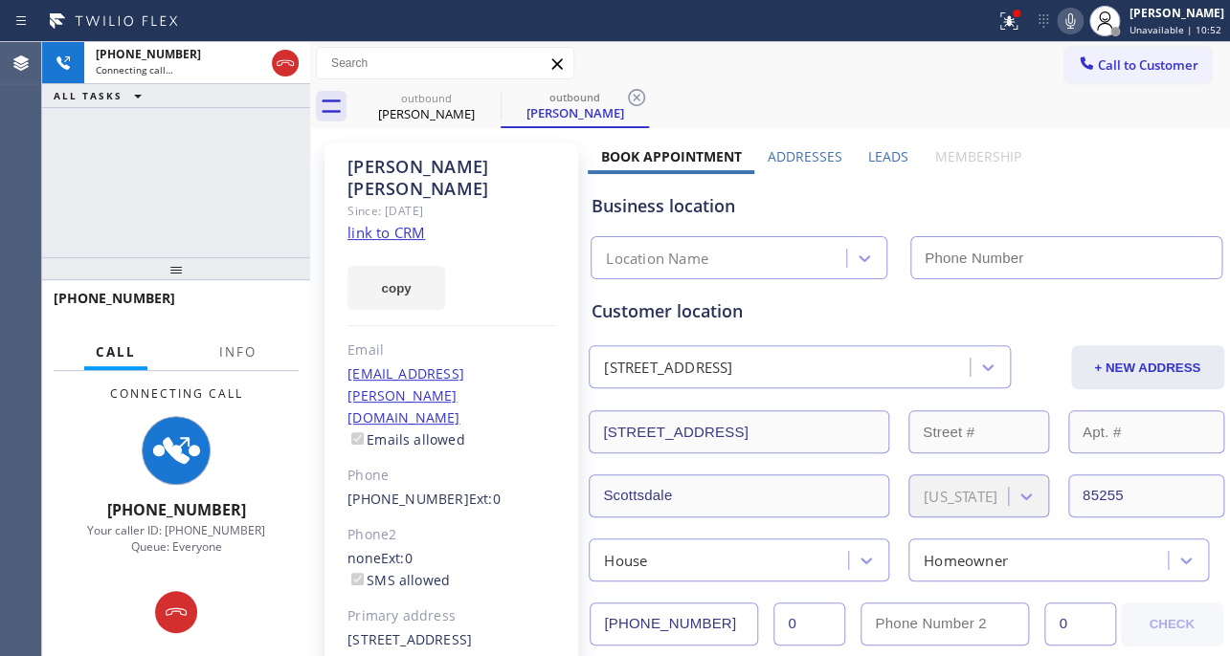
type input "[PHONE_NUMBER]"
click at [879, 152] on label "Leads" at bounding box center [888, 156] width 40 height 18
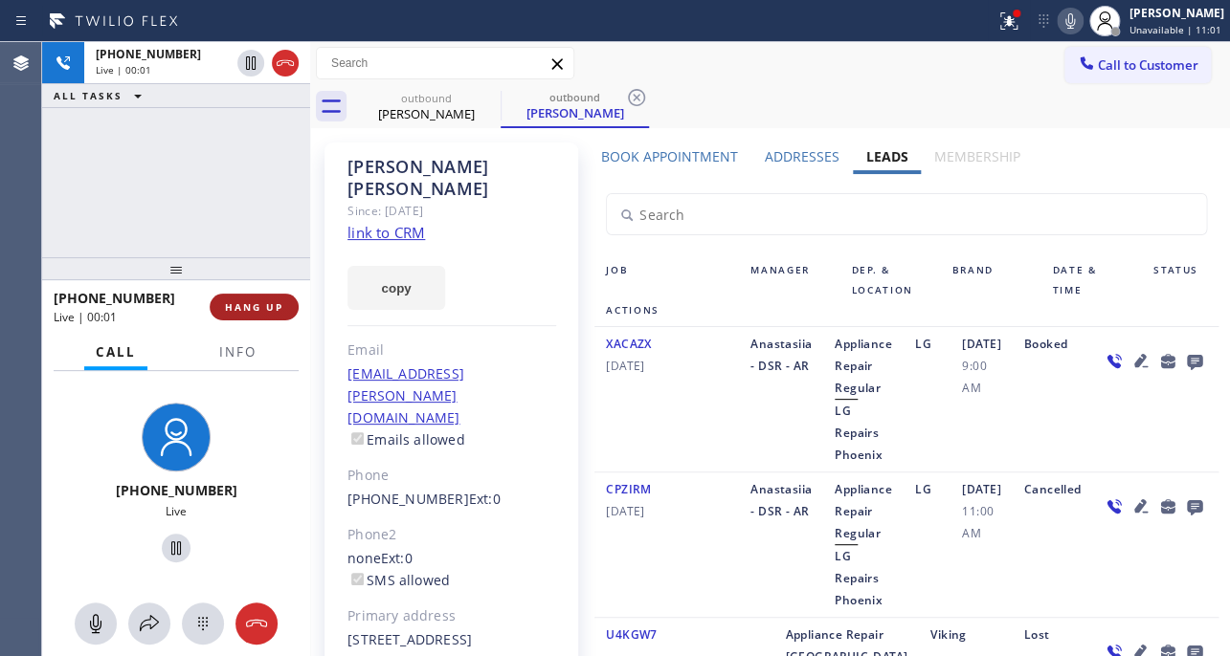
click at [270, 316] on button "HANG UP" at bounding box center [254, 307] width 89 height 27
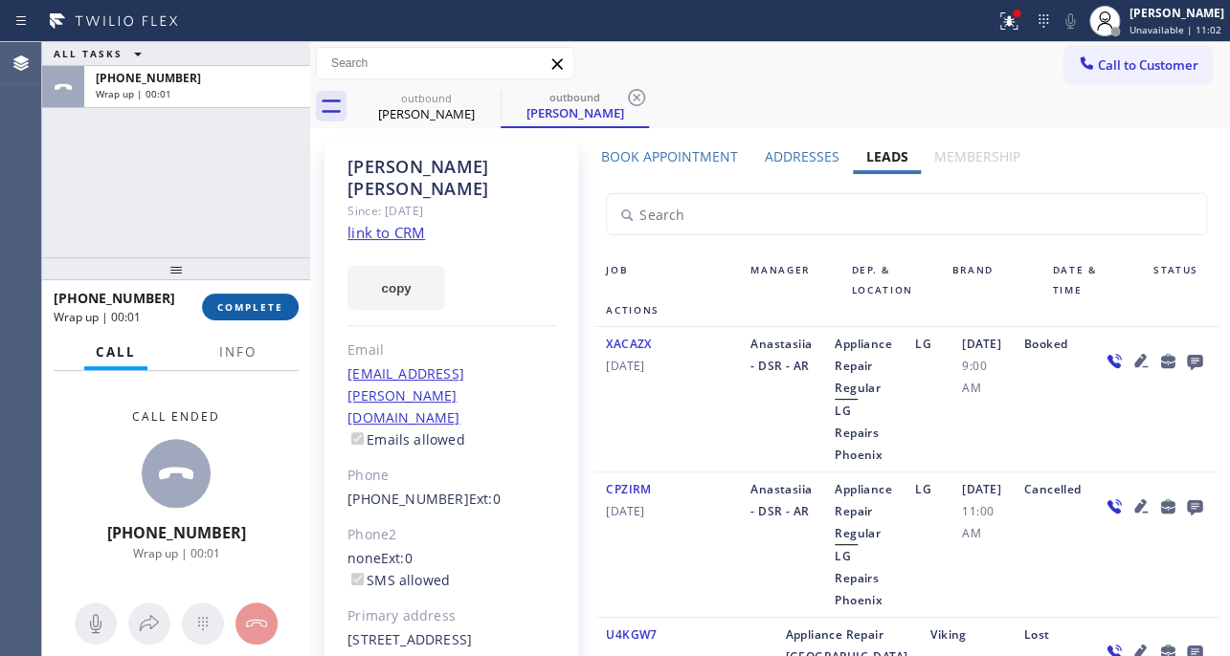
click at [272, 311] on span "COMPLETE" at bounding box center [250, 306] width 66 height 13
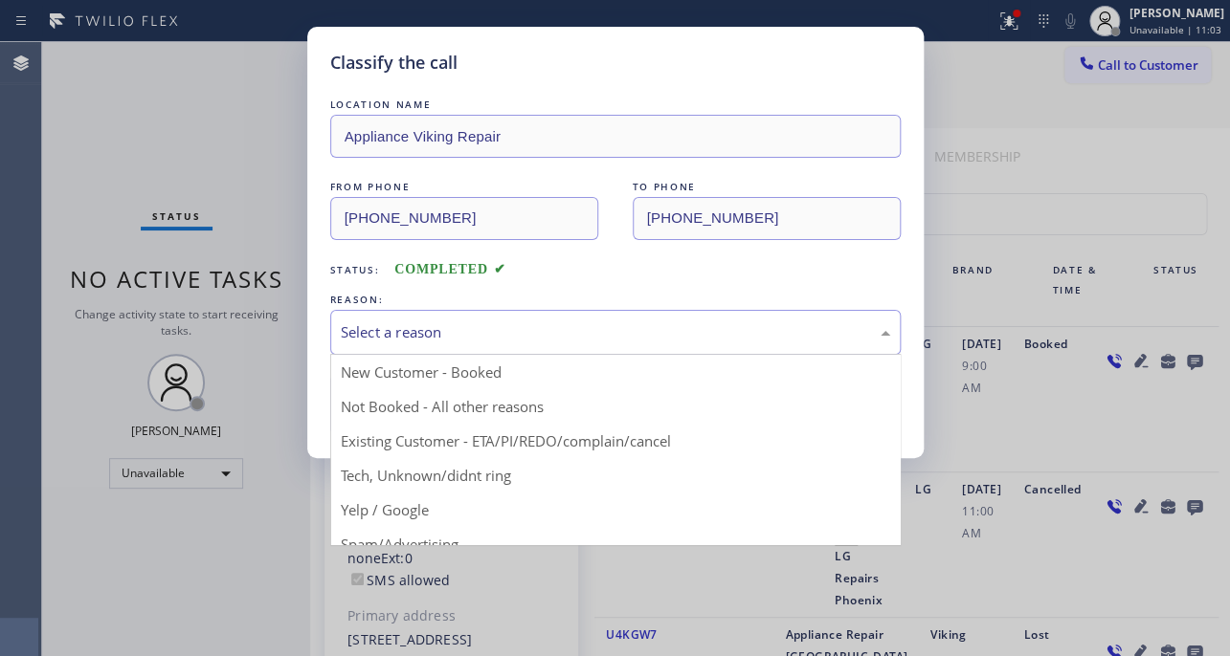
click at [517, 310] on div "Select a reason" at bounding box center [615, 332] width 570 height 45
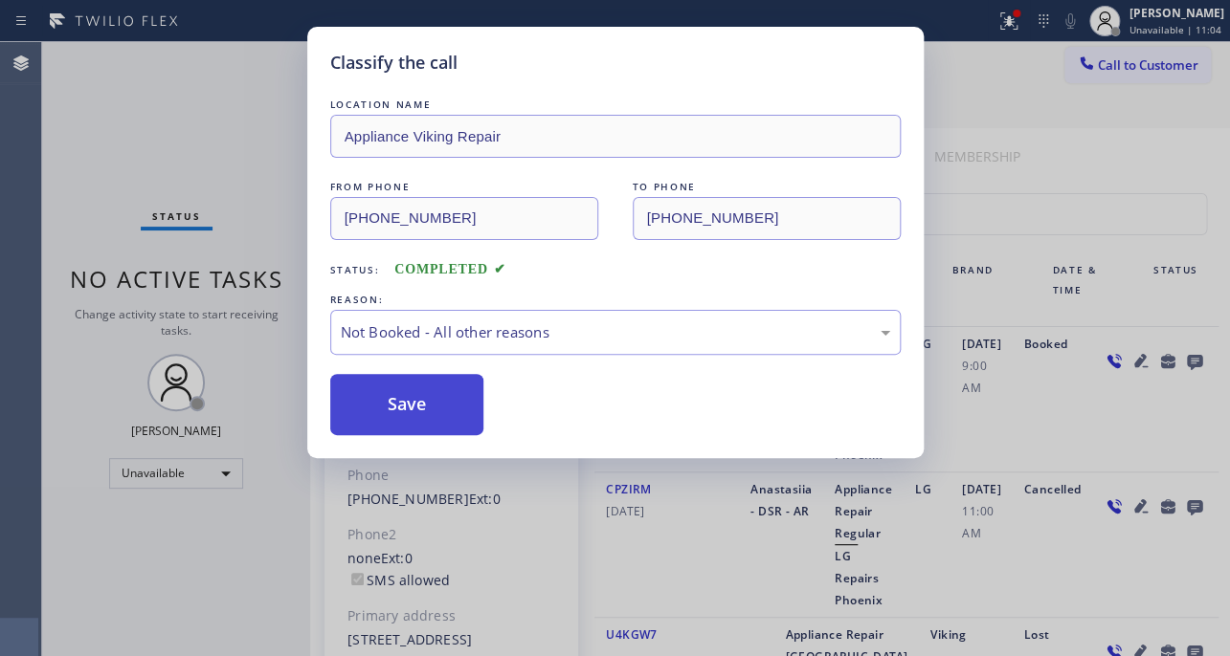
click at [410, 407] on button "Save" at bounding box center [407, 404] width 154 height 61
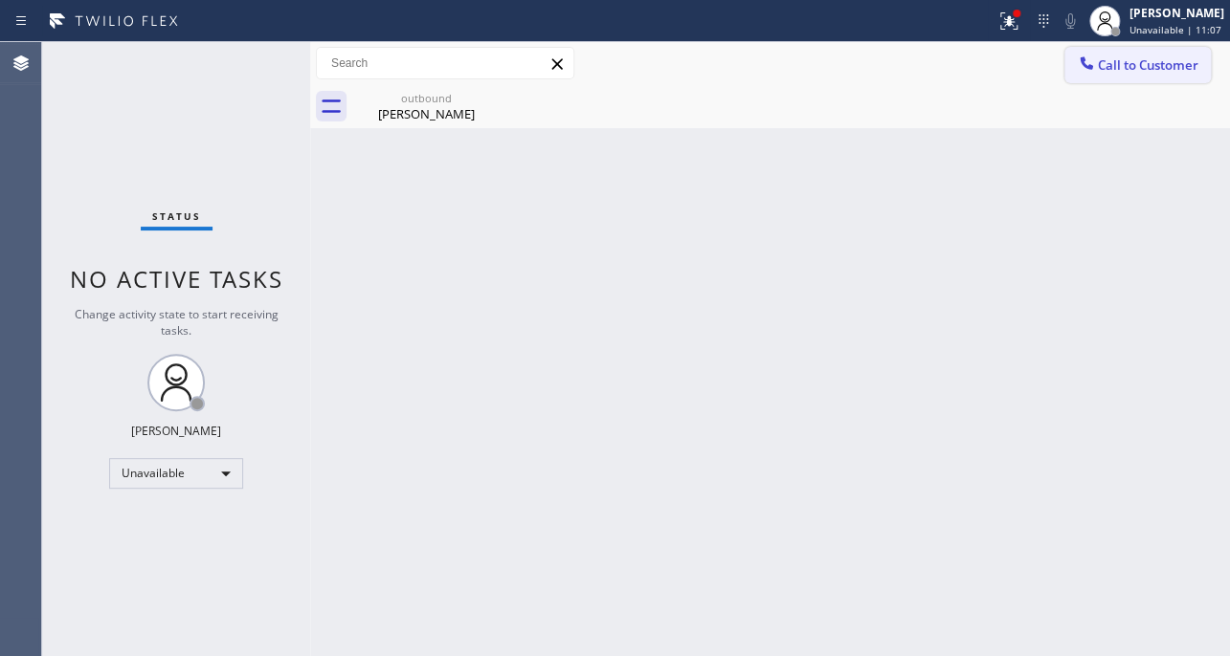
click at [1141, 64] on span "Call to Customer" at bounding box center [1147, 64] width 100 height 17
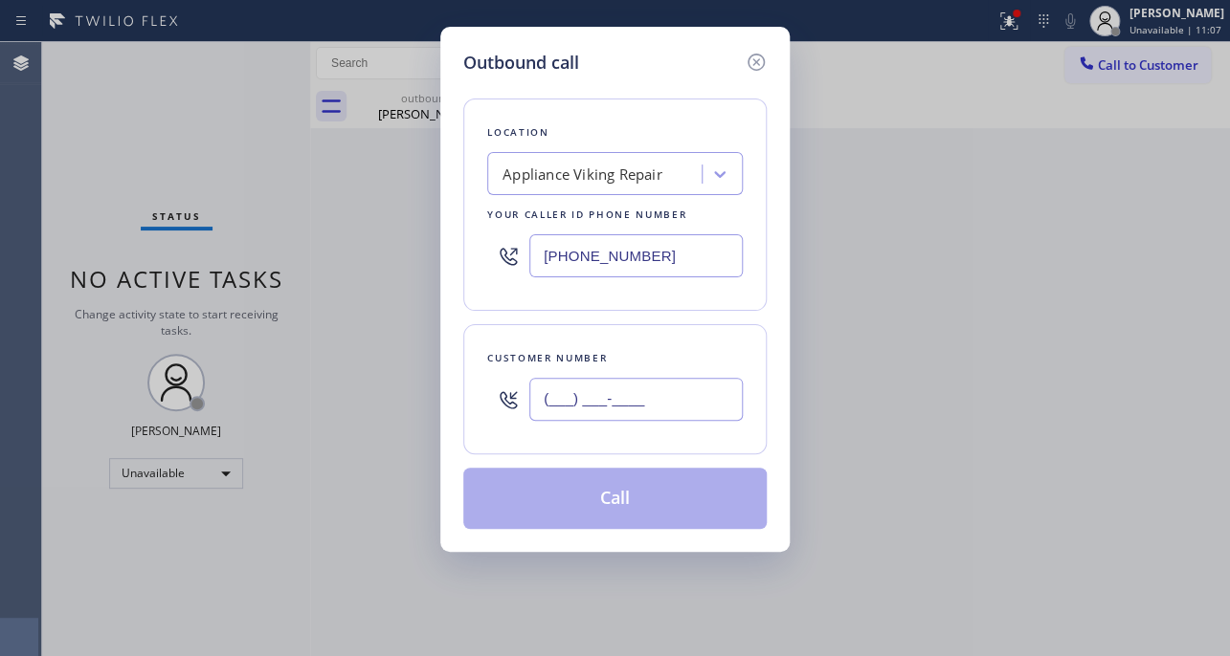
click at [693, 401] on input "(___) ___-____" at bounding box center [635, 399] width 213 height 43
paste input "714) 383-3550"
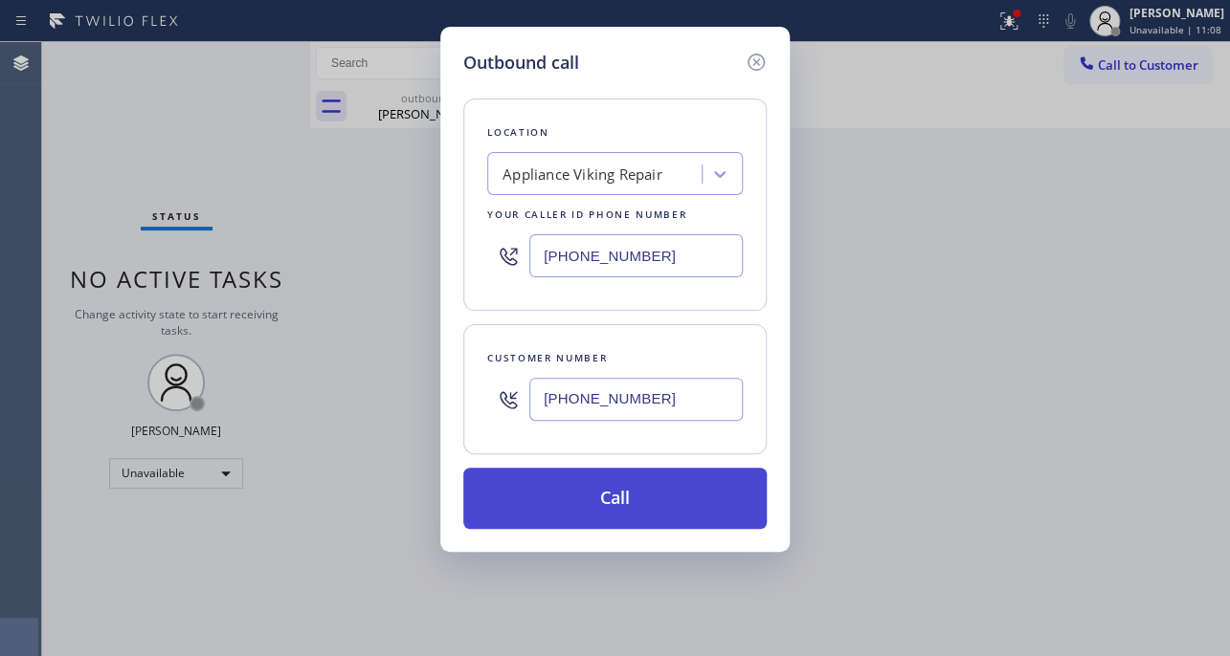
type input "[PHONE_NUMBER]"
click at [627, 489] on button "Call" at bounding box center [614, 498] width 303 height 61
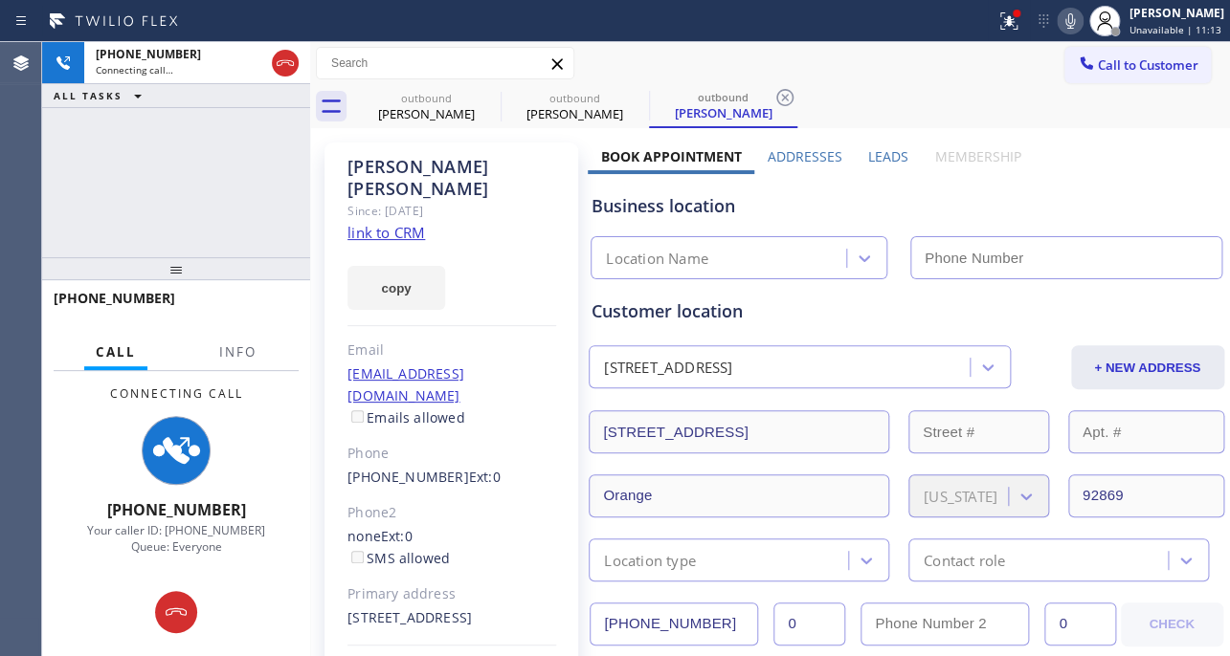
type input "[PHONE_NUMBER]"
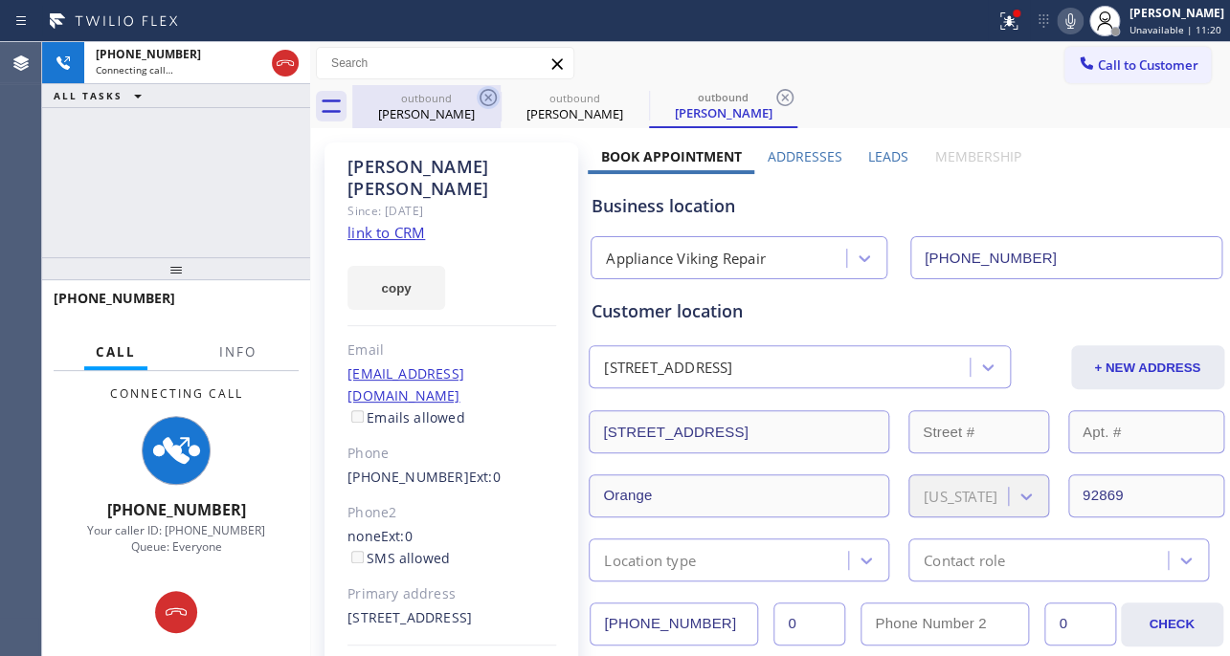
click at [482, 99] on icon at bounding box center [487, 97] width 23 height 23
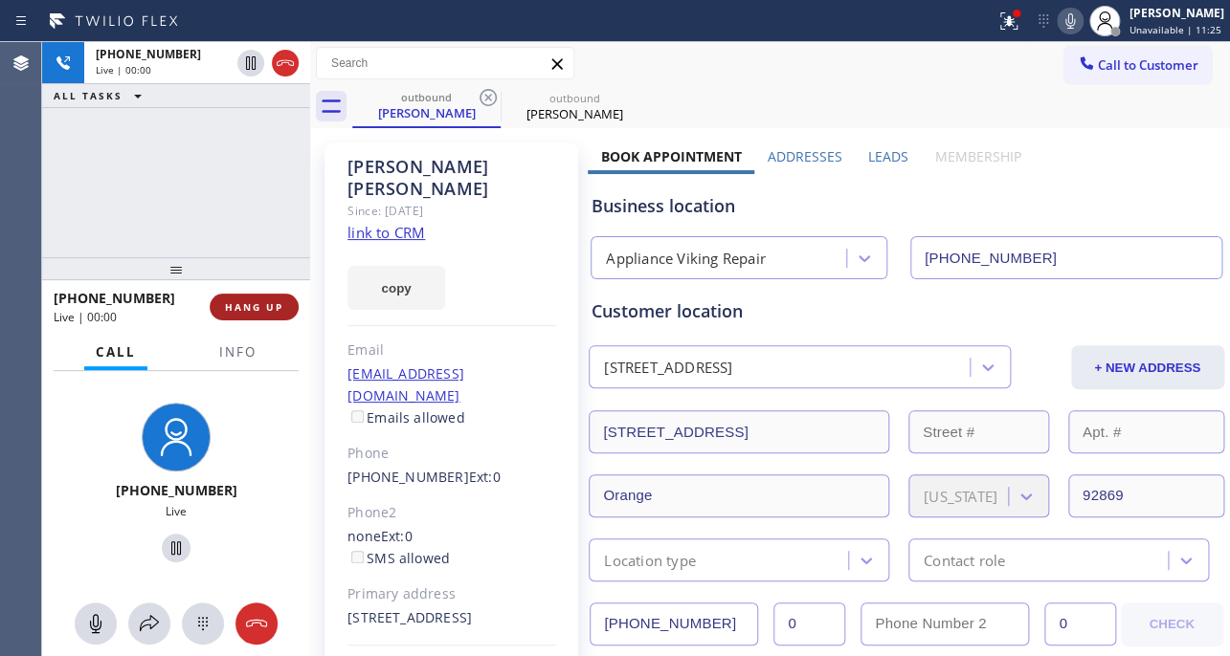
click at [255, 313] on span "HANG UP" at bounding box center [254, 306] width 58 height 13
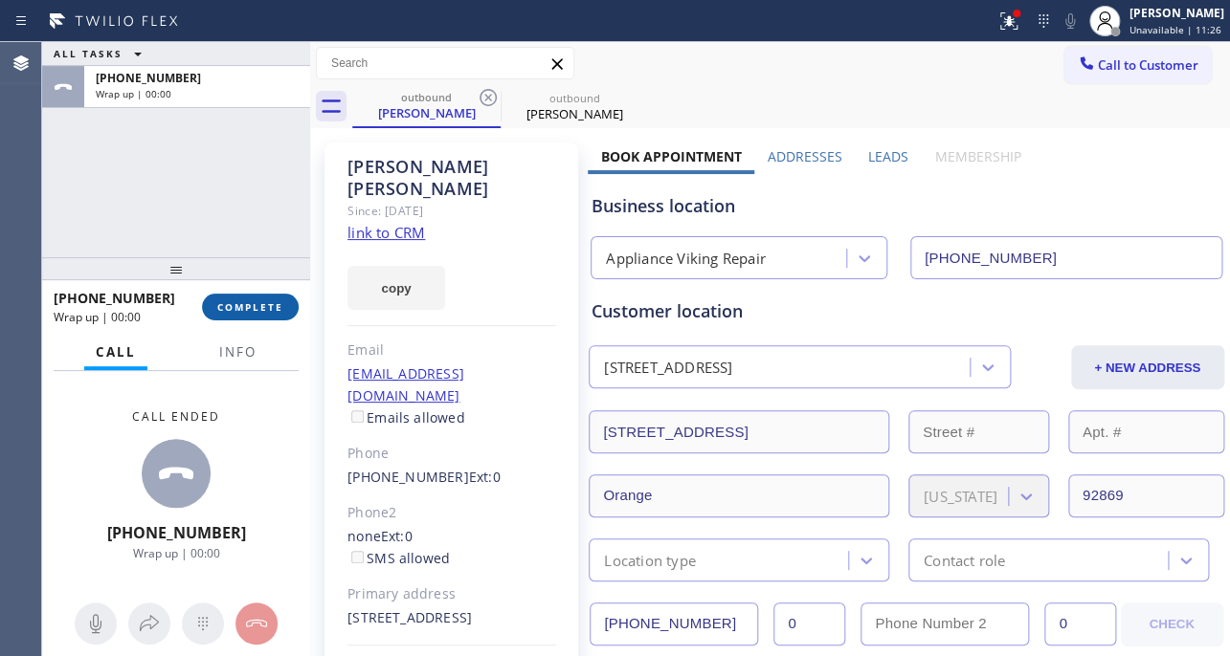
click at [274, 306] on span "COMPLETE" at bounding box center [250, 306] width 66 height 13
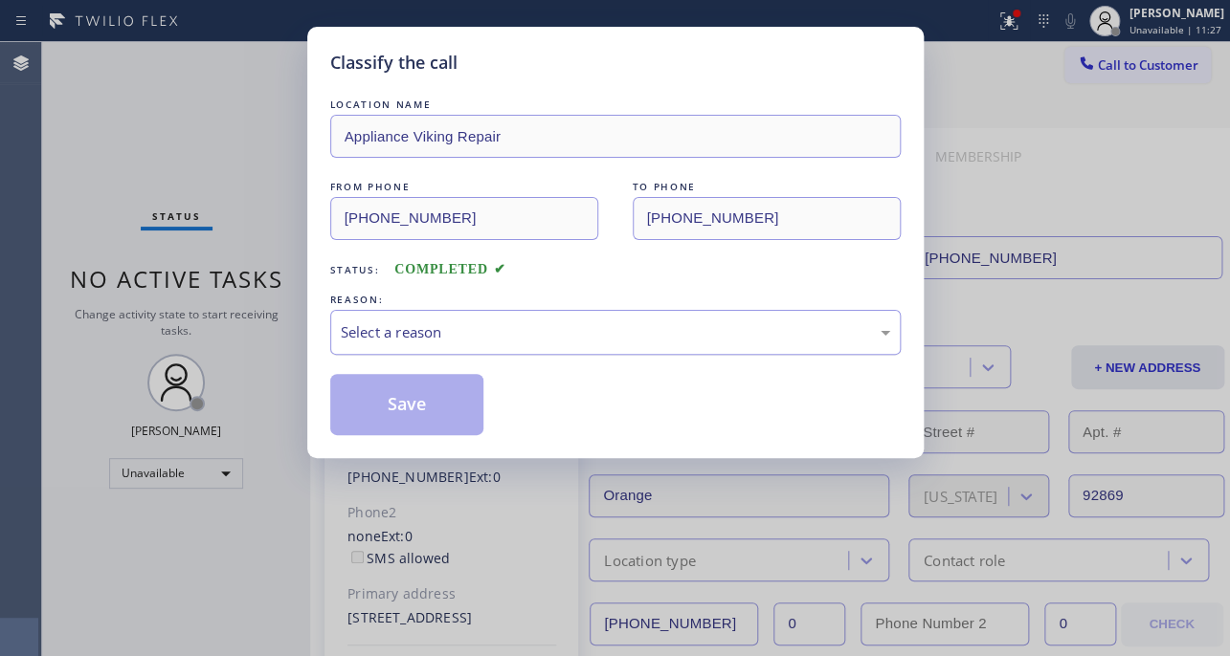
click at [447, 335] on div "Select a reason" at bounding box center [615, 332] width 549 height 22
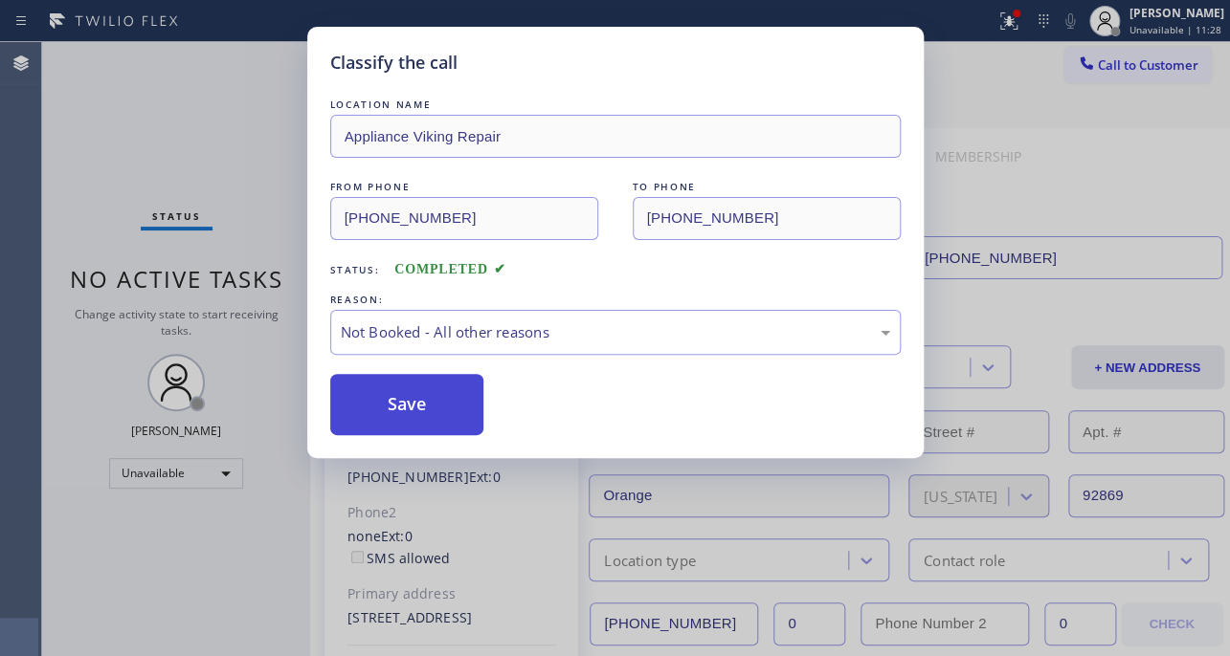
click at [421, 407] on button "Save" at bounding box center [407, 404] width 154 height 61
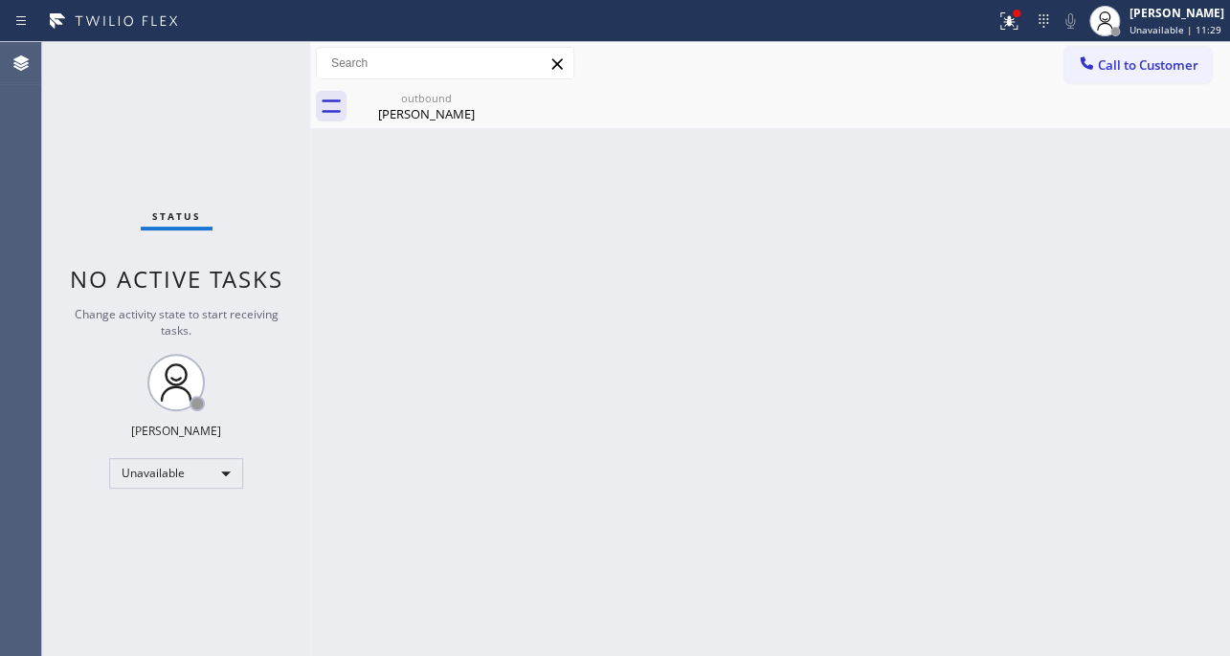
click at [1106, 68] on span "Call to Customer" at bounding box center [1147, 64] width 100 height 17
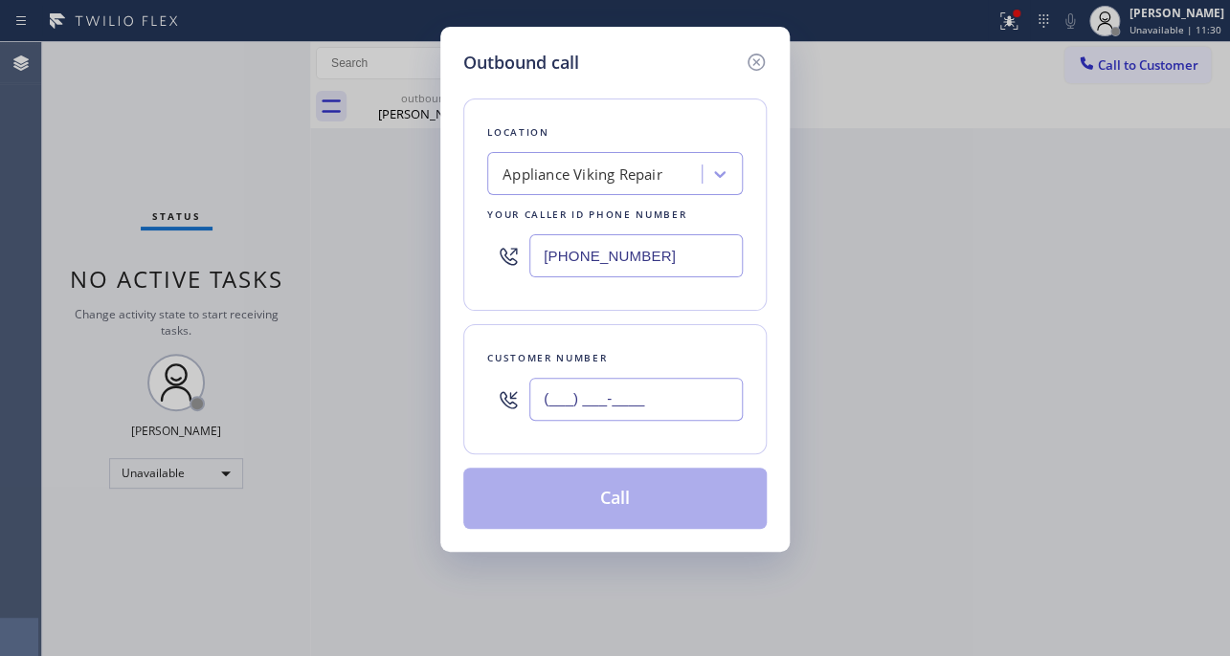
click at [690, 394] on input "(___) ___-____" at bounding box center [635, 399] width 213 height 43
paste input "917) 732-6024"
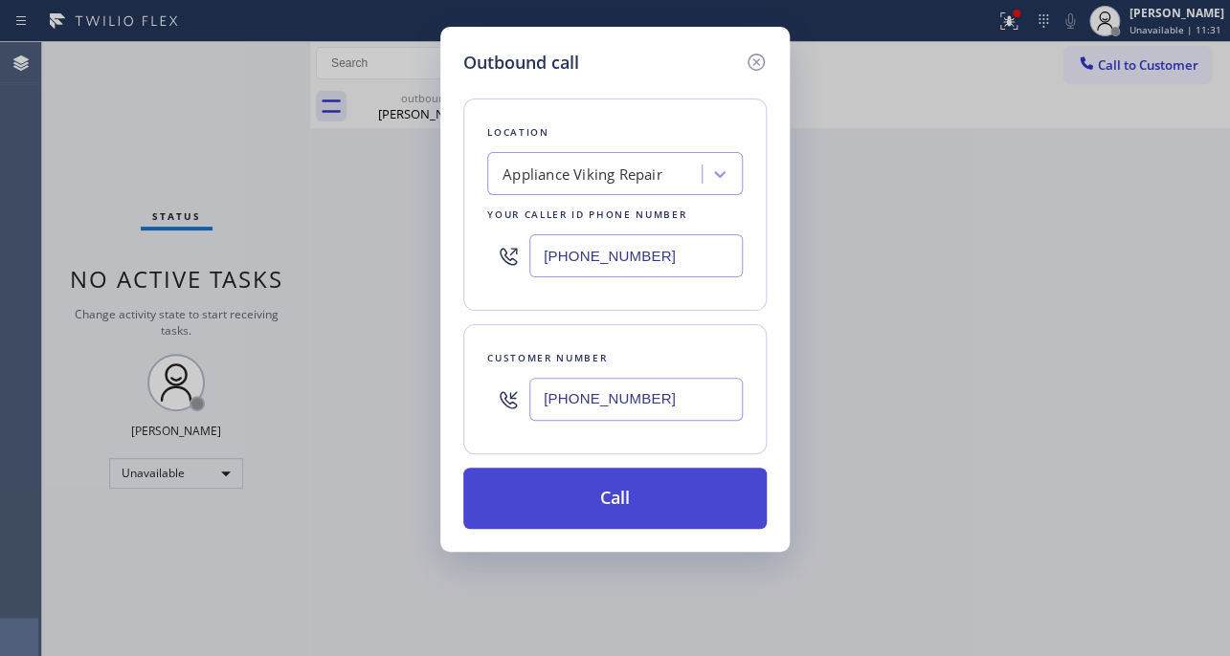
type input "(917) 732-6024"
click at [628, 504] on button "Call" at bounding box center [614, 498] width 303 height 61
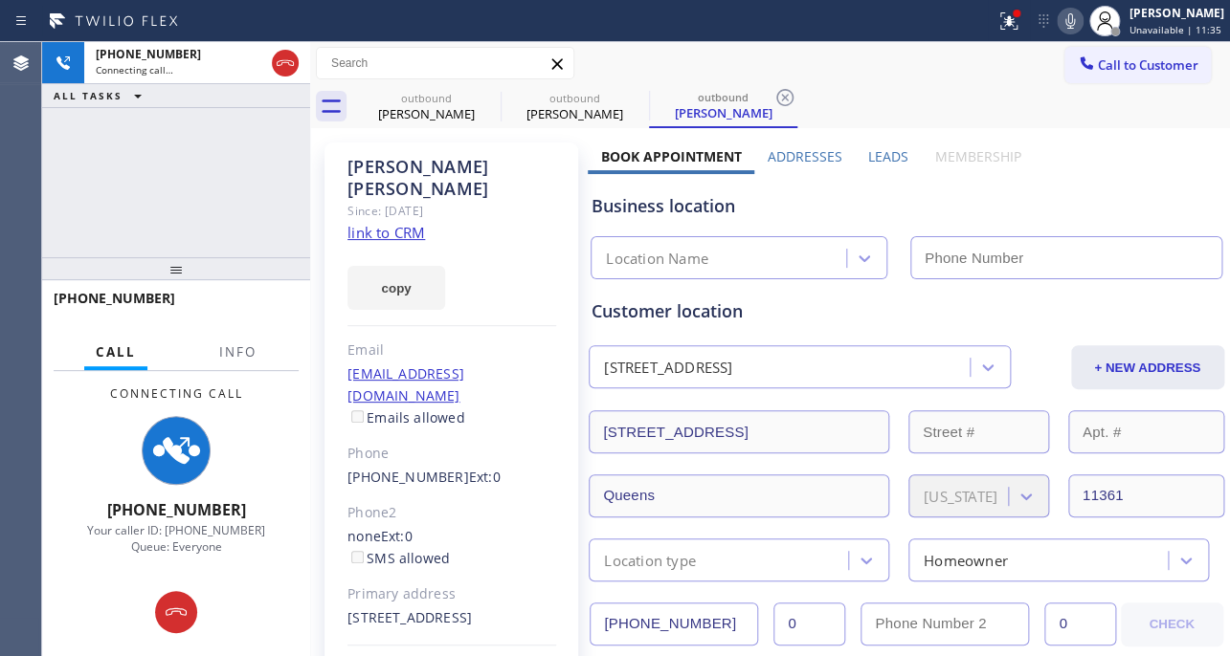
type input "[PHONE_NUMBER]"
click at [889, 162] on label "Leads" at bounding box center [888, 156] width 40 height 18
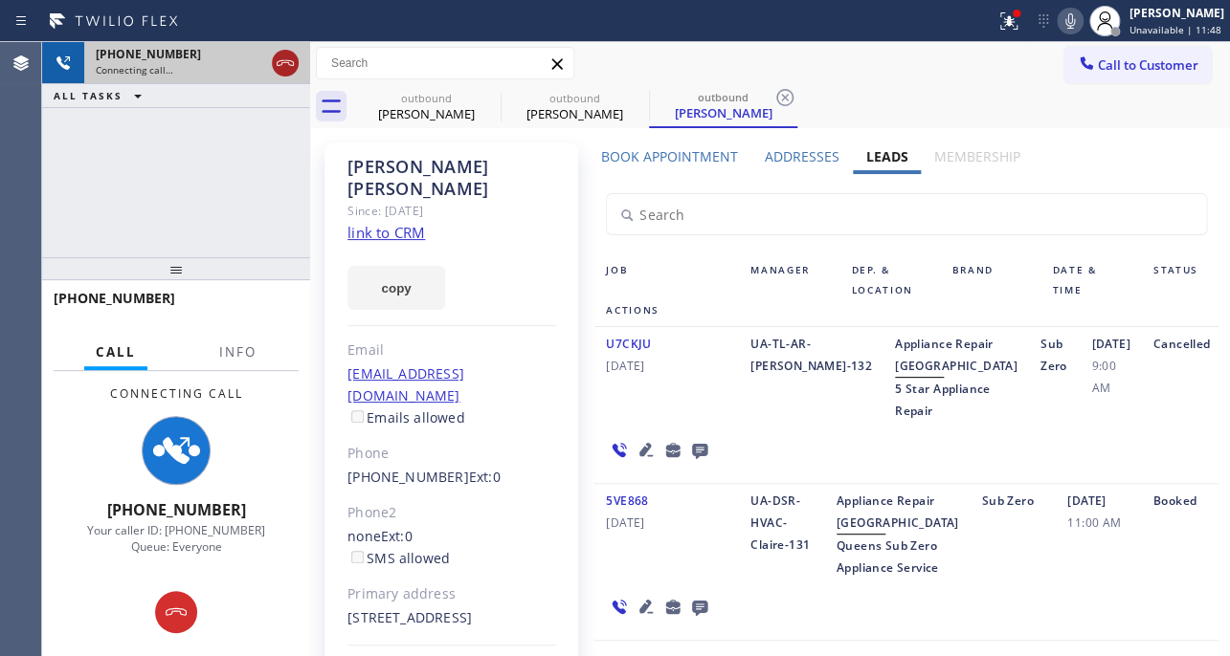
click at [287, 69] on icon at bounding box center [285, 63] width 23 height 23
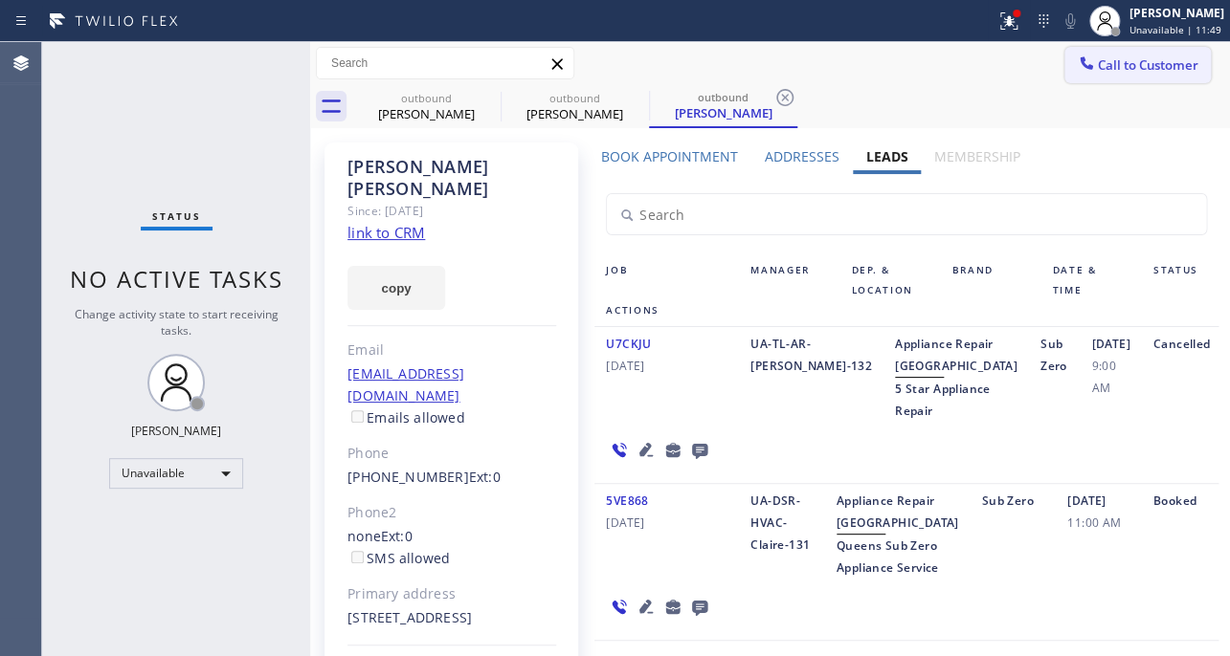
click at [1162, 62] on span "Call to Customer" at bounding box center [1147, 64] width 100 height 17
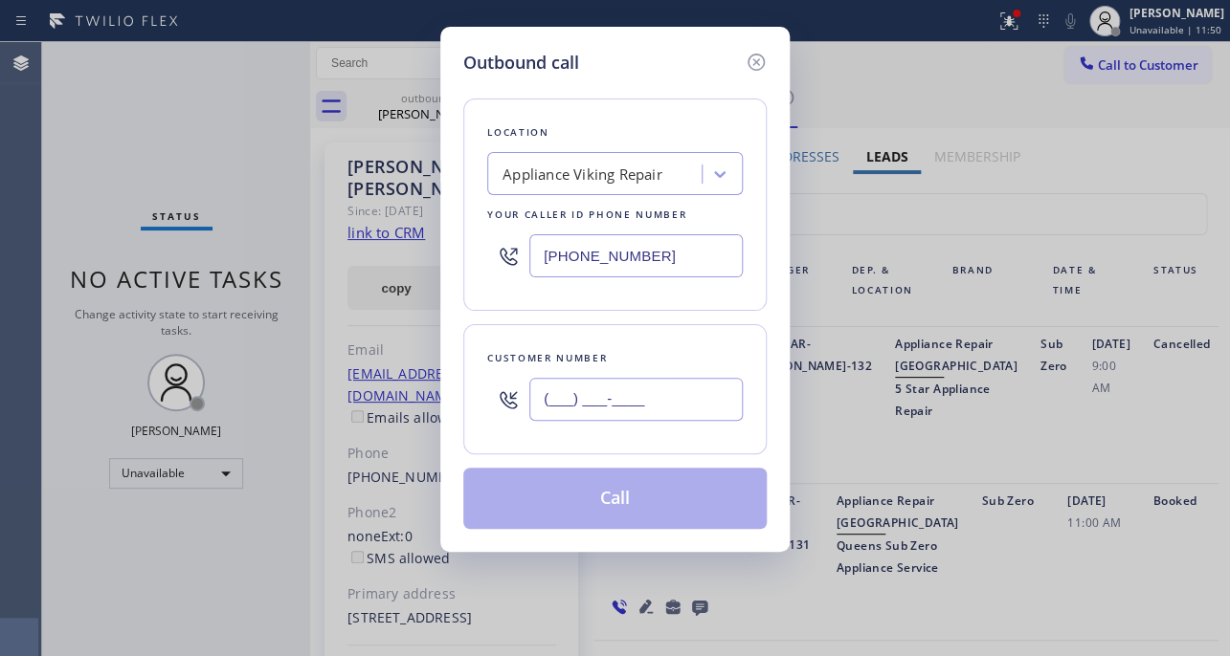
click at [710, 397] on input "(___) ___-____" at bounding box center [635, 399] width 213 height 43
paste input "408) 379-1838"
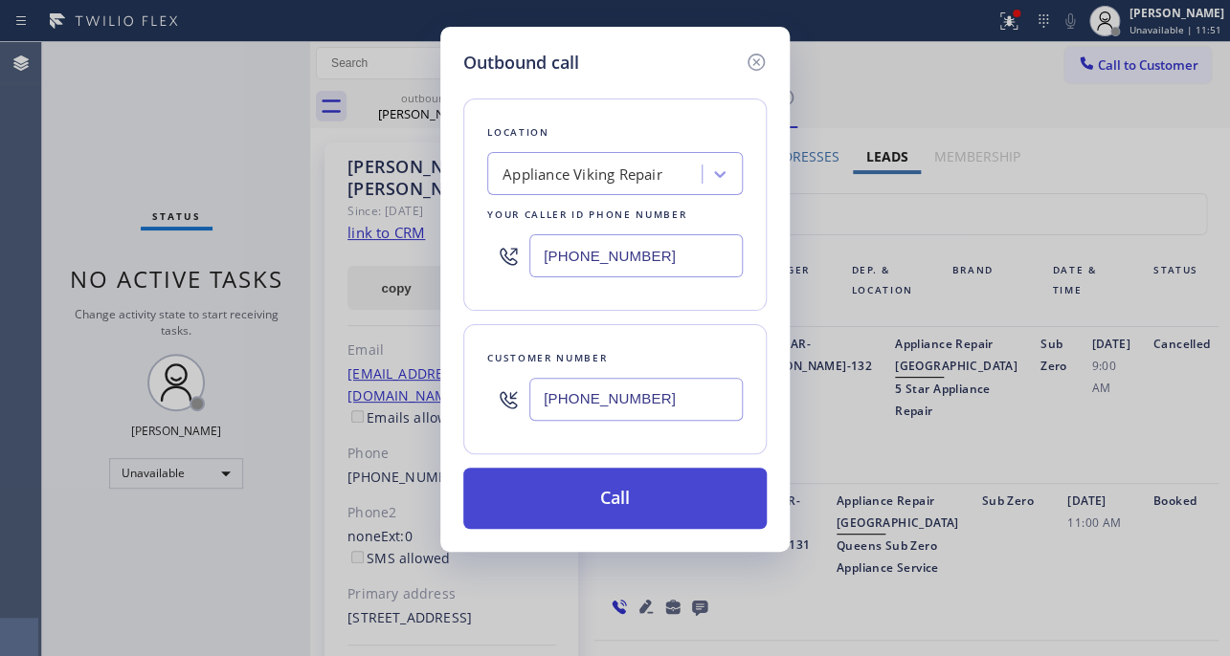
type input "(408) 379-1838"
click at [641, 513] on button "Call" at bounding box center [614, 498] width 303 height 61
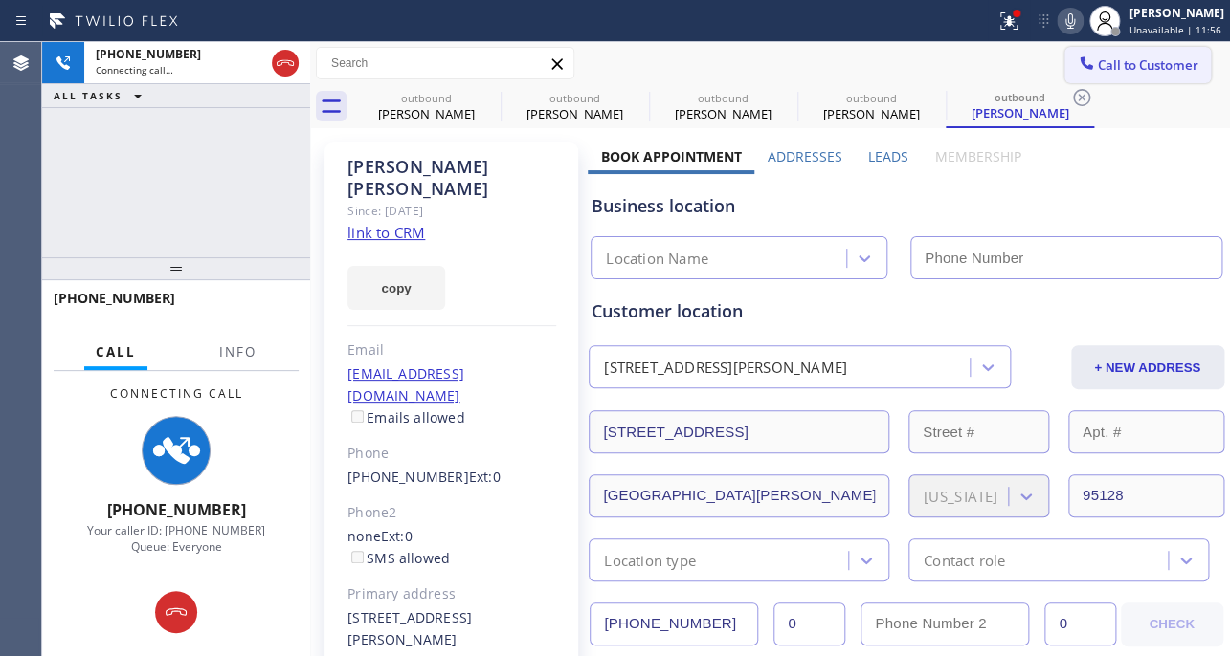
type input "[PHONE_NUMBER]"
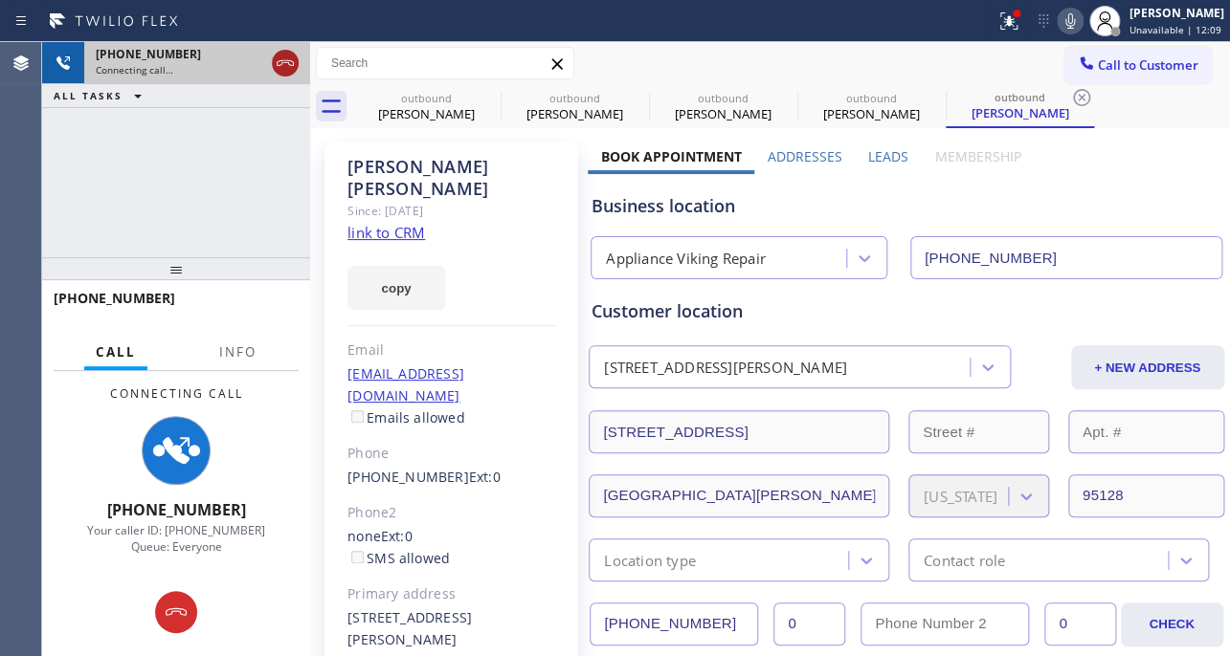
click at [272, 59] on div at bounding box center [285, 63] width 27 height 23
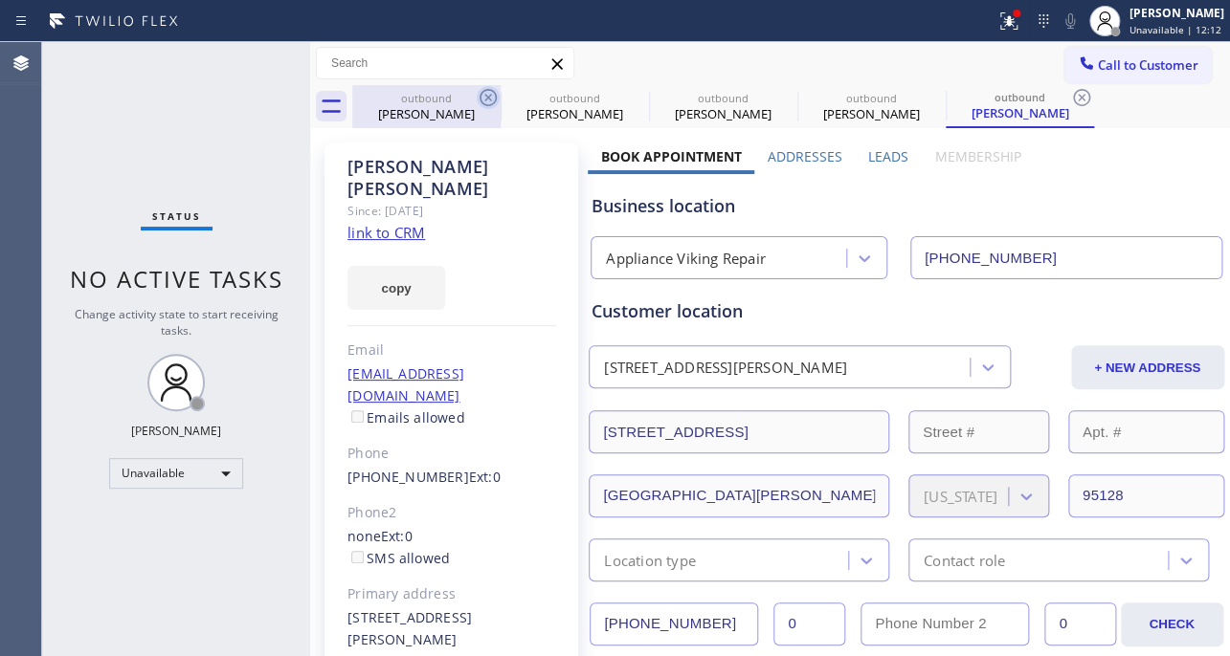
click at [480, 90] on icon at bounding box center [487, 97] width 23 height 23
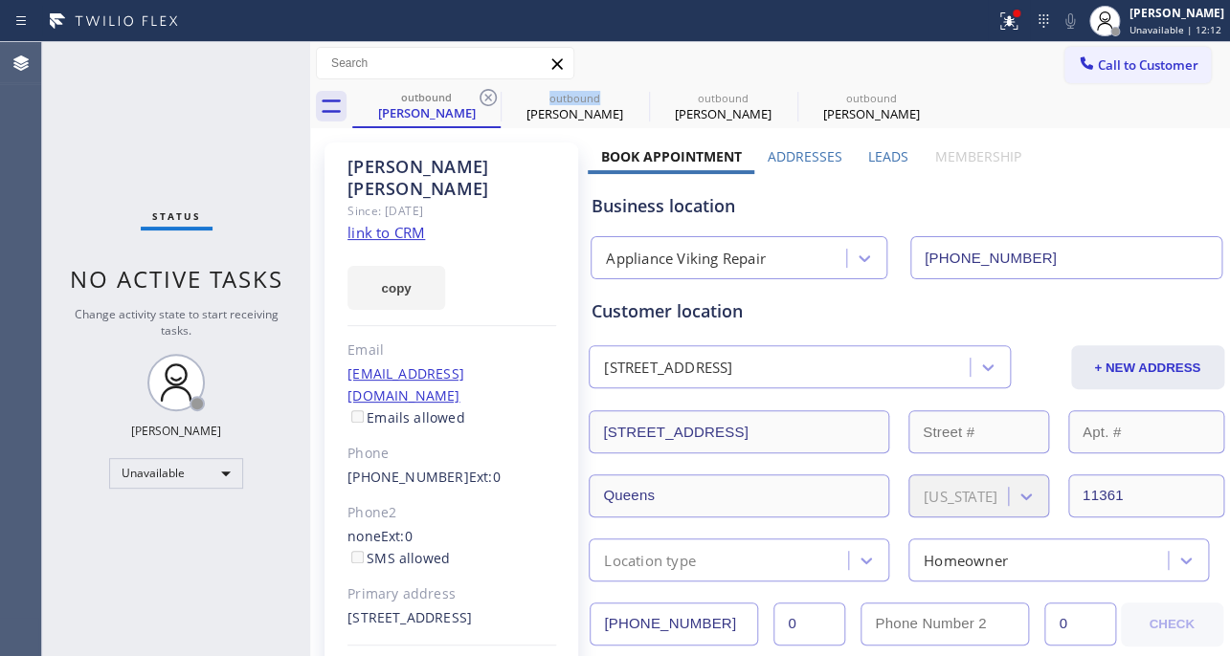
click at [480, 90] on icon at bounding box center [487, 97] width 23 height 23
click at [0, 0] on icon at bounding box center [0, 0] width 0 height 0
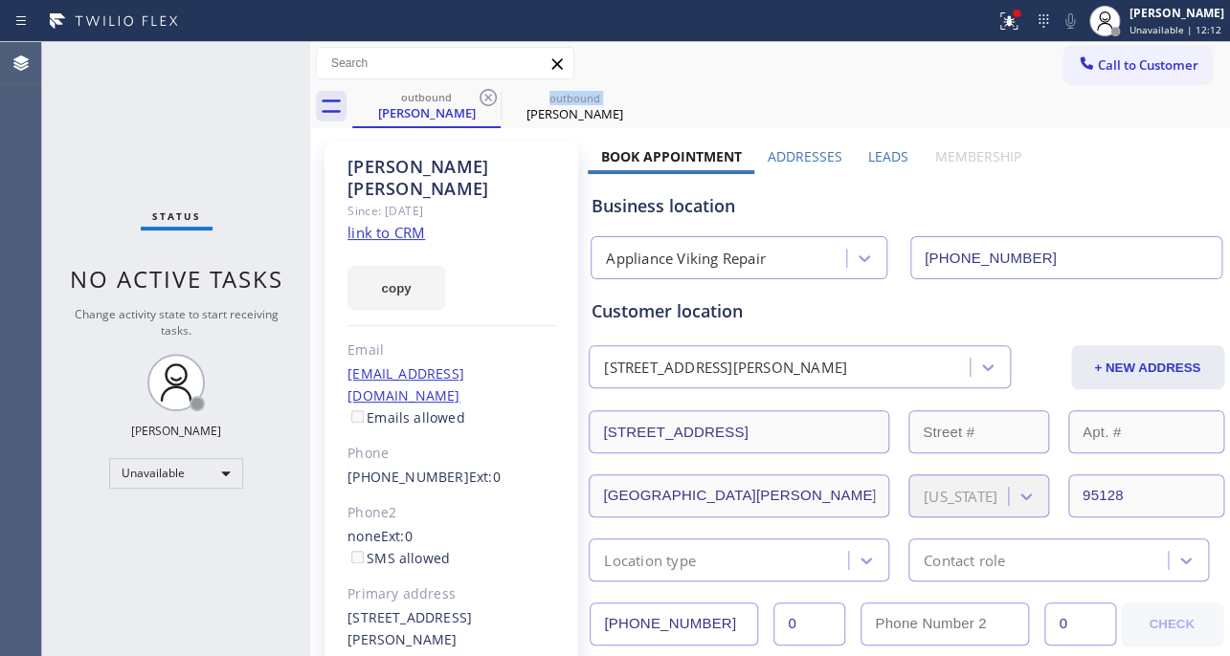
click at [480, 90] on icon at bounding box center [487, 97] width 23 height 23
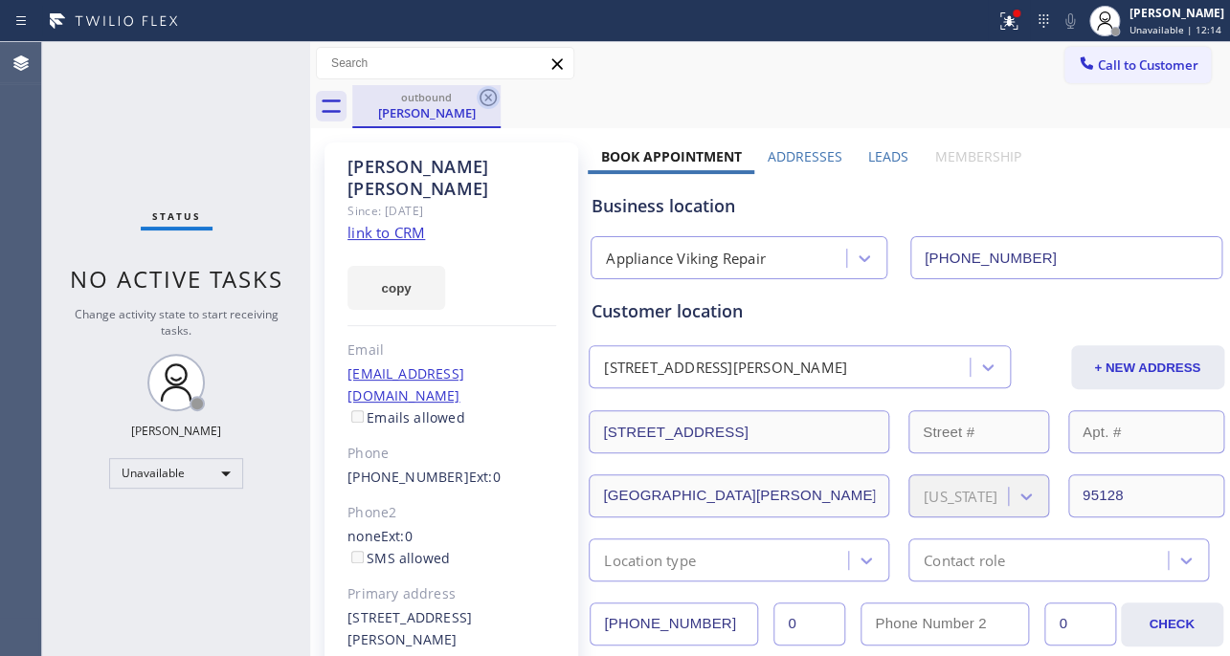
click at [482, 99] on icon at bounding box center [487, 97] width 23 height 23
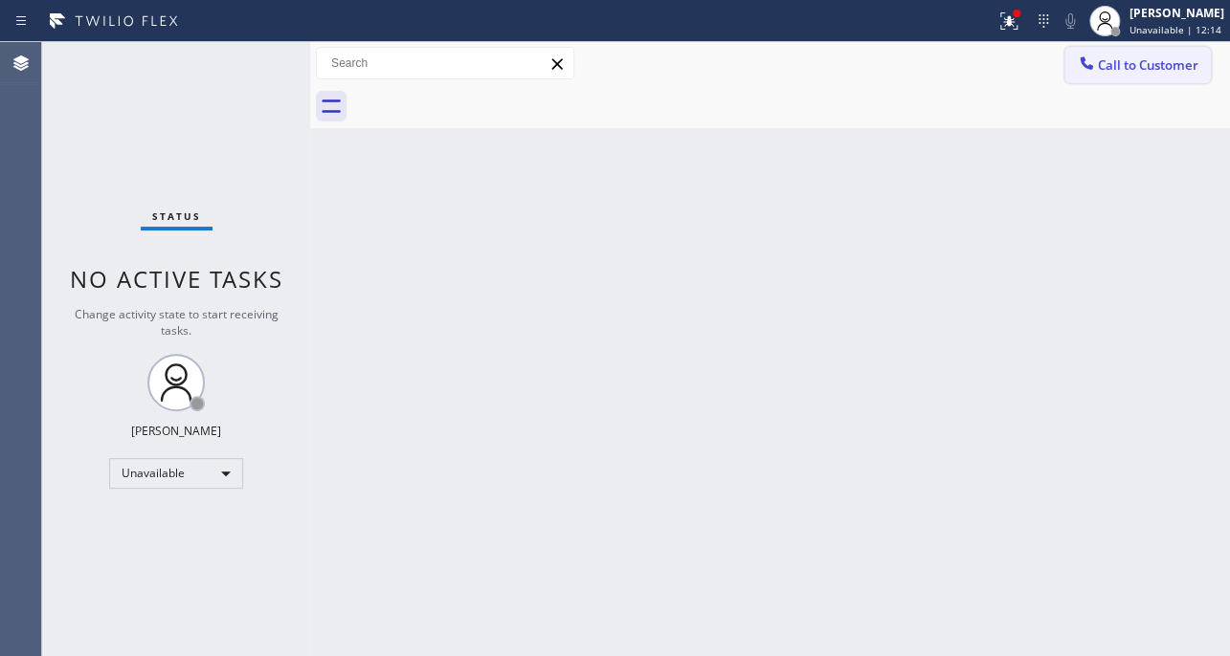
click at [1103, 77] on button "Call to Customer" at bounding box center [1137, 65] width 146 height 36
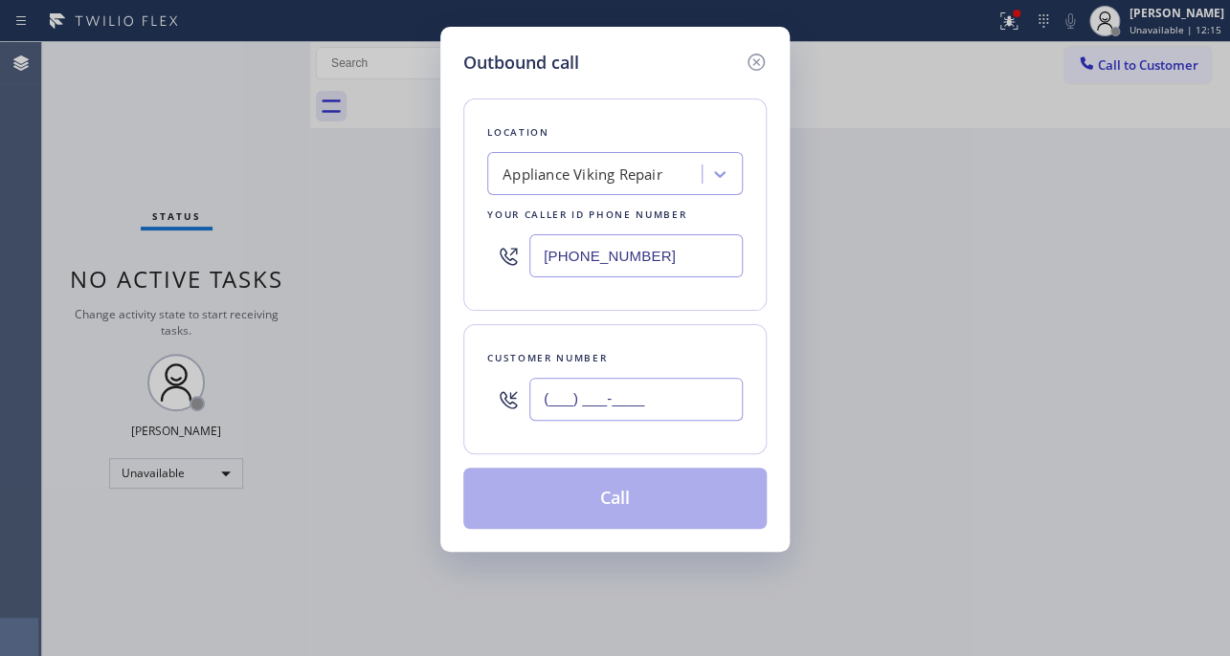
click at [688, 392] on input "(___) ___-____" at bounding box center [635, 399] width 213 height 43
paste input "747) 265-0230"
type input "[PHONE_NUMBER]"
click at [676, 488] on button "Call" at bounding box center [614, 498] width 303 height 61
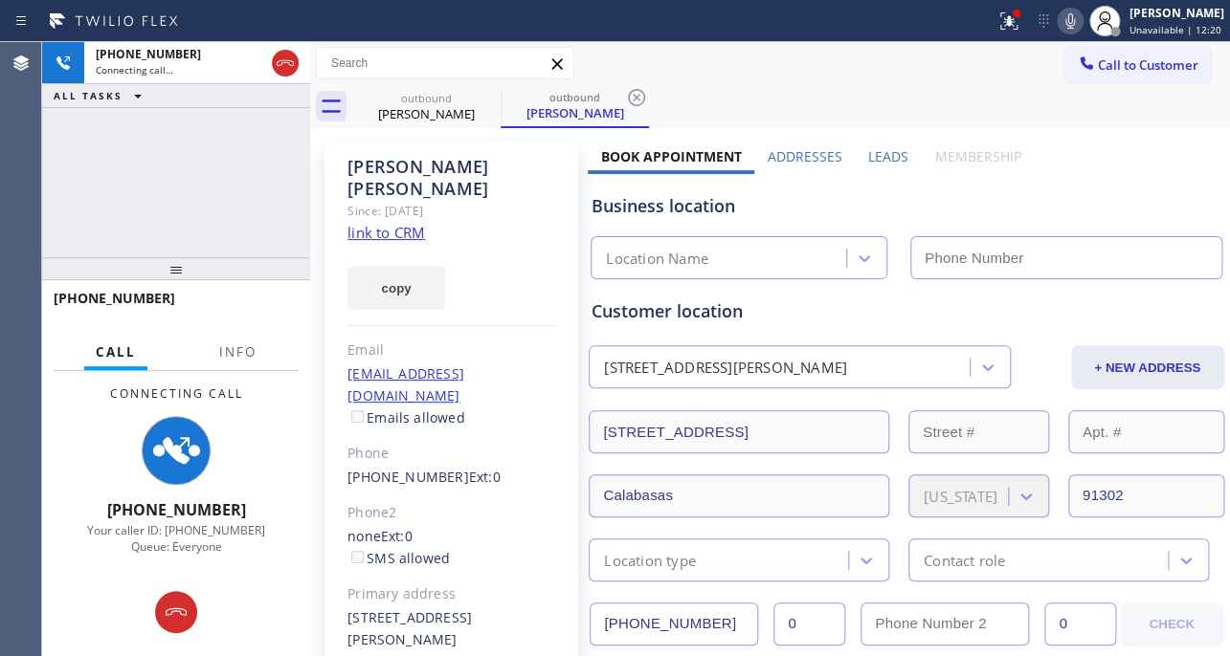
type input "[PHONE_NUMBER]"
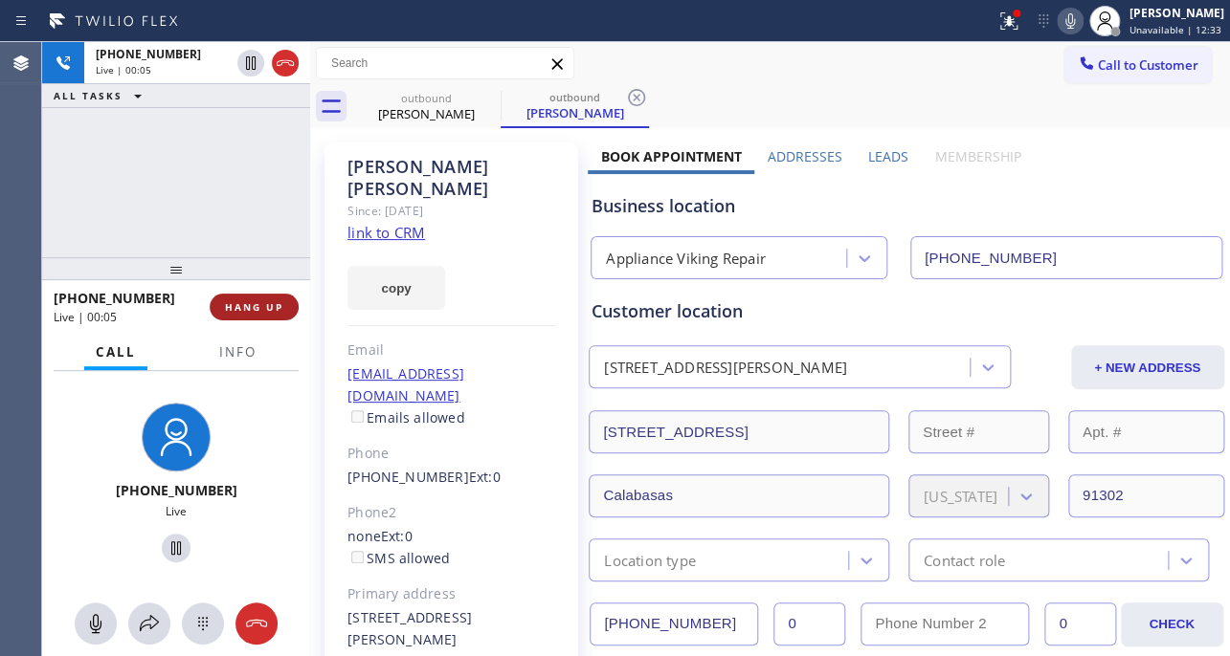
click at [274, 296] on button "HANG UP" at bounding box center [254, 307] width 89 height 27
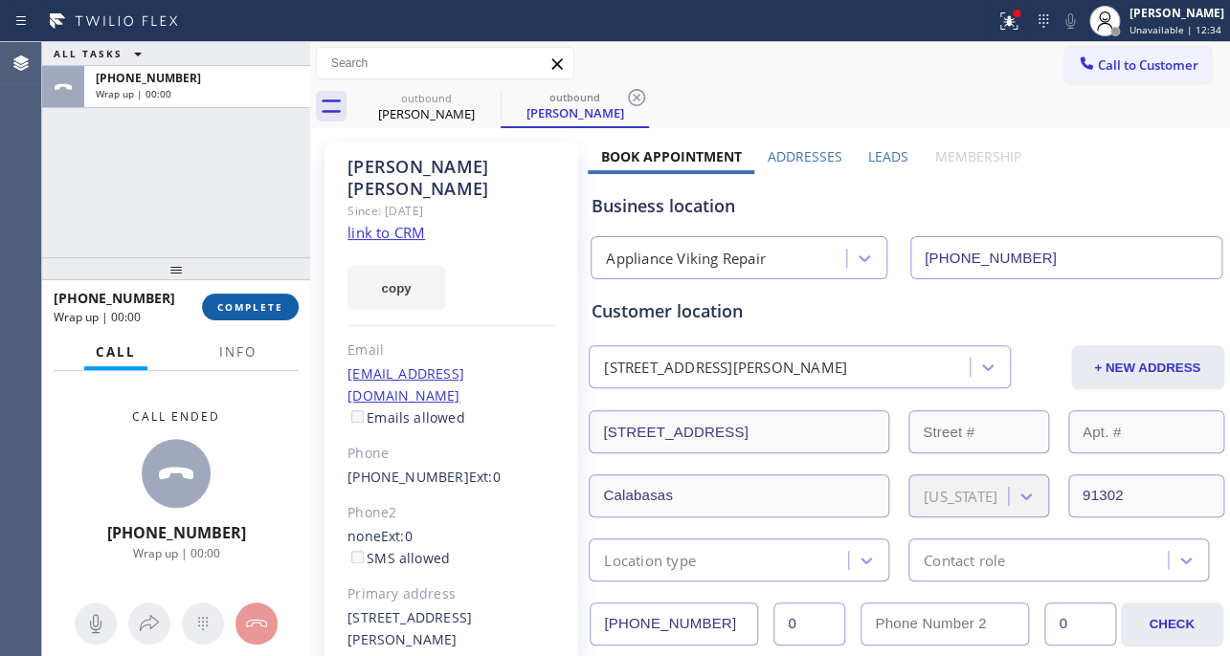
click at [261, 312] on span "COMPLETE" at bounding box center [250, 306] width 66 height 13
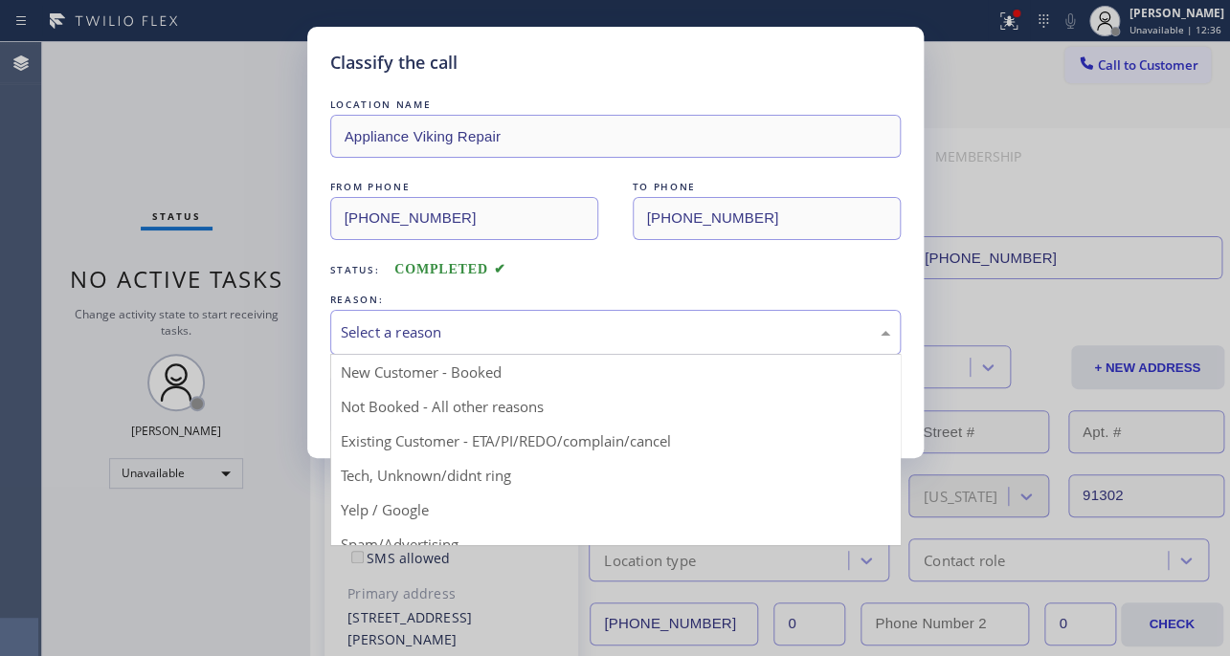
click at [546, 333] on div "Select a reason" at bounding box center [615, 332] width 549 height 22
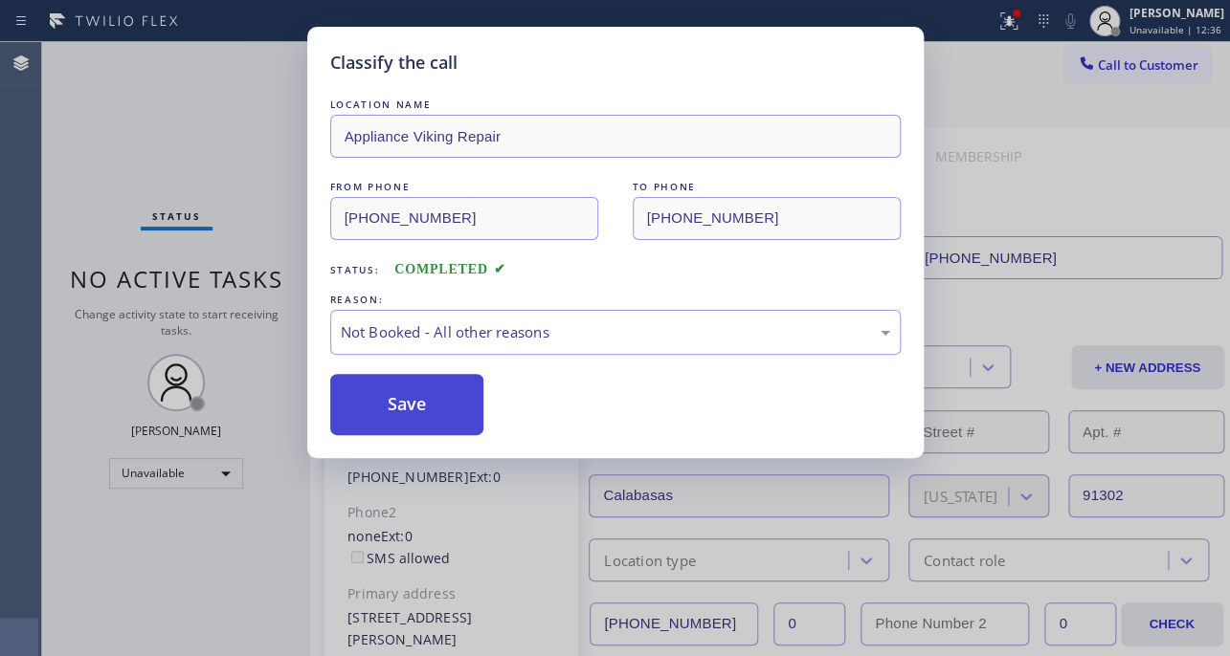
click at [445, 404] on button "Save" at bounding box center [407, 404] width 154 height 61
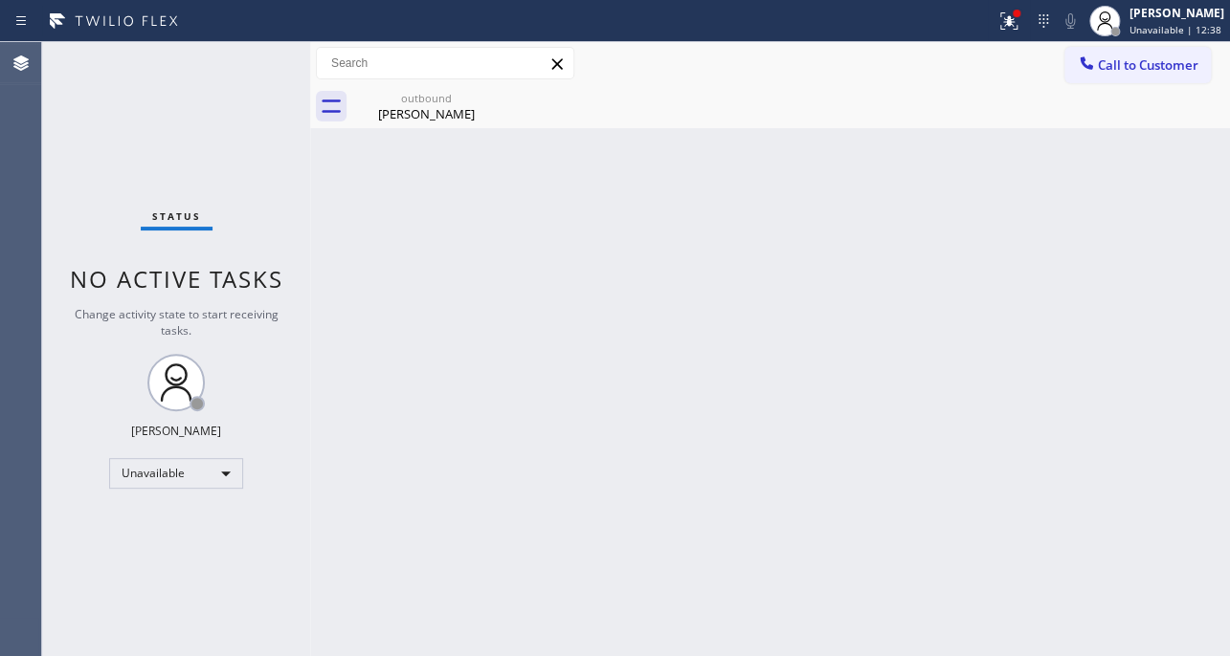
click at [1114, 67] on span "Call to Customer" at bounding box center [1147, 64] width 100 height 17
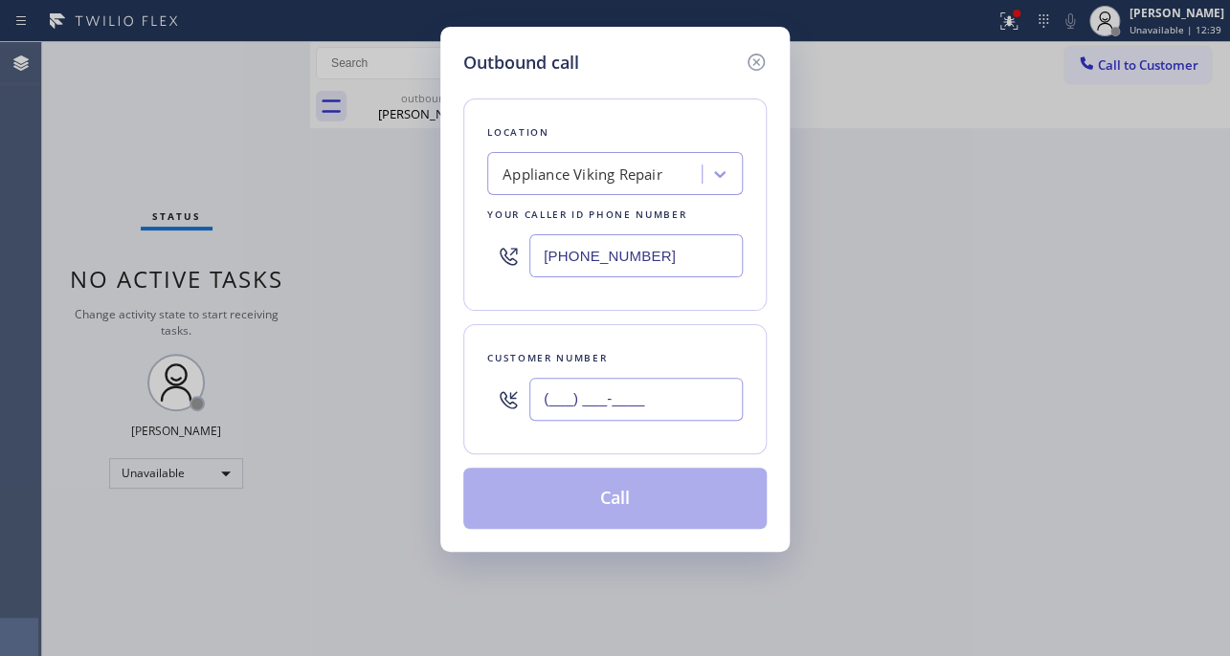
click at [612, 392] on input "(___) ___-____" at bounding box center [635, 399] width 213 height 43
paste input "626) 676-0339"
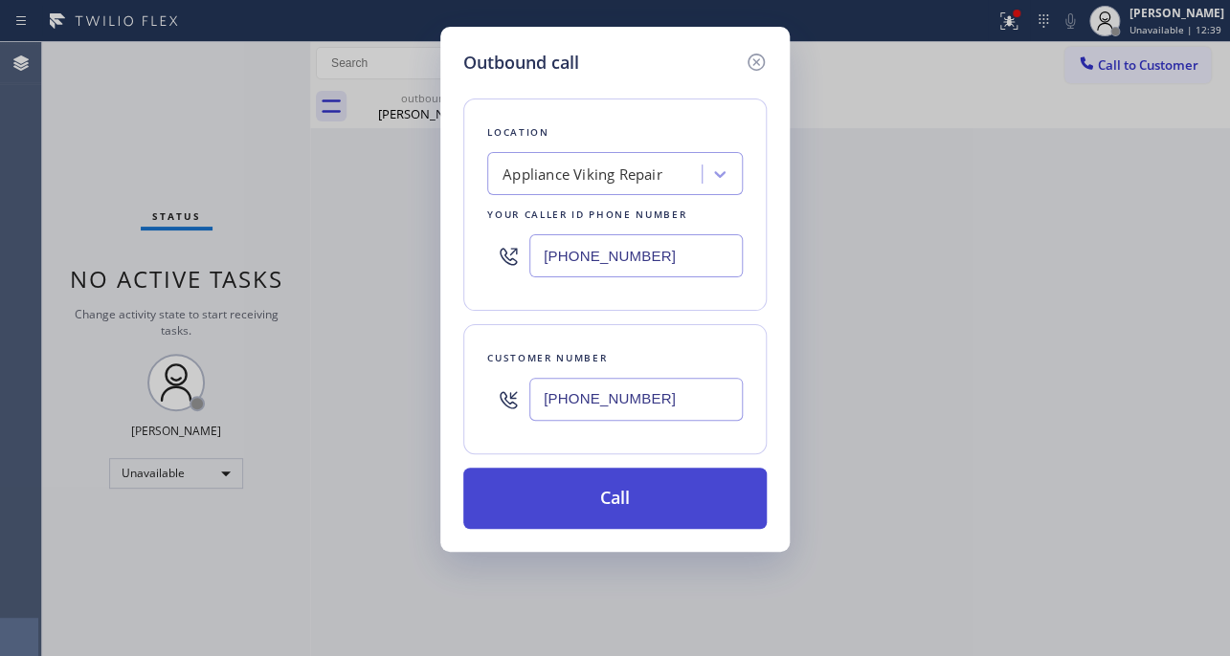
type input "(626) 676-0339"
click at [594, 504] on button "Call" at bounding box center [614, 498] width 303 height 61
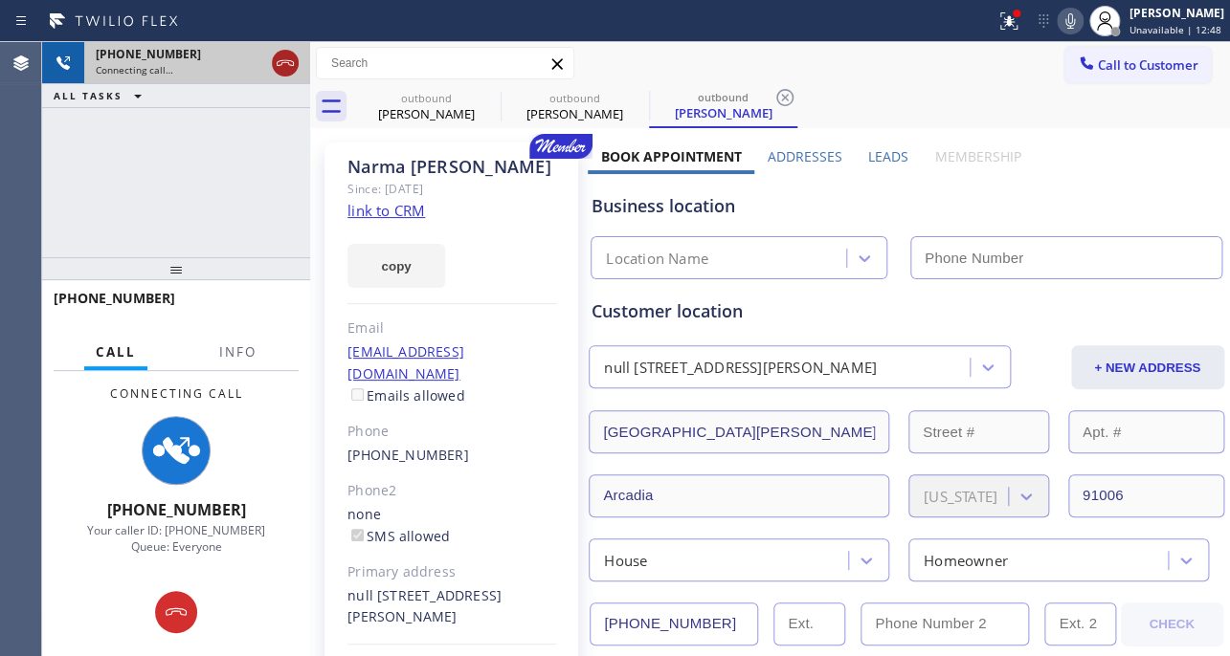
click at [291, 69] on icon at bounding box center [285, 63] width 23 height 23
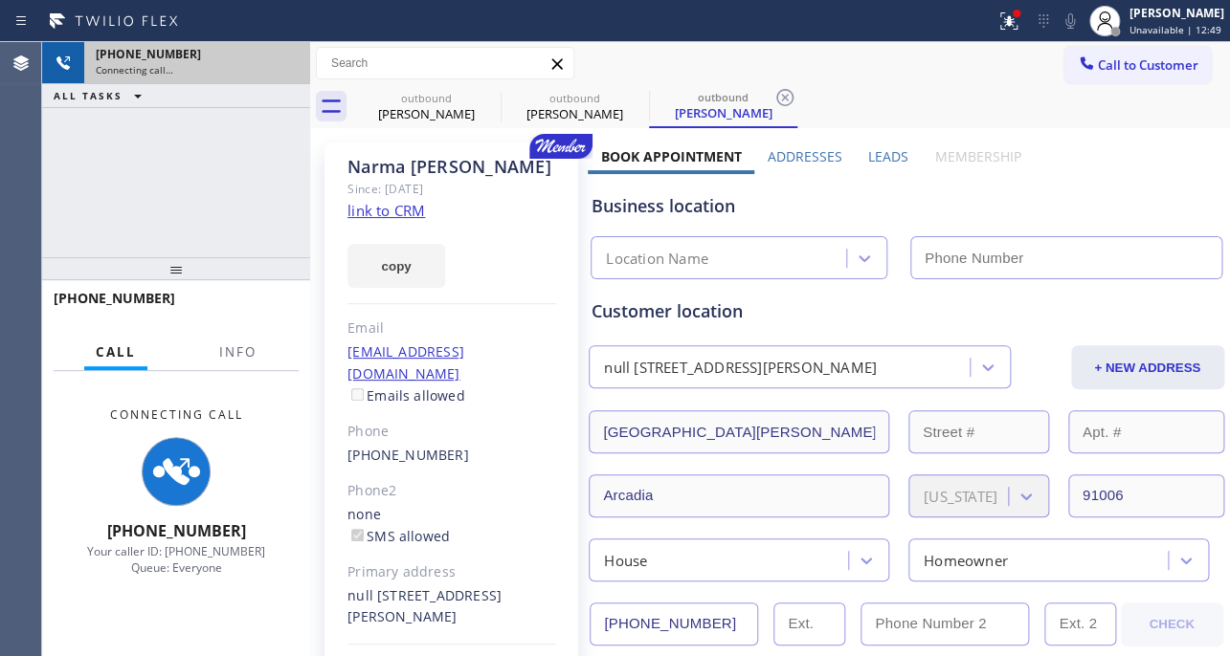
type input "[PHONE_NUMBER]"
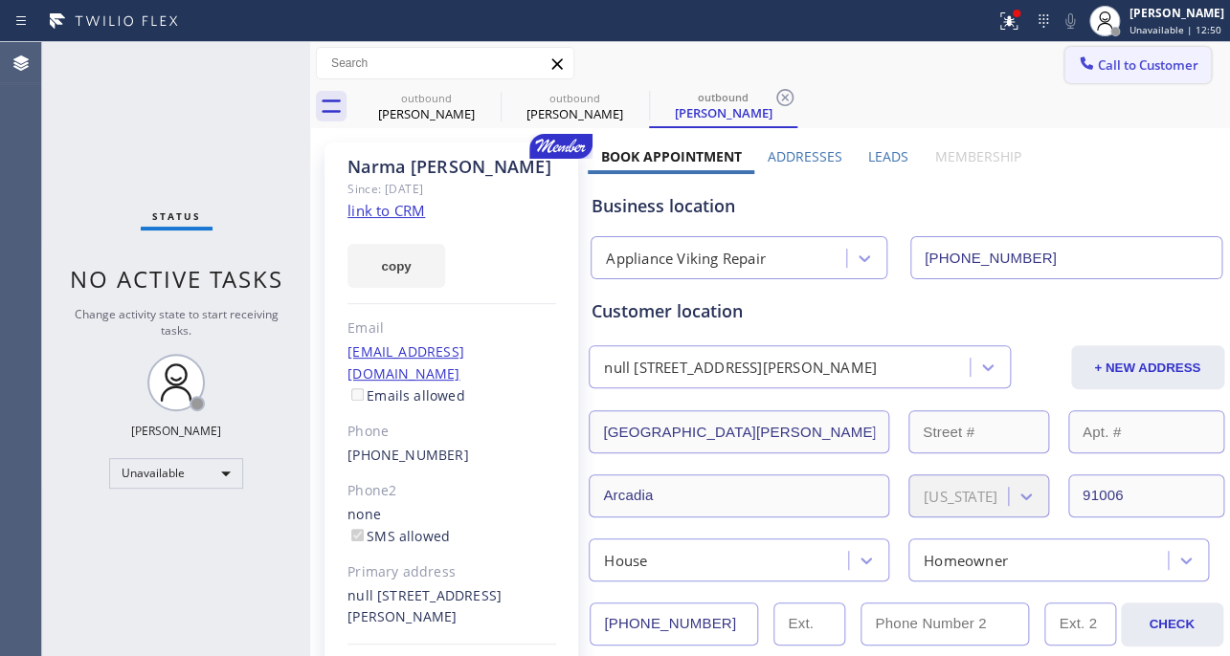
click at [1097, 73] on span "Call to Customer" at bounding box center [1147, 64] width 100 height 17
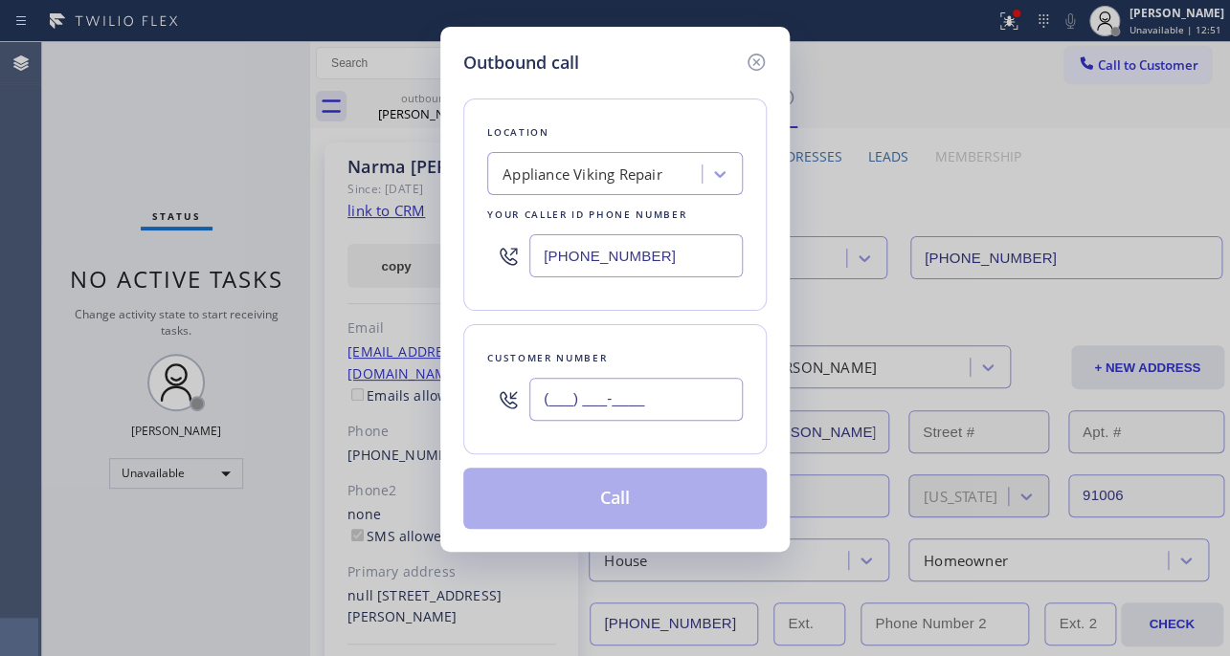
click at [670, 383] on input "(___) ___-____" at bounding box center [635, 399] width 213 height 43
paste input "949) 584-6241"
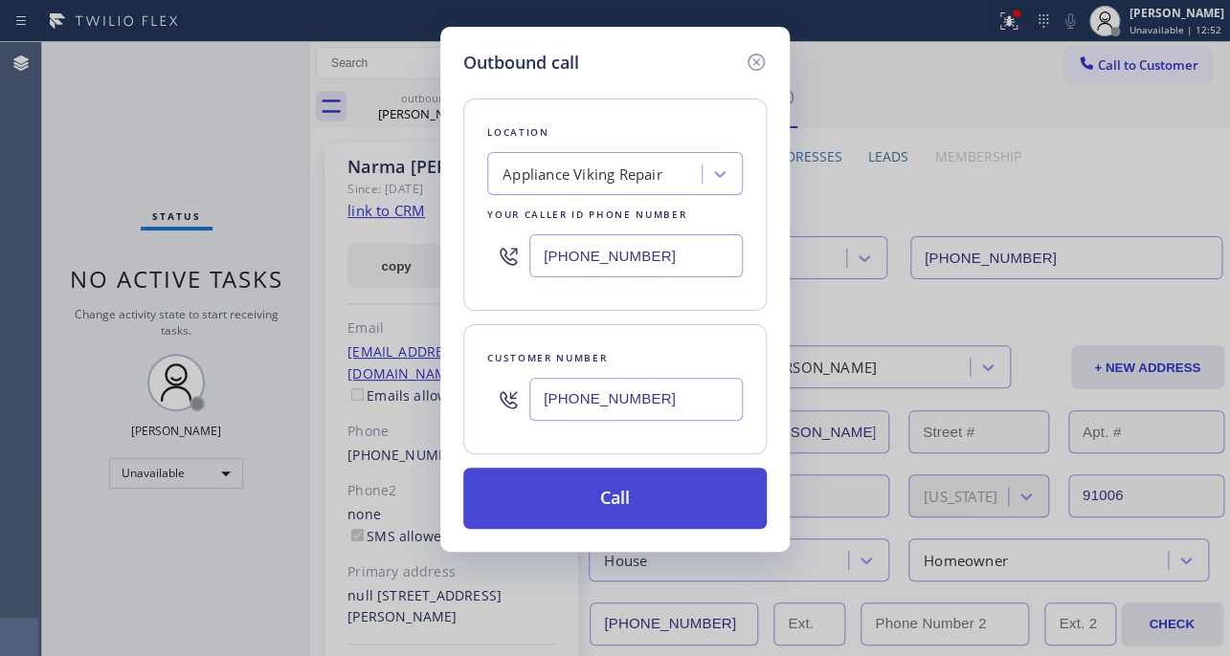
type input "[PHONE_NUMBER]"
click at [650, 486] on button "Call" at bounding box center [614, 498] width 303 height 61
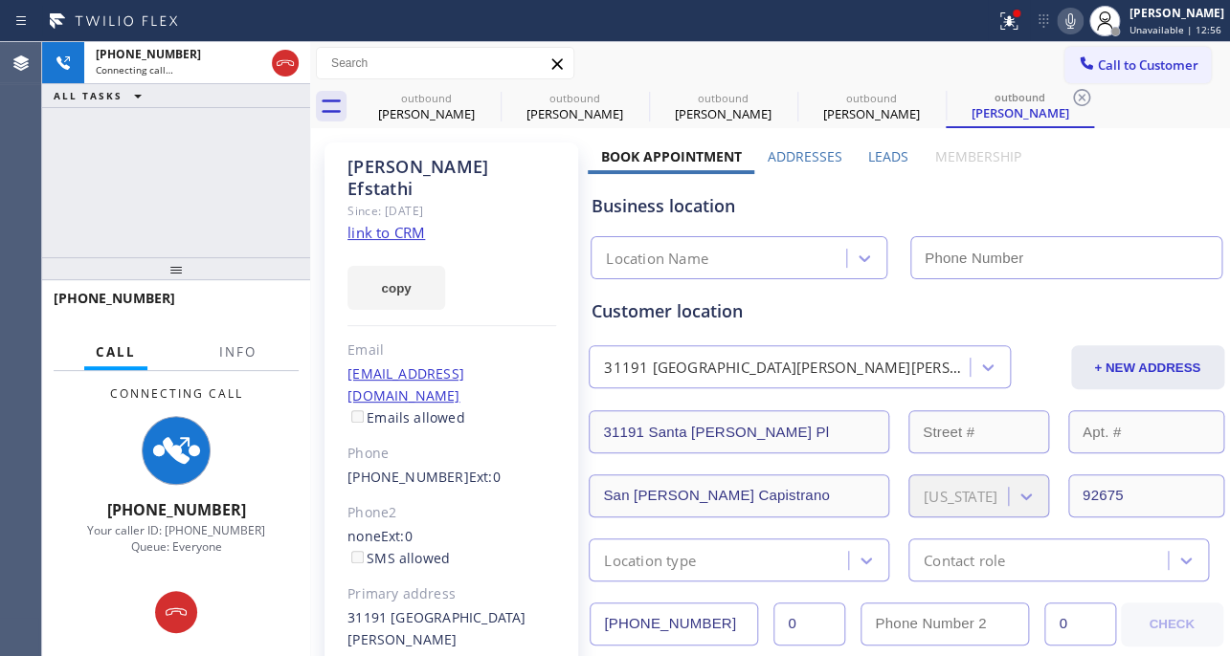
type input "[PHONE_NUMBER]"
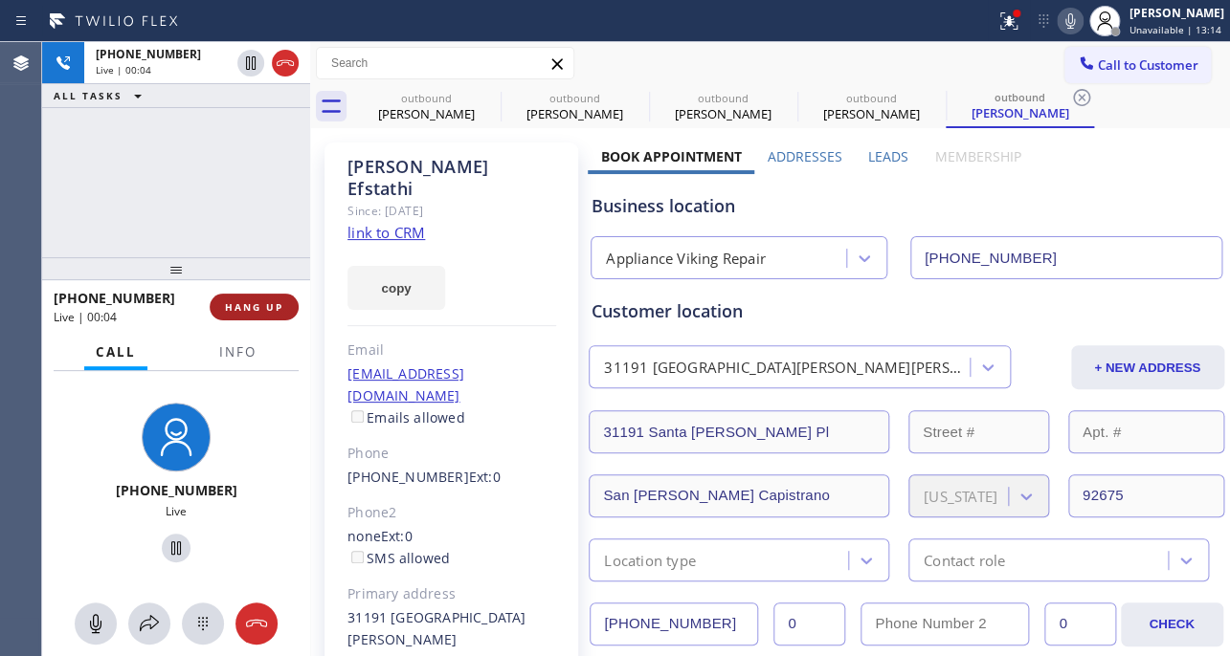
click at [246, 300] on span "HANG UP" at bounding box center [254, 306] width 58 height 13
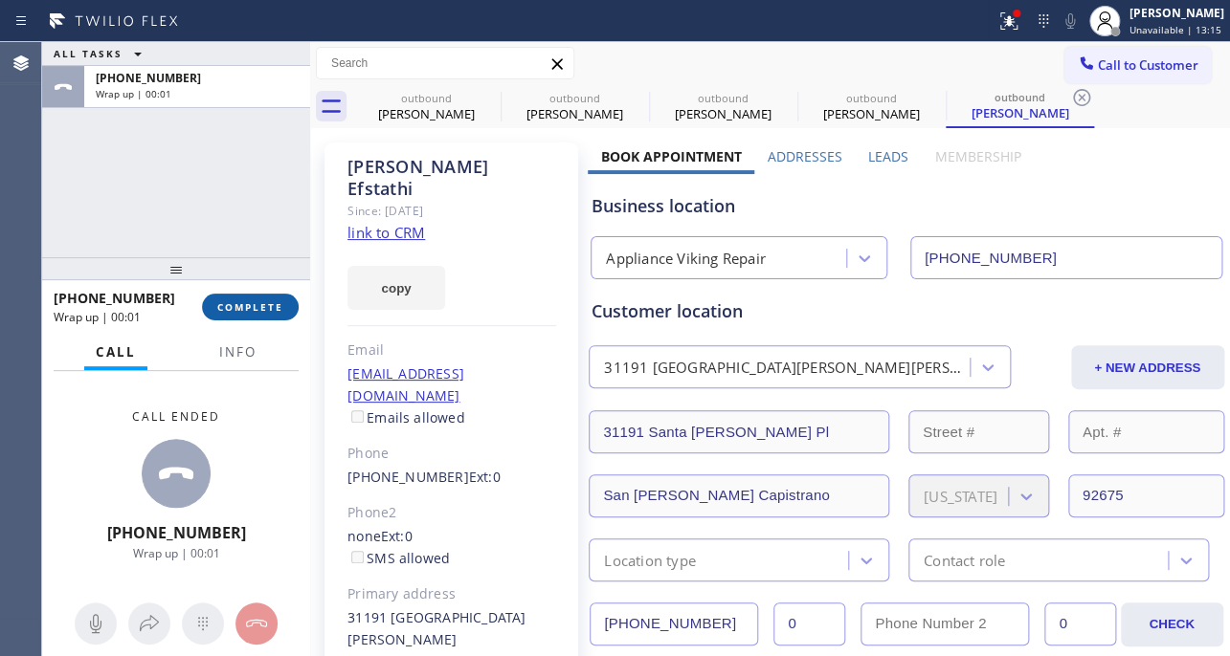
click at [239, 316] on button "COMPLETE" at bounding box center [250, 307] width 97 height 27
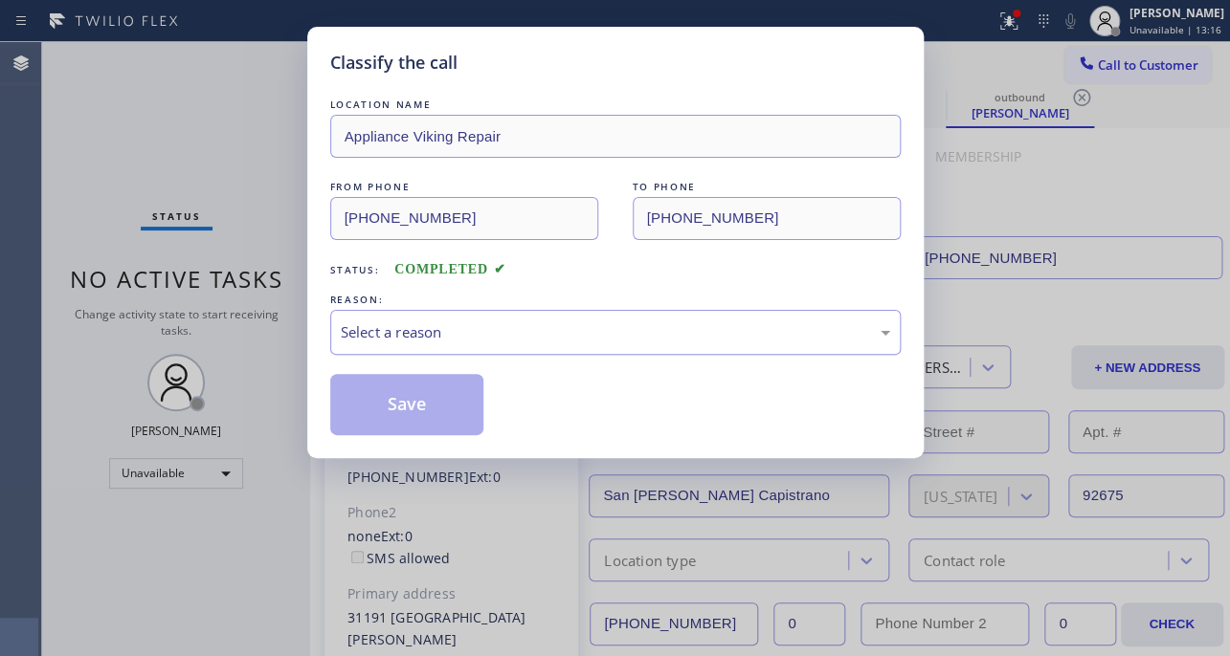
click at [464, 316] on div "Select a reason" at bounding box center [615, 332] width 570 height 45
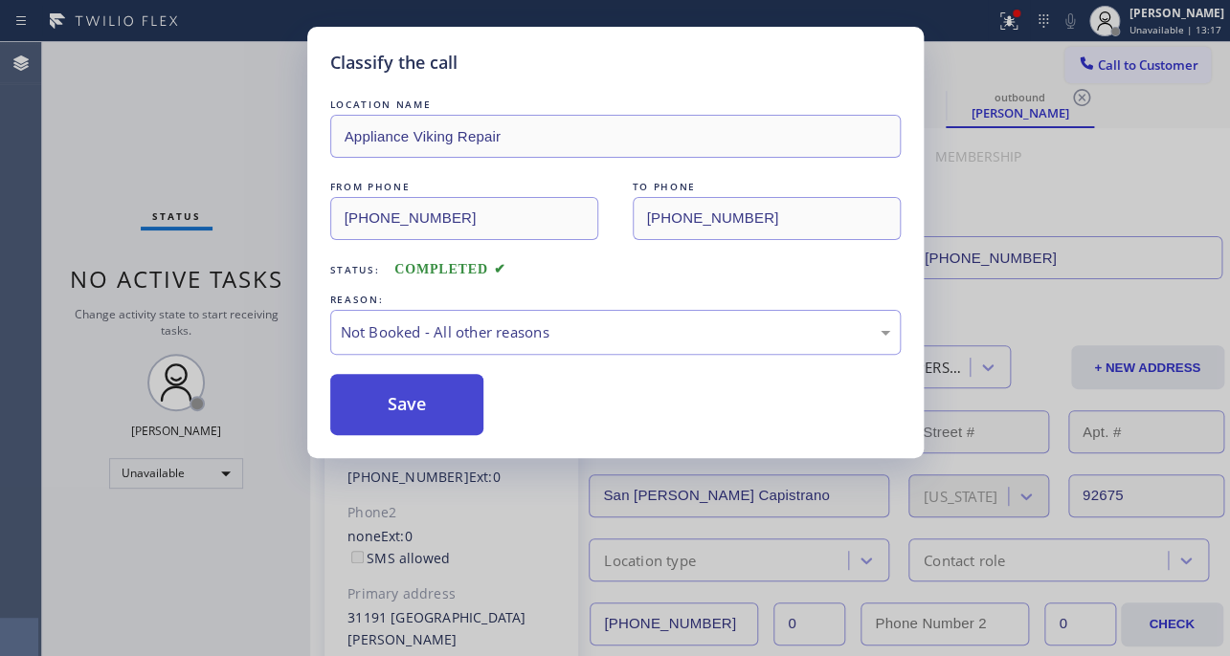
click at [431, 398] on button "Save" at bounding box center [407, 404] width 154 height 61
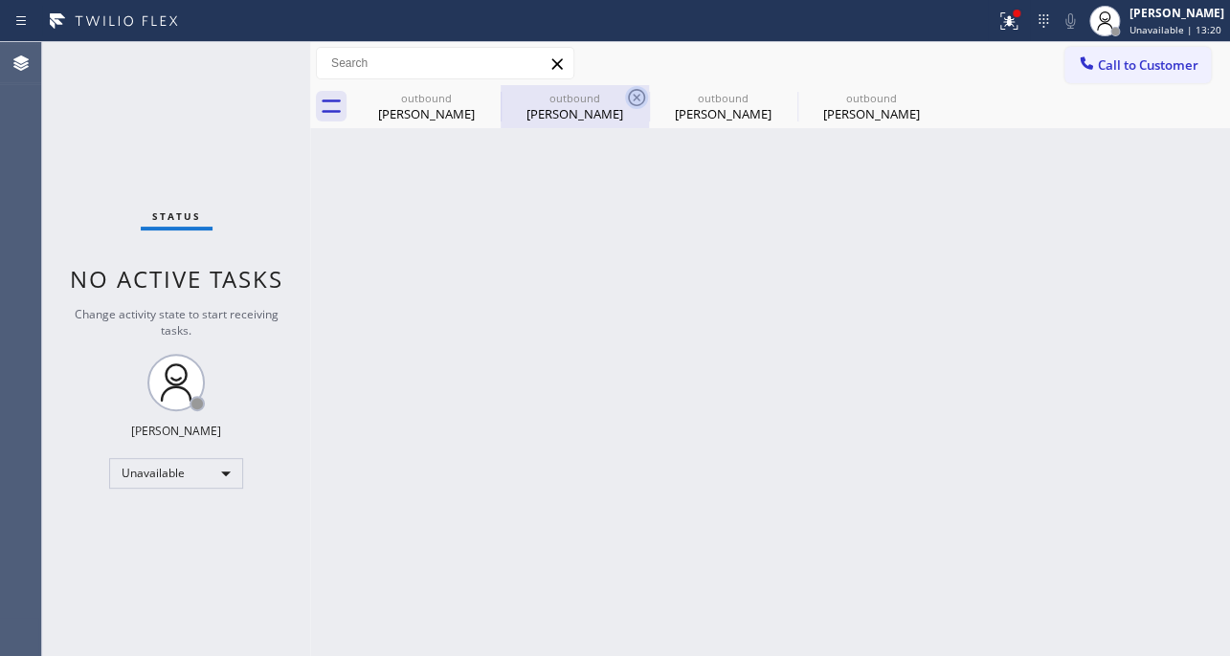
click at [0, 0] on icon at bounding box center [0, 0] width 0 height 0
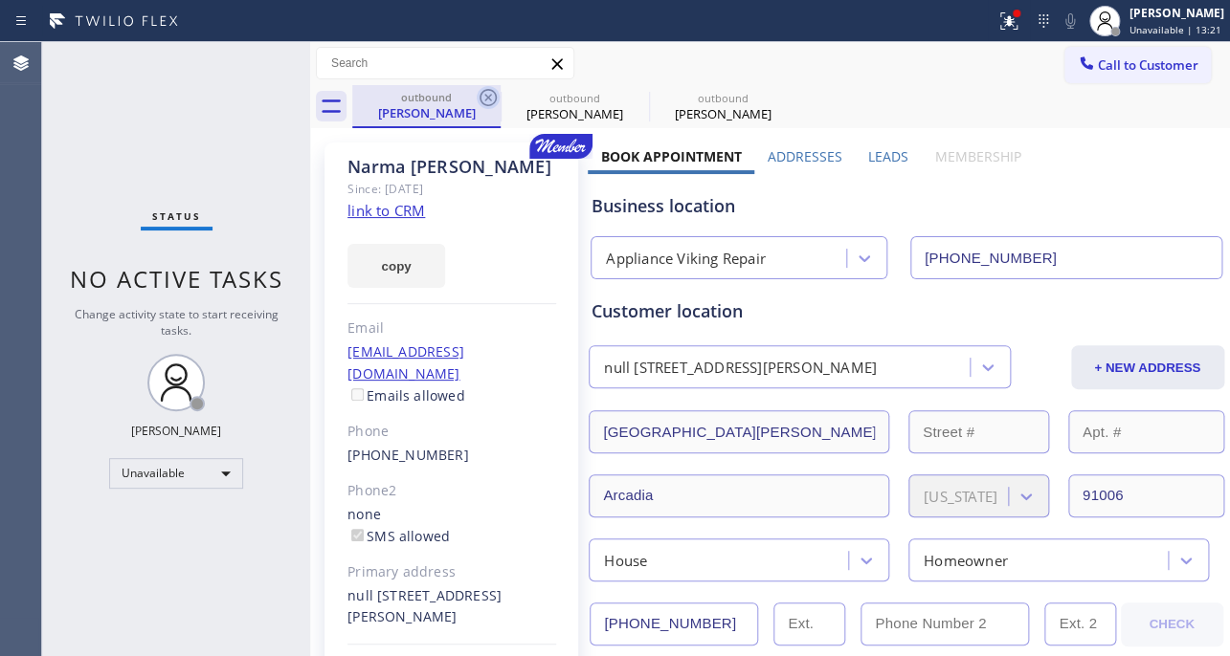
click at [491, 96] on icon at bounding box center [487, 97] width 23 height 23
click at [0, 0] on icon at bounding box center [0, 0] width 0 height 0
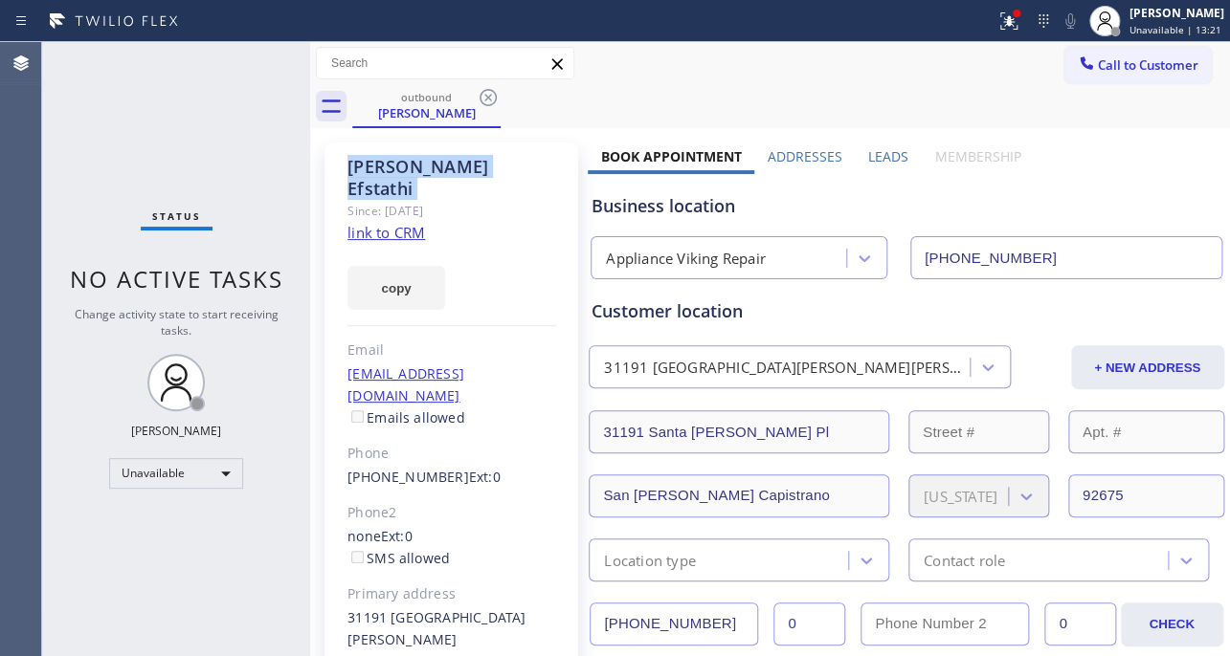
click at [491, 96] on icon at bounding box center [487, 97] width 23 height 23
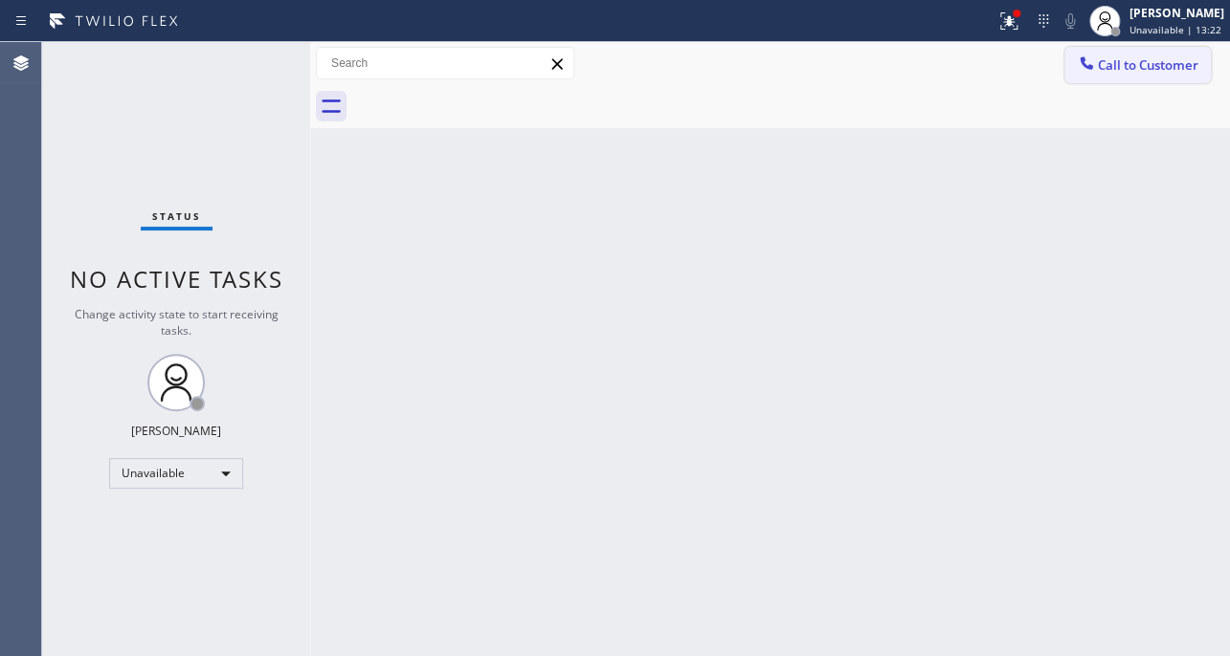
click at [1161, 63] on span "Call to Customer" at bounding box center [1147, 64] width 100 height 17
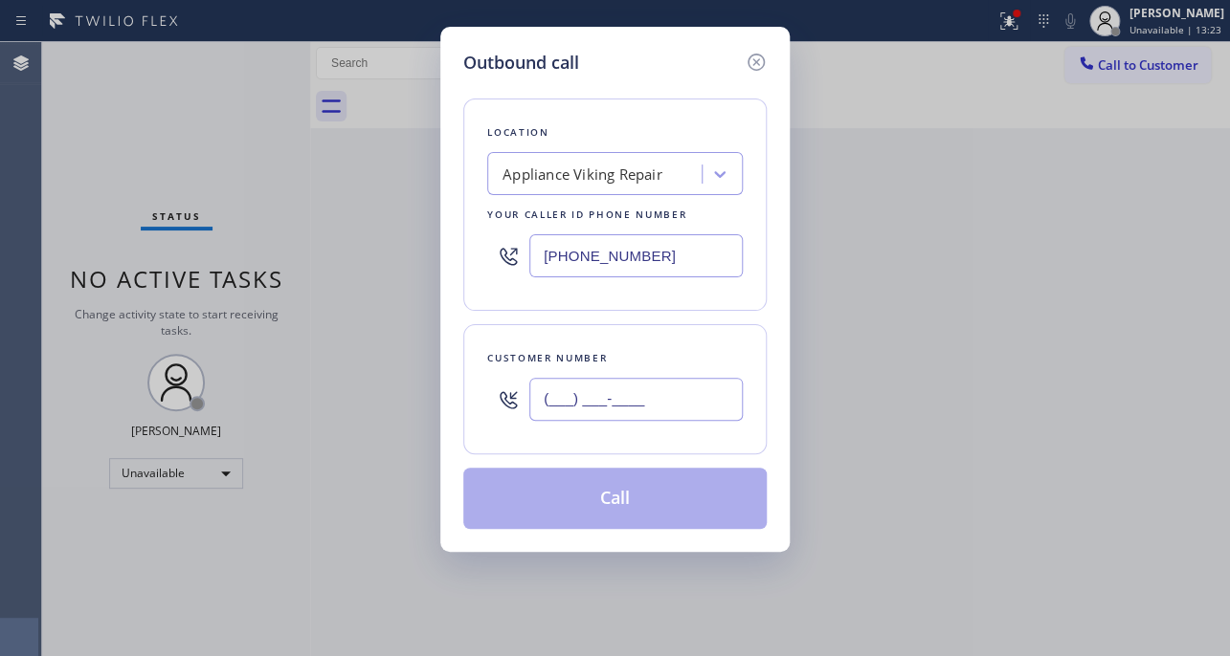
click at [639, 400] on input "(___) ___-____" at bounding box center [635, 399] width 213 height 43
paste input "212) 213-1519"
type input "(212) 213-1519"
click at [629, 496] on button "Call" at bounding box center [614, 498] width 303 height 61
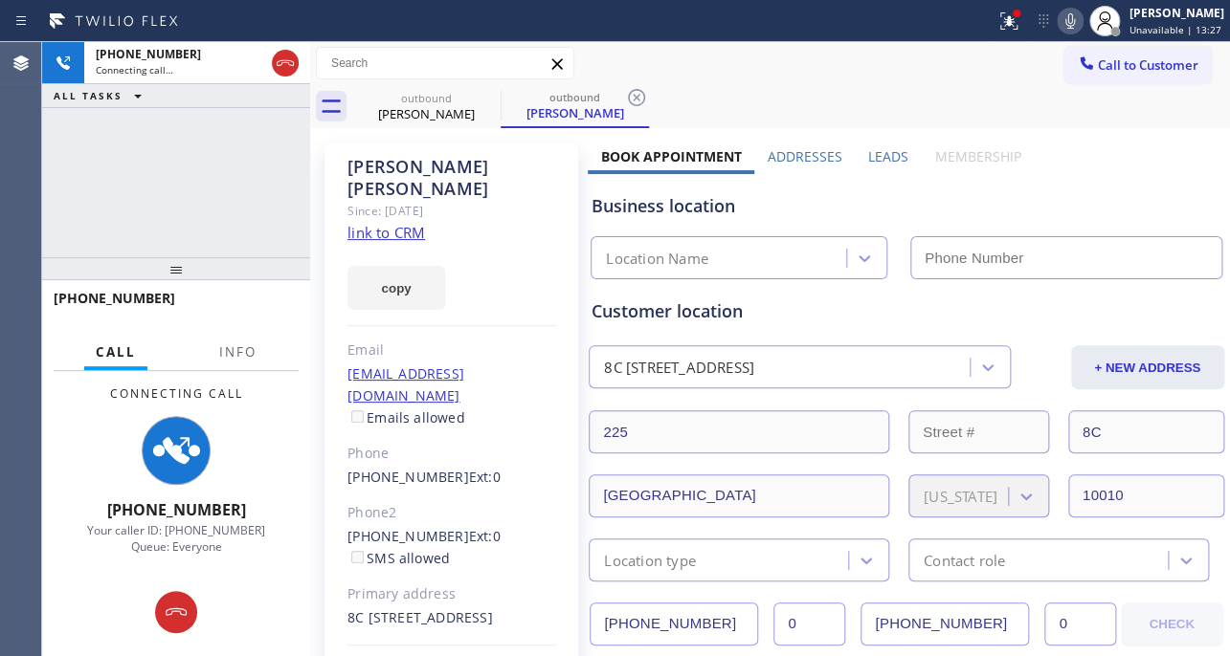
type input "[PHONE_NUMBER]"
click at [179, 607] on icon at bounding box center [176, 612] width 23 height 23
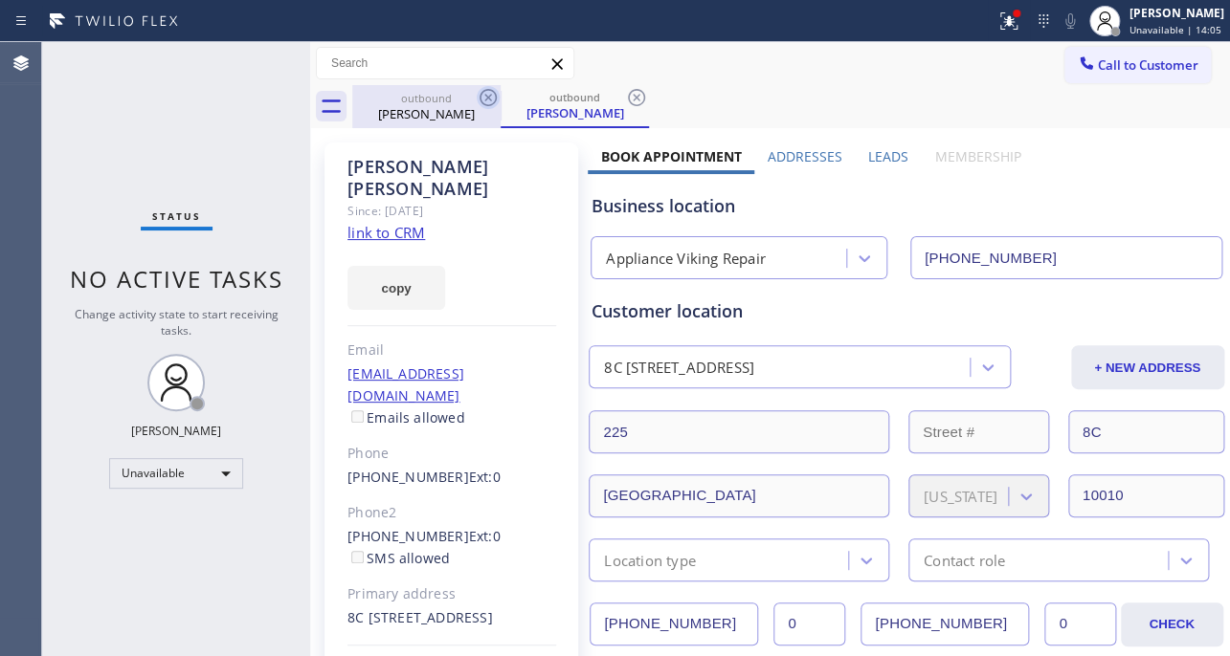
click at [487, 97] on icon at bounding box center [487, 97] width 17 height 17
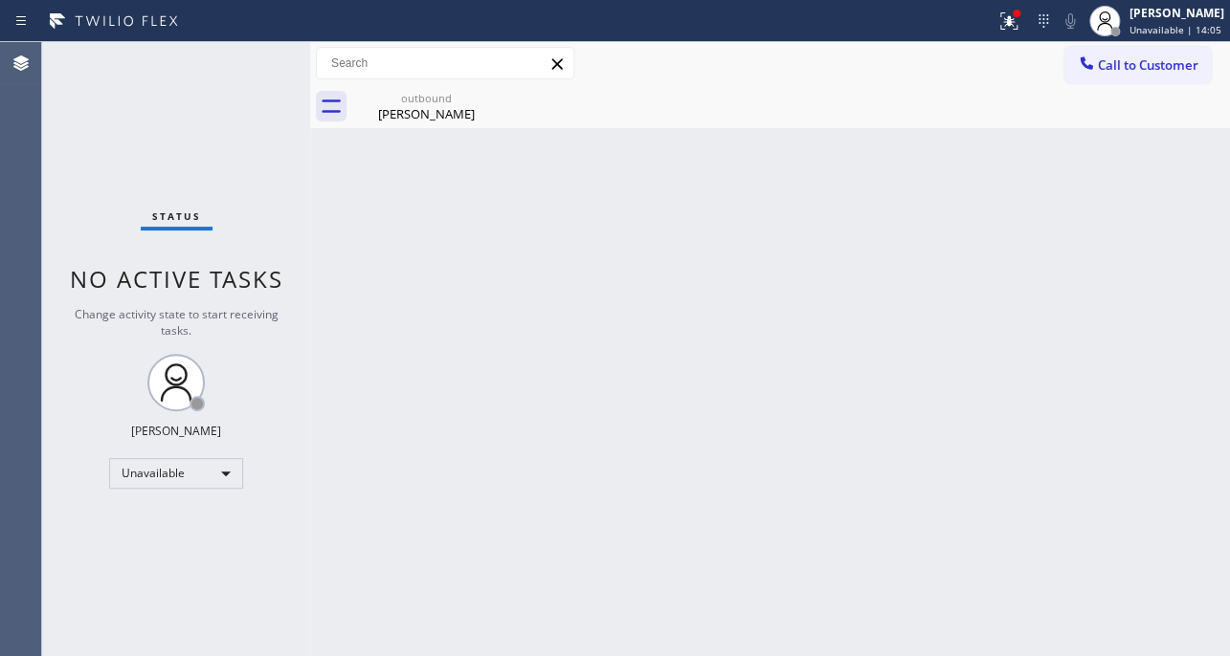
click at [0, 0] on icon at bounding box center [0, 0] width 0 height 0
click at [1161, 77] on button "Call to Customer" at bounding box center [1137, 65] width 146 height 36
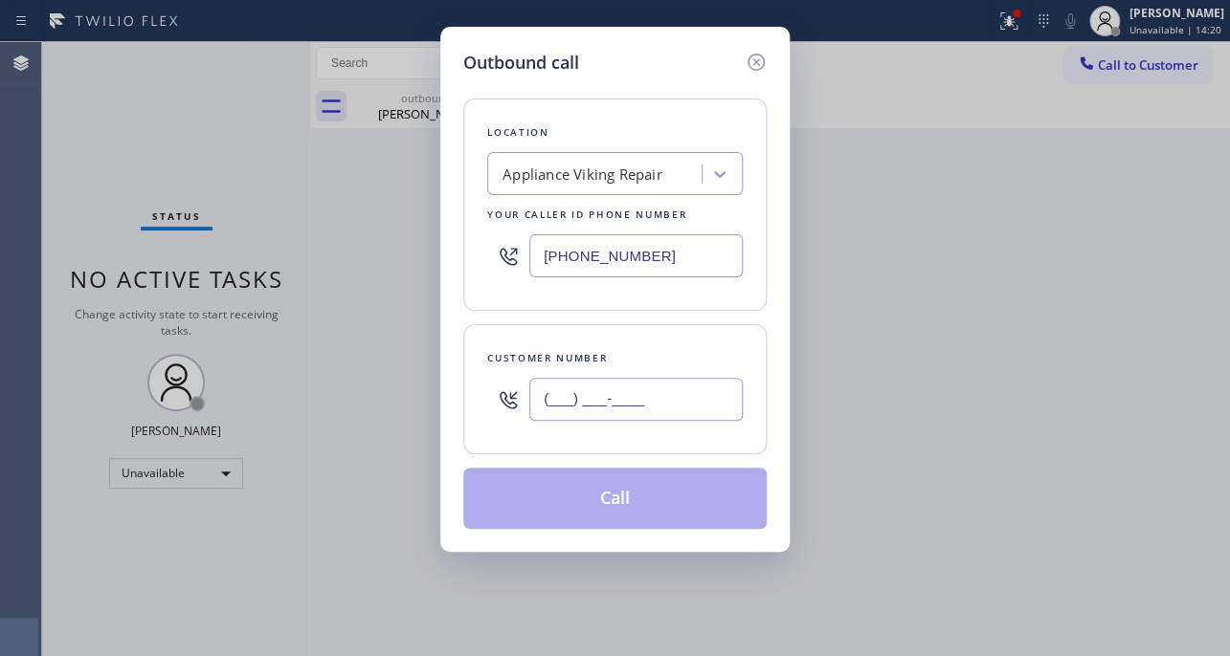
click at [673, 404] on input "(___) ___-____" at bounding box center [635, 399] width 213 height 43
paste input "949) 201-1346"
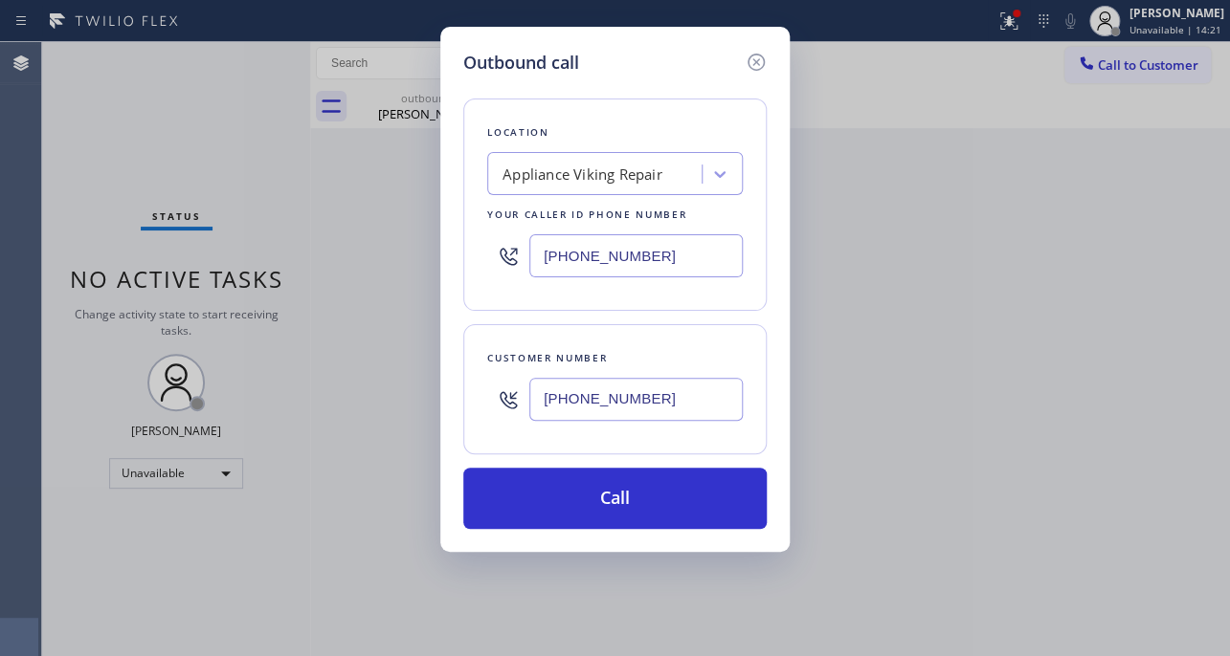
type input "[PHONE_NUMBER]"
drag, startPoint x: 708, startPoint y: 256, endPoint x: 383, endPoint y: 250, distance: 325.4
click at [383, 250] on div "Outbound call Location Appliance Viking Repair Your caller id phone number (617…" at bounding box center [615, 328] width 1230 height 656
paste input "949) 998-4239"
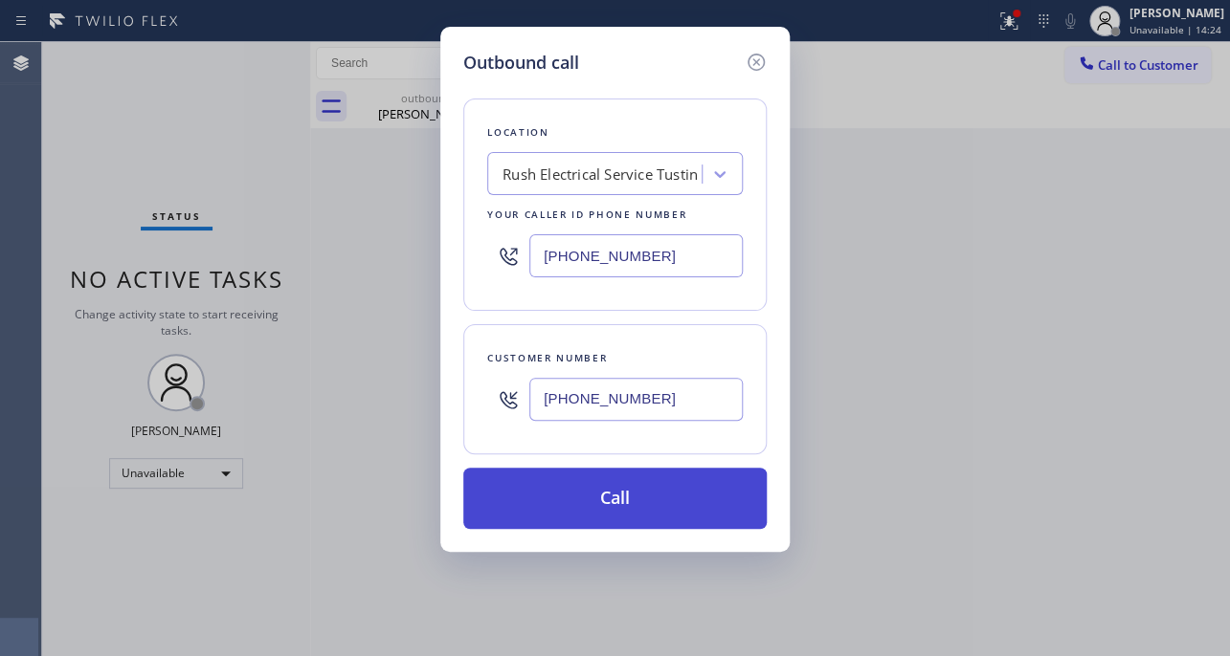
type input "[PHONE_NUMBER]"
click at [626, 499] on button "Call" at bounding box center [614, 498] width 303 height 61
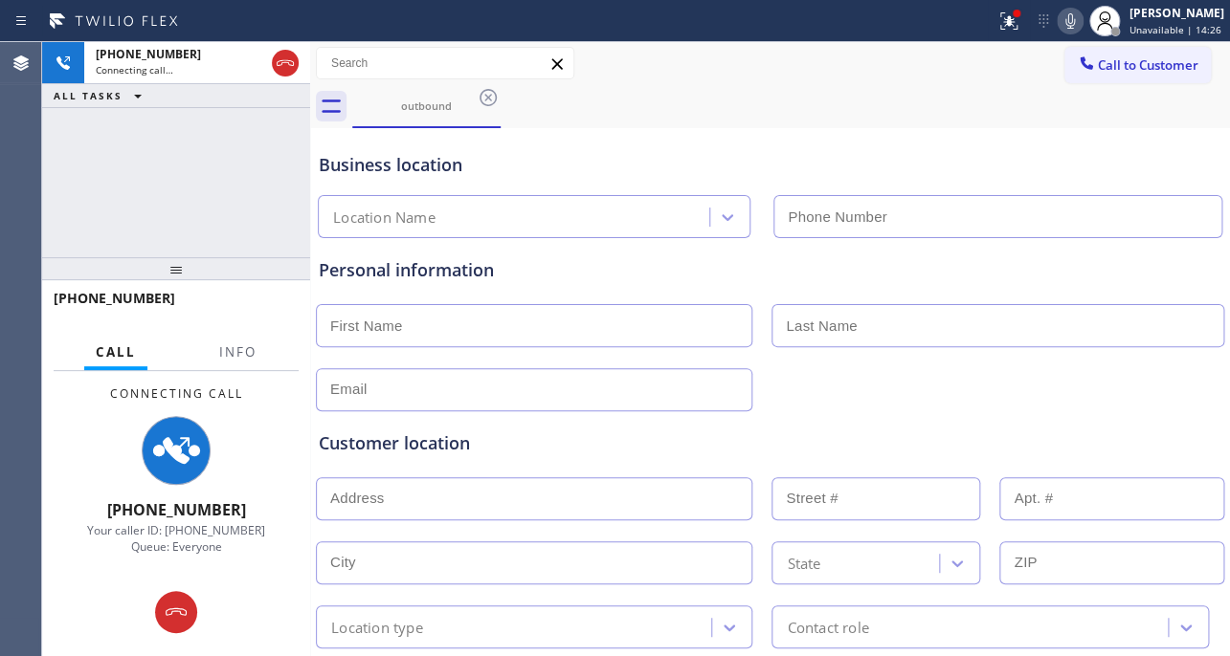
type input "[PHONE_NUMBER]"
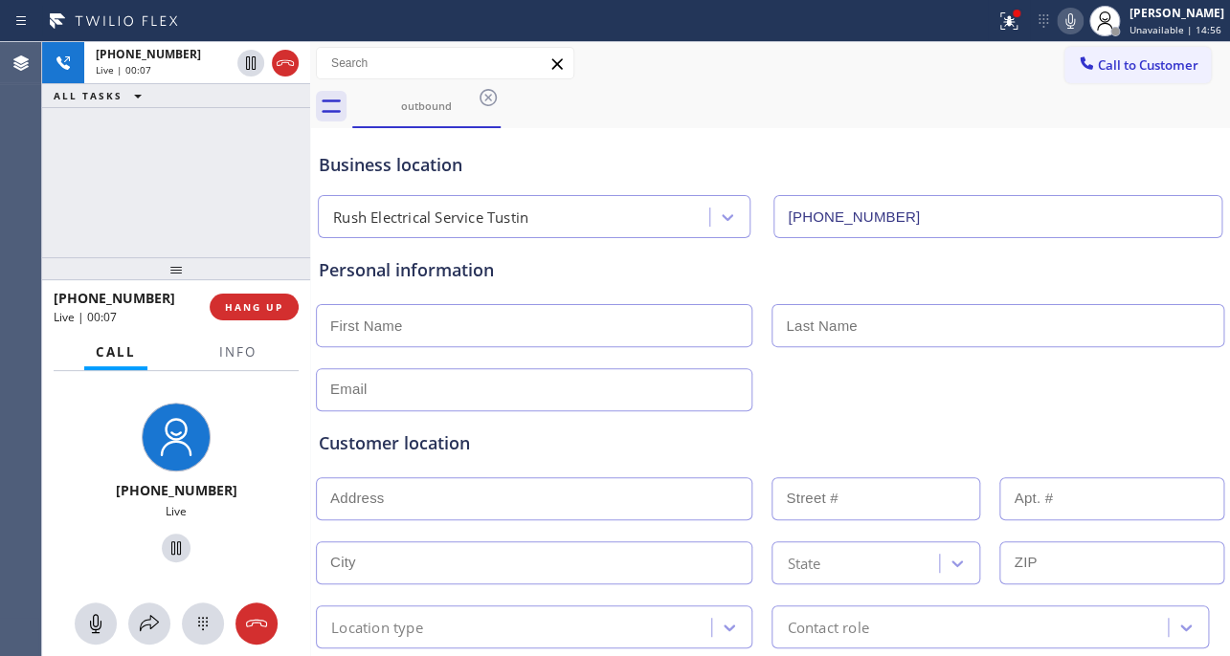
click at [942, 418] on div "Customer location >> ADD NEW ADDRESS << + NEW ADDRESS State Location type Conta…" at bounding box center [770, 529] width 910 height 237
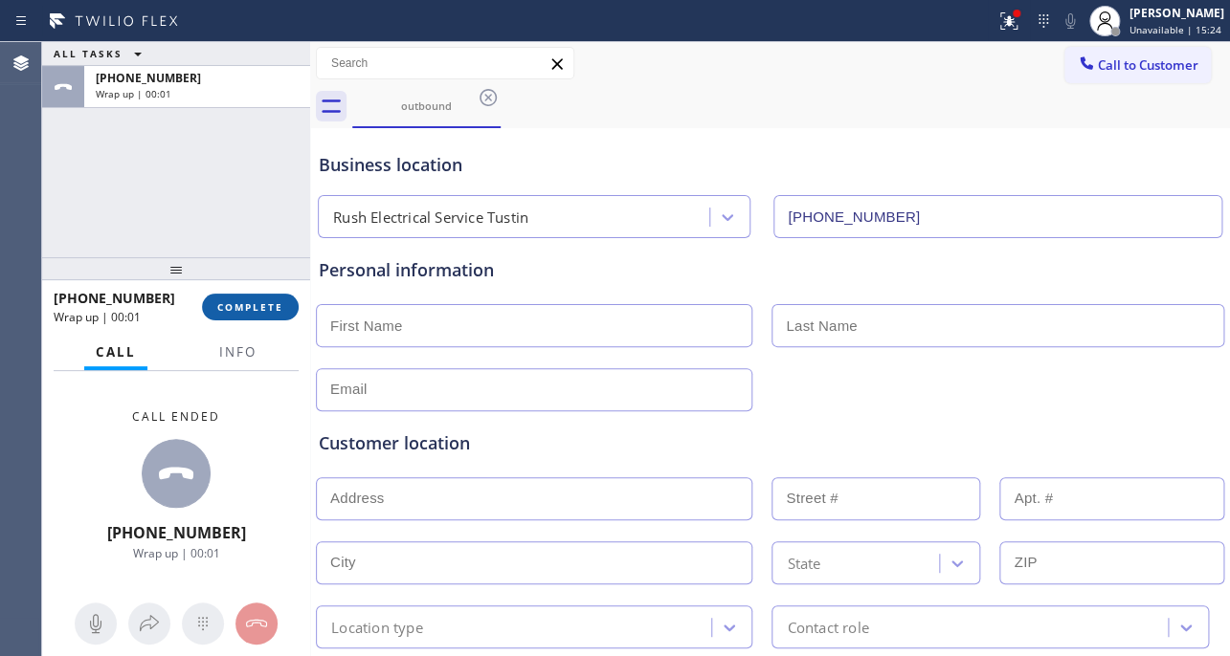
click at [243, 302] on span "COMPLETE" at bounding box center [250, 306] width 66 height 13
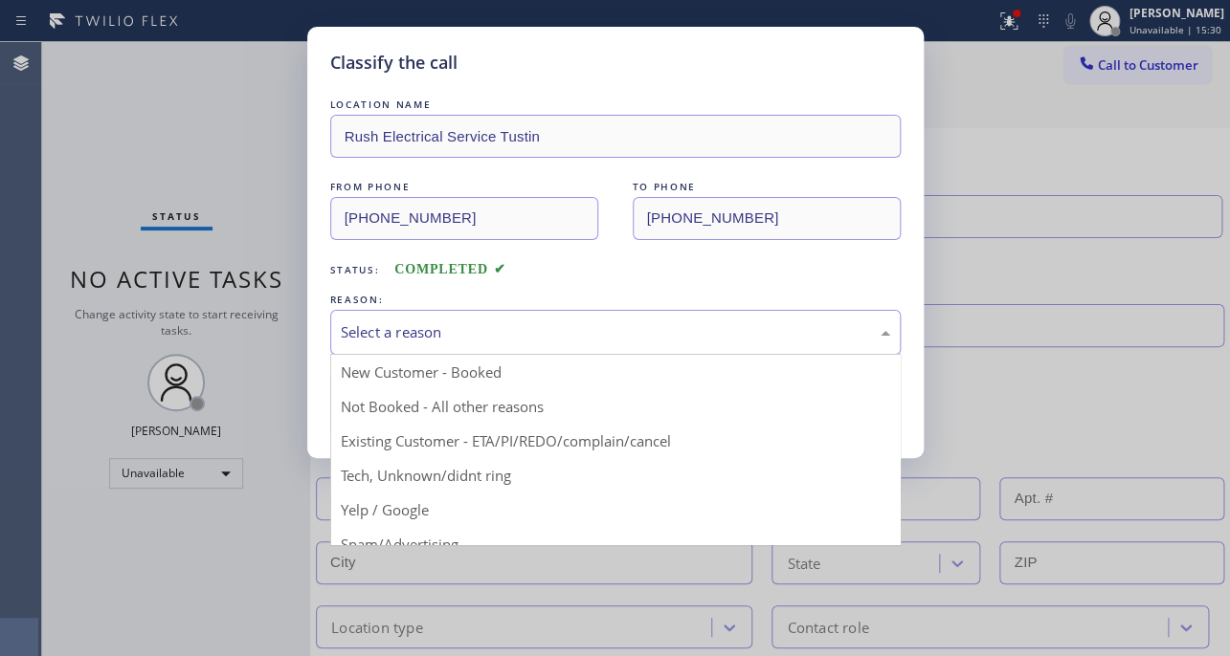
click at [637, 327] on div "Select a reason" at bounding box center [615, 332] width 549 height 22
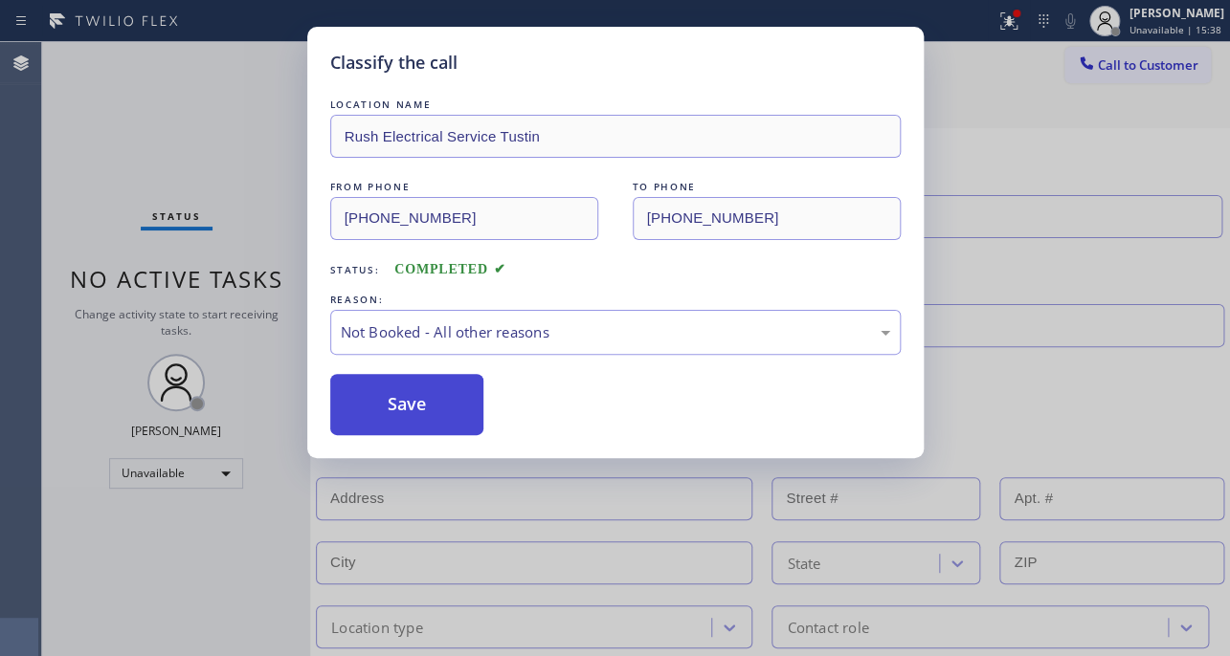
click at [451, 396] on button "Save" at bounding box center [407, 404] width 154 height 61
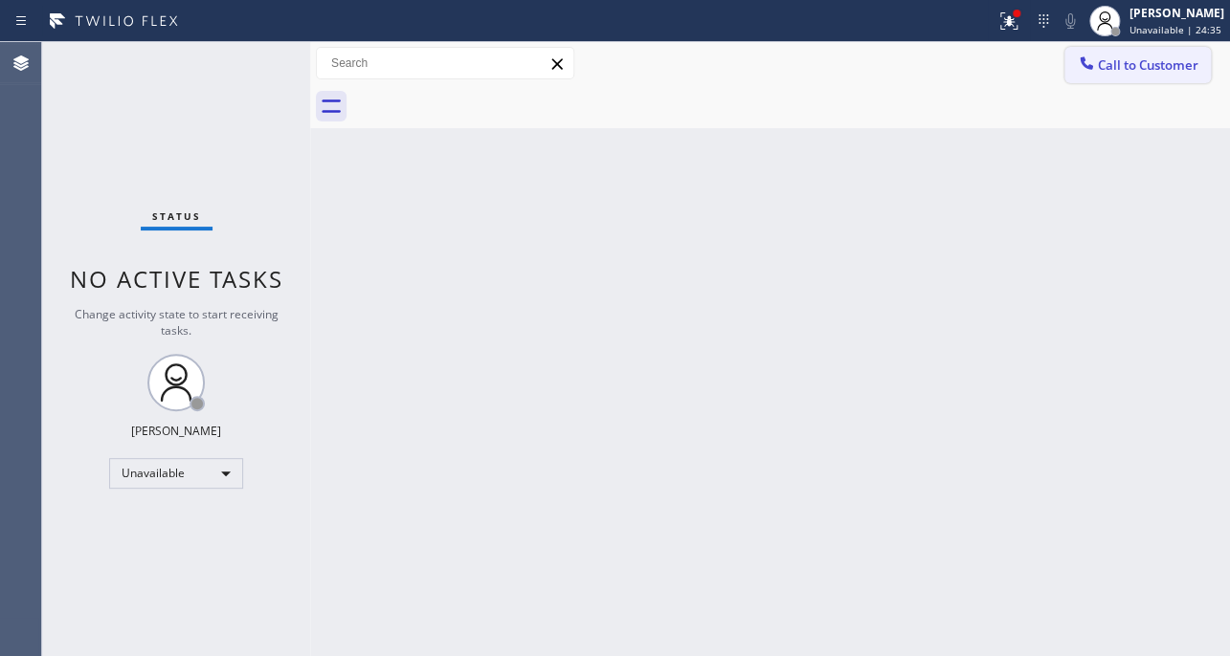
click at [1148, 66] on span "Call to Customer" at bounding box center [1147, 64] width 100 height 17
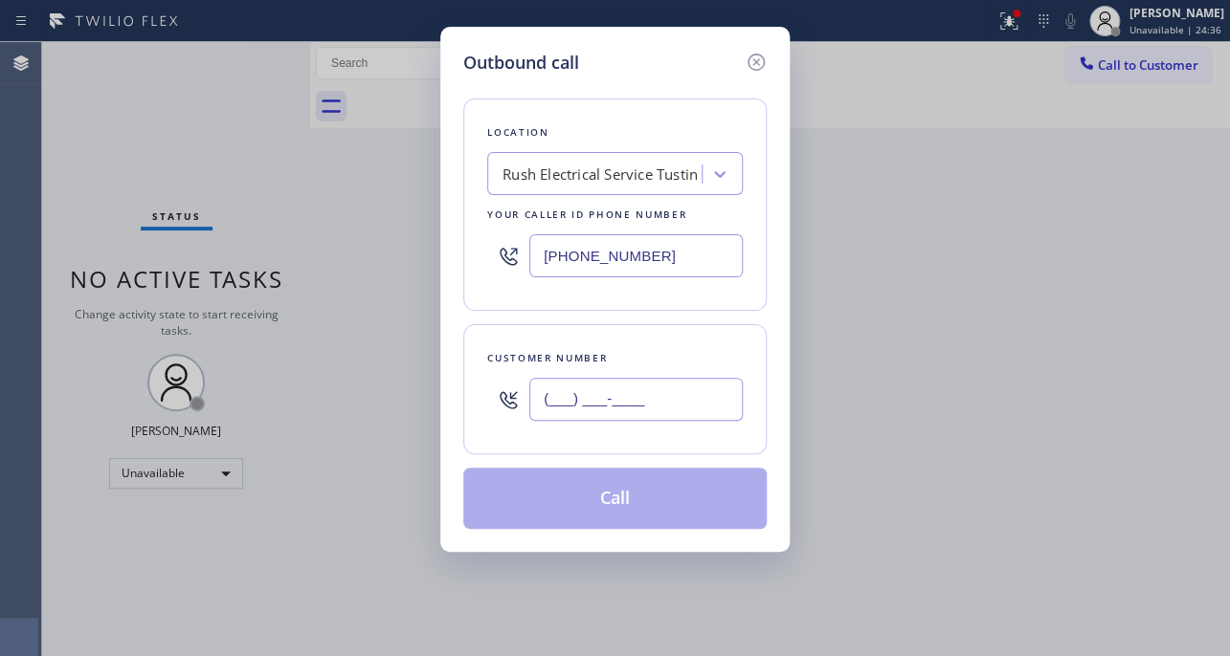
click at [658, 388] on input "(___) ___-____" at bounding box center [635, 399] width 213 height 43
paste input "844) 679-3652"
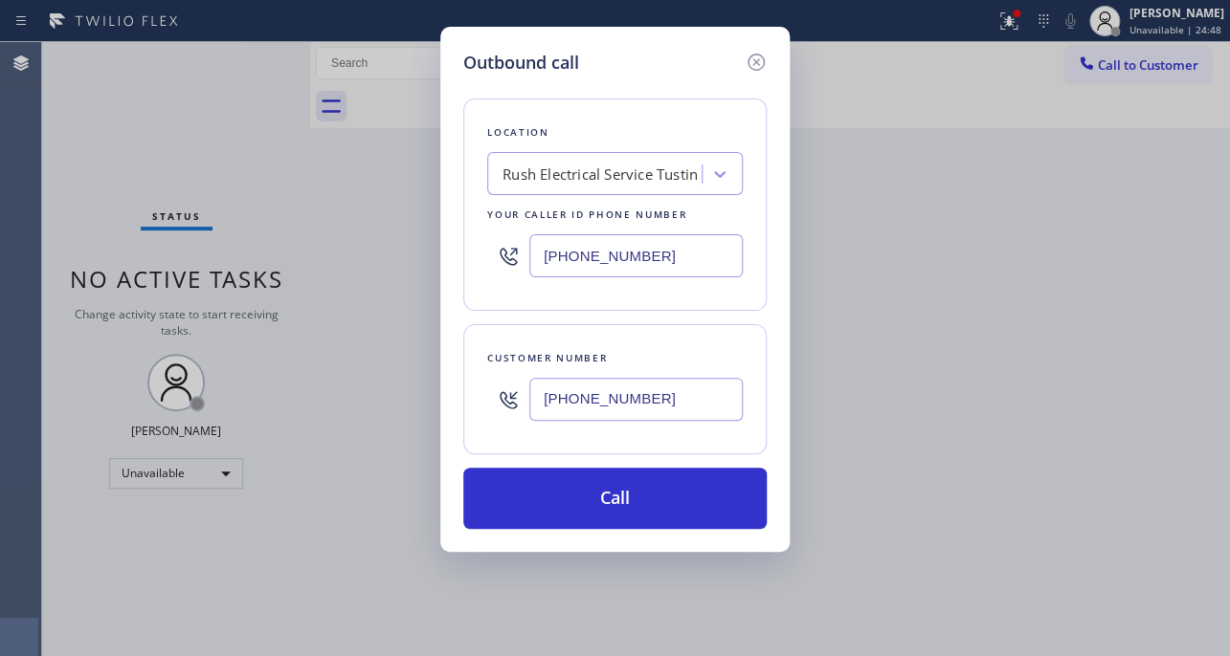
drag, startPoint x: 664, startPoint y: 399, endPoint x: 521, endPoint y: 397, distance: 142.6
click at [521, 397] on div "(844) 679-3652" at bounding box center [614, 399] width 255 height 62
paste input "18) 683-3557"
type input "[PHONE_NUMBER]"
drag, startPoint x: 601, startPoint y: 258, endPoint x: 450, endPoint y: 257, distance: 151.2
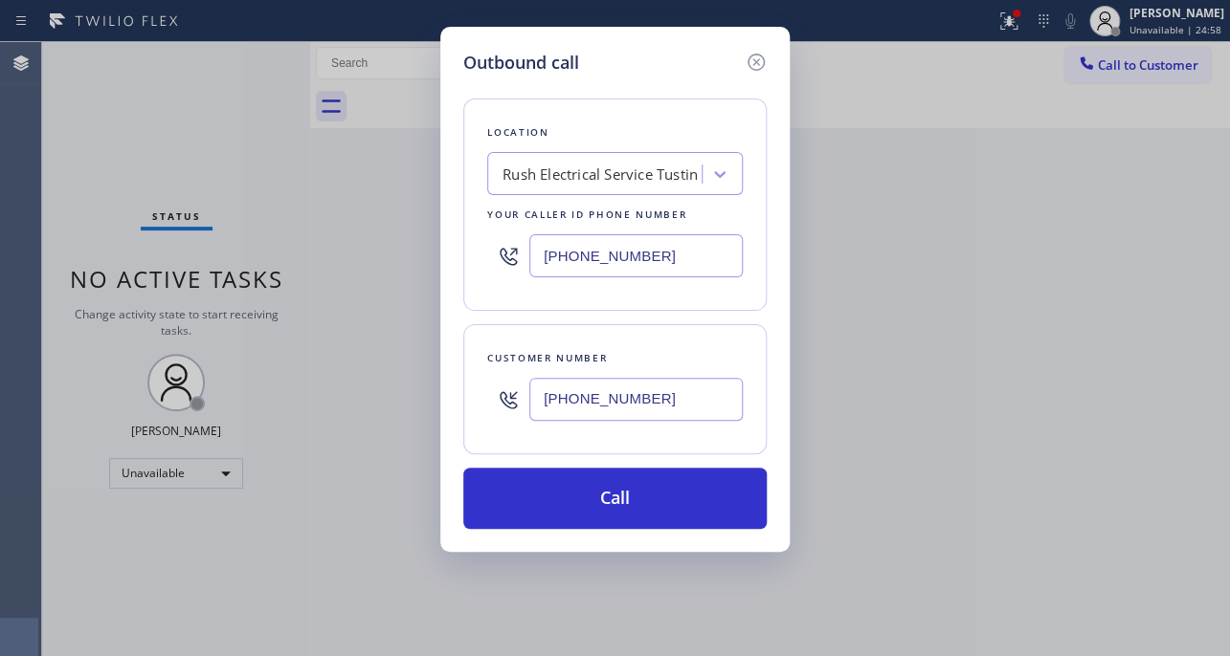
click at [450, 257] on div "Outbound call Location Rush Electrical Service Tustin Your caller id phone numb…" at bounding box center [614, 289] width 349 height 525
paste input "818) 926-4987"
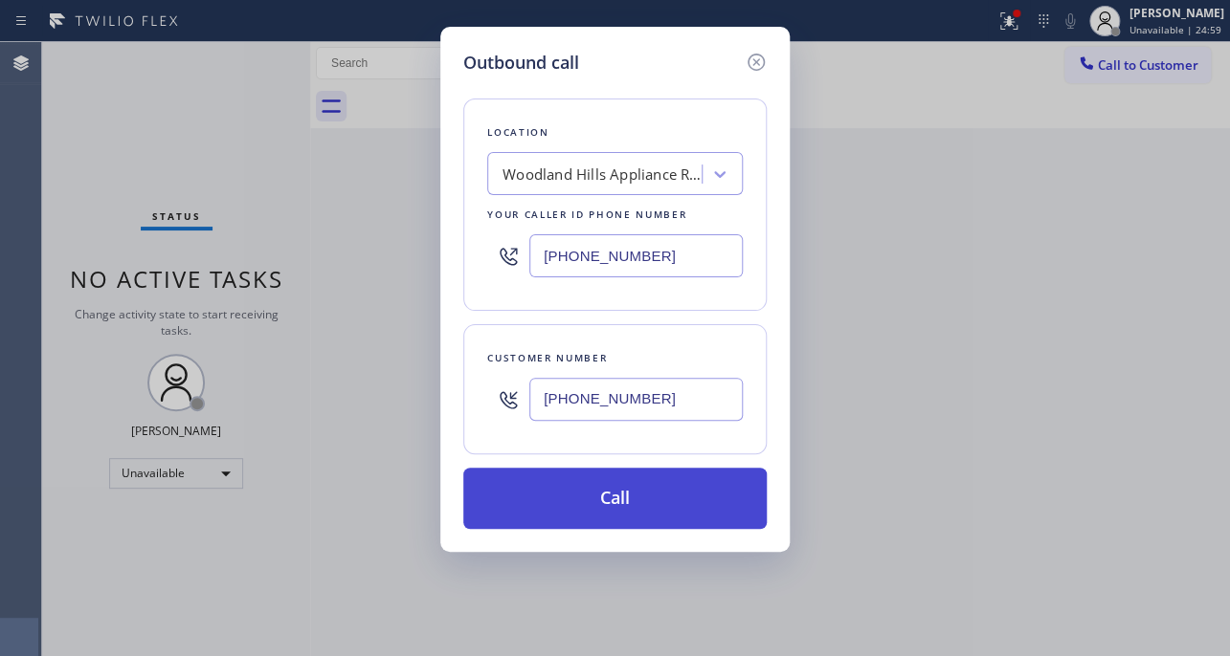
type input "[PHONE_NUMBER]"
click at [634, 499] on button "Call" at bounding box center [614, 498] width 303 height 61
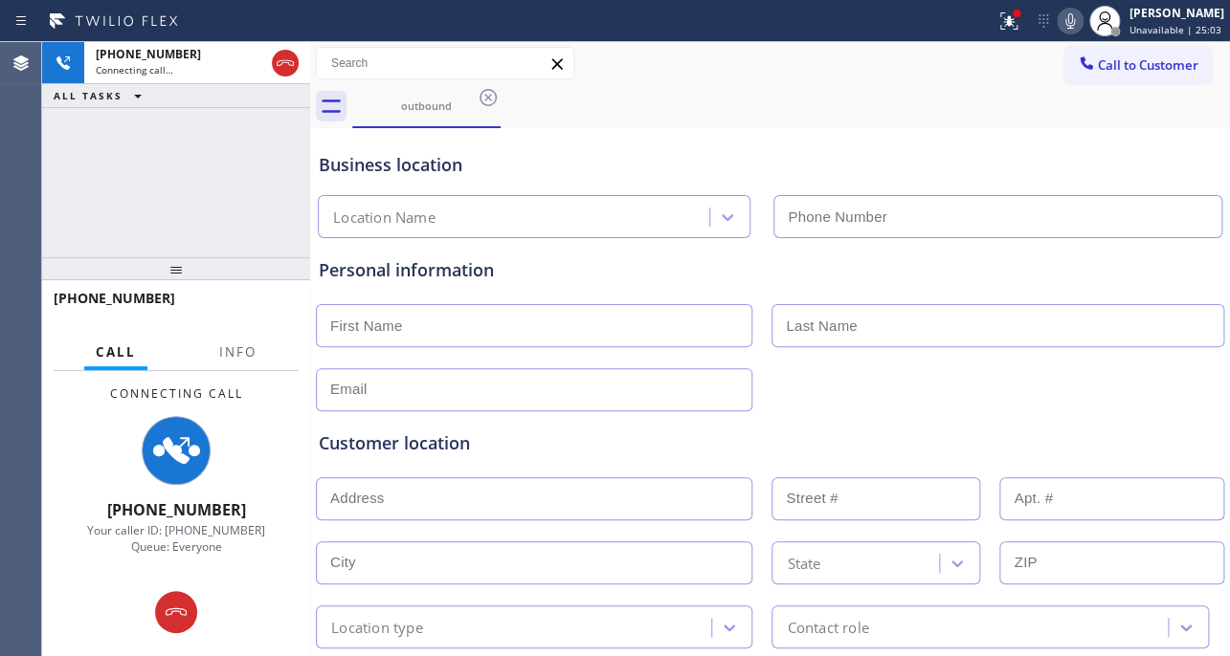
type input "[PHONE_NUMBER]"
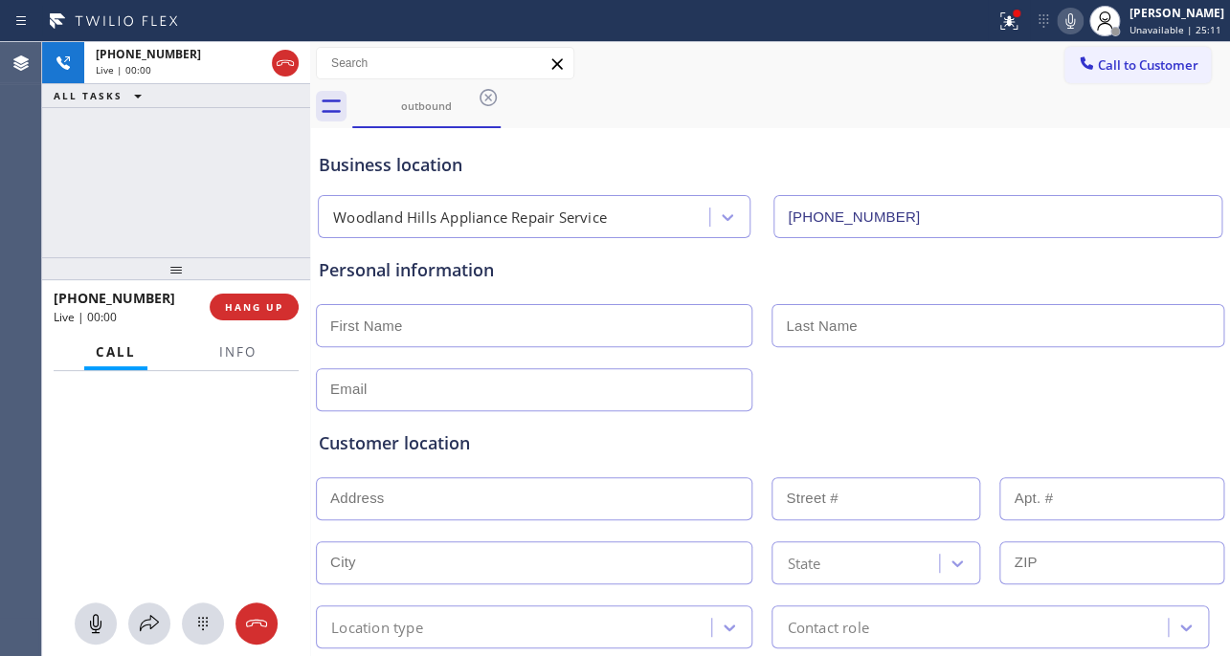
click at [1047, 154] on div "Business location" at bounding box center [770, 165] width 902 height 26
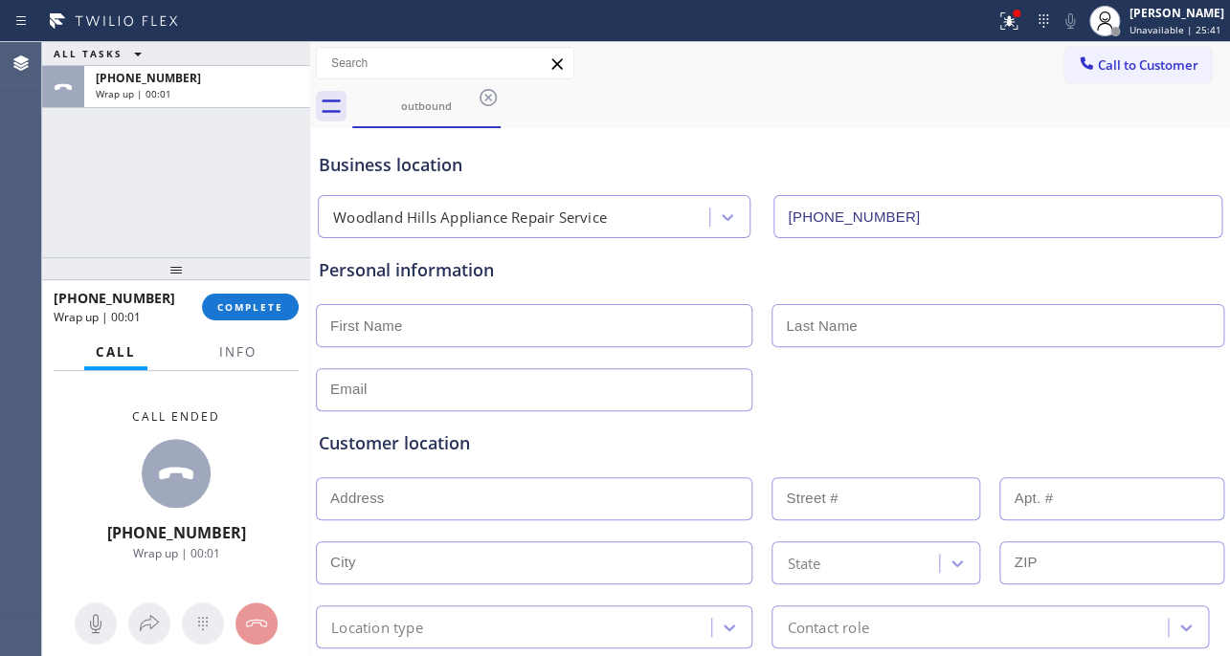
click at [643, 451] on div "Customer location" at bounding box center [770, 444] width 902 height 26
click at [236, 307] on span "COMPLETE" at bounding box center [250, 306] width 66 height 13
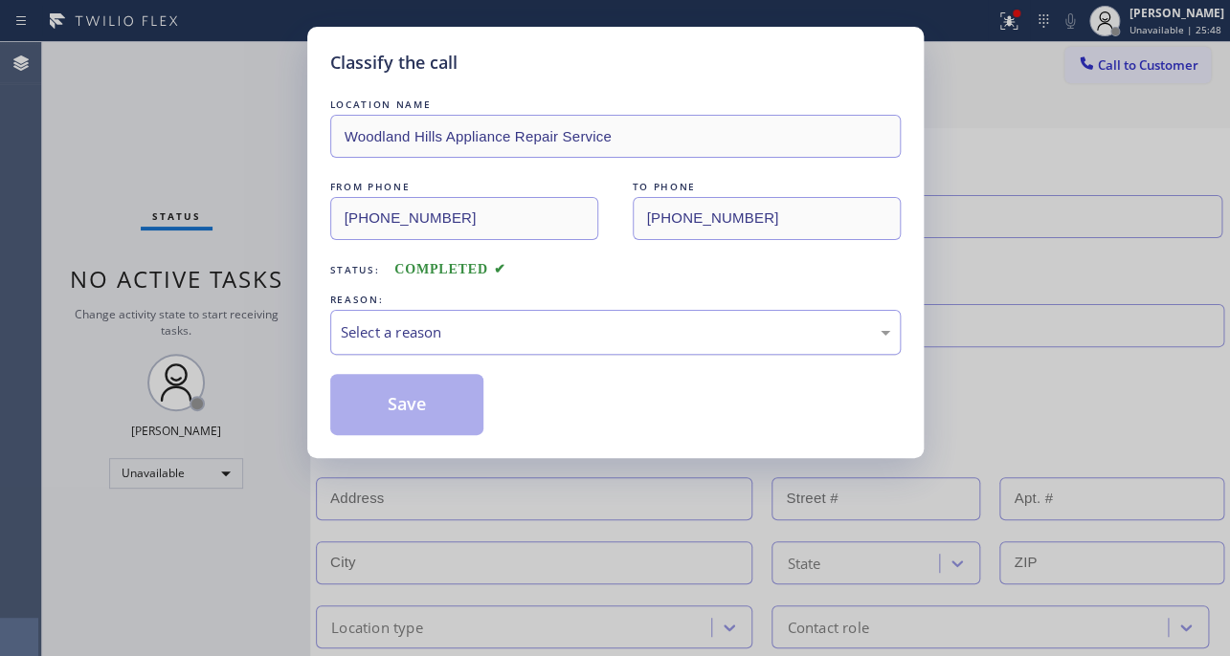
click at [585, 334] on div "Select a reason" at bounding box center [615, 332] width 549 height 22
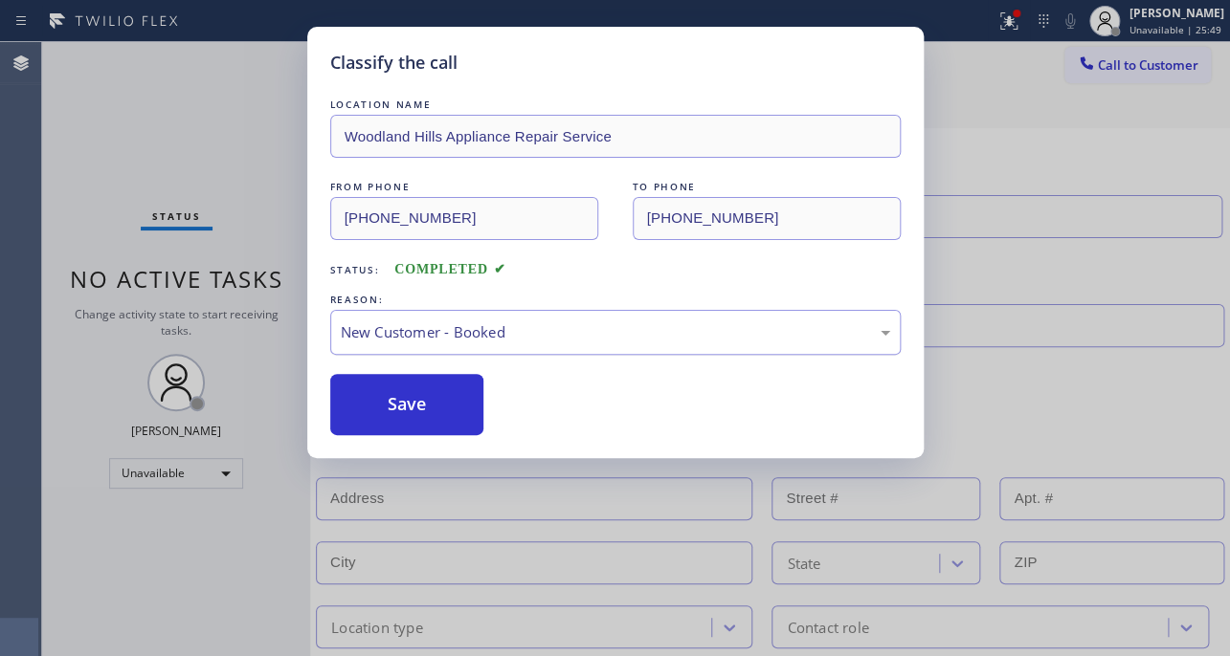
click at [520, 333] on div "New Customer - Booked" at bounding box center [615, 332] width 549 height 22
click at [410, 411] on button "Save" at bounding box center [407, 404] width 154 height 61
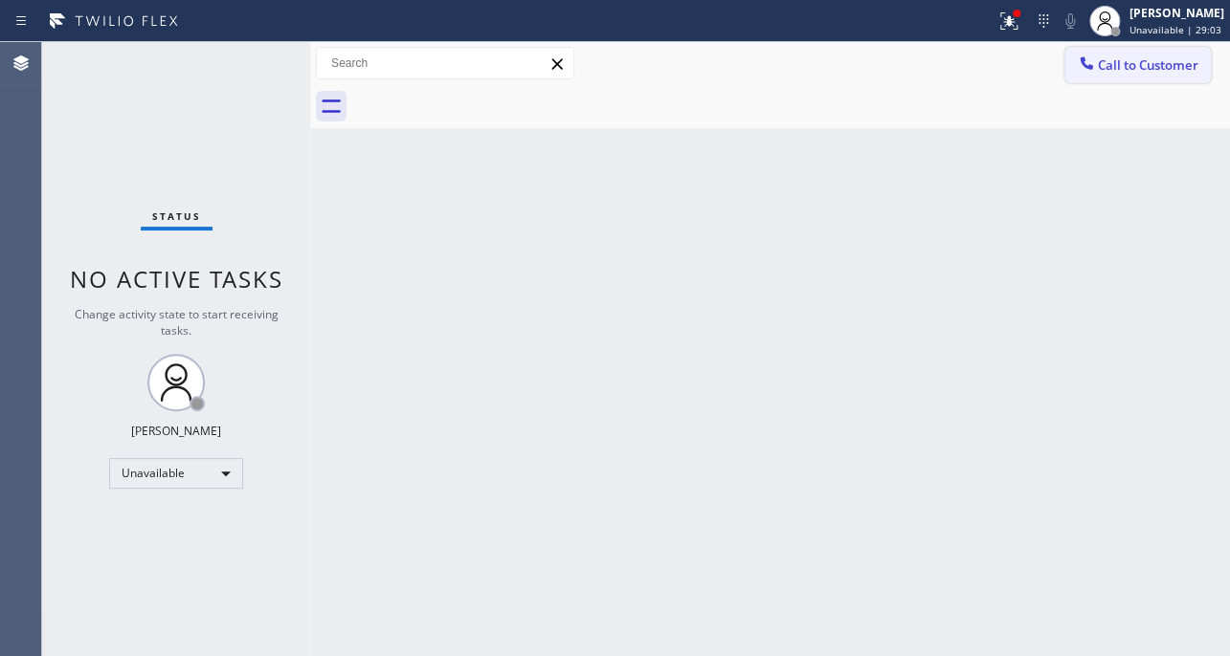
click at [1104, 66] on span "Call to Customer" at bounding box center [1147, 64] width 100 height 17
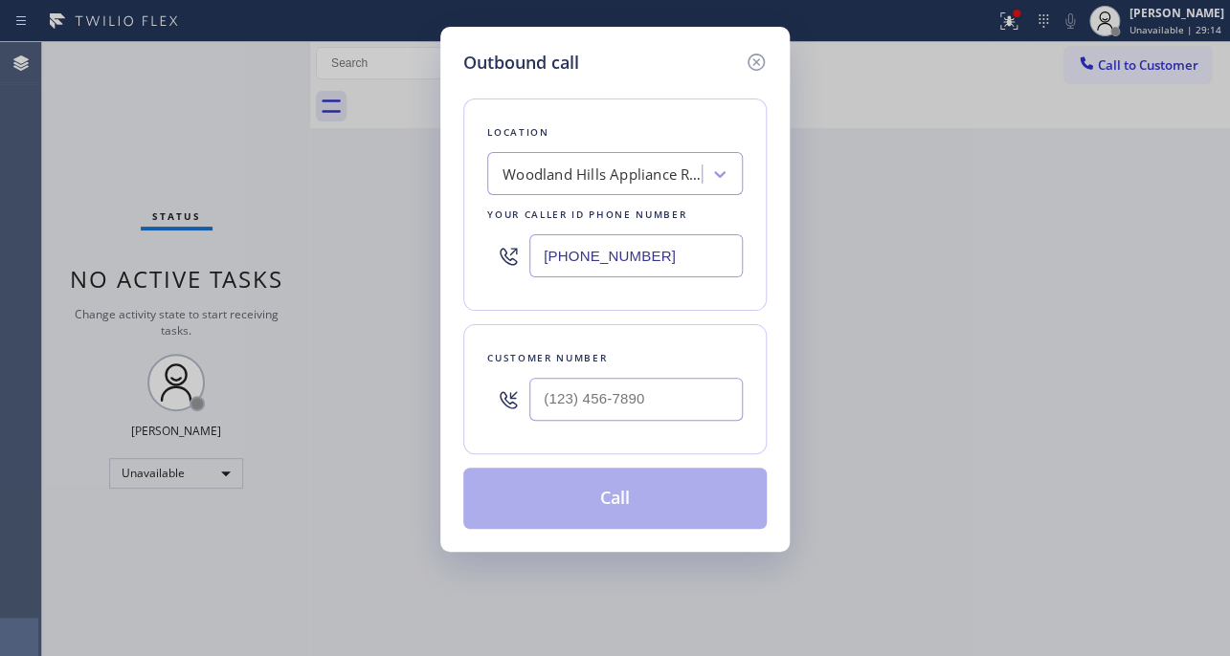
click at [1017, 498] on div "Outbound call Location Woodland Hills Appliance Repair Service Your caller id p…" at bounding box center [615, 328] width 1230 height 656
drag, startPoint x: 651, startPoint y: 399, endPoint x: 388, endPoint y: 390, distance: 262.3
click at [388, 390] on div "Outbound call Location Woodland Hills Appliance Repair Service Your caller id p…" at bounding box center [615, 328] width 1230 height 656
paste input "626) 833-7827"
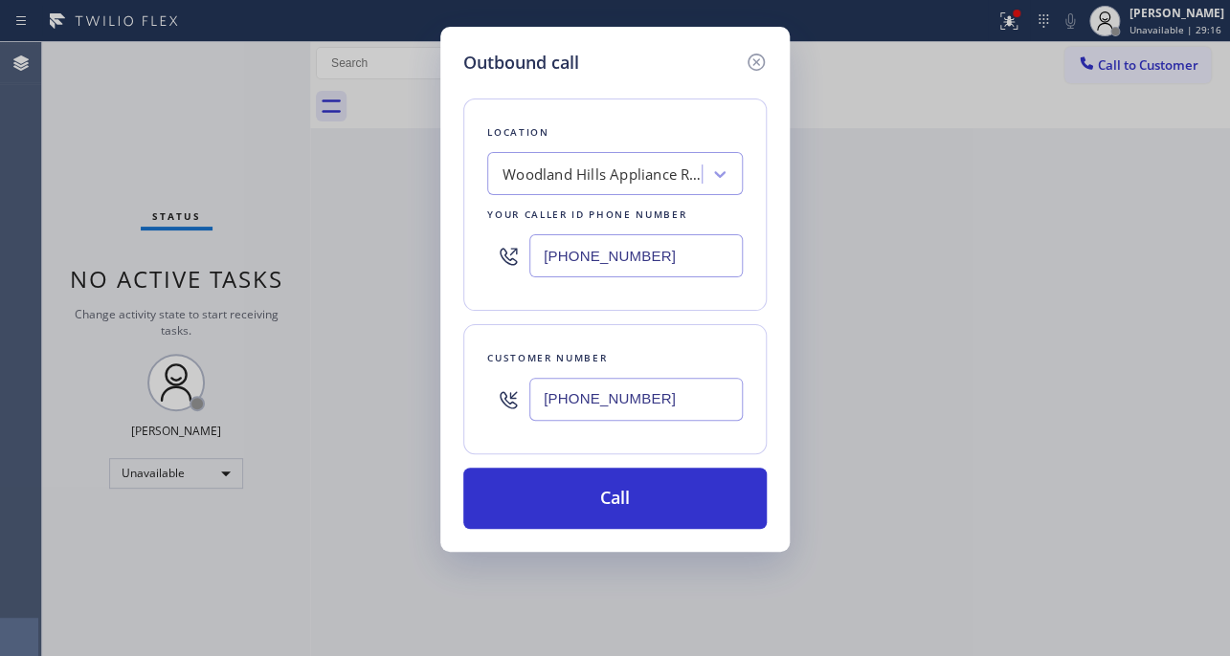
type input "[PHONE_NUMBER]"
drag, startPoint x: 987, startPoint y: 476, endPoint x: 779, endPoint y: 325, distance: 257.0
click at [988, 475] on div "Outbound call Location Woodland Hills Appliance Repair Service Your caller id p…" at bounding box center [615, 328] width 1230 height 656
drag, startPoint x: 681, startPoint y: 256, endPoint x: 306, endPoint y: 246, distance: 375.2
click at [306, 246] on div "Outbound call Location Woodland Hills Appliance Repair Service Your caller id p…" at bounding box center [615, 328] width 1230 height 656
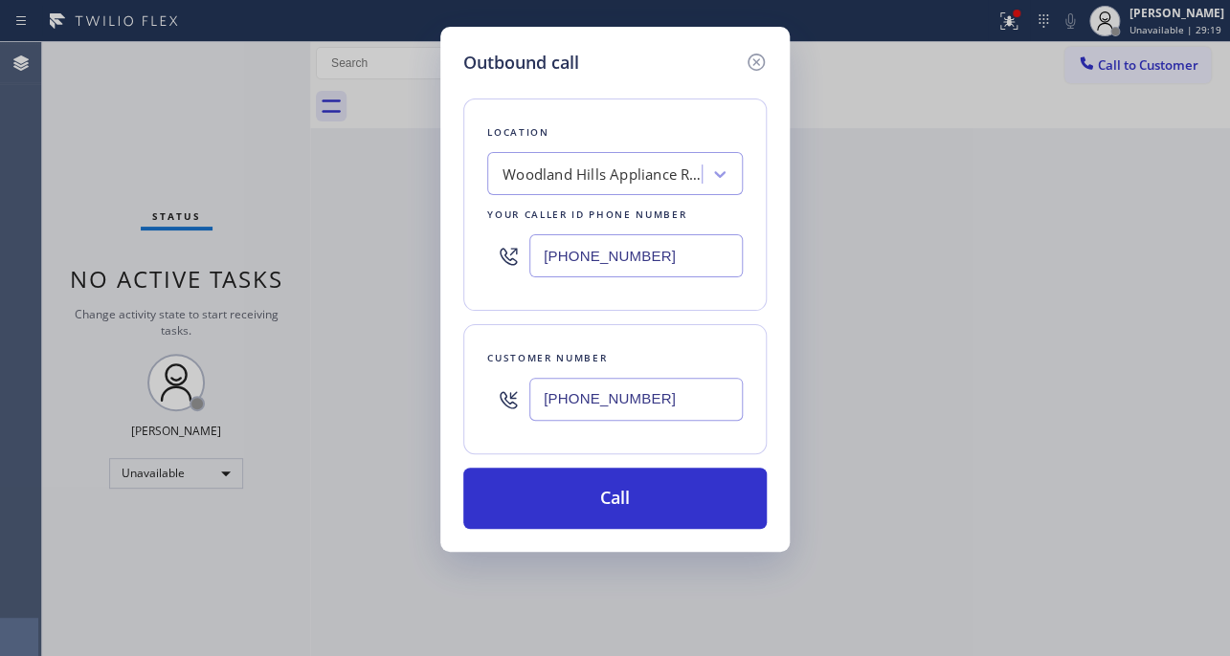
paste input "44) 462-8198"
type input "[PHONE_NUMBER]"
click at [977, 449] on div "Outbound call Location LG Appliance Service(TFN) Your caller id phone number (8…" at bounding box center [615, 328] width 1230 height 656
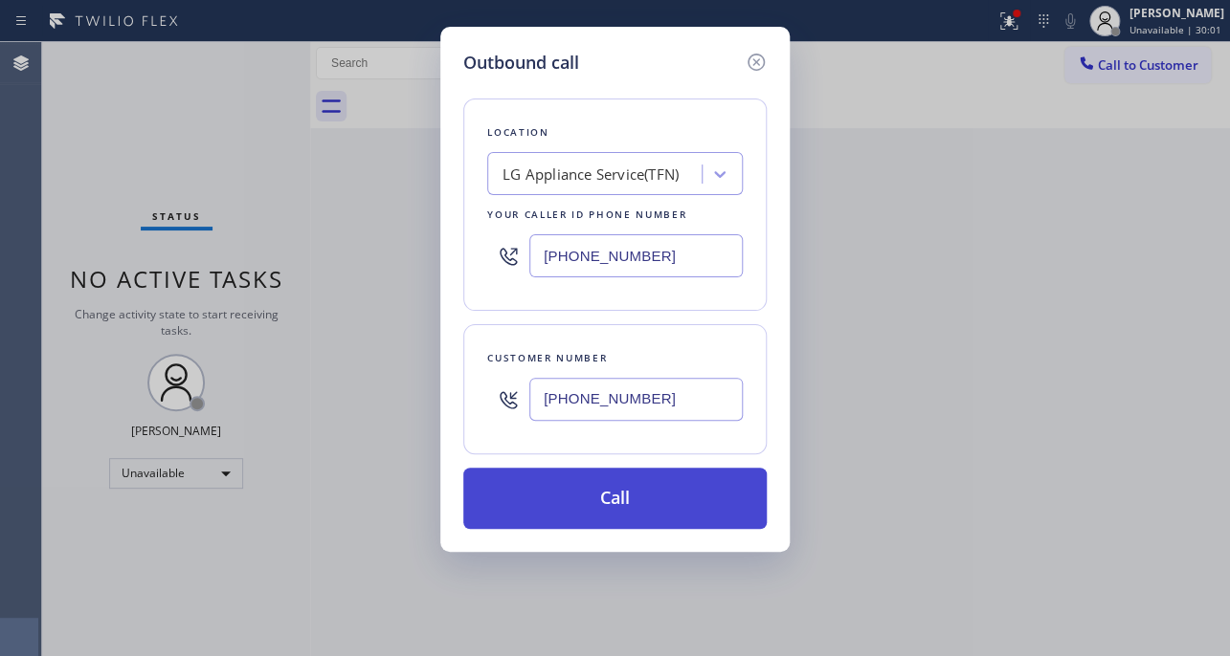
click at [659, 492] on button "Call" at bounding box center [614, 498] width 303 height 61
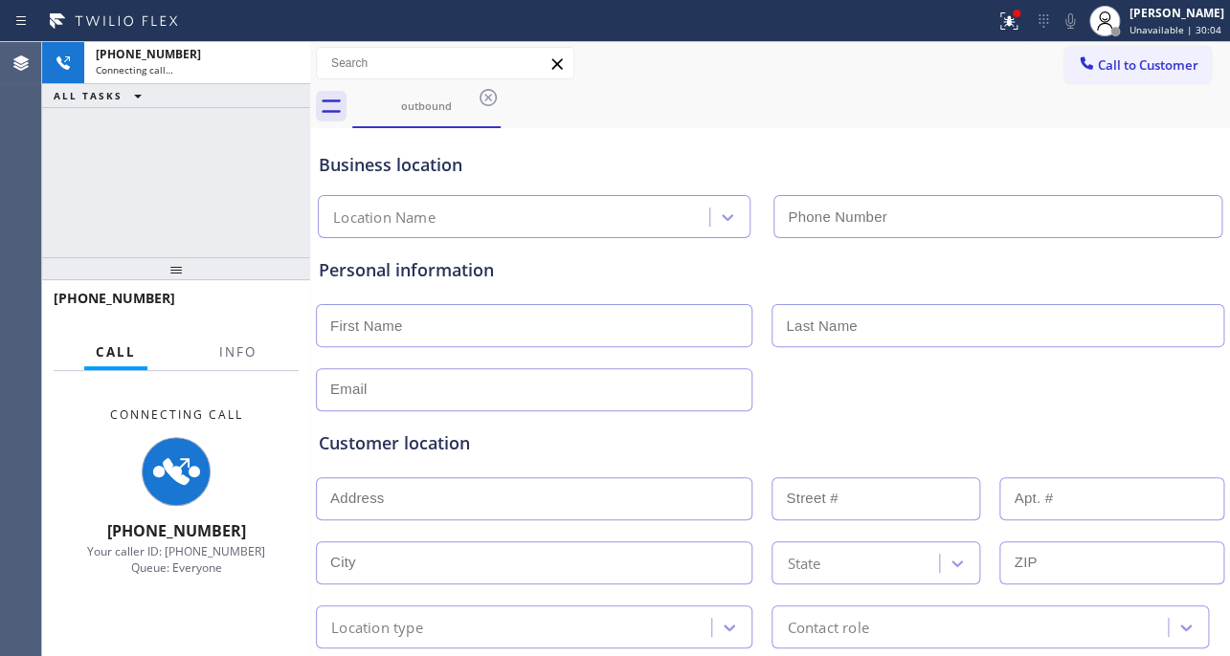
type input "[PHONE_NUMBER]"
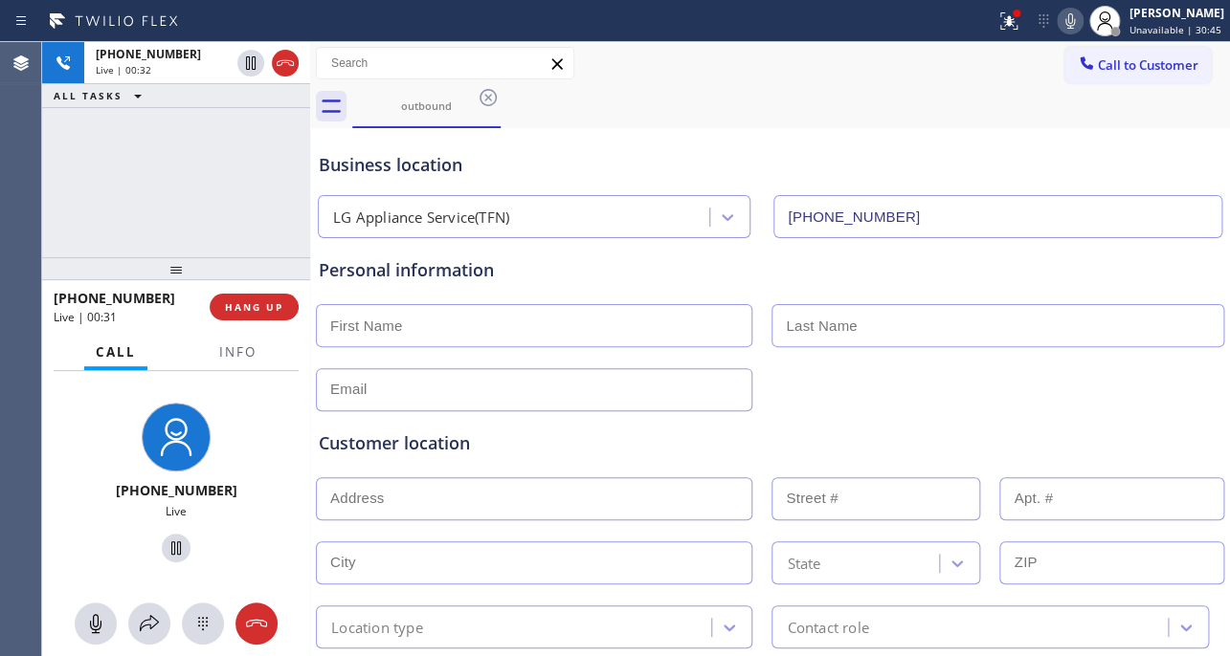
click at [831, 139] on div "Business location LG Appliance Service(TFN) (844) 462-8198" at bounding box center [770, 185] width 910 height 105
click at [570, 285] on div "Personal information" at bounding box center [770, 334] width 902 height 154
click at [244, 301] on span "HANG UP" at bounding box center [254, 306] width 58 height 13
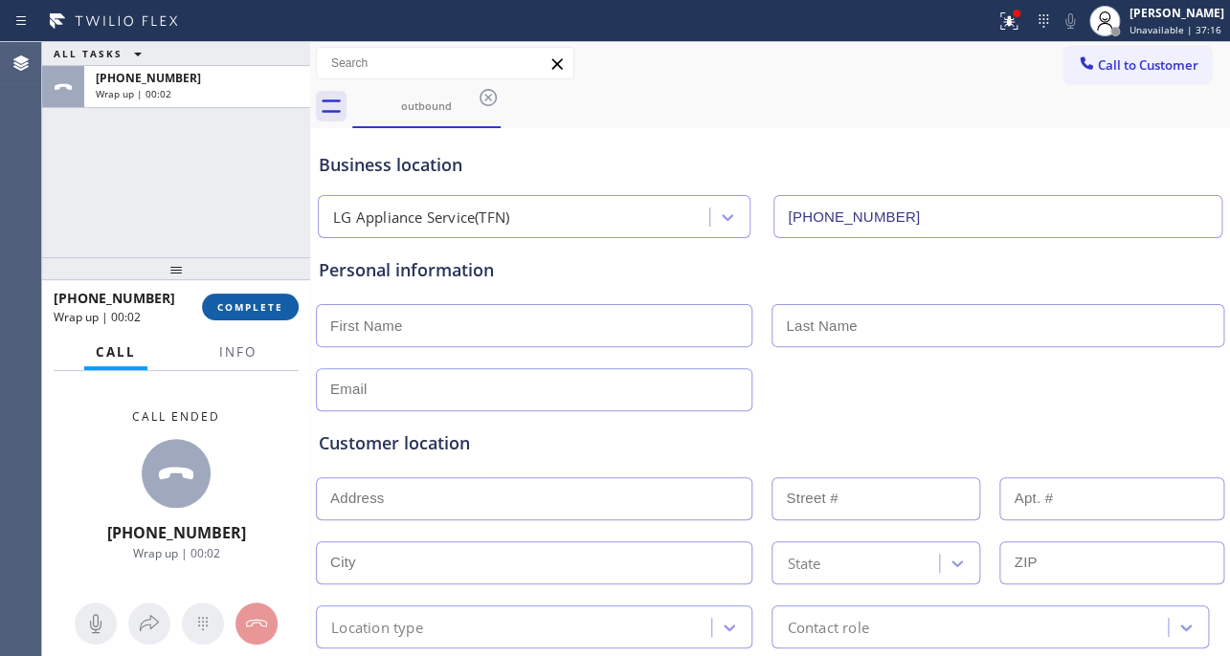
click at [258, 312] on span "COMPLETE" at bounding box center [250, 306] width 66 height 13
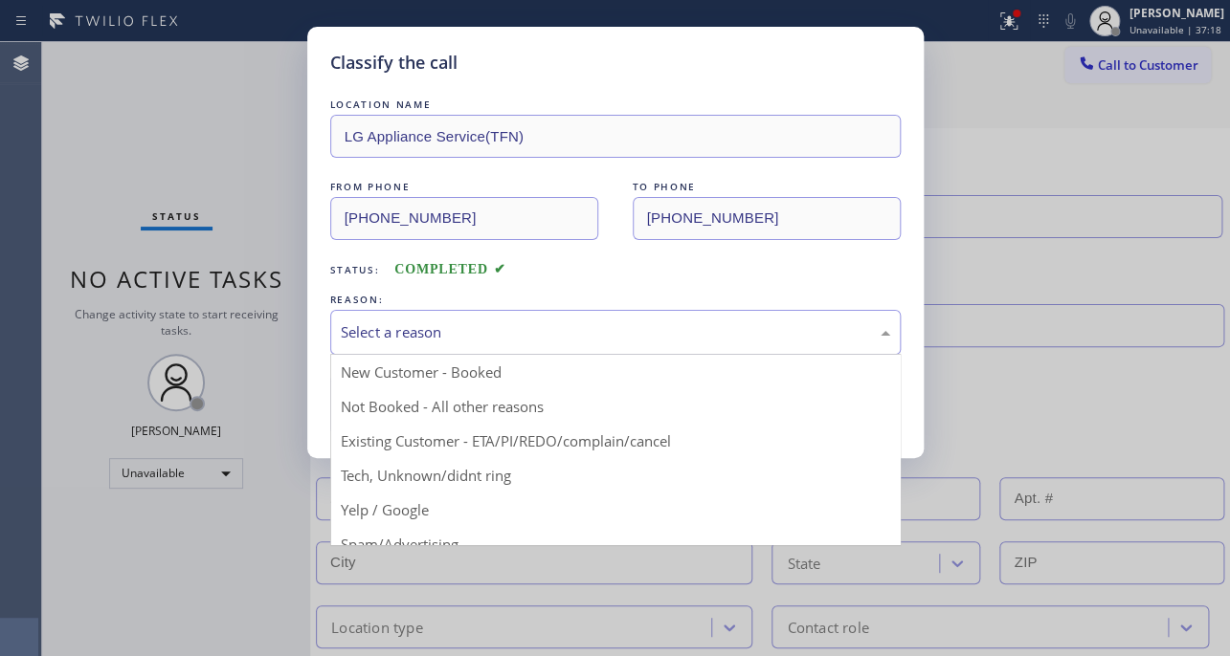
click at [522, 322] on div "Select a reason" at bounding box center [615, 332] width 549 height 22
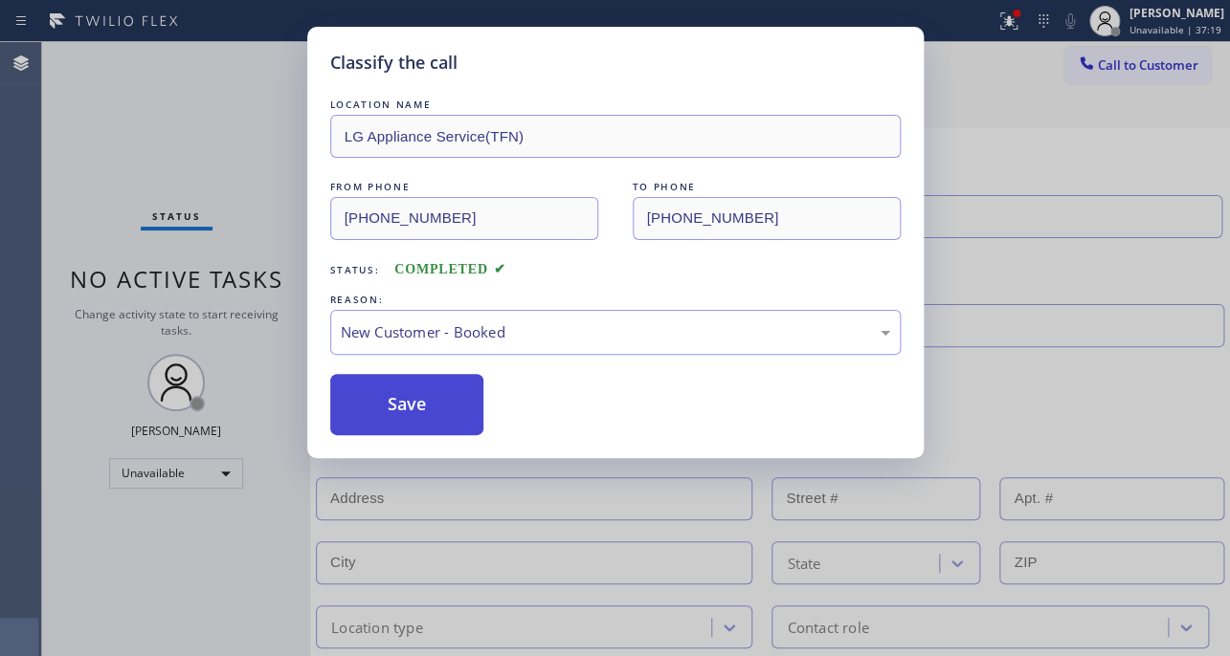
click at [398, 410] on button "Save" at bounding box center [407, 404] width 154 height 61
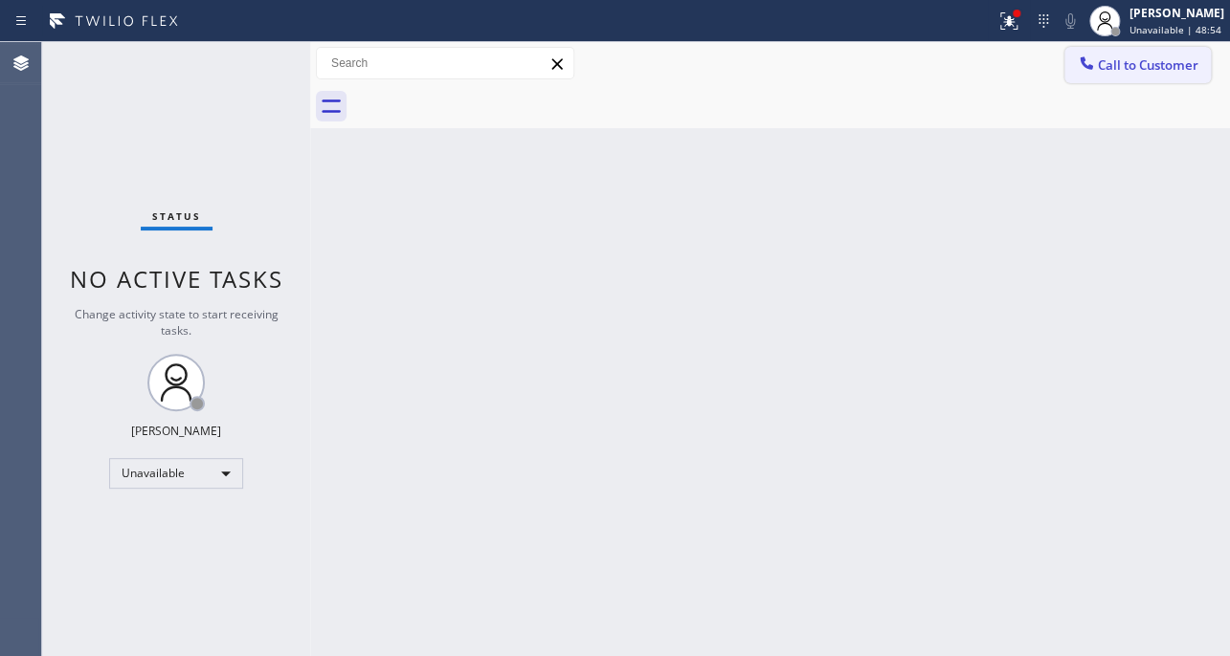
click at [1112, 73] on span "Call to Customer" at bounding box center [1147, 64] width 100 height 17
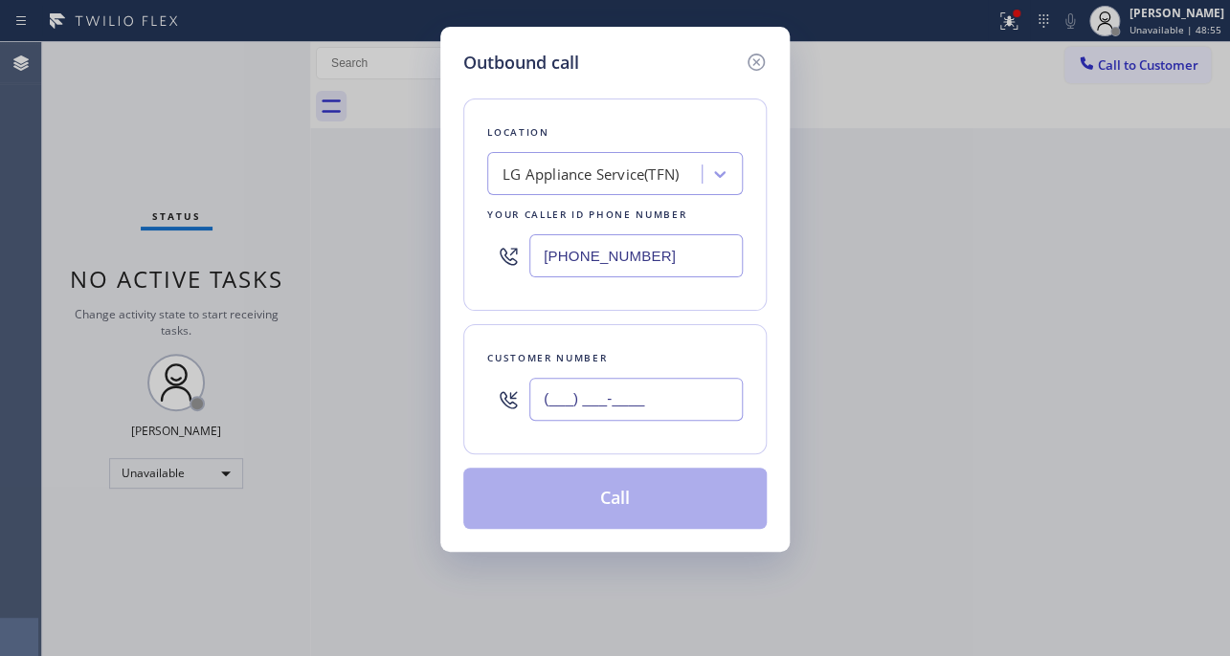
click at [660, 390] on input "(___) ___-____" at bounding box center [635, 399] width 213 height 43
paste input "310) 999-9293"
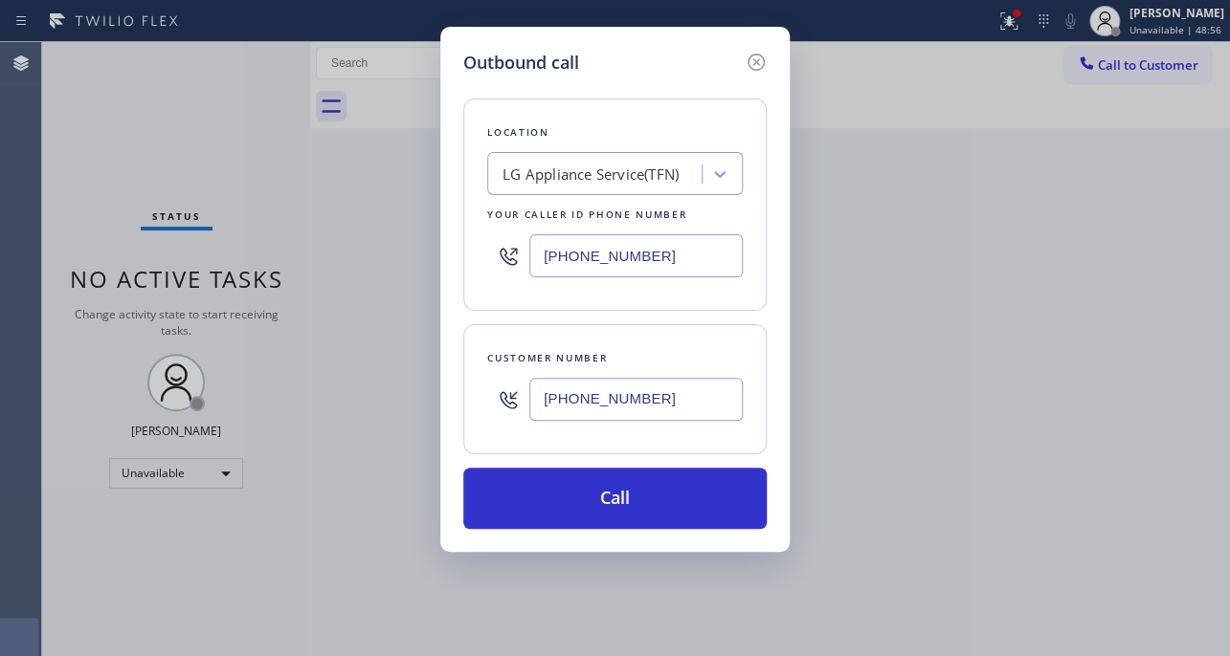
type input "[PHONE_NUMBER]"
drag, startPoint x: 695, startPoint y: 257, endPoint x: 420, endPoint y: 247, distance: 274.8
click at [420, 247] on div "Outbound call Location LG Appliance Service(TFN) Your caller id phone number (8…" at bounding box center [615, 328] width 1230 height 656
paste input "617) 219-9255"
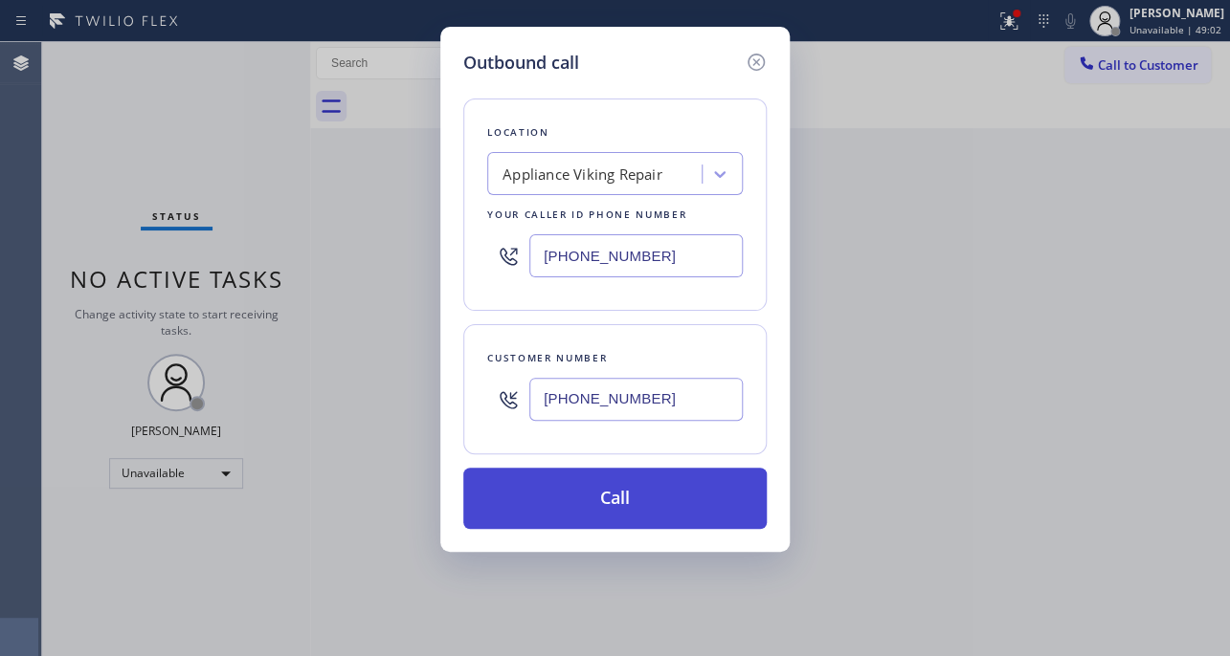
type input "[PHONE_NUMBER]"
click at [637, 508] on button "Call" at bounding box center [614, 498] width 303 height 61
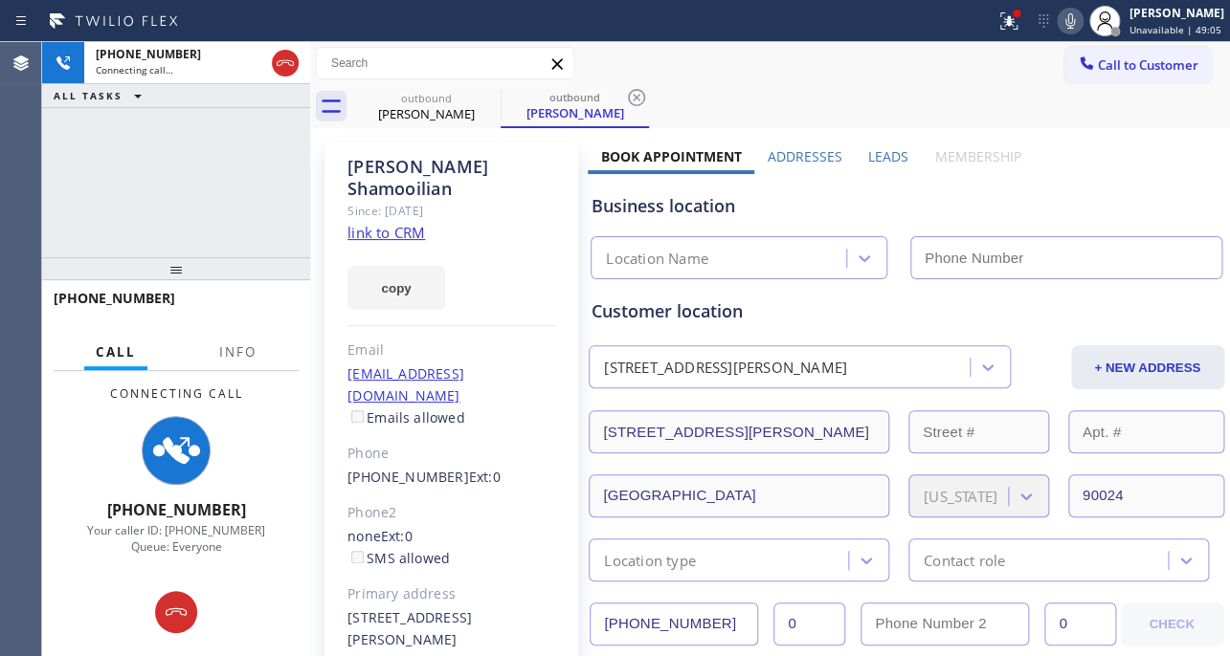
click at [882, 161] on label "Leads" at bounding box center [888, 156] width 40 height 18
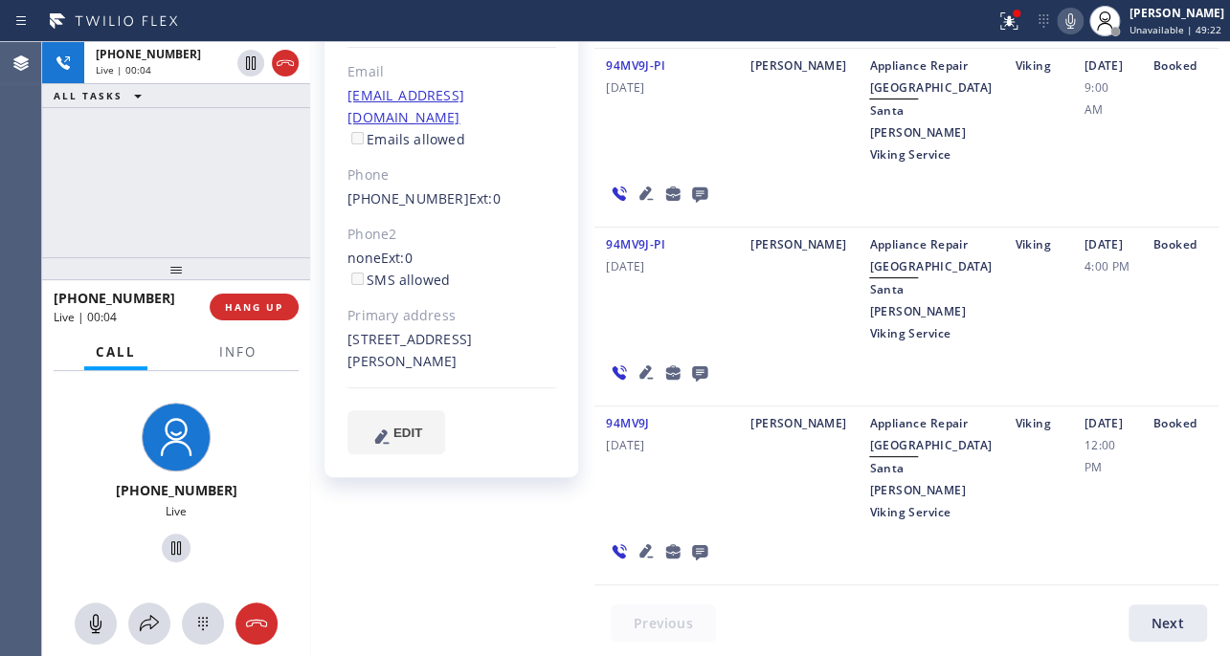
scroll to position [410, 0]
click at [641, 549] on icon at bounding box center [645, 550] width 13 height 13
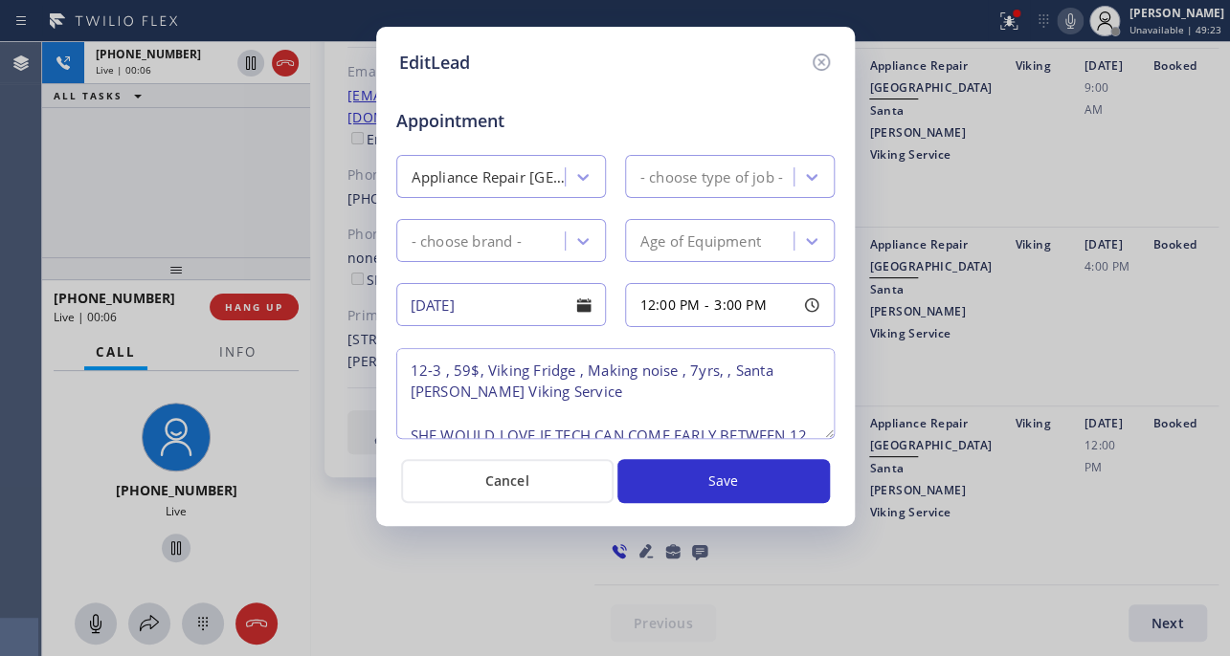
type textarea "12-3 , 59$, Viking Fridge , Making noise , 7yrs, , Santa Monica Viking Service …"
click at [826, 63] on icon at bounding box center [820, 62] width 23 height 23
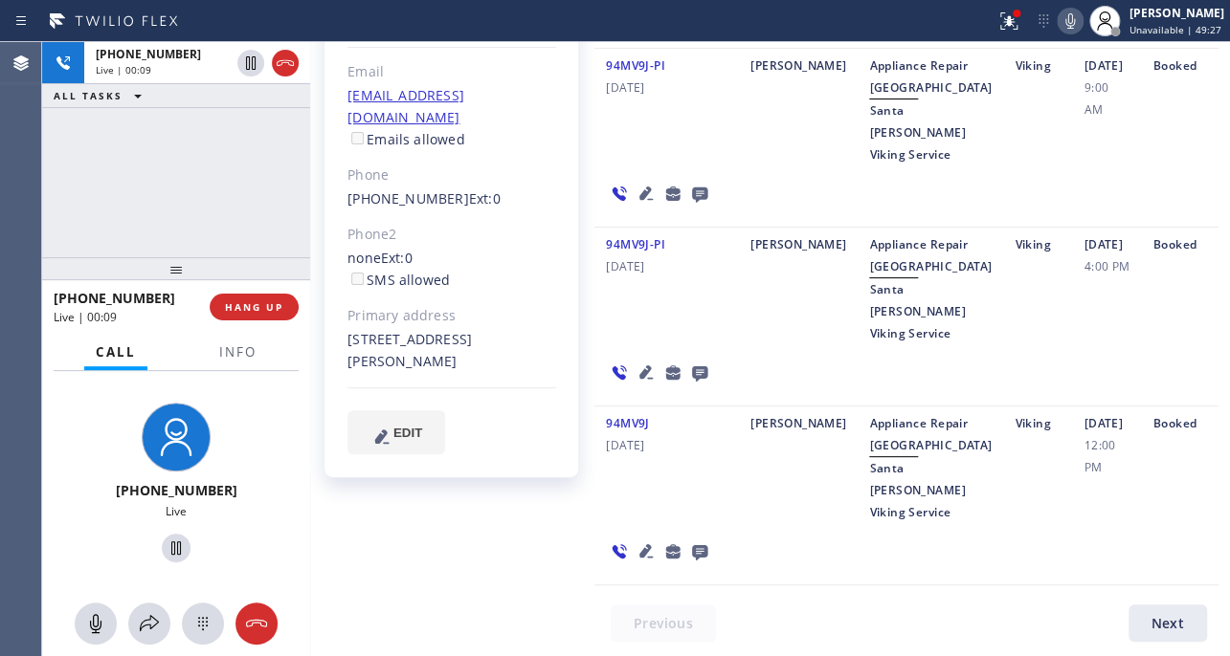
click at [639, 549] on icon at bounding box center [645, 550] width 13 height 13
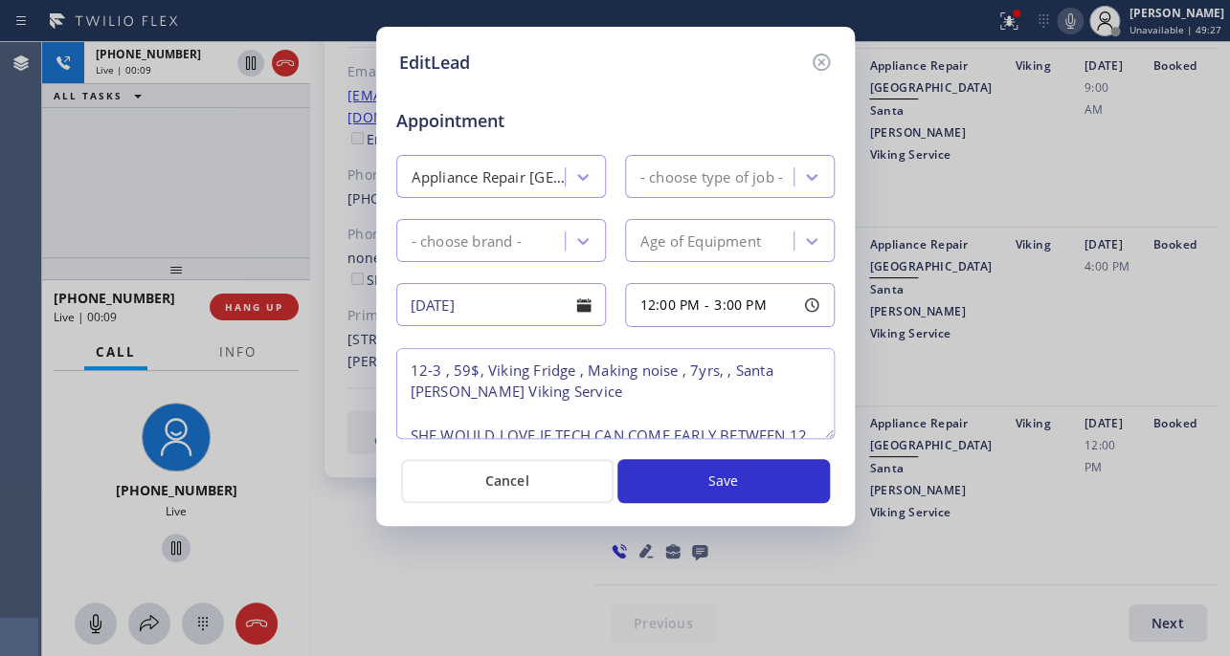
type textarea "12-3 , 59$, Viking Fridge , Making noise , 7yrs, , Santa Monica Viking Service …"
click at [813, 60] on icon at bounding box center [820, 62] width 23 height 23
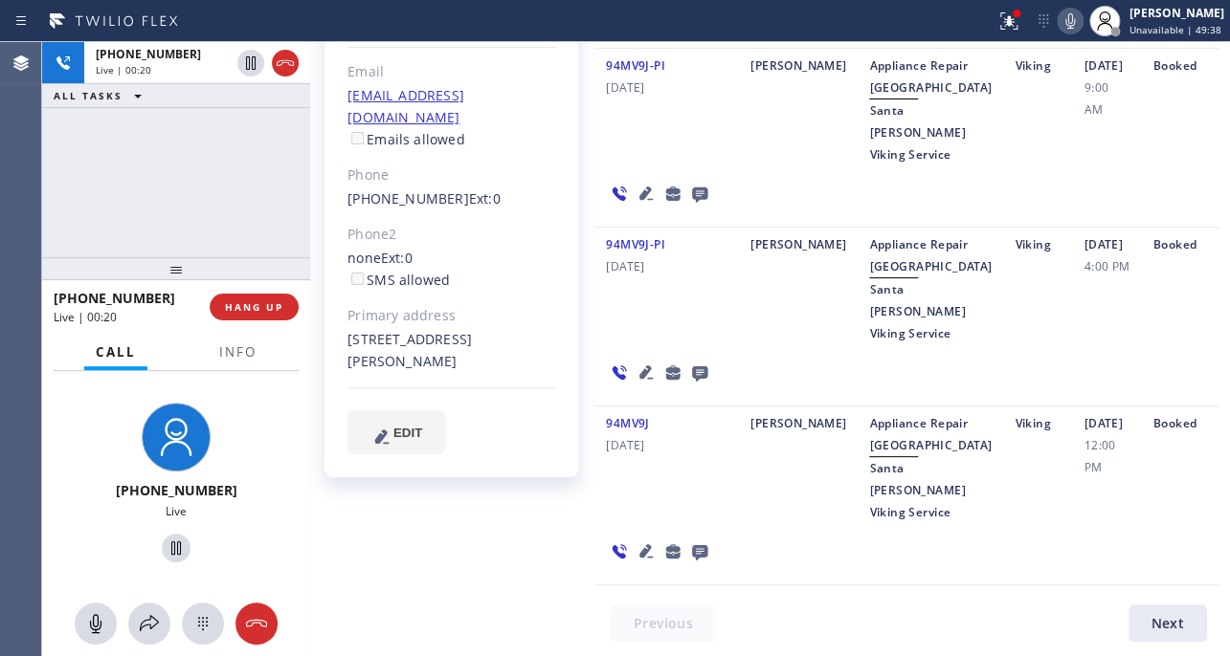
scroll to position [0, 0]
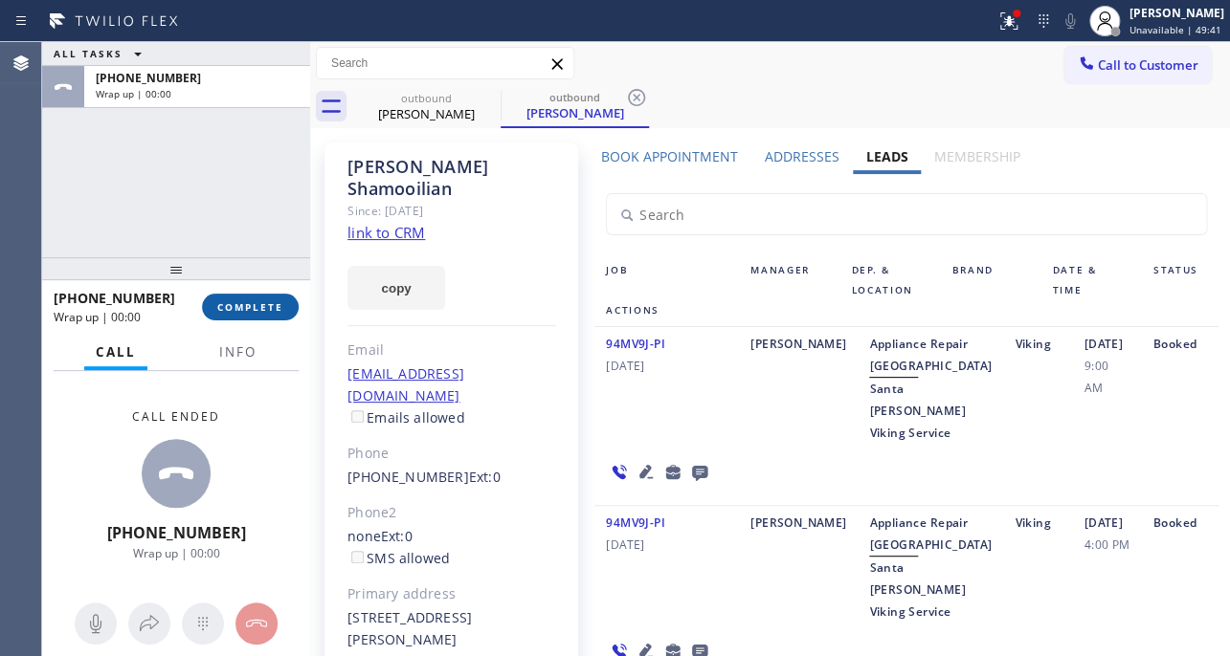
click at [268, 315] on button "COMPLETE" at bounding box center [250, 307] width 97 height 27
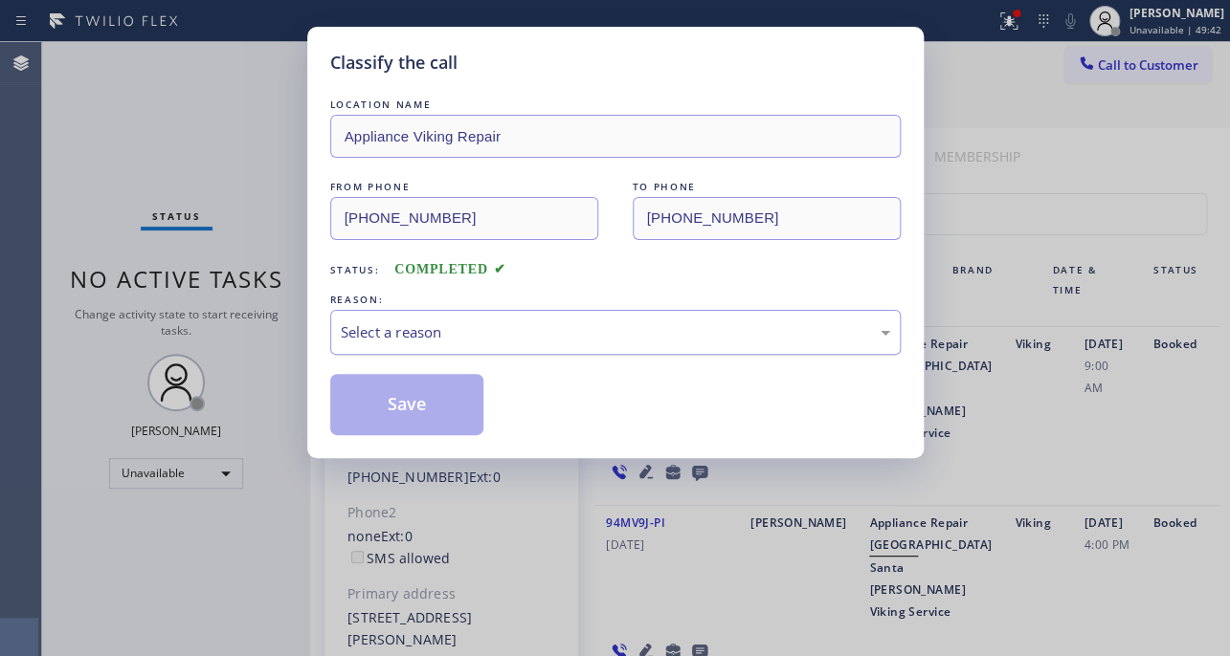
click at [562, 333] on div "Select a reason" at bounding box center [615, 332] width 549 height 22
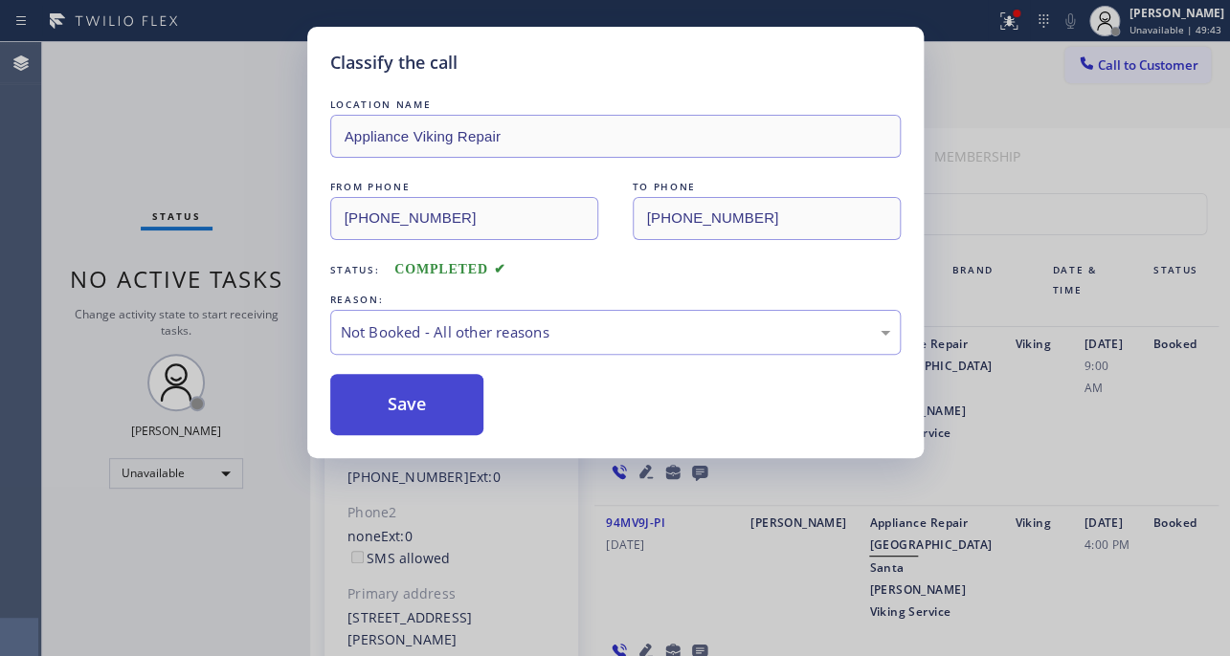
click at [410, 406] on button "Save" at bounding box center [407, 404] width 154 height 61
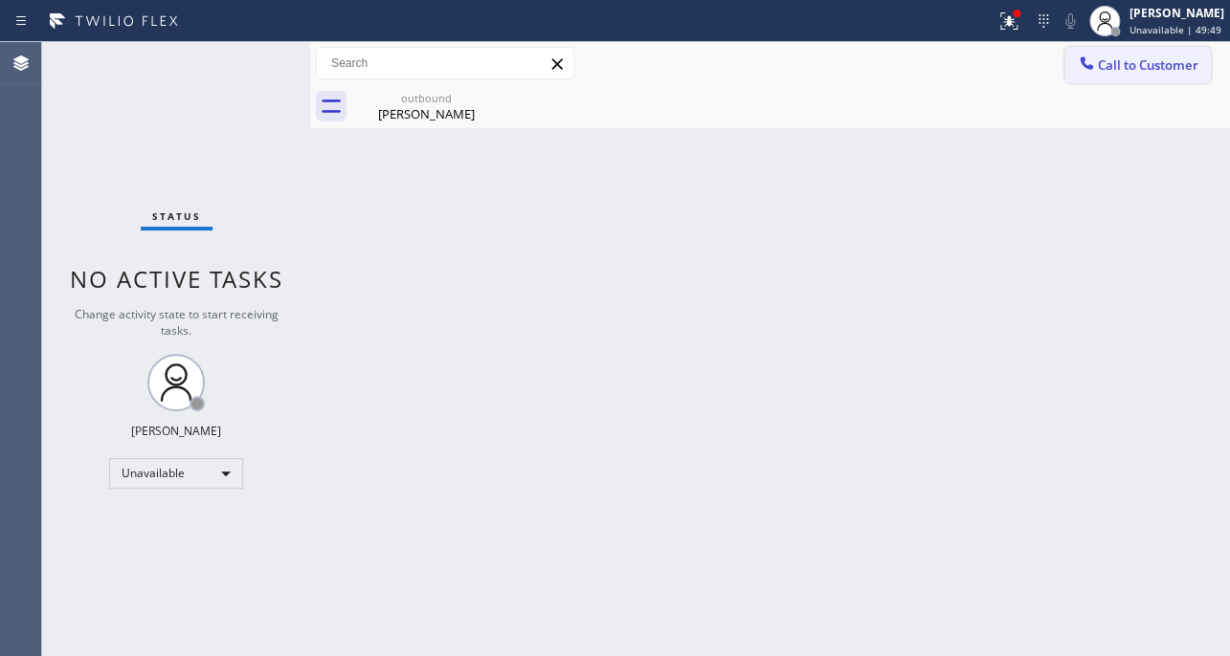
click at [1177, 76] on button "Call to Customer" at bounding box center [1137, 65] width 146 height 36
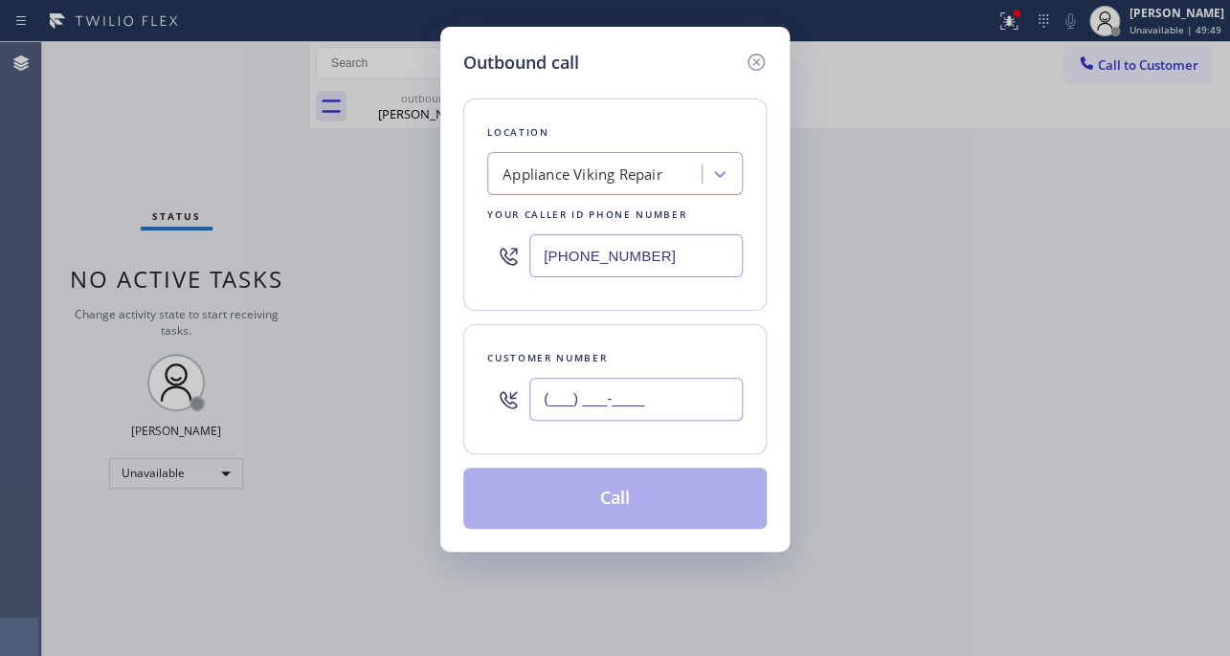
click at [710, 410] on input "(___) ___-____" at bounding box center [635, 399] width 213 height 43
paste input "206) 295-3483"
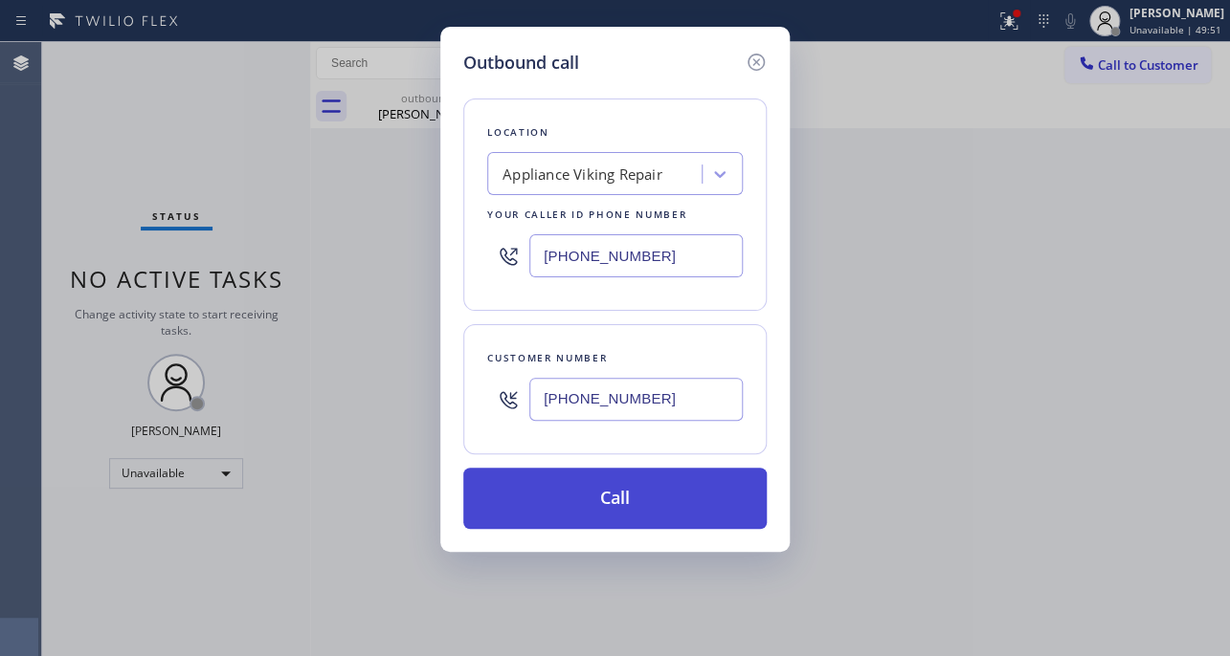
click at [625, 503] on button "Call" at bounding box center [614, 498] width 303 height 61
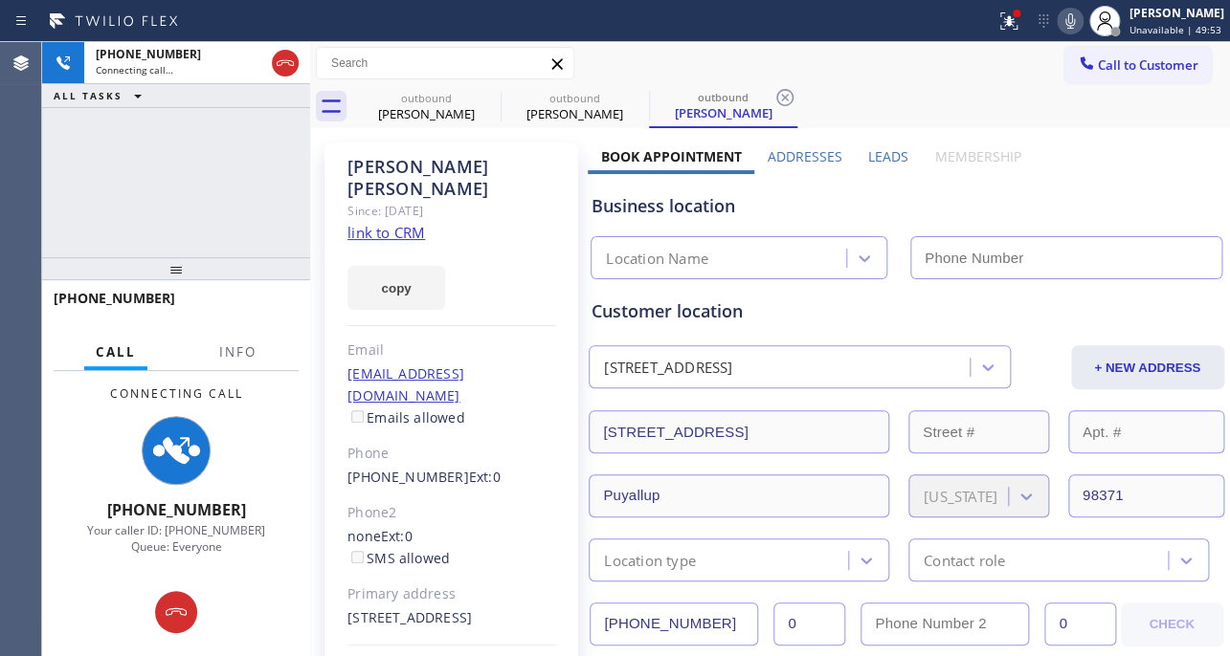
click at [890, 157] on label "Leads" at bounding box center [888, 156] width 40 height 18
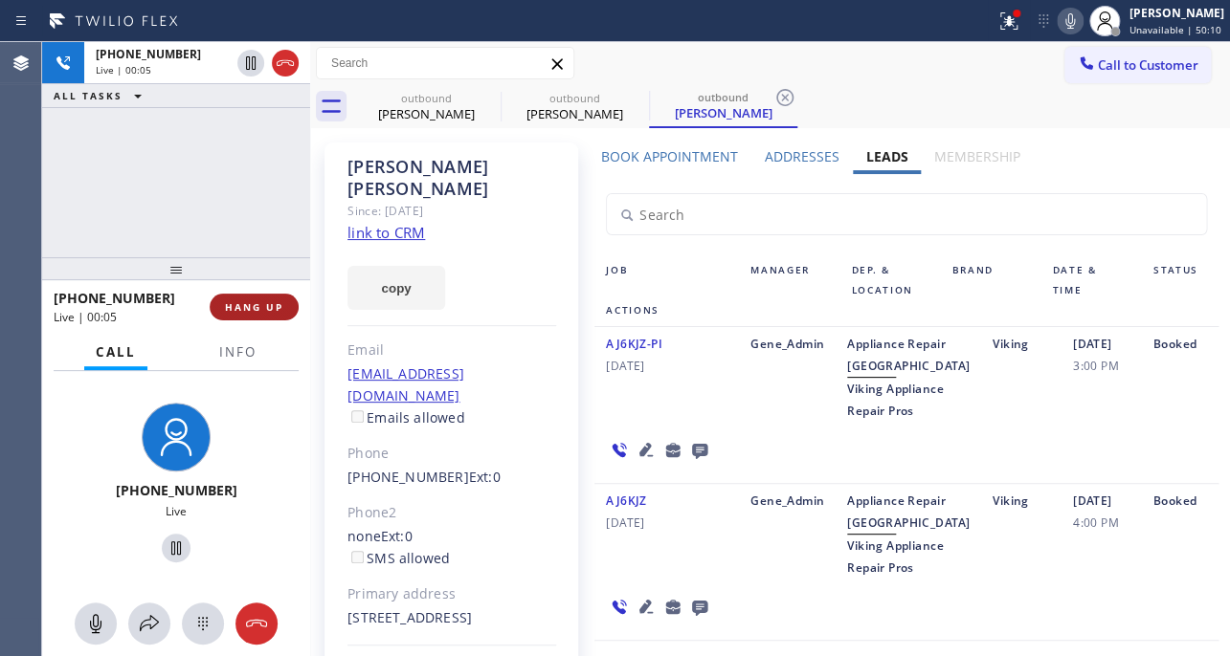
click at [275, 309] on span "HANG UP" at bounding box center [254, 306] width 58 height 13
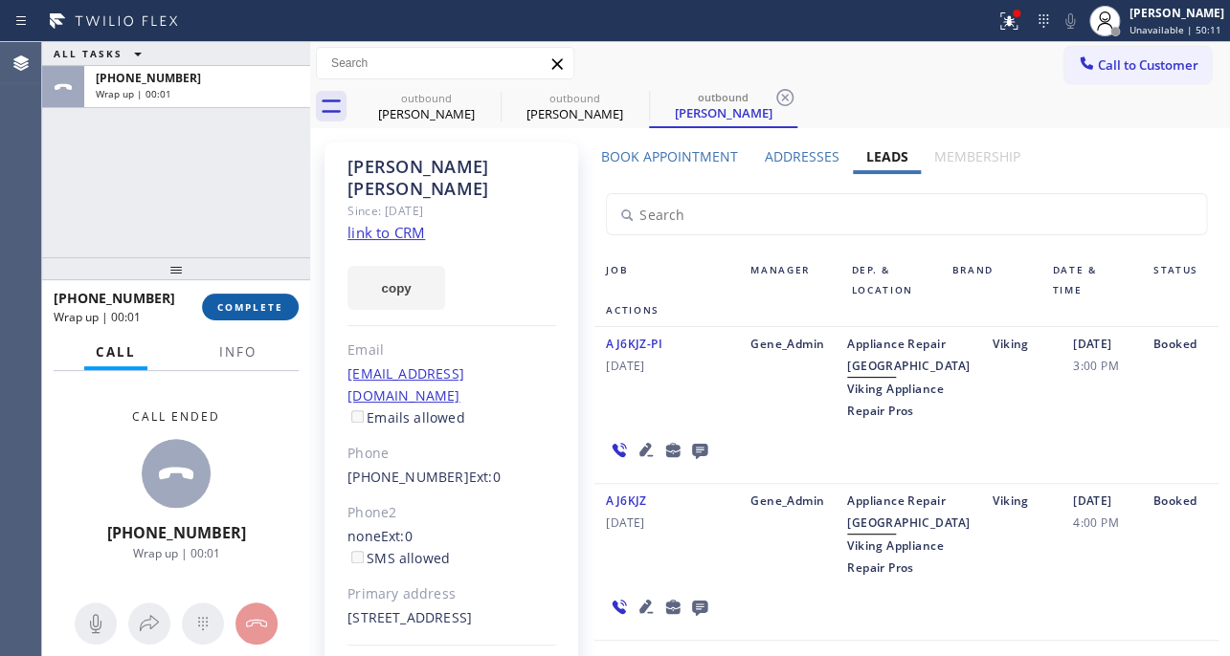
click at [268, 306] on span "COMPLETE" at bounding box center [250, 306] width 66 height 13
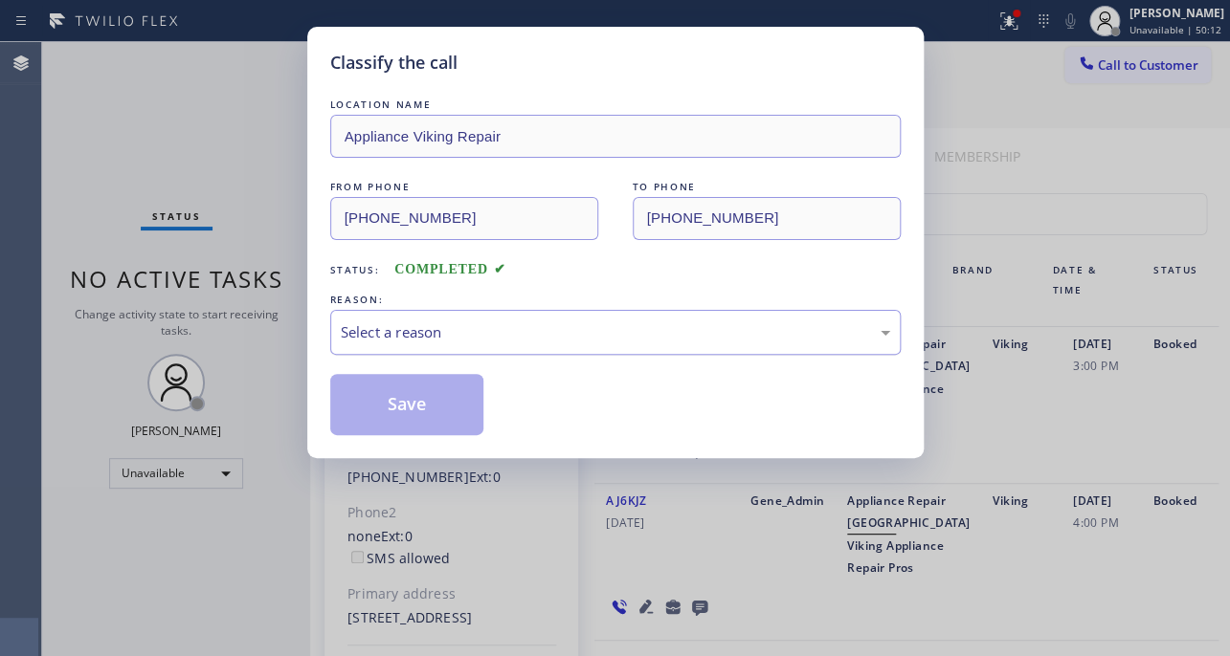
click at [420, 321] on div "Select a reason" at bounding box center [615, 332] width 549 height 22
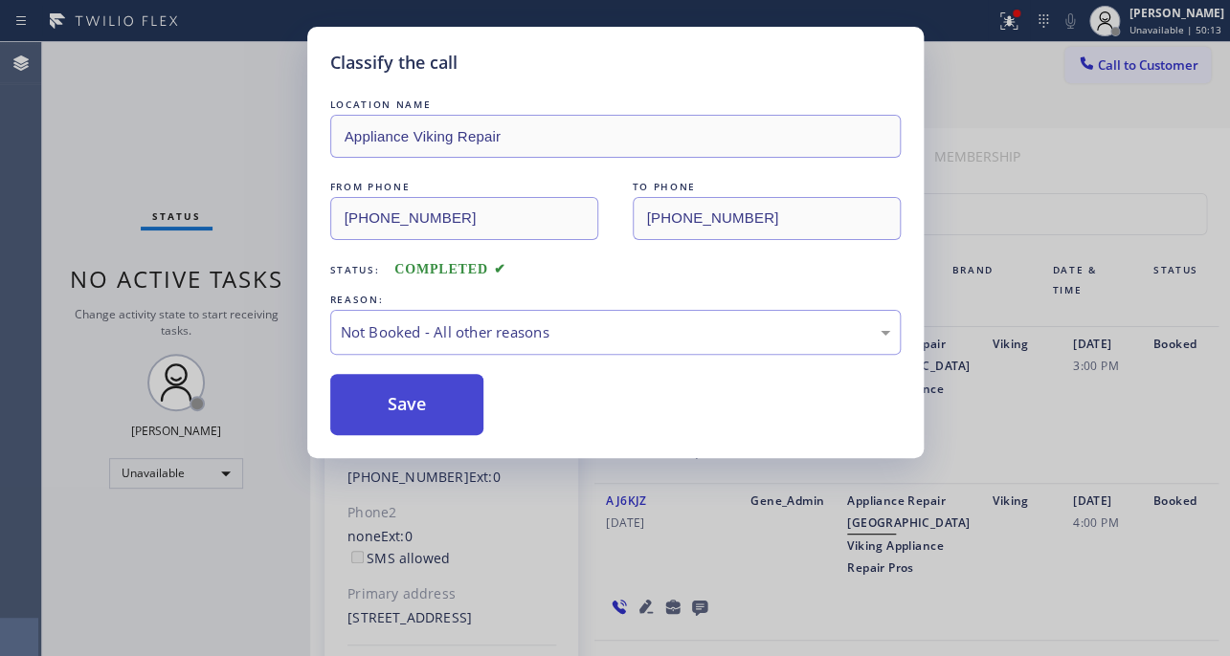
click at [416, 412] on button "Save" at bounding box center [407, 404] width 154 height 61
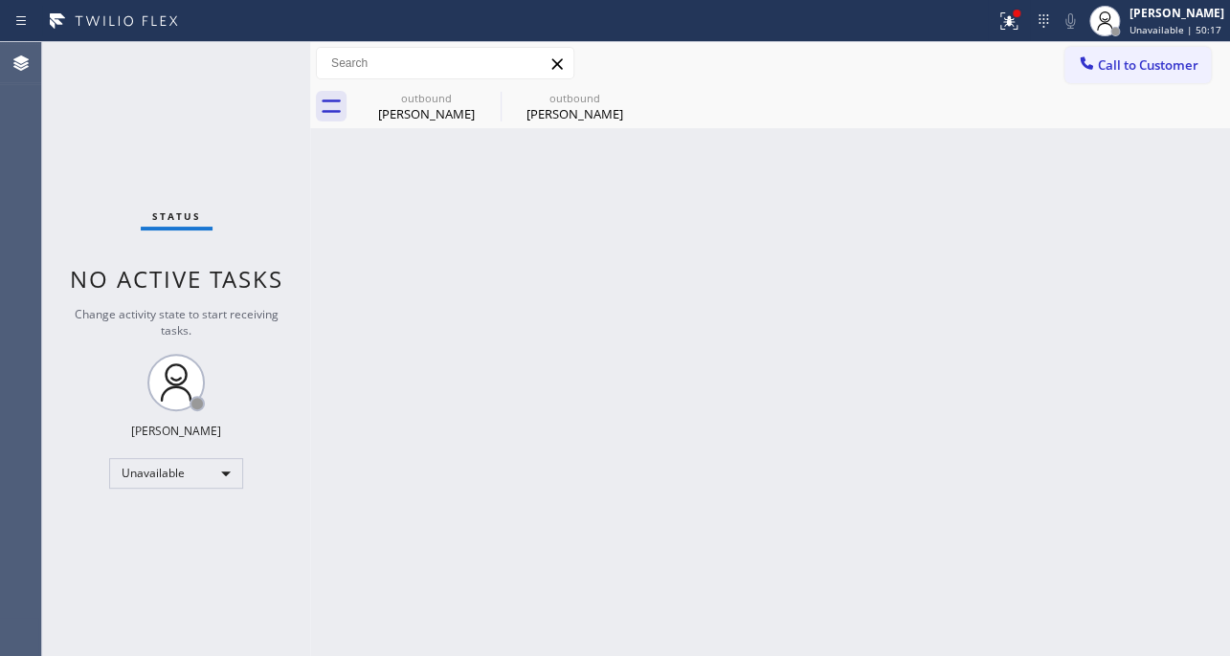
click at [1018, 362] on div "Back to Dashboard Change Sender ID Customers Technicians Select a contact Outbo…" at bounding box center [769, 349] width 919 height 614
click at [1158, 68] on span "Call to Customer" at bounding box center [1147, 64] width 100 height 17
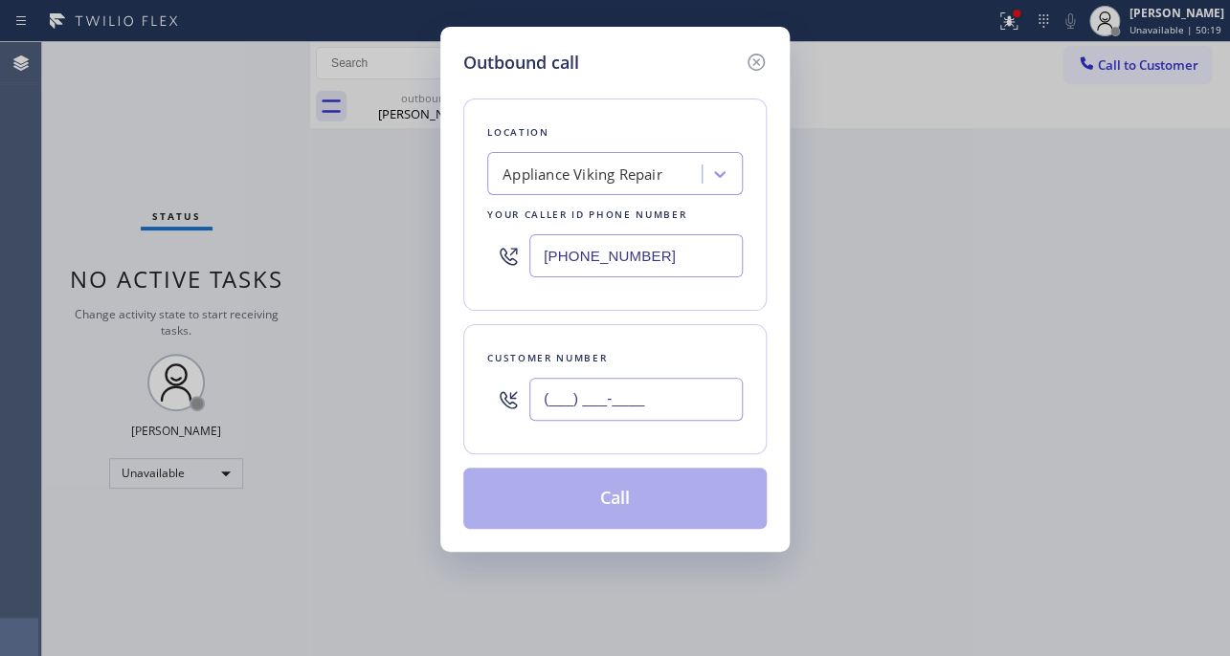
click at [658, 411] on input "(___) ___-____" at bounding box center [635, 399] width 213 height 43
paste input "650) 638-8746"
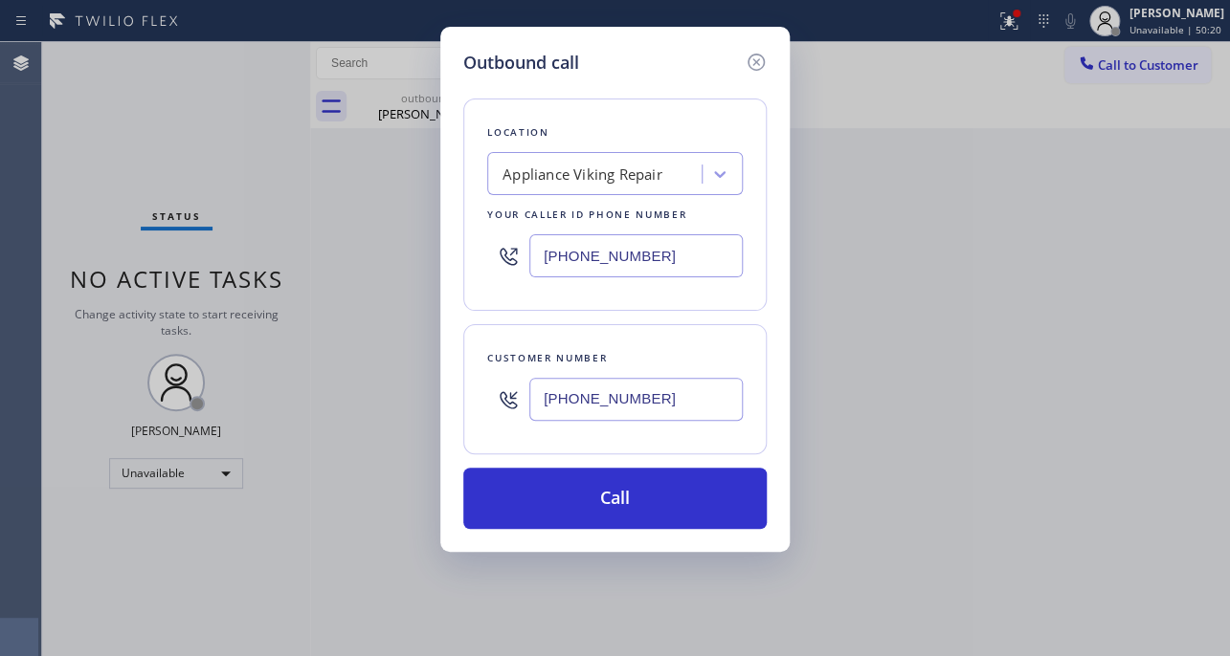
type input "[PHONE_NUMBER]"
click at [1054, 439] on div "Outbound call Location Appliance Viking Repair Your caller id phone number (617…" at bounding box center [615, 328] width 1230 height 656
drag, startPoint x: 669, startPoint y: 258, endPoint x: 318, endPoint y: 261, distance: 351.2
click at [318, 261] on div "Outbound call Location Appliance Viking Repair Your caller id phone number (617…" at bounding box center [615, 328] width 1230 height 656
paste input "415) 582-6736"
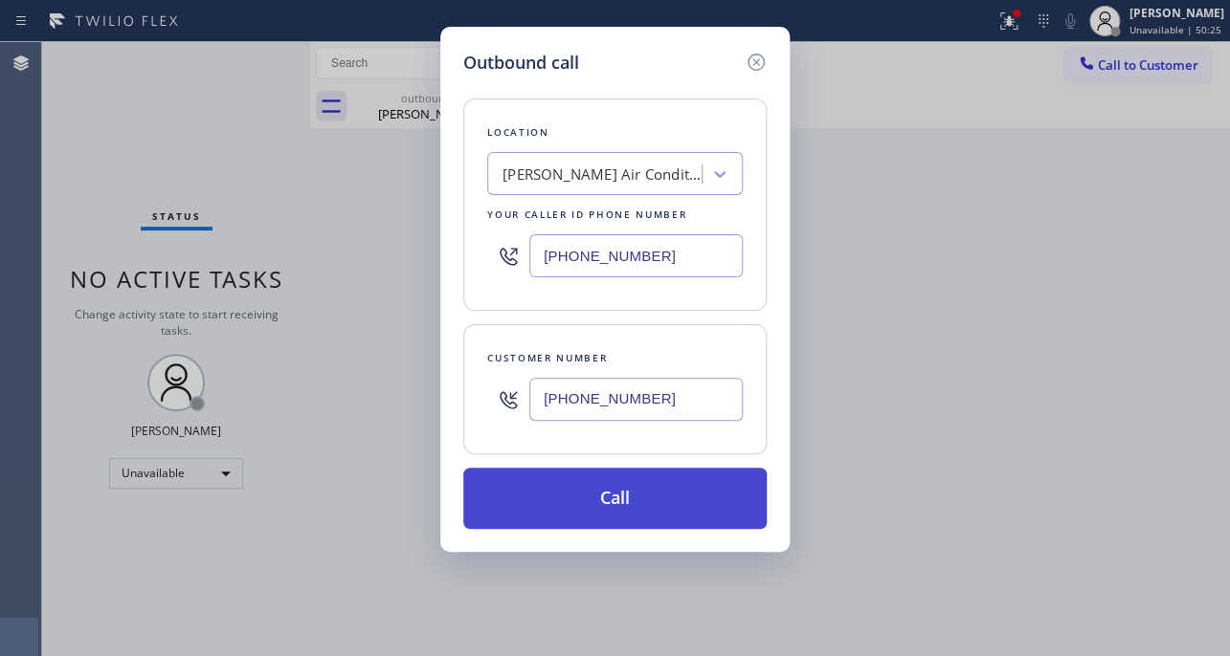
type input "[PHONE_NUMBER]"
click at [622, 490] on button "Call" at bounding box center [614, 498] width 303 height 61
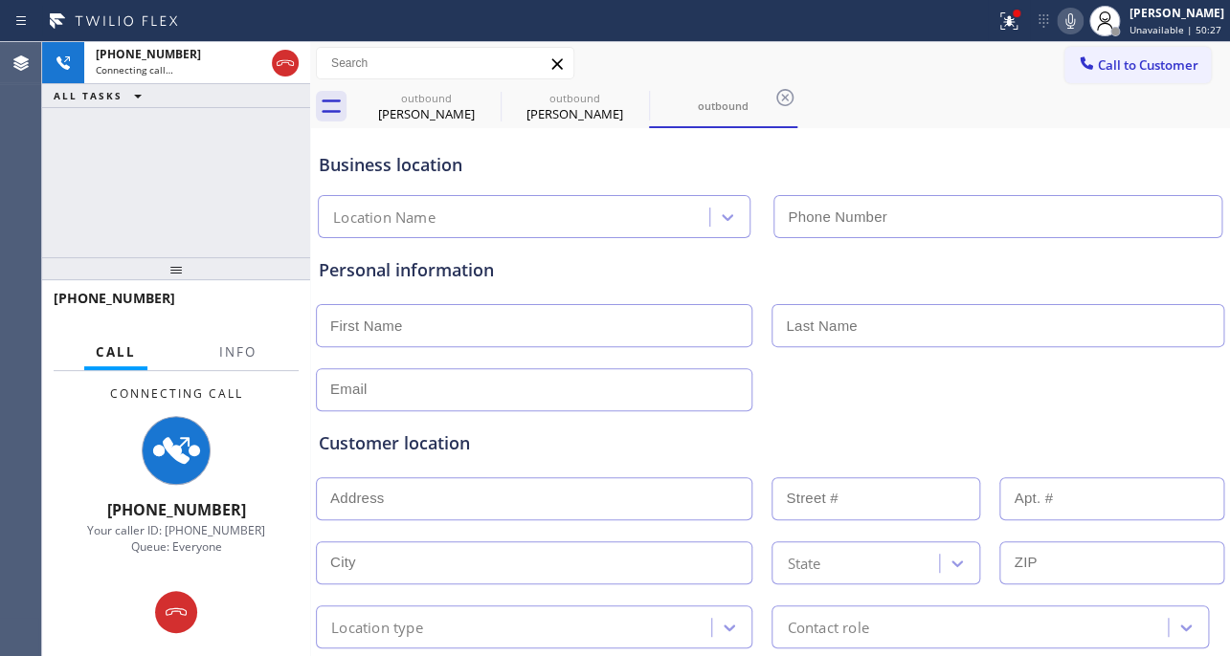
type input "[PHONE_NUMBER]"
click at [984, 271] on div "Personal information" at bounding box center [770, 270] width 902 height 26
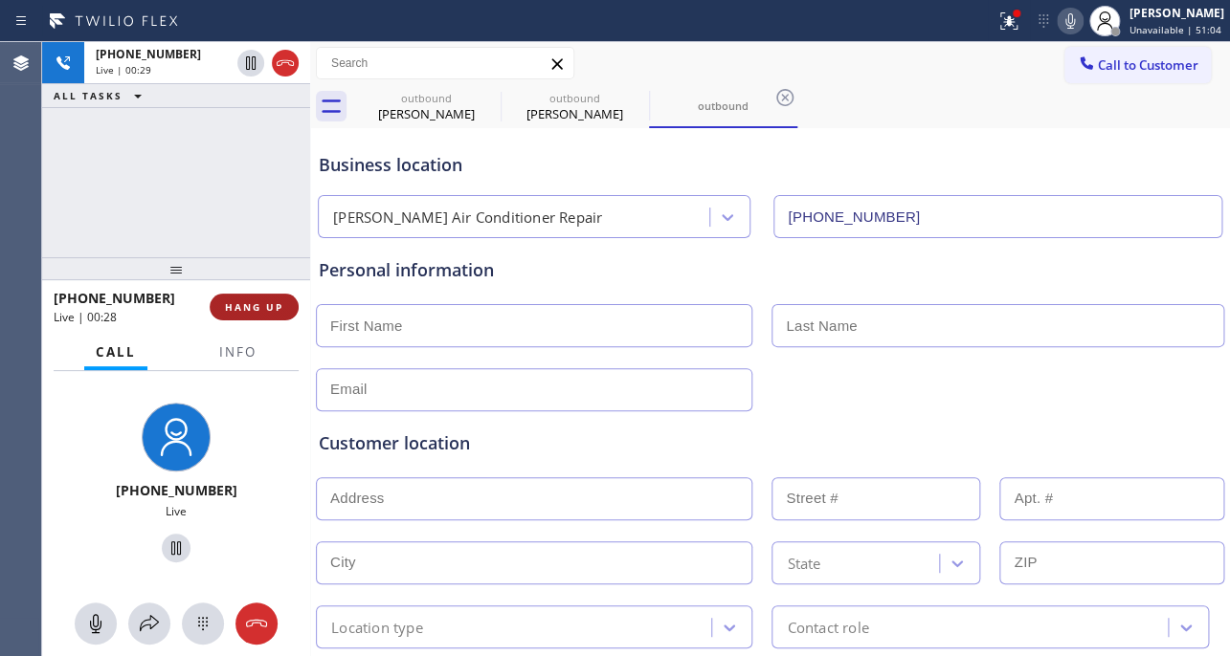
click at [244, 296] on button "HANG UP" at bounding box center [254, 307] width 89 height 27
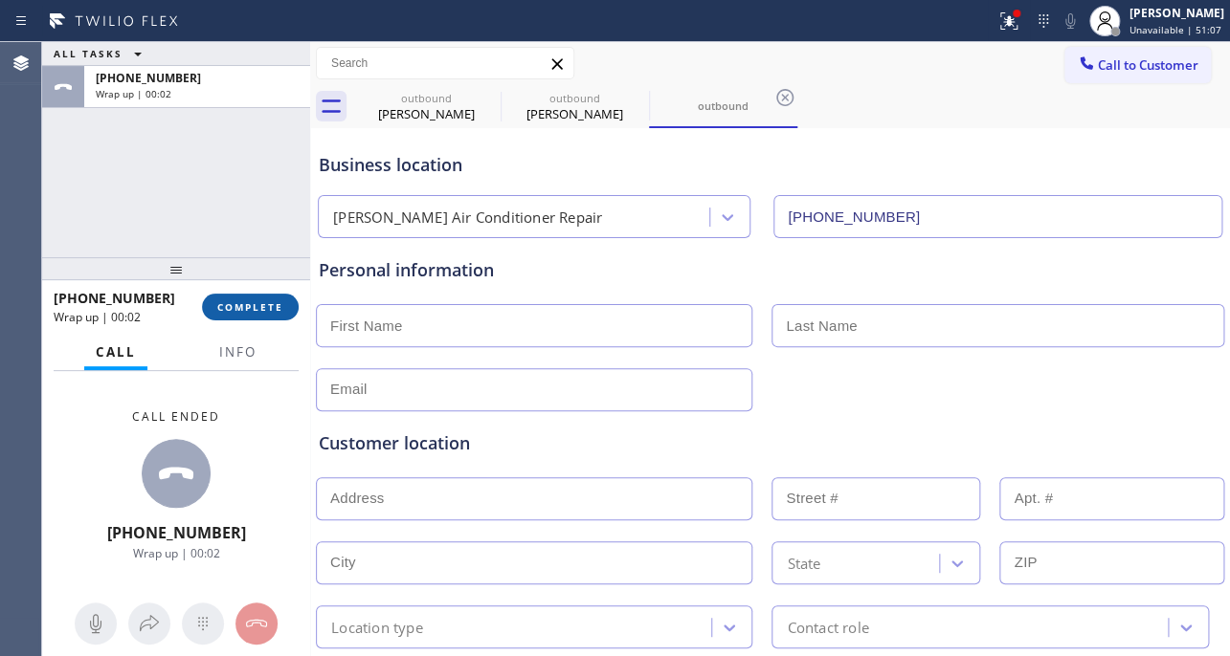
click at [258, 303] on span "COMPLETE" at bounding box center [250, 306] width 66 height 13
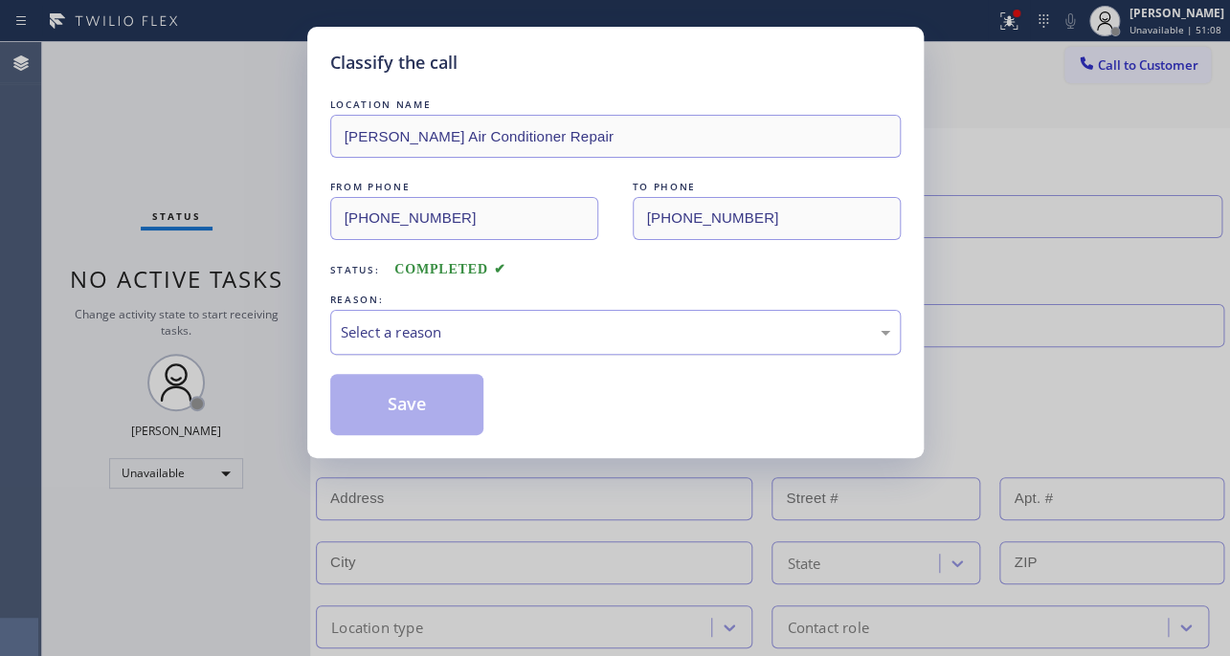
click at [454, 326] on div "Select a reason" at bounding box center [615, 332] width 549 height 22
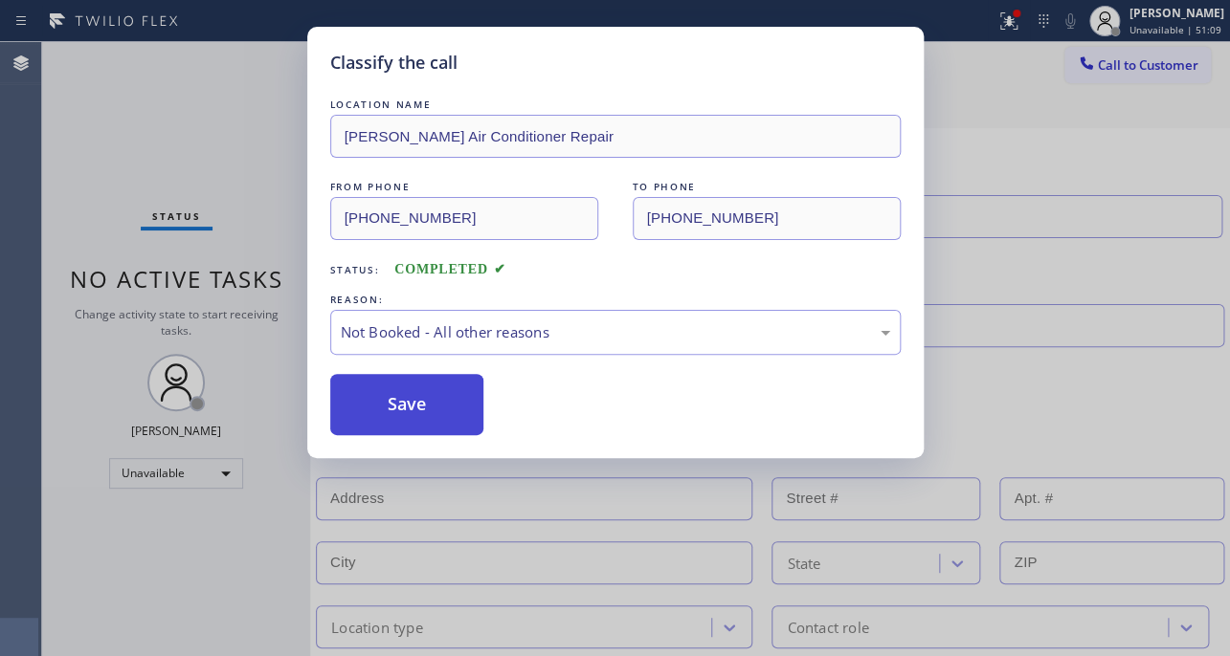
click at [427, 402] on button "Save" at bounding box center [407, 404] width 154 height 61
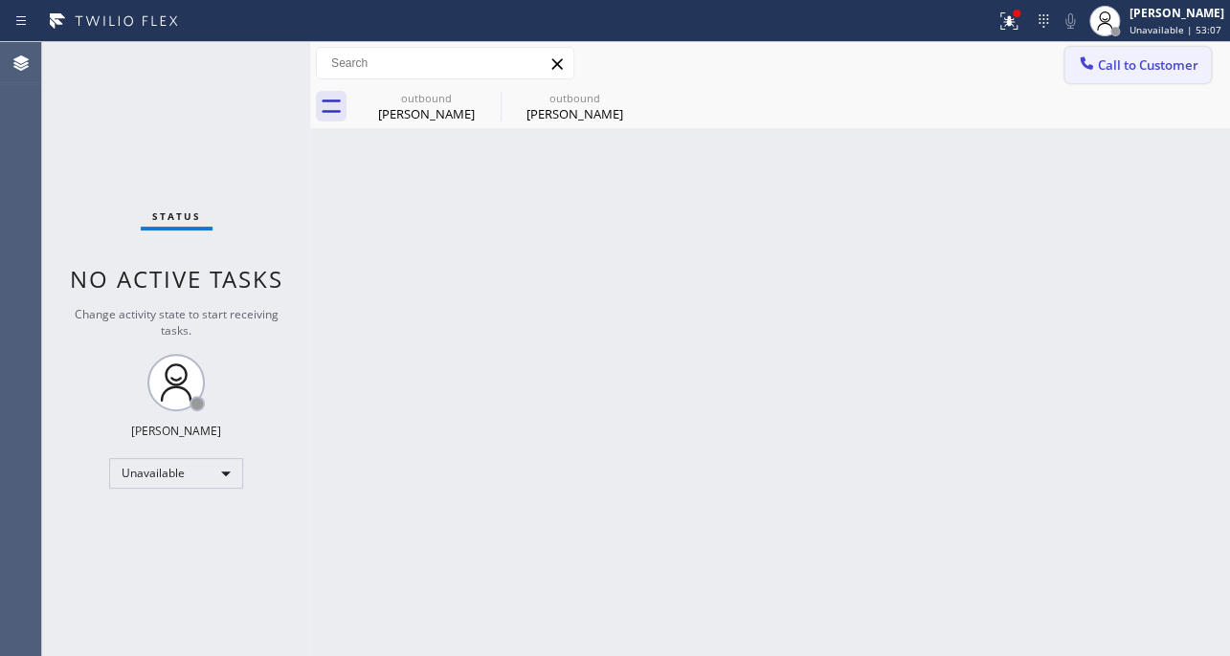
click at [1137, 65] on span "Call to Customer" at bounding box center [1147, 64] width 100 height 17
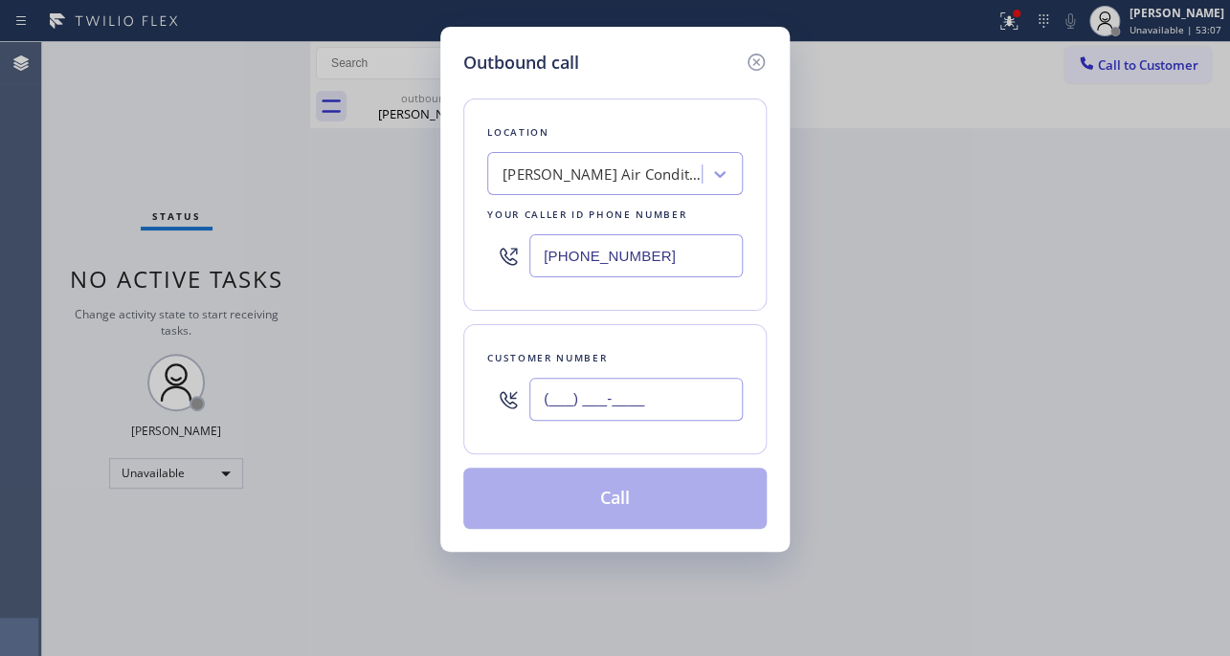
click at [676, 405] on input "(___) ___-____" at bounding box center [635, 399] width 213 height 43
paste input "217) 388-5013"
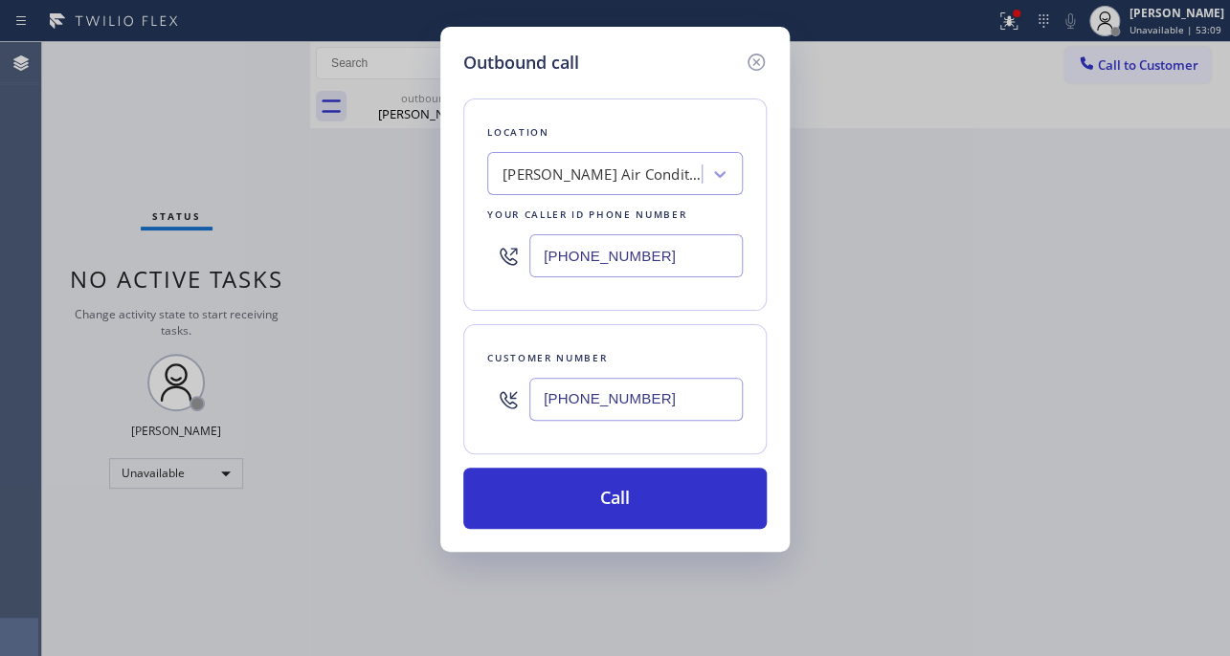
type input "[PHONE_NUMBER]"
click at [931, 465] on div "Outbound call Location Castro Air Conditioner Repair Your caller id phone numbe…" at bounding box center [615, 328] width 1230 height 656
drag, startPoint x: 720, startPoint y: 258, endPoint x: 328, endPoint y: 258, distance: 391.3
click at [328, 258] on div "Outbound call Location Castro Air Conditioner Repair Your caller id phone numbe…" at bounding box center [615, 328] width 1230 height 656
paste input "847) 719-655"
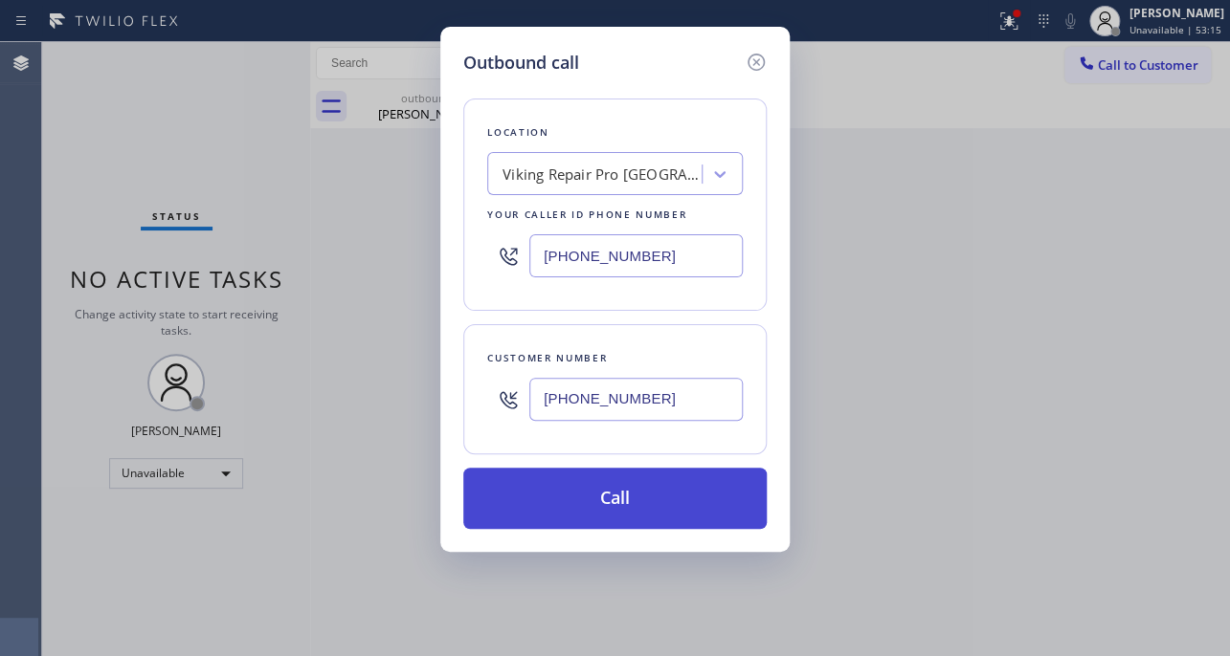
type input "[PHONE_NUMBER]"
click at [617, 500] on button "Call" at bounding box center [614, 498] width 303 height 61
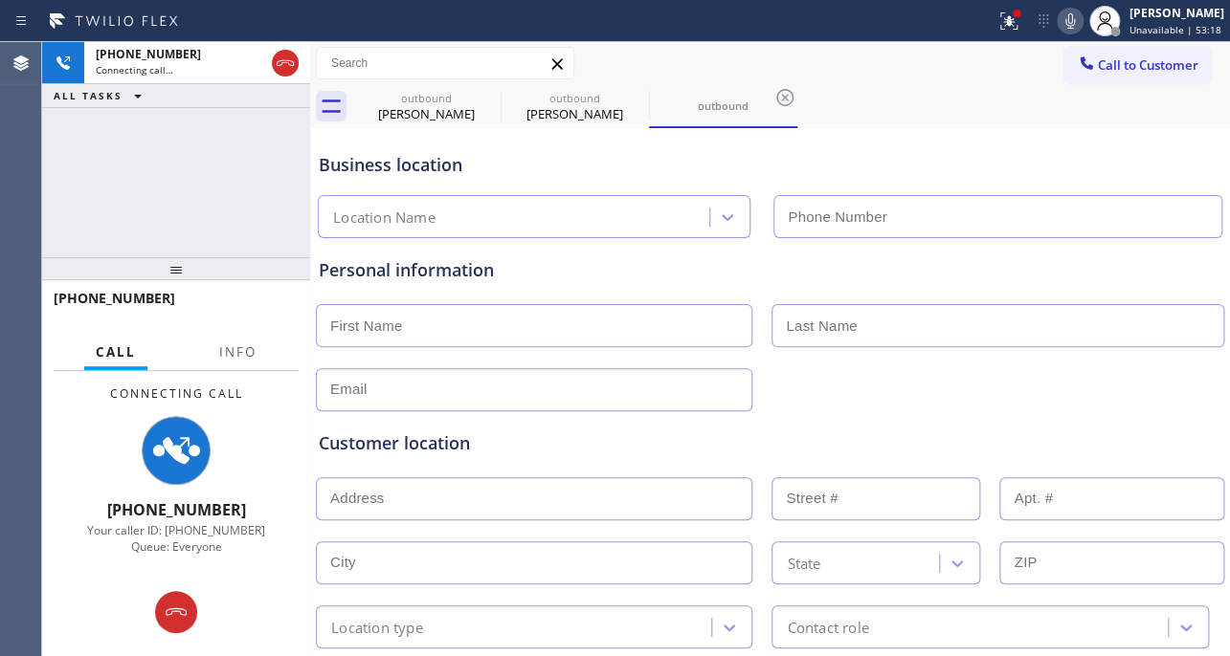
type input "[PHONE_NUMBER]"
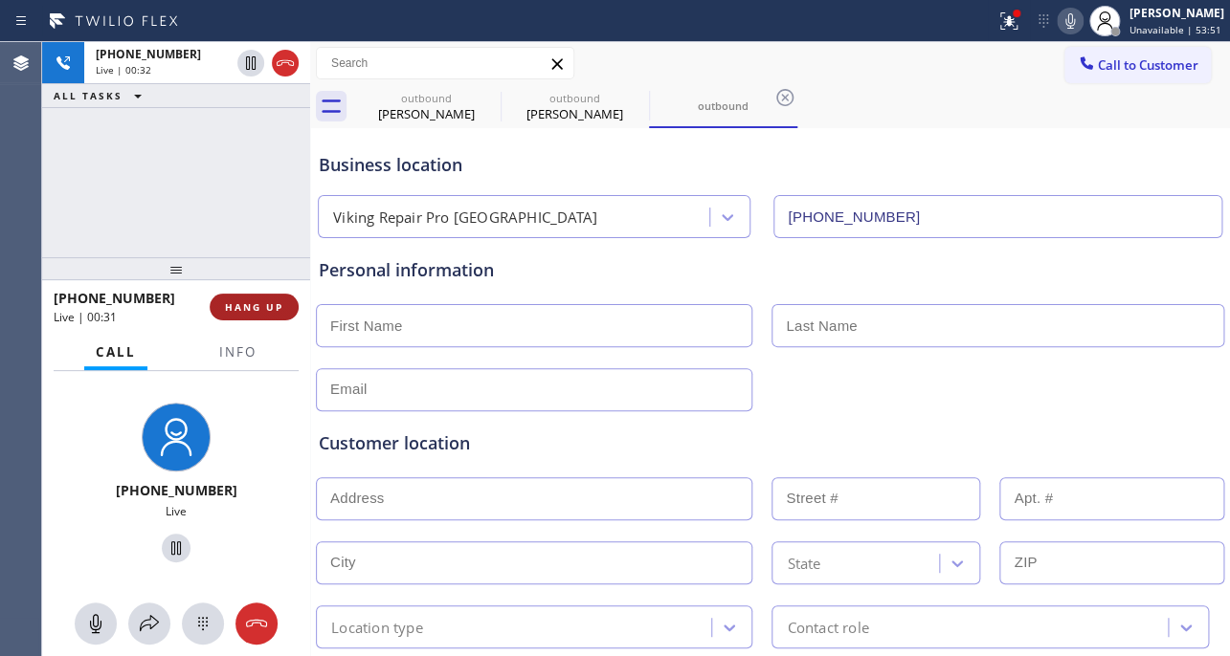
click at [221, 313] on button "HANG UP" at bounding box center [254, 307] width 89 height 27
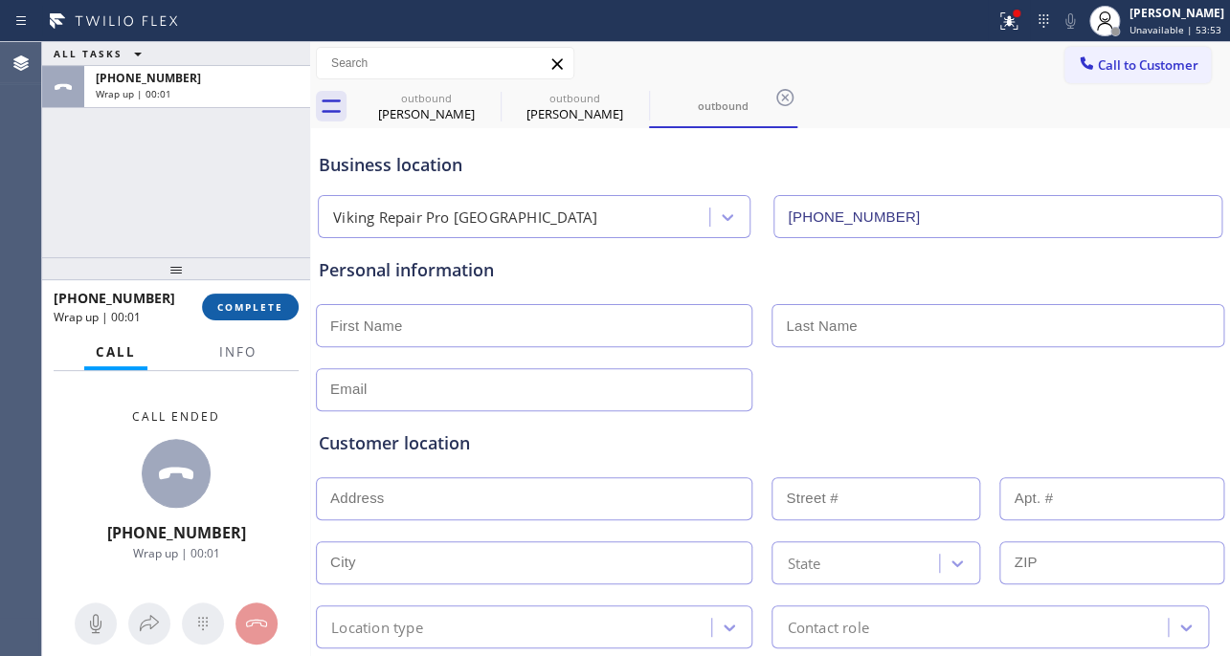
click at [266, 304] on span "COMPLETE" at bounding box center [250, 306] width 66 height 13
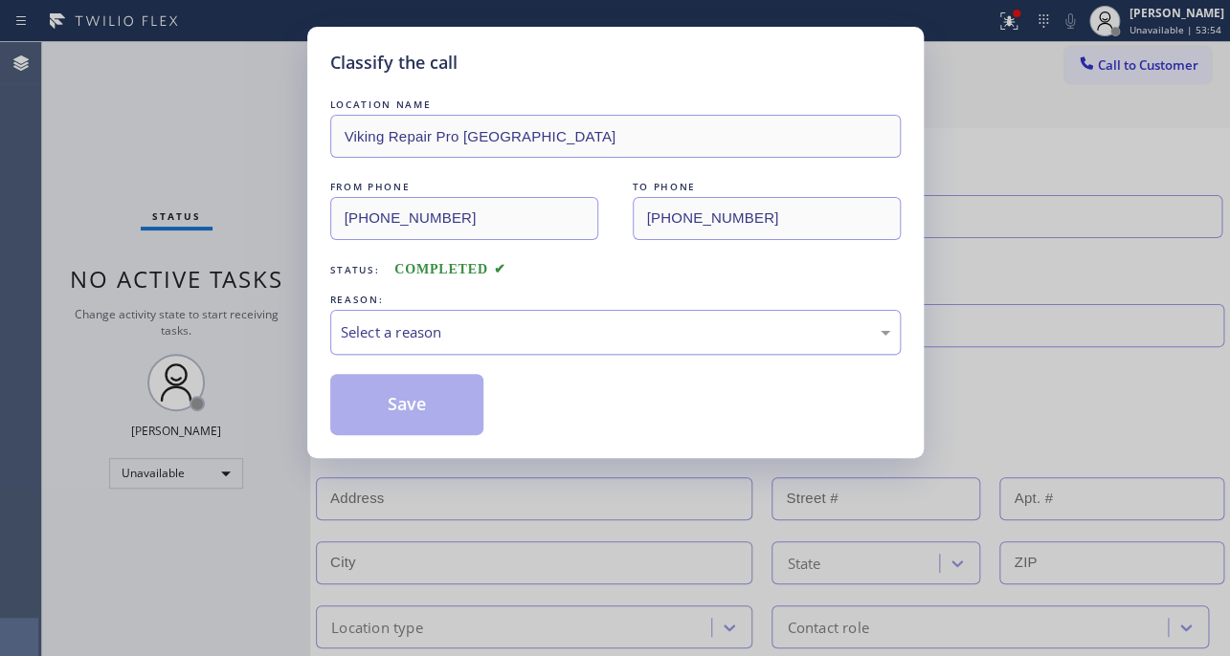
click at [463, 321] on div "Select a reason" at bounding box center [615, 332] width 549 height 22
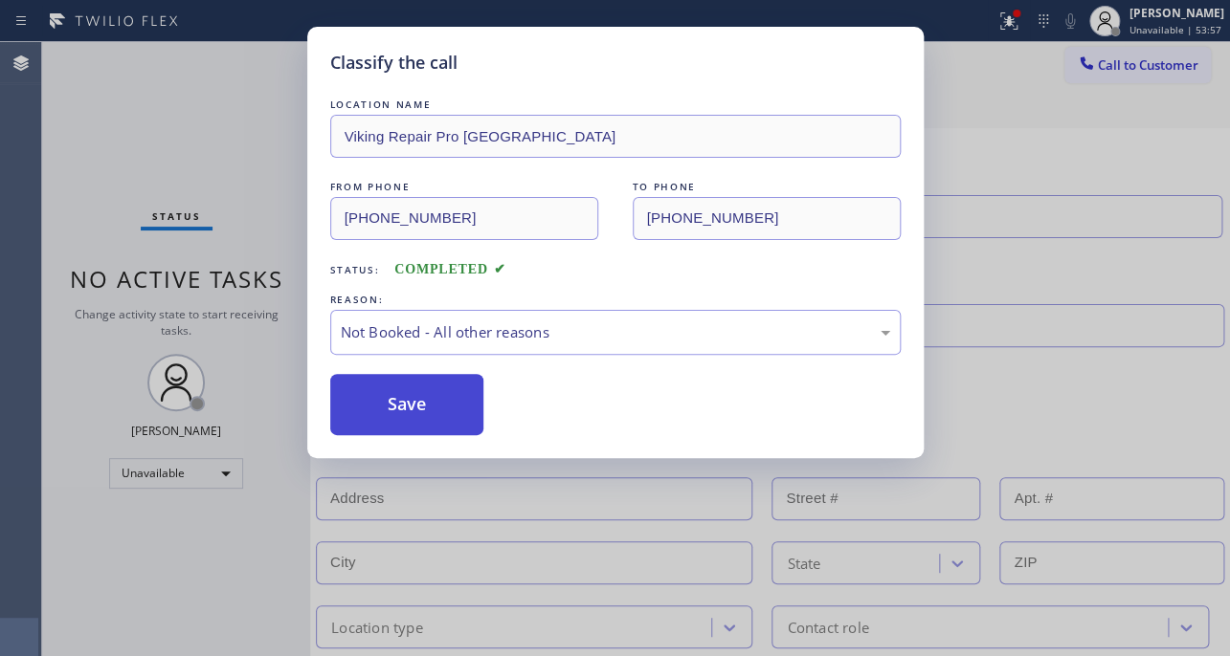
click at [397, 416] on button "Save" at bounding box center [407, 404] width 154 height 61
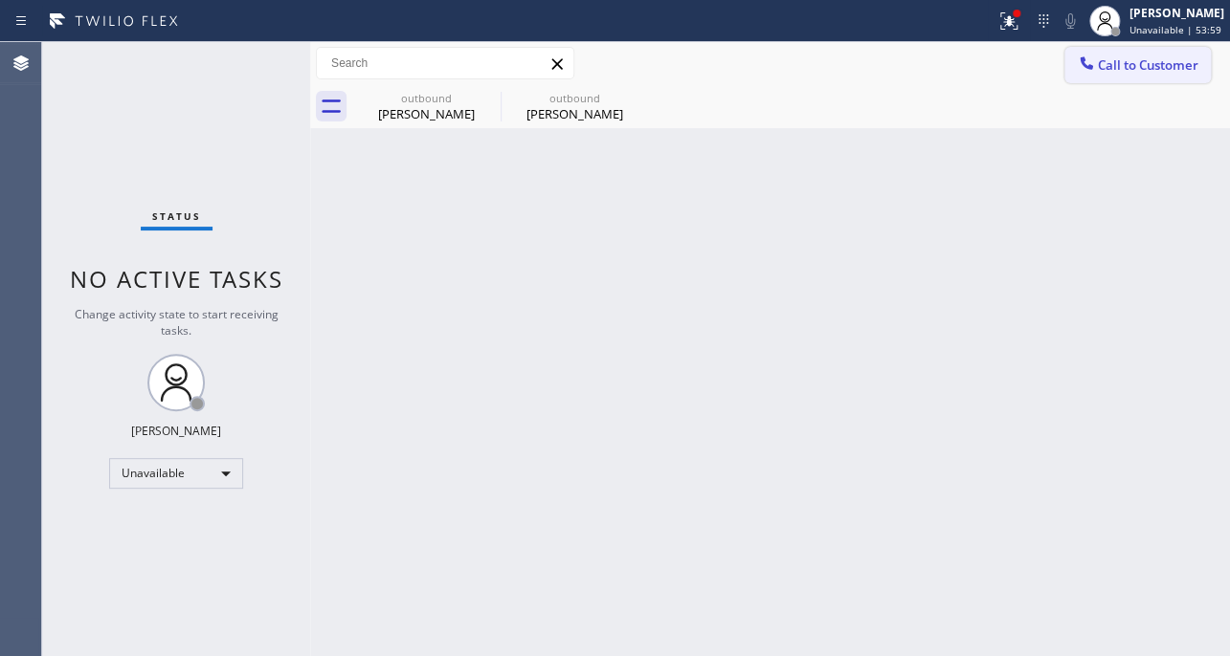
click at [1109, 54] on button "Call to Customer" at bounding box center [1137, 65] width 146 height 36
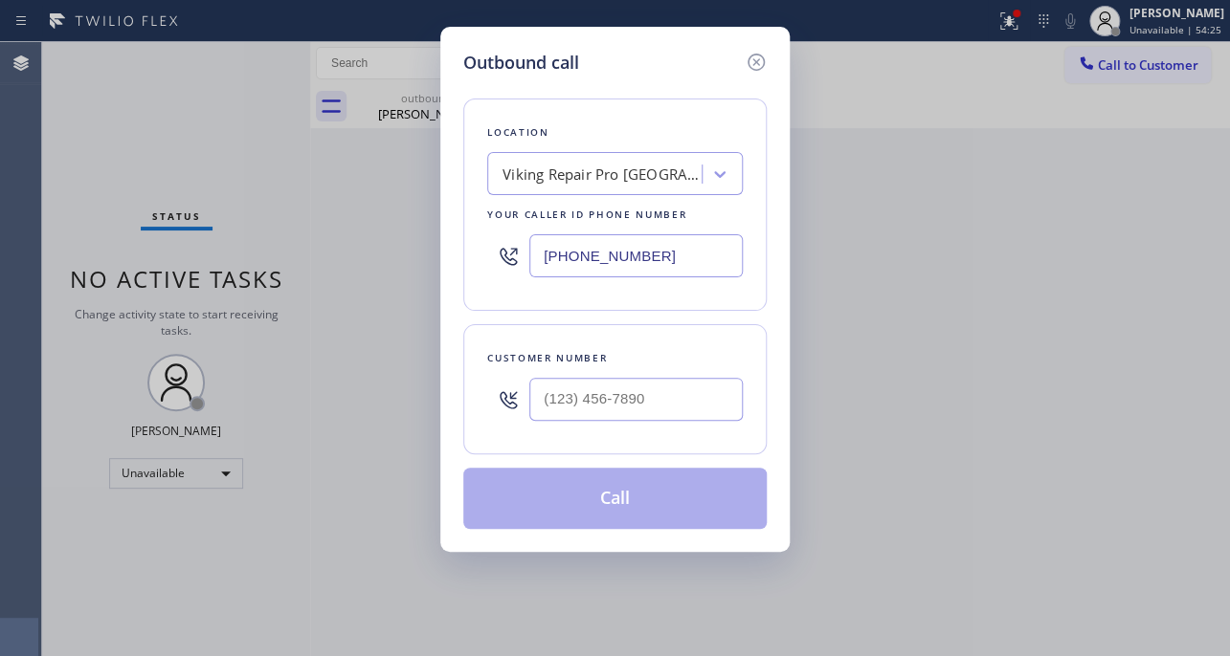
click at [1051, 502] on div "Outbound call Location Viking Repair Pro [GEOGRAPHIC_DATA] Your caller id phone…" at bounding box center [615, 328] width 1230 height 656
click at [664, 410] on input "(___) ___-____" at bounding box center [635, 399] width 213 height 43
paste input "217) 388-5013"
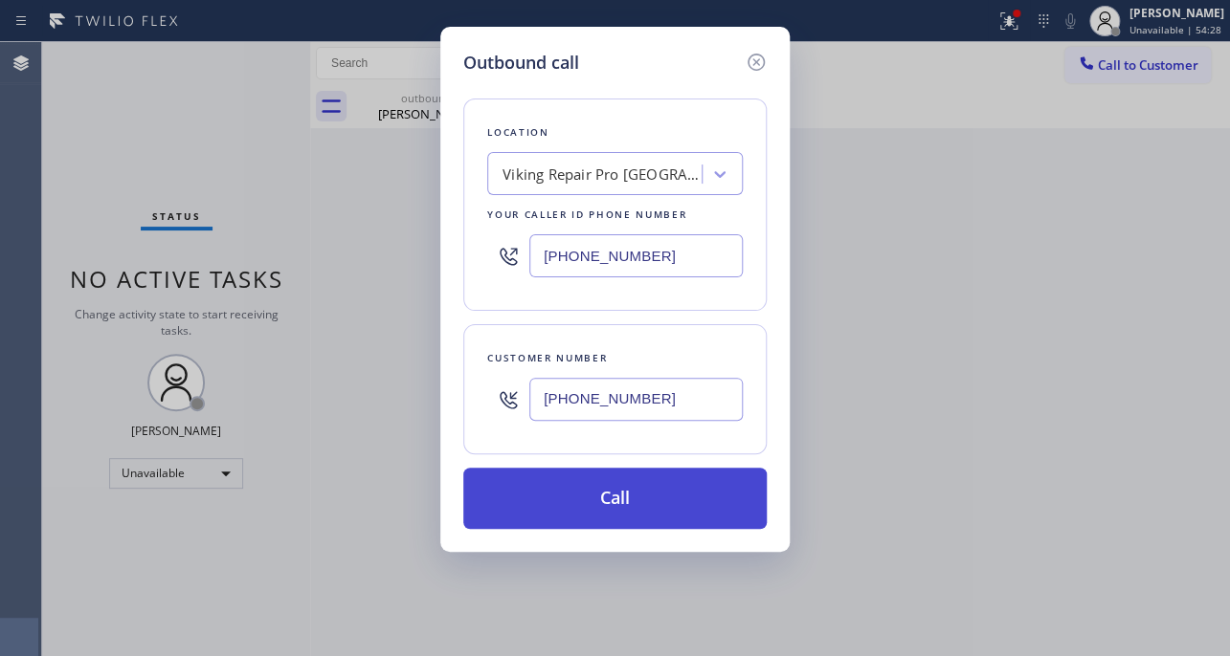
type input "[PHONE_NUMBER]"
click at [615, 499] on button "Call" at bounding box center [614, 498] width 303 height 61
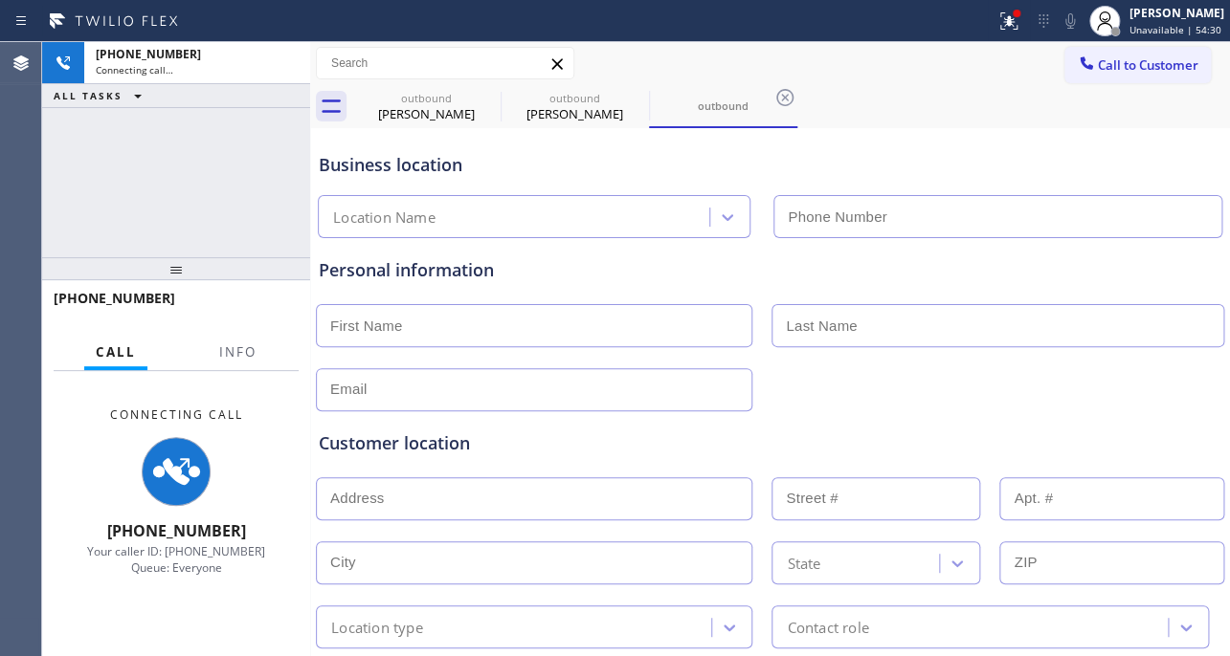
type input "[PHONE_NUMBER]"
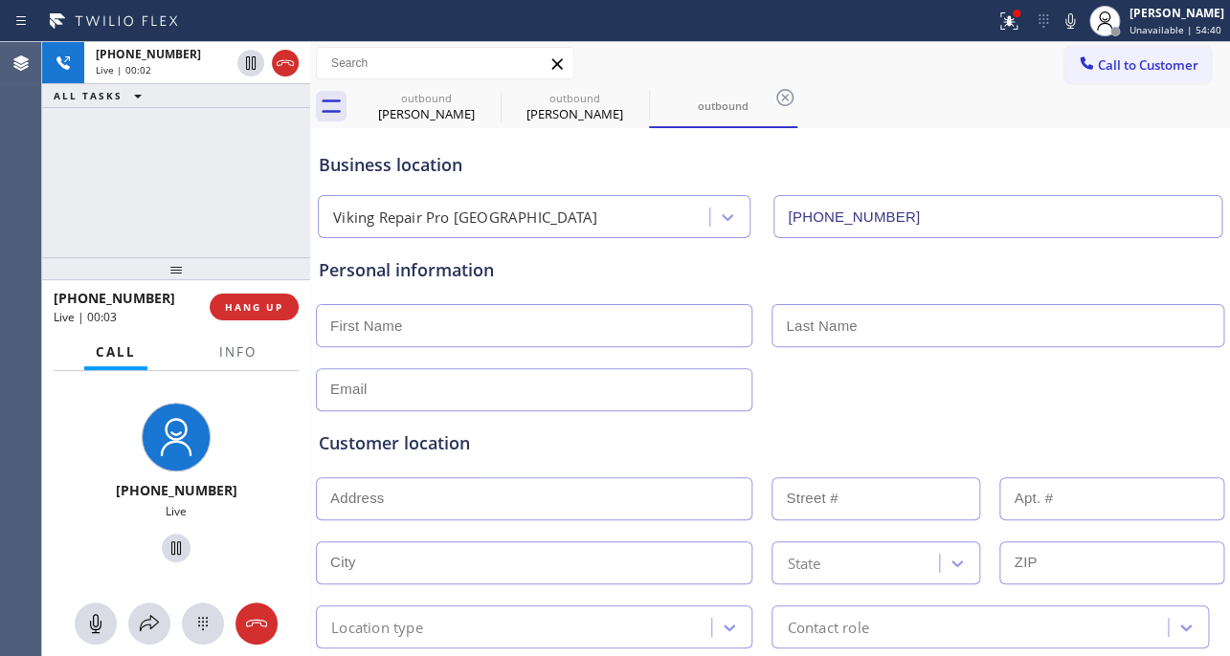
drag, startPoint x: 1004, startPoint y: 402, endPoint x: 964, endPoint y: 344, distance: 70.1
click at [1004, 402] on div at bounding box center [770, 388] width 912 height 47
click at [255, 303] on span "HANG UP" at bounding box center [254, 306] width 58 height 13
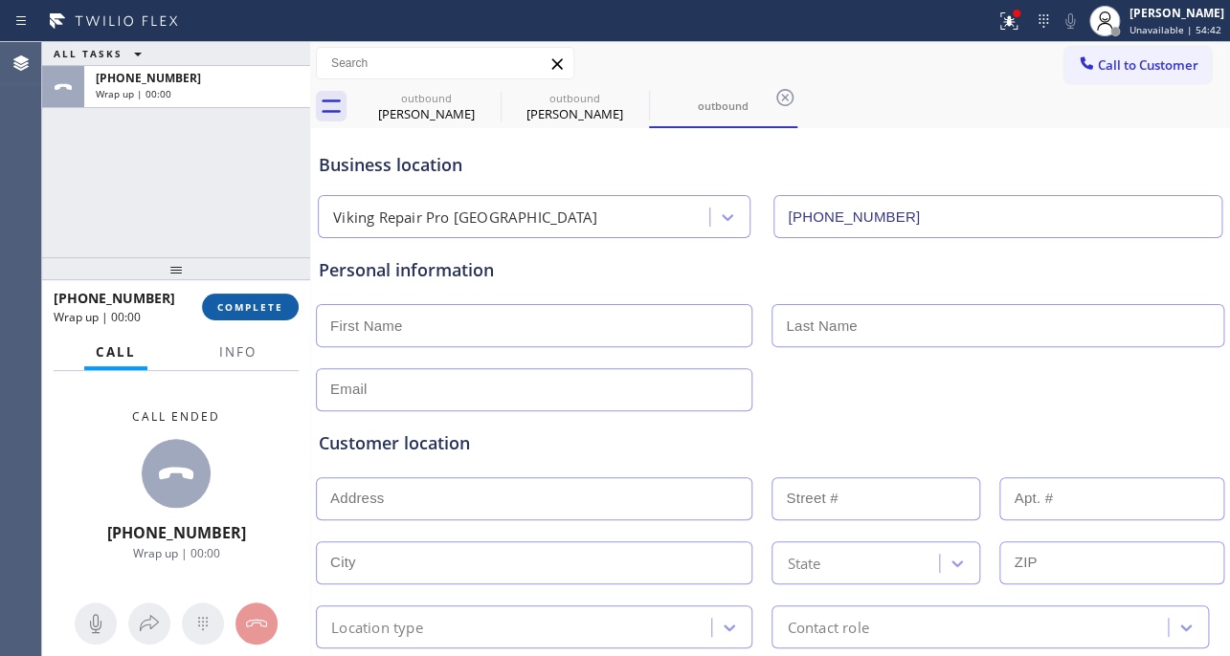
click at [268, 309] on span "COMPLETE" at bounding box center [250, 306] width 66 height 13
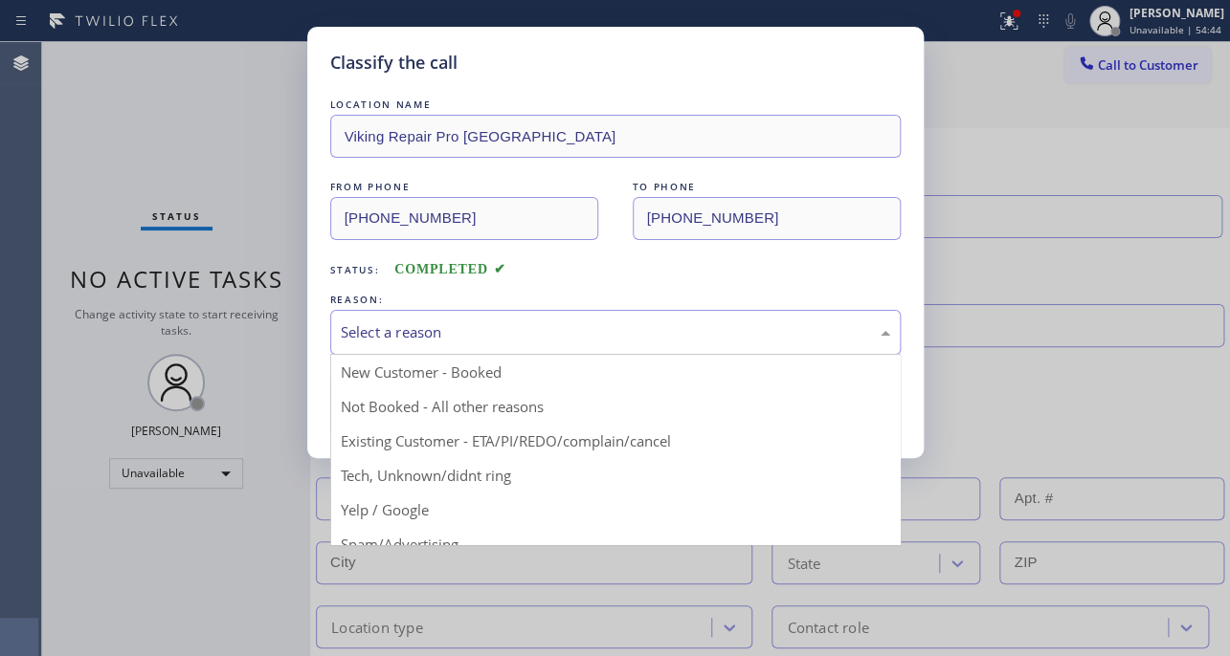
click at [561, 341] on div "Select a reason" at bounding box center [615, 332] width 549 height 22
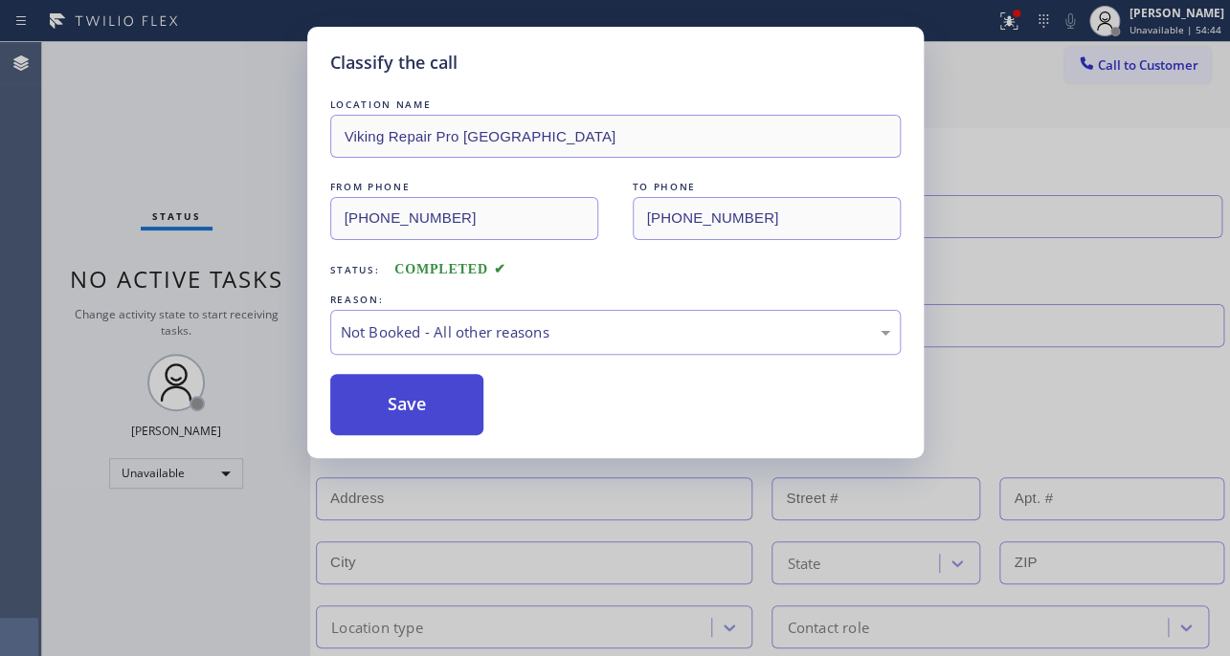
click at [407, 399] on button "Save" at bounding box center [407, 404] width 154 height 61
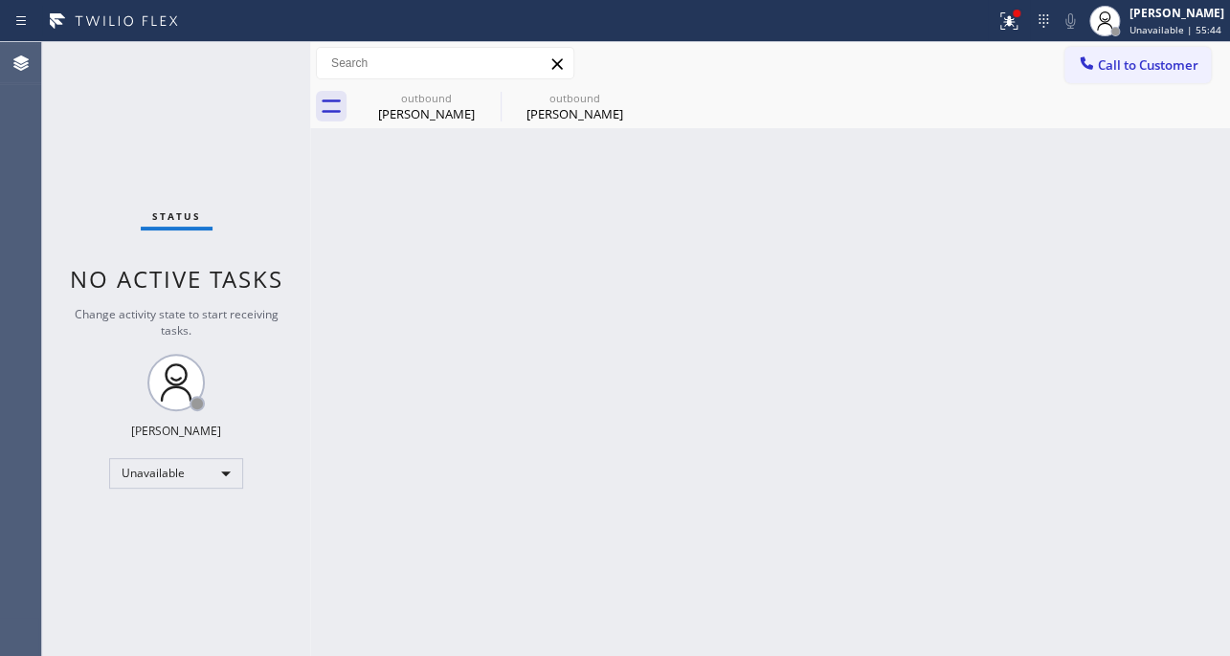
click at [1126, 72] on span "Call to Customer" at bounding box center [1147, 64] width 100 height 17
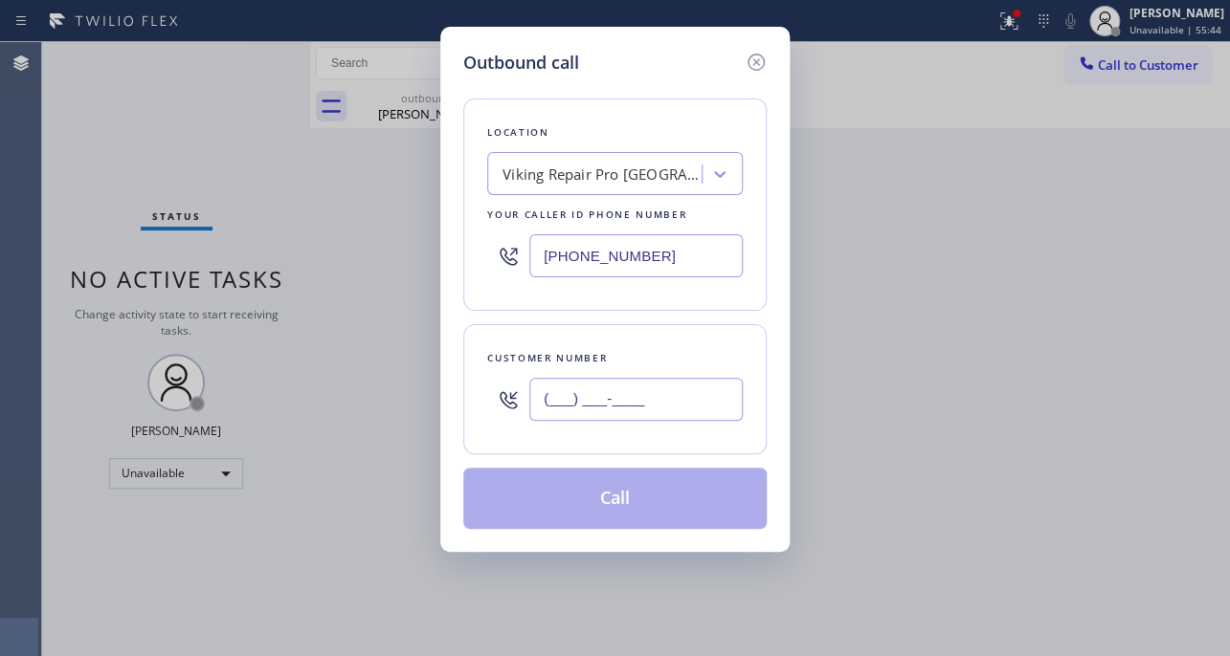
click at [651, 415] on input "(___) ___-____" at bounding box center [635, 399] width 213 height 43
paste input "718) 629-8520"
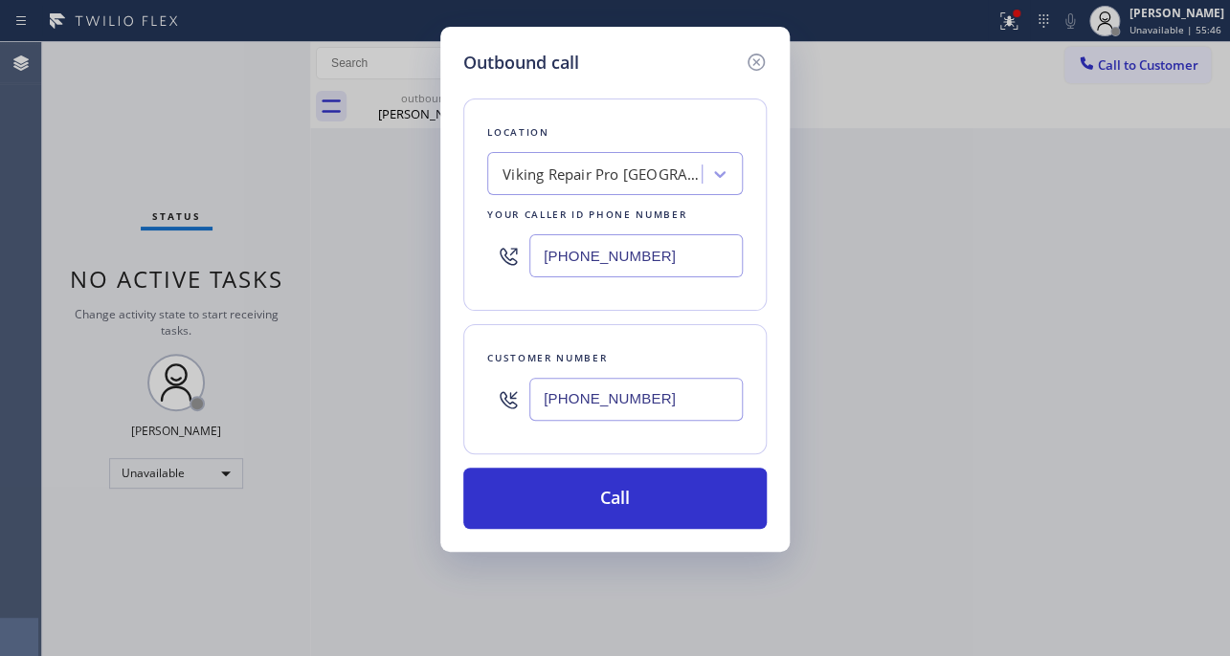
type input "[PHONE_NUMBER]"
click at [1010, 496] on div "Outbound call Location Viking Repair Pro [GEOGRAPHIC_DATA] Your caller id phone…" at bounding box center [615, 328] width 1230 height 656
drag, startPoint x: 703, startPoint y: 254, endPoint x: 364, endPoint y: 250, distance: 339.7
click at [364, 250] on div "Outbound call Location Viking Repair Pro [GEOGRAPHIC_DATA] Your caller id phone…" at bounding box center [615, 328] width 1230 height 656
paste input "347) 486-6117"
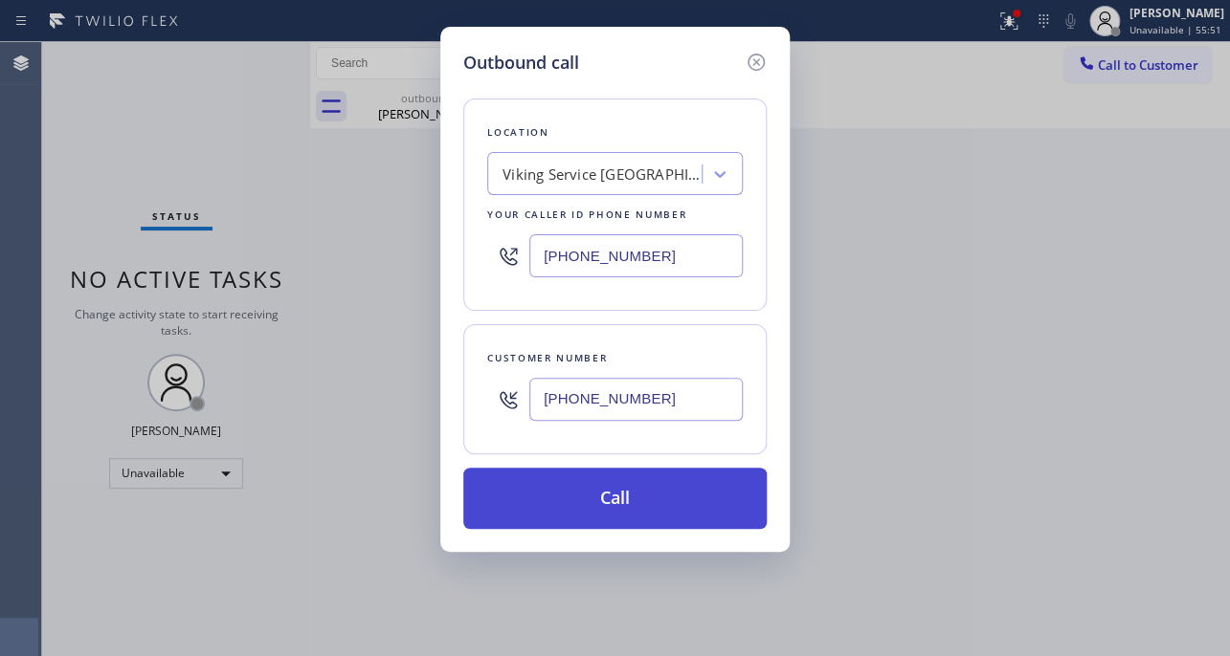
type input "[PHONE_NUMBER]"
click at [609, 498] on button "Call" at bounding box center [614, 498] width 303 height 61
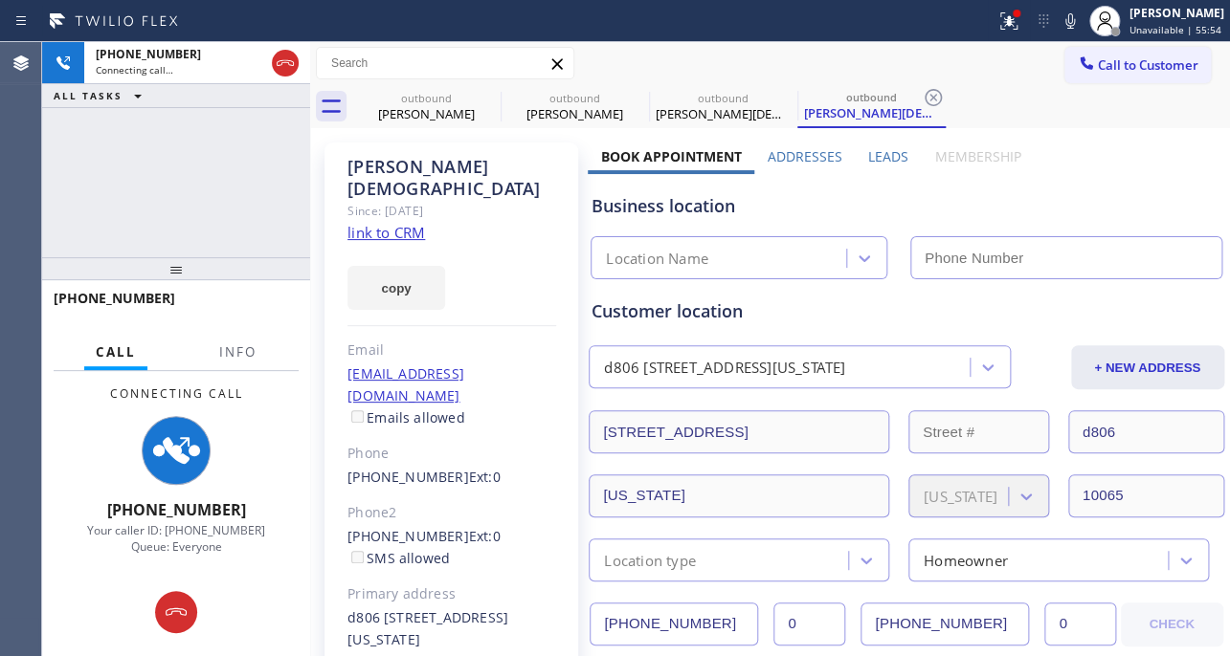
drag, startPoint x: 975, startPoint y: 260, endPoint x: 894, endPoint y: 178, distance: 115.7
click at [975, 260] on input "text" at bounding box center [1066, 257] width 312 height 43
click at [868, 153] on label "Leads" at bounding box center [888, 156] width 40 height 18
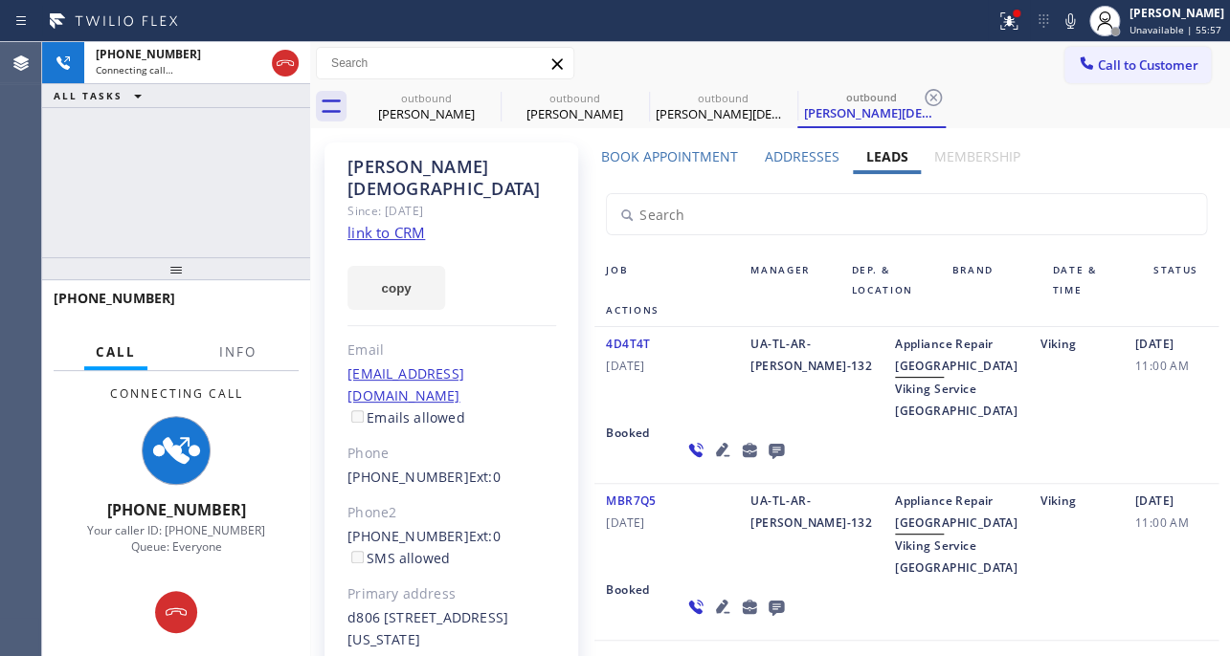
click at [768, 459] on icon at bounding box center [775, 451] width 15 height 15
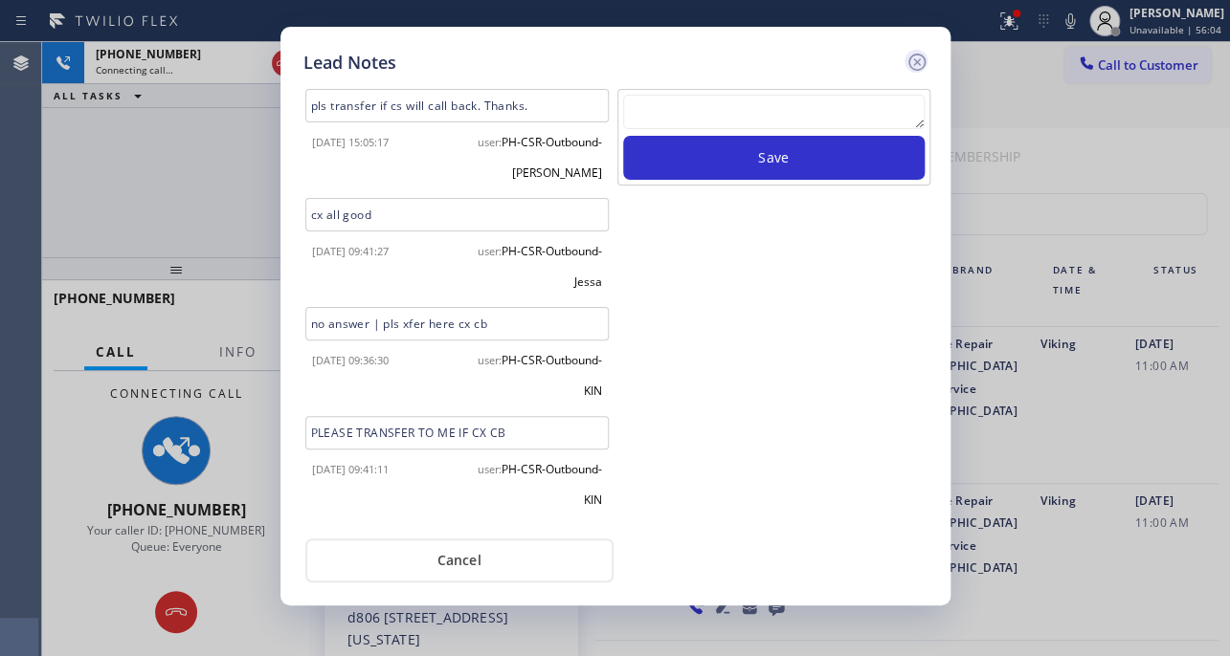
click at [913, 62] on icon at bounding box center [916, 62] width 23 height 23
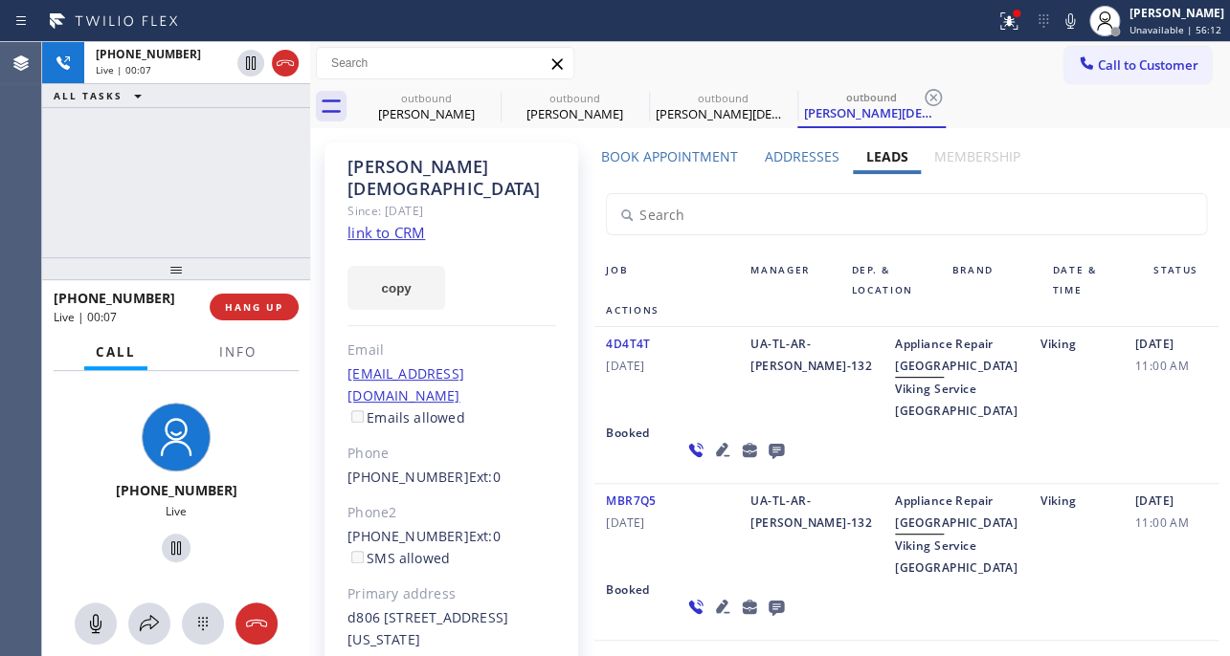
click at [1020, 472] on div "4D4T4T [DATE] UA-TL-AR-[PERSON_NAME]-132 Appliance Repair High End Viking Servi…" at bounding box center [905, 405] width 623 height 157
drag, startPoint x: 846, startPoint y: 410, endPoint x: 914, endPoint y: 437, distance: 73.0
click at [914, 422] on div "Appliance Repair High End Viking Service [GEOGRAPHIC_DATA]" at bounding box center [955, 377] width 145 height 89
copy span "Viking Service [GEOGRAPHIC_DATA]"
click at [671, 616] on div "Booked" at bounding box center [632, 606] width 77 height 55
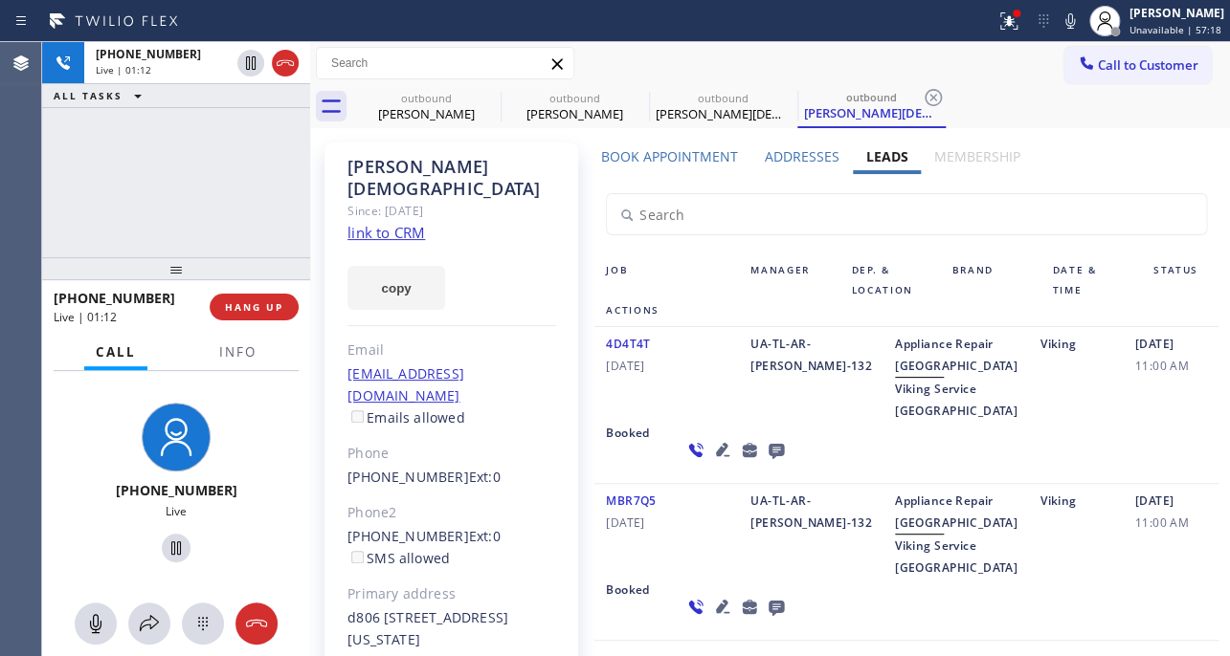
click at [410, 223] on link "link to CRM" at bounding box center [386, 232] width 78 height 19
click at [1050, 20] on icon at bounding box center [1061, 21] width 23 height 23
click at [1050, 18] on icon at bounding box center [1061, 21] width 23 height 23
click at [1050, 17] on icon at bounding box center [1061, 21] width 23 height 23
click at [1054, 17] on rect at bounding box center [1060, 18] width 13 height 13
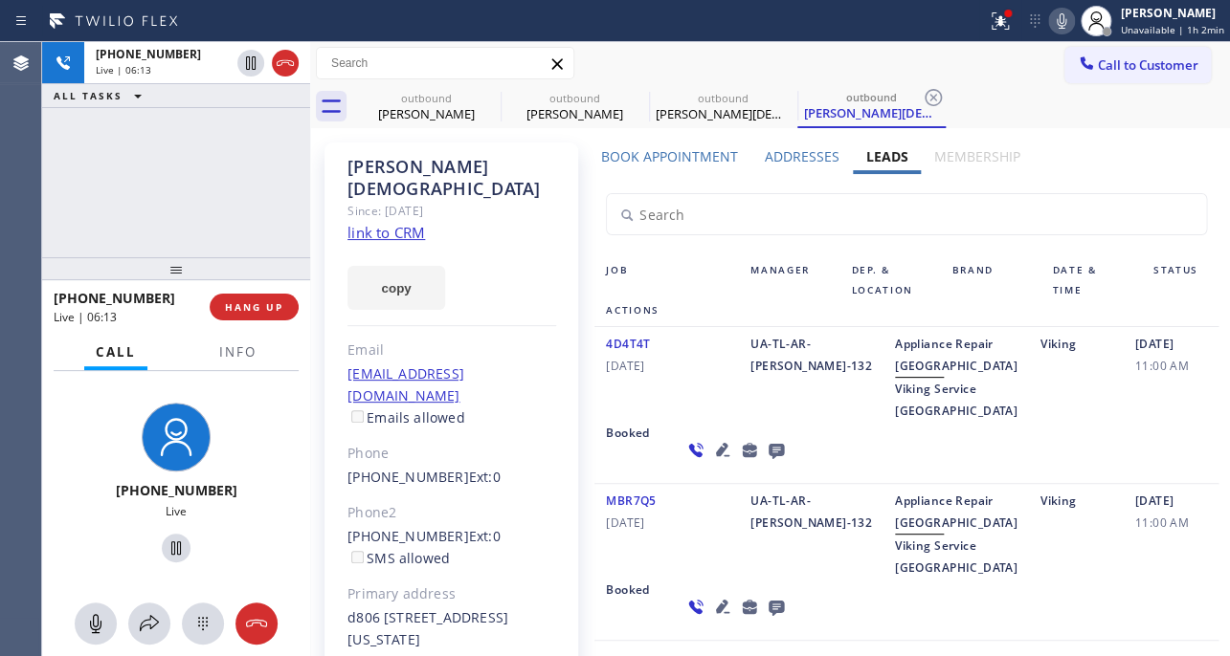
click at [1050, 17] on icon at bounding box center [1061, 21] width 23 height 23
click at [1050, 22] on icon at bounding box center [1061, 21] width 23 height 23
click at [1014, 452] on div "4D4T4T [DATE] UA-TL-AR-[PERSON_NAME]-132 Appliance Repair High End Viking Servi…" at bounding box center [905, 405] width 623 height 157
click at [1050, 26] on icon at bounding box center [1061, 21] width 23 height 23
click at [1057, 204] on input "text" at bounding box center [906, 214] width 598 height 40
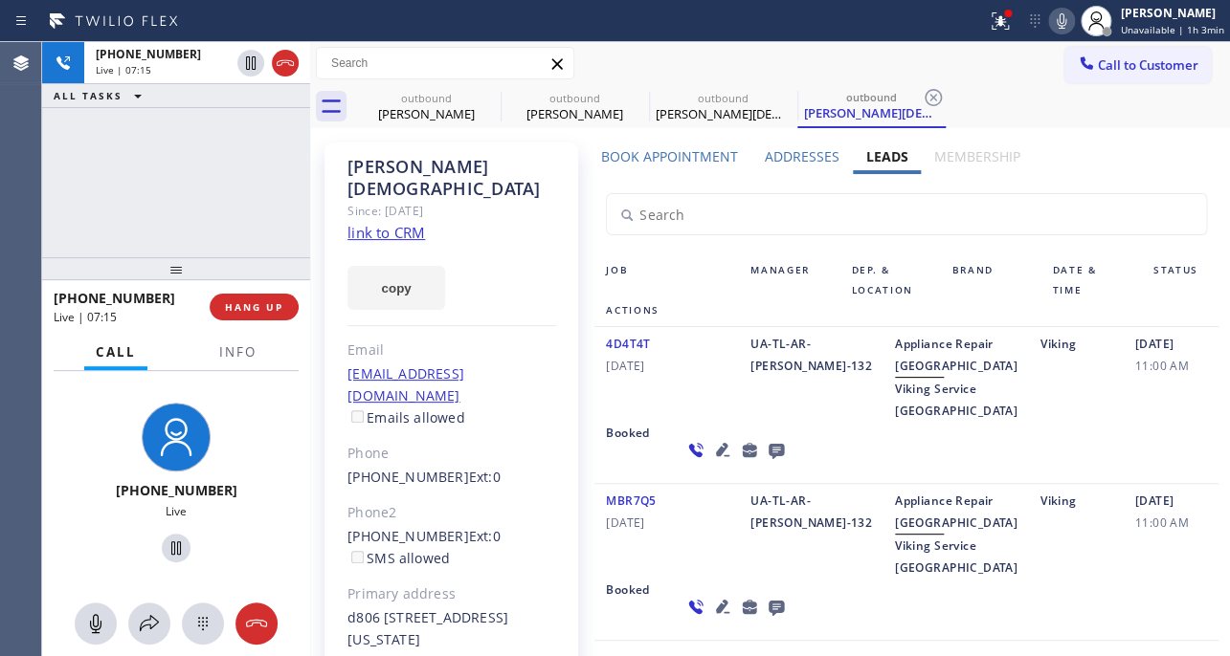
click at [910, 454] on div "4D4T4T [DATE] UA-TL-AR-[PERSON_NAME]-132 Appliance Repair High End Viking Servi…" at bounding box center [905, 405] width 623 height 157
click at [1029, 579] on div "Viking" at bounding box center [1076, 534] width 95 height 89
click at [1021, 637] on div "MBR7Q5 [DATE] UA-TL-AR-[PERSON_NAME]-132 Appliance Repair High End Viking Servi…" at bounding box center [905, 562] width 623 height 157
click at [991, 634] on div "MBR7Q5 [DATE] UA-TL-AR-[PERSON_NAME]-132 Appliance Repair High End Viking Servi…" at bounding box center [905, 562] width 623 height 157
click at [1029, 579] on div "Viking" at bounding box center [1076, 534] width 95 height 89
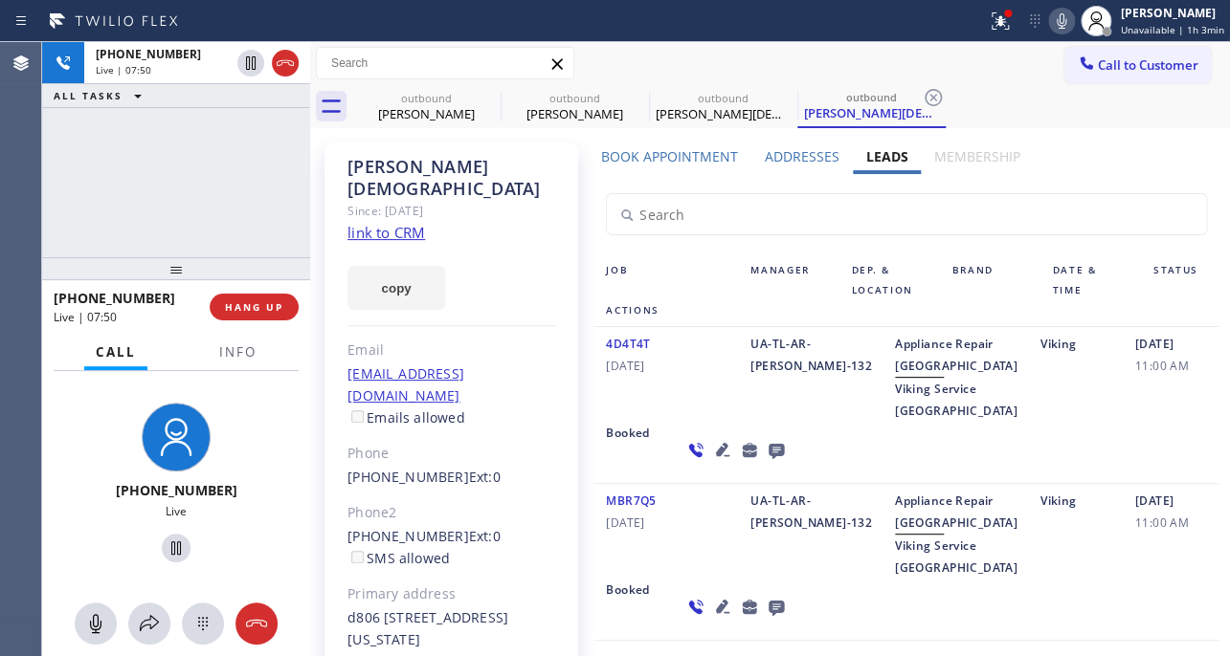
click at [1050, 17] on icon at bounding box center [1061, 21] width 23 height 23
click at [1056, 15] on icon at bounding box center [1061, 20] width 10 height 15
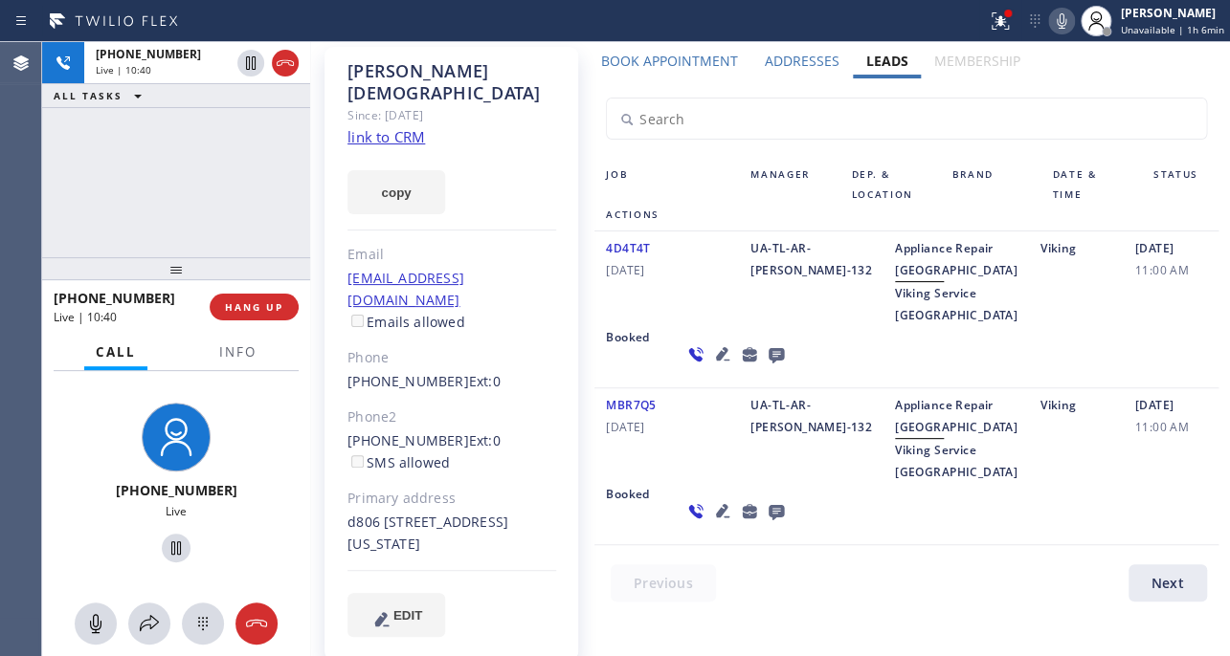
scroll to position [98, 0]
drag, startPoint x: 443, startPoint y: 395, endPoint x: 347, endPoint y: 388, distance: 95.9
click at [347, 429] on div "[PHONE_NUMBER] Ext: 0 SMS allowed" at bounding box center [451, 451] width 209 height 44
copy link "[PHONE_NUMBER]"
click at [699, 320] on div "4D4T4T [DATE]" at bounding box center [666, 279] width 144 height 89
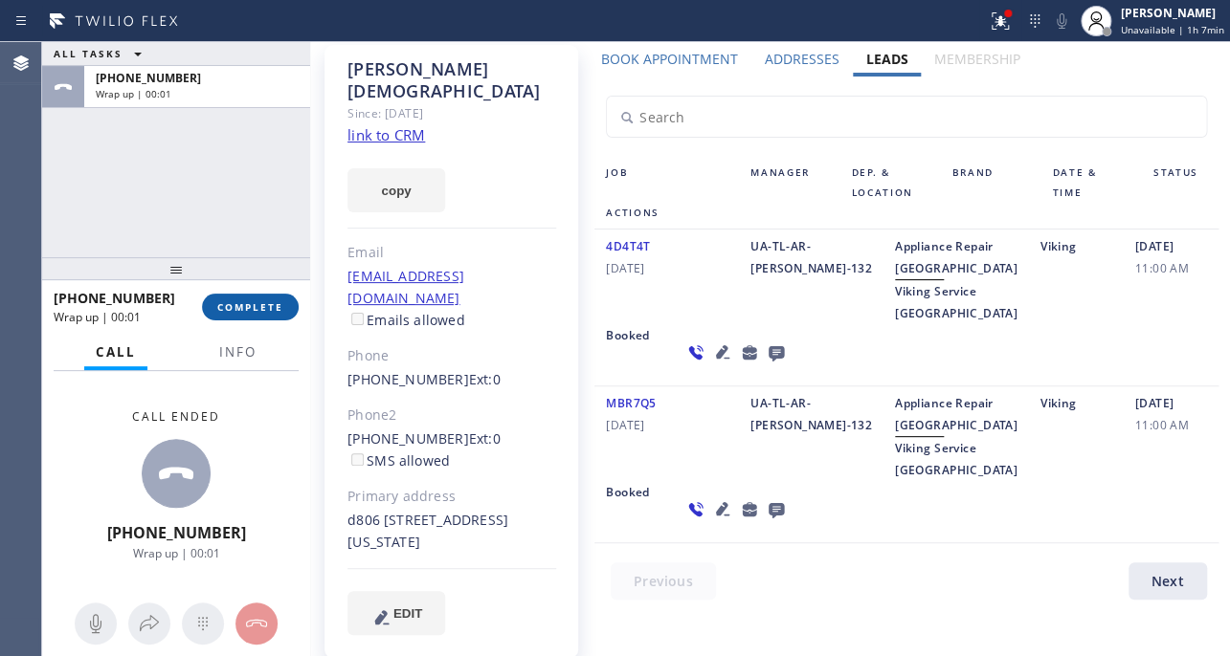
click at [249, 306] on span "COMPLETE" at bounding box center [250, 306] width 66 height 13
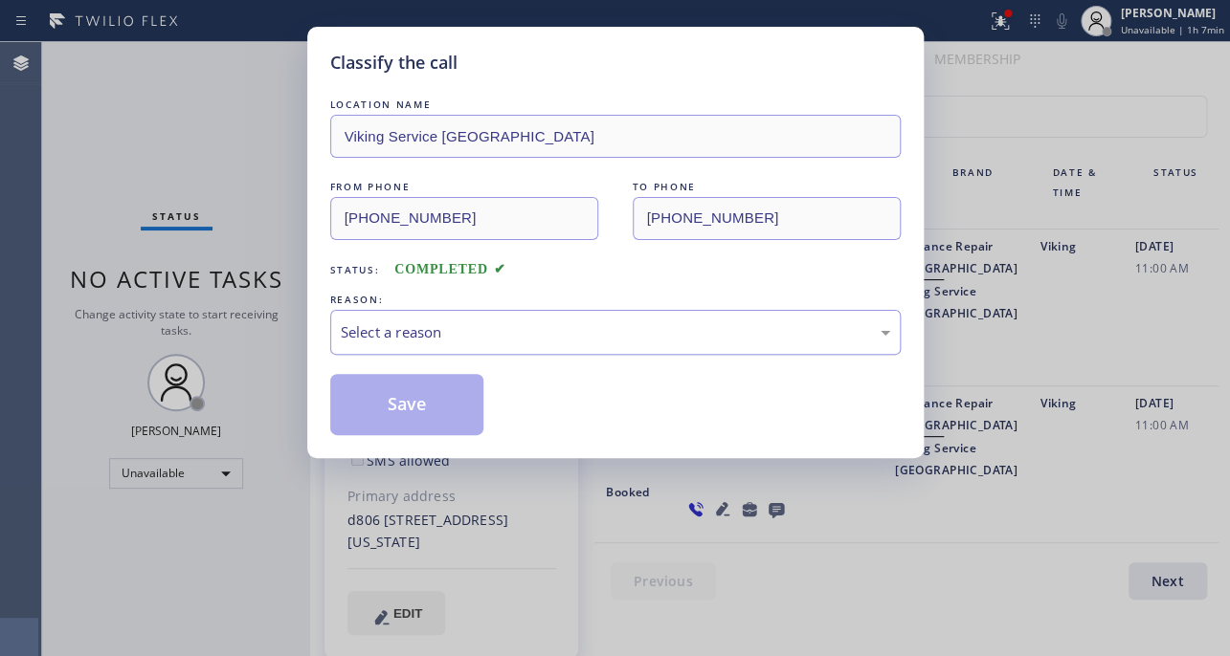
click at [520, 337] on div "Select a reason" at bounding box center [615, 332] width 549 height 22
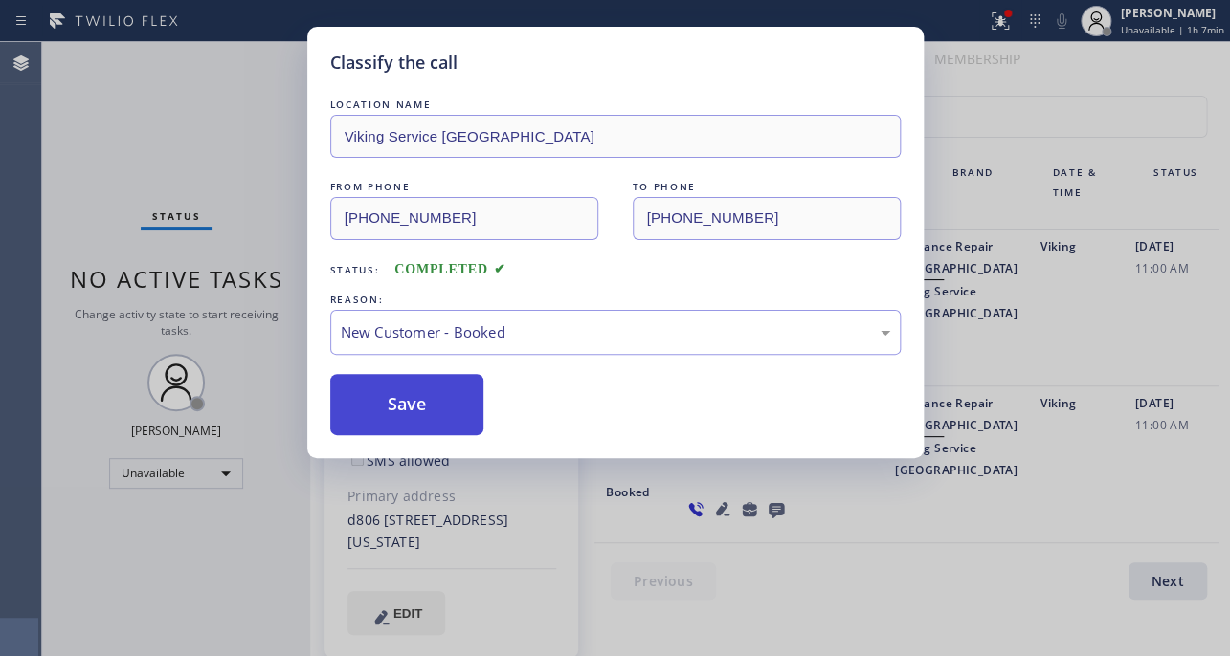
click at [412, 393] on button "Save" at bounding box center [407, 404] width 154 height 61
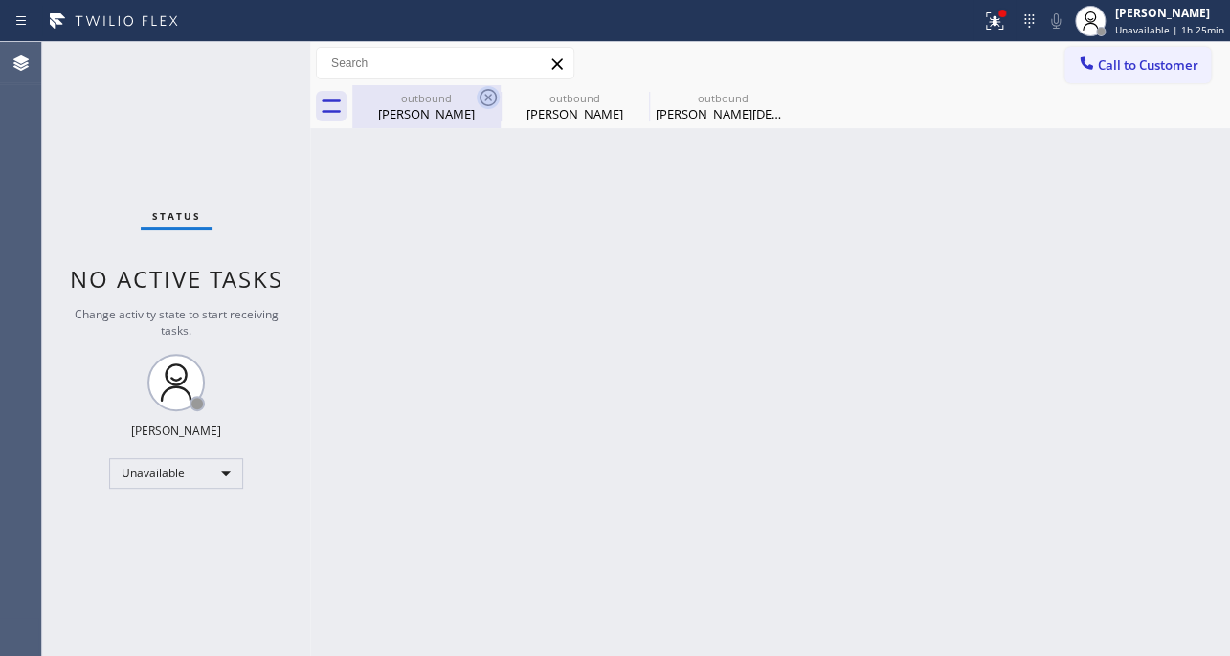
click at [487, 95] on icon at bounding box center [487, 97] width 23 height 23
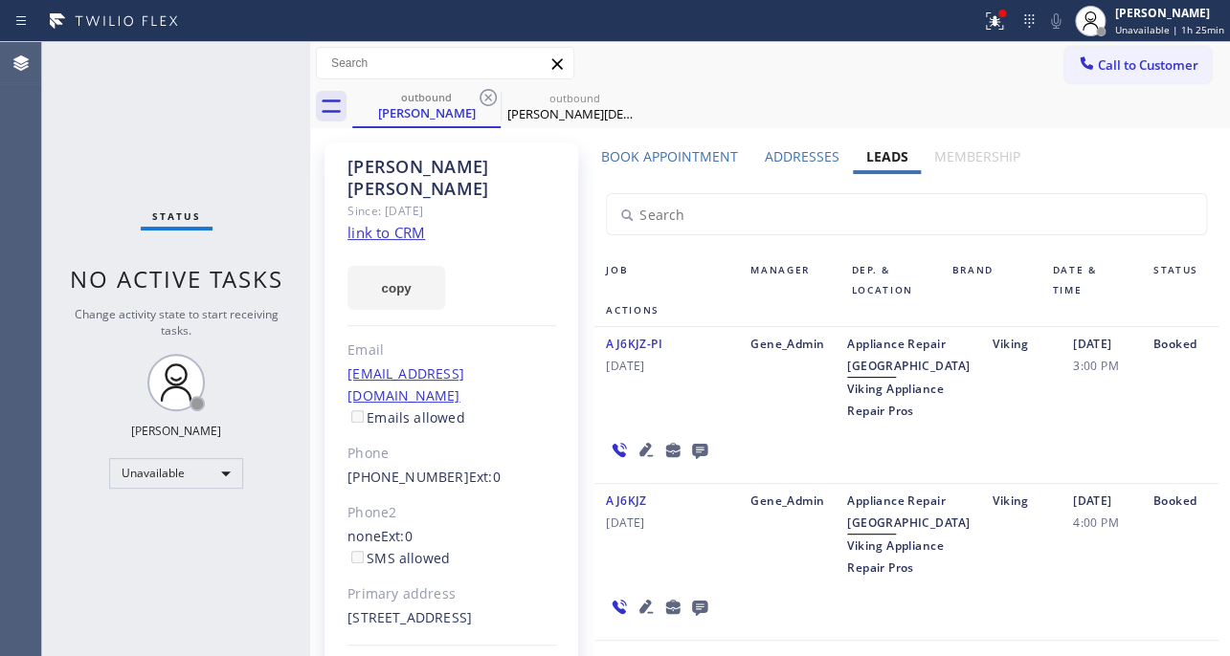
click at [487, 95] on icon at bounding box center [487, 97] width 23 height 23
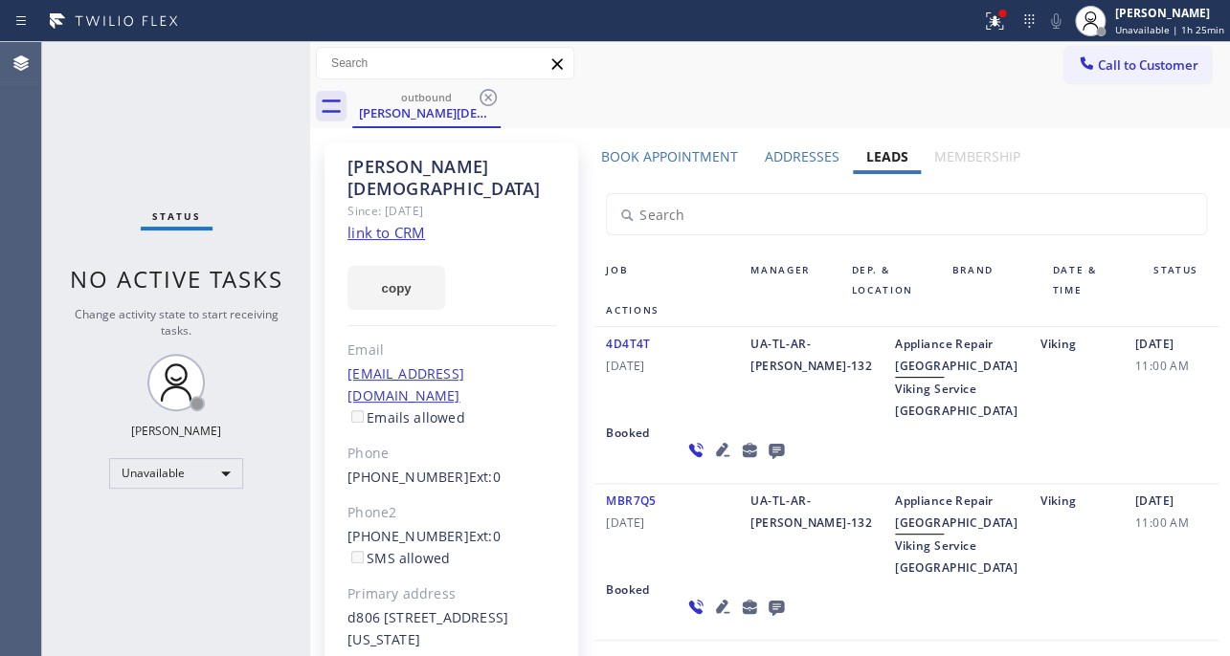
click at [487, 95] on icon at bounding box center [487, 97] width 23 height 23
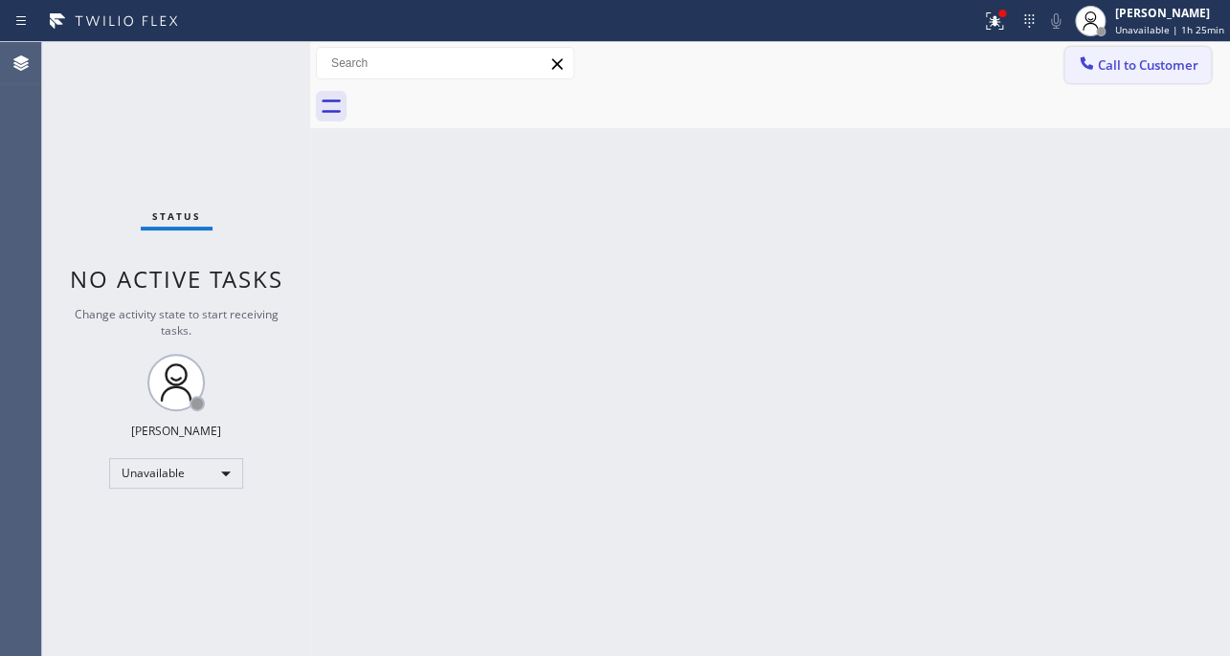
click at [1153, 60] on span "Call to Customer" at bounding box center [1147, 64] width 100 height 17
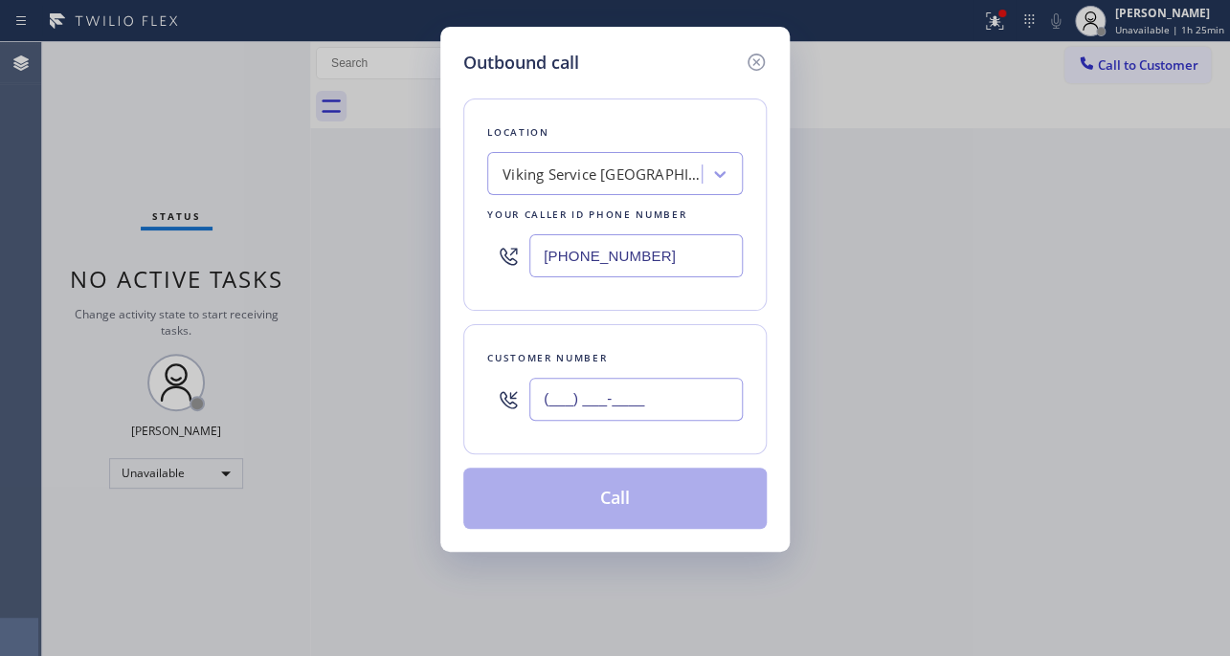
click at [662, 409] on input "(___) ___-____" at bounding box center [635, 399] width 213 height 43
paste input "323) 931-2989"
type input "[PHONE_NUMBER]"
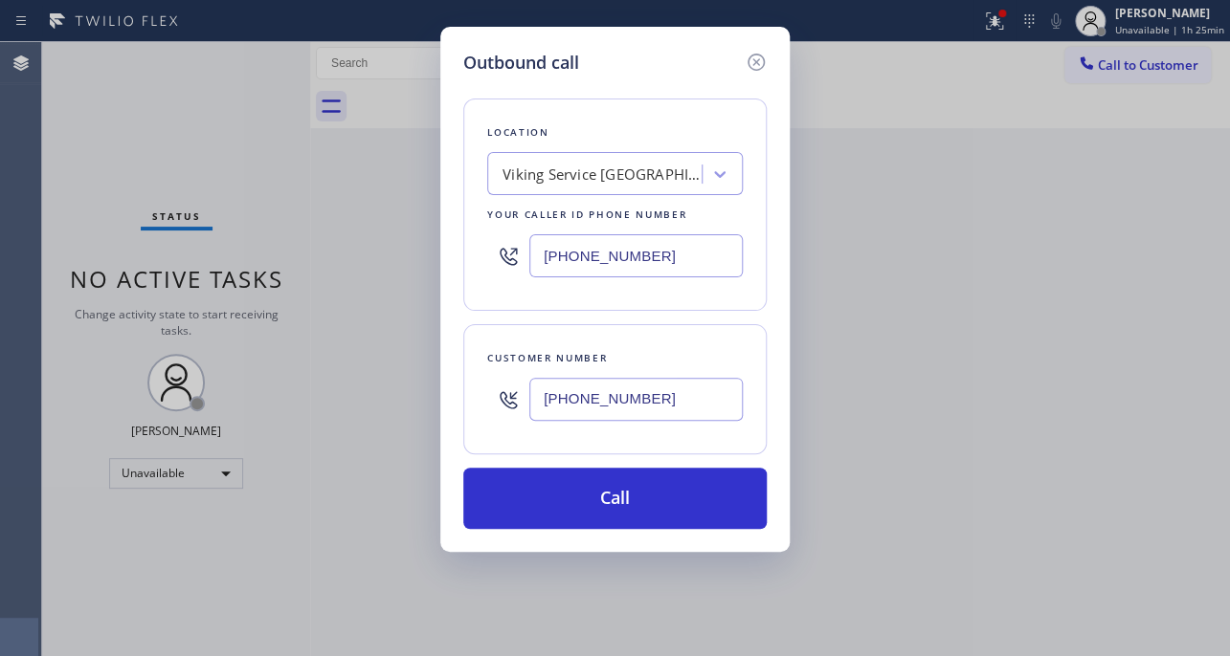
drag, startPoint x: 679, startPoint y: 254, endPoint x: 232, endPoint y: 245, distance: 447.9
click at [232, 245] on div "Outbound call Location Viking Service [GEOGRAPHIC_DATA] Your caller id phone nu…" at bounding box center [615, 328] width 1230 height 656
paste input "617) 219-9255"
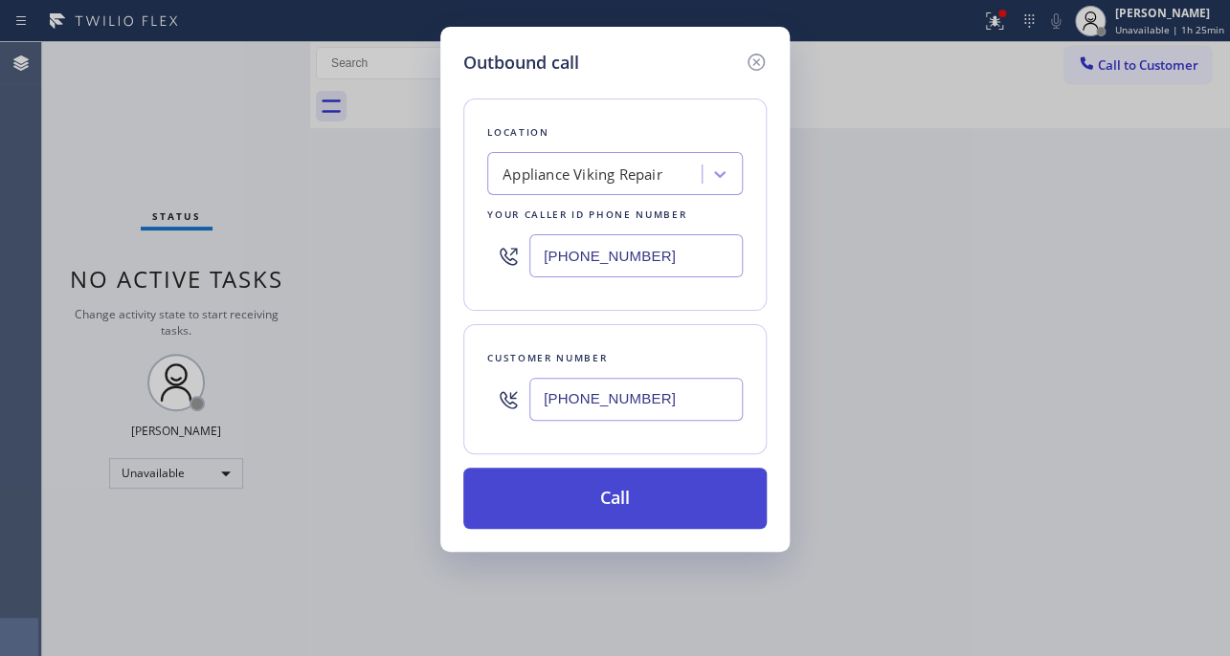
type input "[PHONE_NUMBER]"
click at [612, 498] on button "Call" at bounding box center [614, 498] width 303 height 61
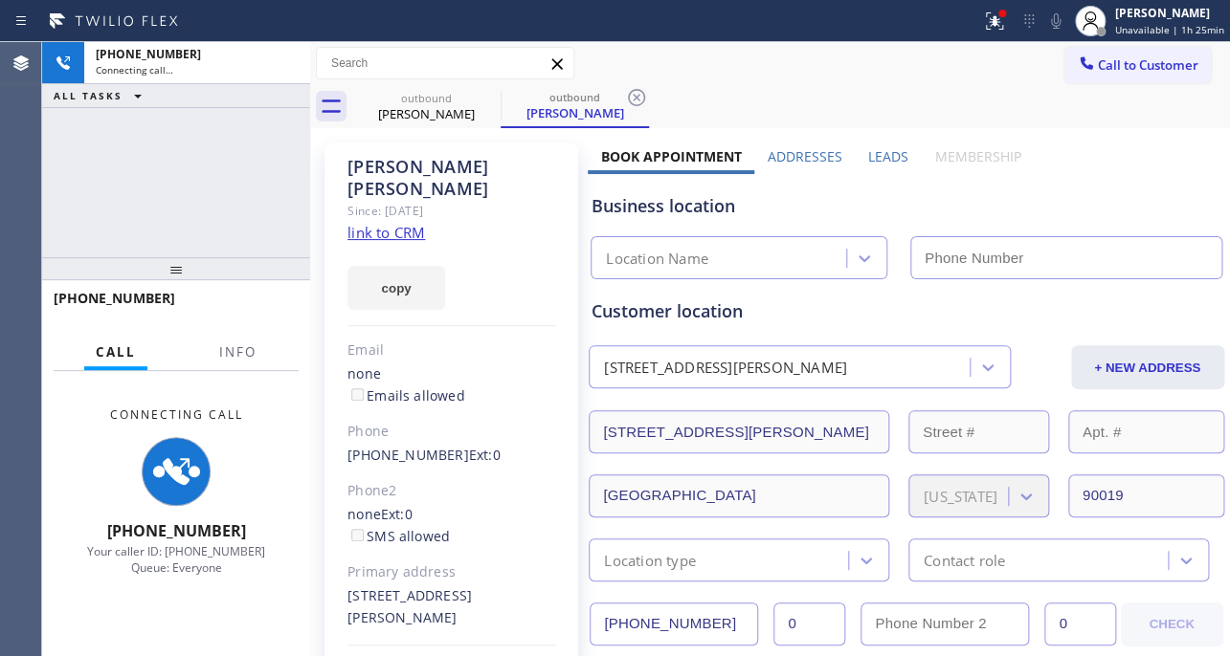
click at [880, 154] on label "Leads" at bounding box center [888, 156] width 40 height 18
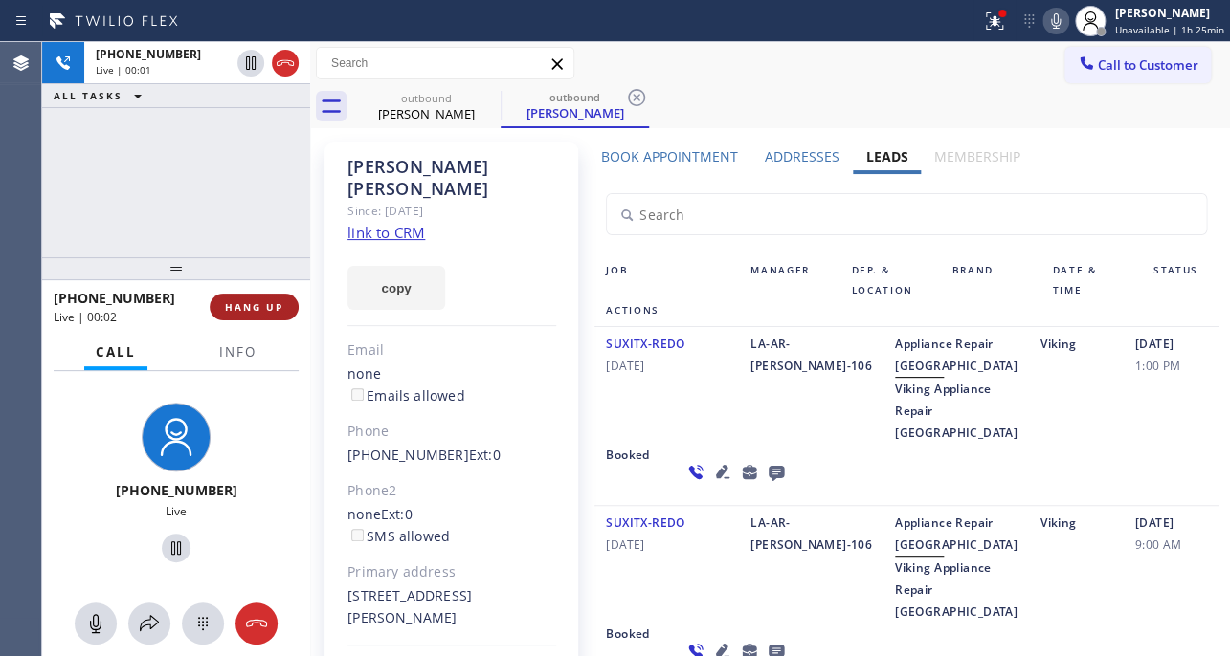
click at [277, 302] on span "HANG UP" at bounding box center [254, 306] width 58 height 13
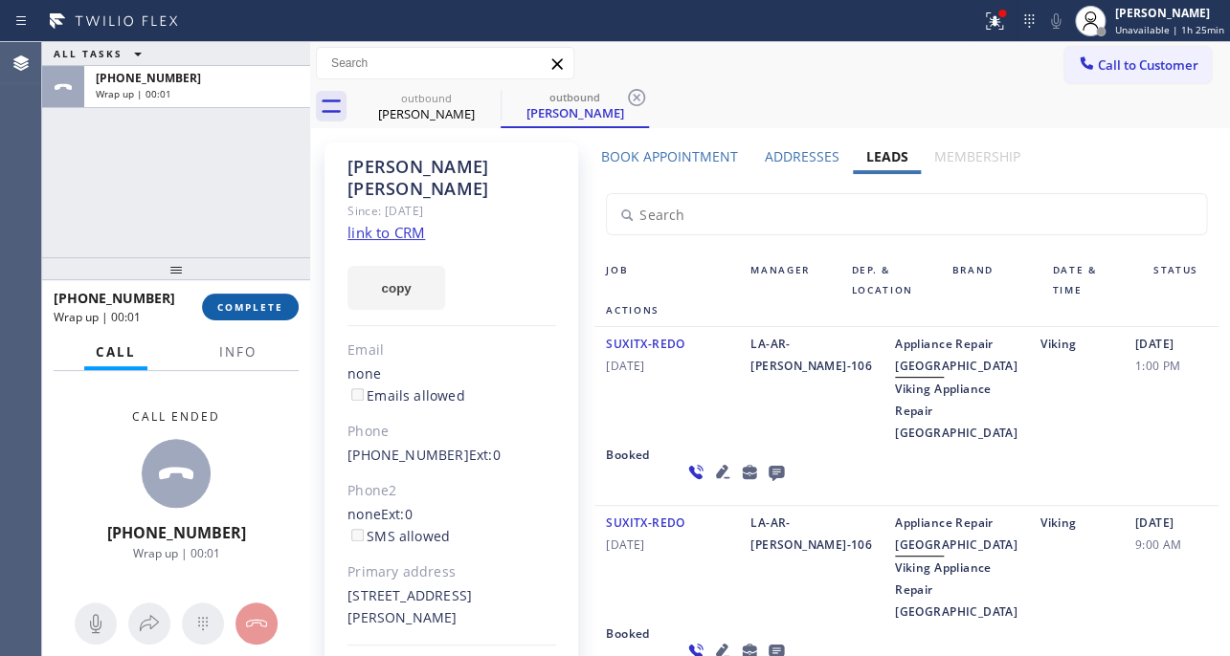
click at [277, 301] on span "COMPLETE" at bounding box center [250, 306] width 66 height 13
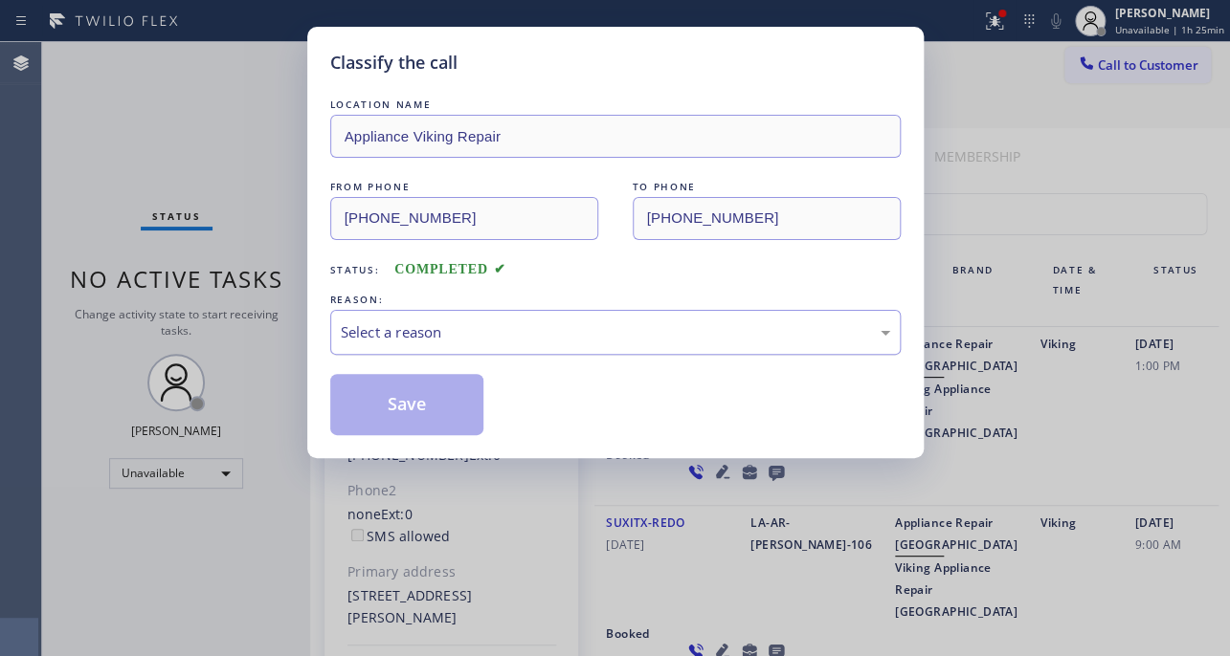
click at [498, 334] on div "Select a reason" at bounding box center [615, 332] width 549 height 22
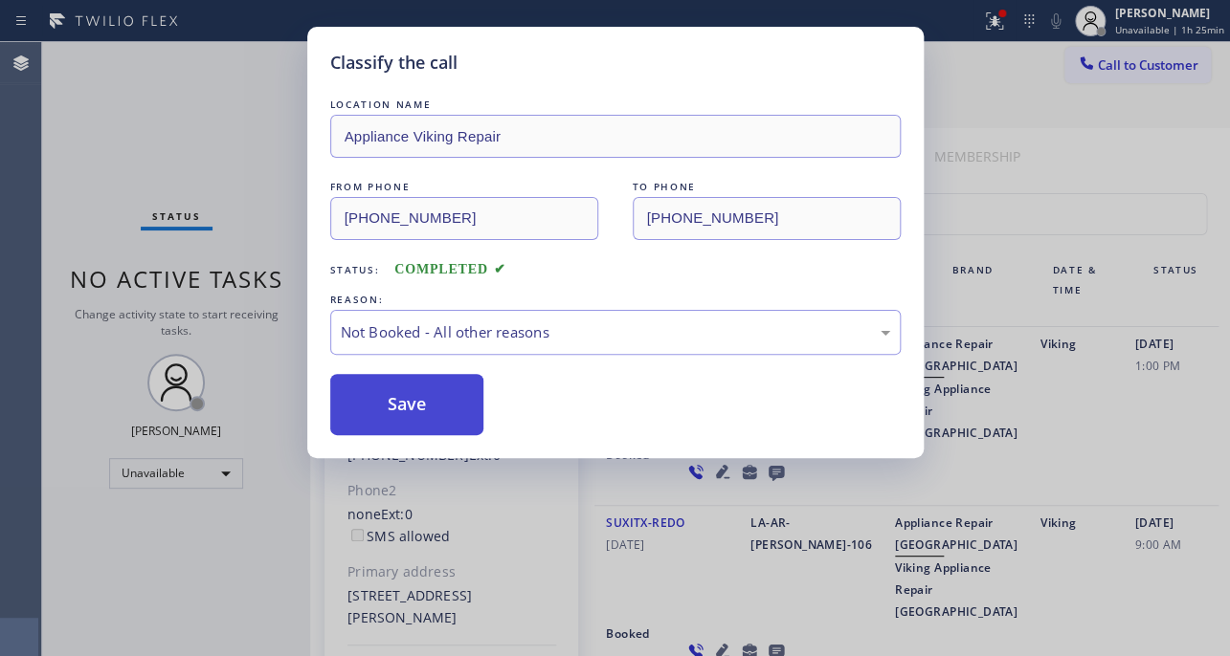
click at [434, 411] on button "Save" at bounding box center [407, 404] width 154 height 61
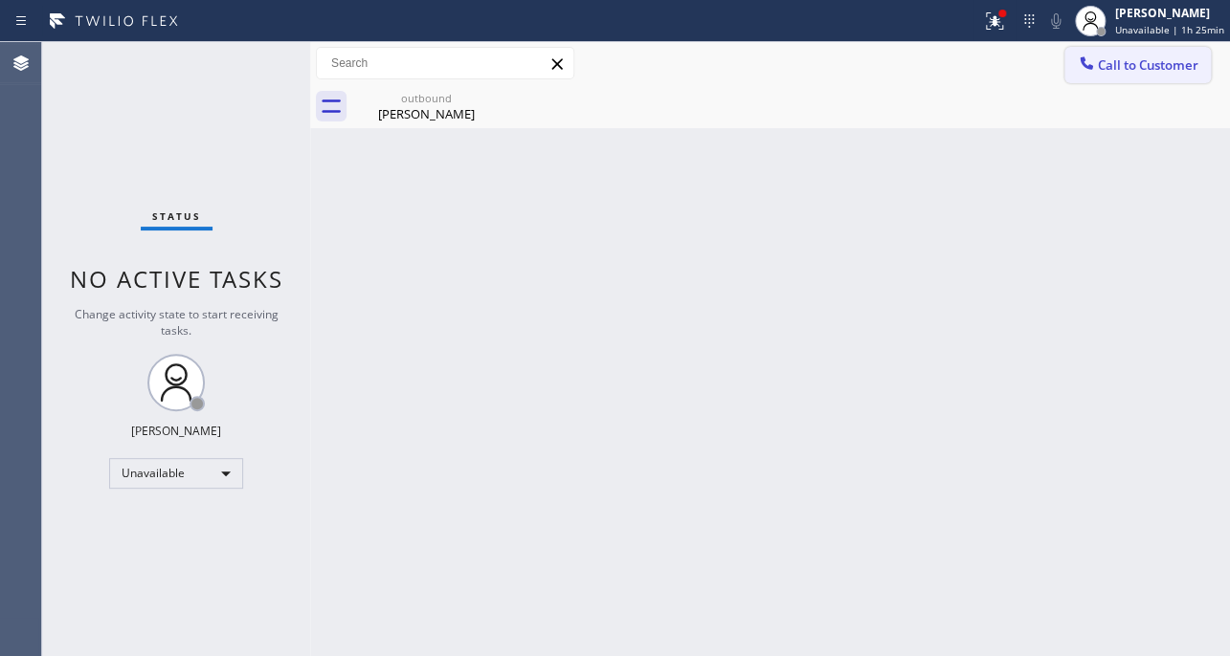
click at [1136, 52] on button "Call to Customer" at bounding box center [1137, 65] width 146 height 36
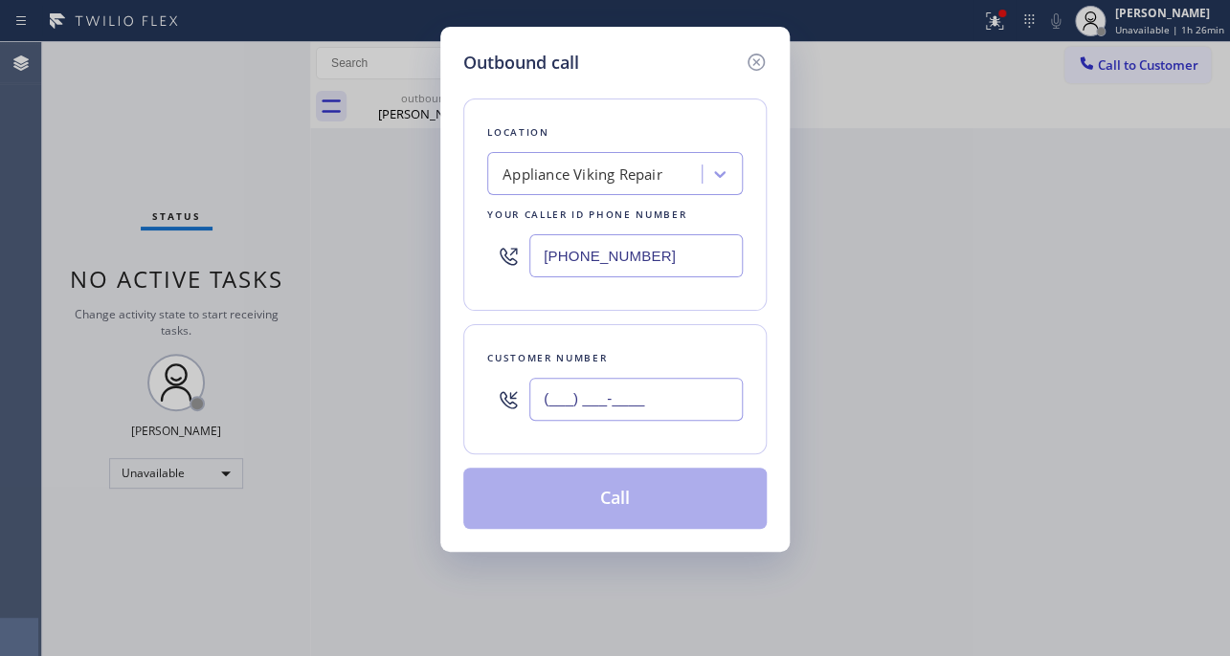
click at [670, 393] on input "(___) ___-____" at bounding box center [635, 399] width 213 height 43
paste input "206) 459-8913"
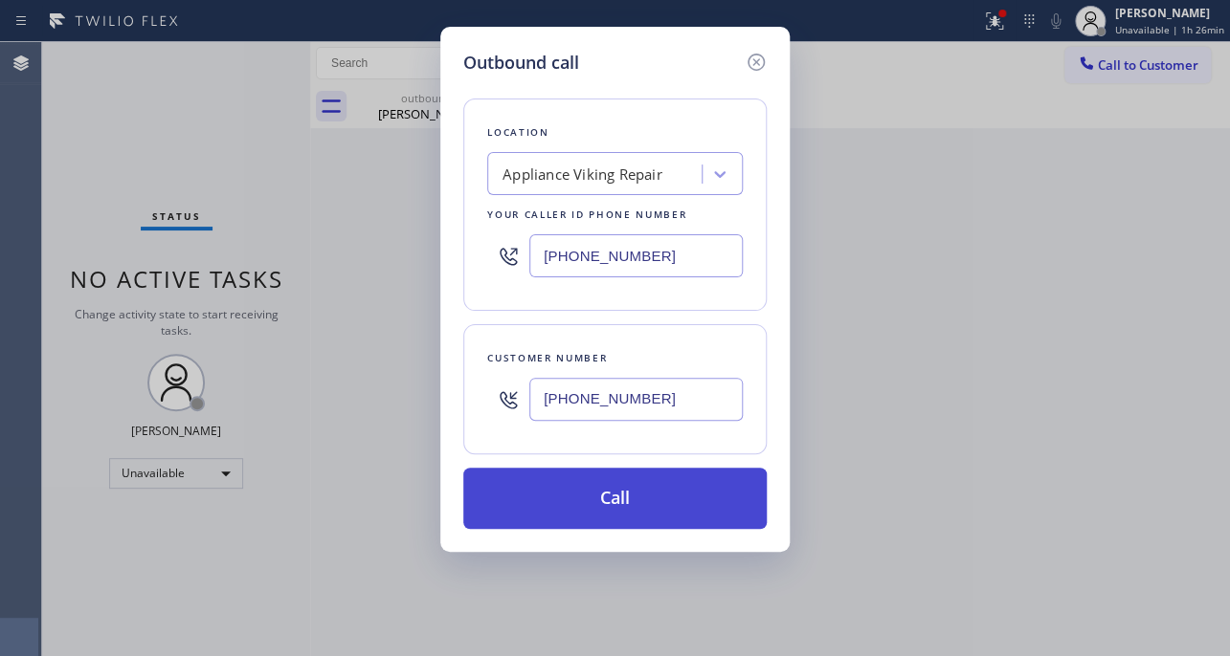
type input "[PHONE_NUMBER]"
click at [639, 487] on button "Call" at bounding box center [614, 498] width 303 height 61
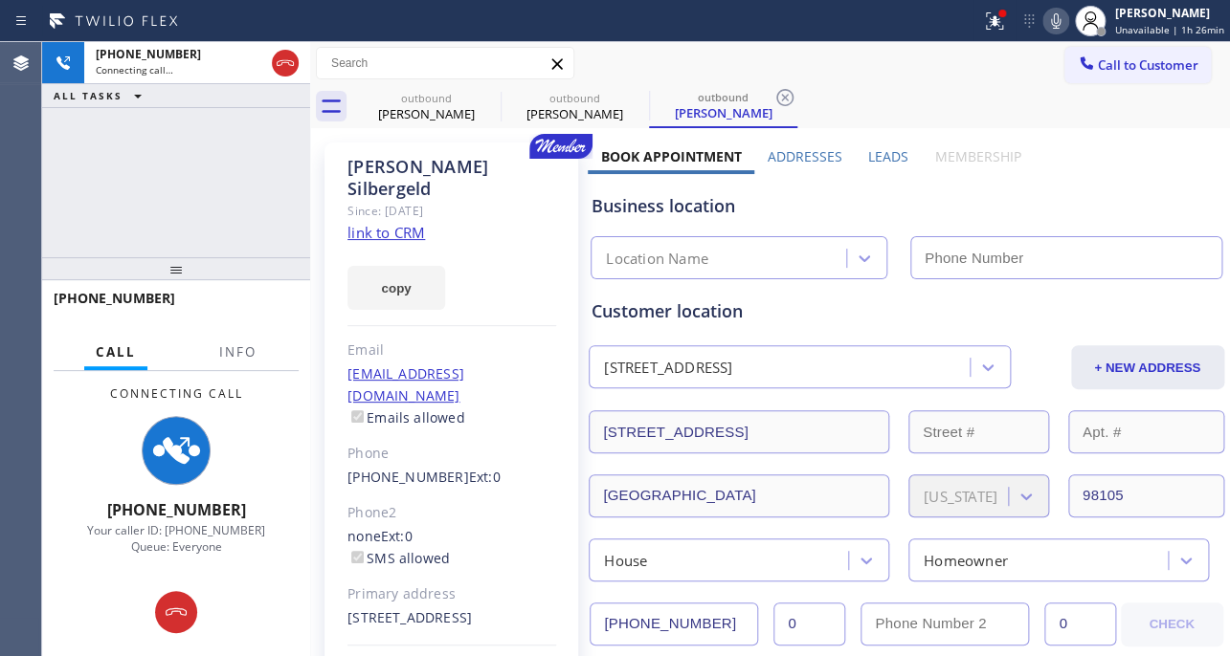
type input "[PHONE_NUMBER]"
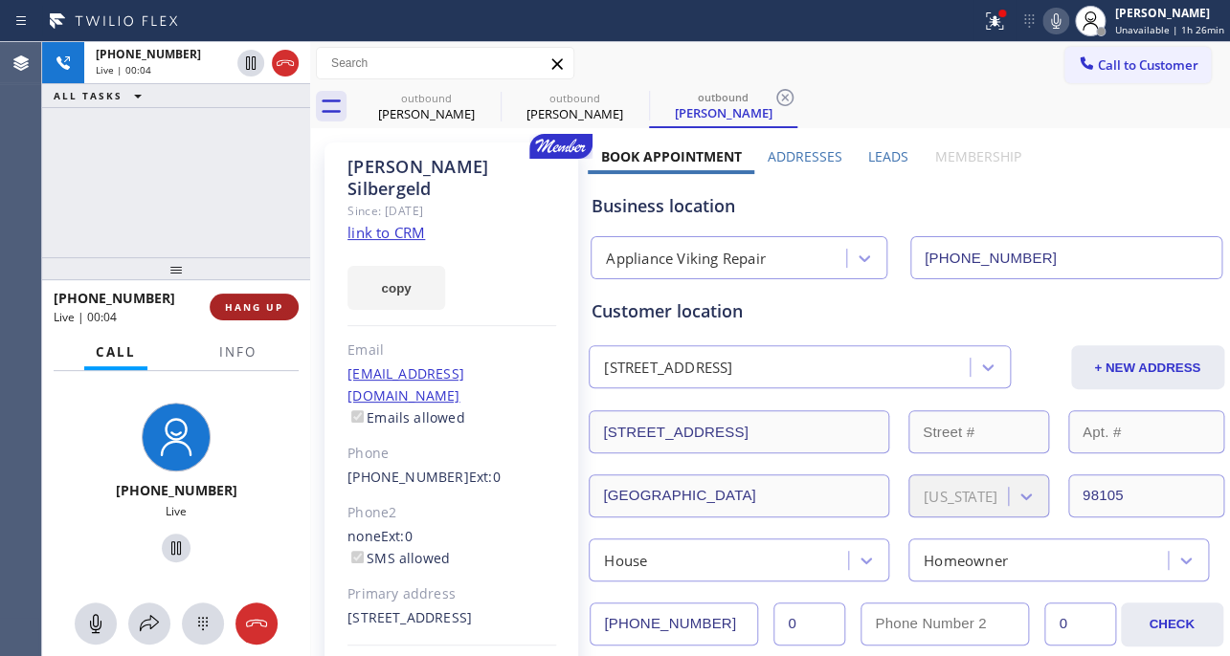
click at [242, 298] on button "HANG UP" at bounding box center [254, 307] width 89 height 27
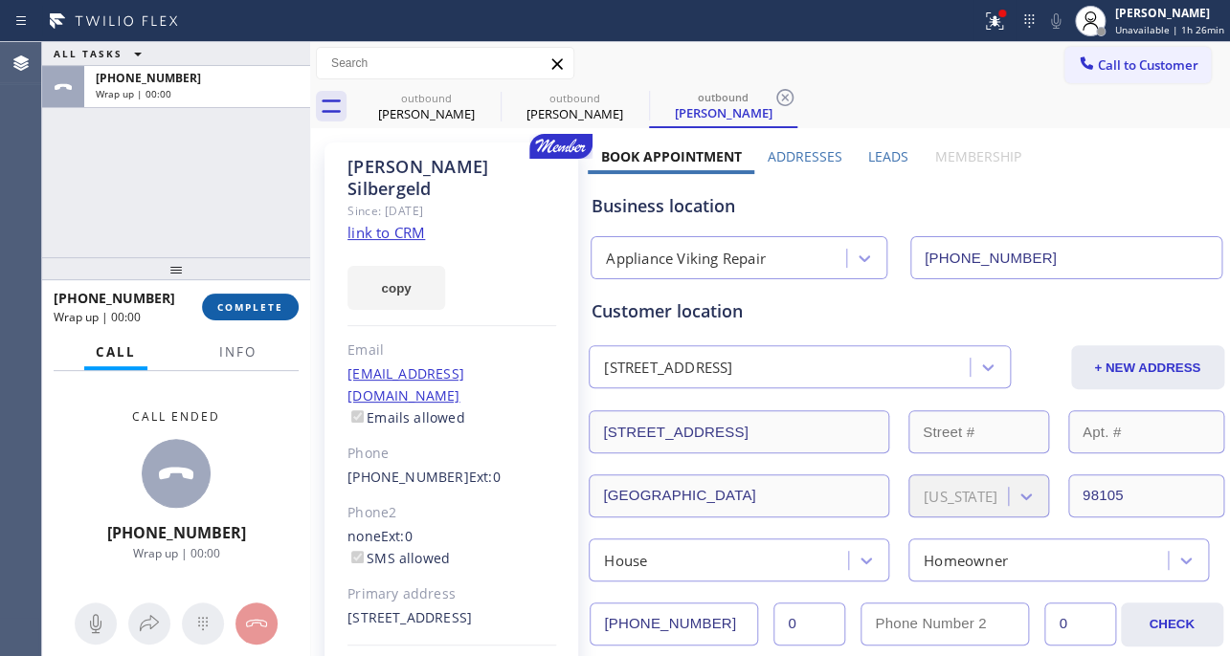
click at [233, 300] on span "COMPLETE" at bounding box center [250, 306] width 66 height 13
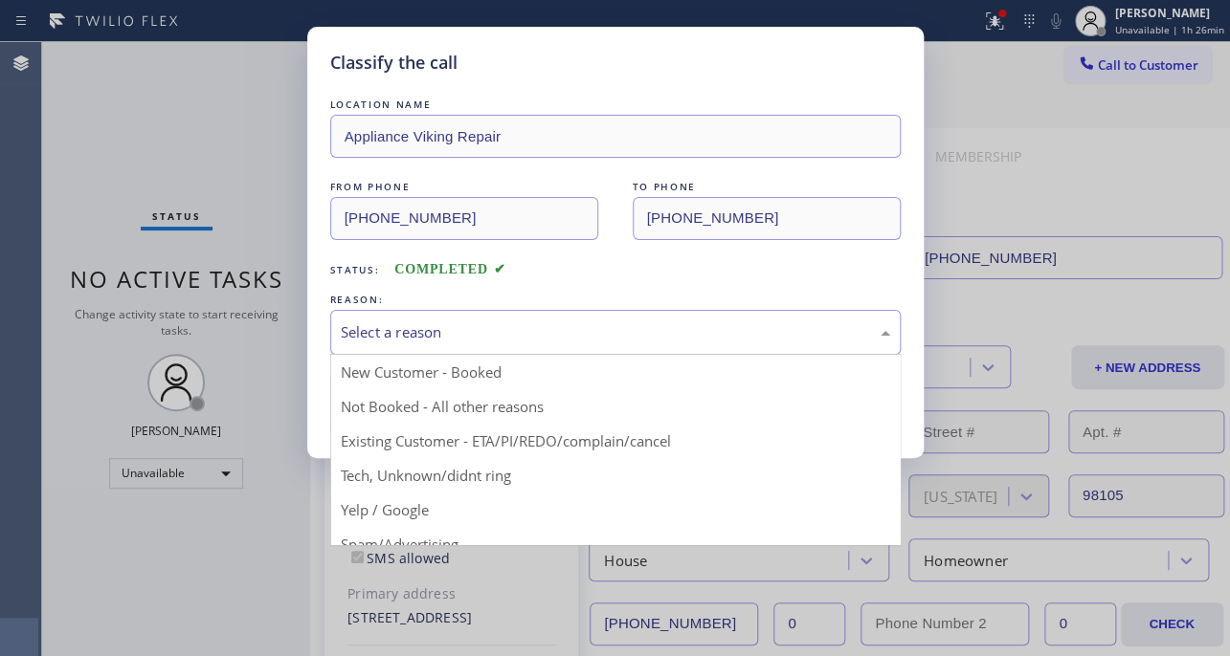
click at [379, 324] on div "Select a reason" at bounding box center [615, 332] width 549 height 22
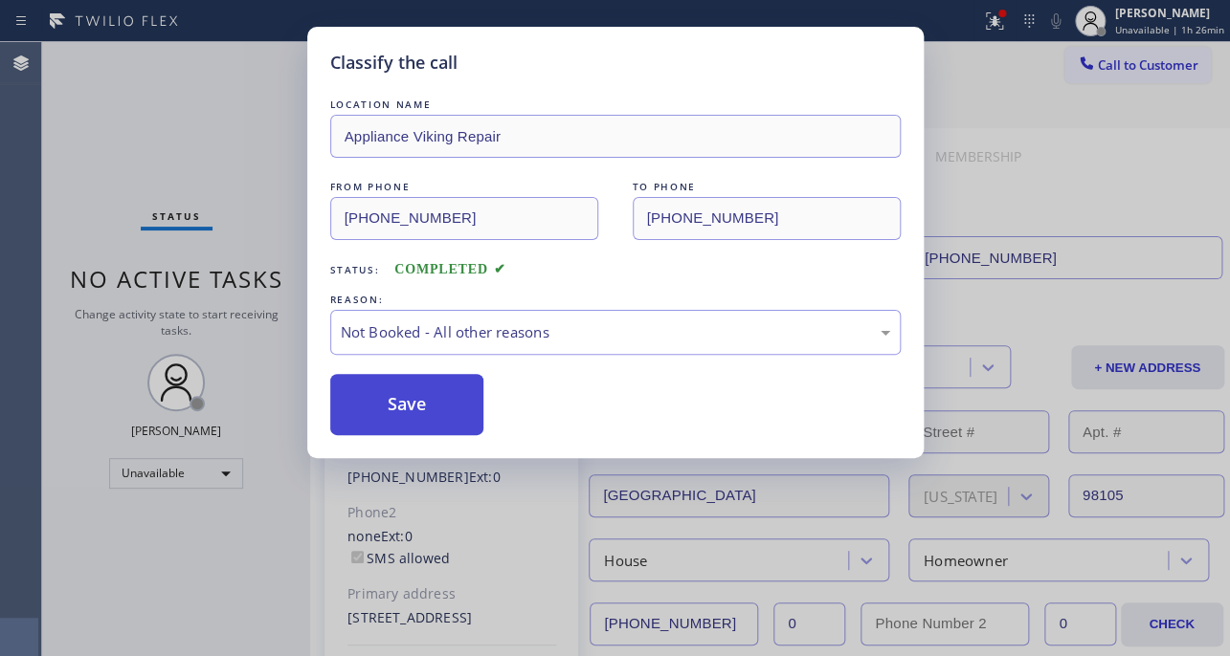
click at [387, 410] on button "Save" at bounding box center [407, 404] width 154 height 61
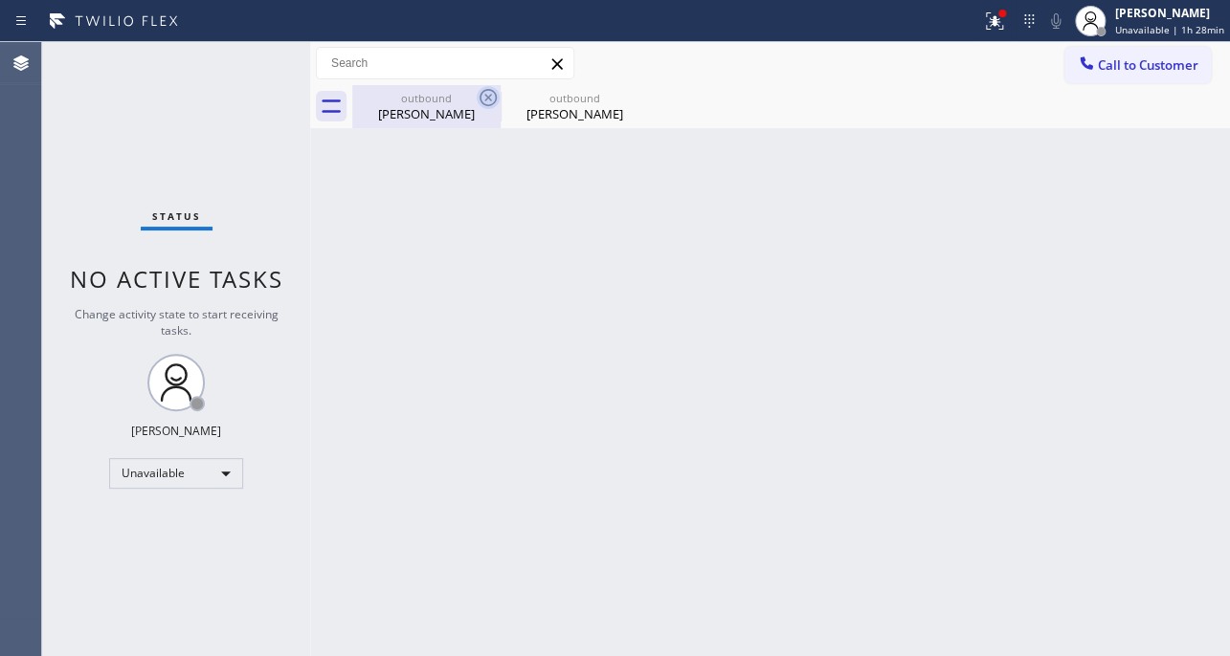
click at [490, 96] on icon at bounding box center [487, 97] width 17 height 17
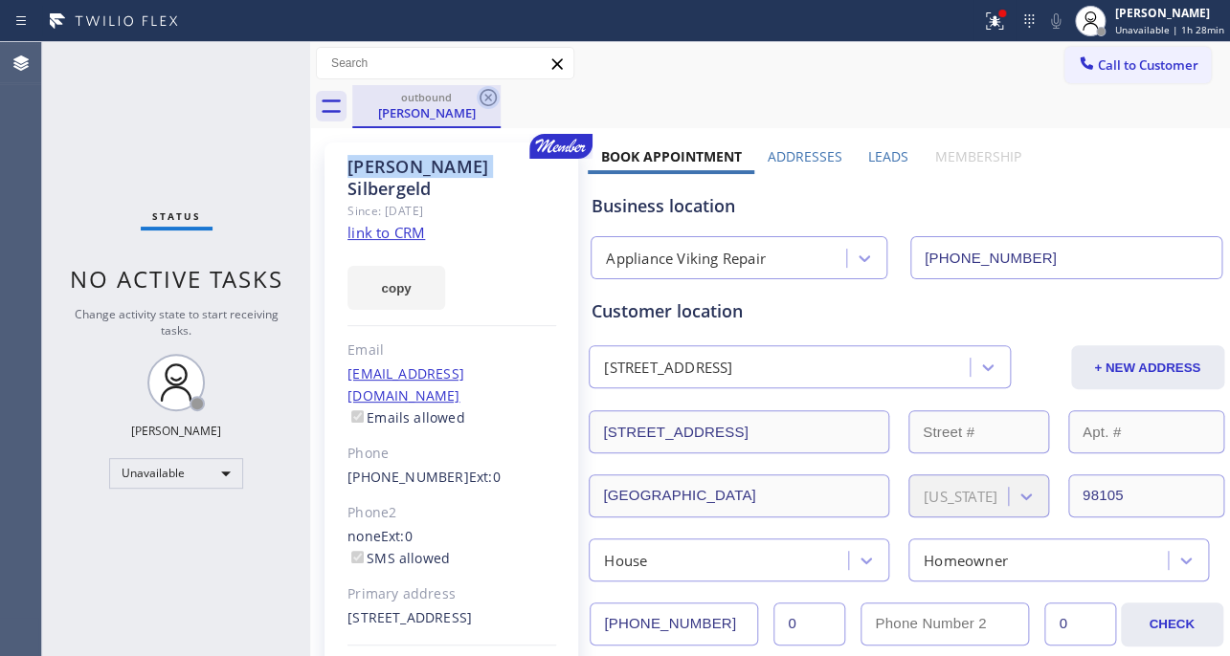
click at [491, 96] on icon at bounding box center [487, 97] width 23 height 23
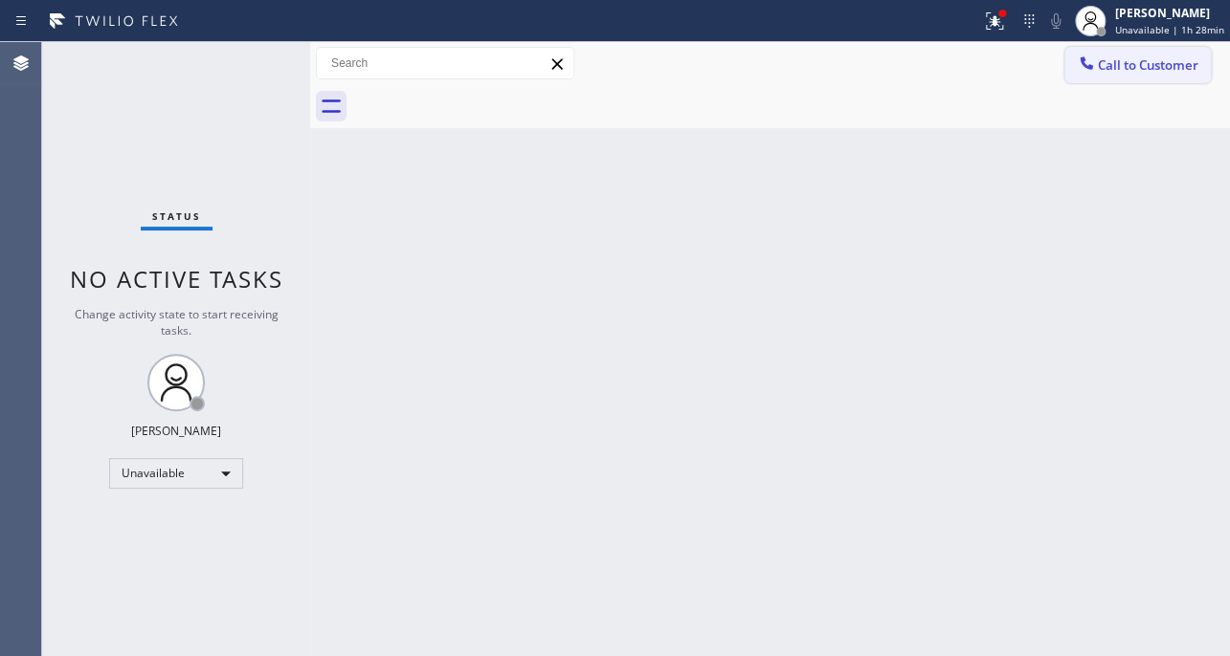
click at [1152, 69] on span "Call to Customer" at bounding box center [1147, 64] width 100 height 17
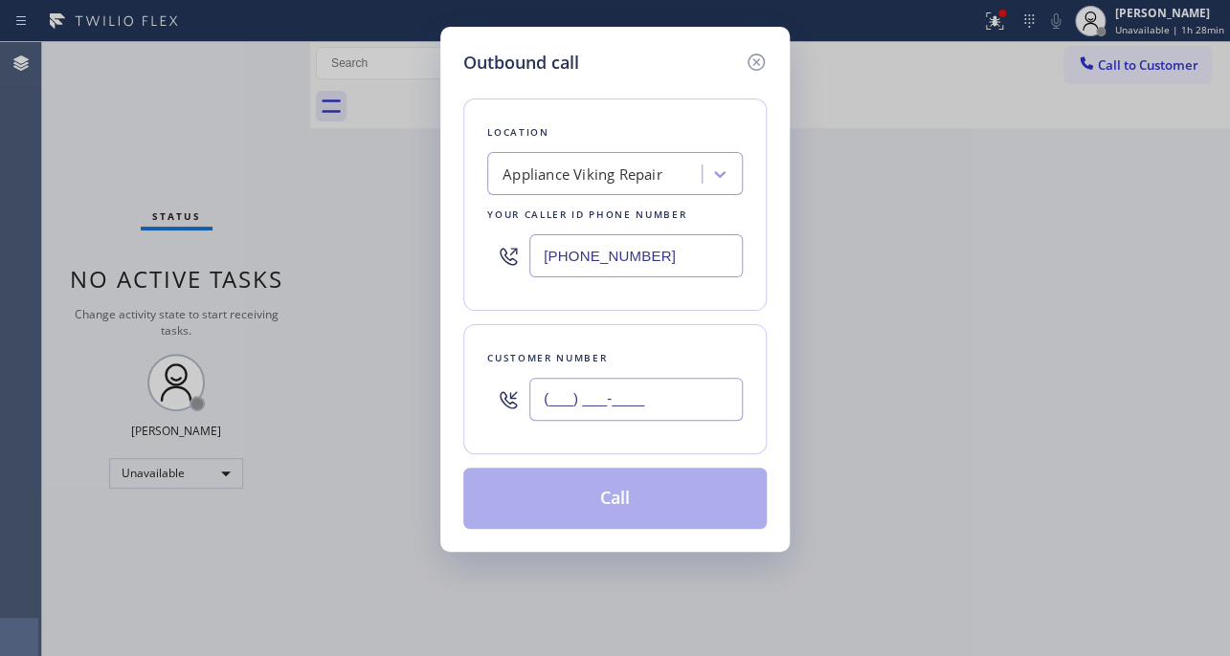
click at [684, 399] on input "(___) ___-____" at bounding box center [635, 399] width 213 height 43
paste input "650) 454-7332"
type input "[PHONE_NUMBER]"
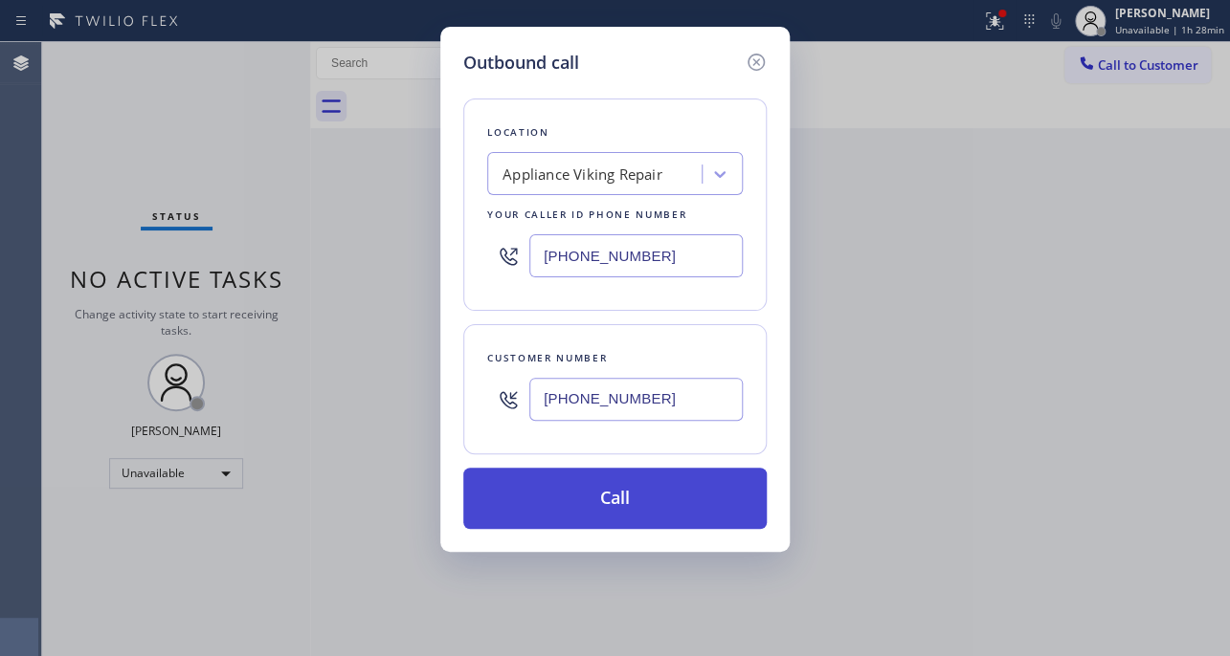
click at [648, 503] on button "Call" at bounding box center [614, 498] width 303 height 61
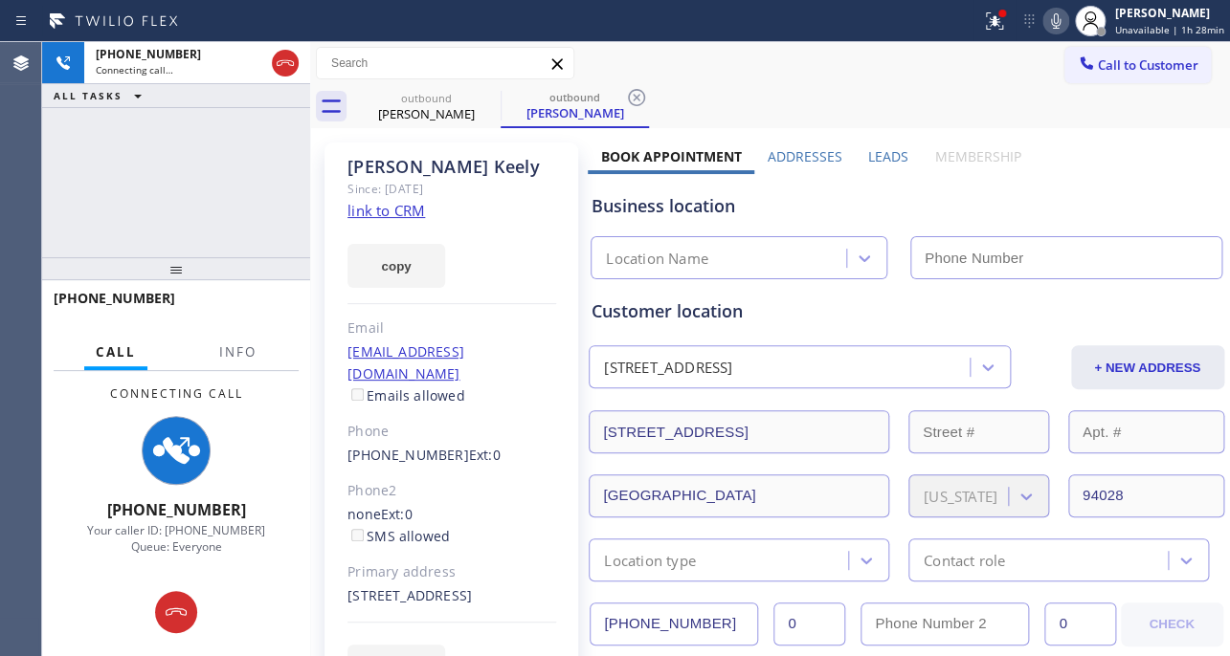
type input "[PHONE_NUMBER]"
click at [871, 157] on label "Leads" at bounding box center [888, 156] width 40 height 18
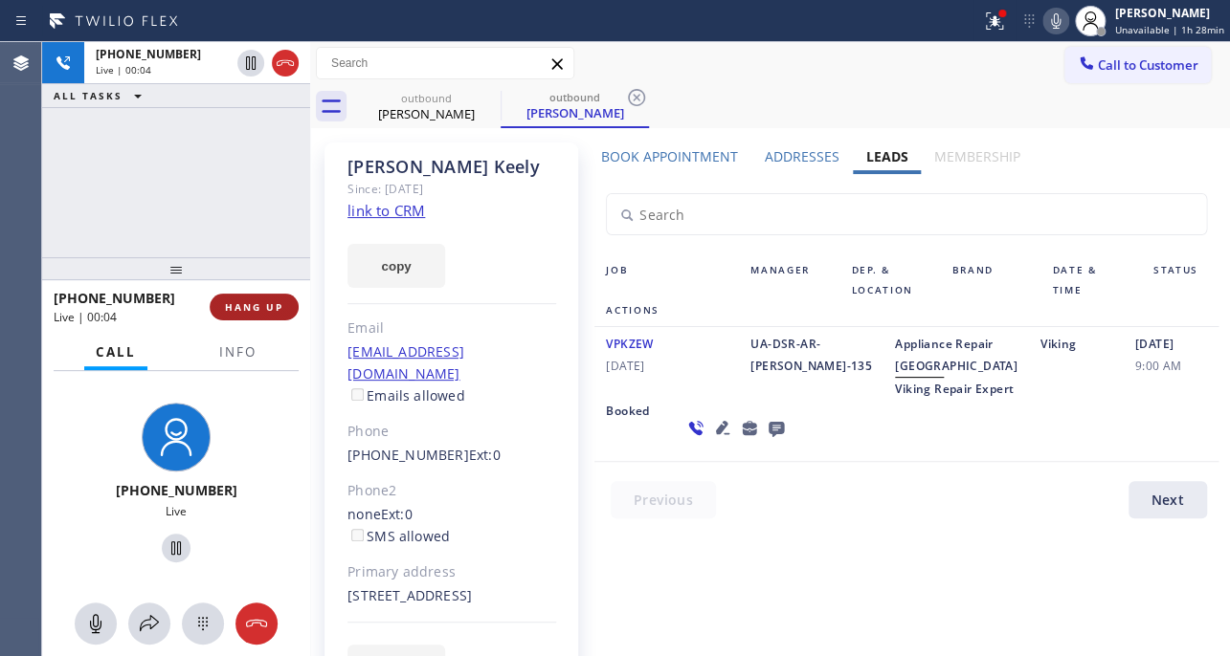
click at [258, 307] on span "HANG UP" at bounding box center [254, 306] width 58 height 13
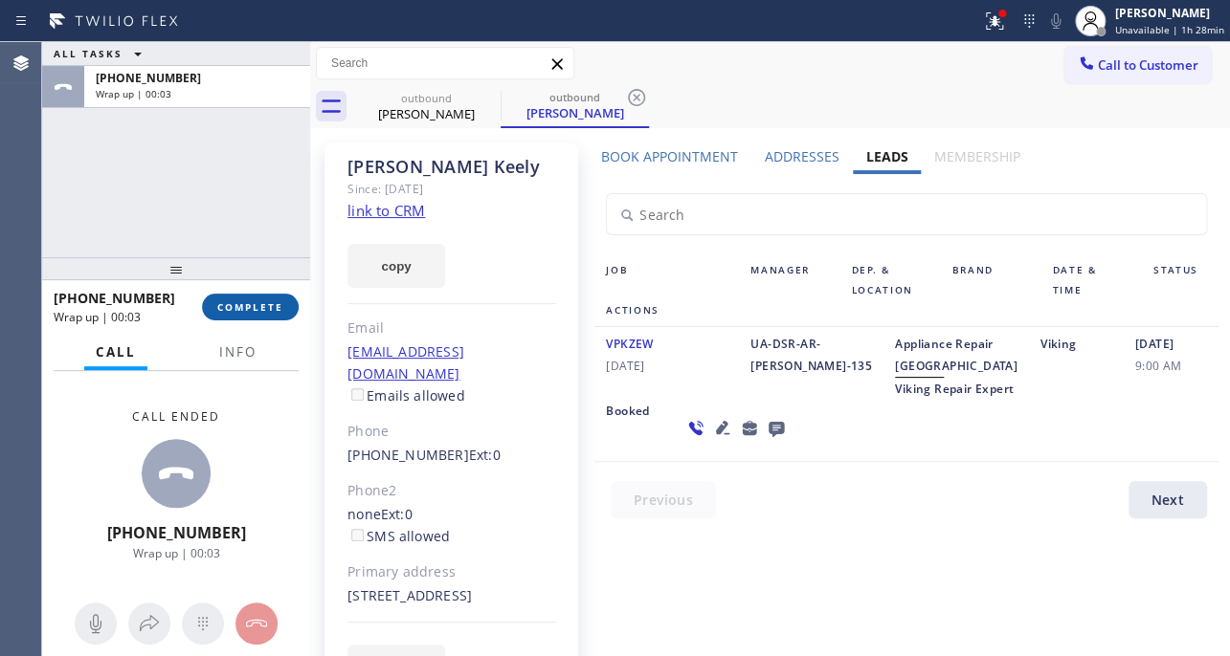
click at [265, 309] on span "COMPLETE" at bounding box center [250, 306] width 66 height 13
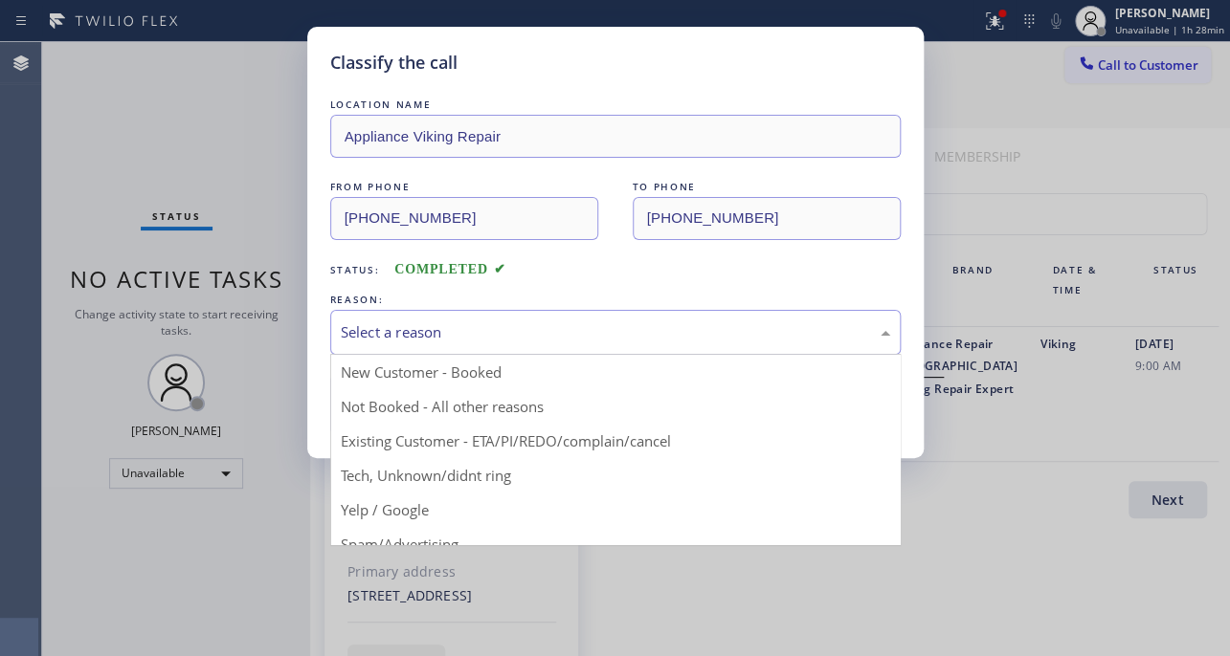
click at [507, 341] on div "Select a reason" at bounding box center [615, 332] width 549 height 22
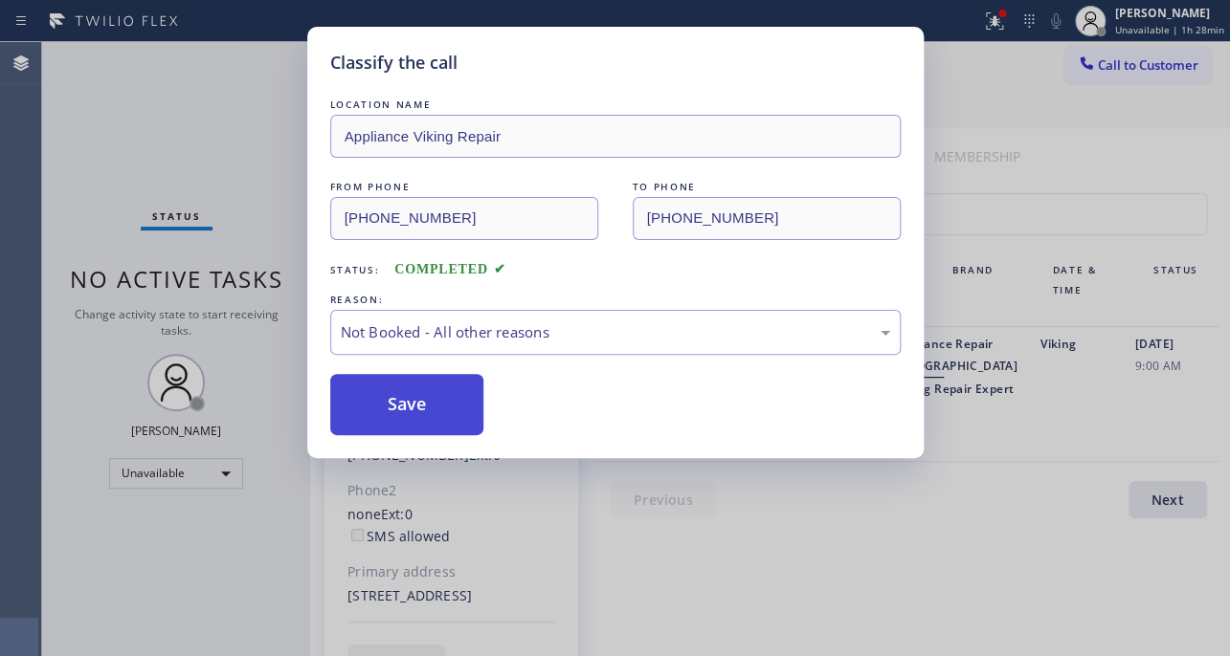
click at [410, 419] on button "Save" at bounding box center [407, 404] width 154 height 61
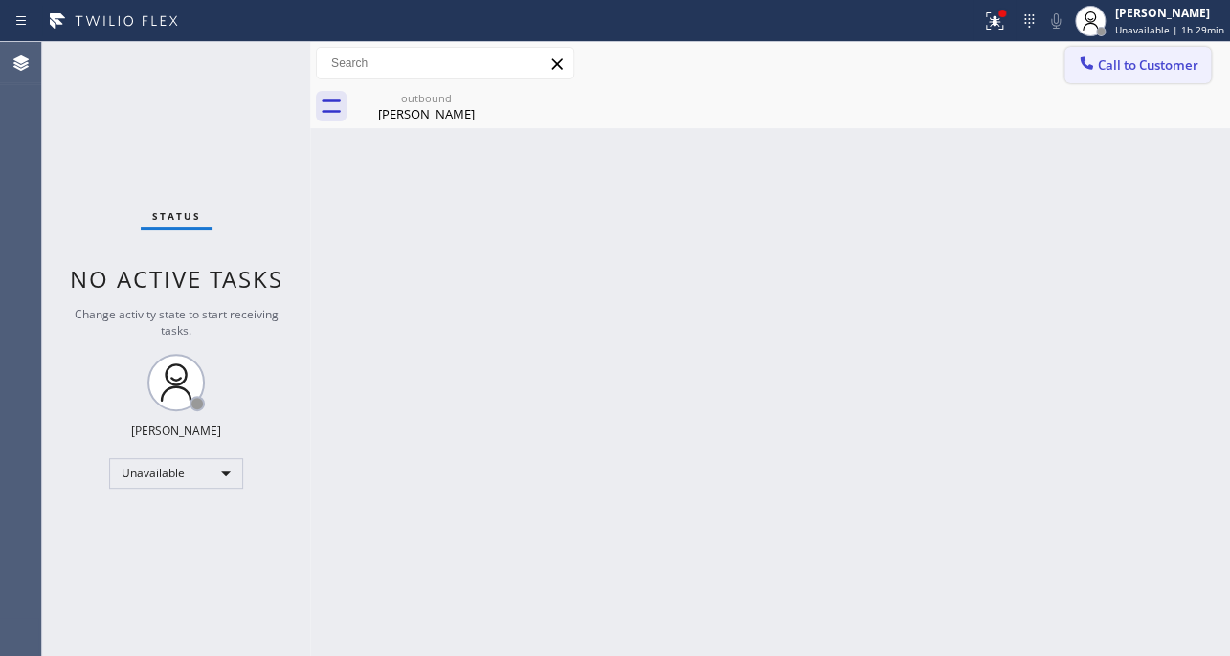
click at [1147, 73] on span "Call to Customer" at bounding box center [1147, 64] width 100 height 17
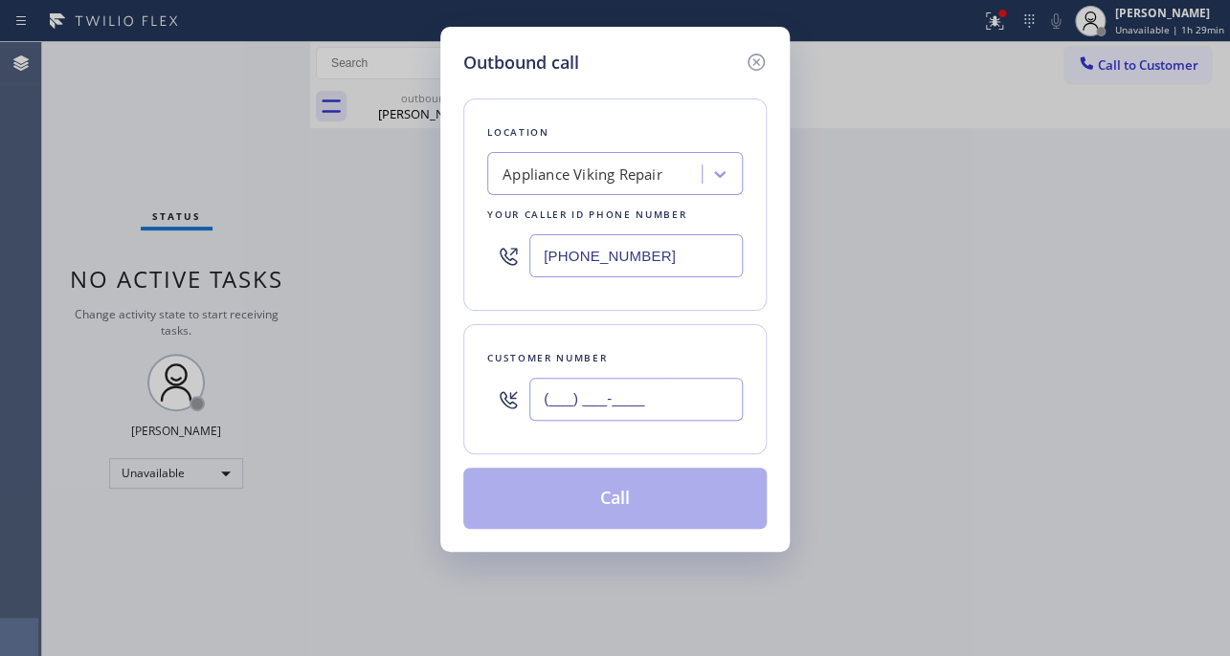
click at [669, 410] on input "(___) ___-____" at bounding box center [635, 399] width 213 height 43
paste input "917) 658-7771"
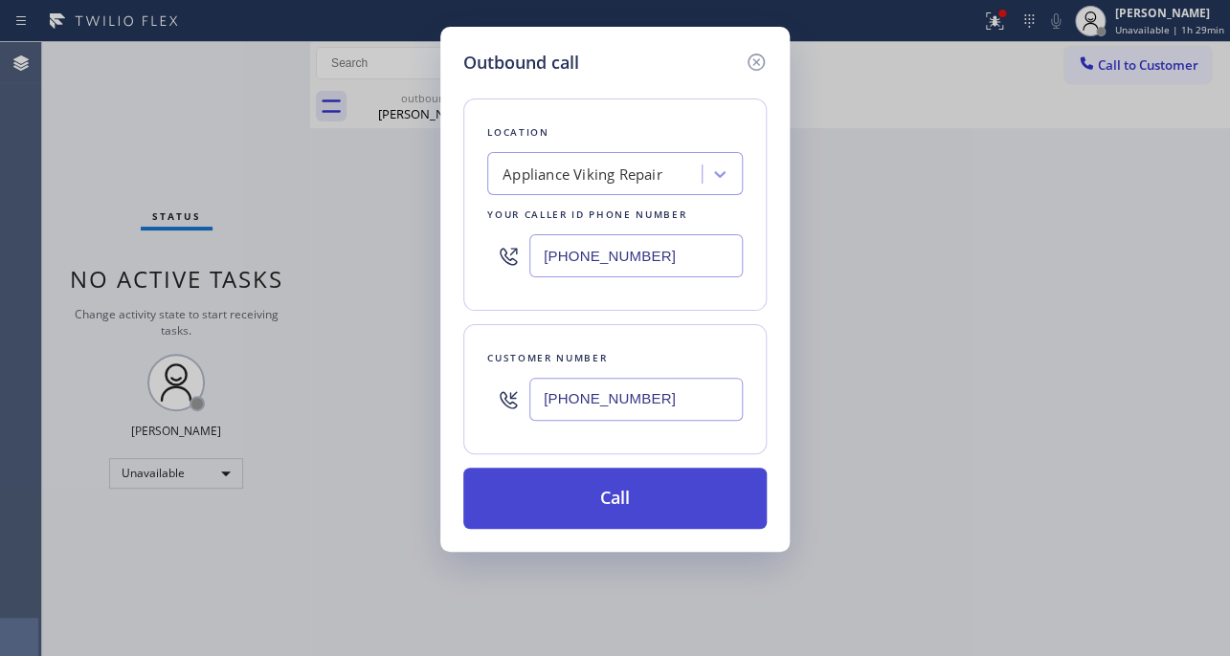
type input "[PHONE_NUMBER]"
click at [652, 503] on button "Call" at bounding box center [614, 498] width 303 height 61
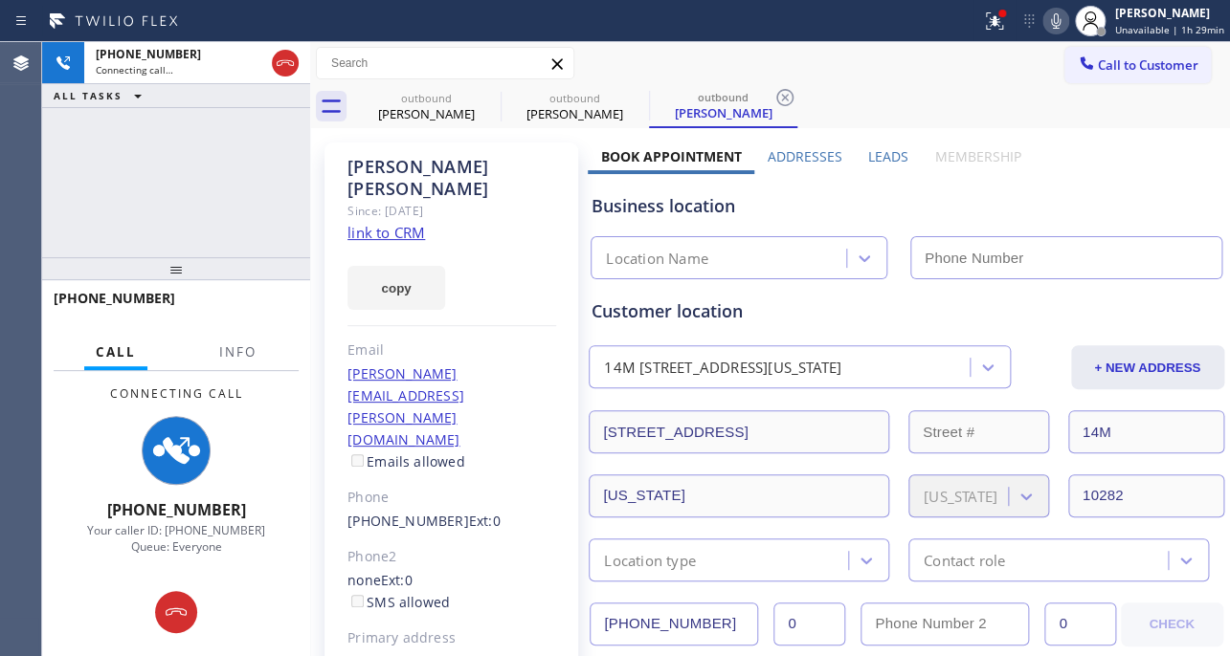
type input "[PHONE_NUMBER]"
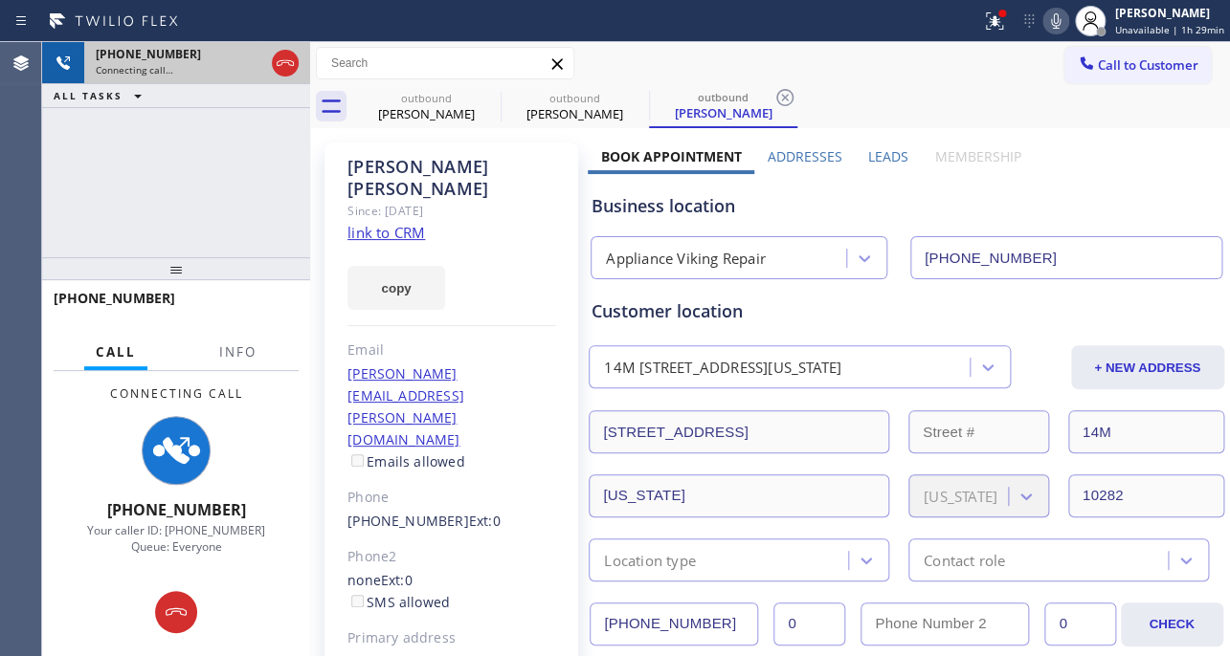
click at [287, 69] on icon at bounding box center [285, 63] width 23 height 23
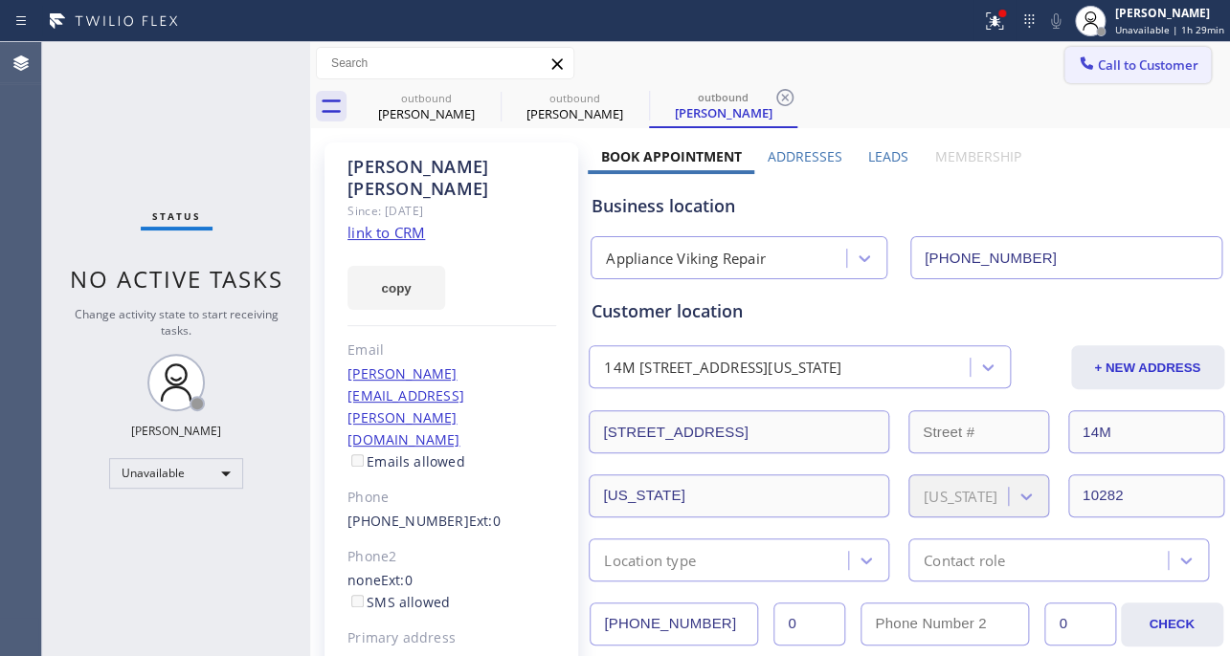
click at [1111, 67] on span "Call to Customer" at bounding box center [1147, 64] width 100 height 17
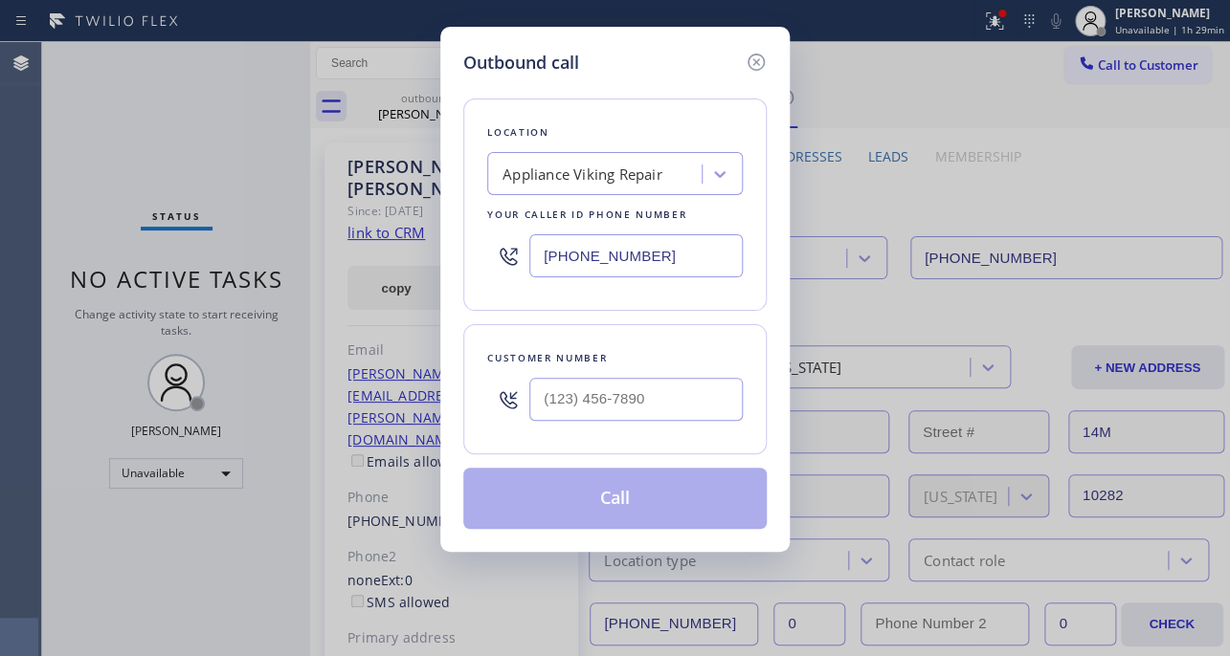
click at [660, 72] on div "Outbound call" at bounding box center [614, 63] width 303 height 26
click at [663, 399] on input "(___) ___-____" at bounding box center [635, 399] width 213 height 43
paste input "534) 900-5365"
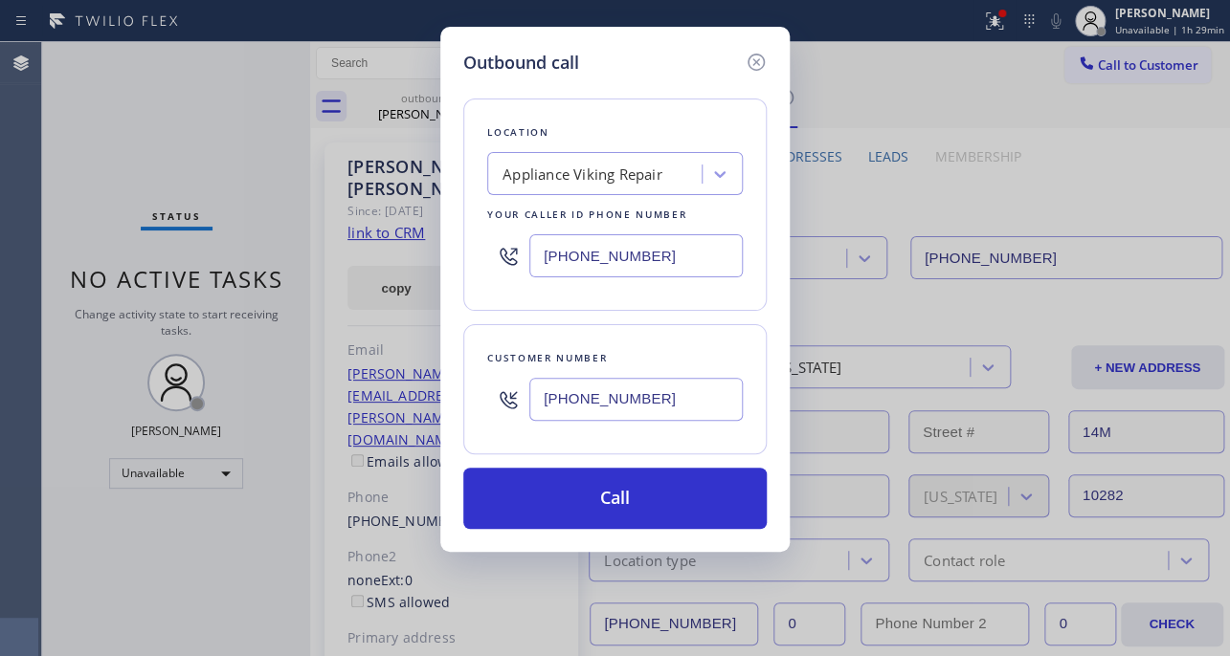
type input "[PHONE_NUMBER]"
click at [655, 64] on div "Outbound call" at bounding box center [614, 63] width 303 height 26
drag, startPoint x: 672, startPoint y: 255, endPoint x: 362, endPoint y: 252, distance: 310.0
click at [364, 246] on div "Outbound call Location Appliance Viking Repair Your caller id phone number [PHO…" at bounding box center [615, 328] width 1230 height 656
paste input "833) 529-3731"
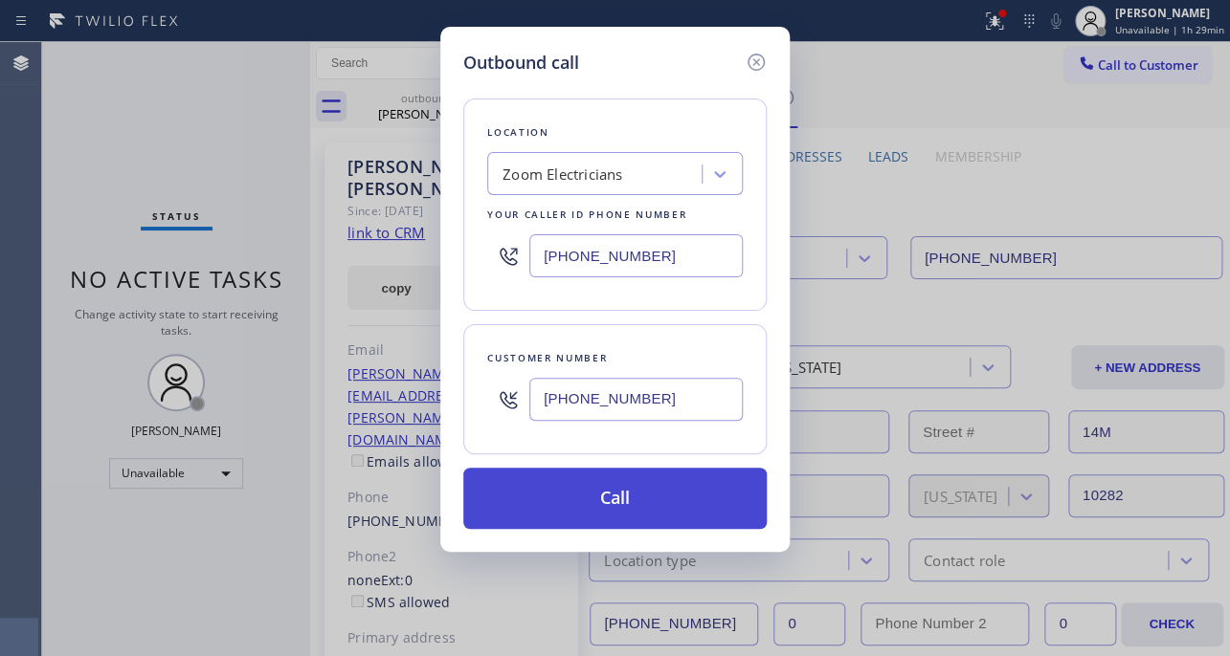
type input "[PHONE_NUMBER]"
click at [594, 495] on button "Call" at bounding box center [614, 498] width 303 height 61
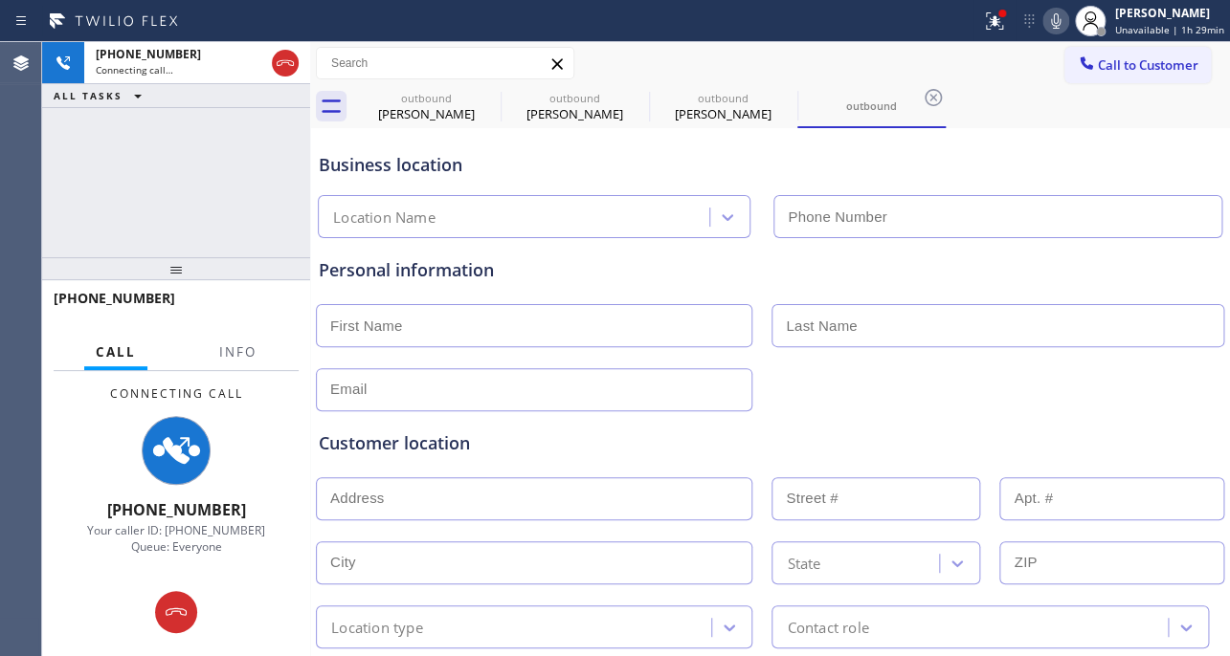
type input "[PHONE_NUMBER]"
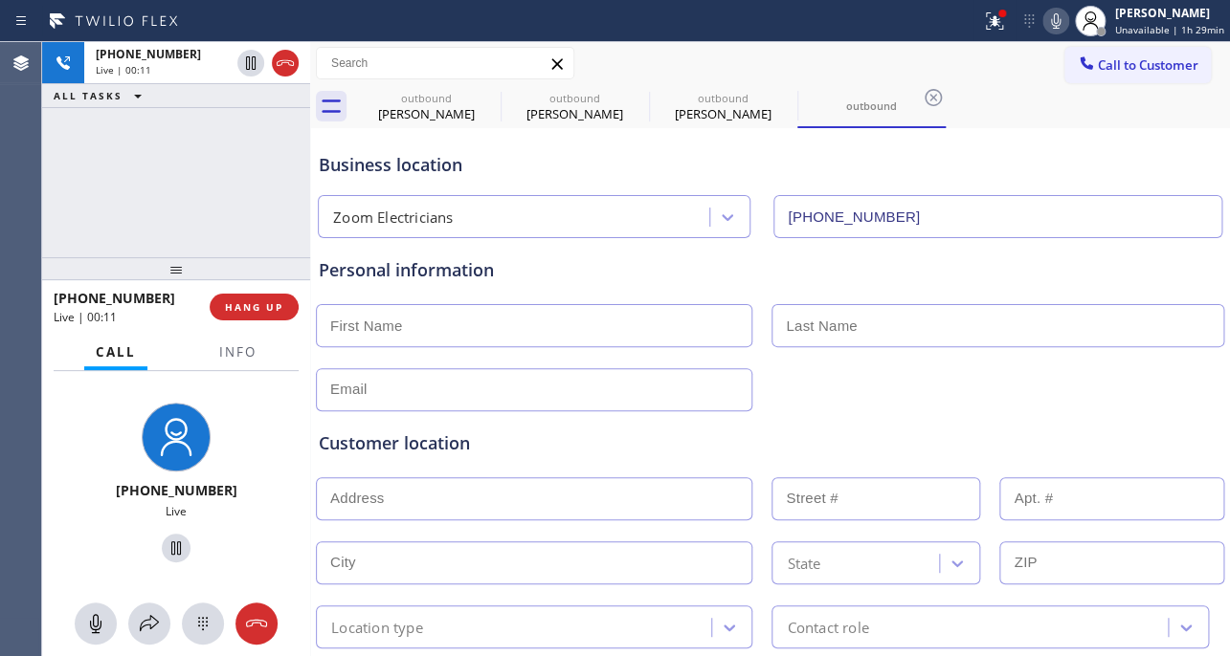
click at [1028, 366] on div at bounding box center [770, 388] width 912 height 47
click at [265, 309] on span "HANG UP" at bounding box center [254, 306] width 58 height 13
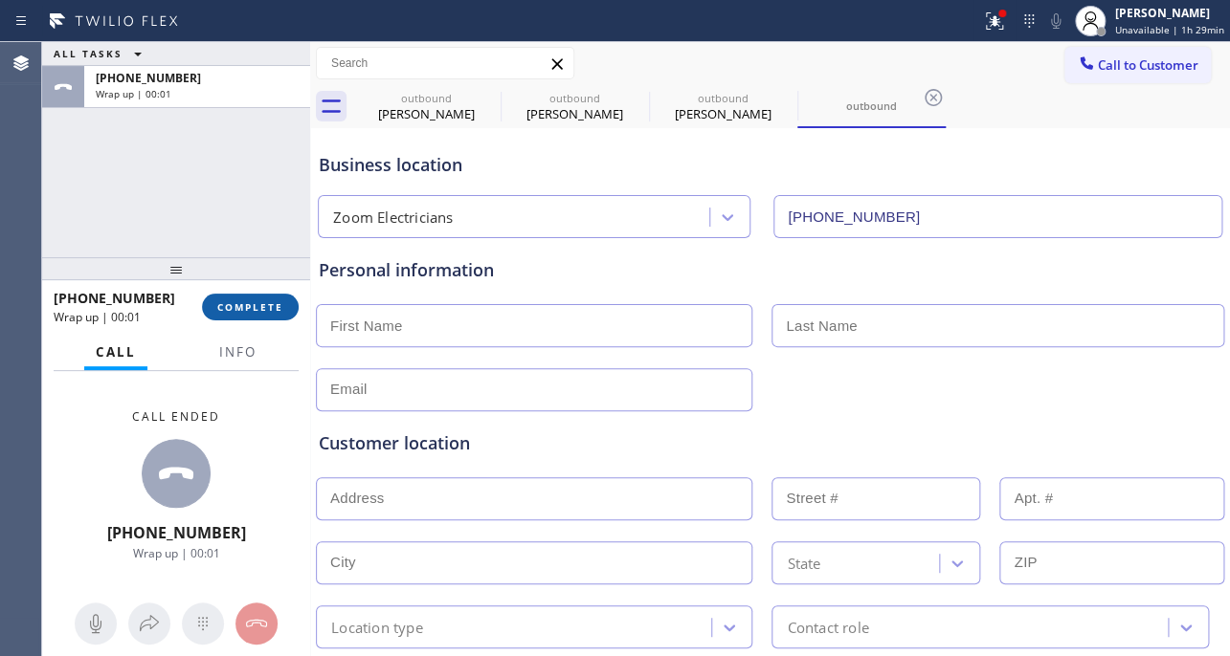
click at [210, 313] on button "COMPLETE" at bounding box center [250, 307] width 97 height 27
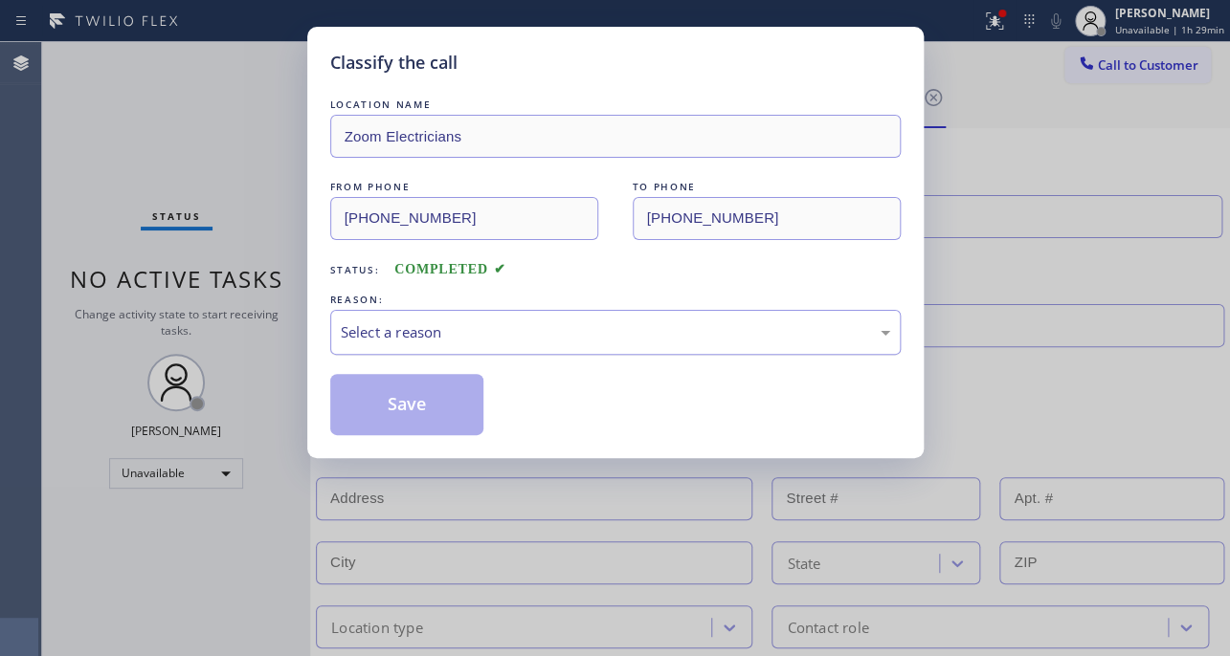
click at [651, 329] on div "Select a reason" at bounding box center [615, 332] width 549 height 22
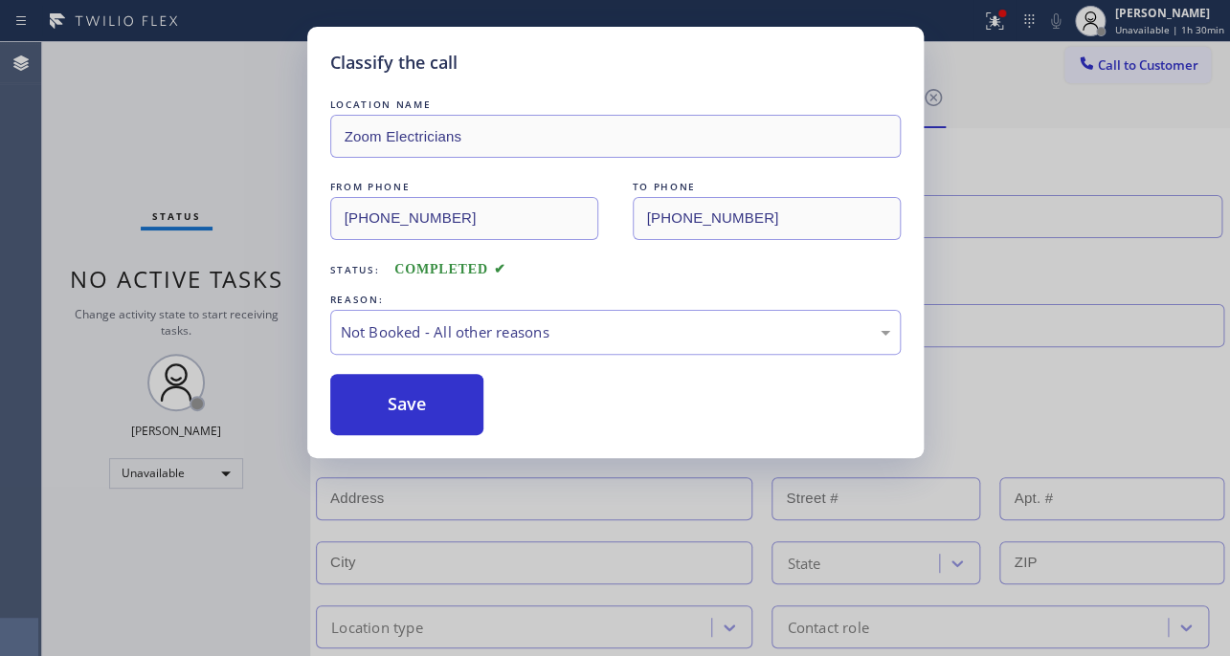
click at [543, 88] on div "LOCATION NAME Zoom Electricians FROM PHONE [PHONE_NUMBER] TO PHONE [PHONE_NUMBE…" at bounding box center [615, 256] width 570 height 360
click at [417, 406] on button "Save" at bounding box center [407, 404] width 154 height 61
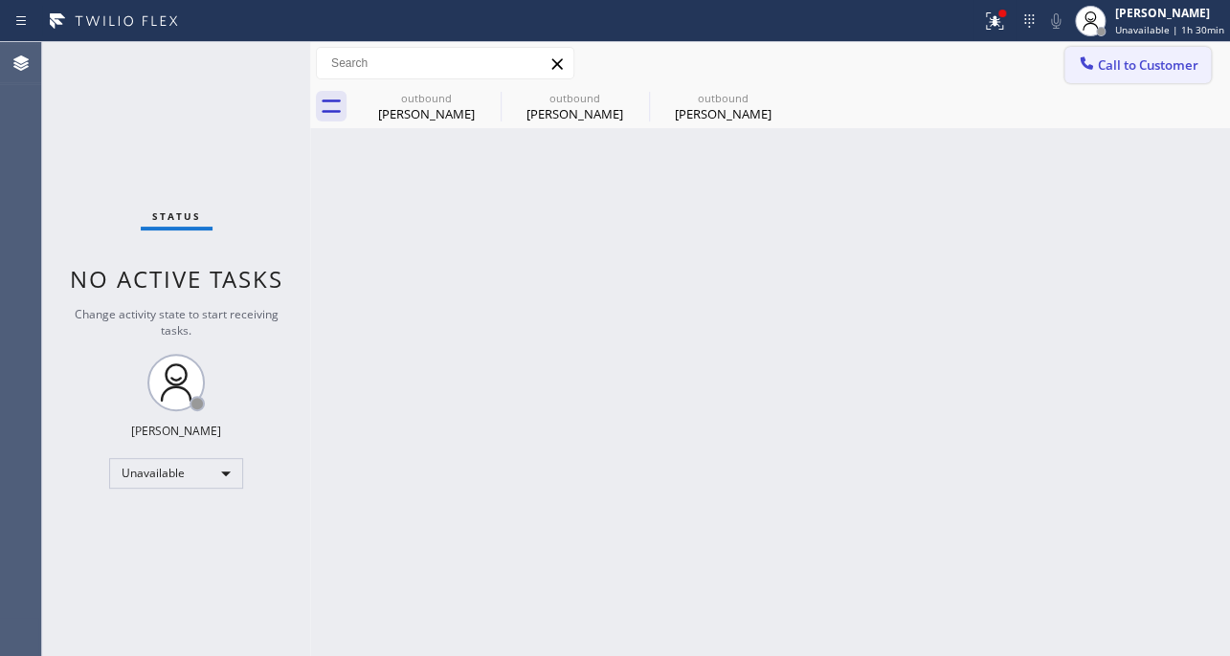
click at [1141, 64] on span "Call to Customer" at bounding box center [1147, 64] width 100 height 17
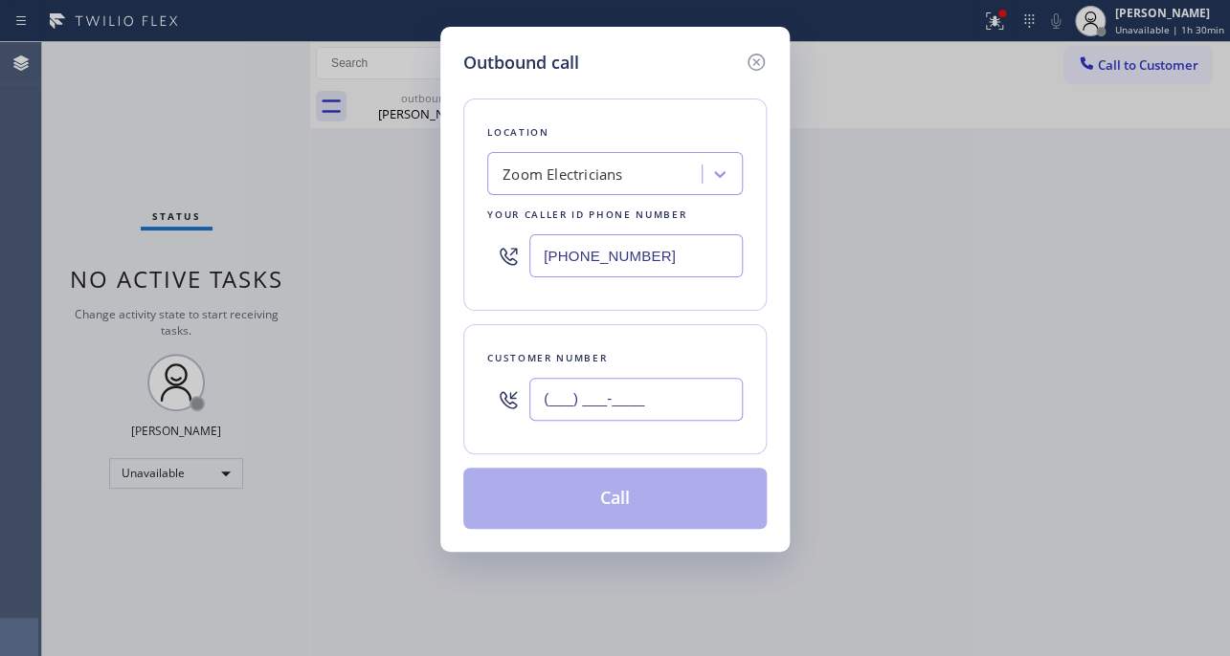
click at [691, 404] on input "(___) ___-____" at bounding box center [635, 399] width 213 height 43
paste input "534) 900-5365"
type input "[PHONE_NUMBER]"
click at [654, 499] on button "Call" at bounding box center [614, 498] width 303 height 61
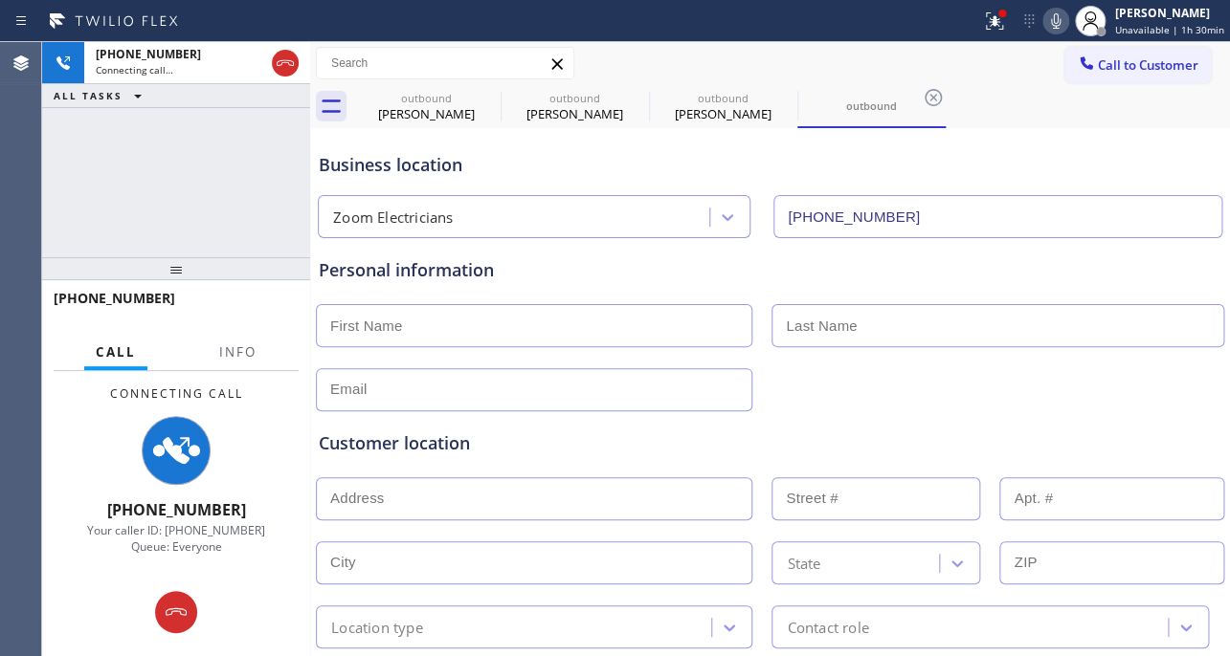
type input "[PHONE_NUMBER]"
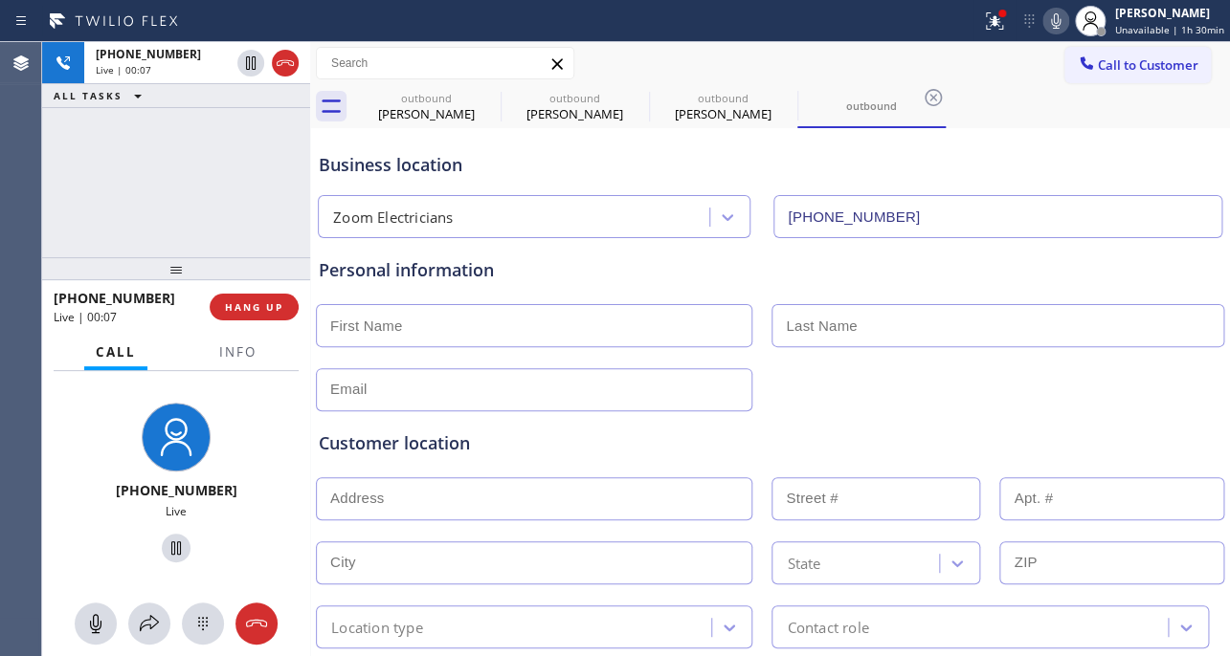
drag, startPoint x: 985, startPoint y: 287, endPoint x: 974, endPoint y: 283, distance: 11.2
click at [985, 287] on div "Personal information" at bounding box center [770, 334] width 902 height 154
click at [264, 298] on button "HANG UP" at bounding box center [254, 307] width 89 height 27
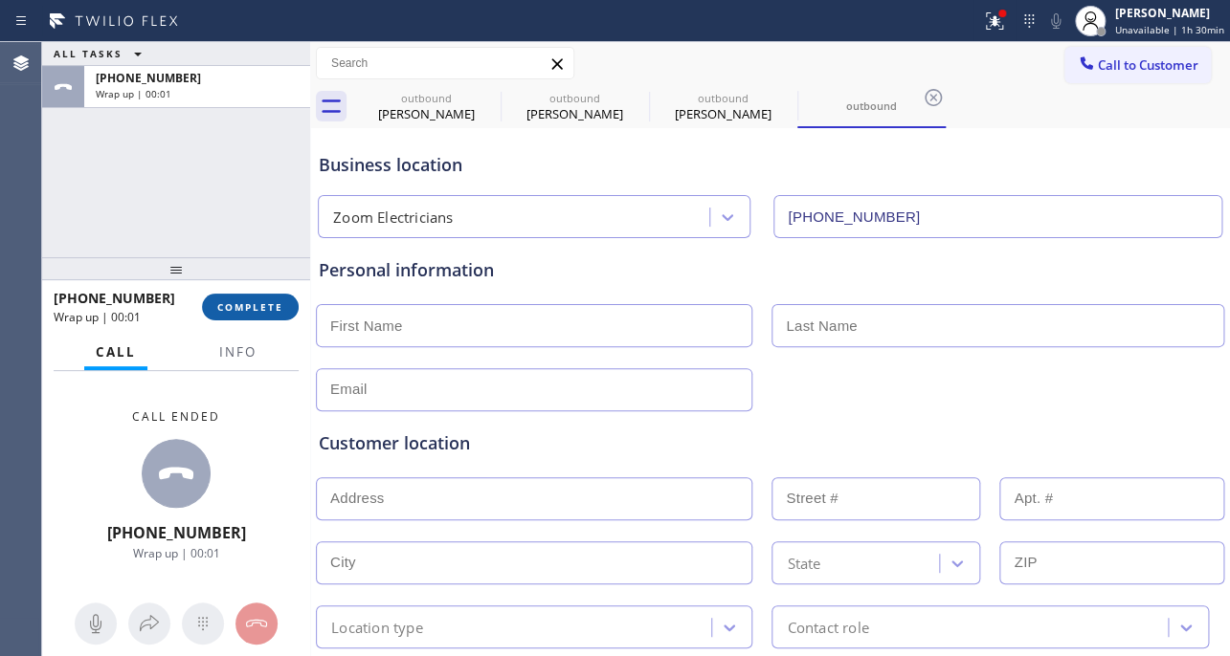
click at [284, 304] on button "COMPLETE" at bounding box center [250, 307] width 97 height 27
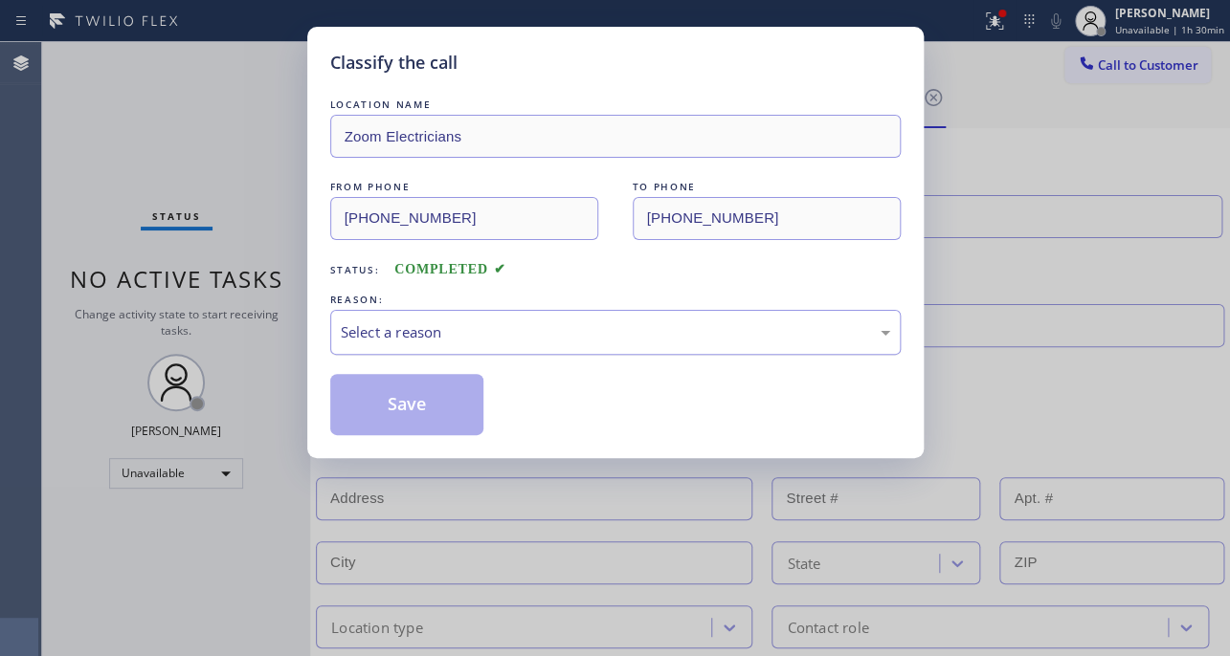
click at [473, 338] on div "Select a reason" at bounding box center [615, 332] width 549 height 22
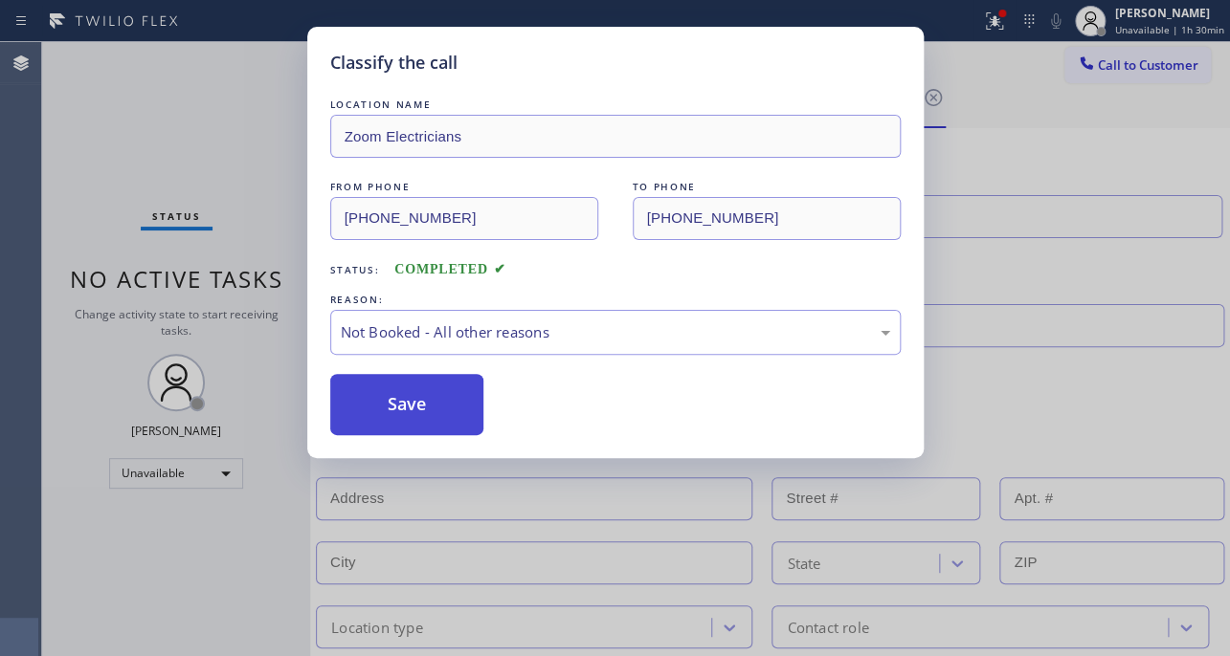
click at [424, 399] on button "Save" at bounding box center [407, 404] width 154 height 61
type input "[PHONE_NUMBER]"
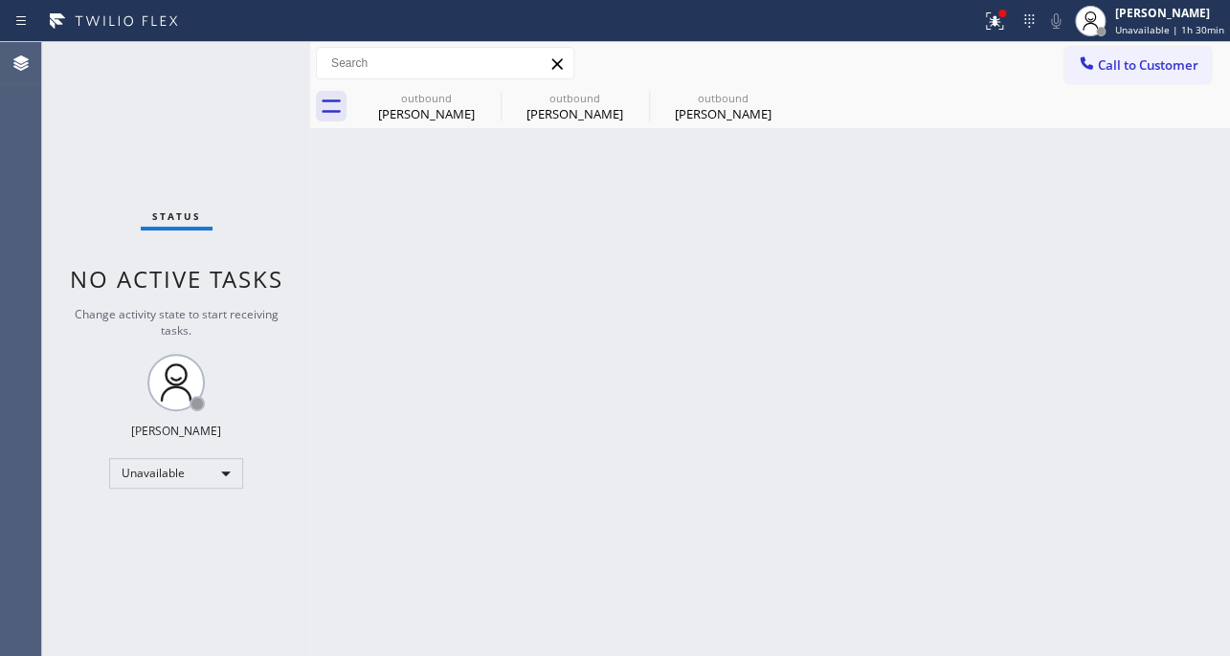
click at [1026, 485] on div "Back to Dashboard Change Sender ID Customers Technicians Select a contact Outbo…" at bounding box center [769, 349] width 919 height 614
click at [489, 99] on icon at bounding box center [487, 97] width 17 height 17
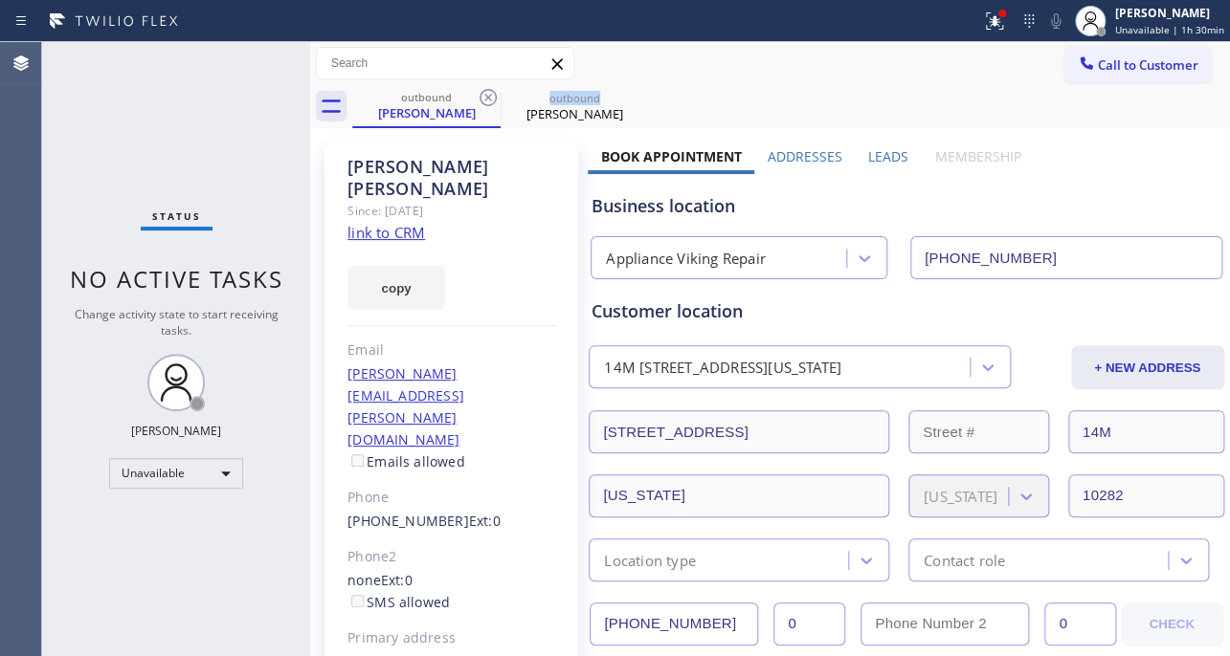
click at [489, 99] on icon at bounding box center [487, 97] width 17 height 17
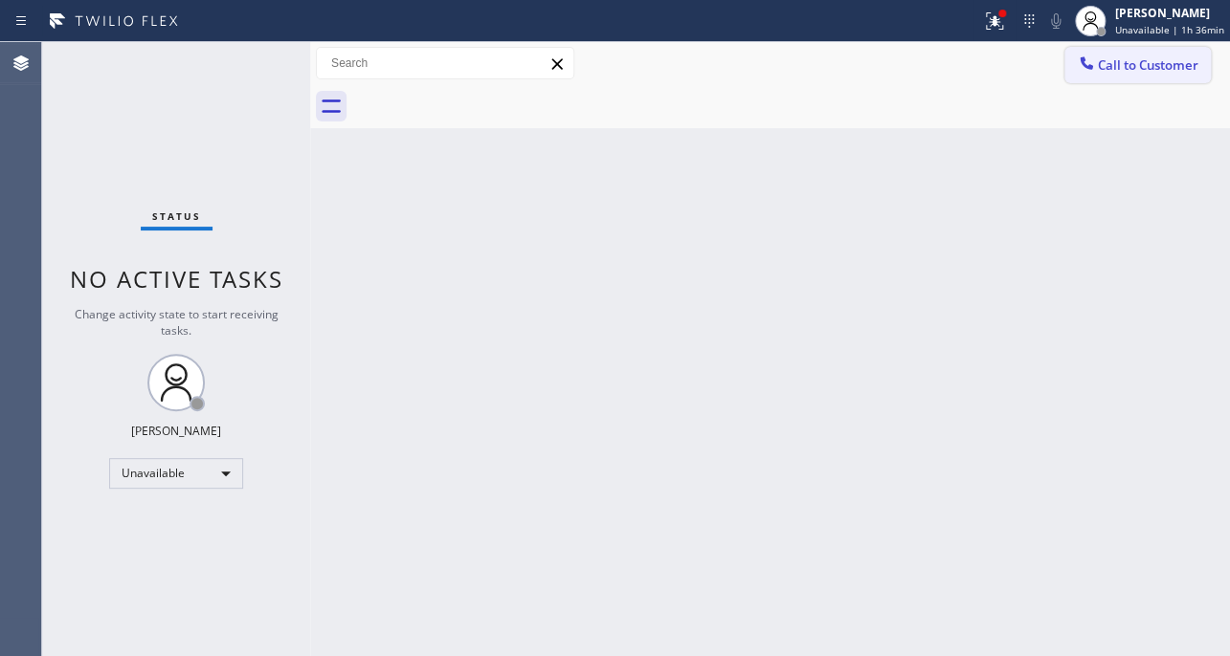
click at [1160, 65] on span "Call to Customer" at bounding box center [1147, 64] width 100 height 17
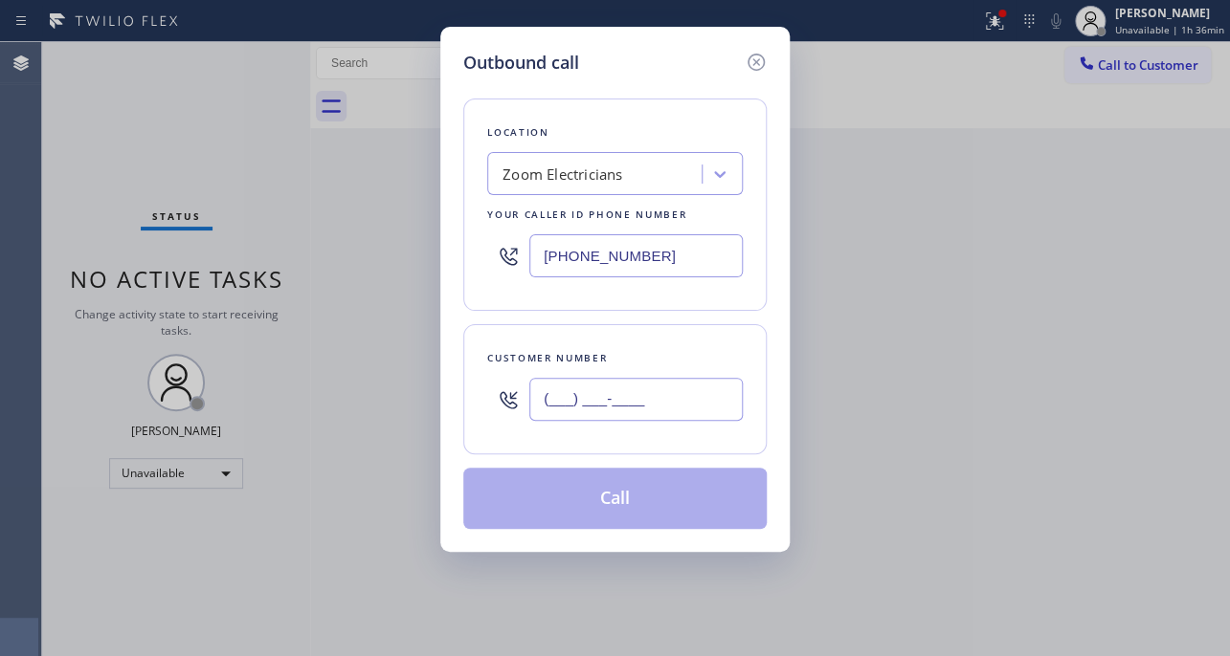
click at [686, 389] on input "(___) ___-____" at bounding box center [635, 399] width 213 height 43
paste input "202) 573-0801"
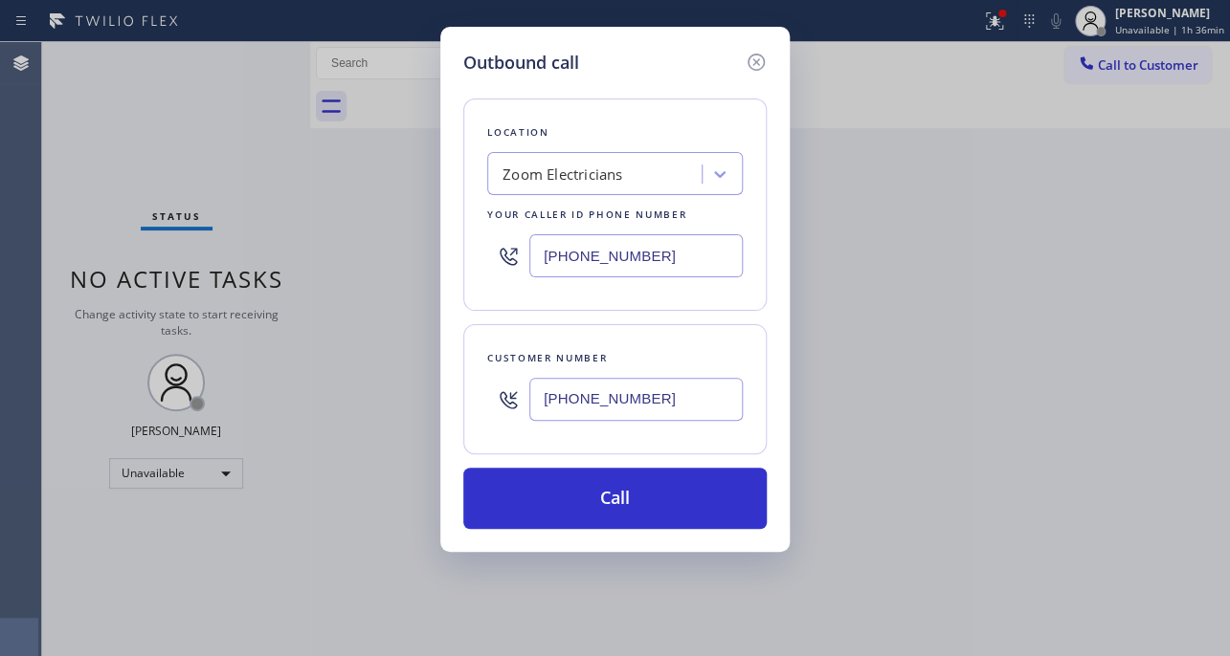
type input "[PHONE_NUMBER]"
click at [1008, 489] on div "Outbound call Location Zoom Electricians Your caller id phone number [PHONE_NUM…" at bounding box center [615, 328] width 1230 height 656
drag, startPoint x: 687, startPoint y: 249, endPoint x: 325, endPoint y: 252, distance: 361.7
click at [325, 252] on div "Outbound call Location Zoom Electricians Your caller id phone number [PHONE_NUM…" at bounding box center [615, 328] width 1230 height 656
paste input "55) 731-4952"
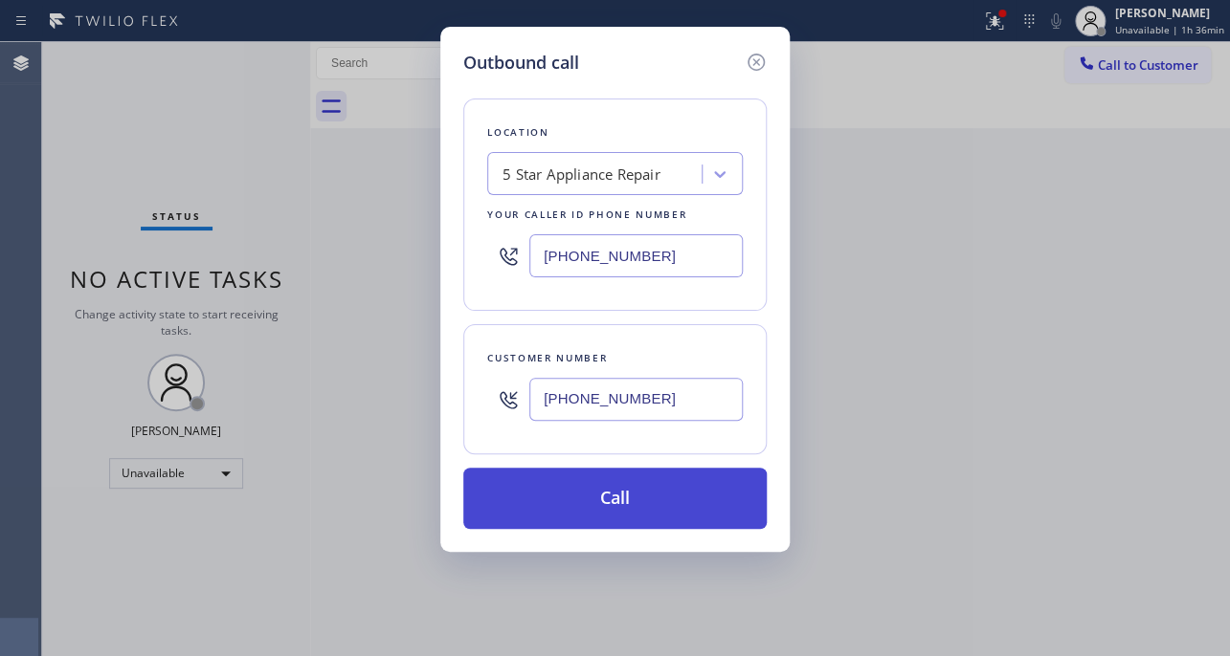
type input "[PHONE_NUMBER]"
click at [621, 492] on button "Call" at bounding box center [614, 498] width 303 height 61
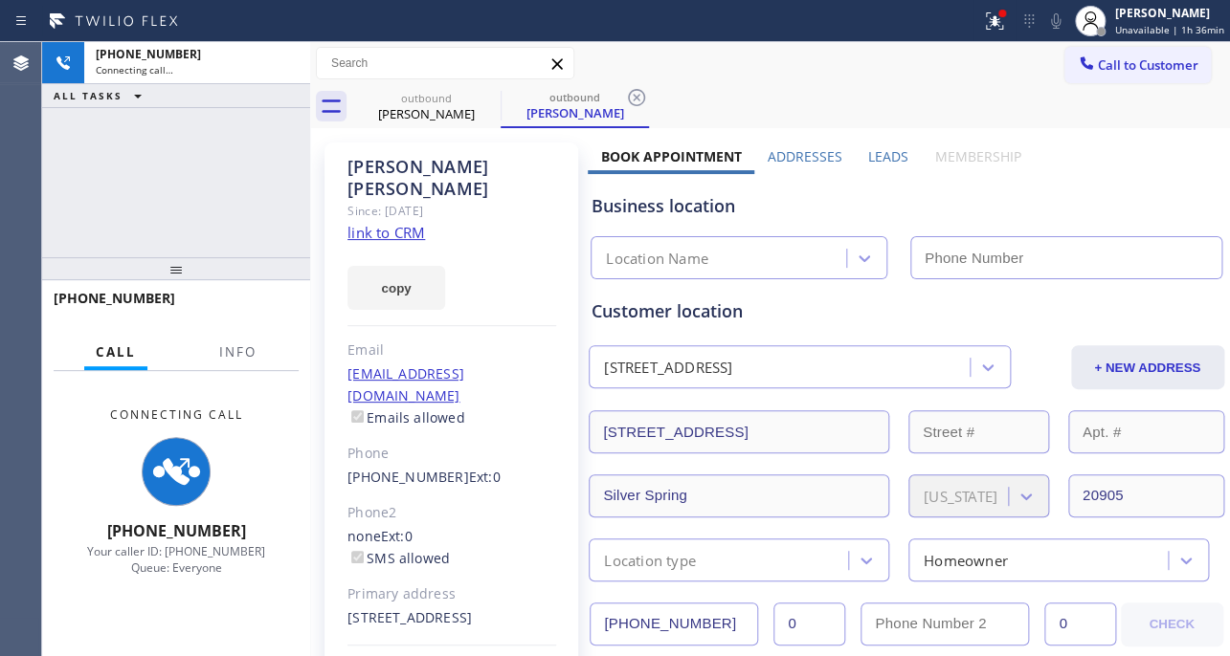
click at [388, 223] on link "link to CRM" at bounding box center [386, 232] width 78 height 19
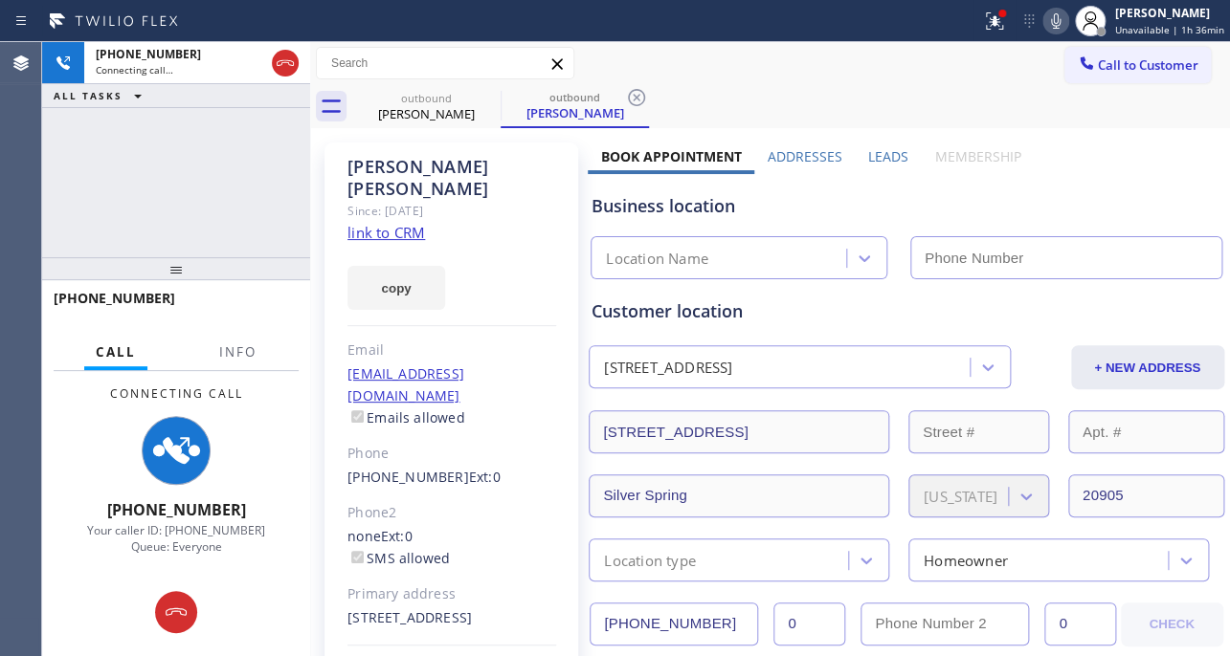
type input "[PHONE_NUMBER]"
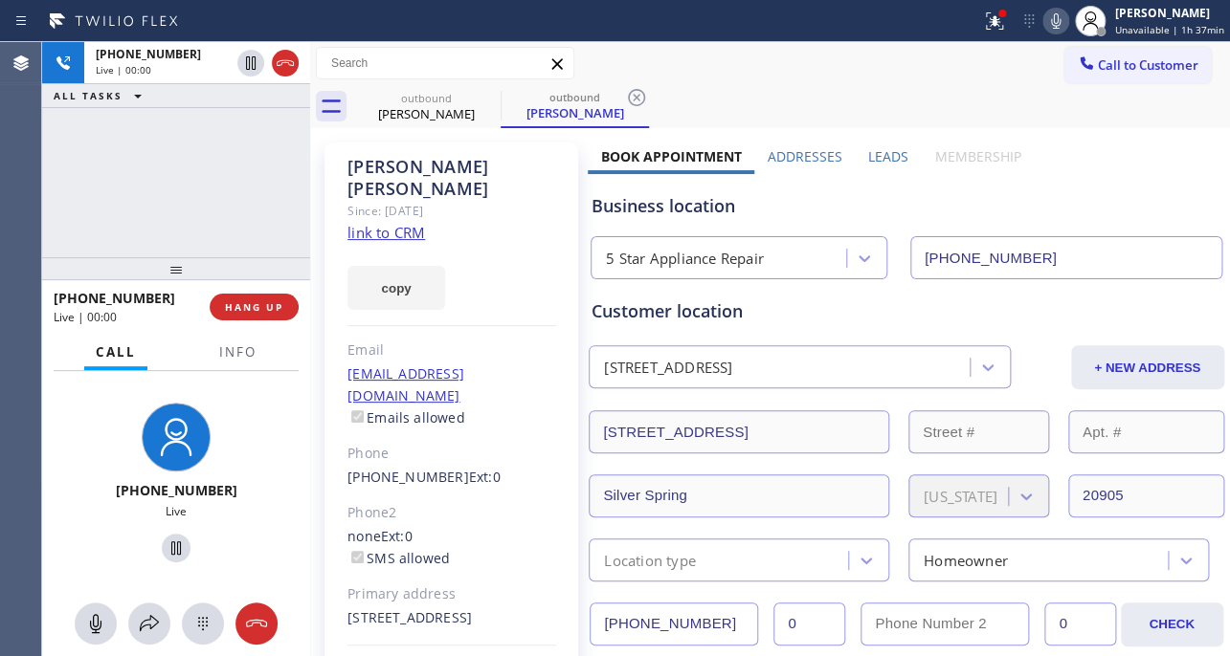
click at [888, 156] on label "Leads" at bounding box center [888, 156] width 40 height 18
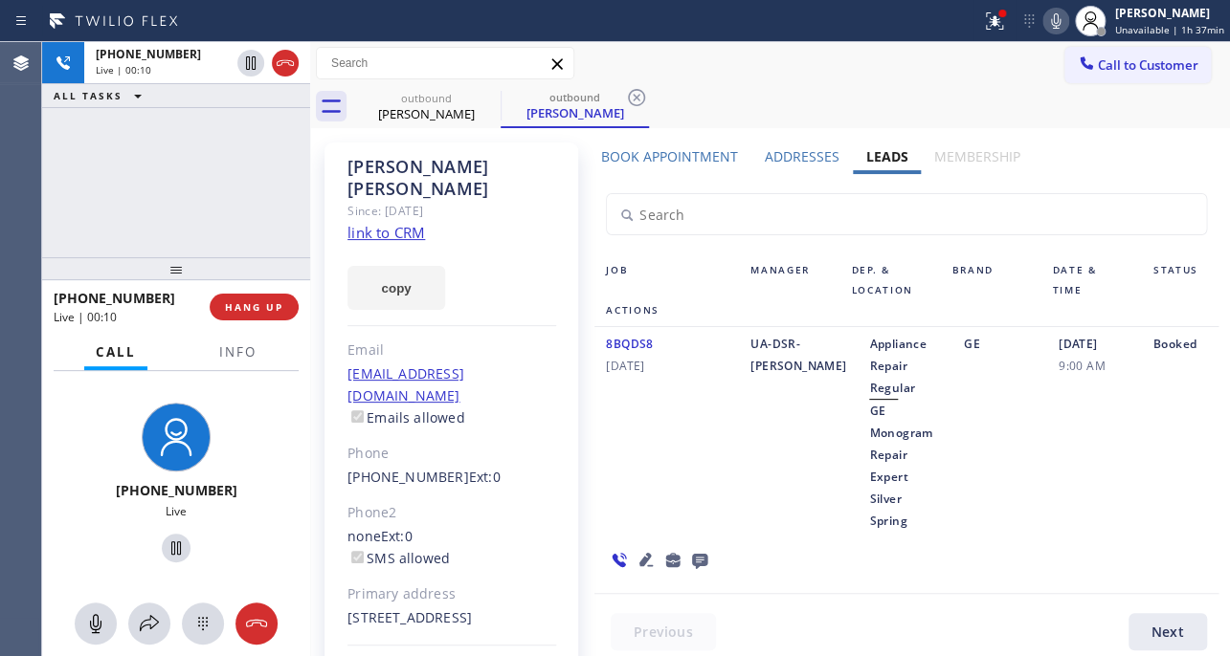
click at [698, 554] on icon at bounding box center [699, 561] width 15 height 15
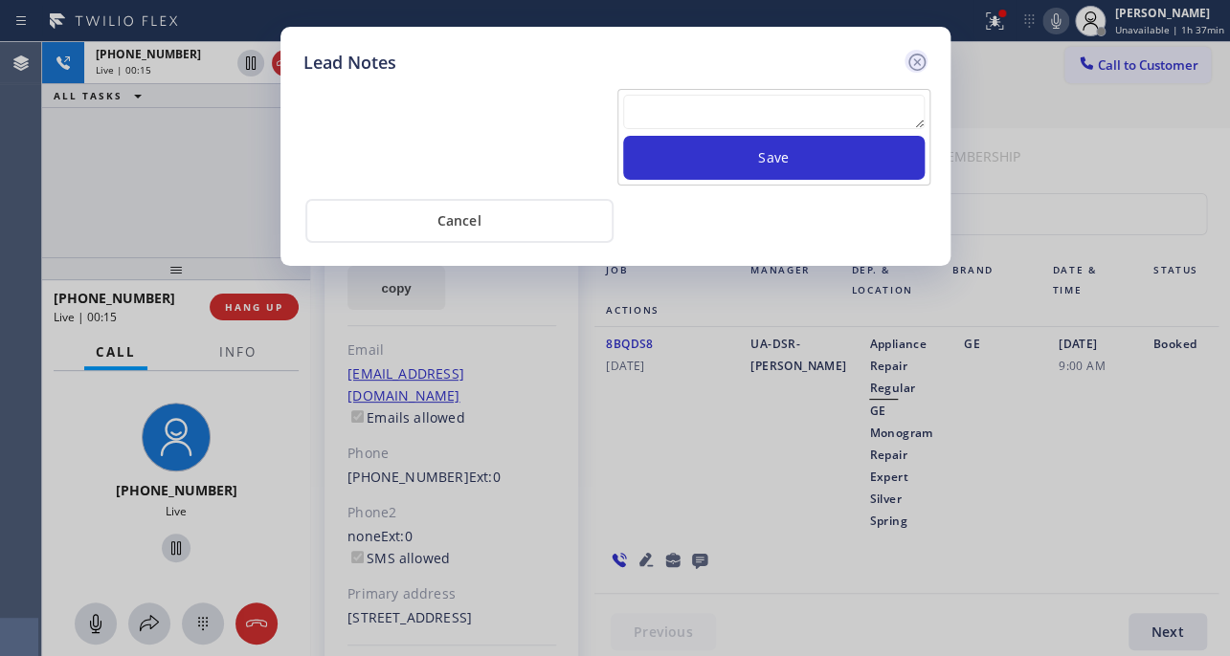
click at [918, 58] on icon at bounding box center [915, 62] width 17 height 17
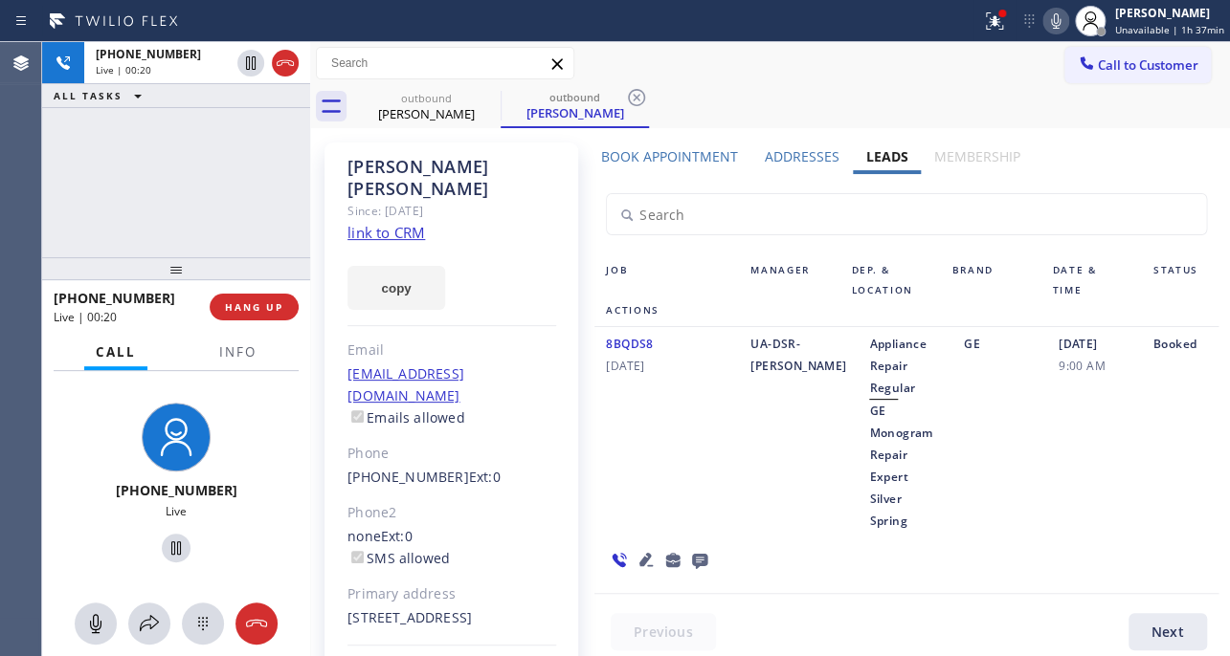
click at [1018, 542] on div "8BQDS8 [DATE] UA-DSR-[PERSON_NAME] Appliance Repair Regular GE Monogram Repair …" at bounding box center [905, 460] width 623 height 267
click at [249, 295] on button "HANG UP" at bounding box center [254, 307] width 89 height 27
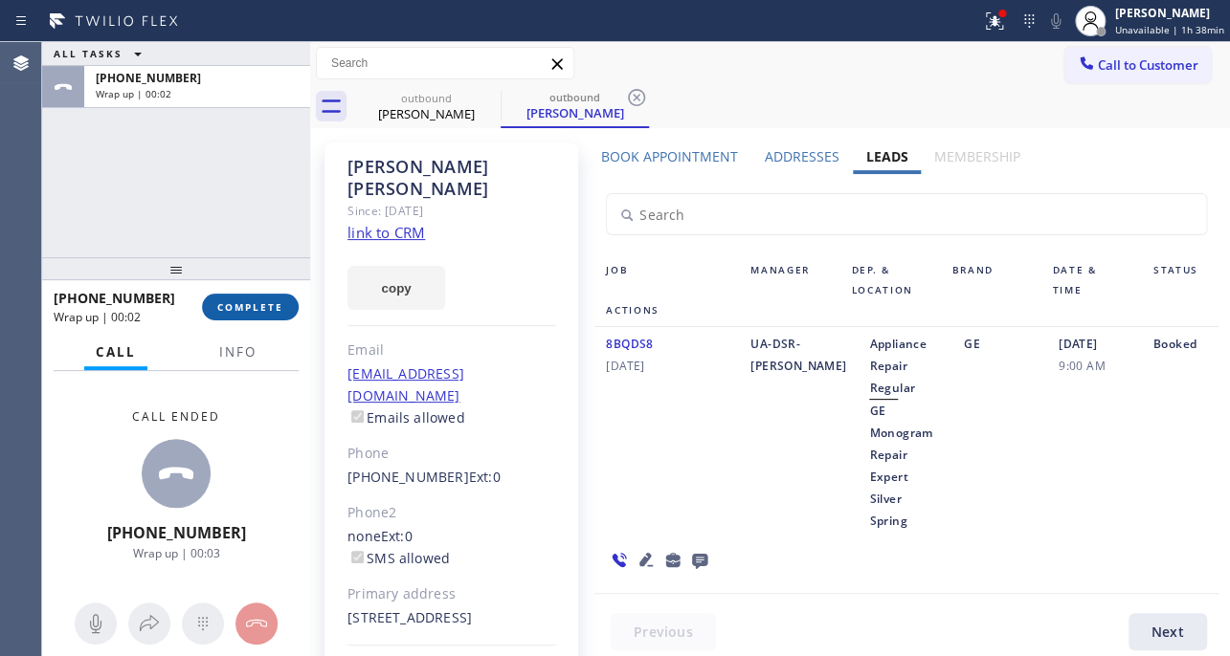
click at [255, 309] on span "COMPLETE" at bounding box center [250, 306] width 66 height 13
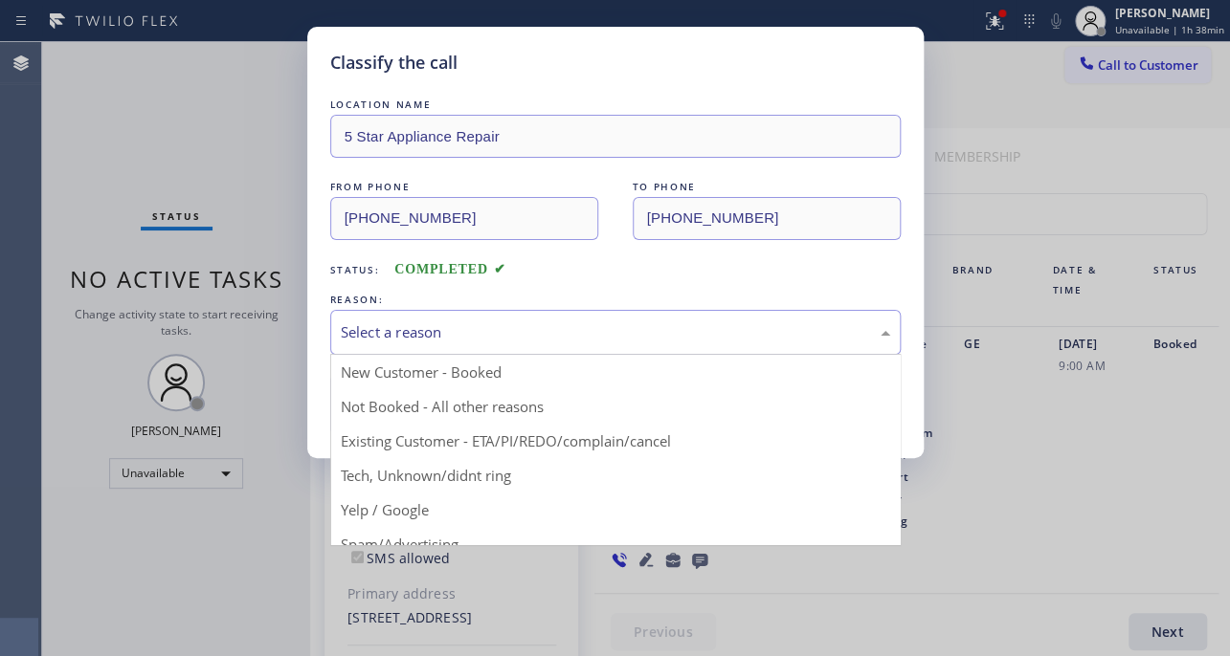
click at [641, 329] on div "Select a reason" at bounding box center [615, 332] width 549 height 22
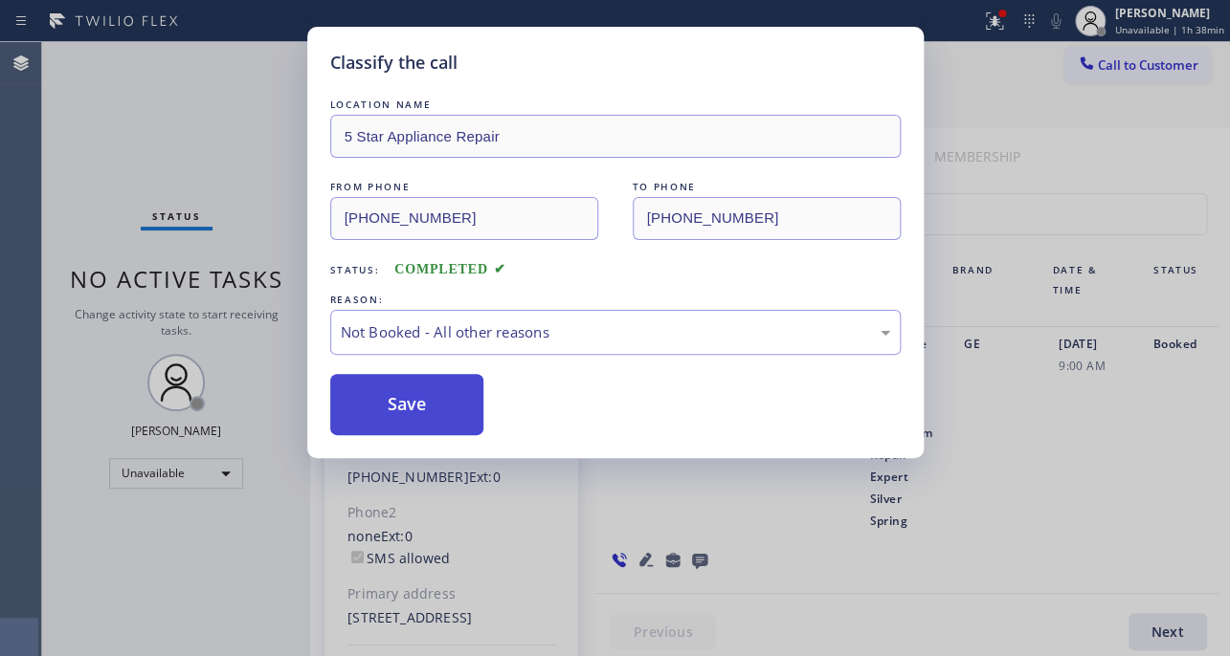
click at [407, 406] on button "Save" at bounding box center [407, 404] width 154 height 61
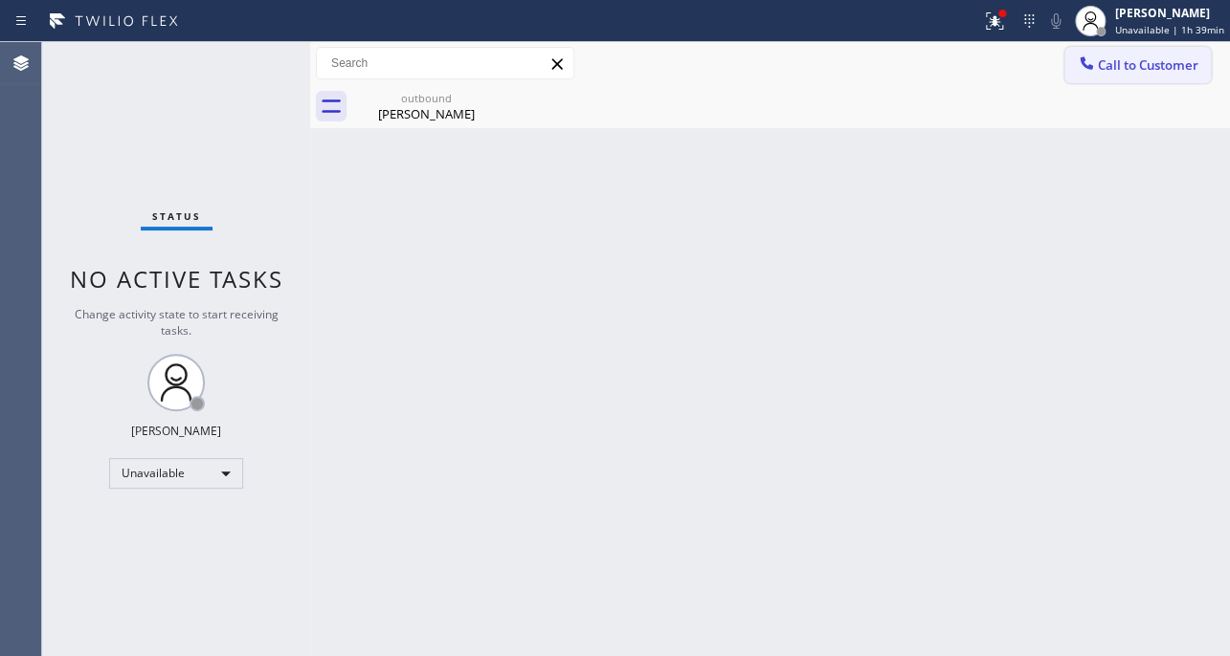
click at [1154, 74] on button "Call to Customer" at bounding box center [1137, 65] width 146 height 36
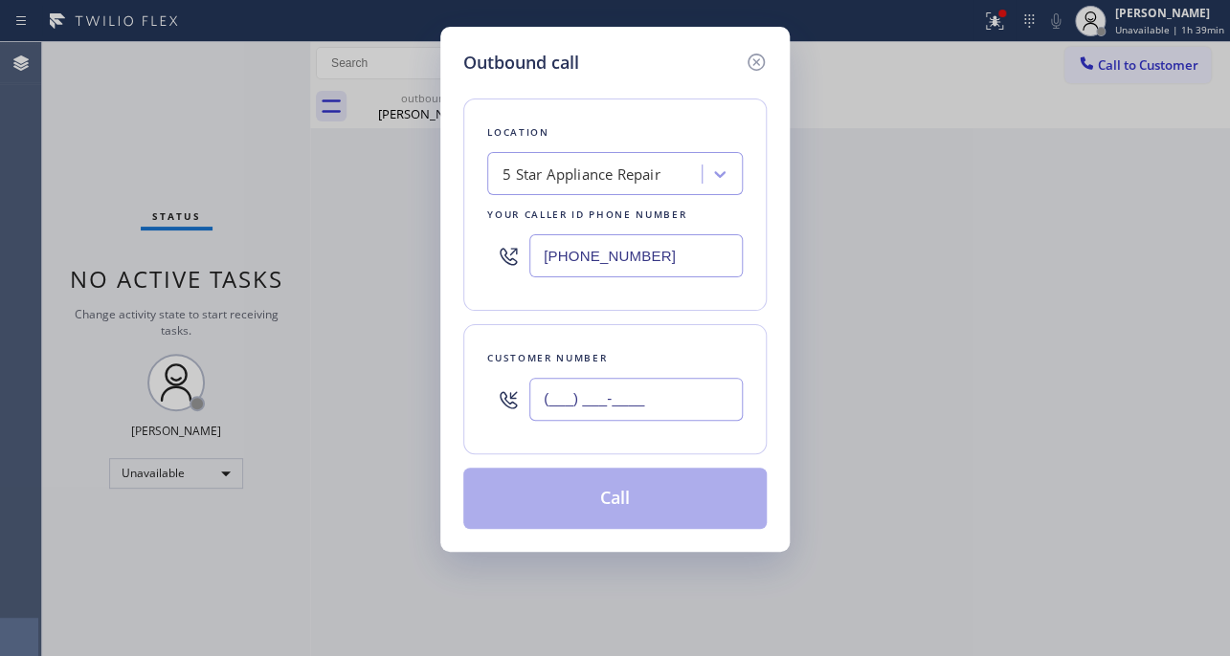
click at [645, 404] on input "(___) ___-____" at bounding box center [635, 399] width 213 height 43
paste input "254) 465-3963"
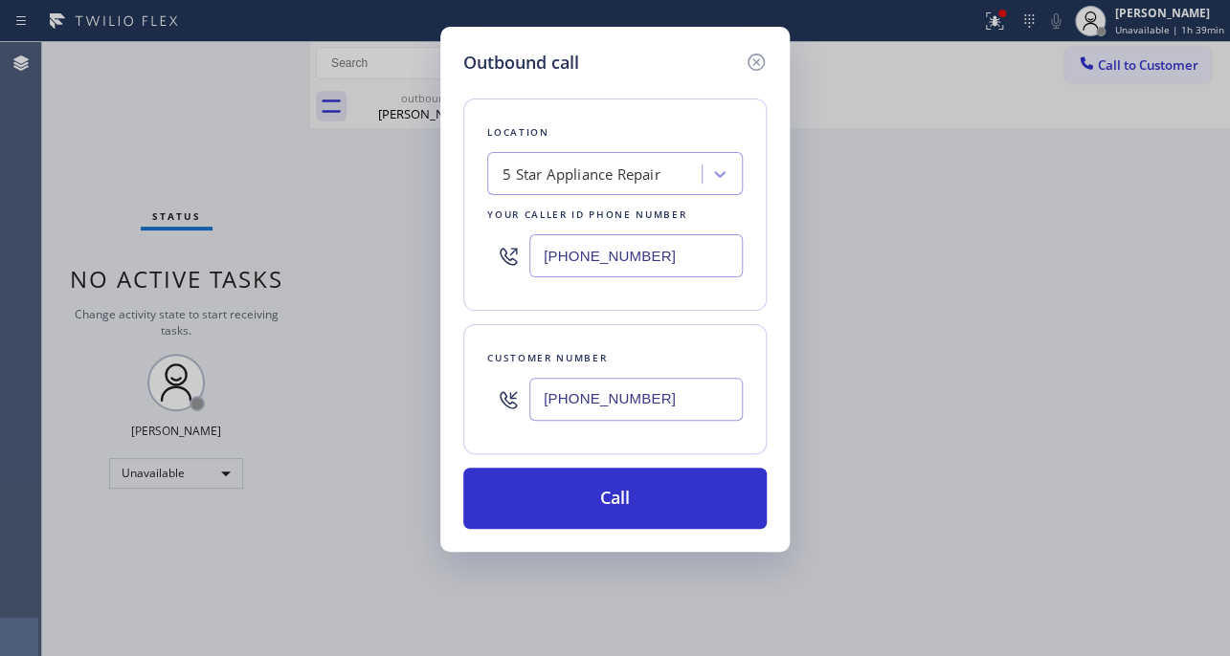
type input "[PHONE_NUMBER]"
click at [1033, 498] on div "Outbound call Location 5 Star Appliance Repair Your caller id phone number [PHO…" at bounding box center [615, 328] width 1230 height 656
drag, startPoint x: 688, startPoint y: 245, endPoint x: 398, endPoint y: 238, distance: 290.0
click at [398, 238] on div "Outbound call Location 5 Star Appliance Repair Your caller id phone number [PHO…" at bounding box center [615, 328] width 1230 height 656
paste input "626) 247-3015"
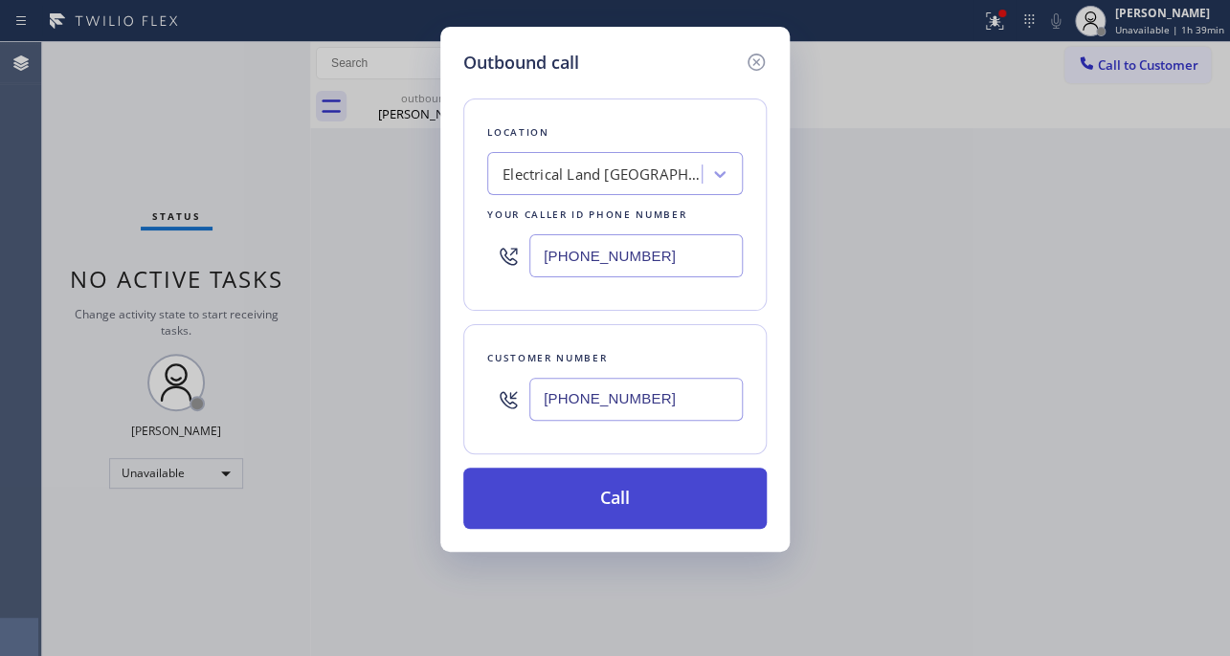
type input "[PHONE_NUMBER]"
click at [664, 492] on button "Call" at bounding box center [614, 498] width 303 height 61
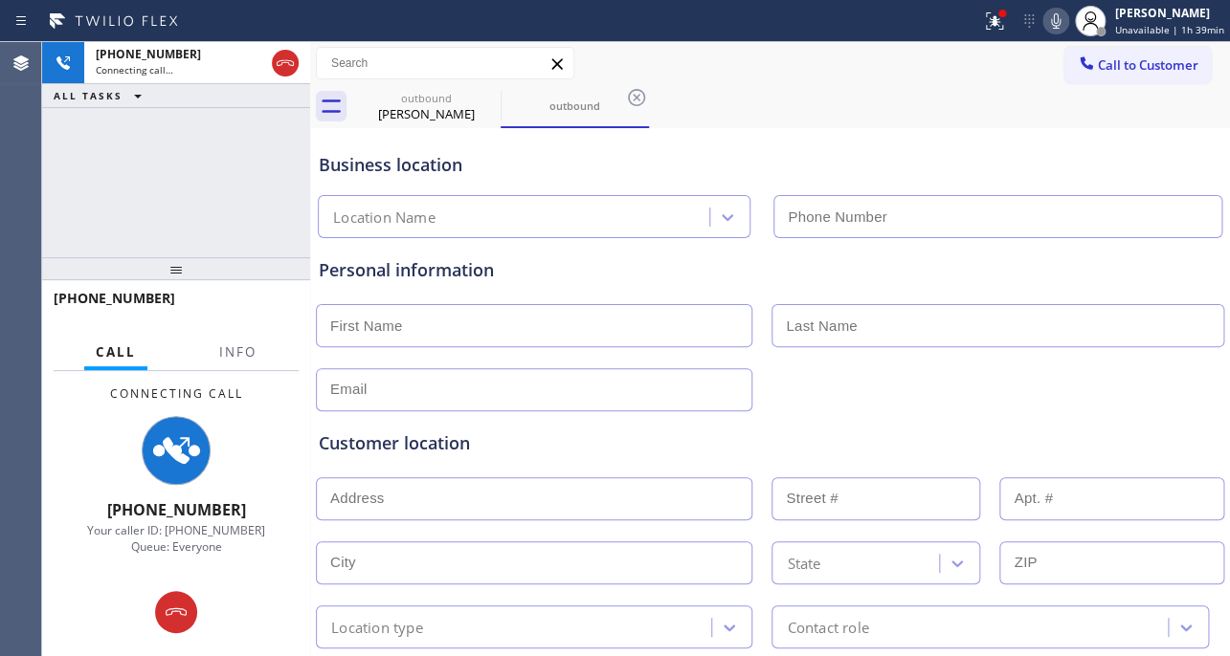
type input "[PHONE_NUMBER]"
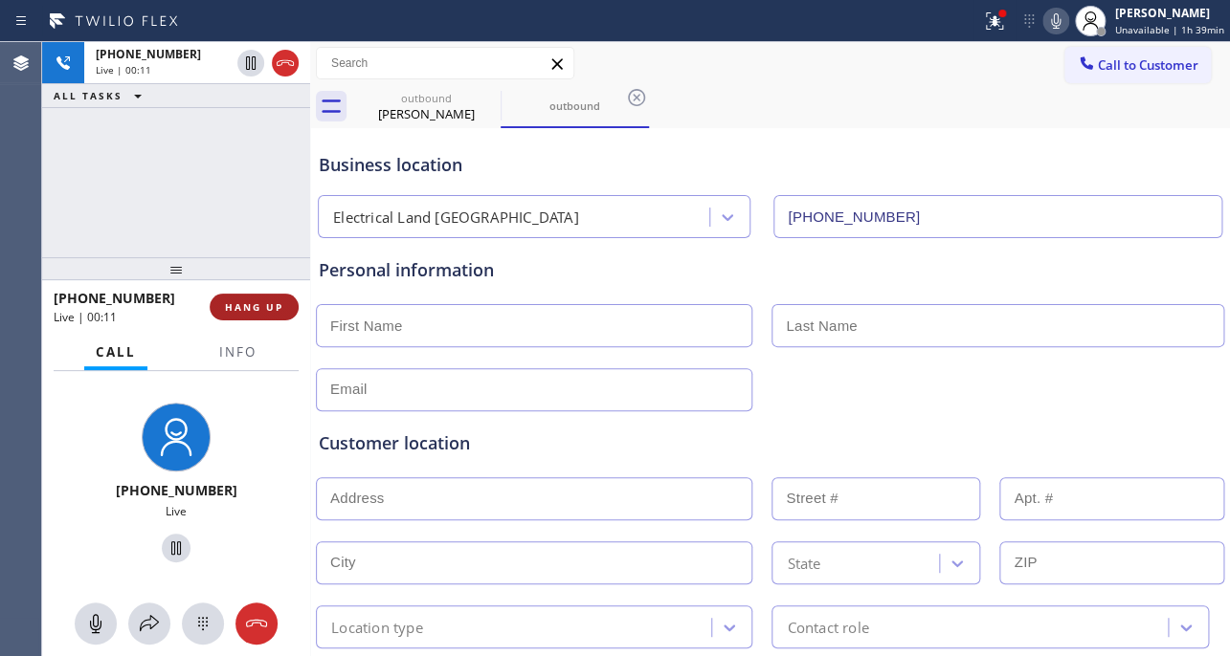
click at [216, 315] on button "HANG UP" at bounding box center [254, 307] width 89 height 27
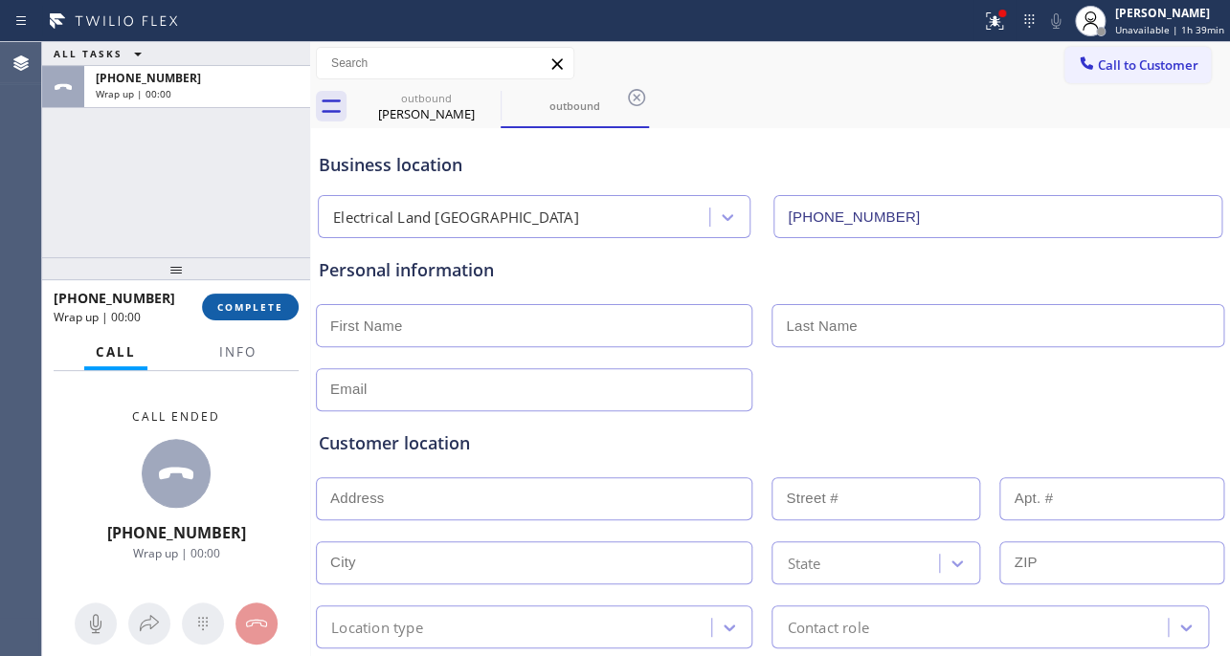
click at [268, 305] on span "COMPLETE" at bounding box center [250, 306] width 66 height 13
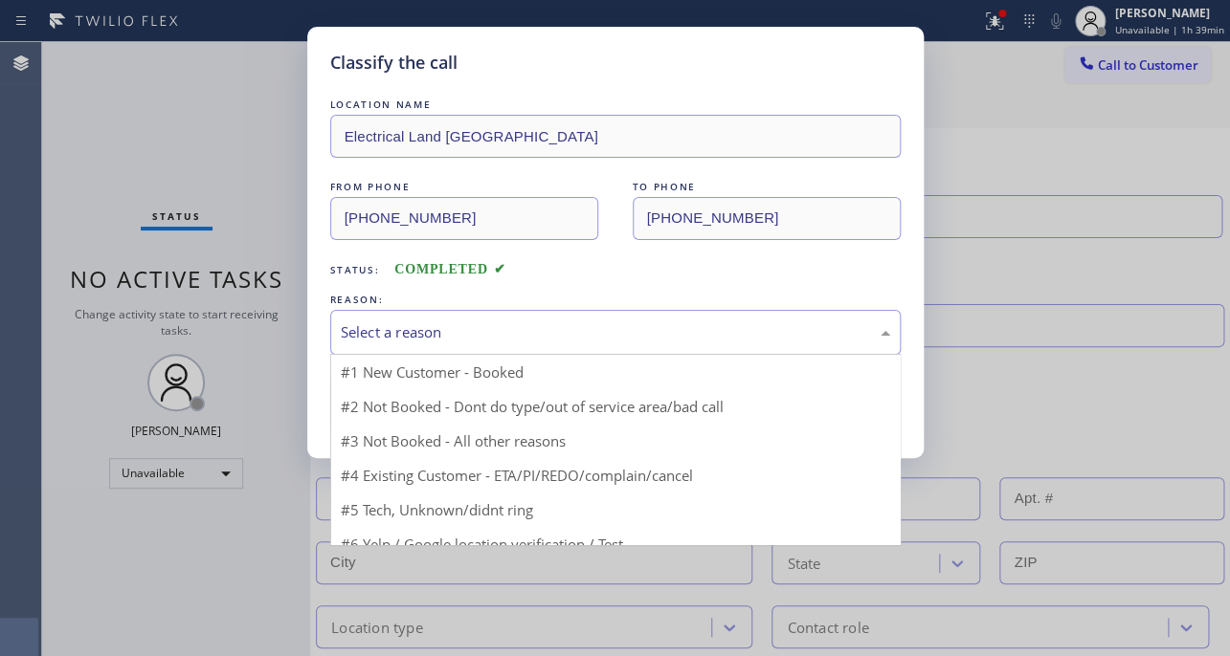
click at [598, 316] on div "Select a reason" at bounding box center [615, 332] width 570 height 45
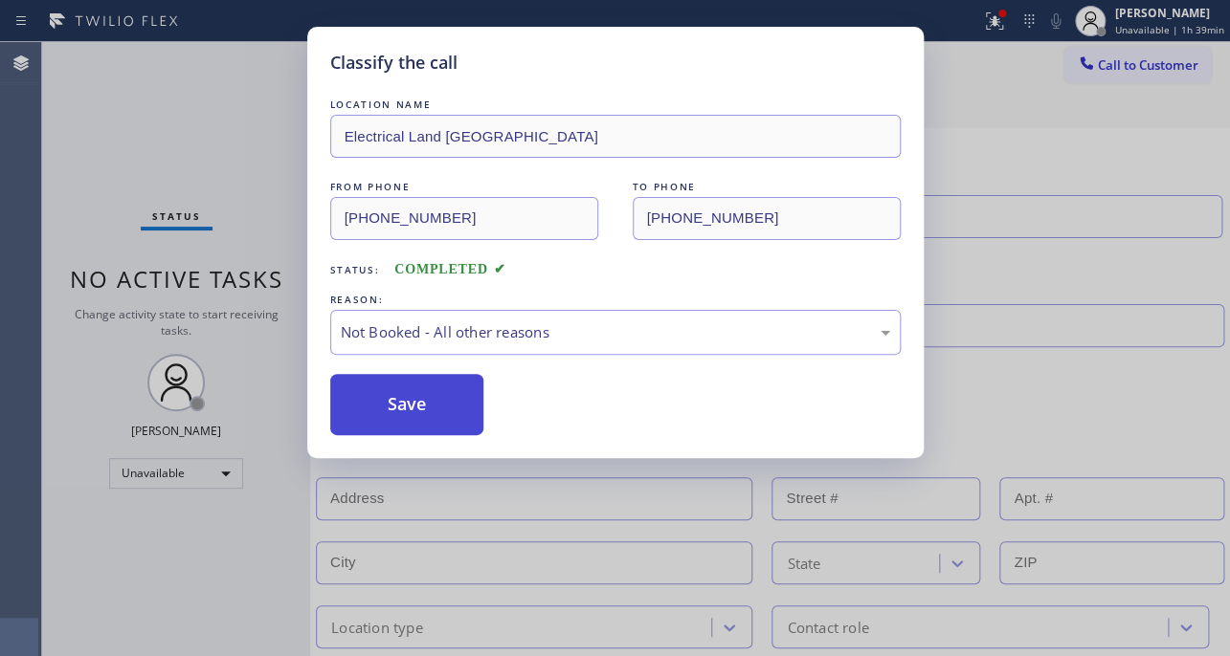
click at [405, 420] on button "Save" at bounding box center [407, 404] width 154 height 61
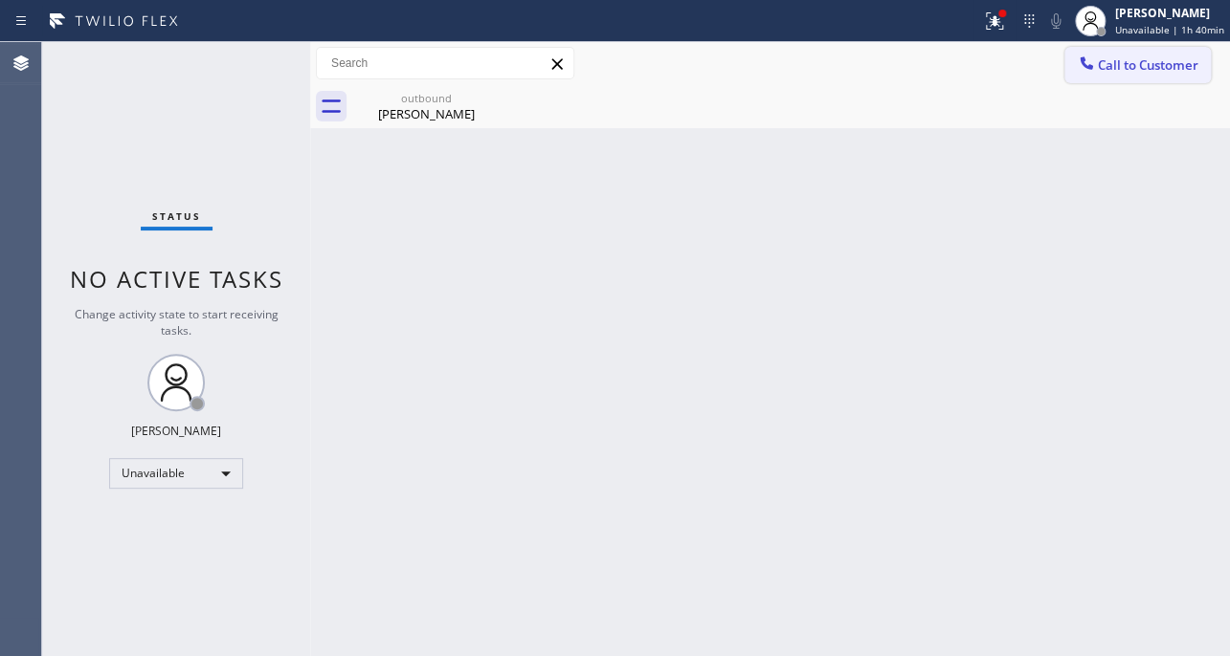
click at [1171, 60] on span "Call to Customer" at bounding box center [1147, 64] width 100 height 17
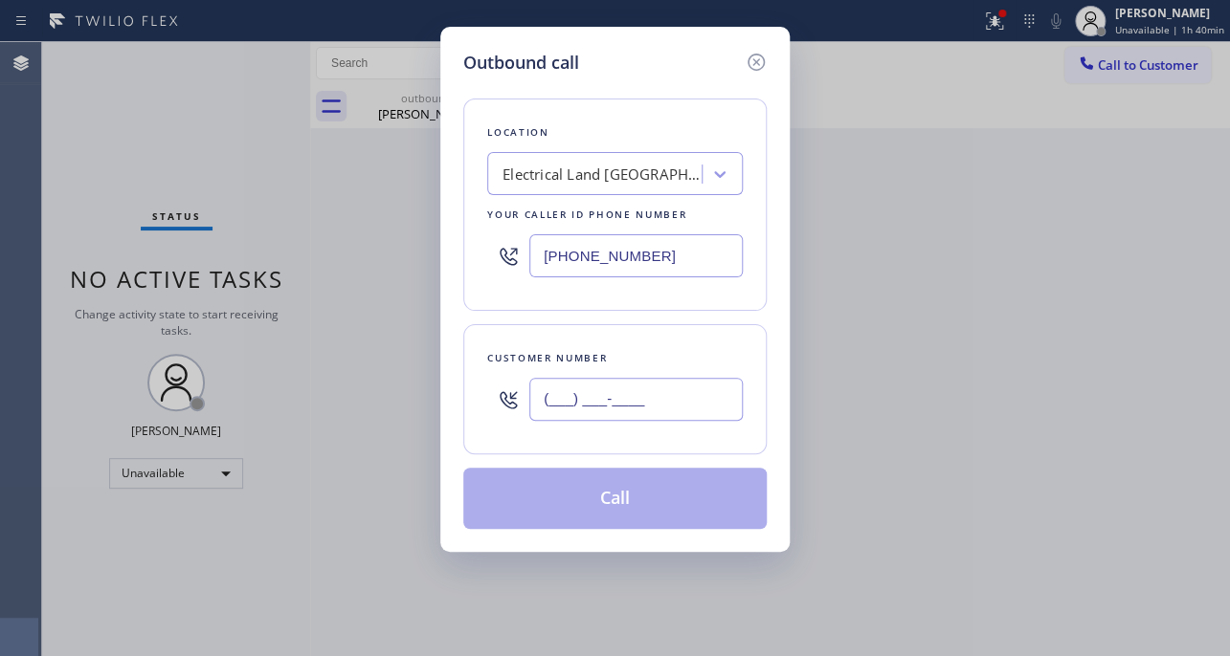
click at [687, 408] on input "(___) ___-____" at bounding box center [635, 399] width 213 height 43
paste input "719) 490-4257"
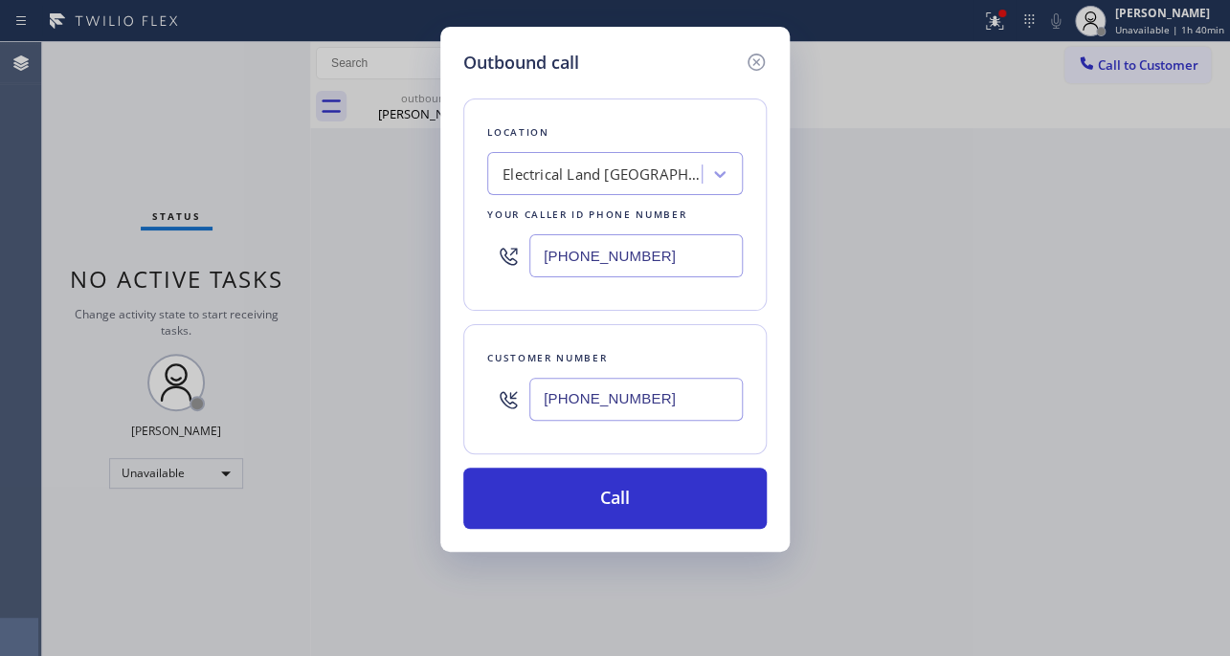
type input "[PHONE_NUMBER]"
click at [702, 60] on div "Outbound call" at bounding box center [614, 63] width 303 height 26
drag, startPoint x: 684, startPoint y: 265, endPoint x: 459, endPoint y: 239, distance: 226.3
click at [459, 239] on div "Outbound call Location Electrical Land [GEOGRAPHIC_DATA] Your caller id phone n…" at bounding box center [614, 289] width 349 height 525
paste input "719) 309-4451"
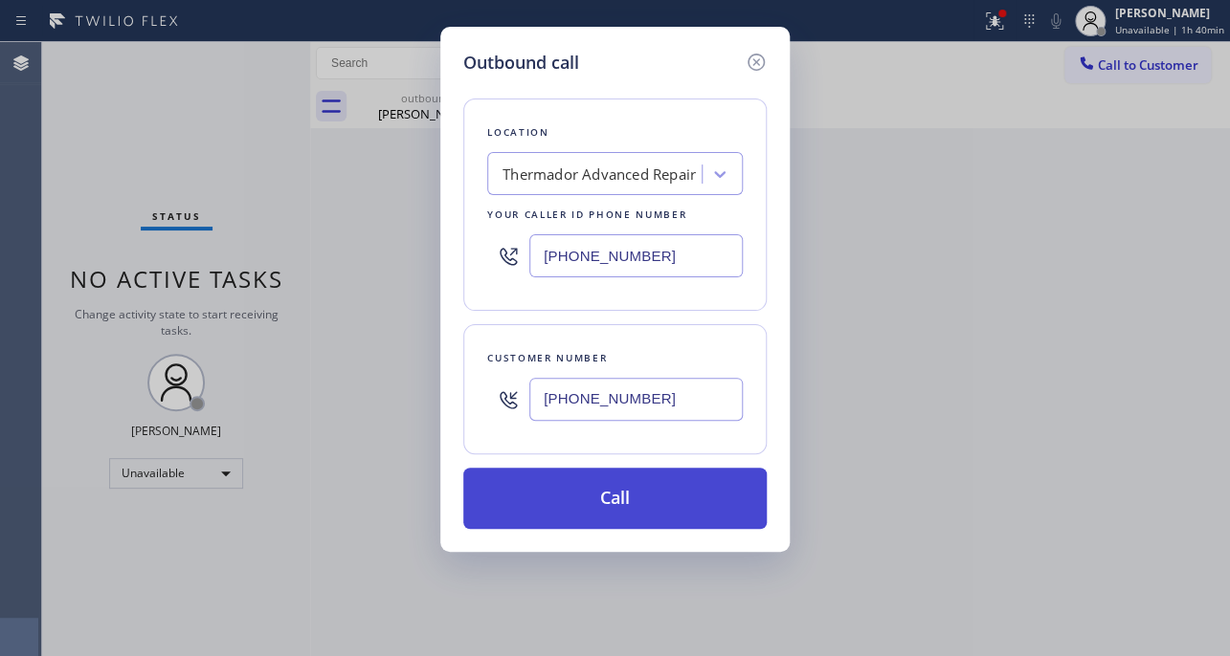
type input "[PHONE_NUMBER]"
click at [651, 487] on button "Call" at bounding box center [614, 498] width 303 height 61
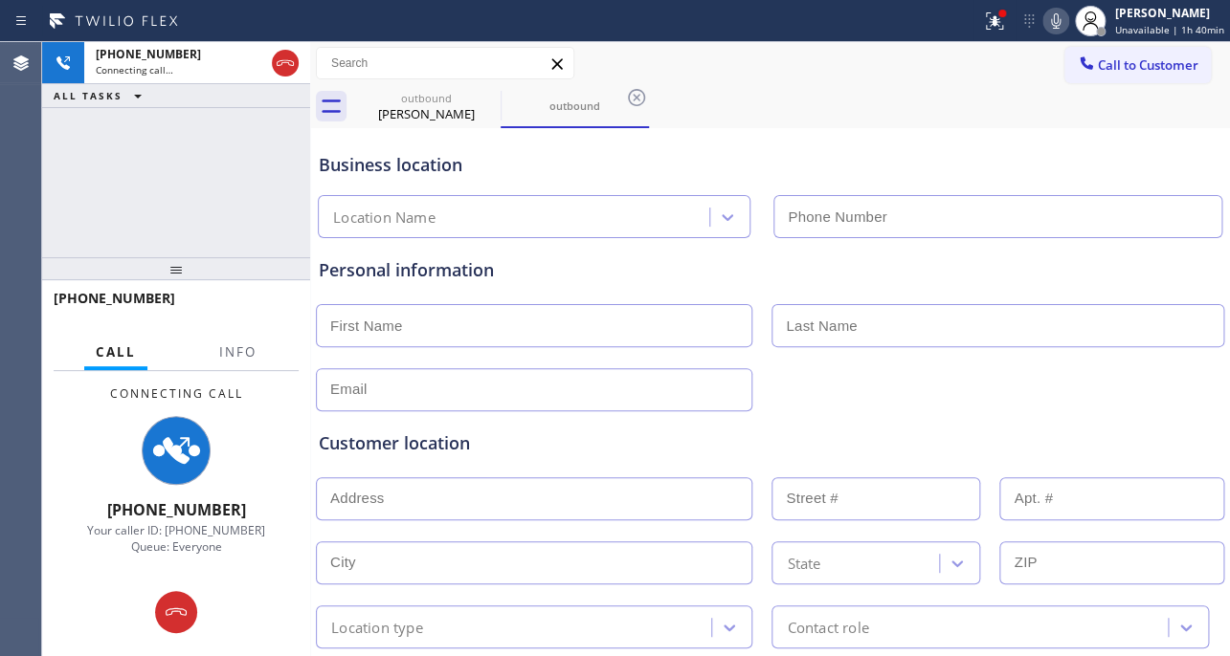
type input "[PHONE_NUMBER]"
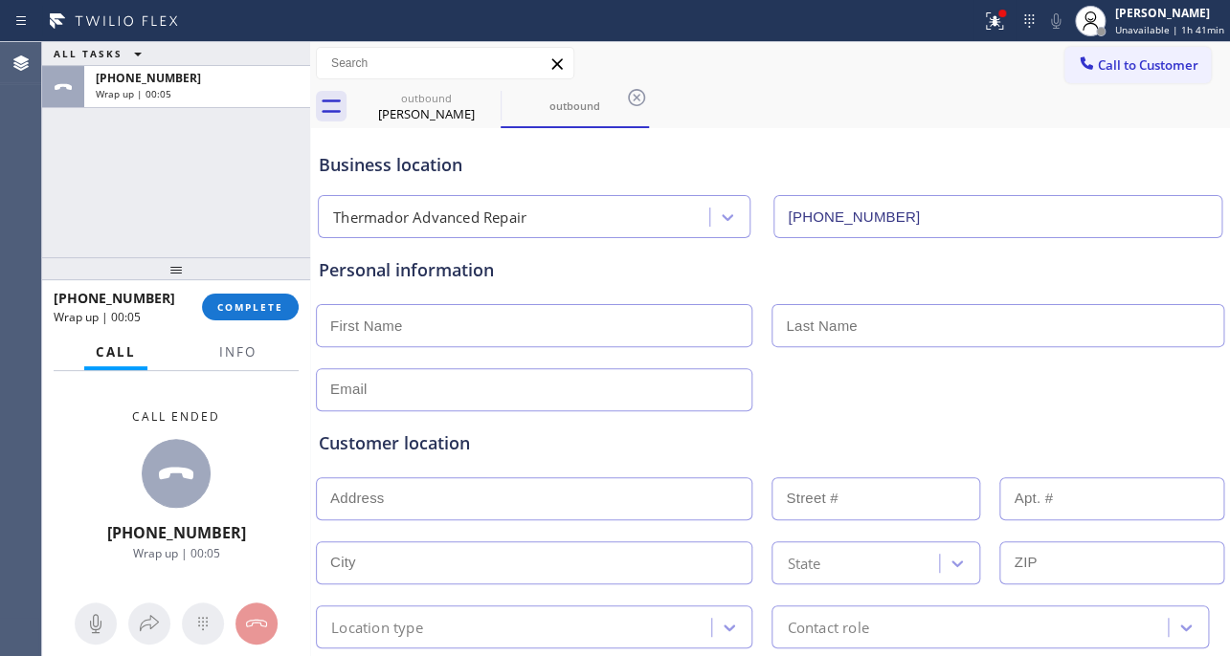
click at [1062, 158] on div "Business location" at bounding box center [770, 165] width 902 height 26
click at [271, 309] on span "COMPLETE" at bounding box center [250, 306] width 66 height 13
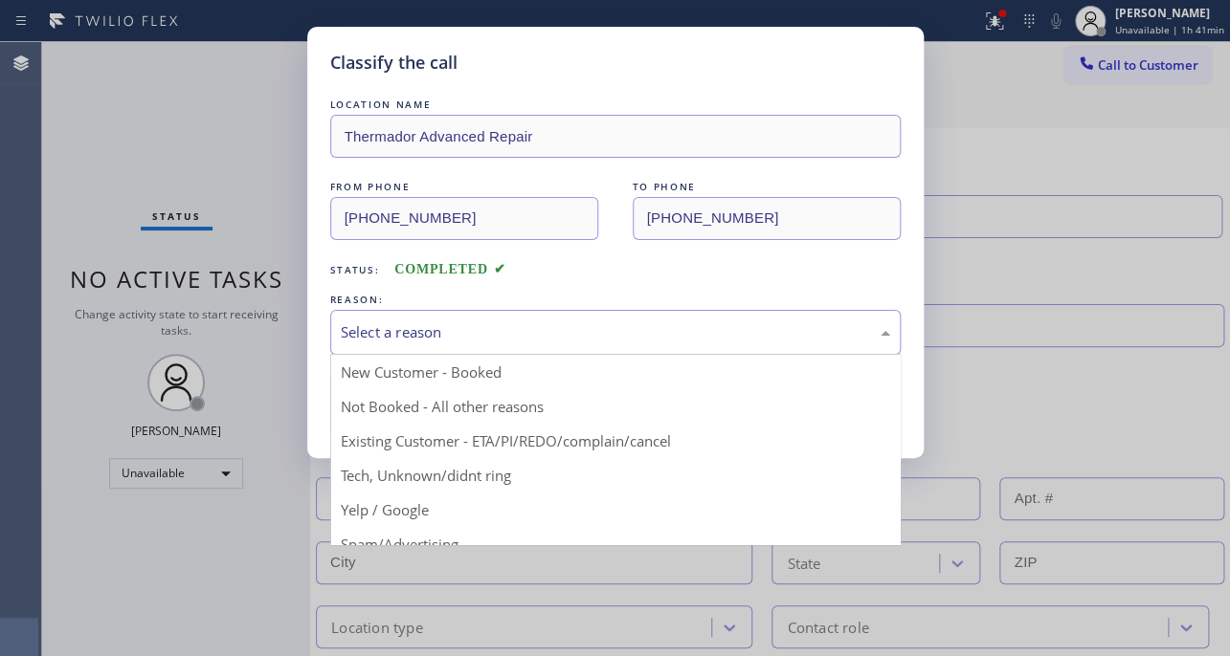
click at [522, 316] on div "Select a reason" at bounding box center [615, 332] width 570 height 45
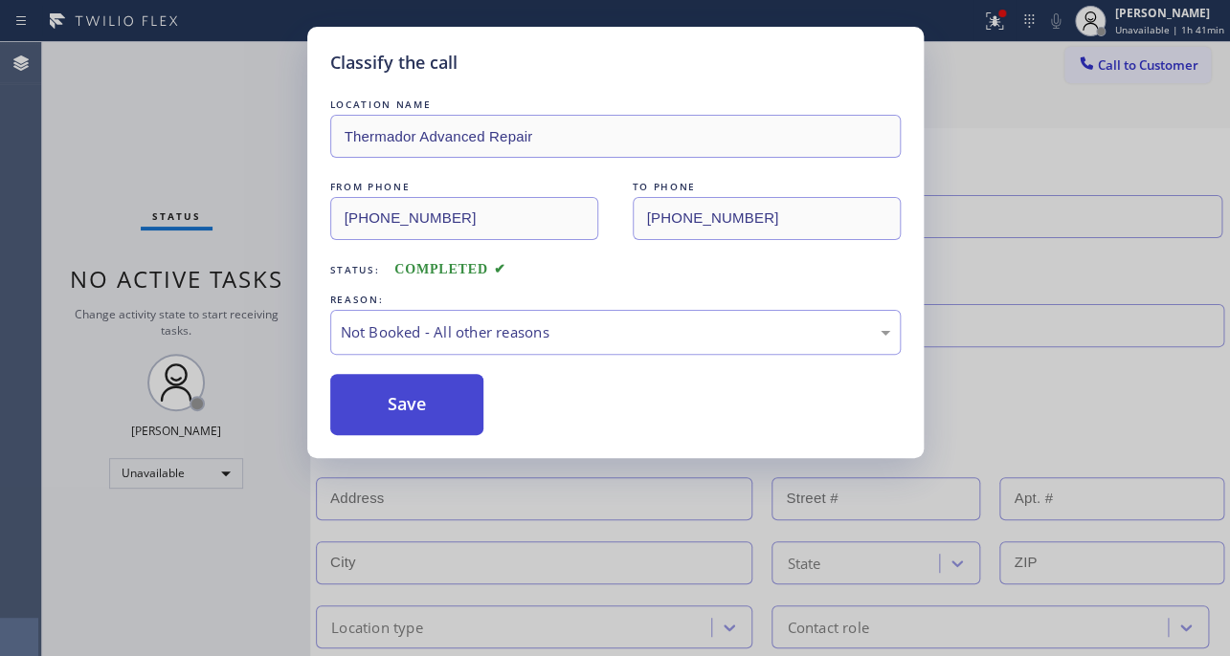
click at [408, 407] on button "Save" at bounding box center [407, 404] width 154 height 61
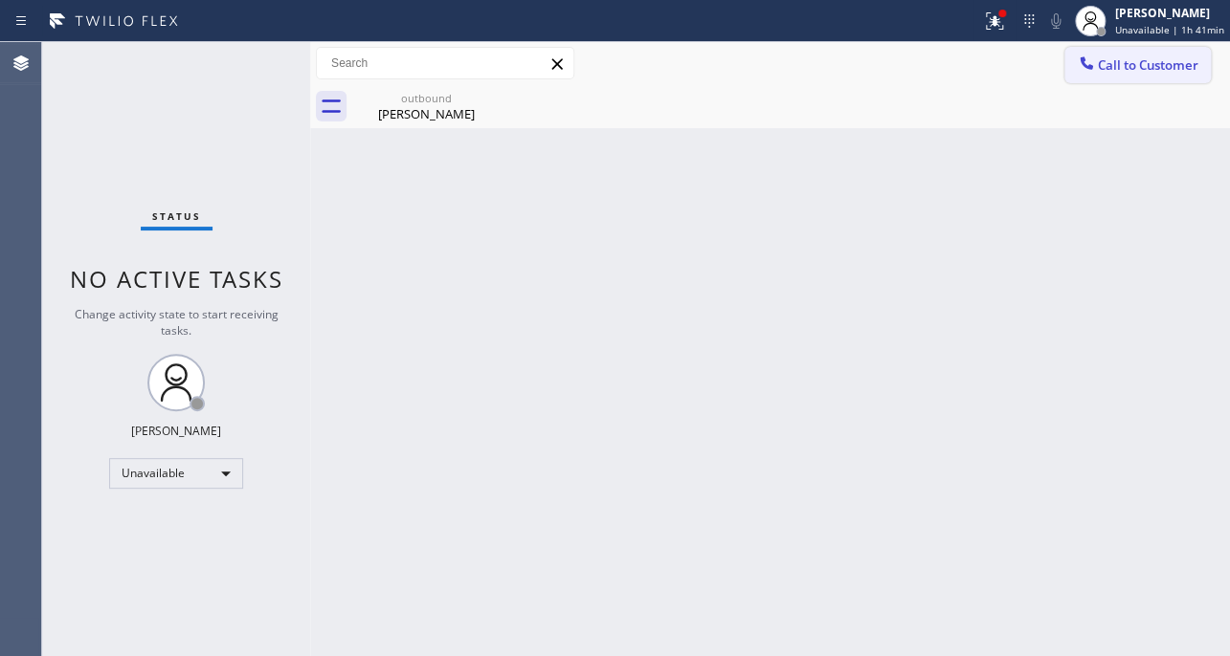
click at [1129, 71] on span "Call to Customer" at bounding box center [1147, 64] width 100 height 17
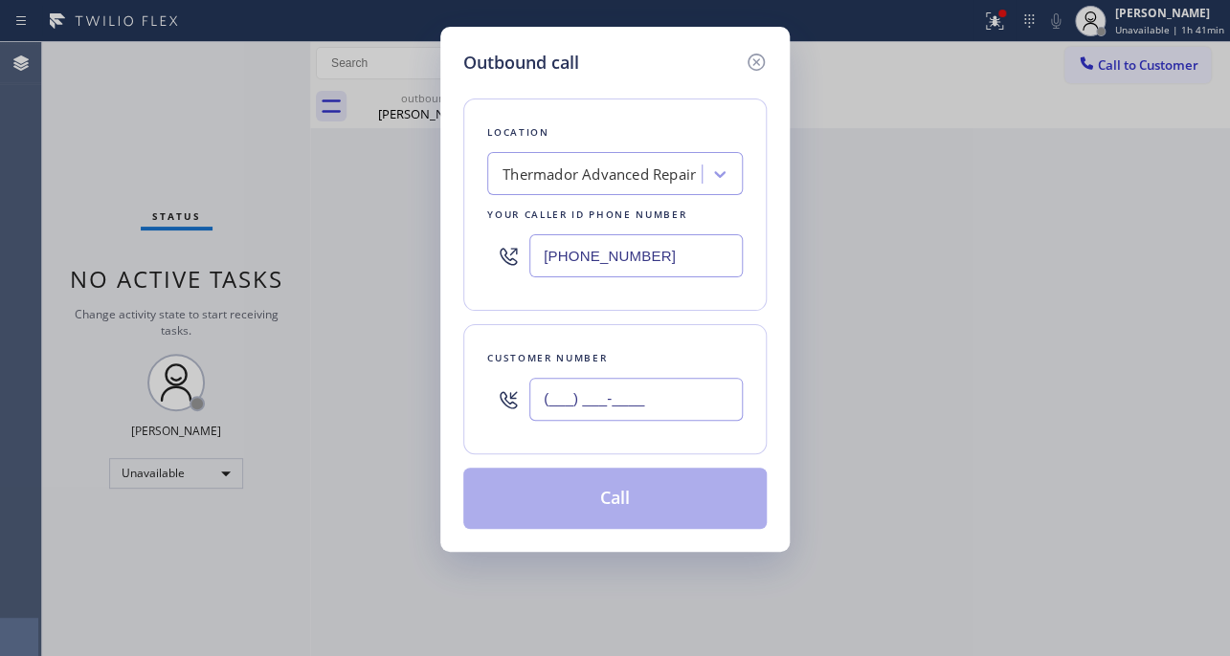
click at [714, 383] on input "(___) ___-____" at bounding box center [635, 399] width 213 height 43
paste input "626) 681-1988"
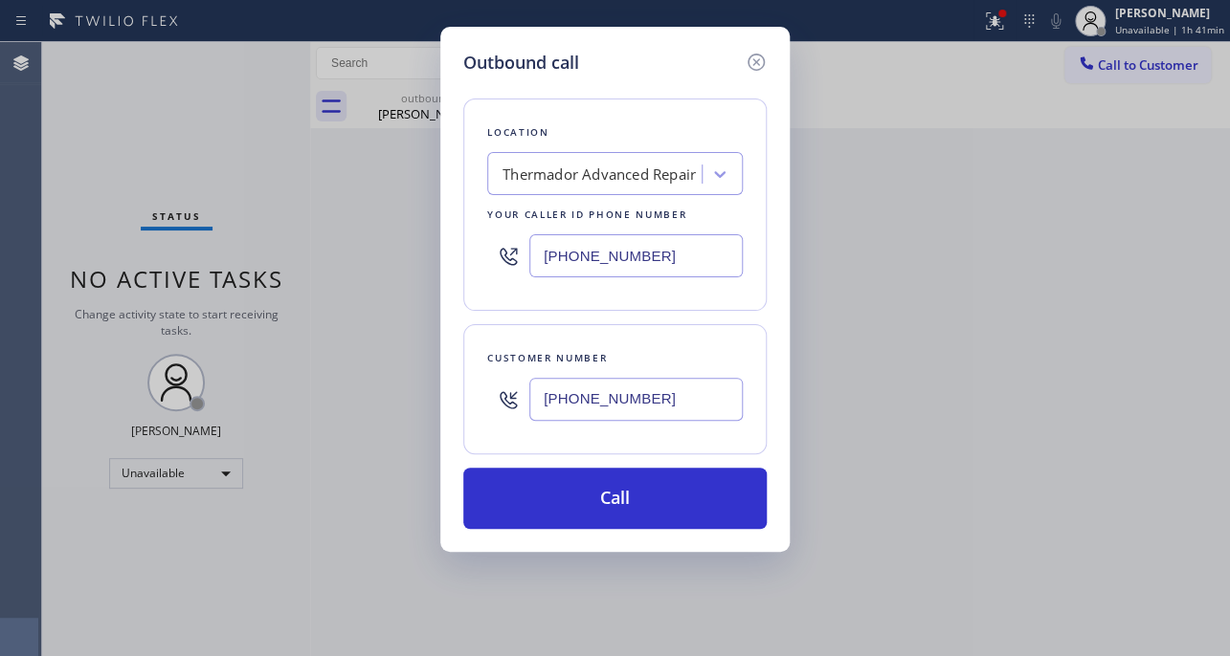
type input "[PHONE_NUMBER]"
click at [1010, 269] on div "Outbound call Location Thermador Advanced Repair Your caller id phone number [P…" at bounding box center [615, 328] width 1230 height 656
drag, startPoint x: 679, startPoint y: 261, endPoint x: 287, endPoint y: 246, distance: 392.6
click at [287, 246] on div "Outbound call Location Thermador Advanced Repair Your caller id phone number [P…" at bounding box center [615, 328] width 1230 height 656
paste input "213) 344-0758"
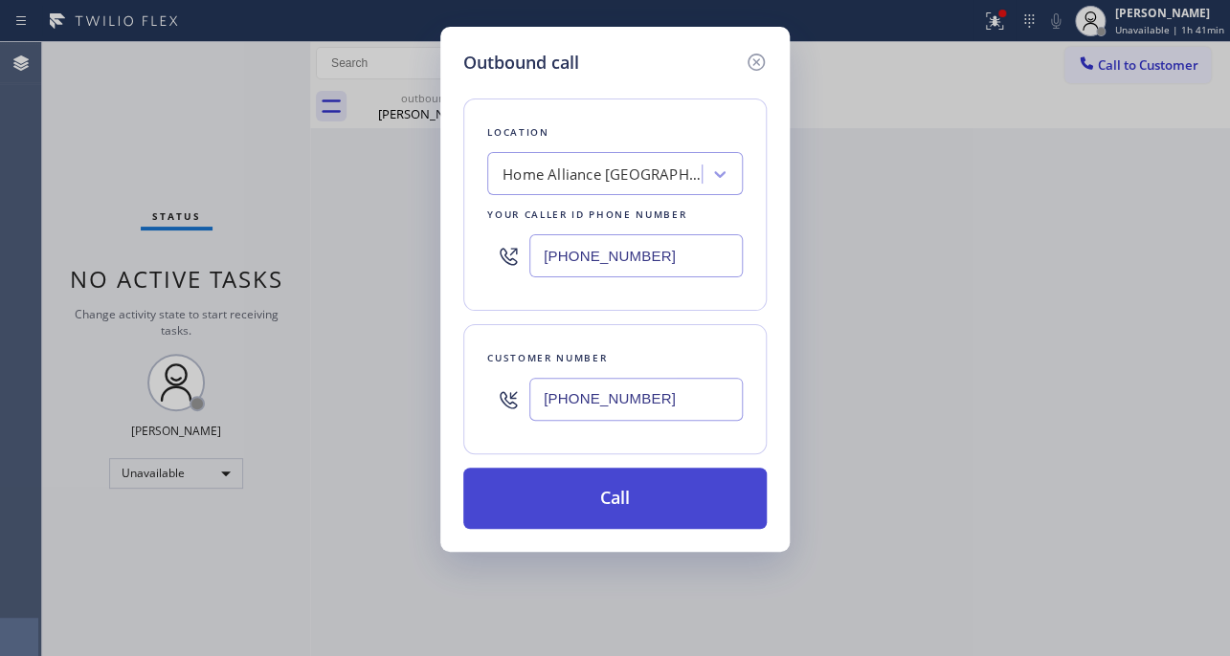
type input "[PHONE_NUMBER]"
click at [601, 507] on button "Call" at bounding box center [614, 498] width 303 height 61
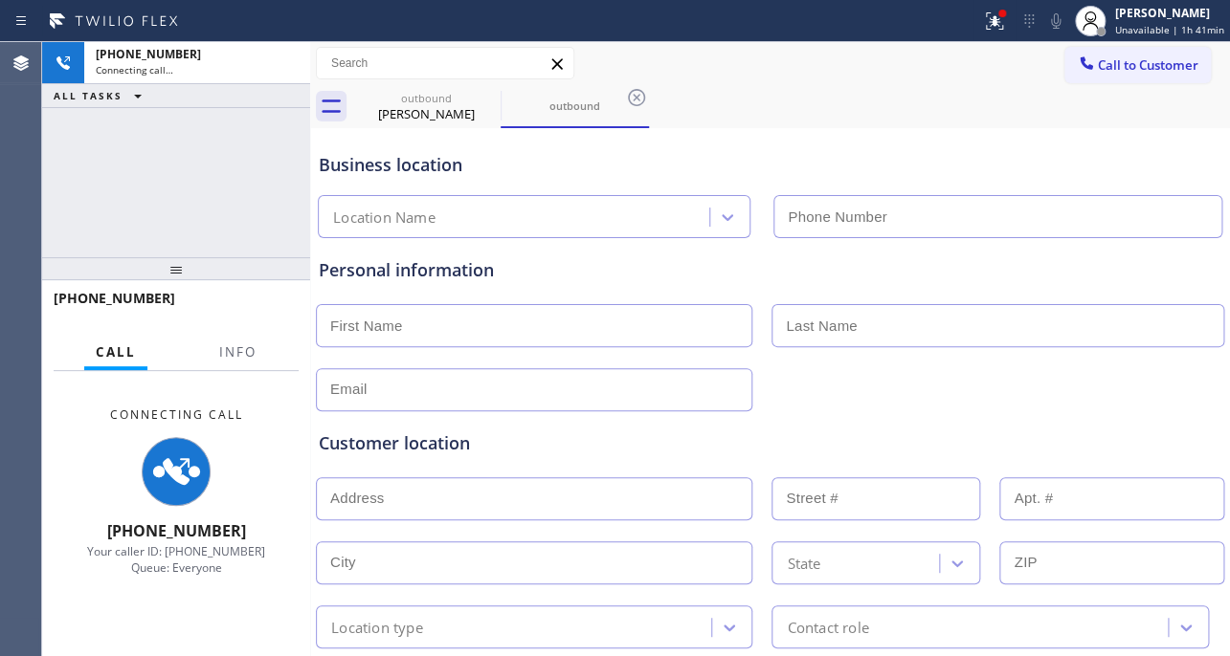
type input "[PHONE_NUMBER]"
click at [1020, 411] on div "Customer location >> ADD NEW ADDRESS << + NEW ADDRESS State Location type Conta…" at bounding box center [770, 529] width 910 height 237
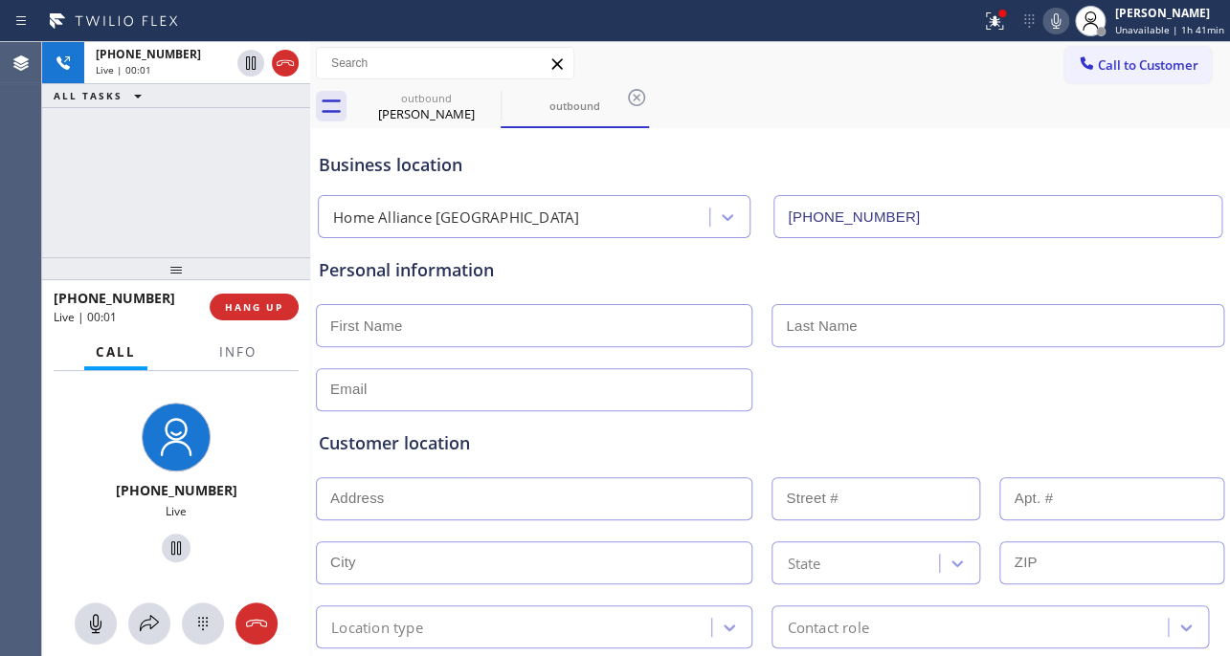
click at [1053, 411] on div "Customer location >> ADD NEW ADDRESS << + NEW ADDRESS State Location type Conta…" at bounding box center [770, 529] width 910 height 237
click at [870, 443] on div "Customer location" at bounding box center [770, 444] width 902 height 26
click at [789, 453] on div "Customer location" at bounding box center [770, 444] width 902 height 26
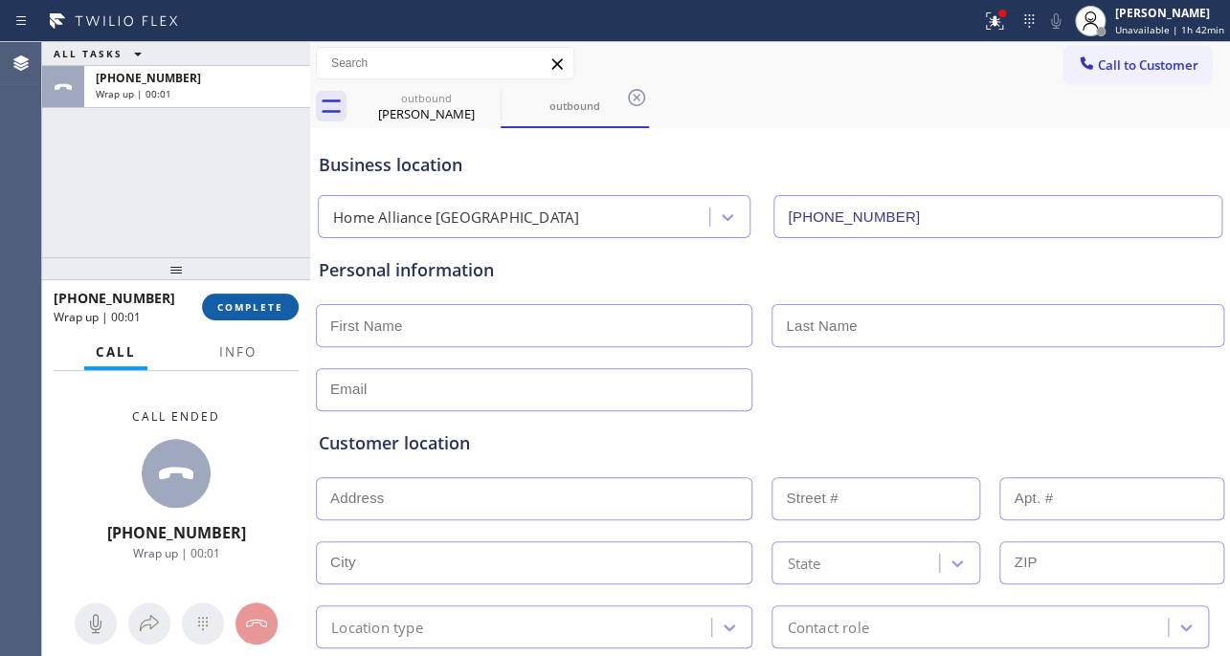
click at [262, 306] on span "COMPLETE" at bounding box center [250, 306] width 66 height 13
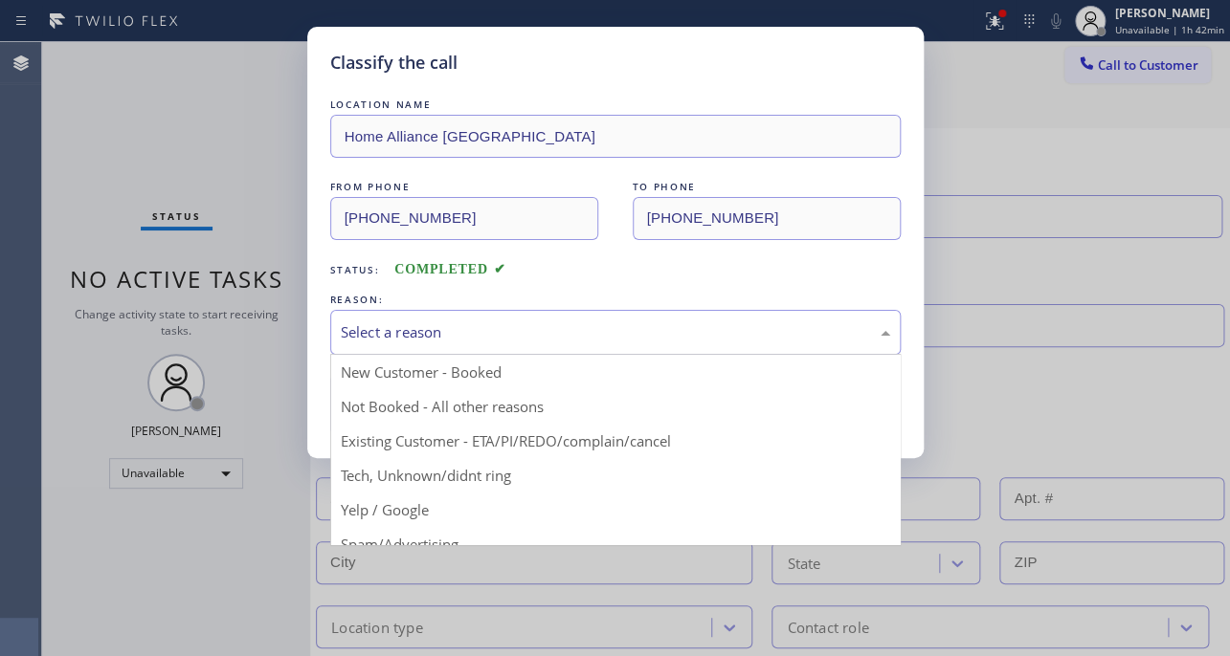
click at [637, 328] on div "Select a reason" at bounding box center [615, 332] width 549 height 22
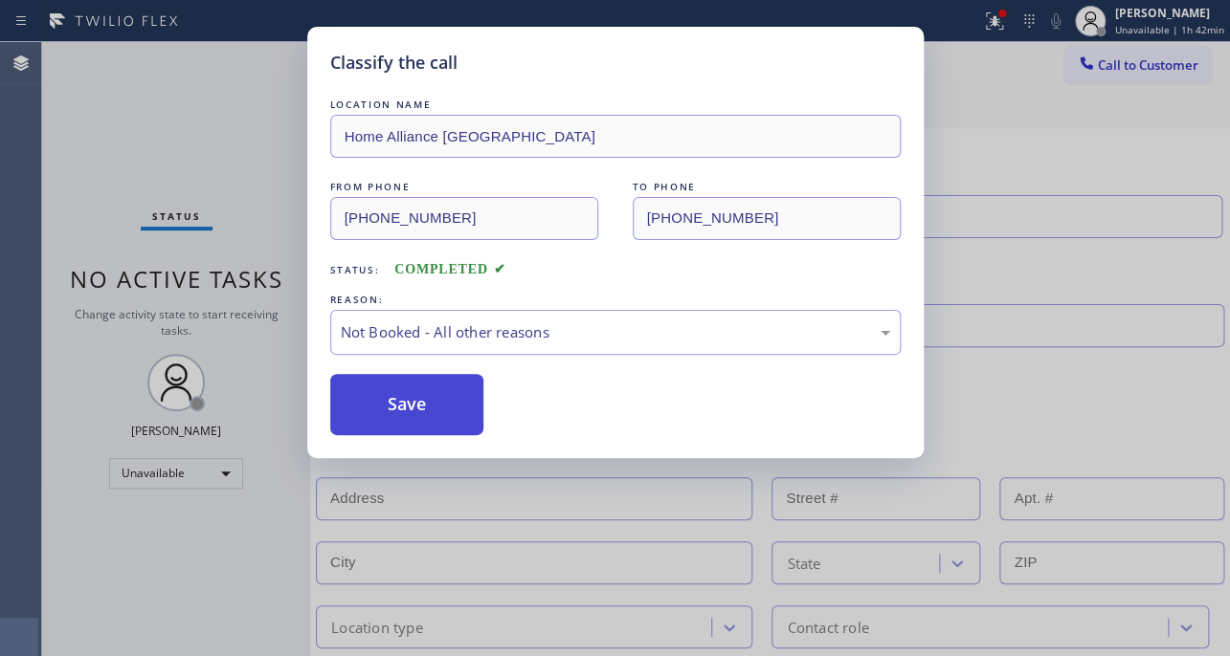
click at [436, 409] on button "Save" at bounding box center [407, 404] width 154 height 61
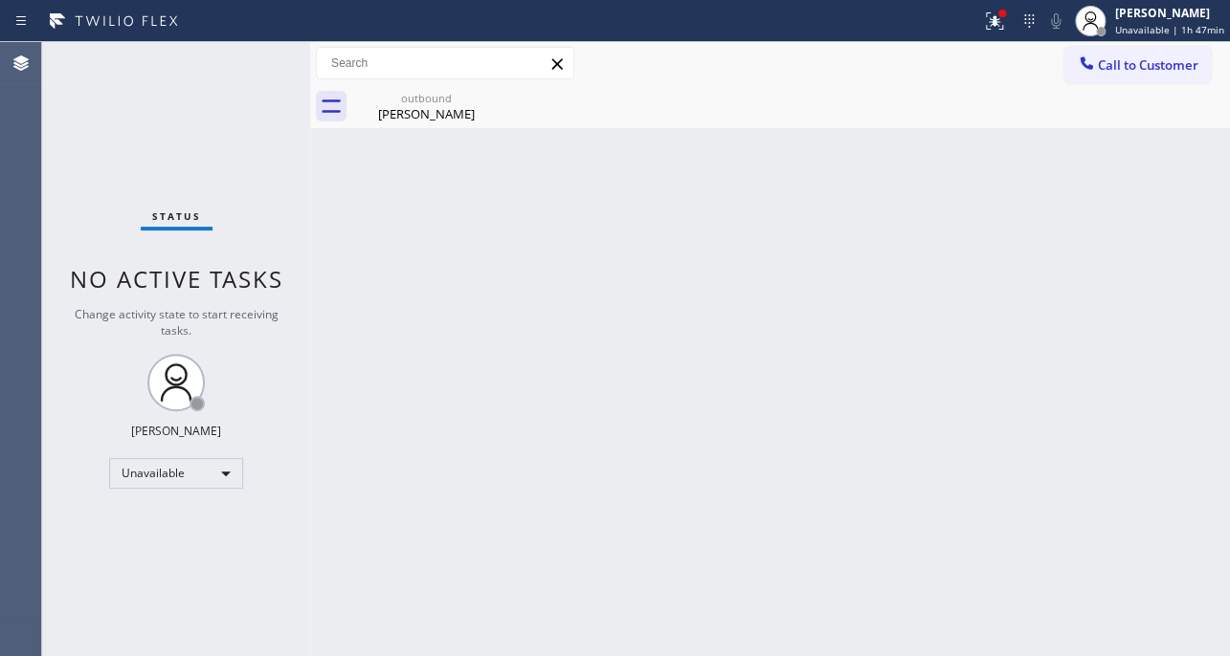
click at [1005, 448] on div "Back to Dashboard Change Sender ID Customers Technicians Select a contact Outbo…" at bounding box center [769, 349] width 919 height 614
click at [228, 459] on div "Unavailable" at bounding box center [176, 473] width 134 height 31
click at [154, 578] on li "Break" at bounding box center [175, 571] width 130 height 23
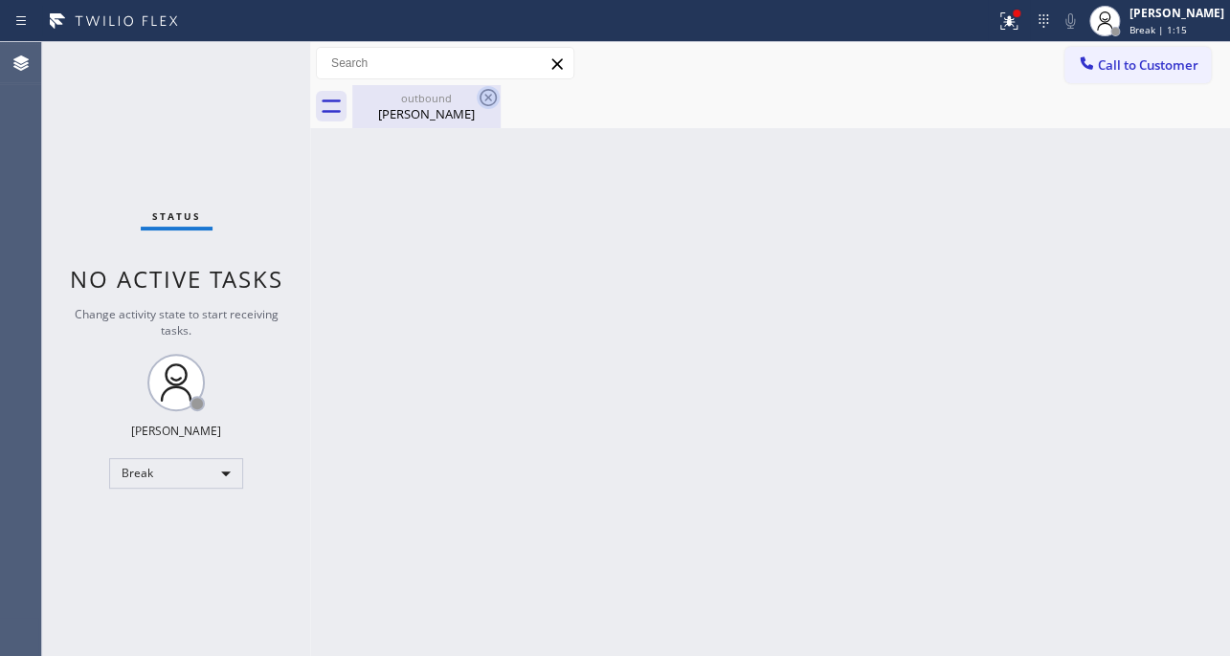
click at [491, 99] on icon at bounding box center [487, 97] width 23 height 23
click at [693, 347] on div "Back to Dashboard Change Sender ID Customers Technicians Select a contact Outbo…" at bounding box center [769, 349] width 919 height 614
